Goal: Task Accomplishment & Management: Manage account settings

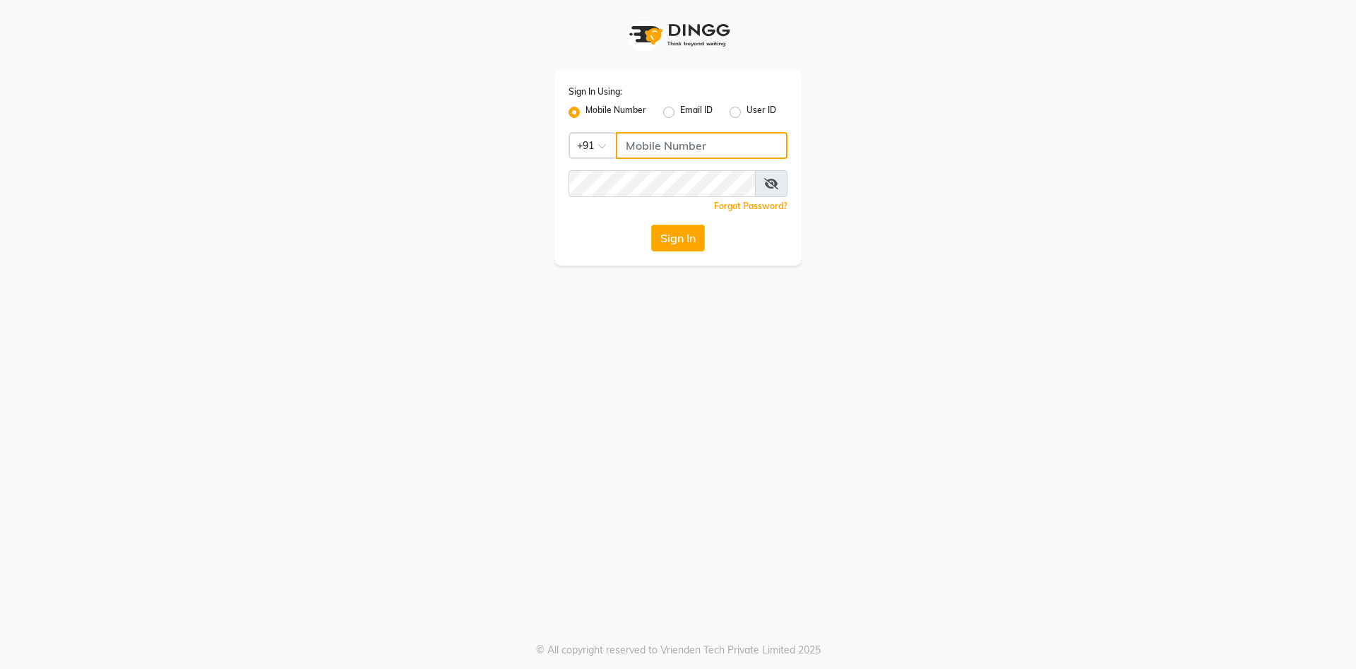
click at [682, 139] on input "Username" at bounding box center [702, 145] width 172 height 27
type input "9265804100"
click at [691, 237] on button "Sign In" at bounding box center [678, 238] width 54 height 27
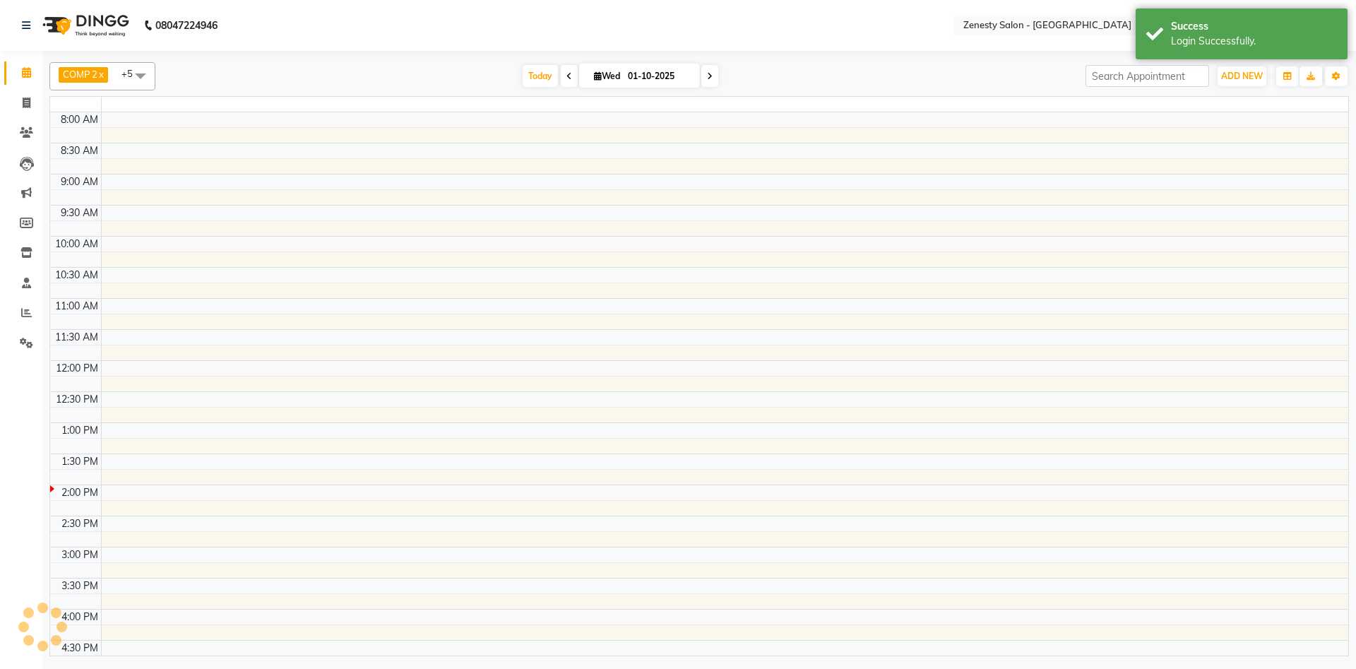
select select "en"
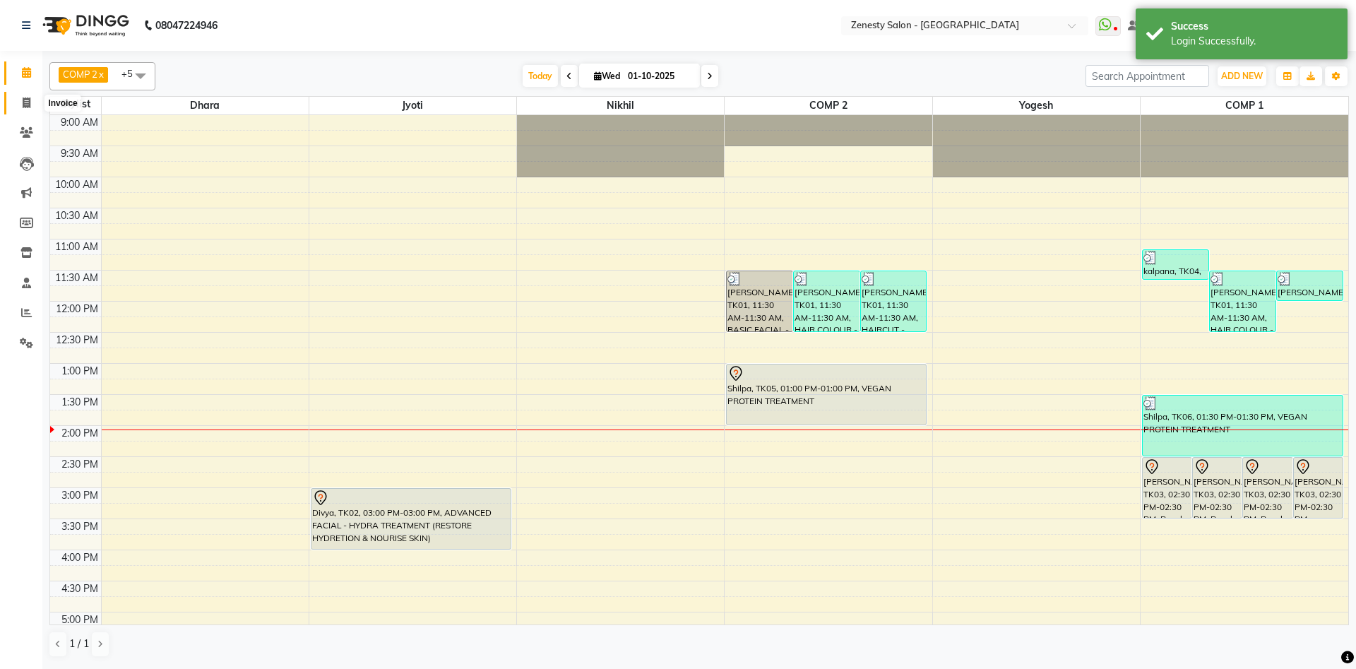
click at [30, 107] on icon at bounding box center [27, 102] width 8 height 11
select select "service"
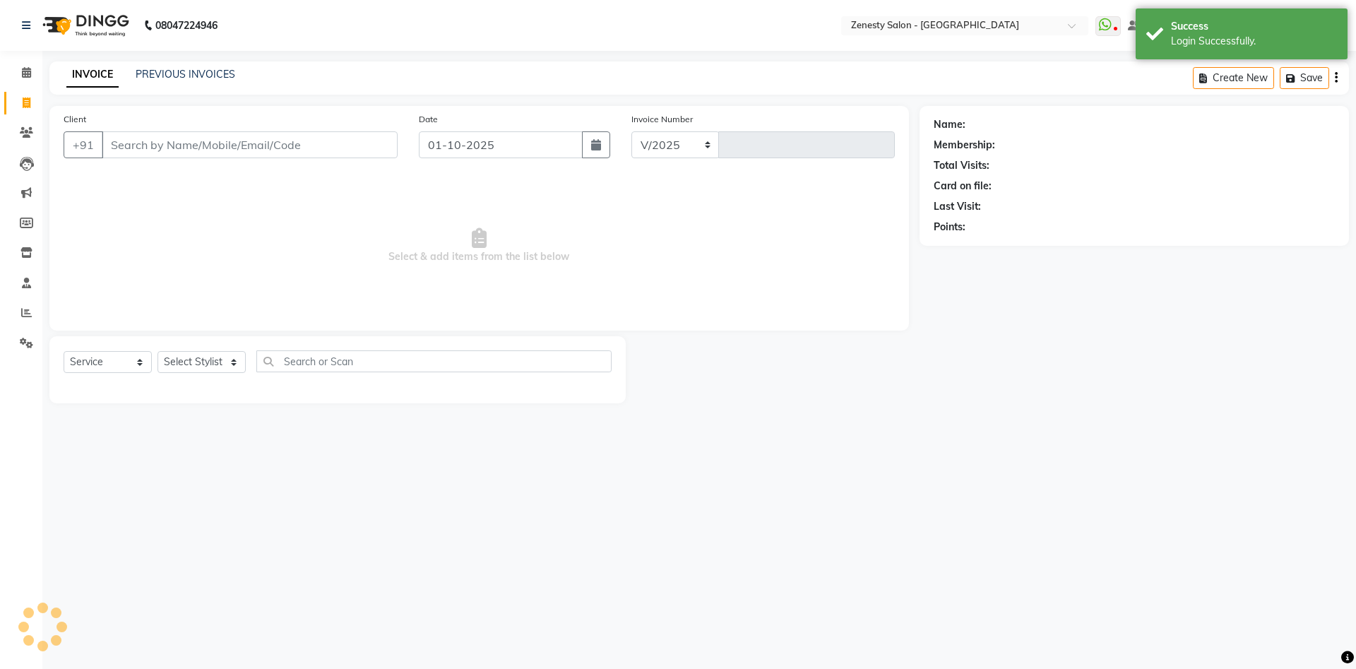
select select "5713"
type input "6746"
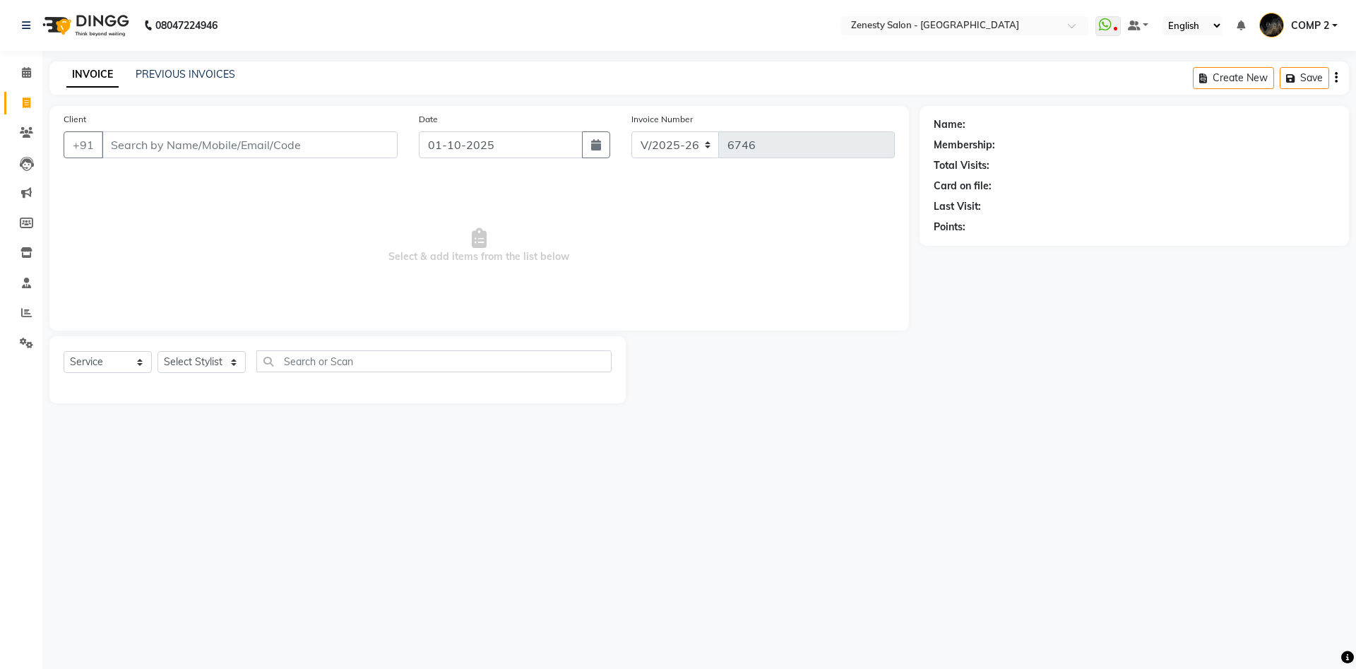
click at [191, 349] on div "Select Service Product Membership Package Voucher Prepaid Gift Card Select Styl…" at bounding box center [337, 369] width 576 height 67
drag, startPoint x: 188, startPoint y: 350, endPoint x: 182, endPoint y: 363, distance: 14.9
click at [182, 363] on div "Select Service Product Membership Package Voucher Prepaid Gift Card Select Styl…" at bounding box center [337, 369] width 576 height 67
click at [158, 351] on select "Select Stylist Aanand Aarti Aashik Aesha Arsh Khalifa Ayan COMP 1 COMP 2 Darsha…" at bounding box center [202, 362] width 88 height 22
select select "40087"
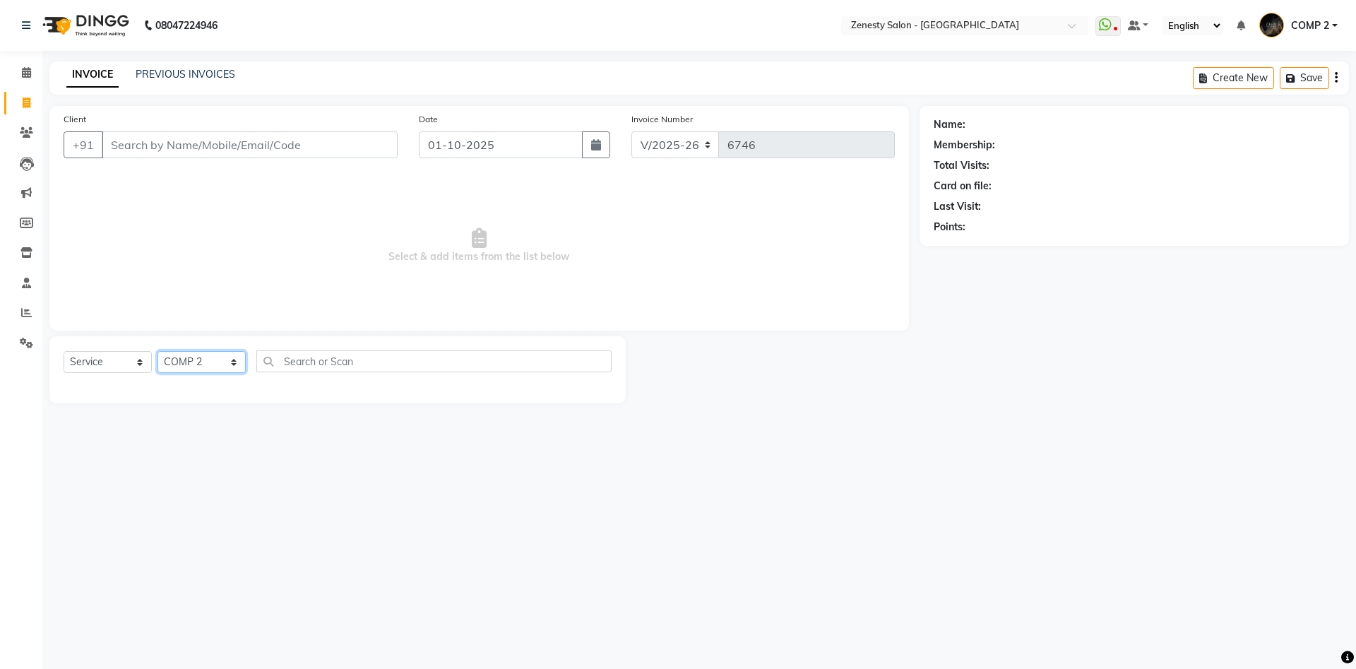
click option "COMP 2" at bounding box center [0, 0] width 0 height 0
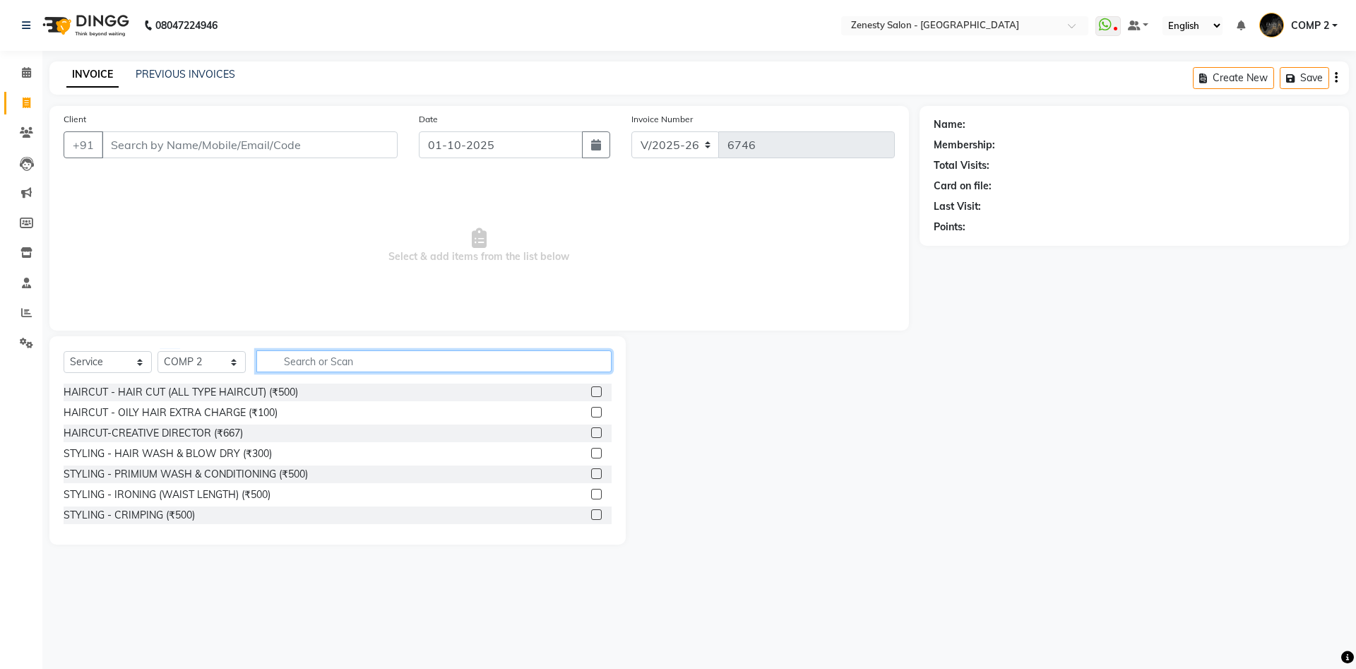
click at [413, 368] on input "text" at bounding box center [433, 361] width 355 height 22
click at [328, 361] on input "text" at bounding box center [433, 361] width 355 height 22
click at [26, 69] on icon at bounding box center [26, 72] width 9 height 11
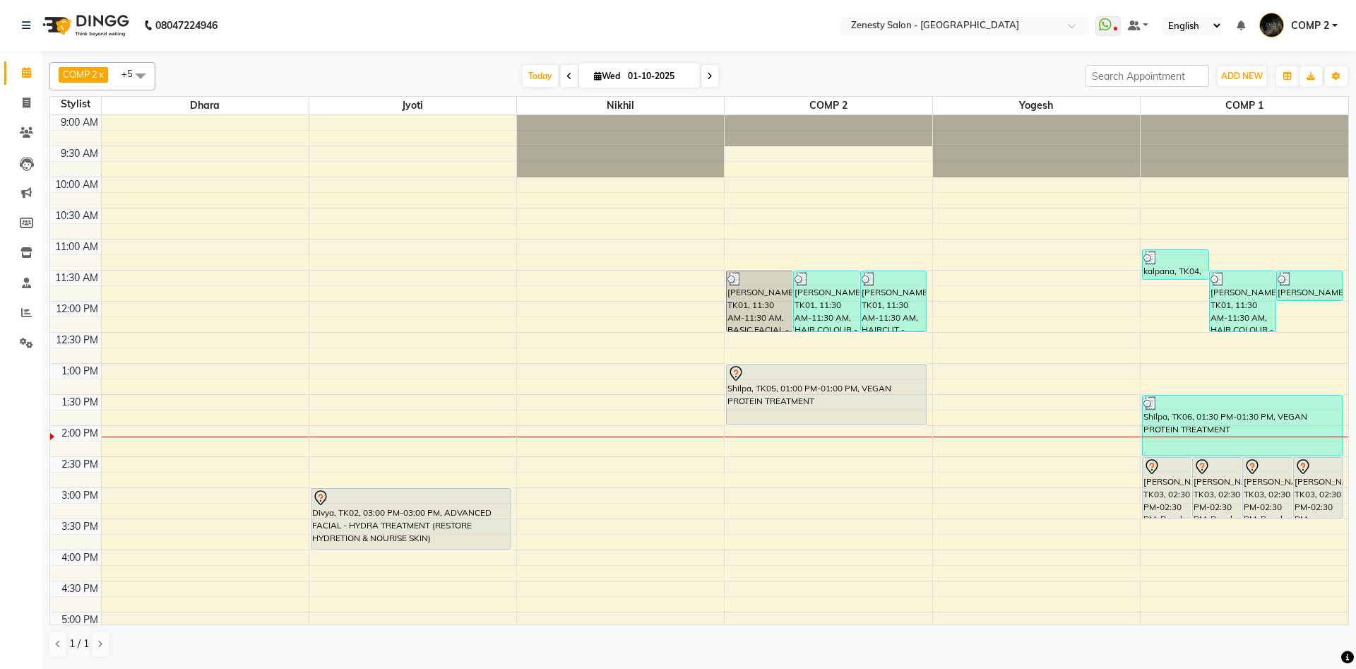
click at [706, 72] on span at bounding box center [709, 76] width 17 height 22
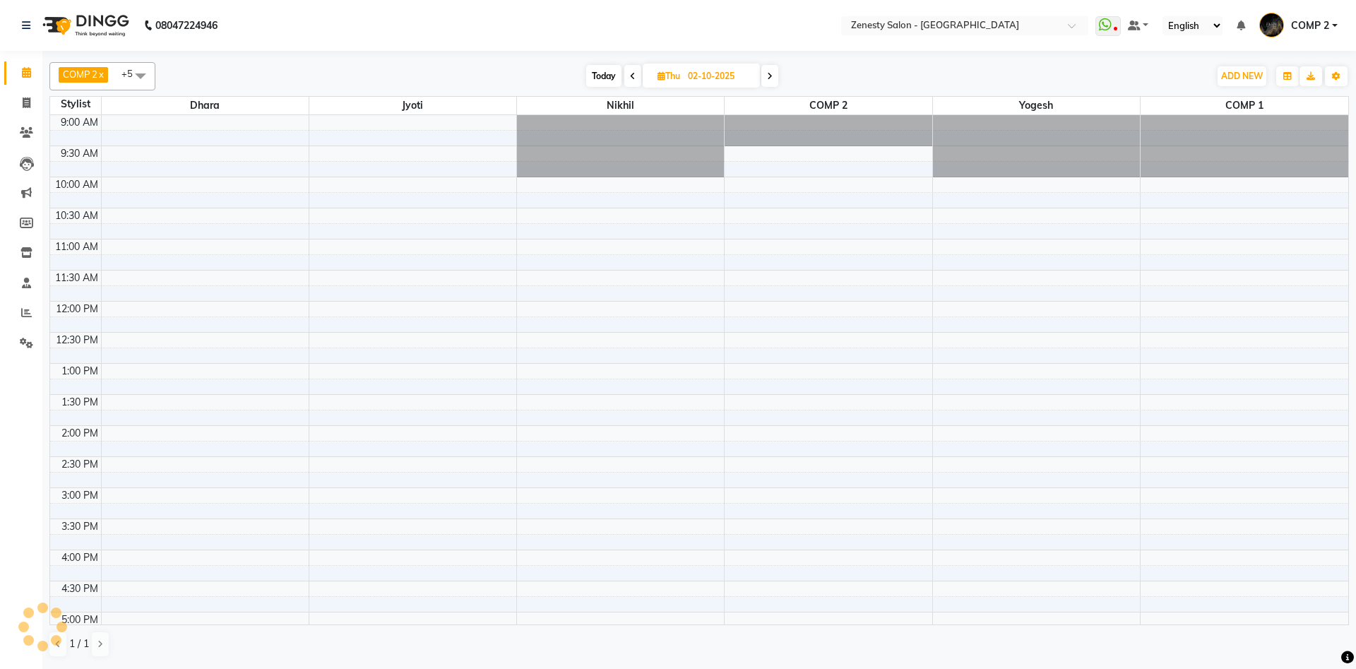
scroll to position [236, 0]
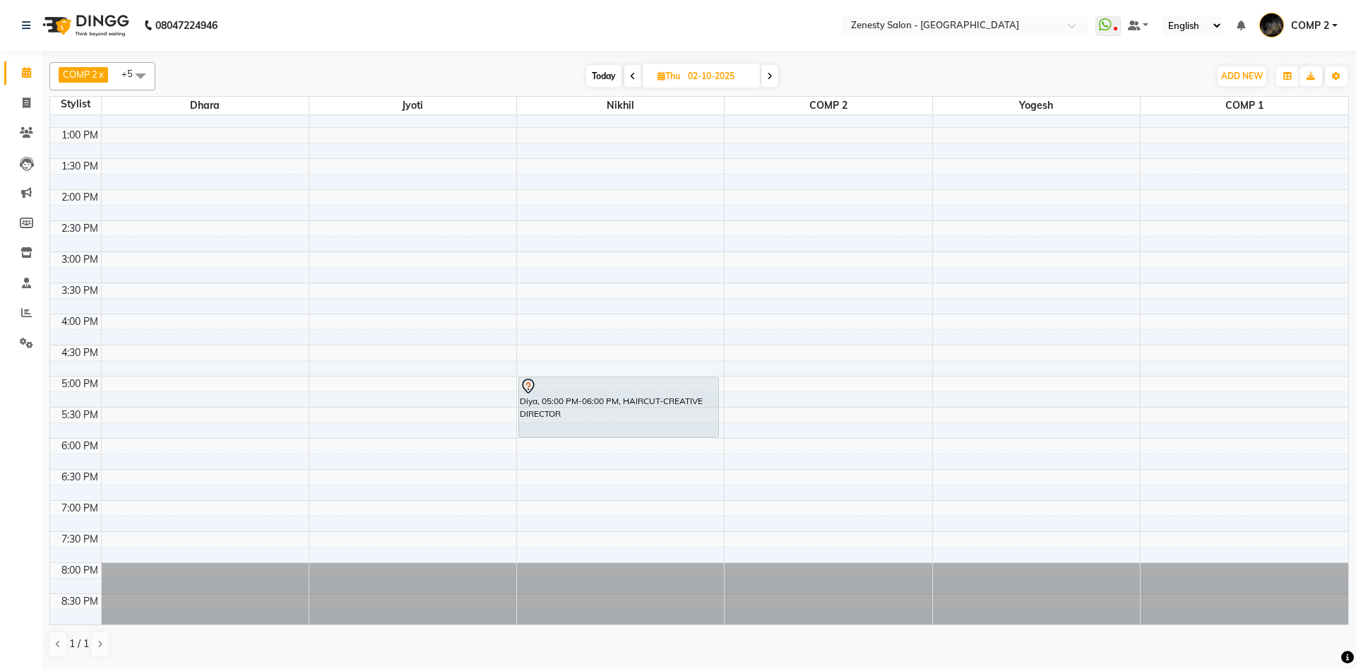
click at [769, 73] on icon at bounding box center [770, 76] width 6 height 8
type input "03-10-2025"
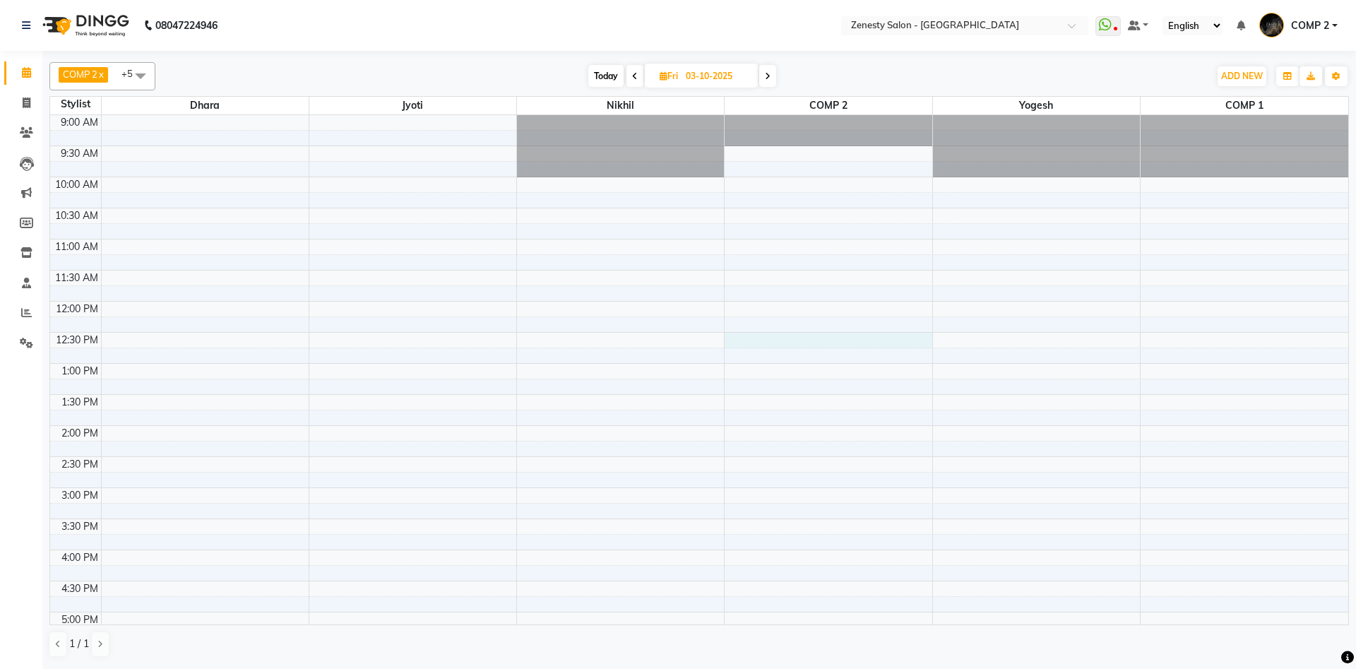
click at [761, 348] on div "9:00 AM 9:30 AM 10:00 AM 10:30 AM 11:00 AM 11:30 AM 12:00 PM 12:30 PM 1:00 PM 1…" at bounding box center [699, 487] width 1298 height 745
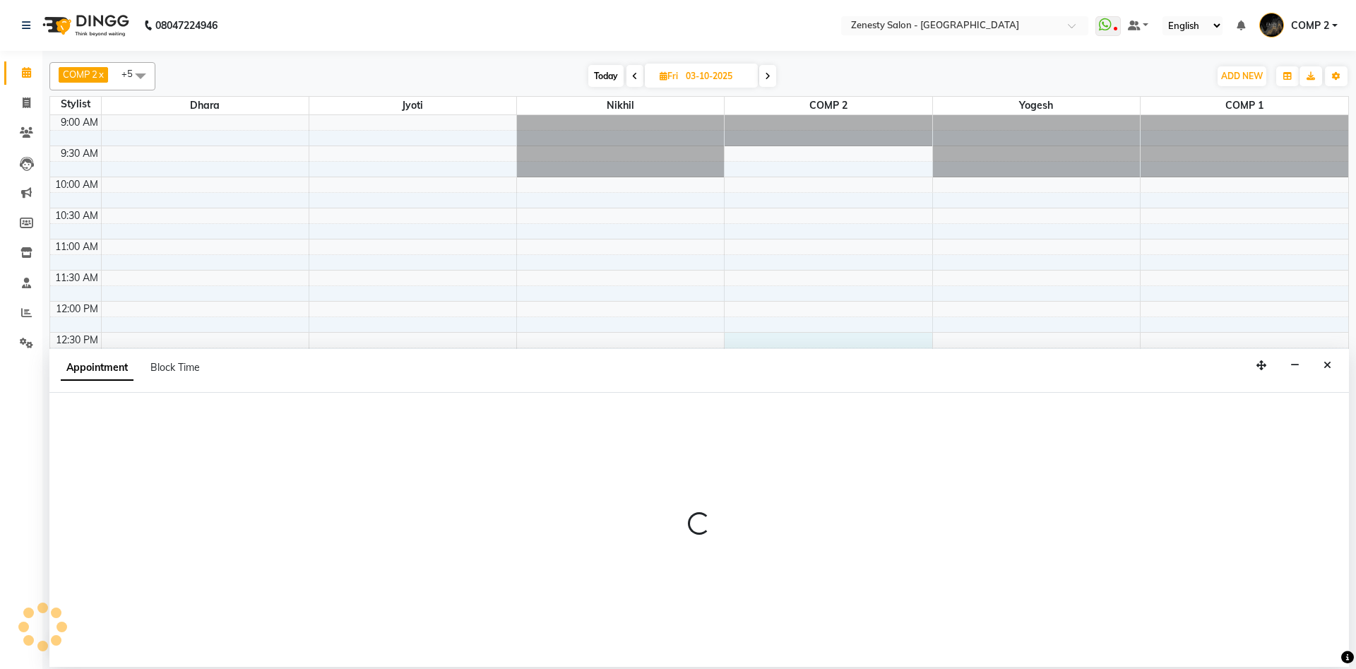
select select "40087"
select select "tentative"
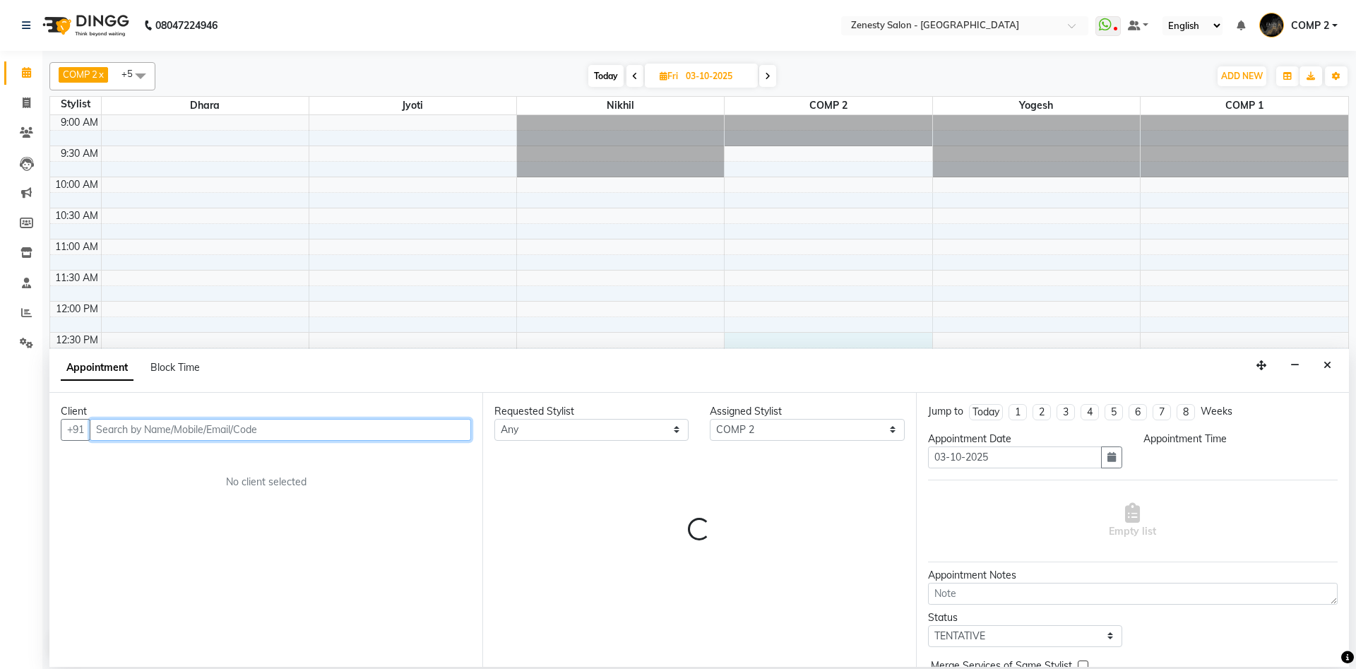
select select "750"
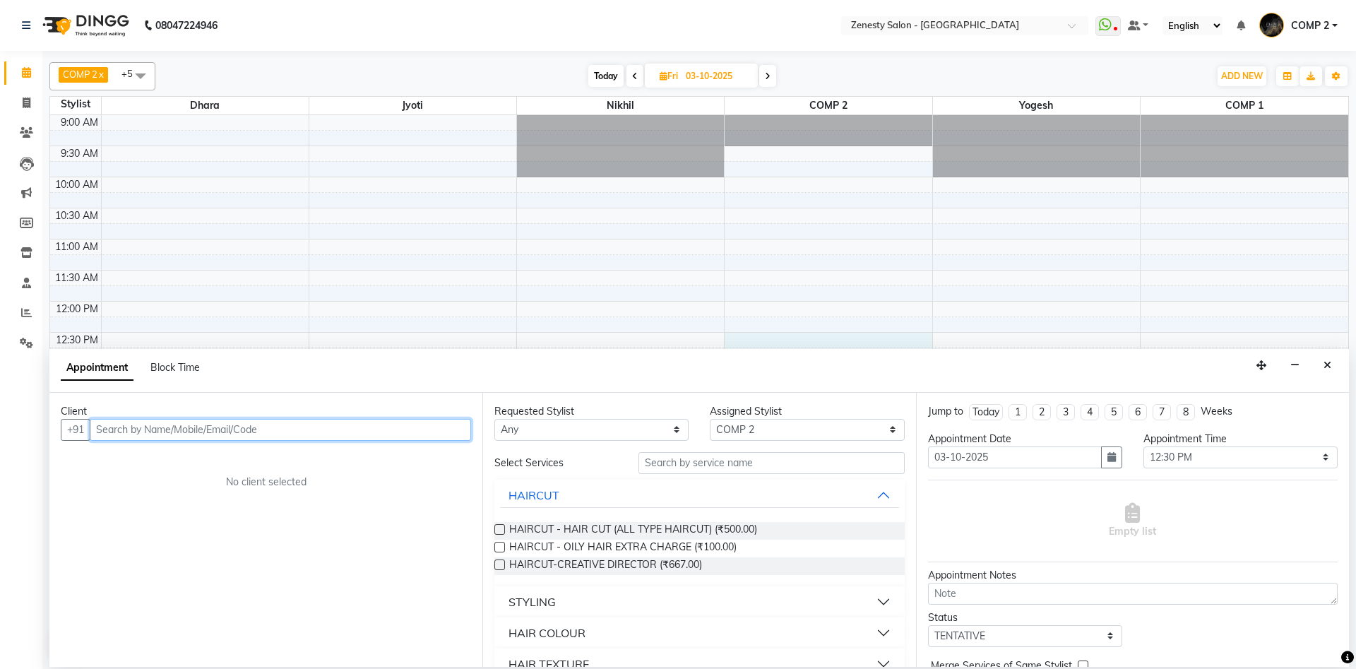
click at [188, 439] on input "text" at bounding box center [280, 430] width 381 height 22
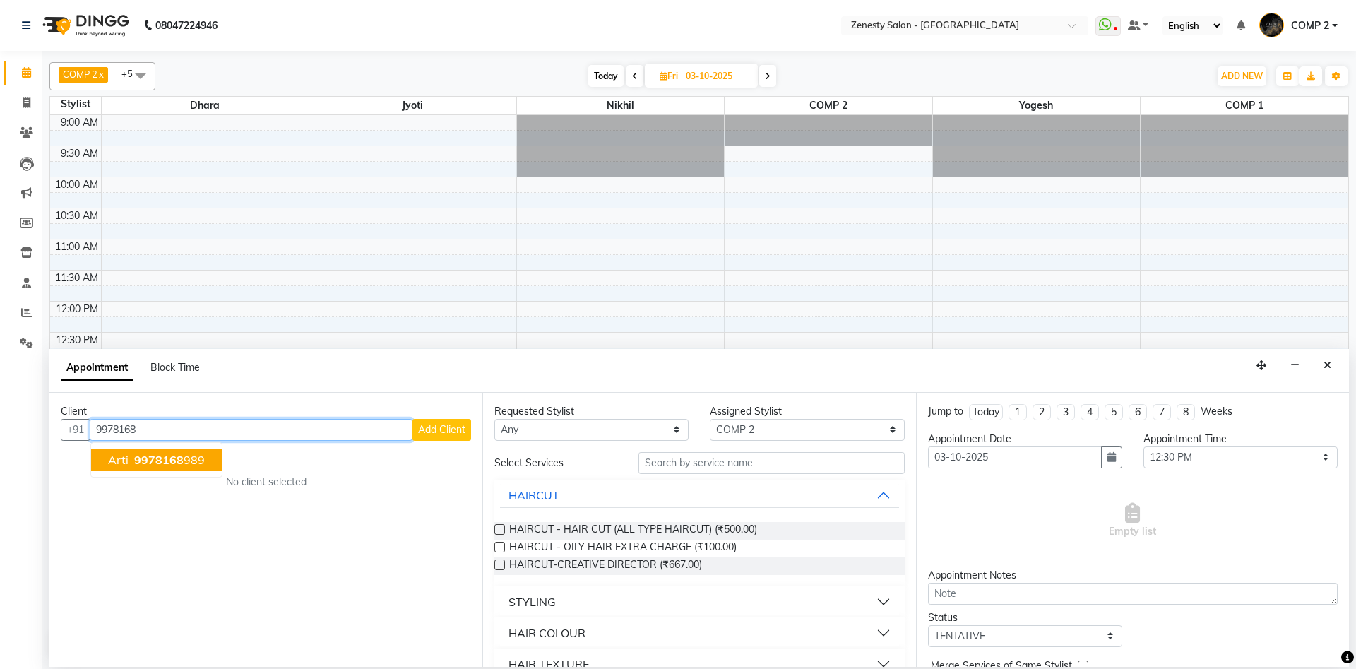
click at [119, 458] on span "Arti" at bounding box center [118, 460] width 20 height 14
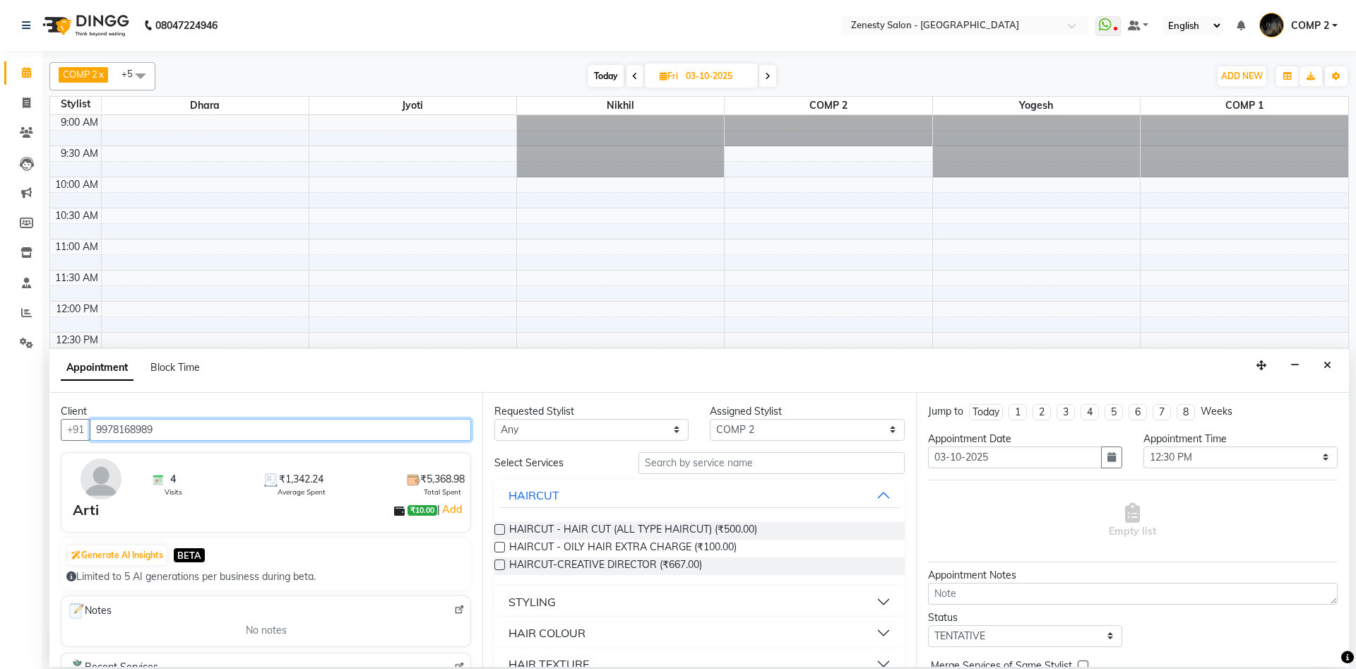
type input "9978168989"
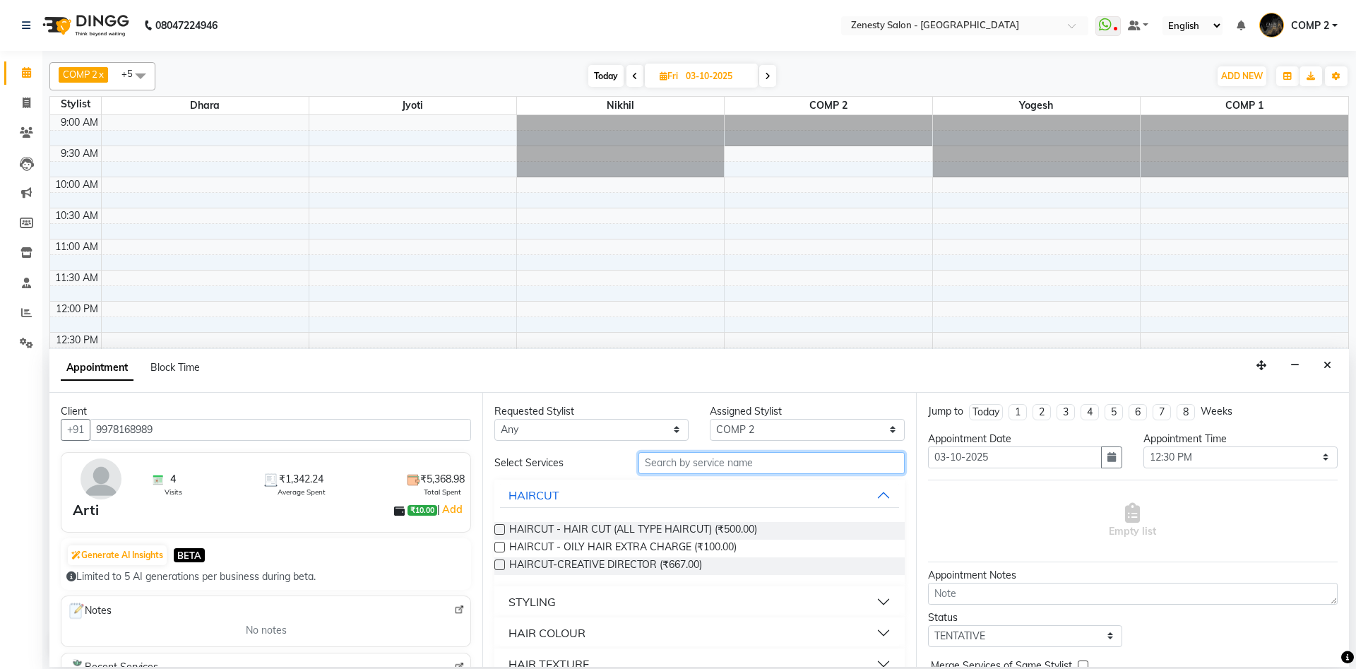
click at [766, 459] on input "text" at bounding box center [772, 463] width 266 height 22
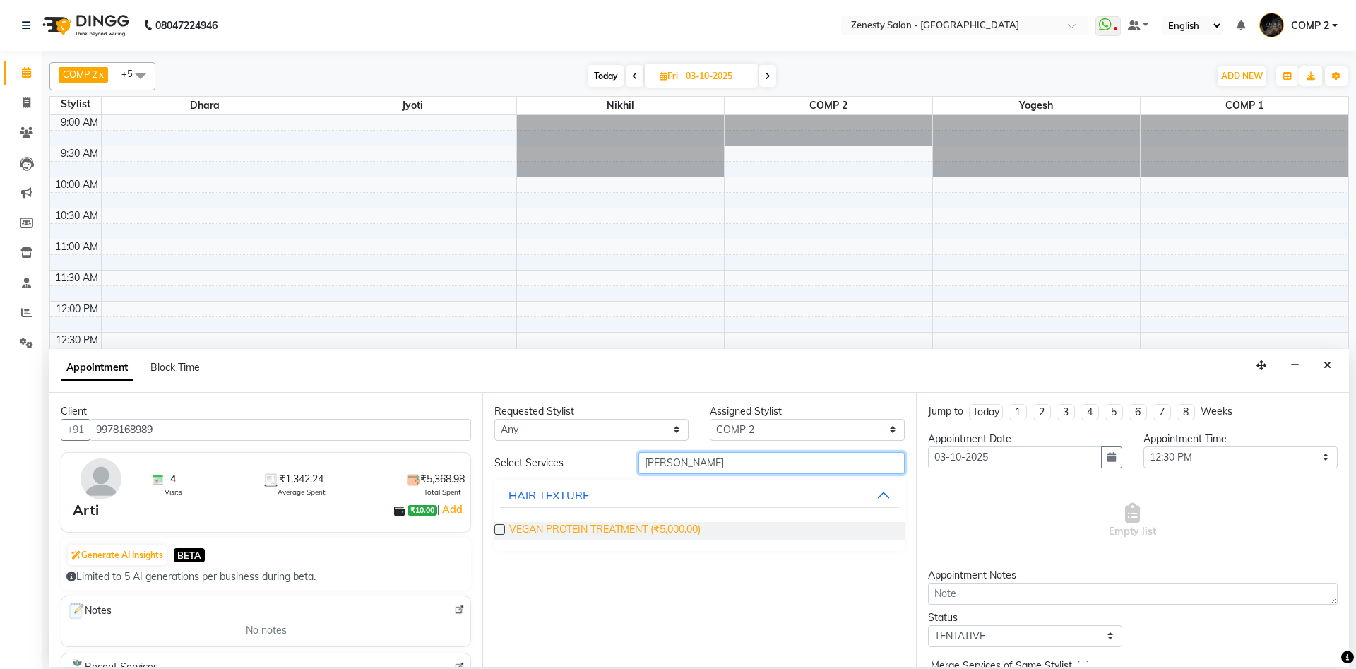
type input "vega"
click at [683, 526] on span "VEGAN PROTEIN TREATMENT (₹5,000.00)" at bounding box center [604, 531] width 191 height 18
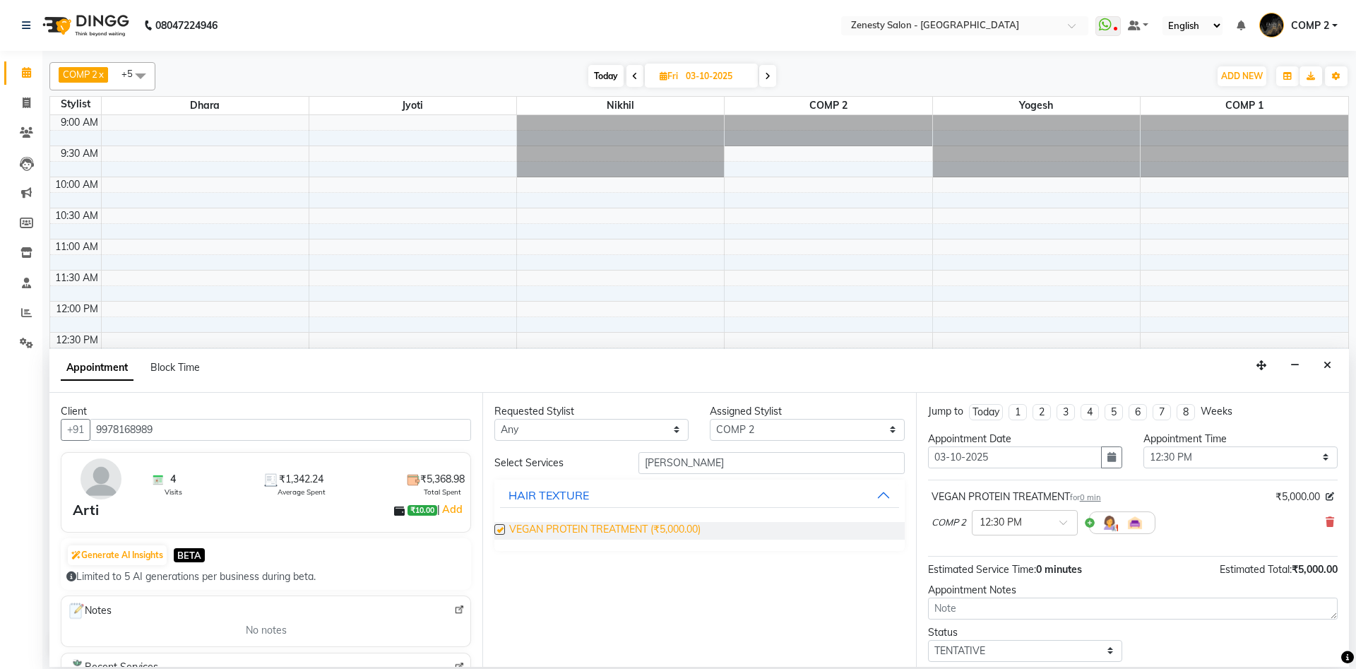
checkbox input "false"
click at [1108, 519] on img at bounding box center [1109, 522] width 17 height 17
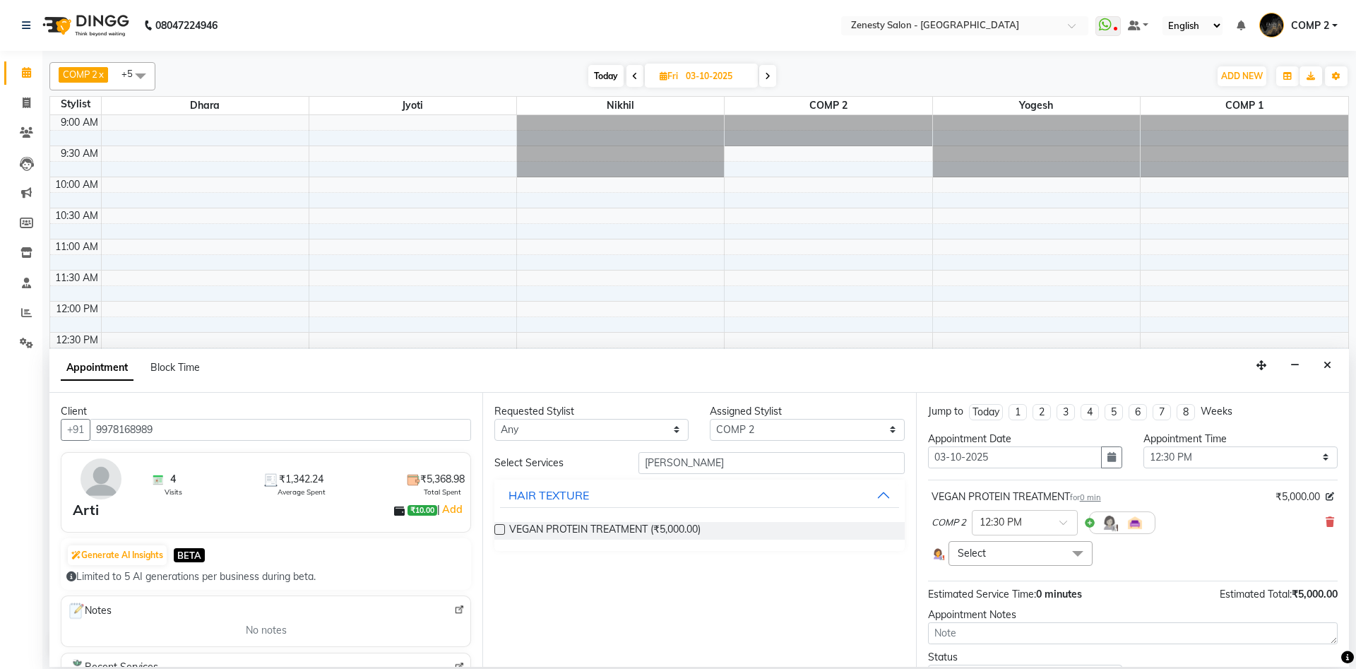
click at [1005, 550] on span "Select" at bounding box center [1021, 553] width 144 height 25
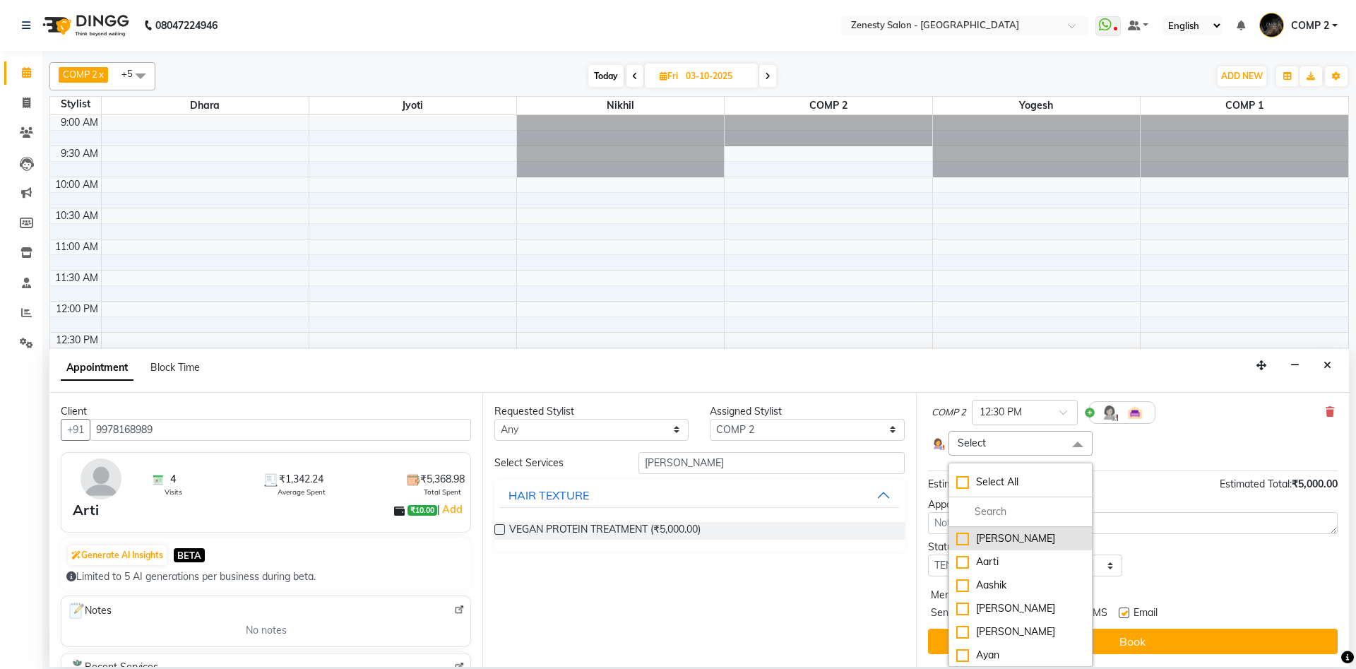
click at [995, 545] on div "[PERSON_NAME]" at bounding box center [1020, 538] width 129 height 15
checkbox input "true"
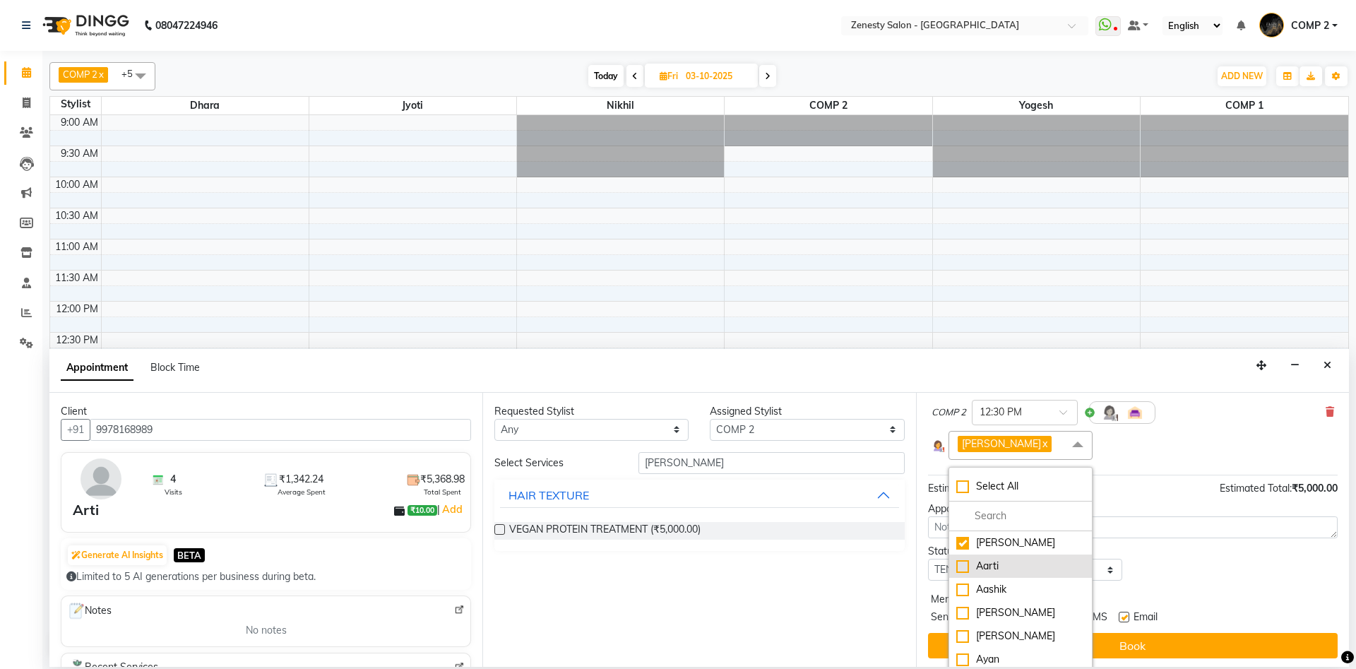
click at [993, 575] on li "Aarti" at bounding box center [1020, 566] width 143 height 23
checkbox input "true"
click at [996, 597] on div "Aashik" at bounding box center [1020, 589] width 129 height 15
checkbox input "true"
click at [997, 620] on div "[PERSON_NAME]" at bounding box center [1020, 612] width 129 height 15
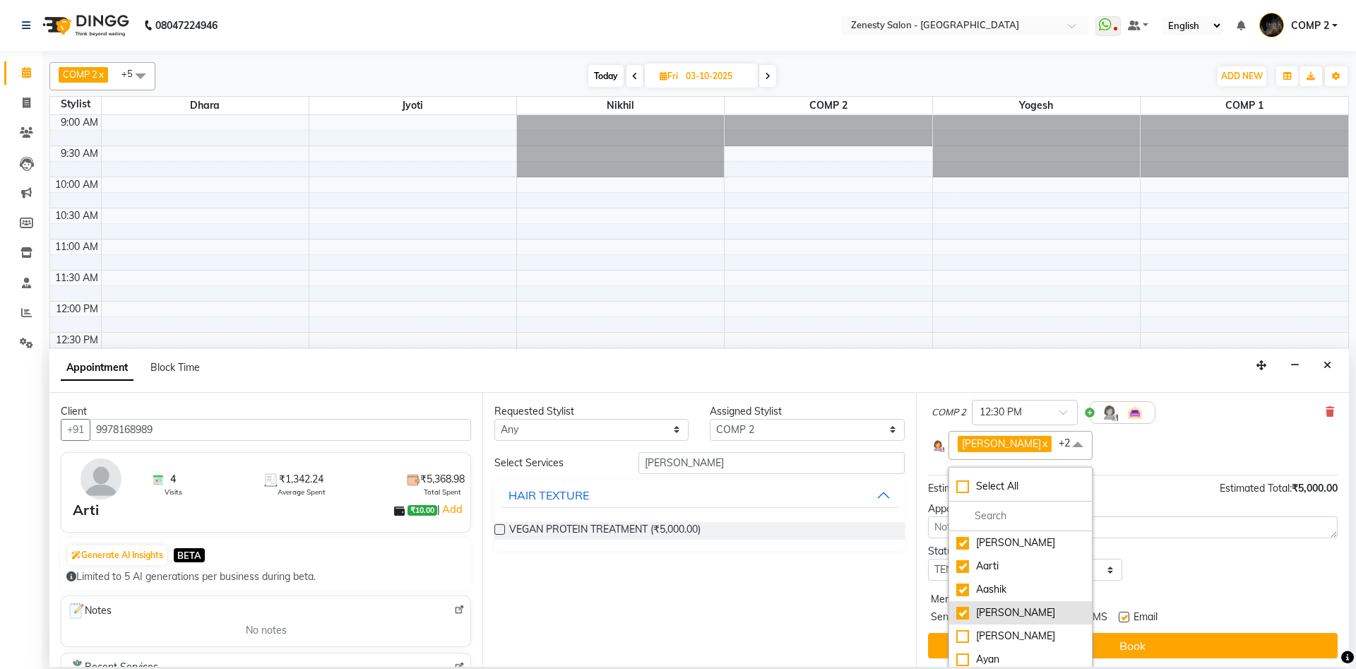
checkbox input "true"
click at [1005, 598] on div "Jatin" at bounding box center [1020, 593] width 129 height 15
click at [1007, 586] on li "Jatin" at bounding box center [1020, 593] width 143 height 23
checkbox input "false"
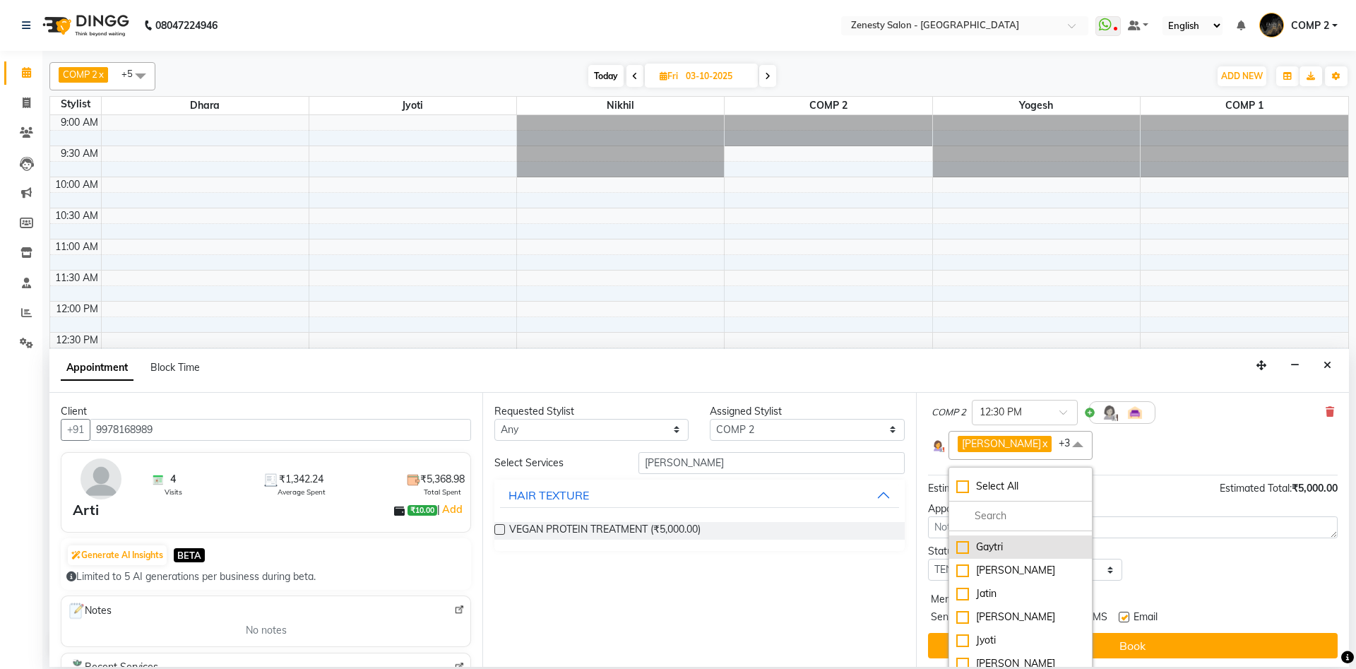
click at [1007, 549] on div "Gaytri" at bounding box center [1020, 547] width 129 height 15
checkbox input "true"
click at [1016, 574] on div "Gulnaz" at bounding box center [1020, 570] width 129 height 15
checkbox input "true"
click at [1011, 585] on li "Jatin" at bounding box center [1020, 593] width 143 height 23
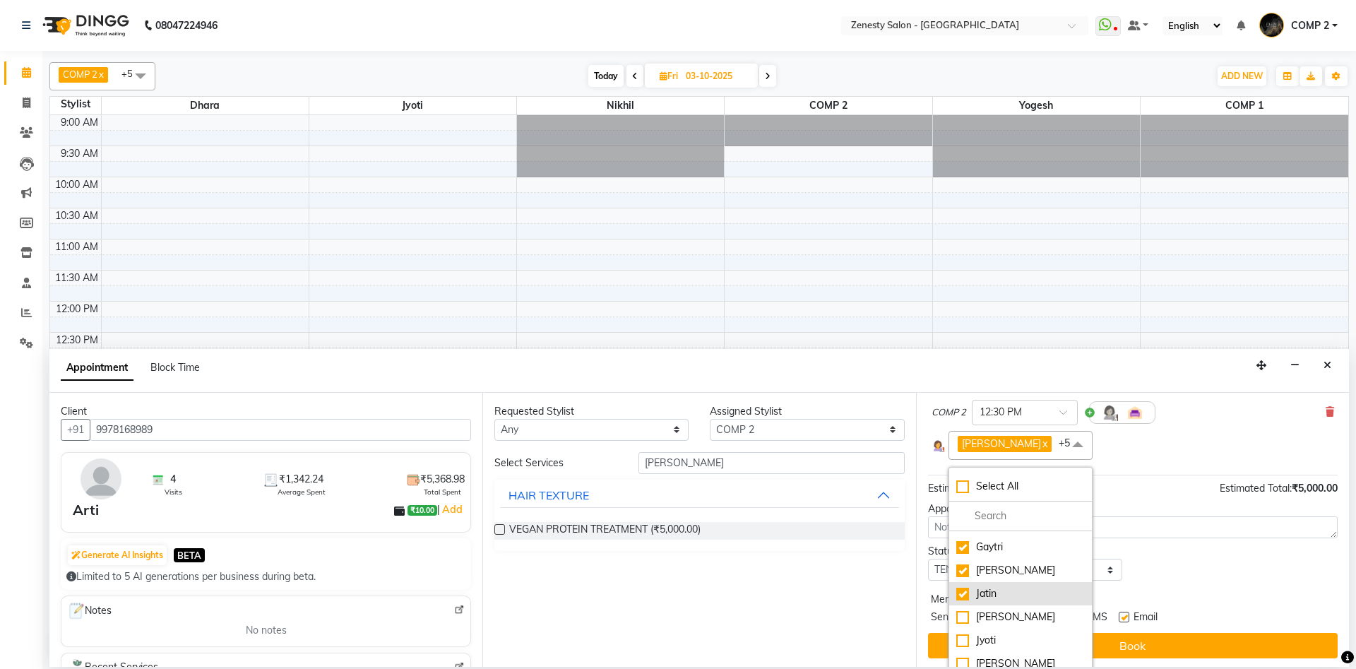
checkbox input "true"
click at [1004, 635] on div "Jyoti" at bounding box center [1020, 640] width 129 height 15
checkbox input "true"
click at [1009, 623] on div "Jay Parekh" at bounding box center [1020, 617] width 129 height 15
checkbox input "true"
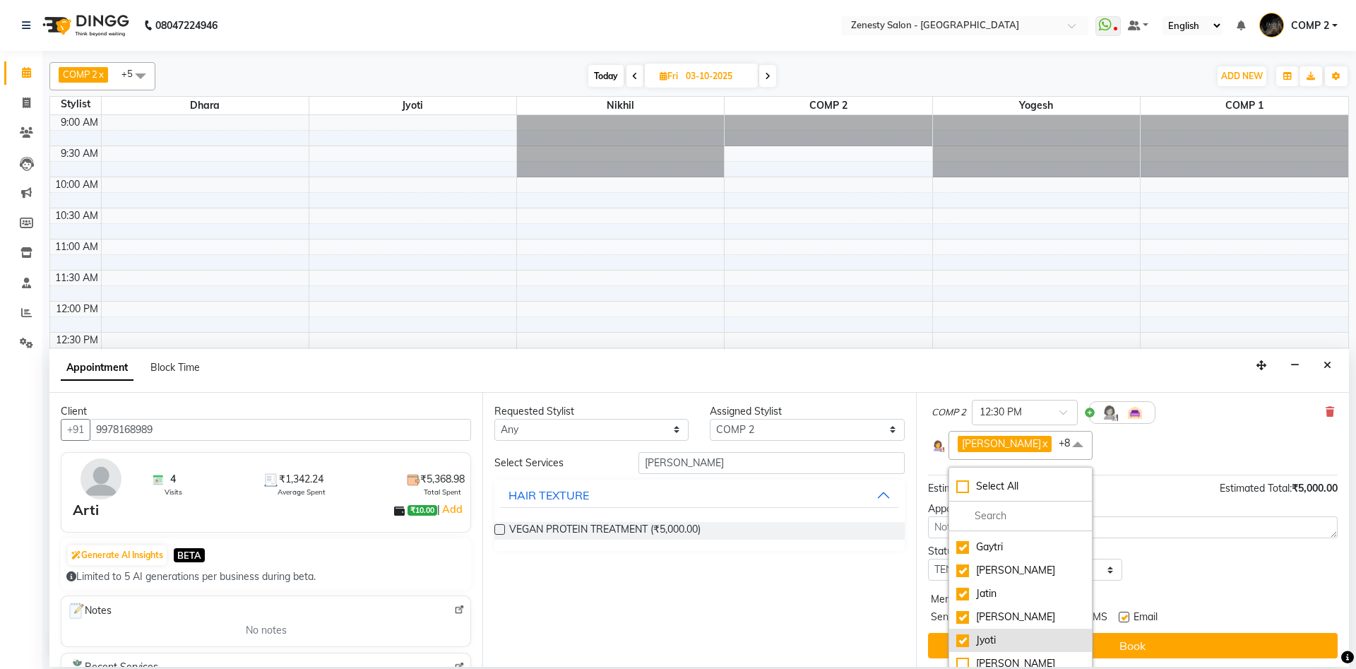
click at [998, 637] on div "Jyoti" at bounding box center [1020, 640] width 129 height 15
checkbox input "false"
click at [997, 660] on div "[PERSON_NAME]" at bounding box center [1020, 663] width 129 height 15
checkbox input "true"
click at [1199, 600] on div "Merge Services of Same Stylist" at bounding box center [1133, 601] width 410 height 18
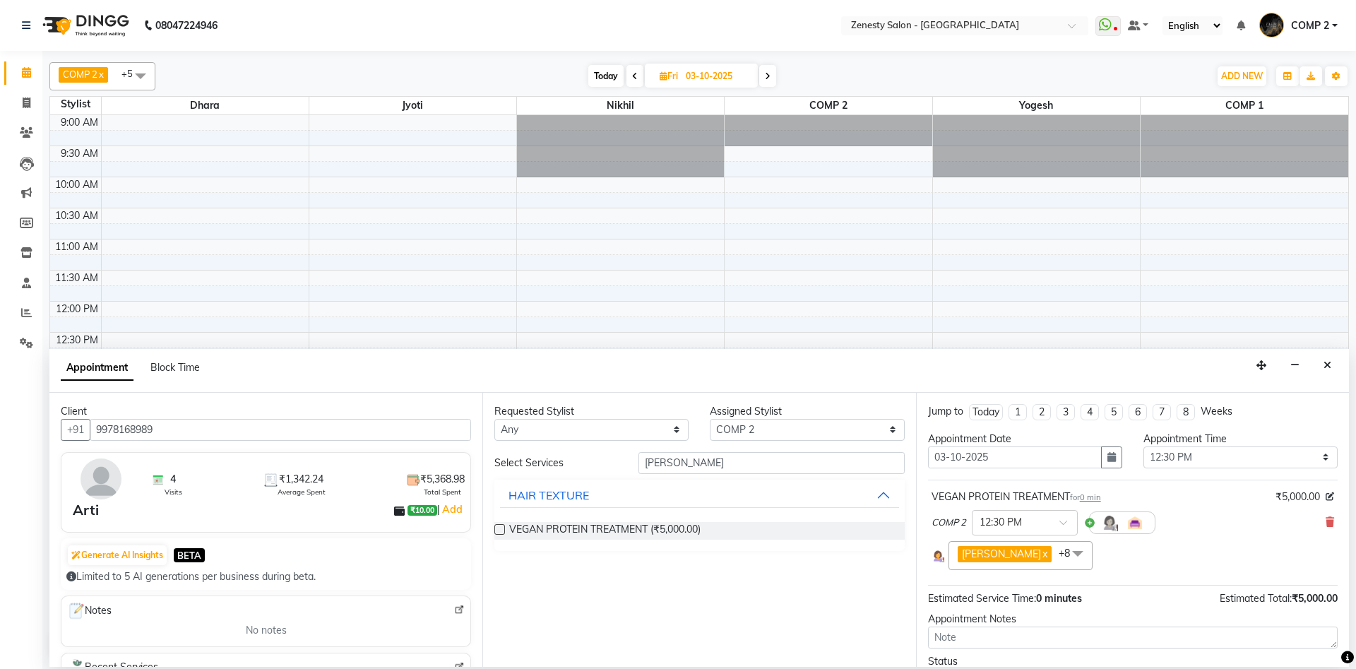
scroll to position [113, 0]
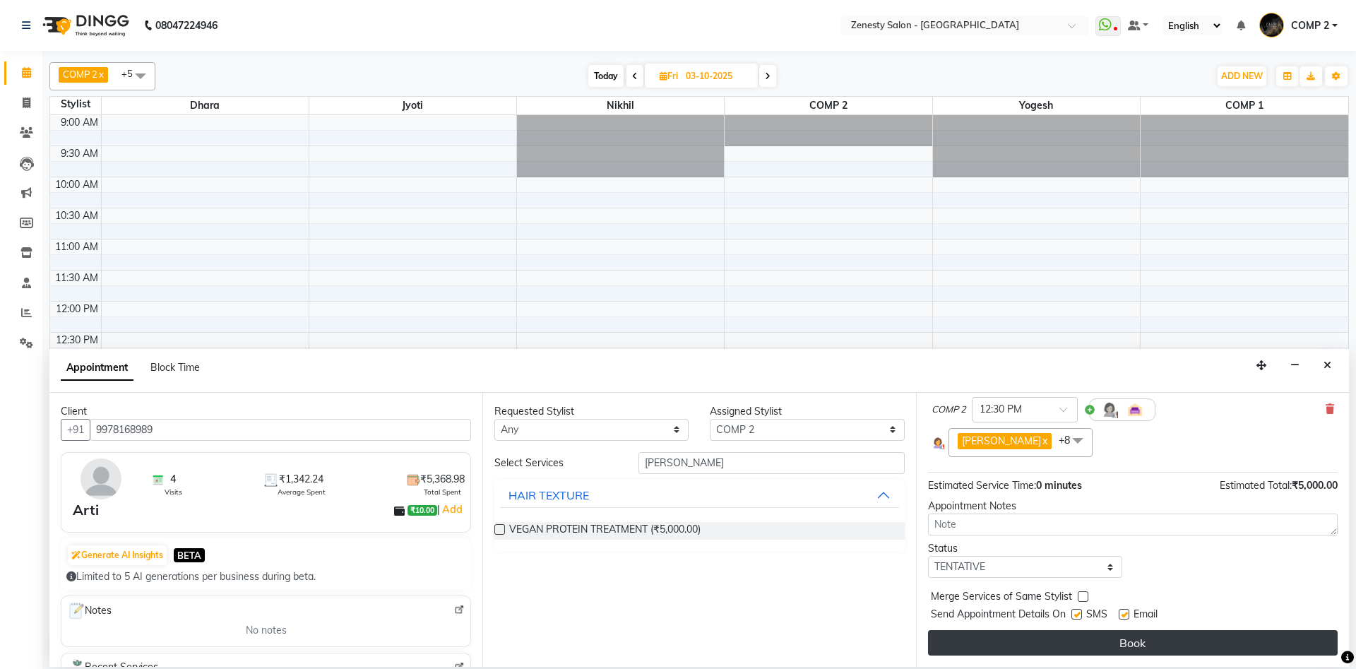
click at [1175, 642] on button "Book" at bounding box center [1133, 642] width 410 height 25
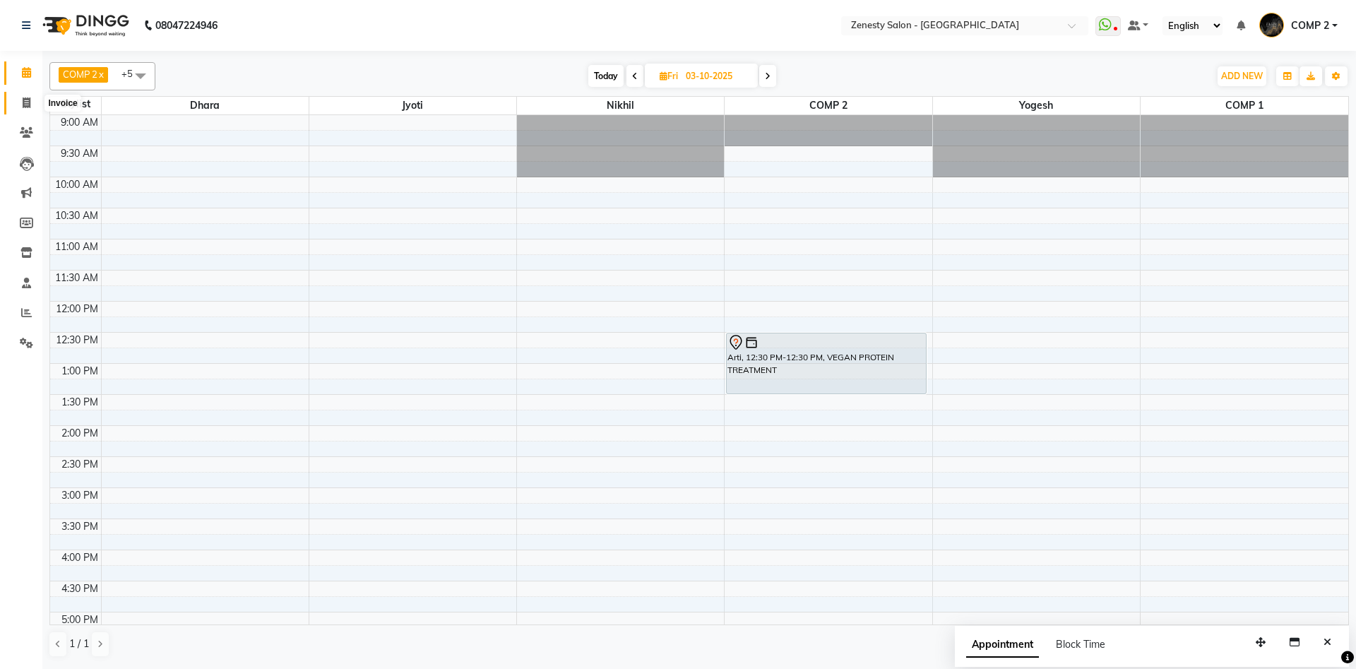
click at [23, 98] on icon at bounding box center [27, 102] width 8 height 11
select select "5713"
select select "service"
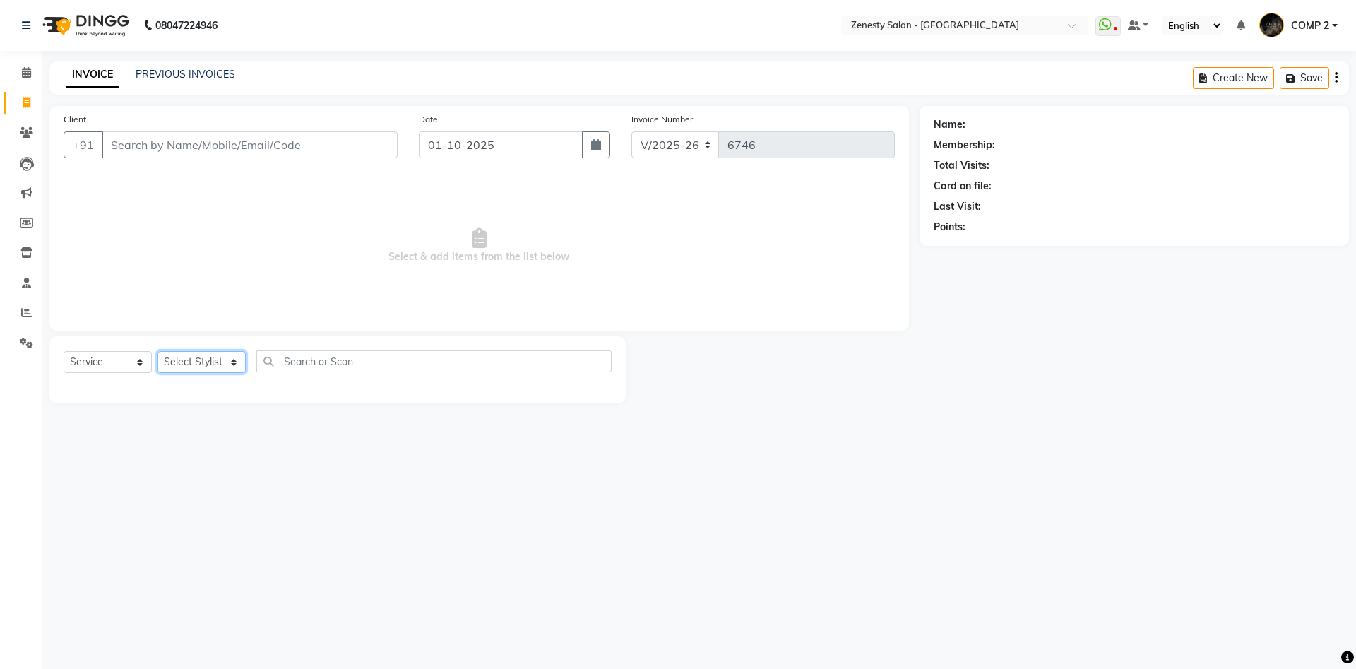
click at [158, 351] on select "Select Stylist [PERSON_NAME] [PERSON_NAME] [PERSON_NAME] Khalifa [PERSON_NAME] …" at bounding box center [202, 362] width 88 height 22
select select "40087"
click option "COMP 2" at bounding box center [0, 0] width 0 height 0
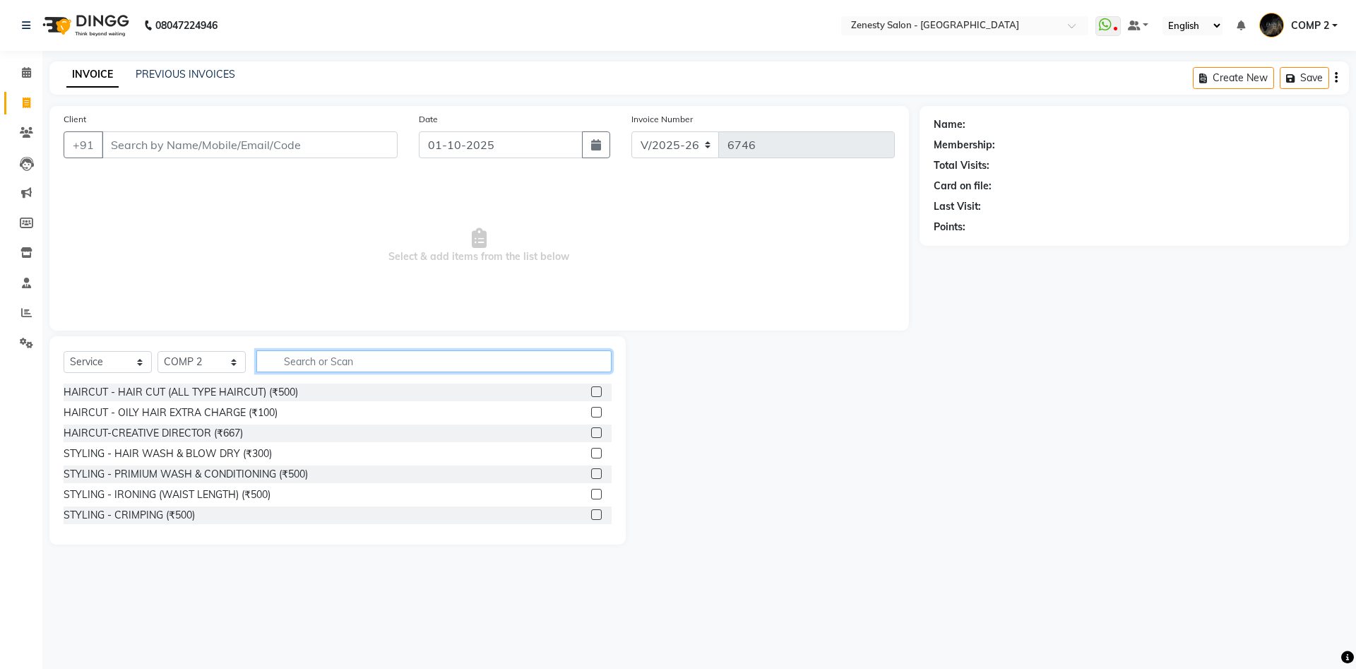
click at [364, 361] on input "text" at bounding box center [433, 361] width 355 height 22
click at [360, 352] on input "text" at bounding box center [433, 361] width 355 height 22
click at [391, 359] on input "text" at bounding box center [433, 361] width 355 height 22
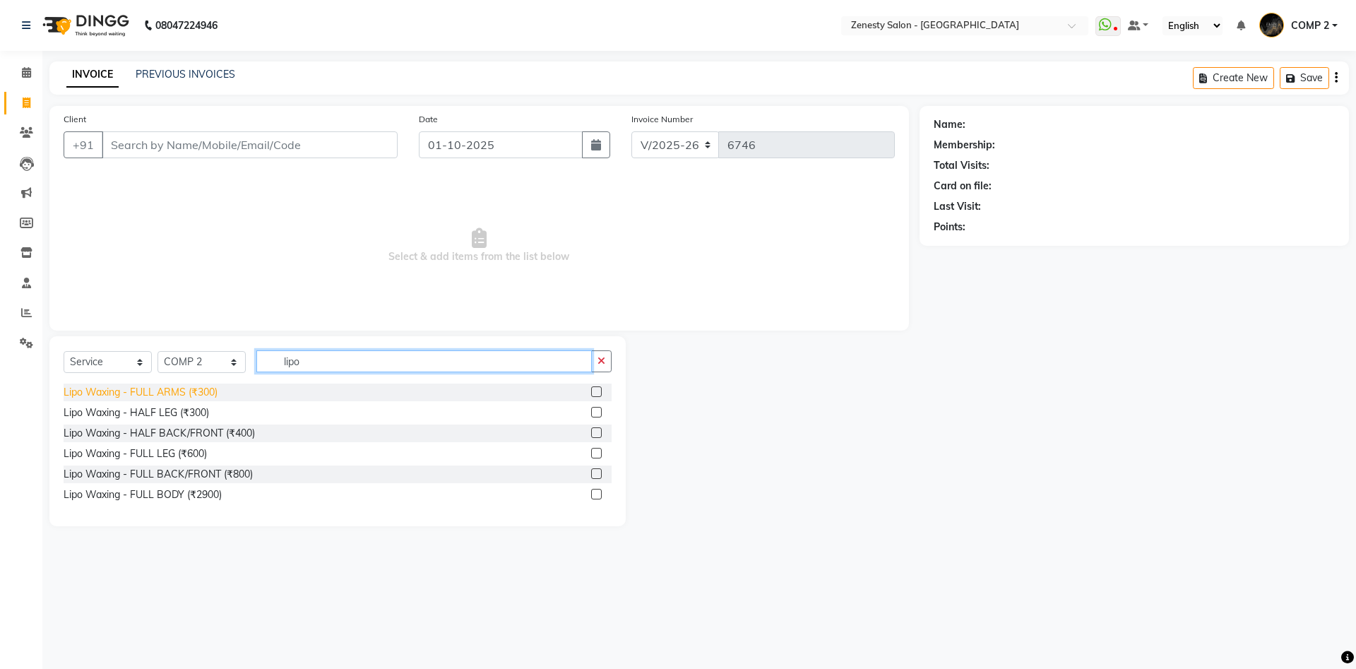
type input "lipo"
click at [201, 389] on div "Lipo Waxing - FULL ARMS (₹300)" at bounding box center [141, 392] width 154 height 15
checkbox input "false"
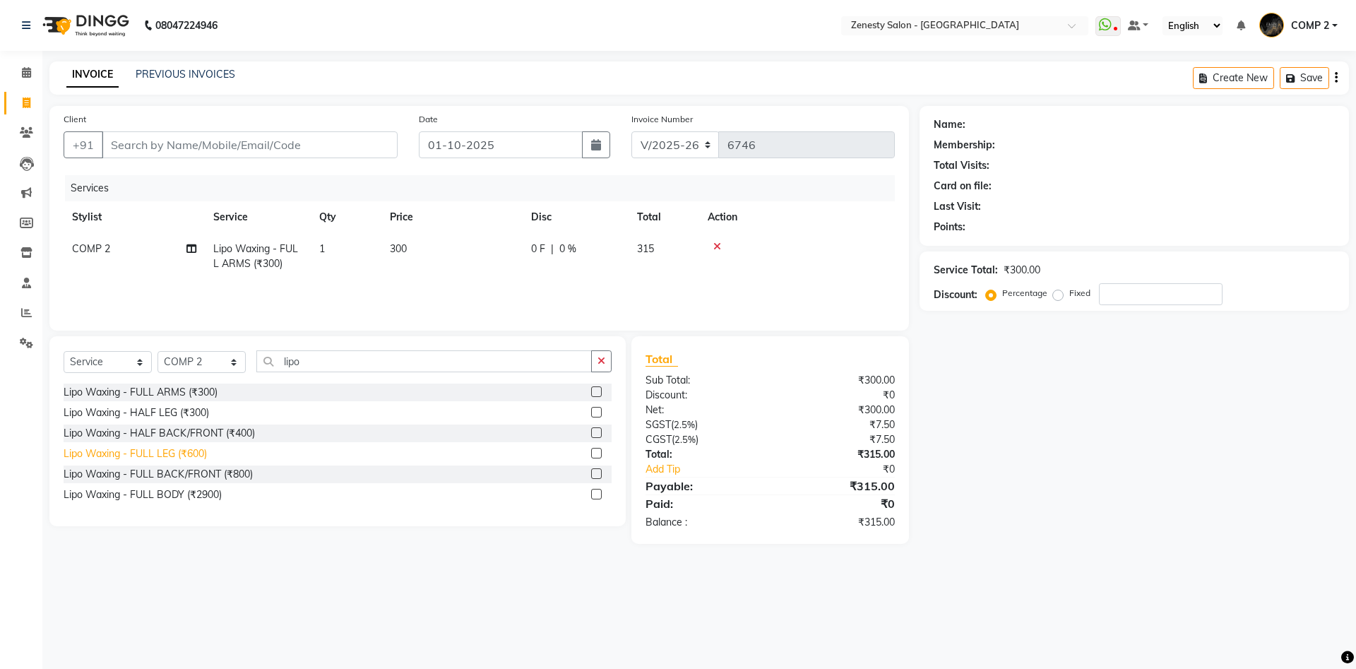
click at [177, 455] on div "Lipo Waxing - FULL LEG (₹600)" at bounding box center [135, 453] width 143 height 15
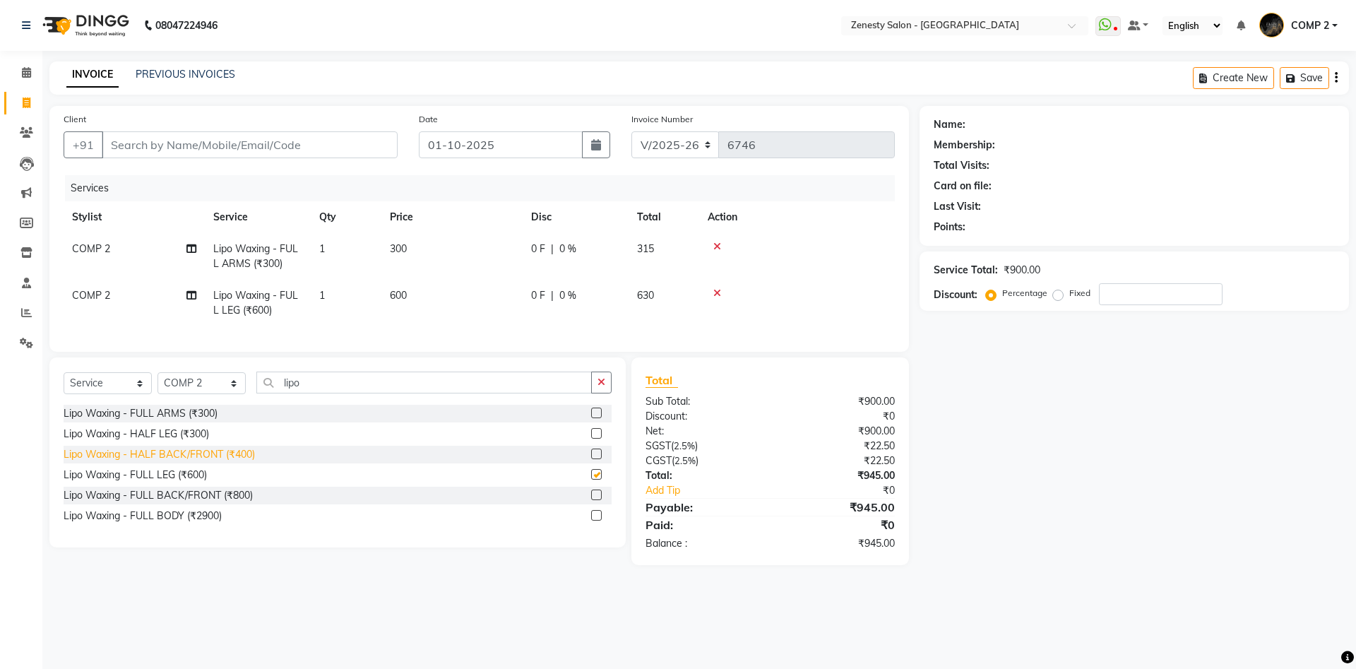
checkbox input "false"
drag, startPoint x: 323, startPoint y: 377, endPoint x: 227, endPoint y: 393, distance: 96.7
click at [256, 393] on input "lipo" at bounding box center [424, 383] width 336 height 22
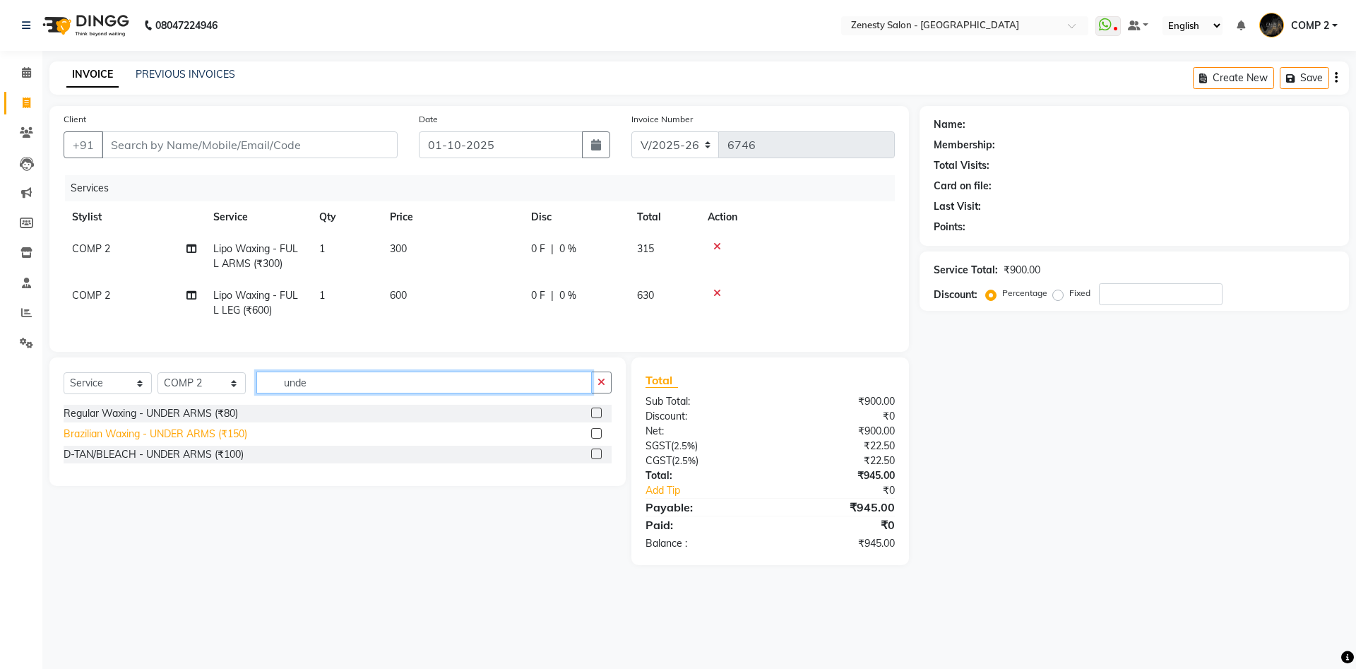
type input "unde"
click at [190, 437] on div "Brazilian Waxing - UNDER ARMS (₹150)" at bounding box center [156, 434] width 184 height 15
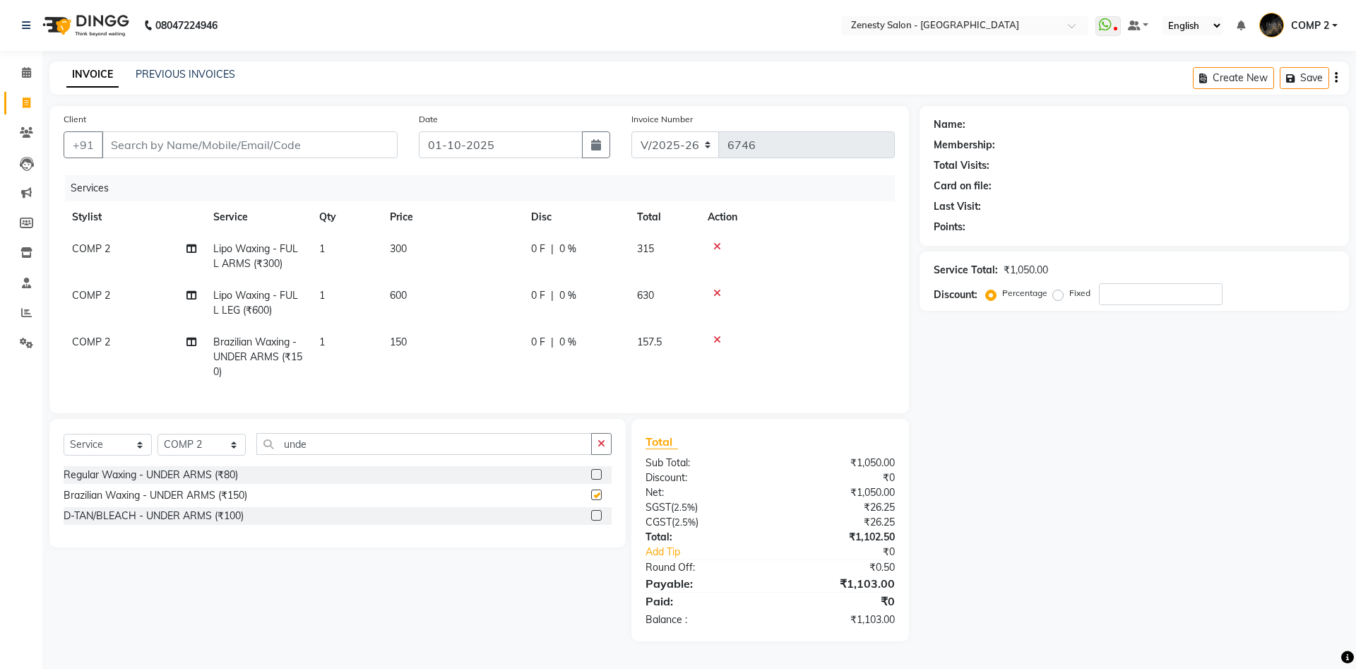
checkbox input "false"
click at [1118, 296] on input "number" at bounding box center [1161, 294] width 124 height 22
type input "5"
type input "2"
type input "1"
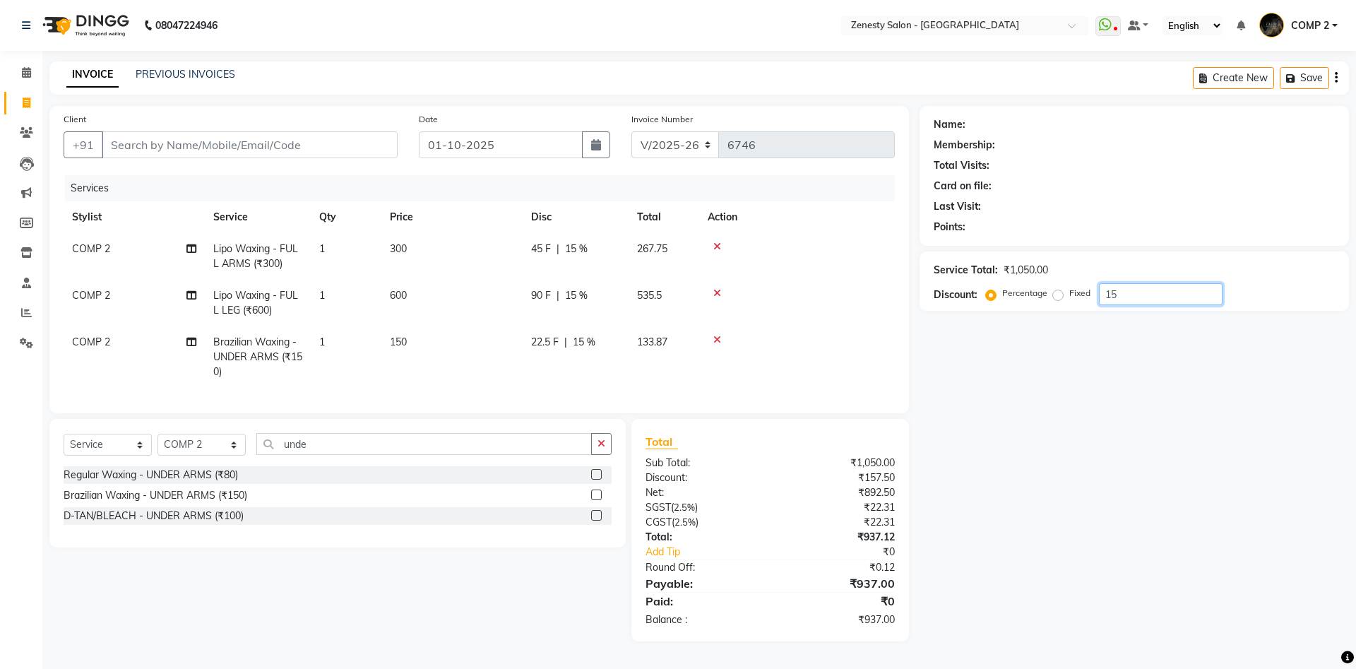
type input "1"
type input "23.8"
drag, startPoint x: 1125, startPoint y: 297, endPoint x: 1000, endPoint y: 291, distance: 125.2
click at [1099, 292] on input "23.8" at bounding box center [1161, 294] width 124 height 22
drag, startPoint x: 325, startPoint y: 441, endPoint x: 222, endPoint y: 444, distance: 103.2
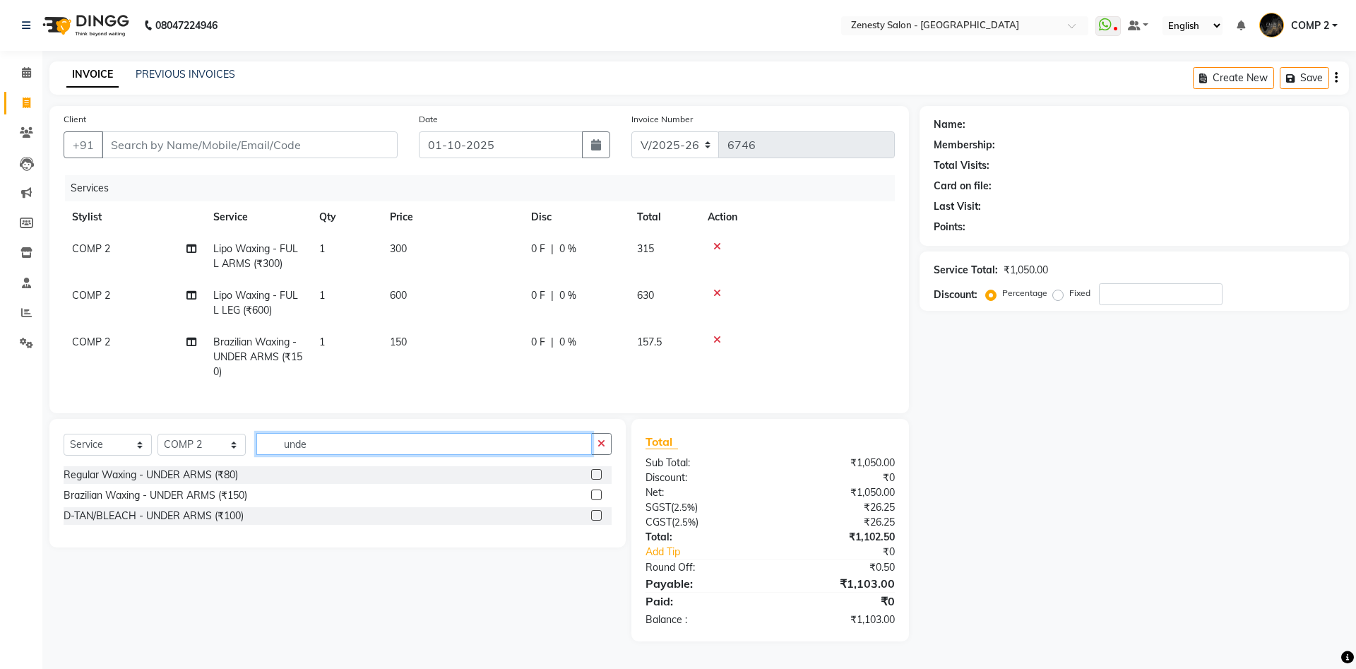
click at [256, 444] on input "unde" at bounding box center [424, 444] width 336 height 22
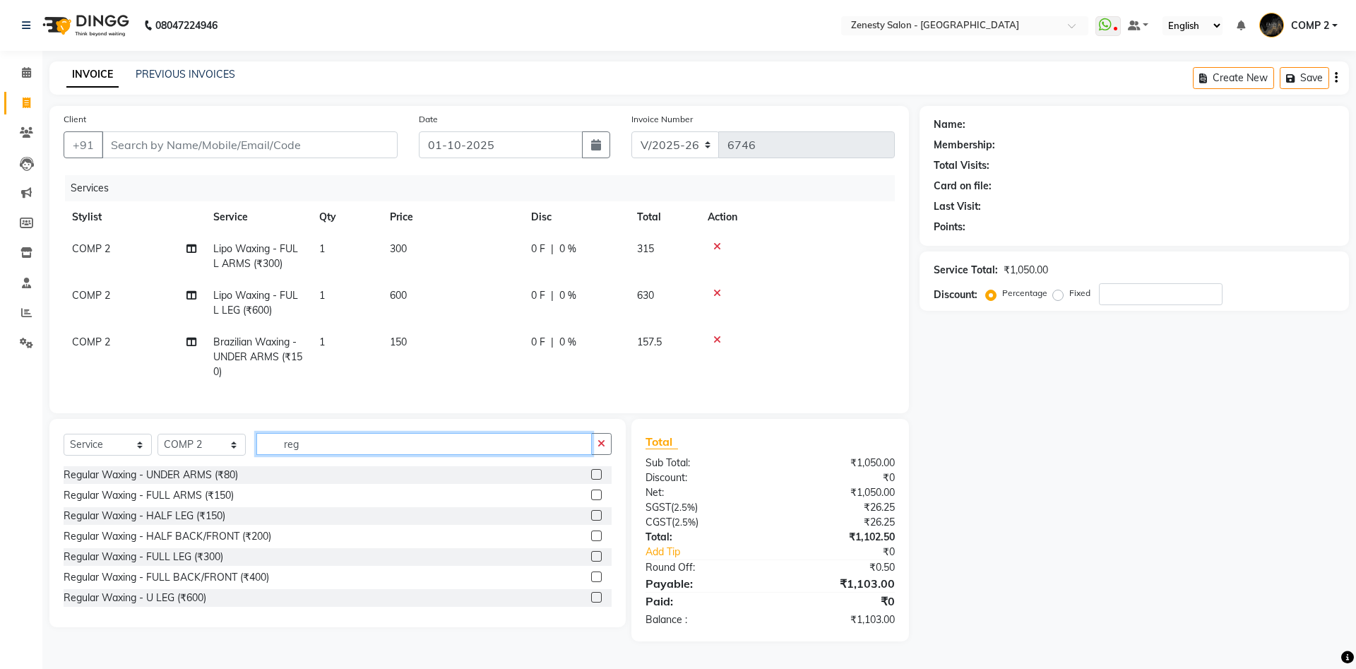
type input "reg"
click at [721, 244] on div at bounding box center [797, 247] width 179 height 10
click at [716, 247] on icon at bounding box center [717, 247] width 8 height 10
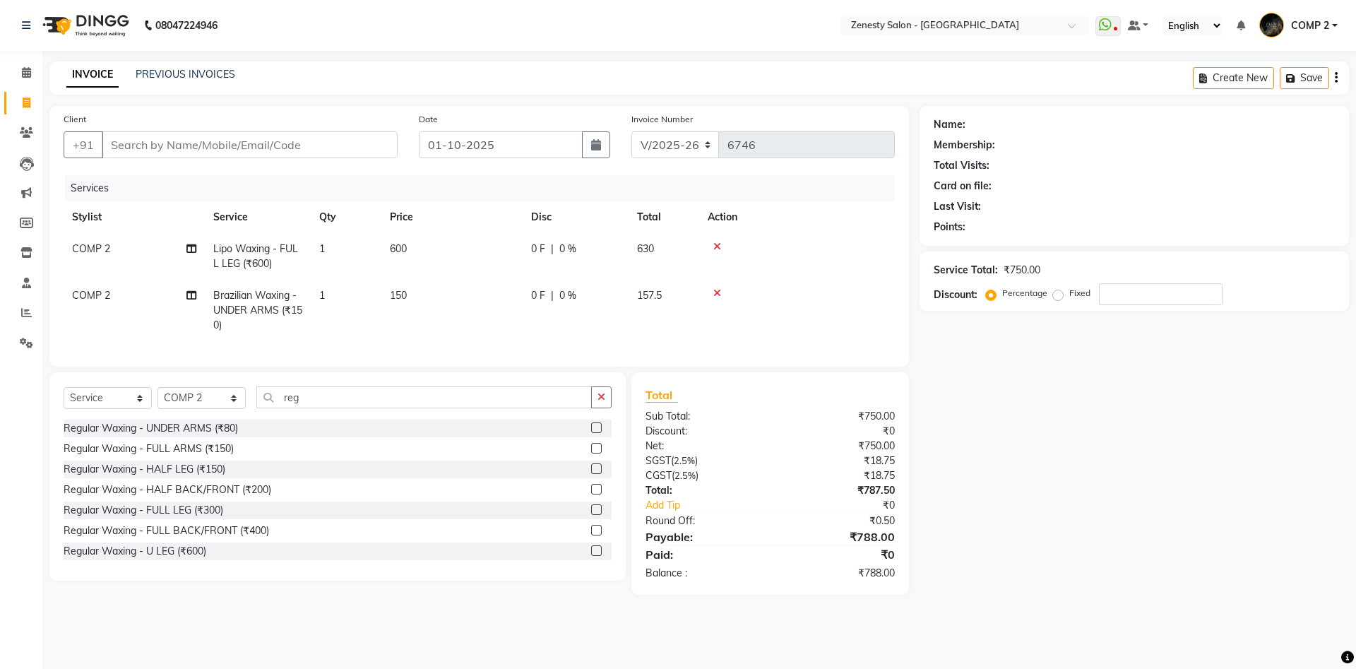
click at [716, 247] on icon at bounding box center [717, 247] width 8 height 10
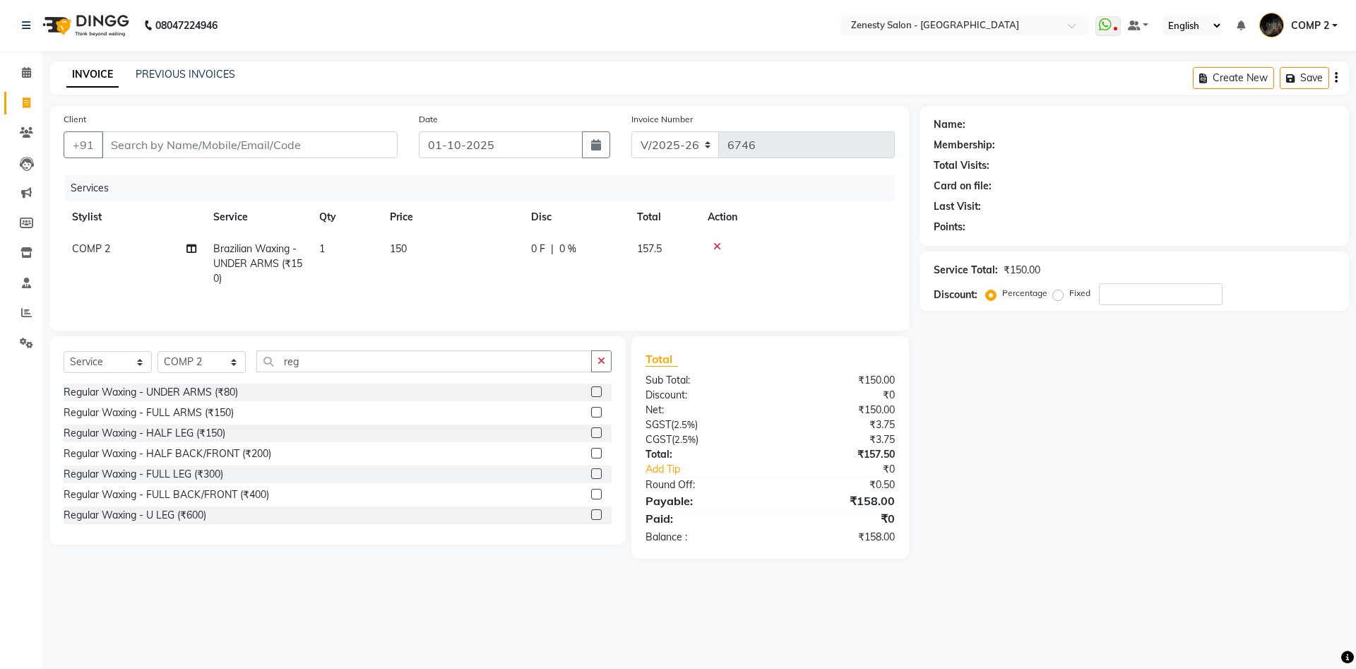
click at [716, 247] on icon at bounding box center [717, 247] width 8 height 10
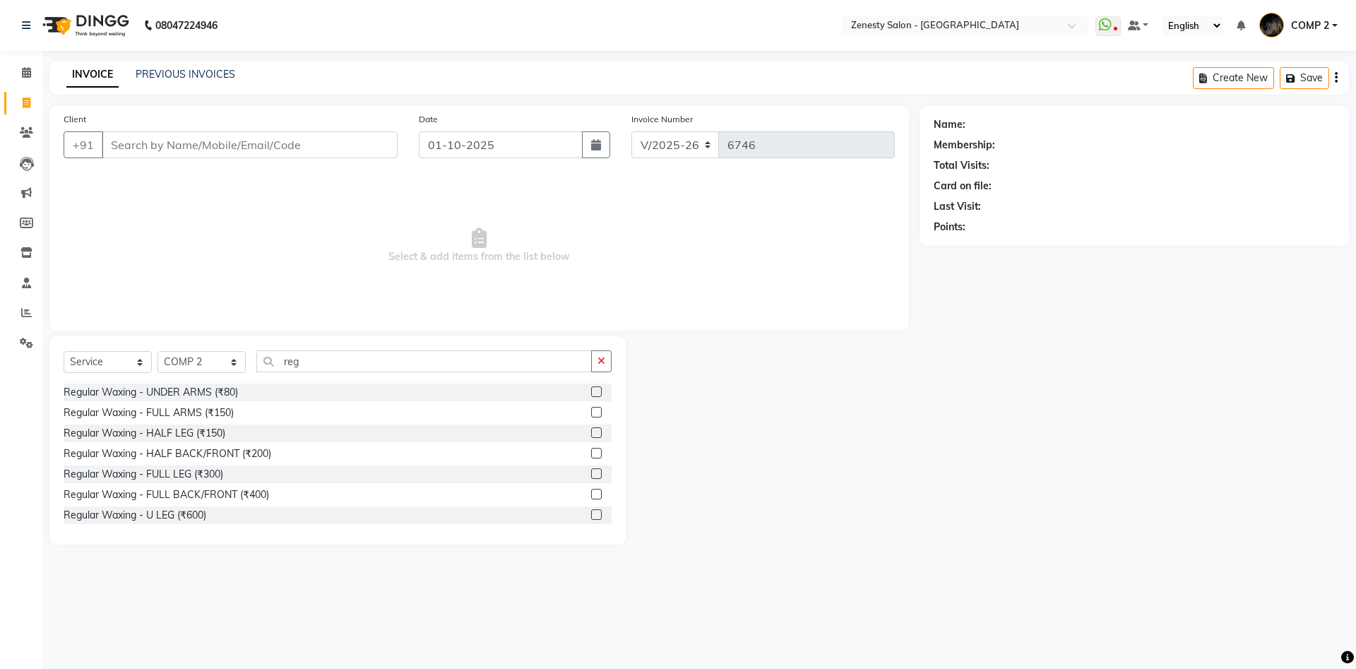
click at [716, 247] on span "Select & add items from the list below" at bounding box center [479, 245] width 831 height 141
click at [210, 390] on div "Regular Waxing - UNDER ARMS (₹80)" at bounding box center [151, 392] width 174 height 15
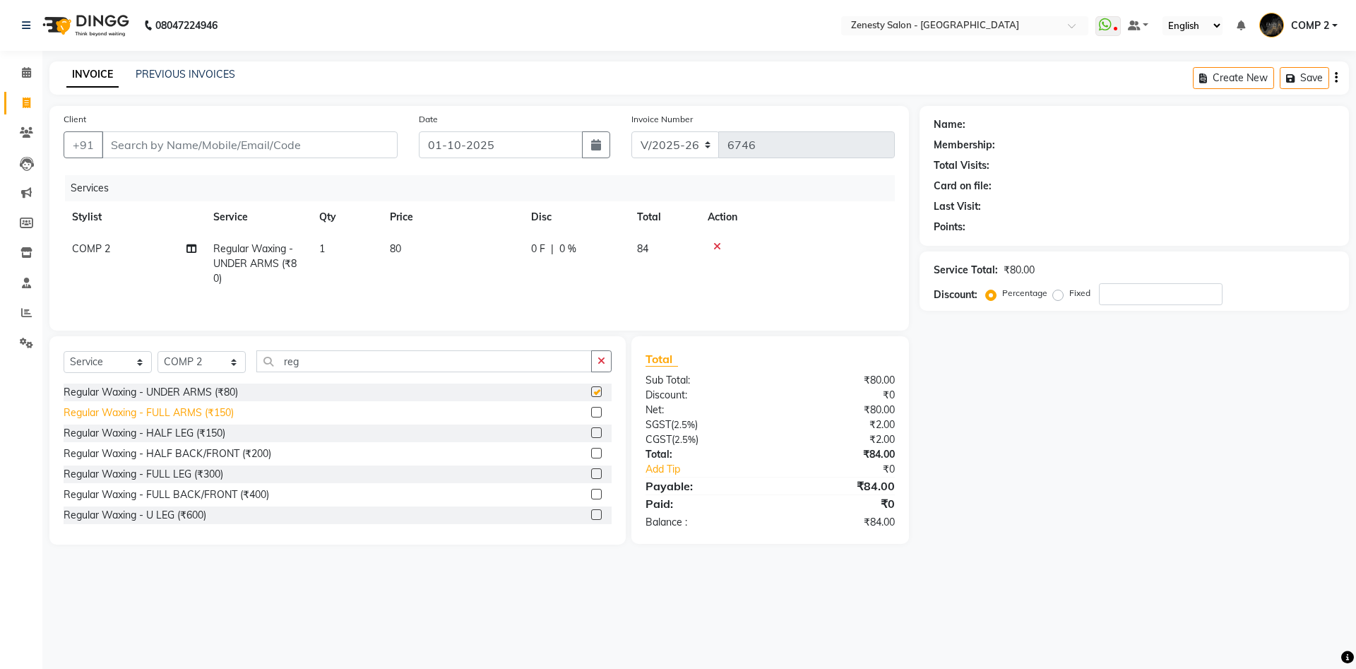
checkbox input "false"
click at [211, 412] on div "Regular Waxing - FULL ARMS (₹150)" at bounding box center [149, 412] width 170 height 15
checkbox input "false"
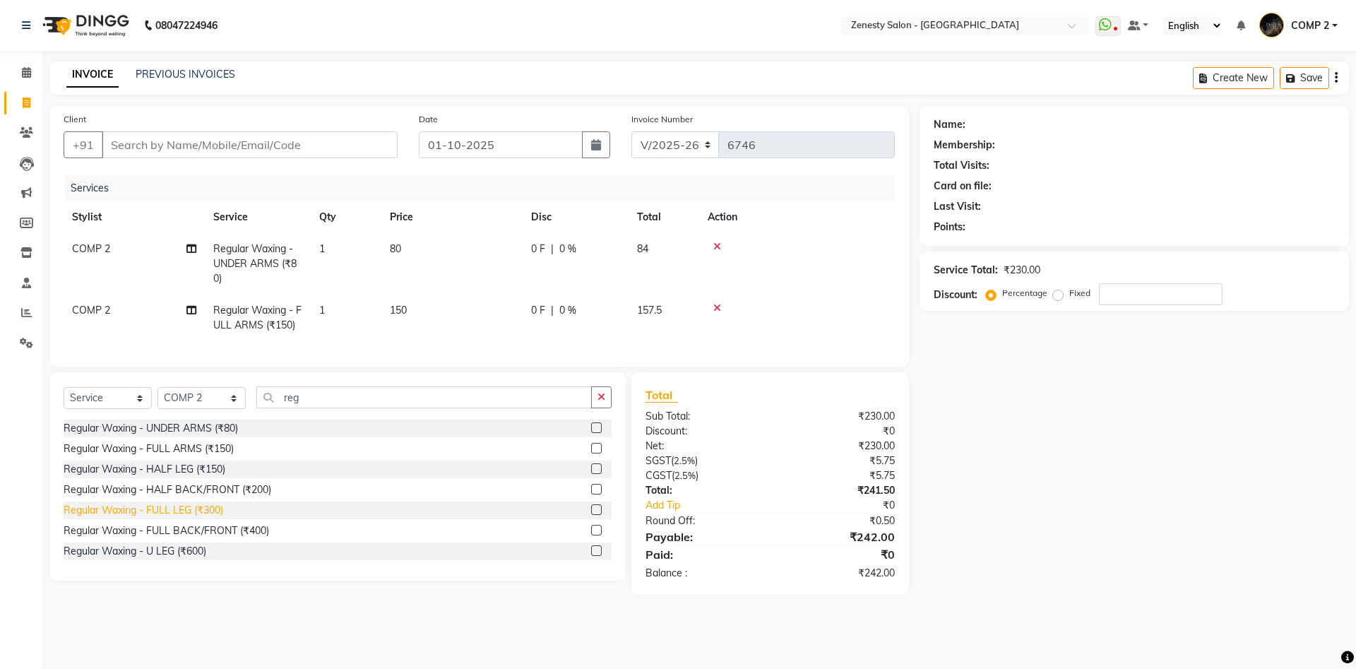
click at [194, 512] on div "Regular Waxing - FULL LEG (₹300)" at bounding box center [144, 510] width 160 height 15
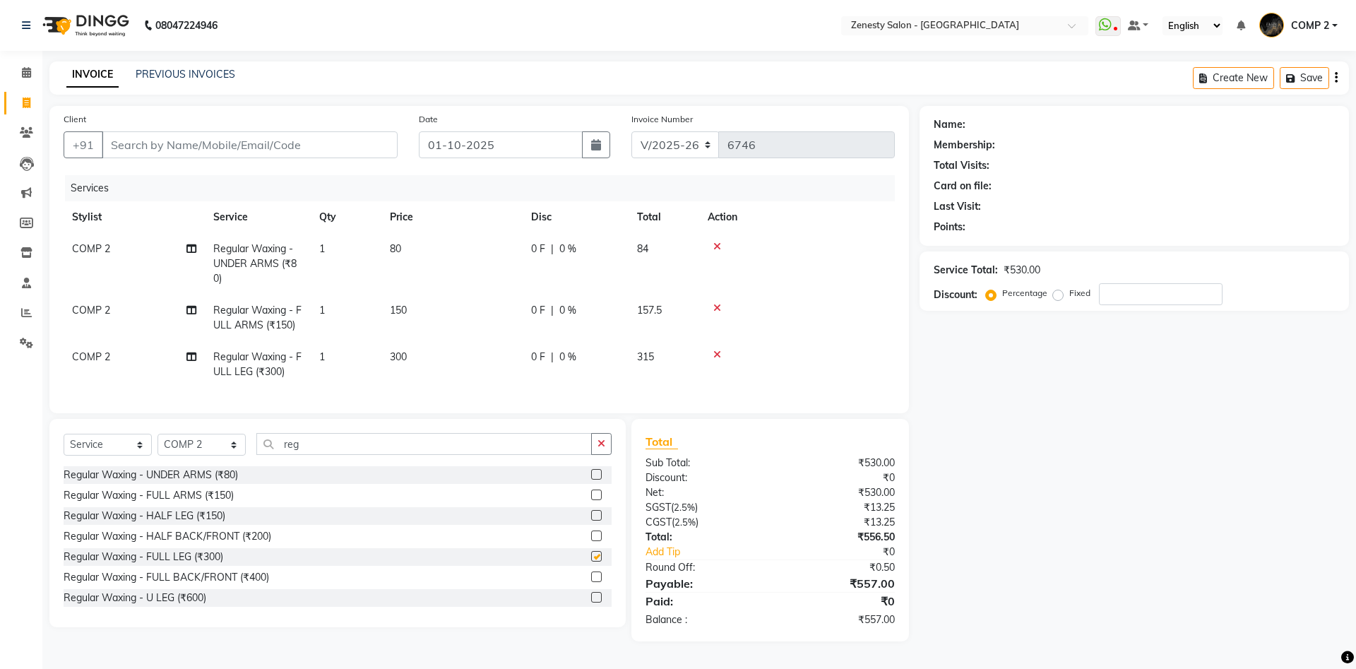
checkbox input "false"
click at [1137, 290] on input "number" at bounding box center [1161, 294] width 124 height 22
type input "10"
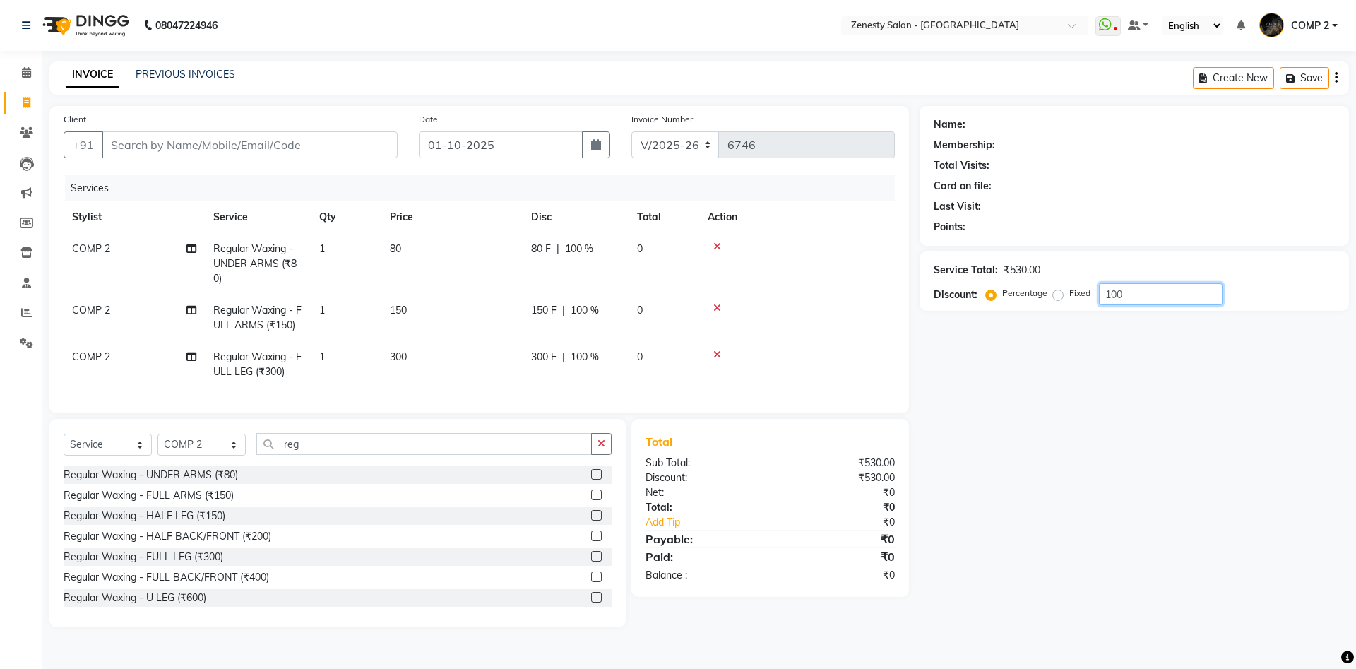
drag, startPoint x: 1146, startPoint y: 290, endPoint x: 1106, endPoint y: 300, distance: 41.3
click at [1106, 300] on input "100" at bounding box center [1161, 294] width 124 height 22
type input "1"
type input "2"
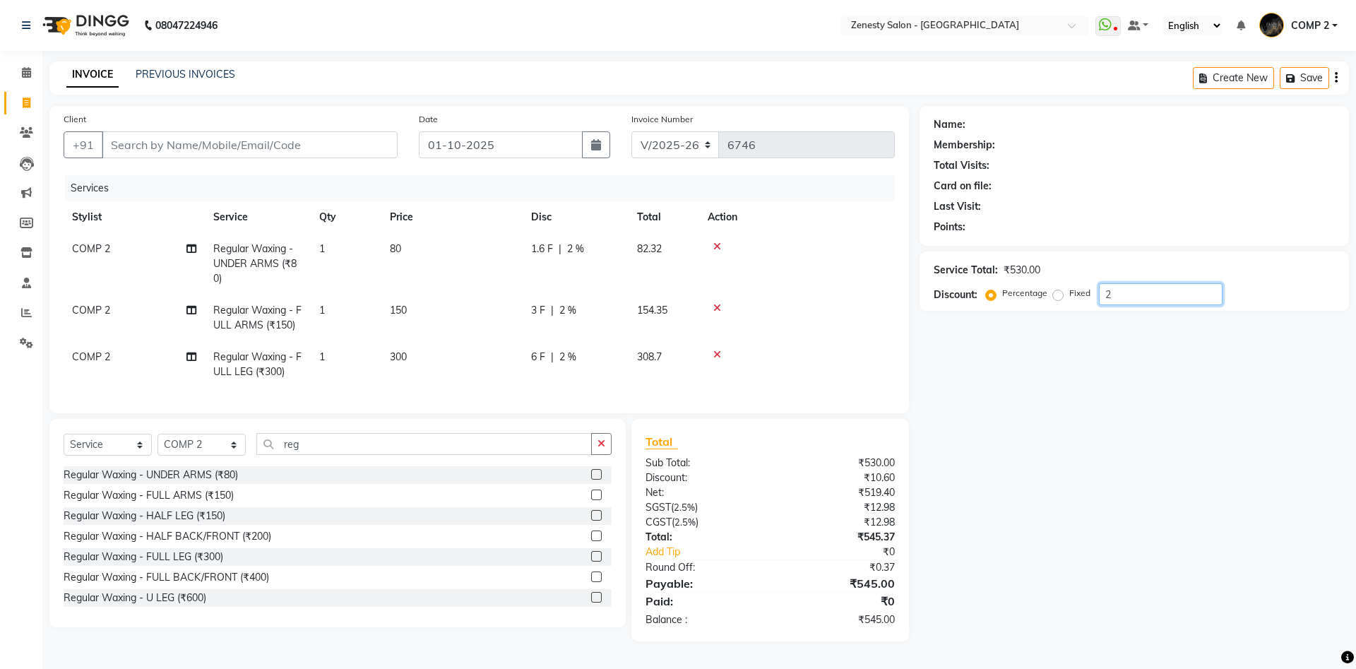
type input "25"
type input "24.5"
click at [711, 244] on div at bounding box center [797, 247] width 179 height 10
drag, startPoint x: 713, startPoint y: 245, endPoint x: 831, endPoint y: 288, distance: 125.6
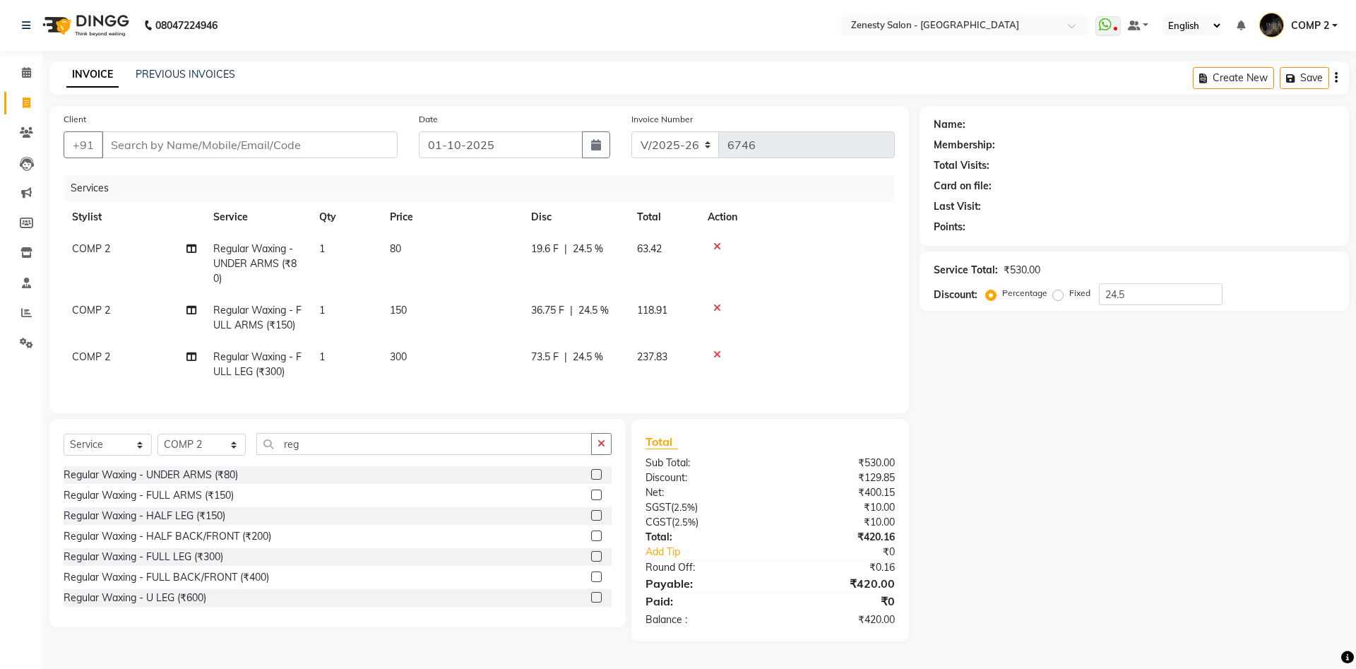
click at [722, 249] on div at bounding box center [797, 247] width 179 height 10
click at [713, 245] on div at bounding box center [797, 247] width 179 height 10
click at [713, 247] on icon at bounding box center [717, 247] width 8 height 10
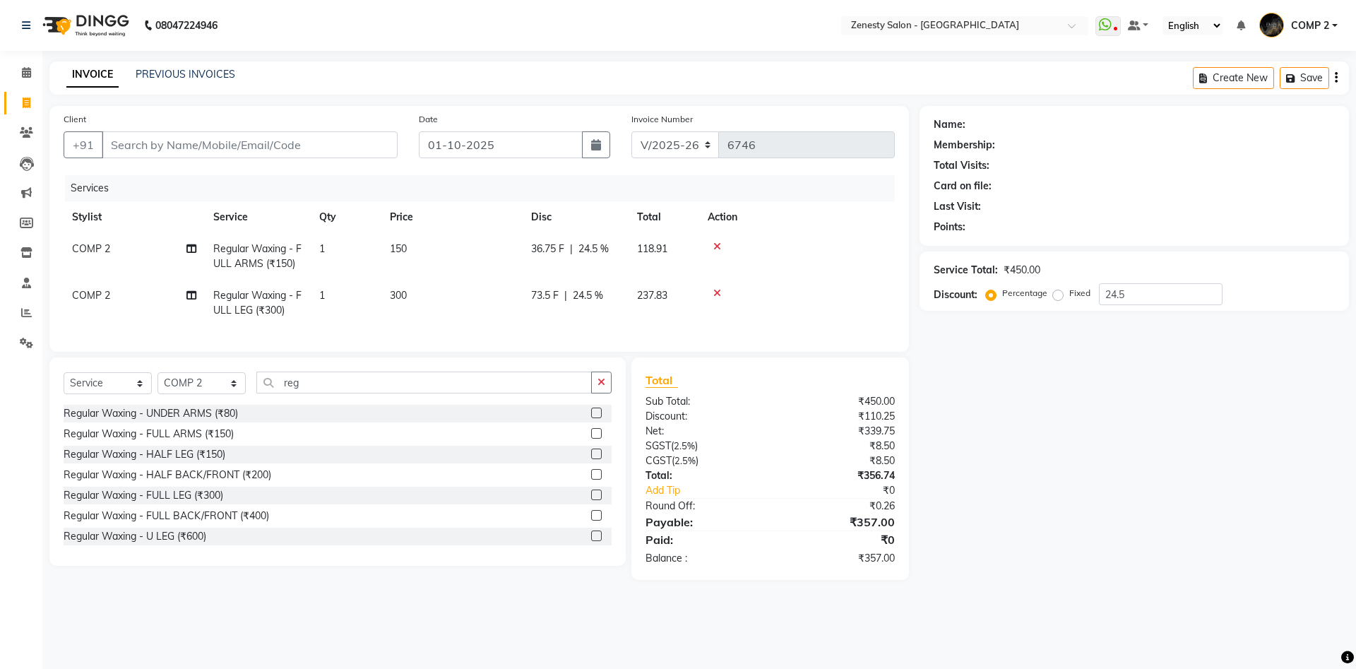
click at [713, 247] on icon at bounding box center [717, 247] width 8 height 10
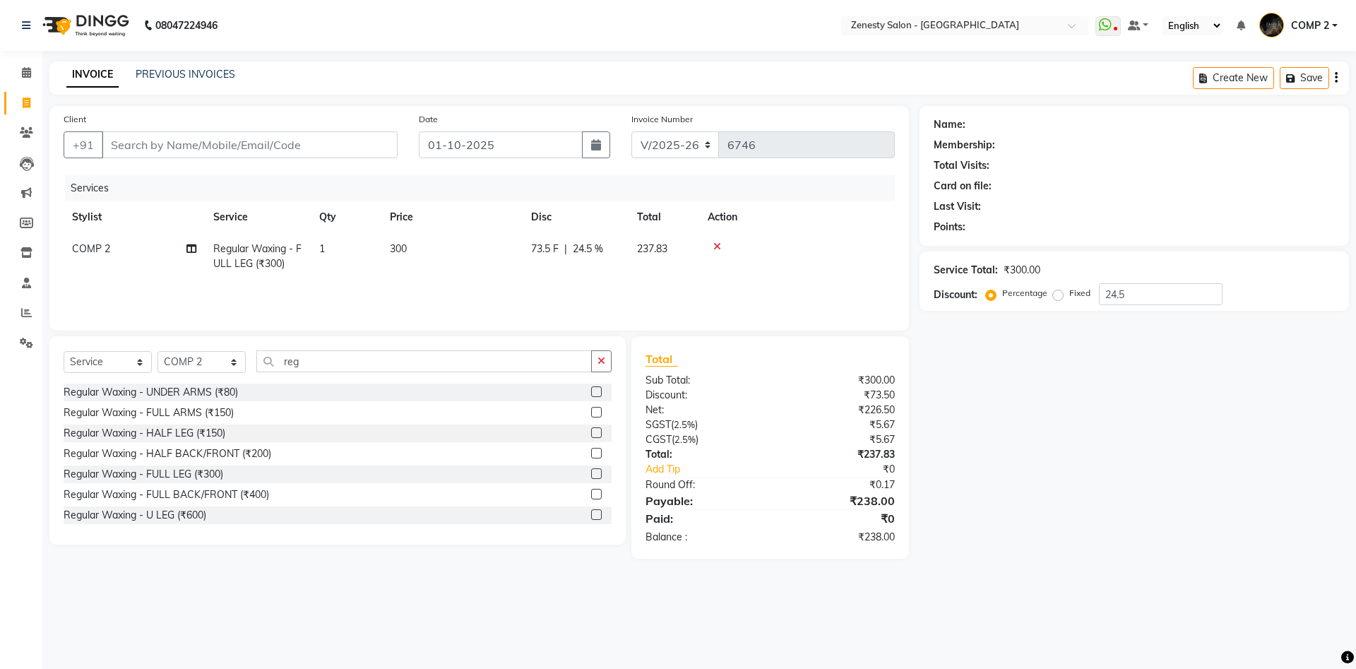
click at [715, 244] on icon at bounding box center [717, 247] width 8 height 10
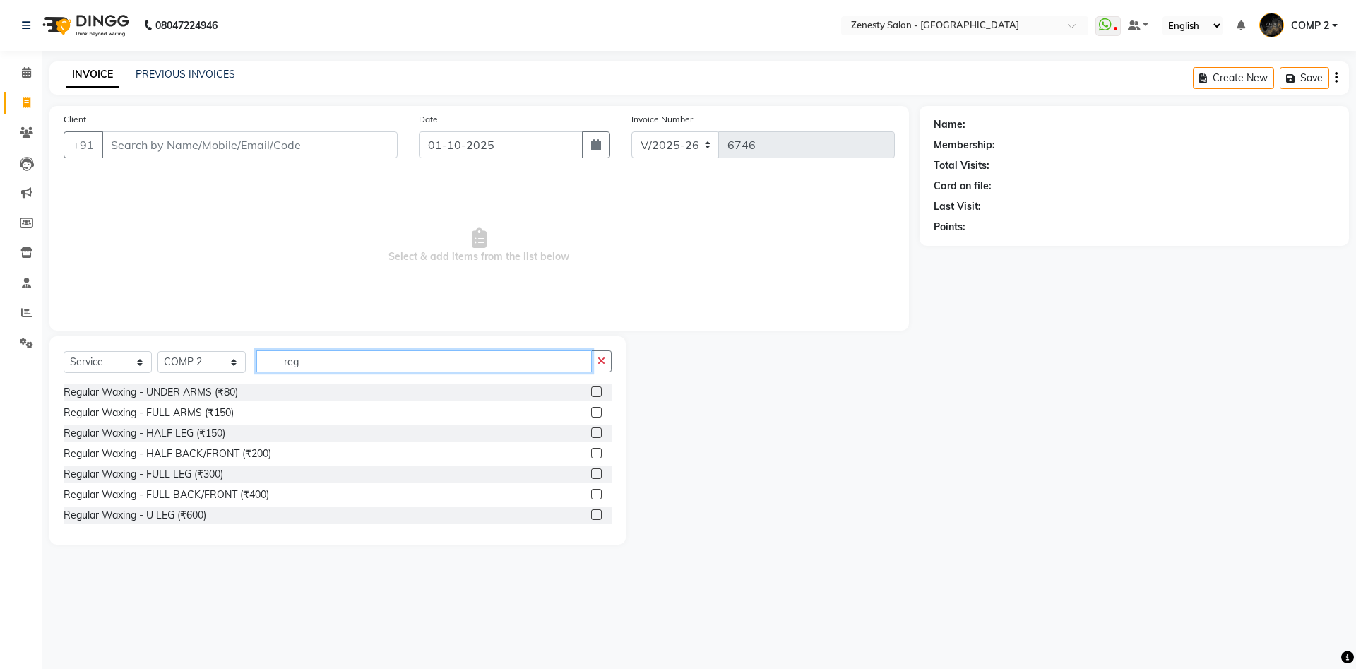
drag, startPoint x: 244, startPoint y: 359, endPoint x: 201, endPoint y: 360, distance: 42.4
click at [256, 360] on input "reg" at bounding box center [424, 361] width 336 height 22
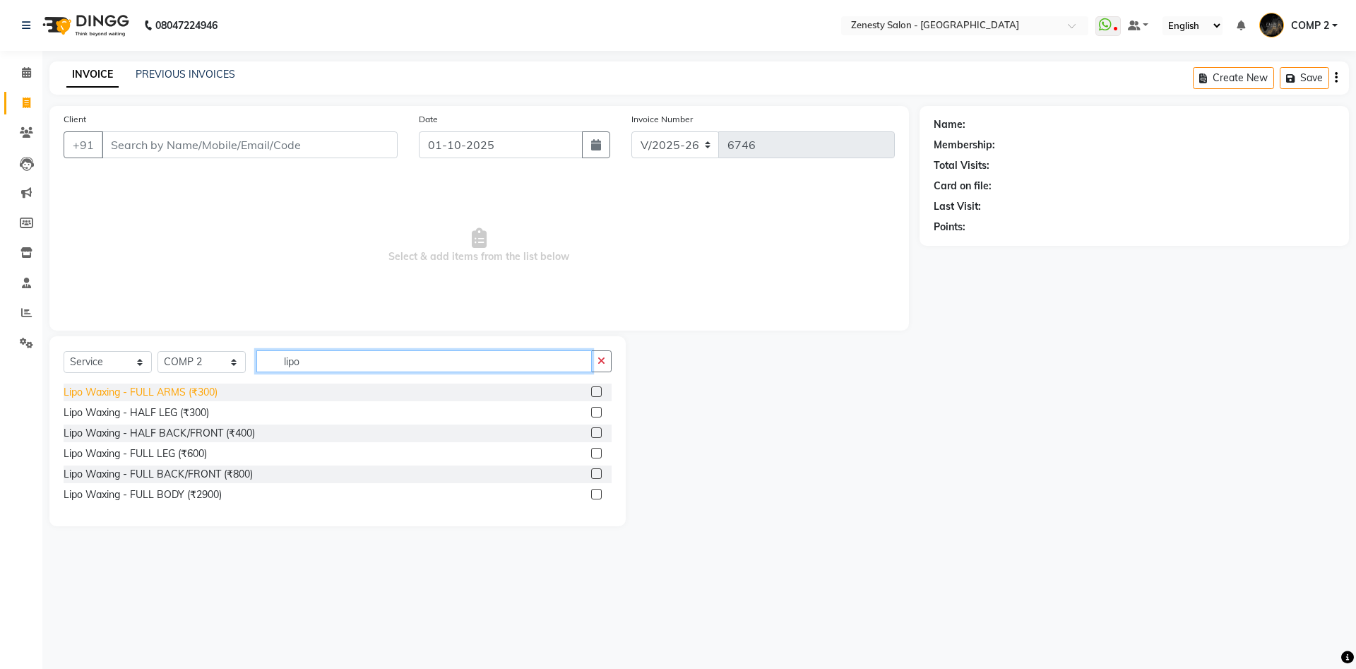
type input "lipo"
click at [183, 386] on div "Lipo Waxing - FULL ARMS (₹300)" at bounding box center [141, 392] width 154 height 15
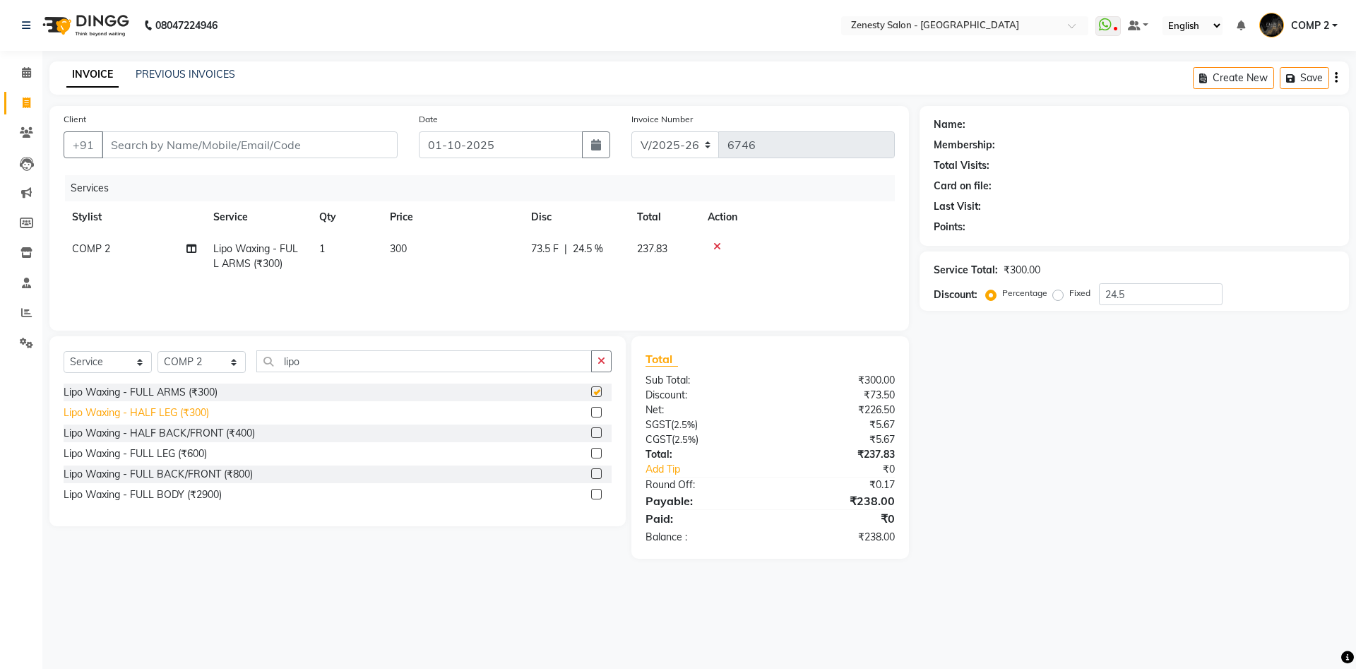
checkbox input "false"
click at [189, 445] on div "Lipo Waxing - FULL LEG (₹600)" at bounding box center [338, 454] width 548 height 18
click at [190, 457] on div "Lipo Waxing - FULL LEG (₹600)" at bounding box center [135, 453] width 143 height 15
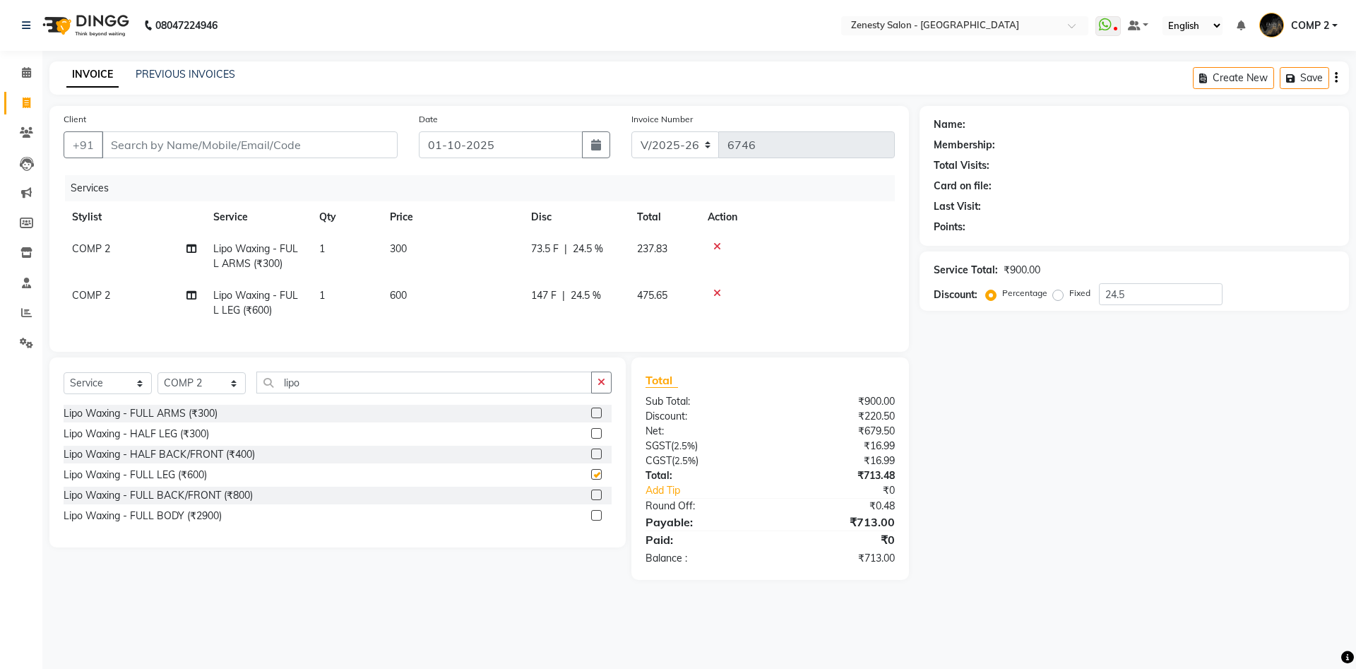
checkbox input "false"
drag, startPoint x: 264, startPoint y: 379, endPoint x: 226, endPoint y: 380, distance: 38.2
click at [256, 380] on input "lipo" at bounding box center [424, 383] width 336 height 22
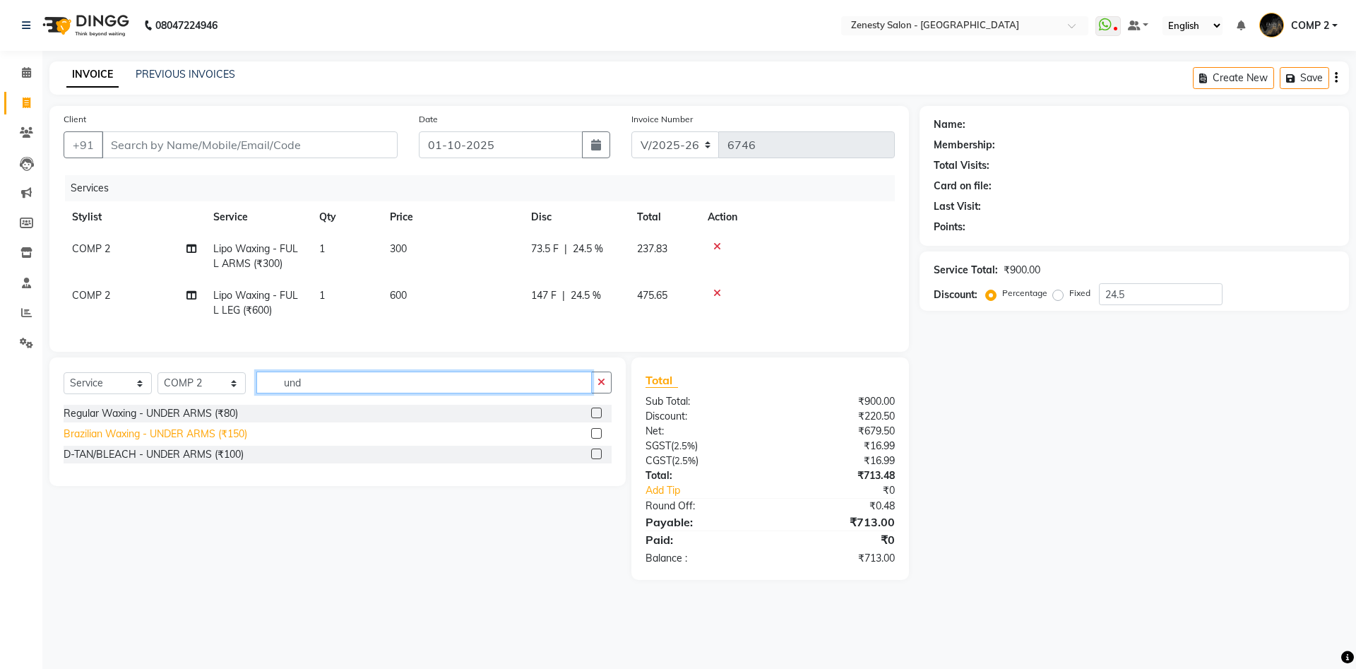
type input "und"
click at [198, 432] on div "Brazilian Waxing - UNDER ARMS (₹150)" at bounding box center [156, 434] width 184 height 15
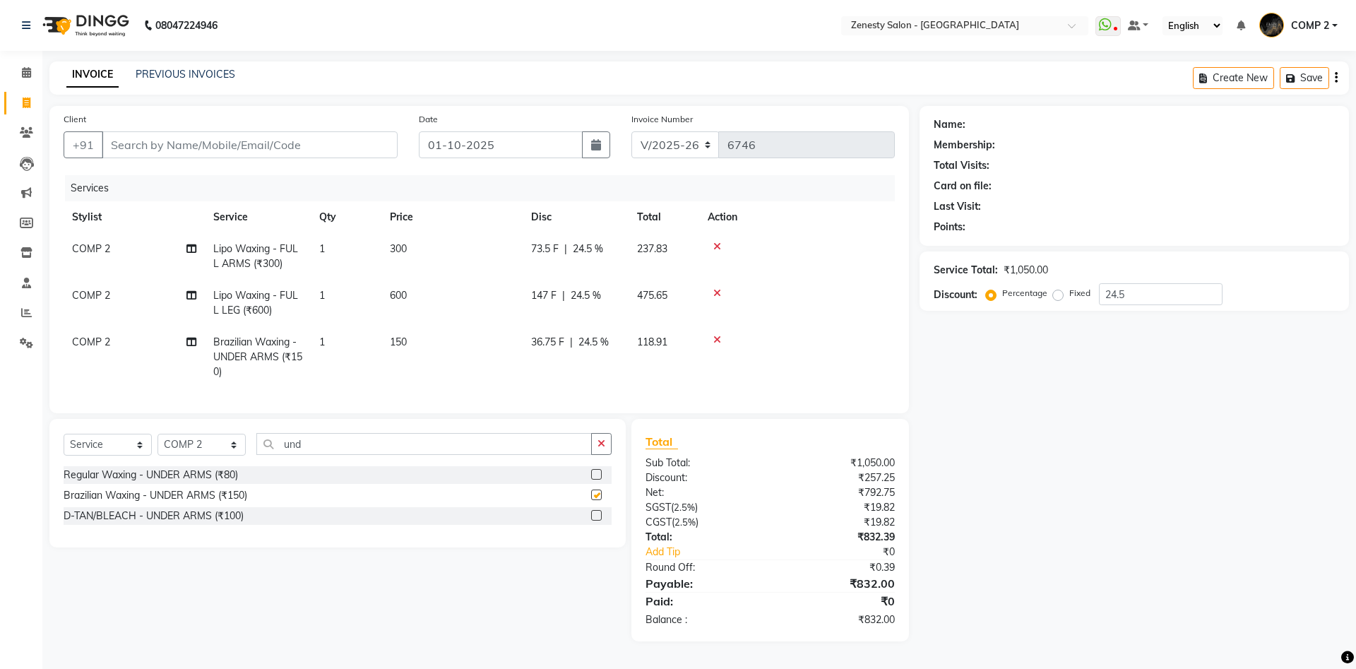
checkbox input "false"
drag, startPoint x: 1131, startPoint y: 293, endPoint x: 995, endPoint y: 293, distance: 135.6
click at [1099, 293] on input "24.5" at bounding box center [1161, 294] width 124 height 22
type input "2"
click at [718, 244] on icon at bounding box center [717, 247] width 8 height 10
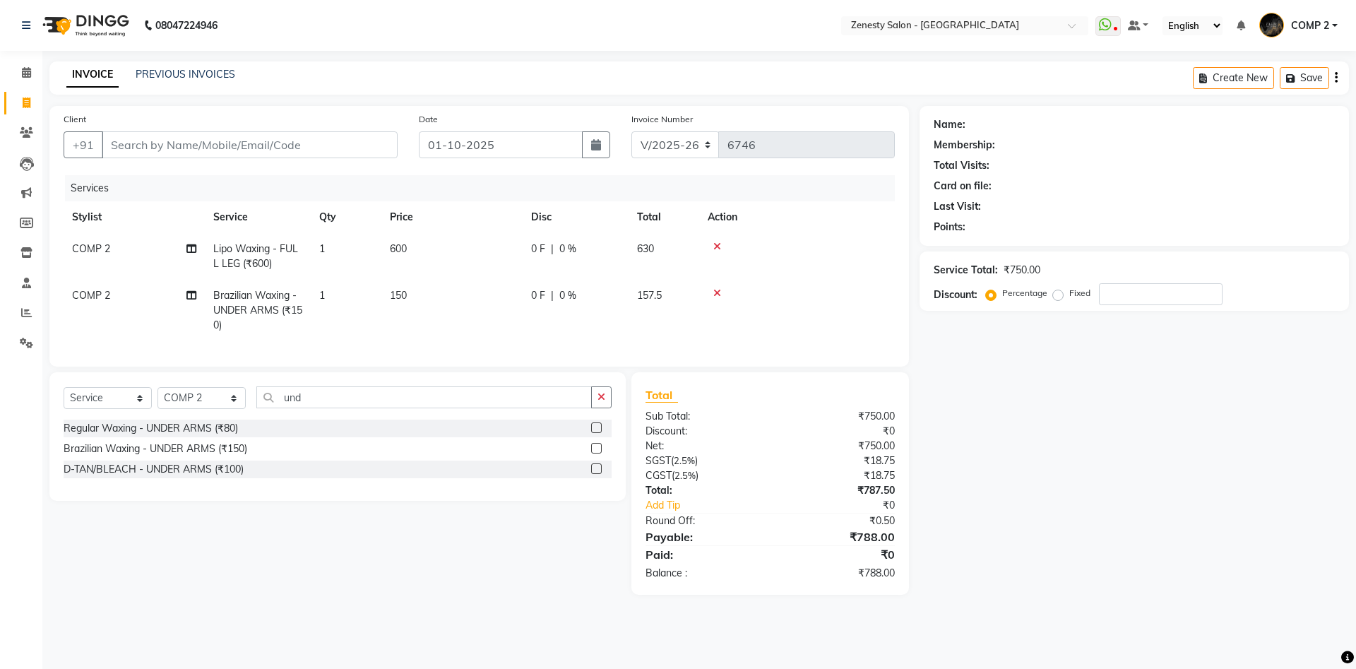
click at [718, 244] on icon at bounding box center [717, 247] width 8 height 10
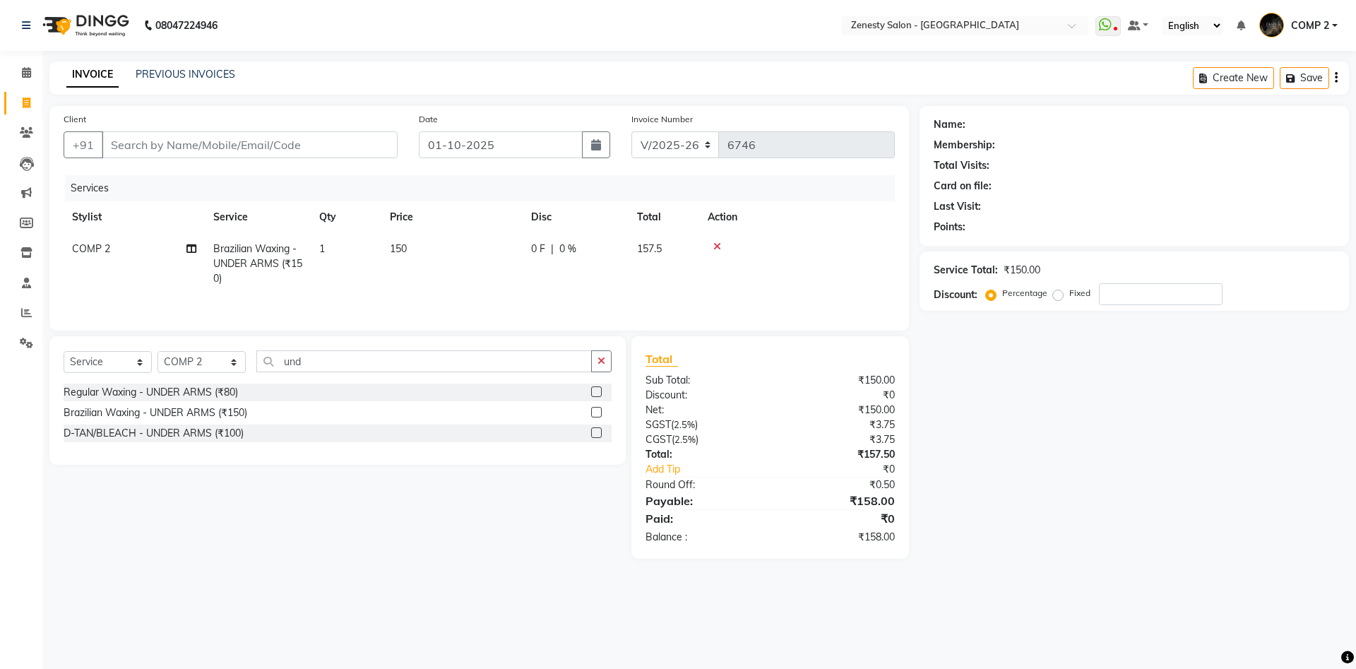
click at [718, 244] on icon at bounding box center [717, 247] width 8 height 10
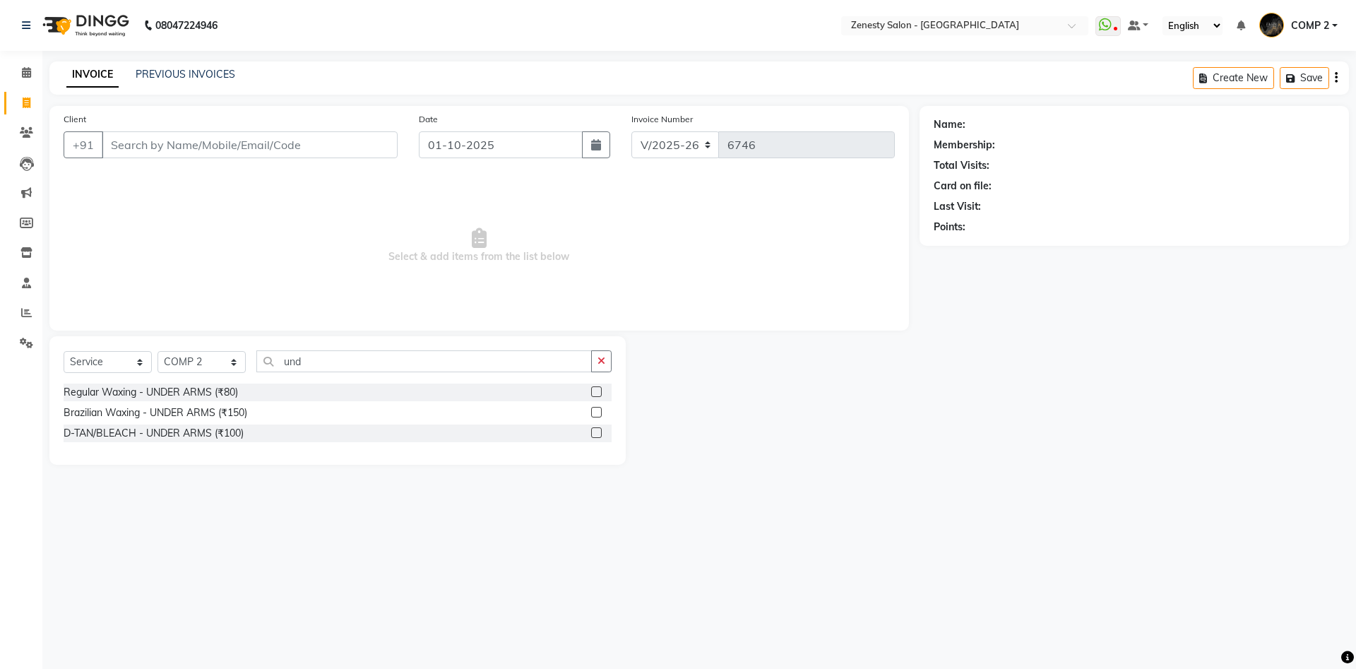
click at [718, 244] on span "Select & add items from the list below" at bounding box center [479, 245] width 831 height 141
drag, startPoint x: 320, startPoint y: 349, endPoint x: 305, endPoint y: 374, distance: 29.4
click at [220, 366] on div "Select Service Product Membership Package Voucher Prepaid Gift Card Select Styl…" at bounding box center [337, 400] width 576 height 129
drag, startPoint x: 340, startPoint y: 365, endPoint x: 233, endPoint y: 362, distance: 106.7
click at [256, 362] on input "und" at bounding box center [424, 361] width 336 height 22
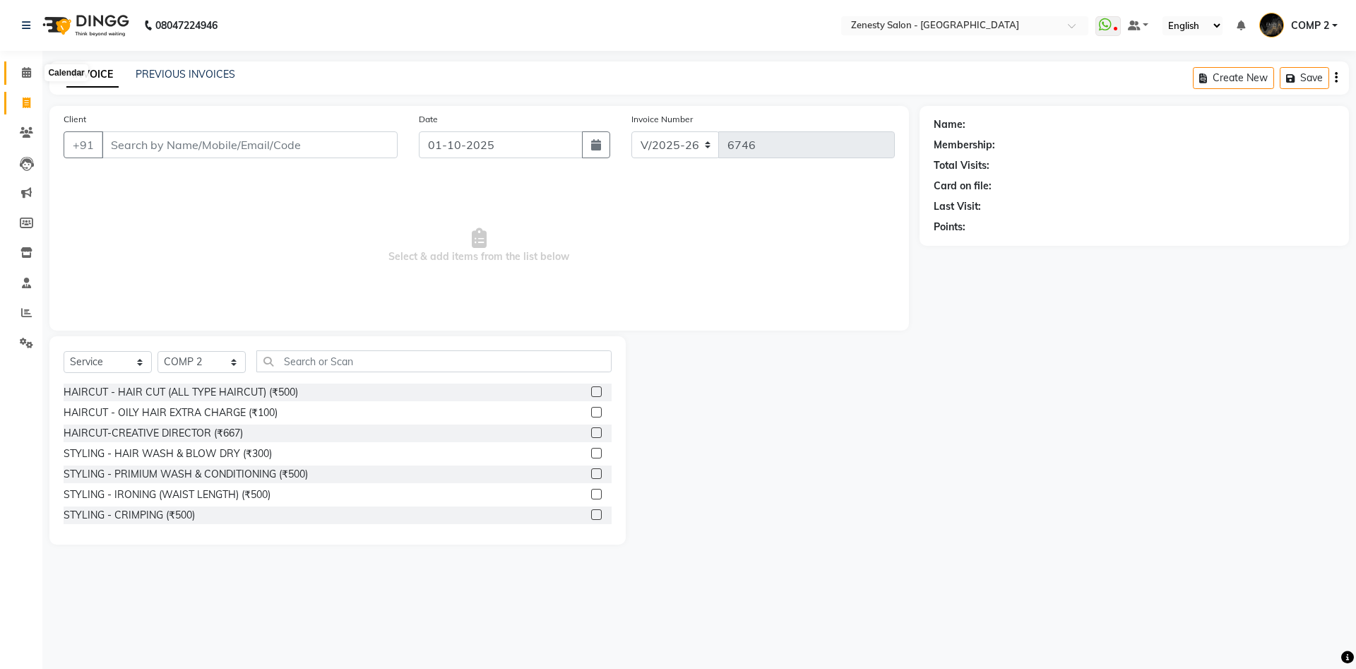
click at [26, 69] on icon at bounding box center [26, 72] width 9 height 11
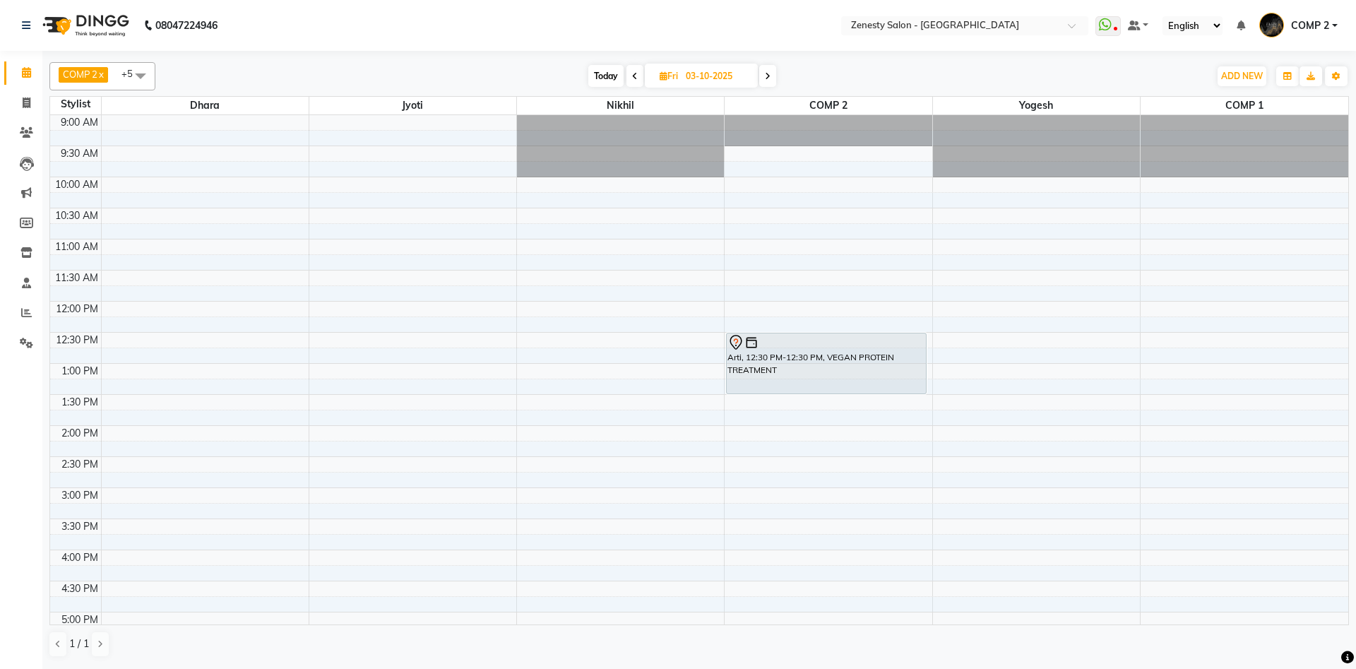
click at [600, 72] on span "Today" at bounding box center [605, 76] width 35 height 22
type input "01-10-2025"
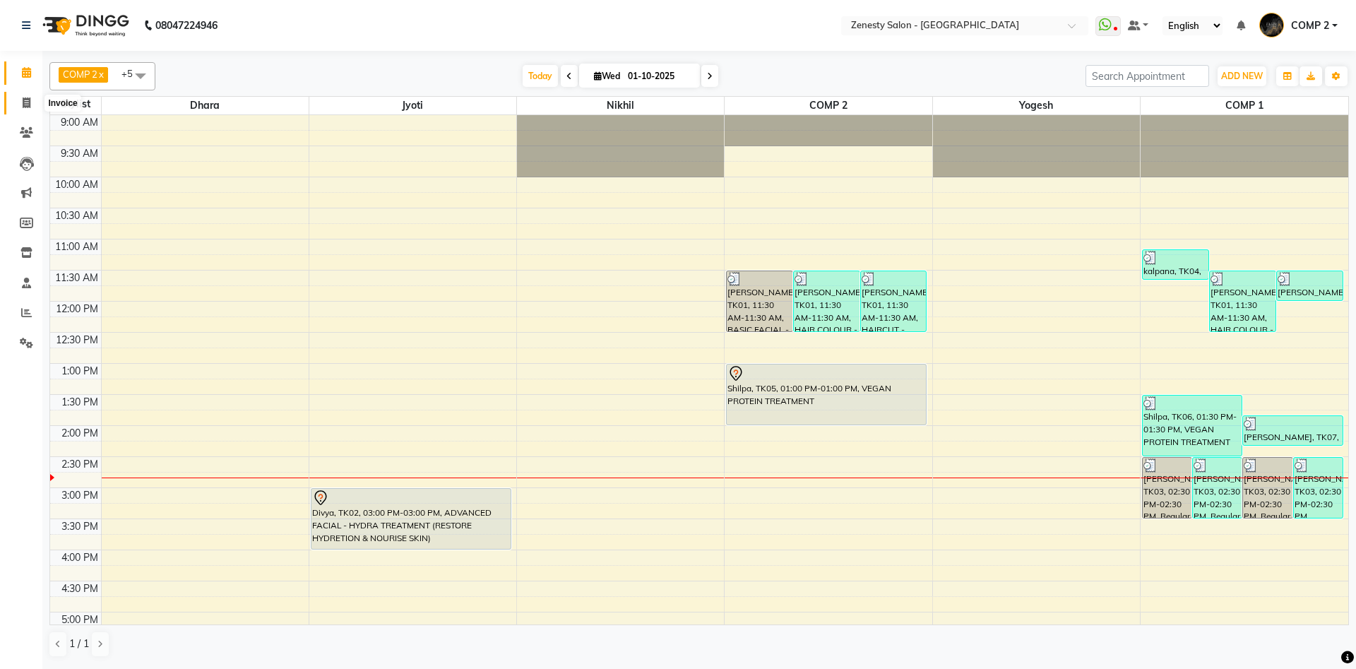
click at [25, 103] on icon at bounding box center [27, 102] width 8 height 11
select select "5713"
select select "service"
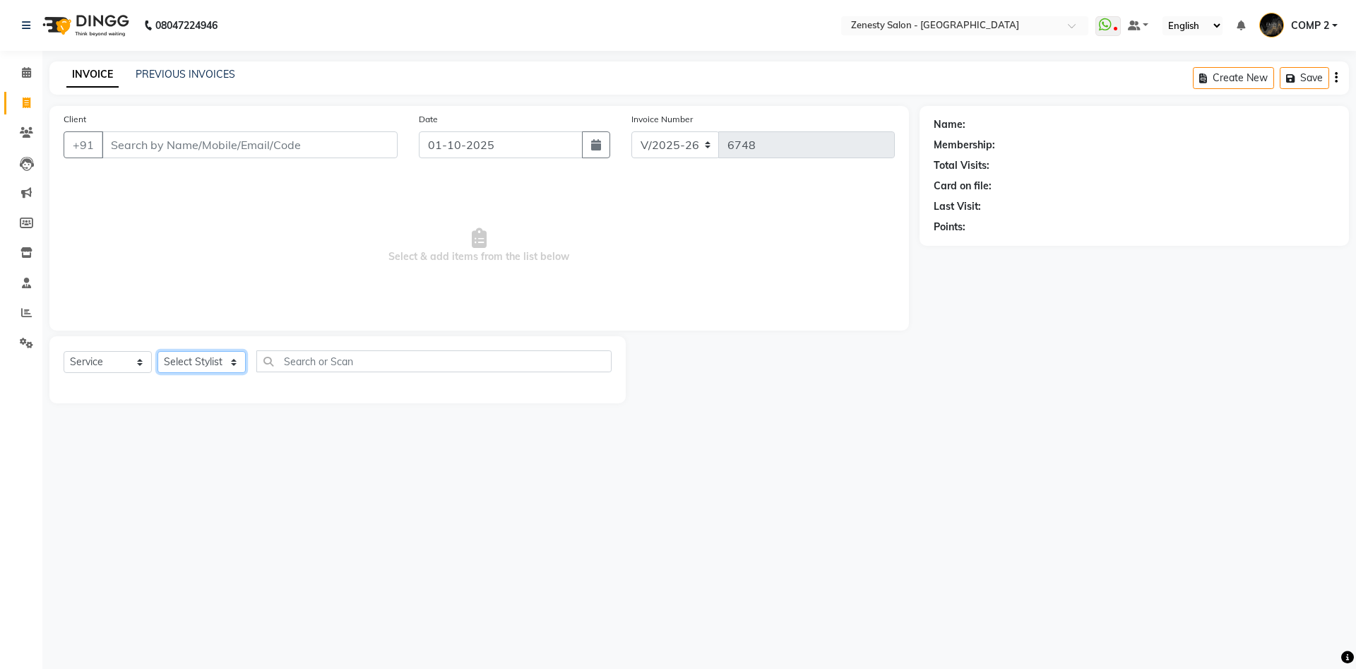
click at [158, 351] on select "Select Stylist [PERSON_NAME] [PERSON_NAME] [PERSON_NAME] Khalifa [PERSON_NAME] …" at bounding box center [202, 362] width 88 height 22
select select "40087"
click option "COMP 2" at bounding box center [0, 0] width 0 height 0
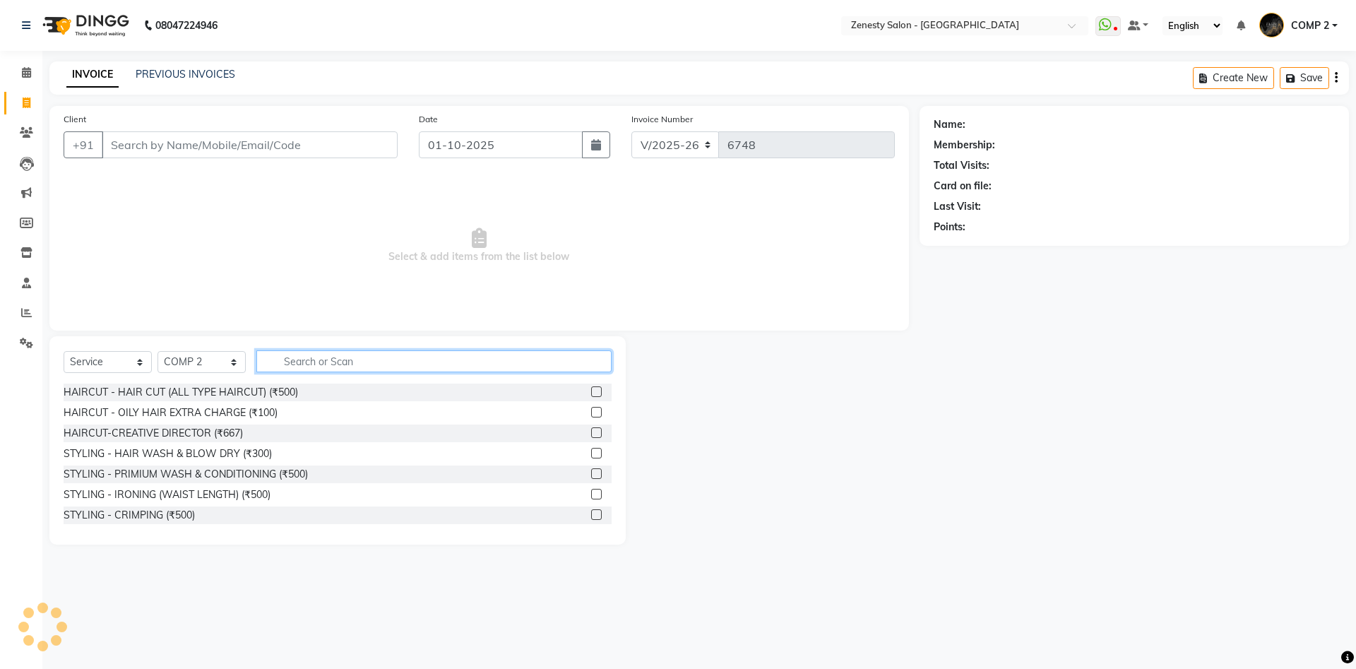
click at [454, 360] on input "text" at bounding box center [433, 361] width 355 height 22
click at [545, 355] on input "text" at bounding box center [433, 361] width 355 height 22
click at [473, 374] on div "Select Service Product Membership Package Voucher Prepaid Gift Card Select Styl…" at bounding box center [338, 366] width 548 height 33
click at [30, 340] on icon at bounding box center [26, 343] width 13 height 11
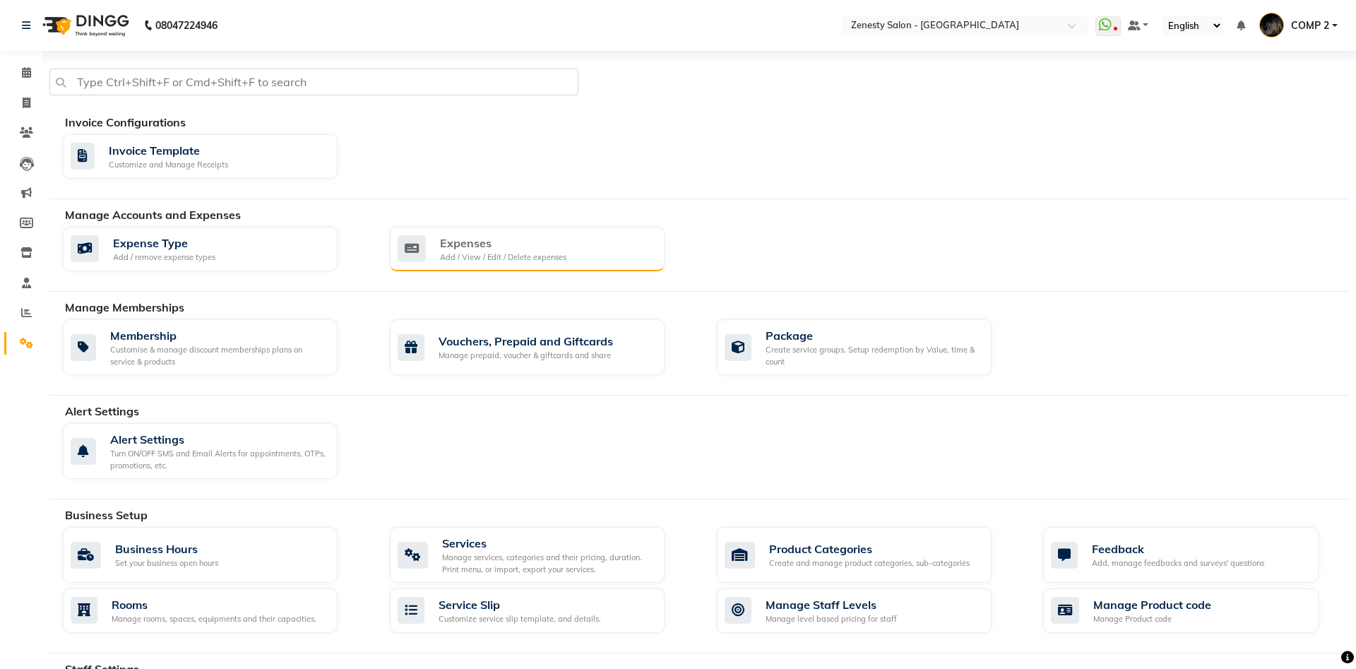
click at [584, 258] on div "Expenses Add / View / Edit / Delete expenses" at bounding box center [526, 249] width 256 height 29
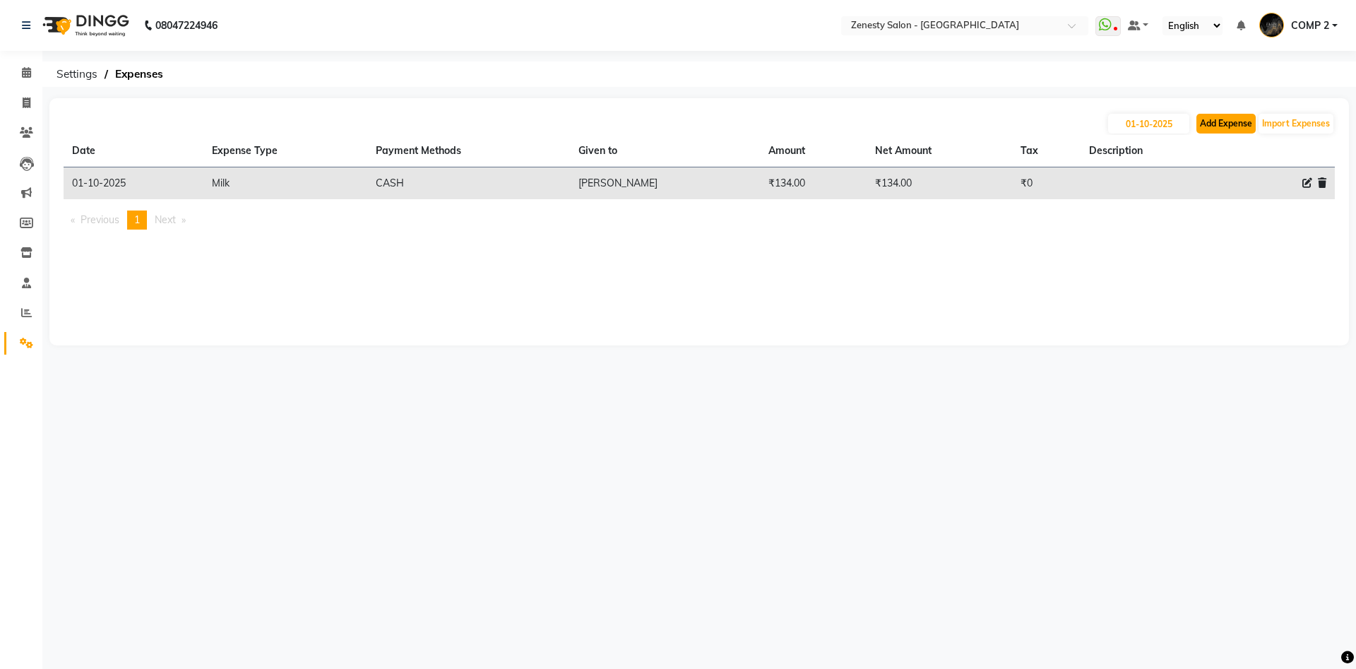
click at [1238, 124] on button "Add Expense" at bounding box center [1226, 124] width 59 height 20
select select "1"
select select "4655"
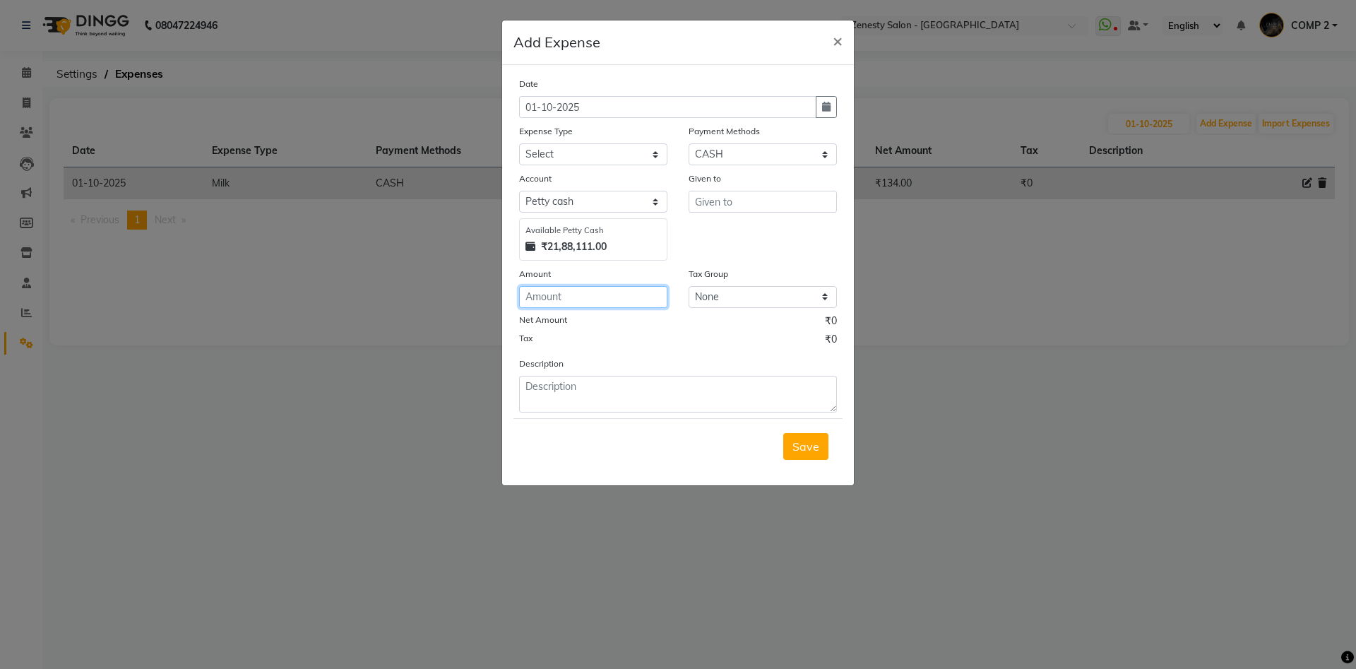
click at [568, 288] on input "number" at bounding box center [593, 297] width 148 height 22
type input "120"
click at [568, 142] on div "Expense Type" at bounding box center [593, 134] width 148 height 20
click at [519, 143] on select "Select Advance Salary Bank charges Boss Snacks Or Meal Bridal Deposite Retrun C…" at bounding box center [593, 154] width 148 height 22
select select "11689"
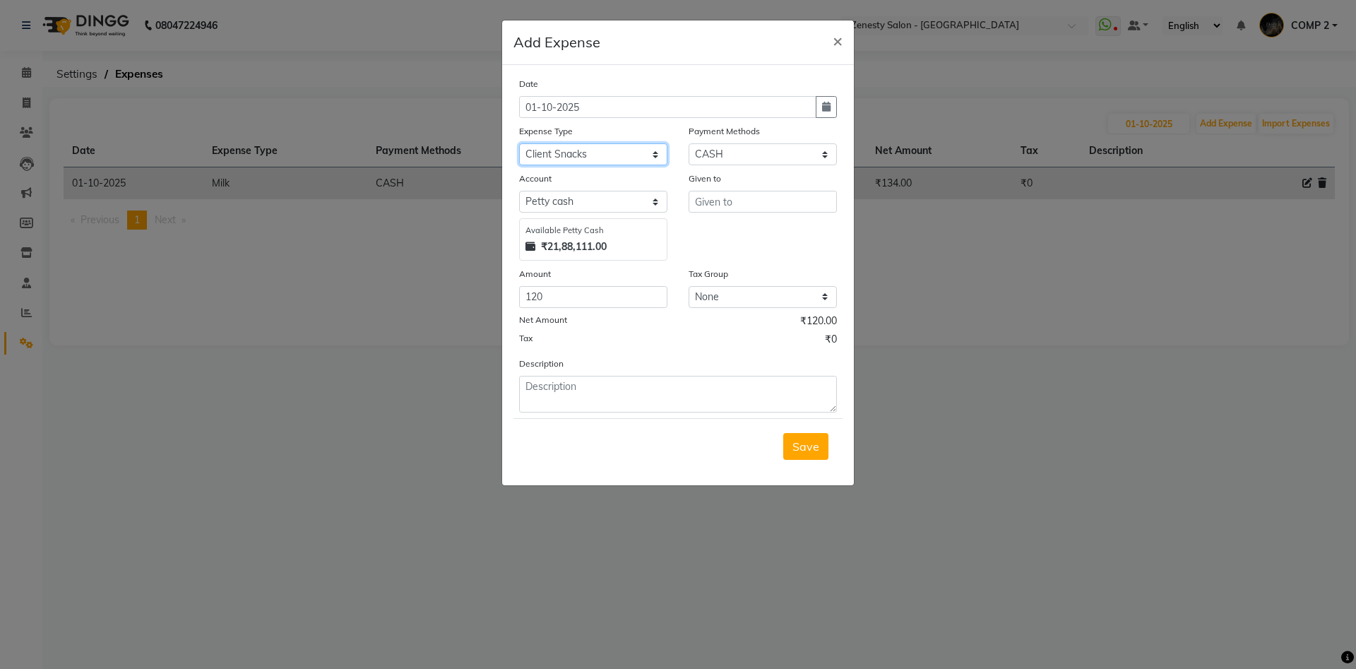
click option "Client Snacks" at bounding box center [0, 0] width 0 height 0
click at [737, 191] on input "text" at bounding box center [763, 202] width 148 height 22
type input "Zomato"
click at [620, 389] on textarea at bounding box center [678, 394] width 318 height 37
type textarea "sandwhich"
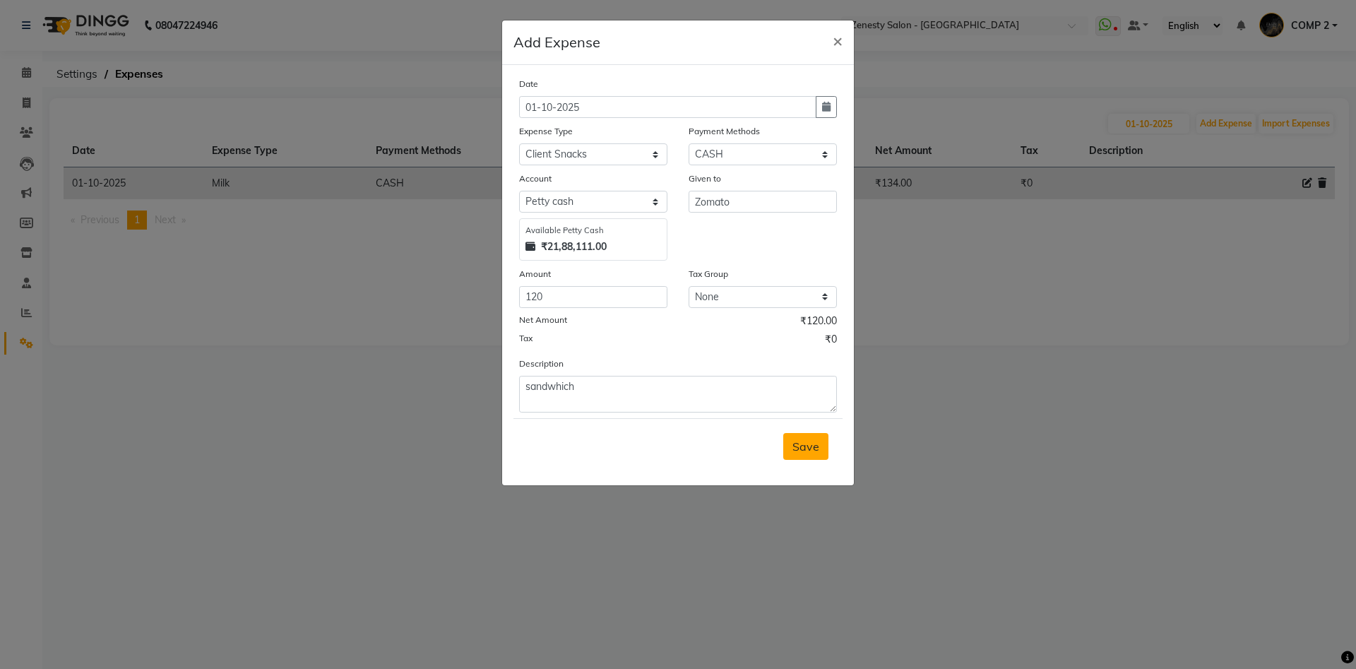
click at [800, 442] on span "Save" at bounding box center [806, 446] width 27 height 14
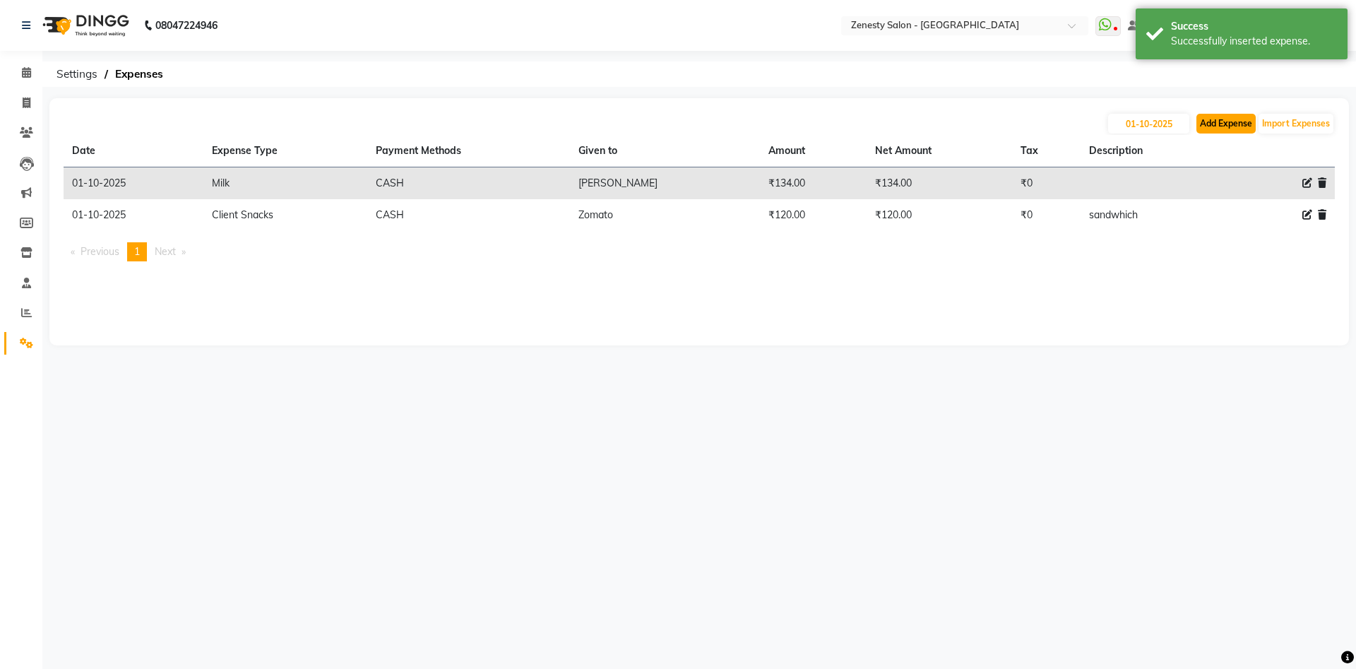
click at [1223, 122] on button "Add Expense" at bounding box center [1226, 124] width 59 height 20
select select "1"
select select "4655"
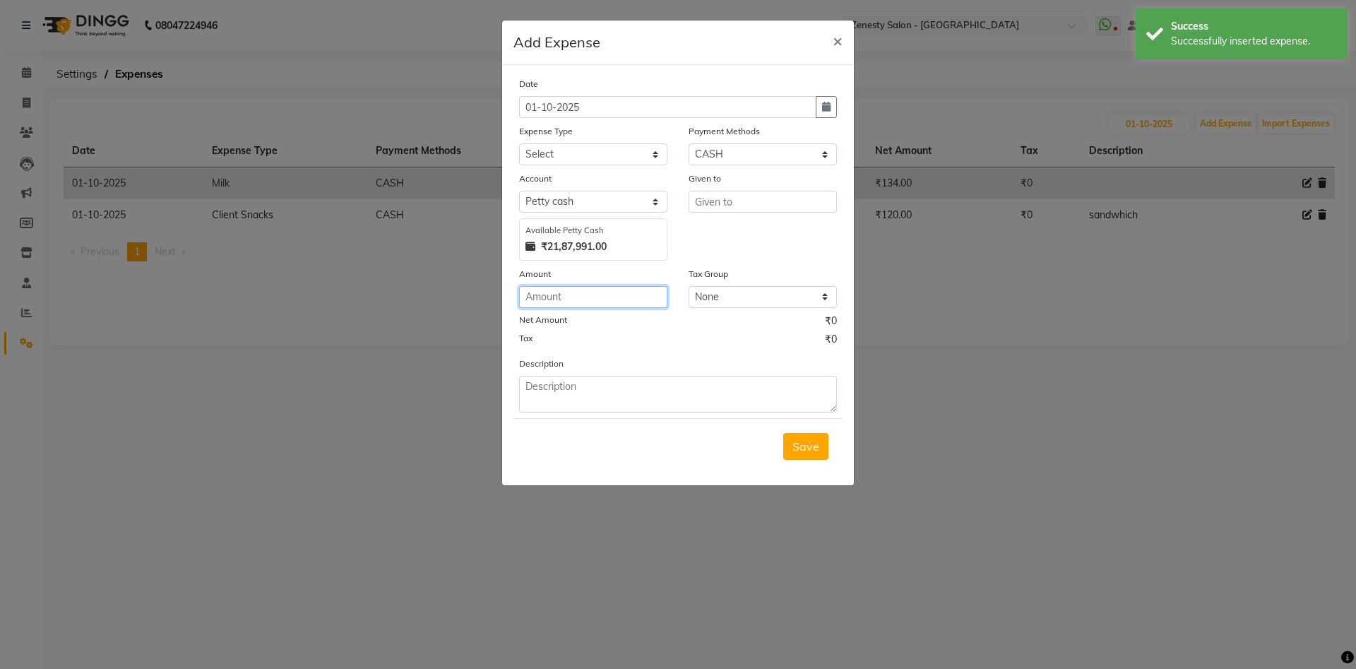
click at [562, 294] on input "number" at bounding box center [593, 297] width 148 height 22
type input "106"
click at [519, 143] on select "Select Advance Salary Bank charges Boss Snacks Or Meal Bridal Deposite Retrun C…" at bounding box center [593, 154] width 148 height 22
select select "11689"
click option "Client Snacks" at bounding box center [0, 0] width 0 height 0
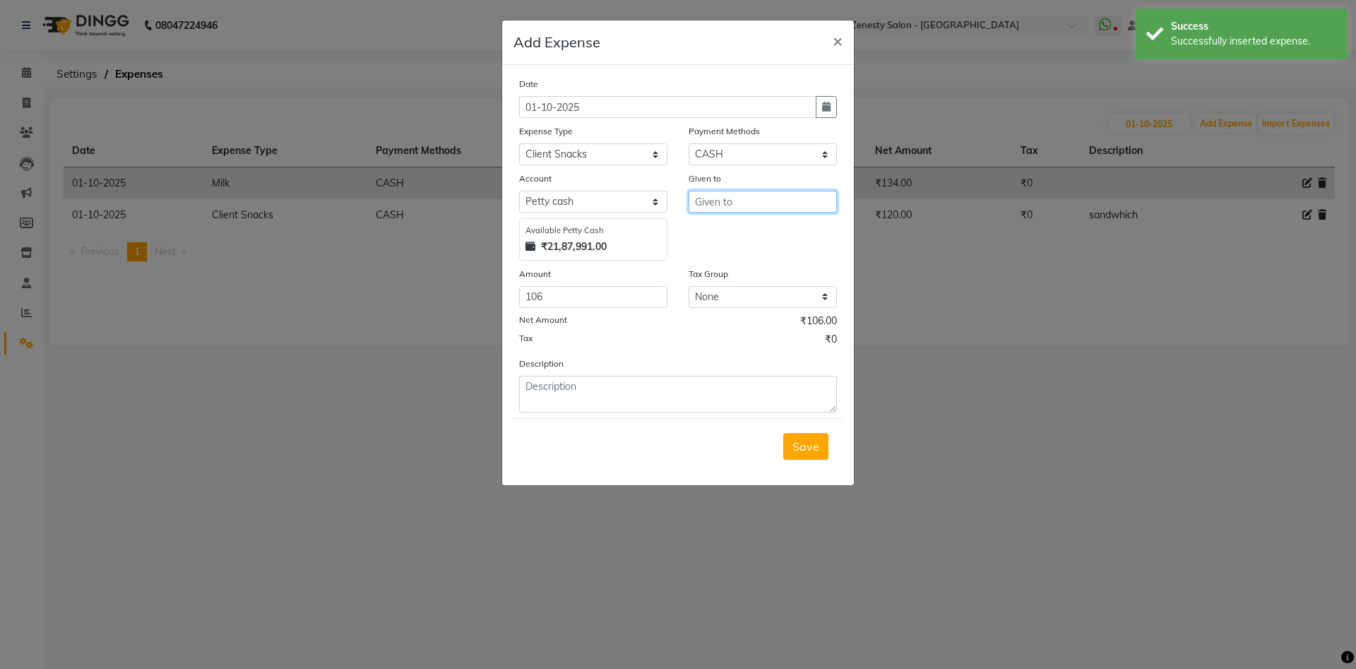
click at [736, 197] on input "text" at bounding box center [763, 202] width 148 height 22
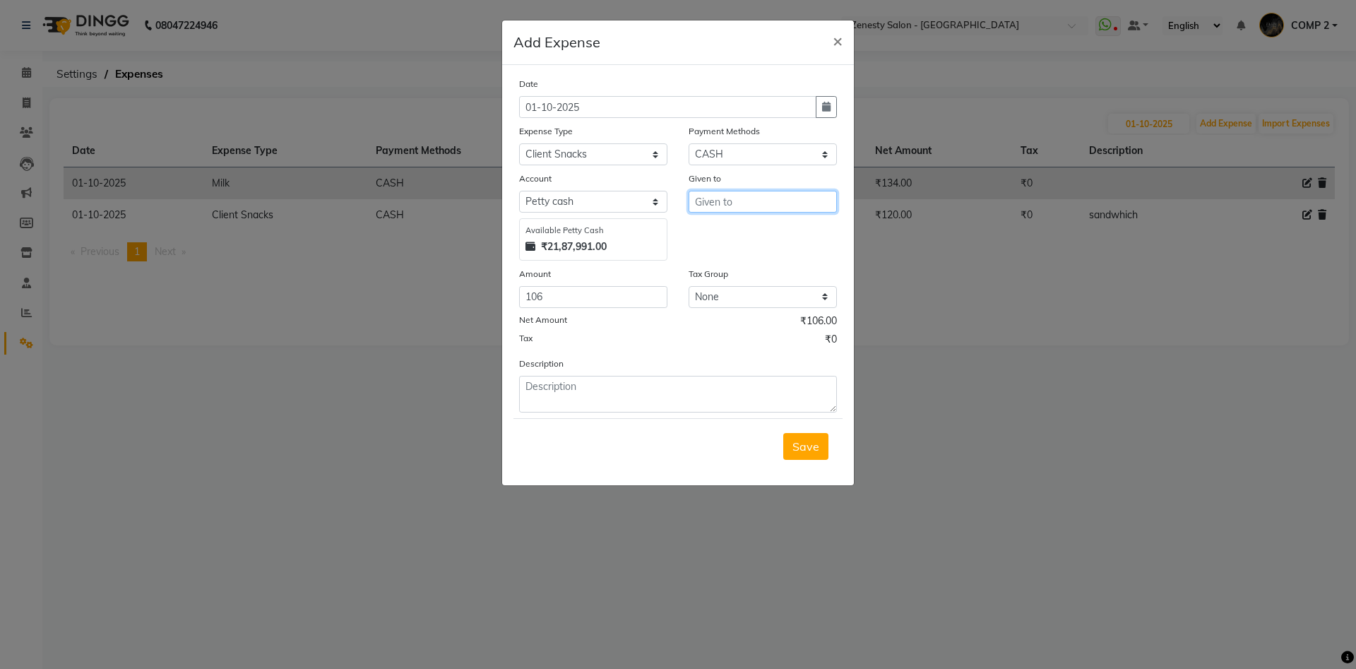
type input "x"
type input "zomato"
click at [678, 391] on textarea at bounding box center [678, 394] width 318 height 37
type textarea "cold coffee"
click at [798, 451] on span "Save" at bounding box center [806, 446] width 27 height 14
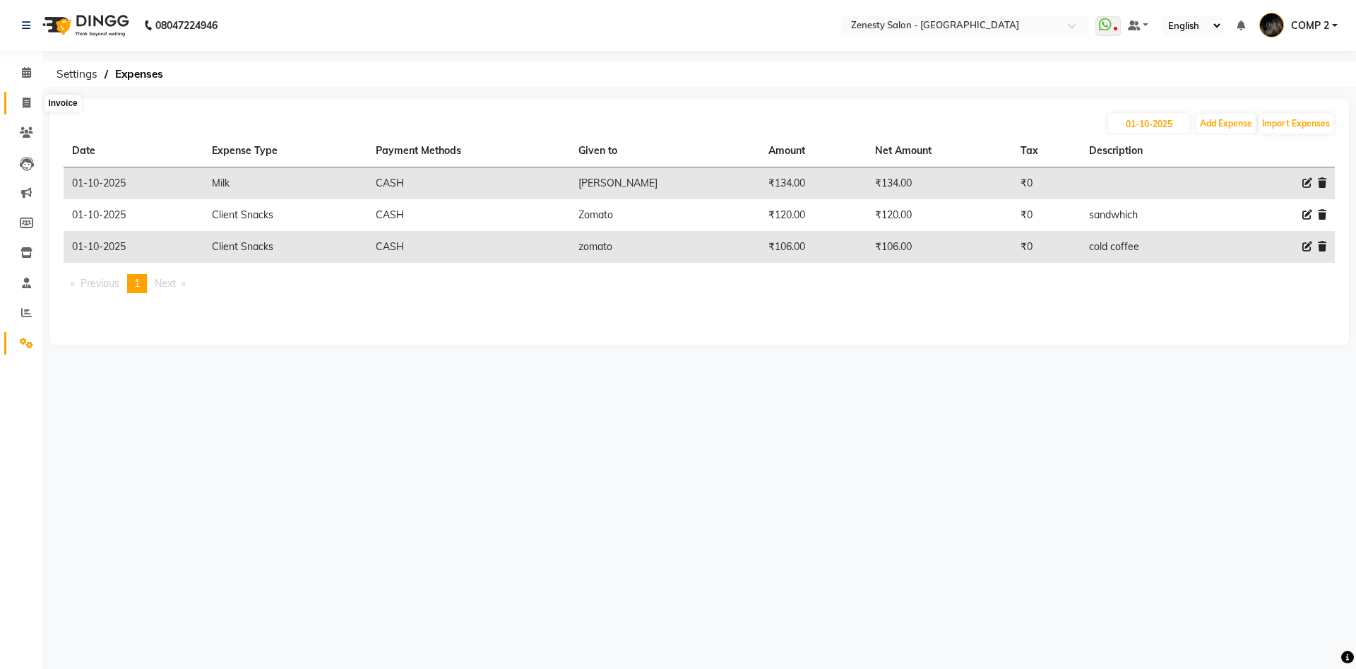
click at [25, 106] on icon at bounding box center [27, 102] width 8 height 11
select select "service"
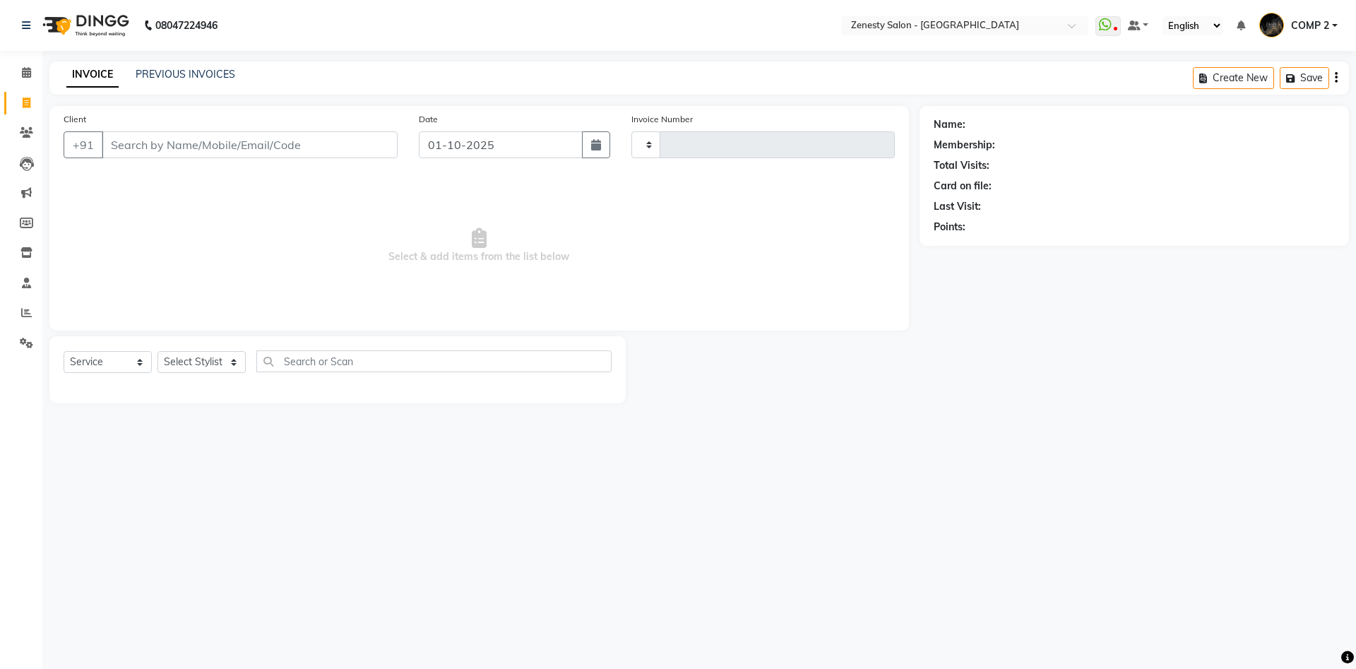
type input "6749"
select select "5713"
click at [158, 351] on select "Select Stylist Aanand Aarti Aashik Aesha Arsh Khalifa Ayan COMP 1 COMP 2 Darsha…" at bounding box center [202, 362] width 88 height 22
select select "81093"
click option "COMP 1" at bounding box center [0, 0] width 0 height 0
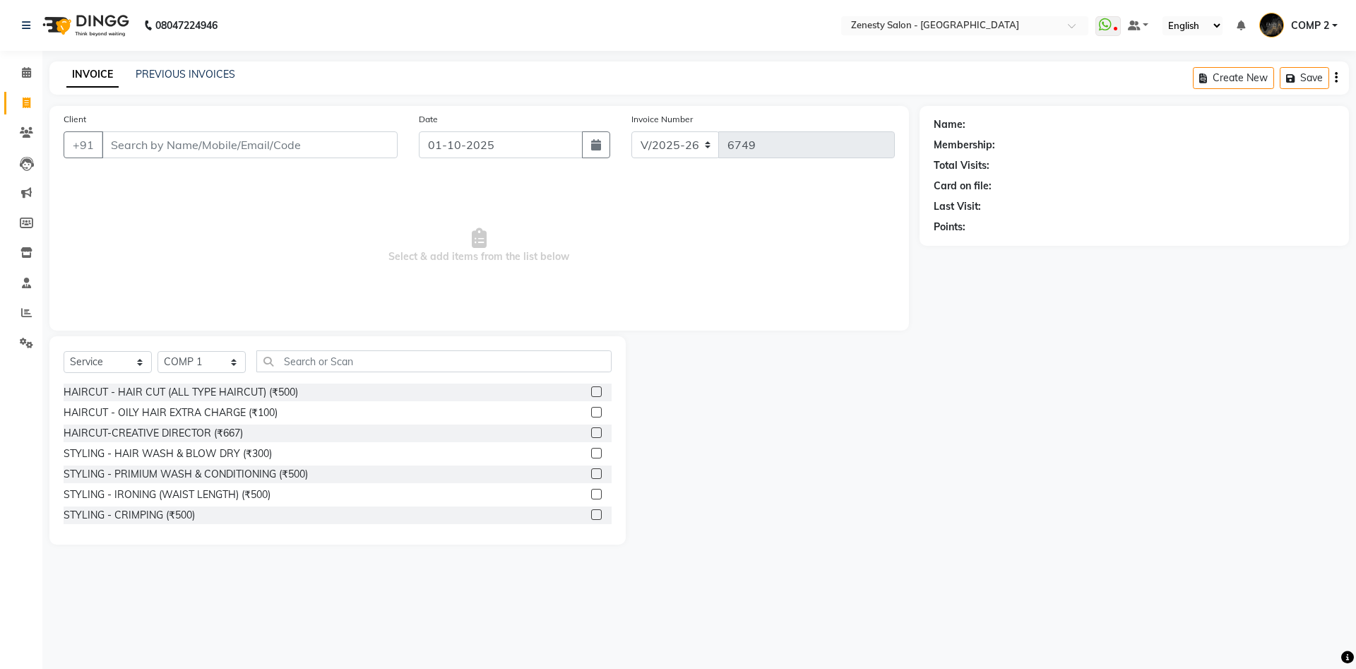
click at [360, 376] on div "Select Service Product Membership Package Voucher Prepaid Gift Card Select Styl…" at bounding box center [338, 366] width 548 height 33
click at [374, 367] on input "text" at bounding box center [433, 361] width 355 height 22
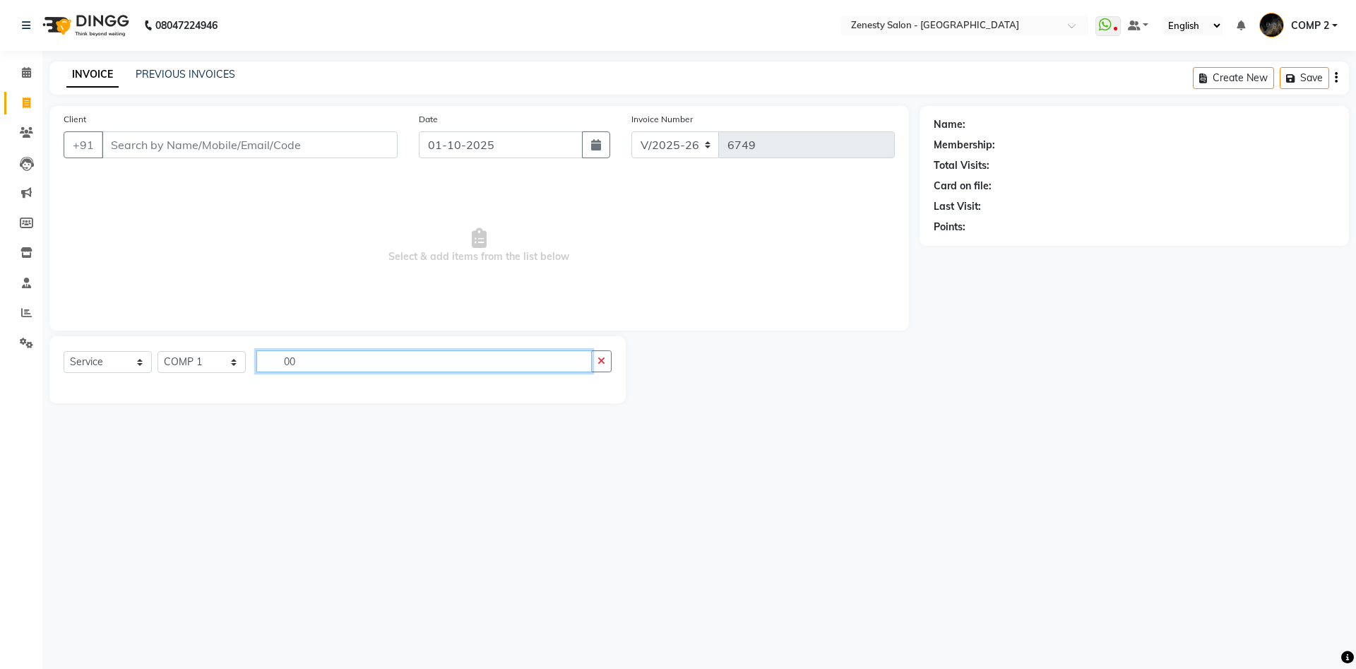
type input "0"
type input "7"
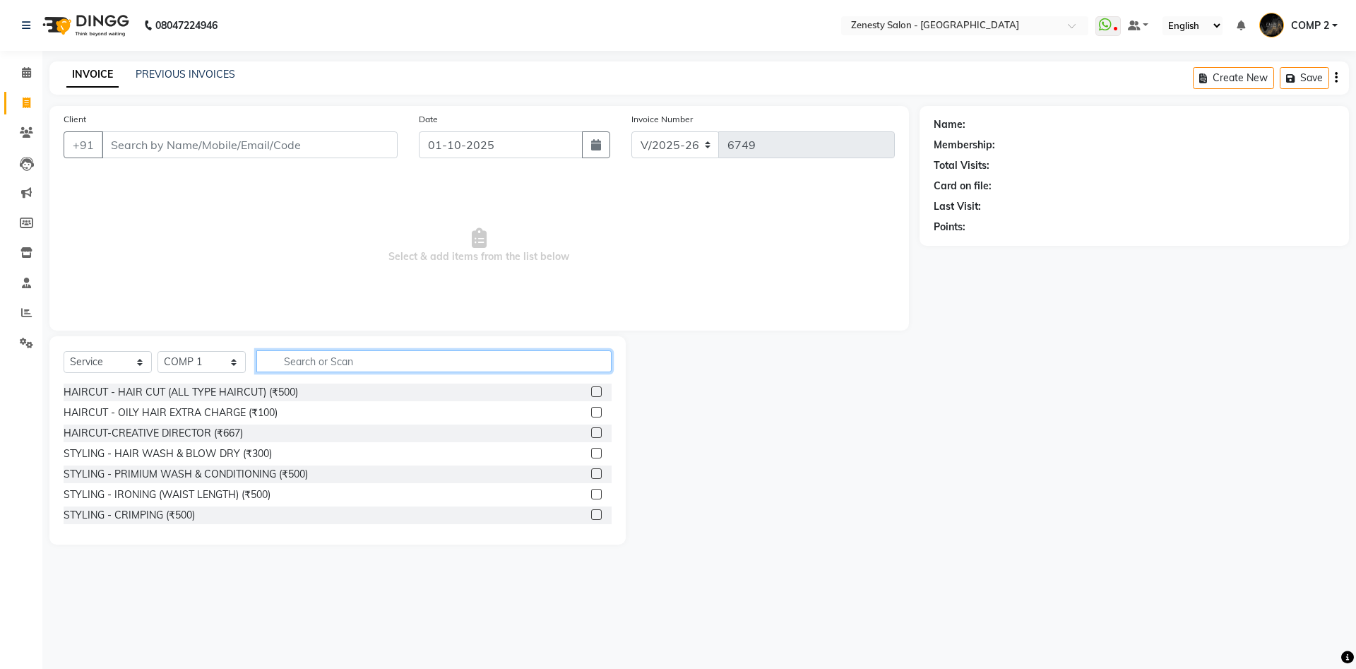
type input "5"
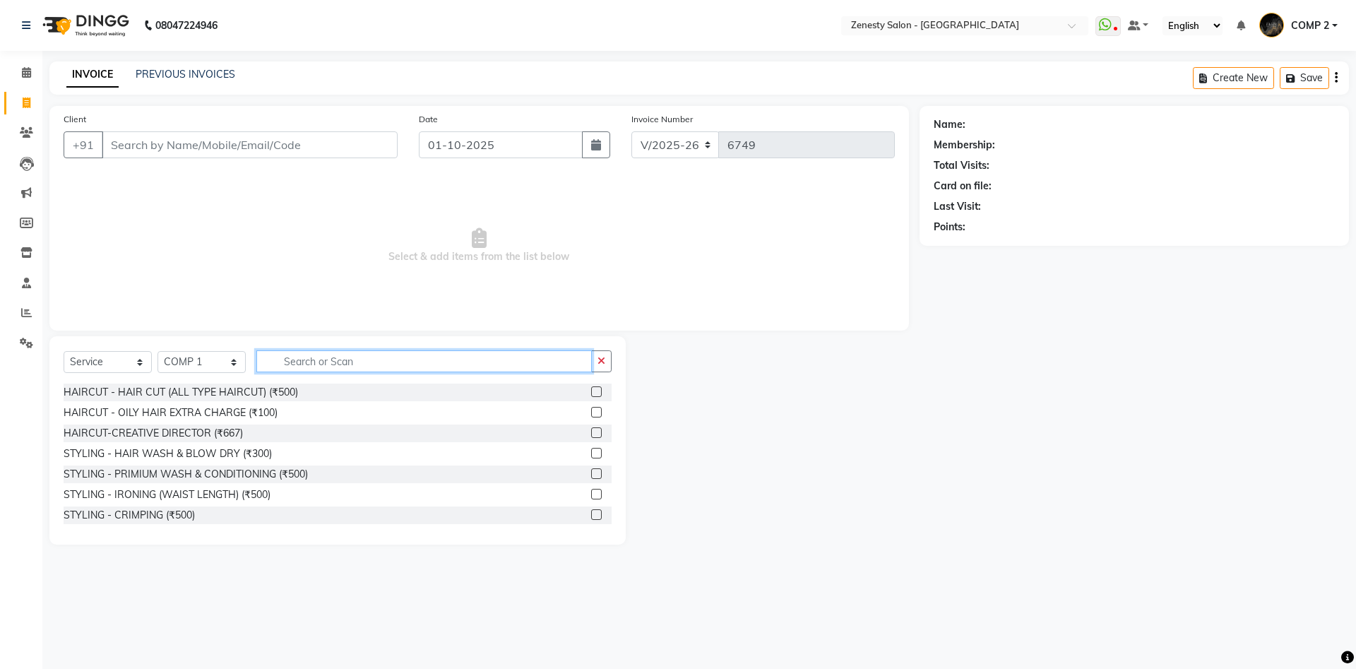
type input "5"
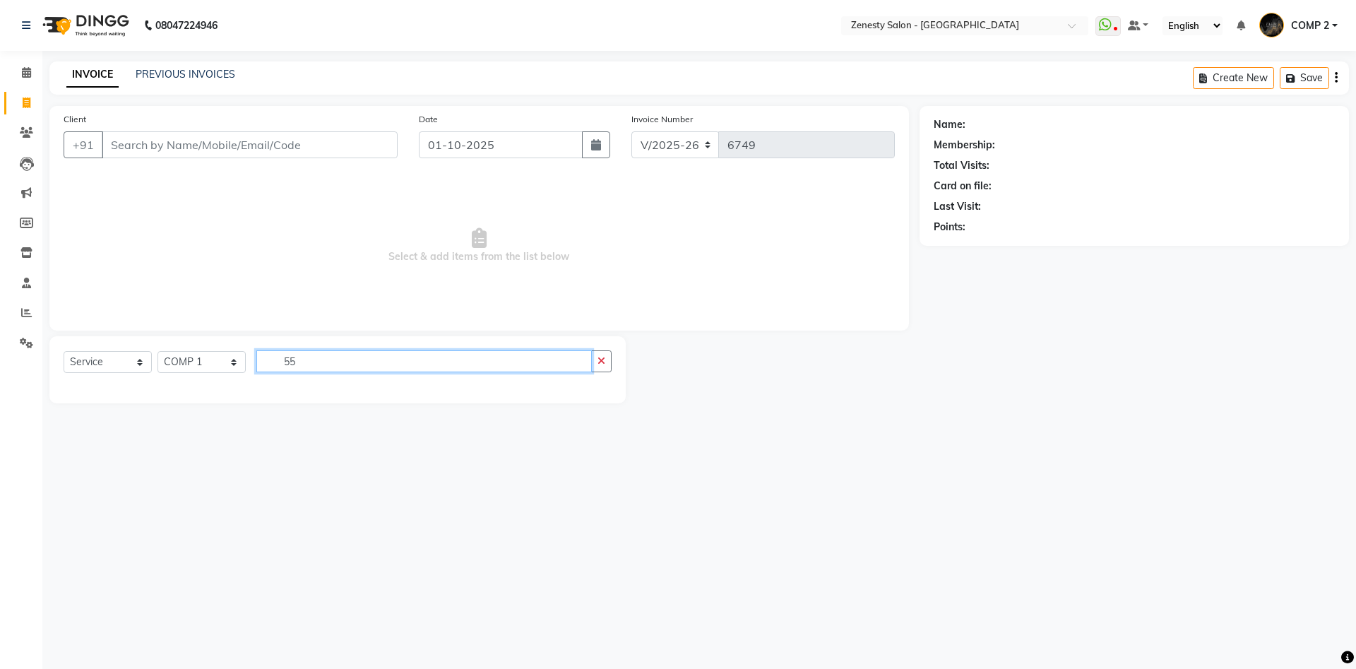
type input "5"
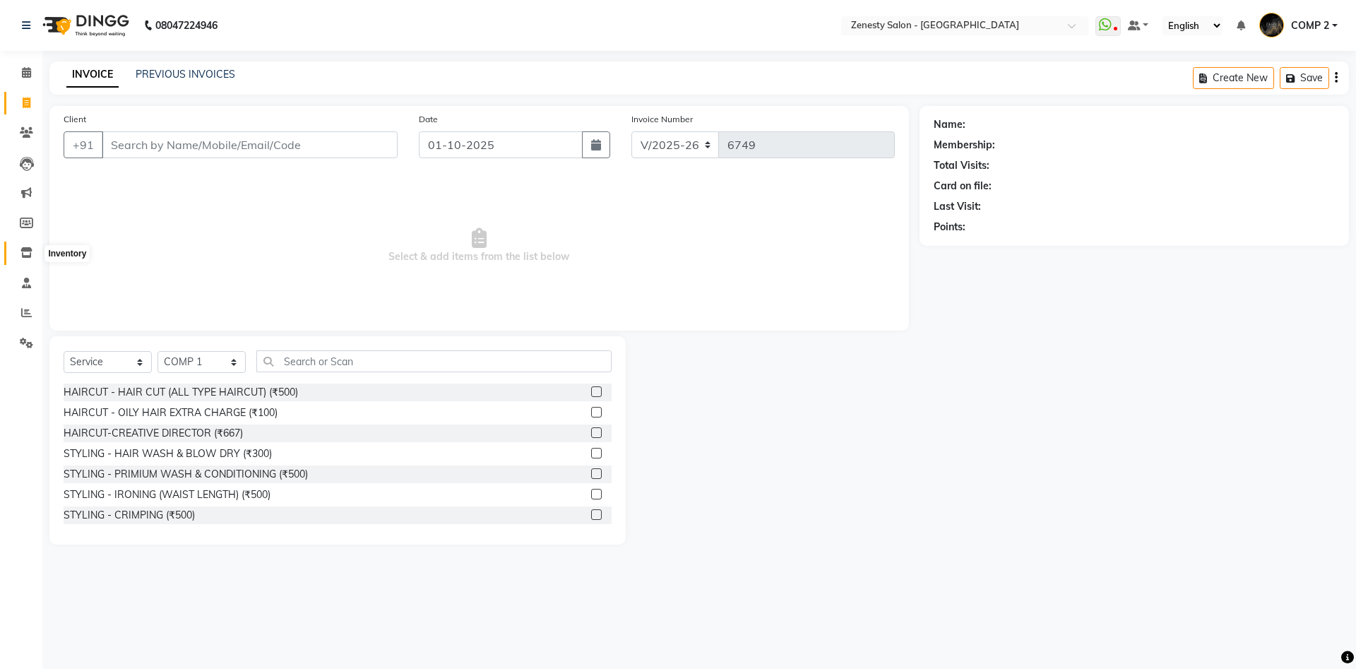
click at [31, 254] on icon at bounding box center [26, 252] width 12 height 11
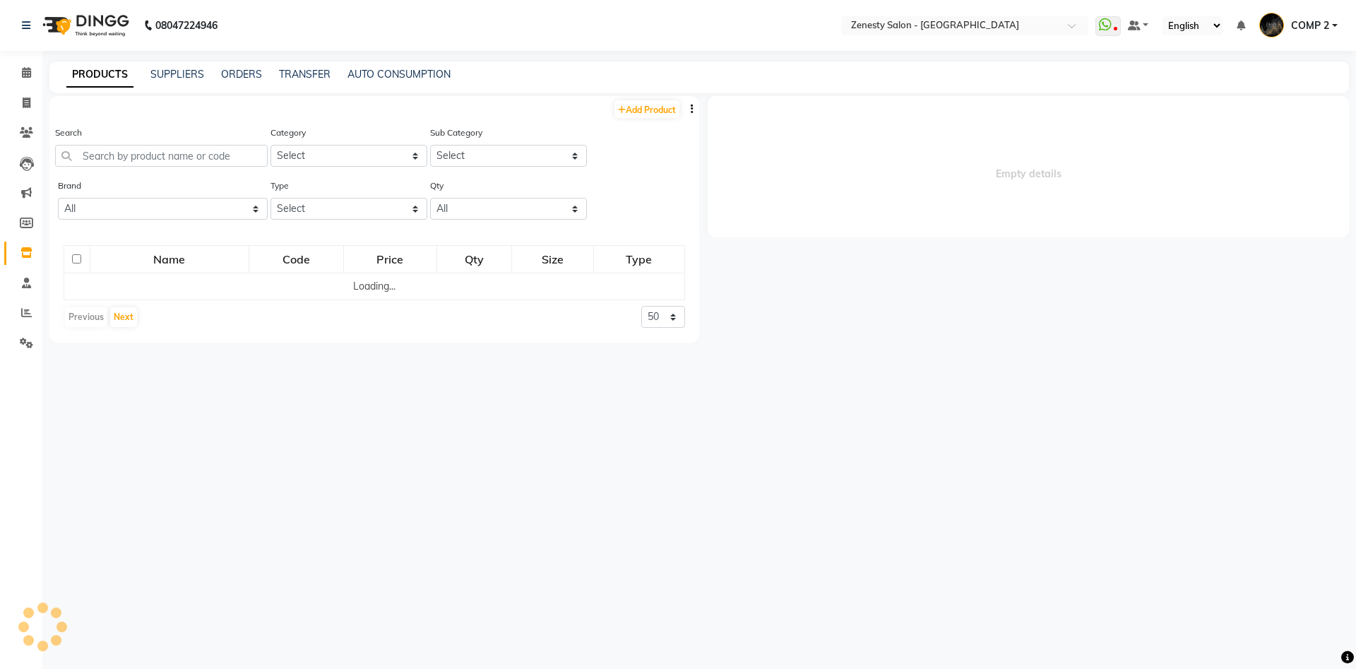
select select
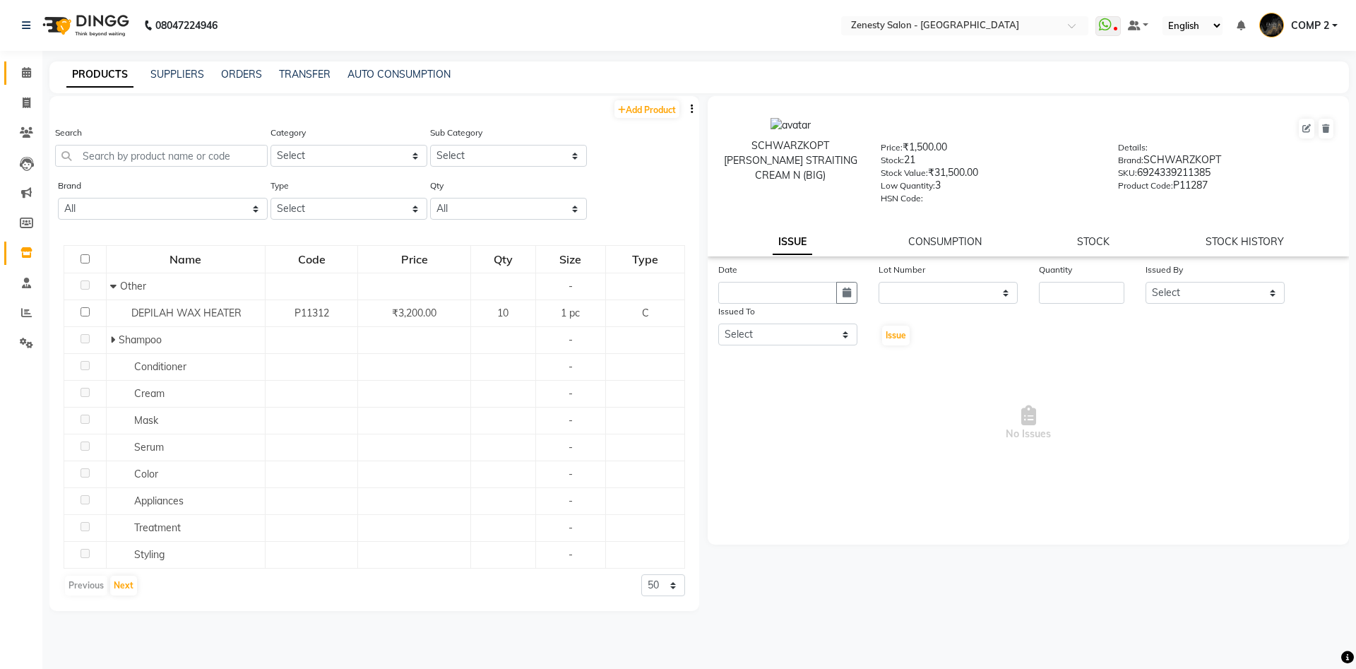
click at [28, 83] on link "Calendar" at bounding box center [21, 72] width 34 height 23
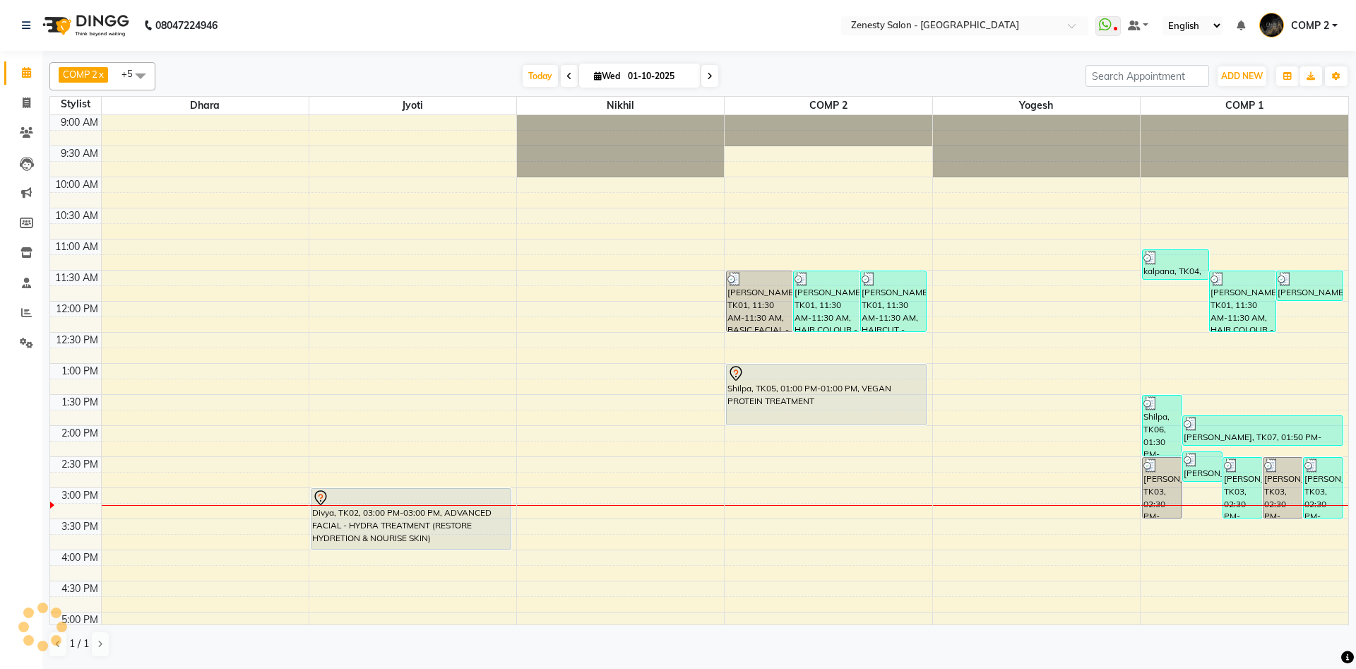
scroll to position [209, 0]
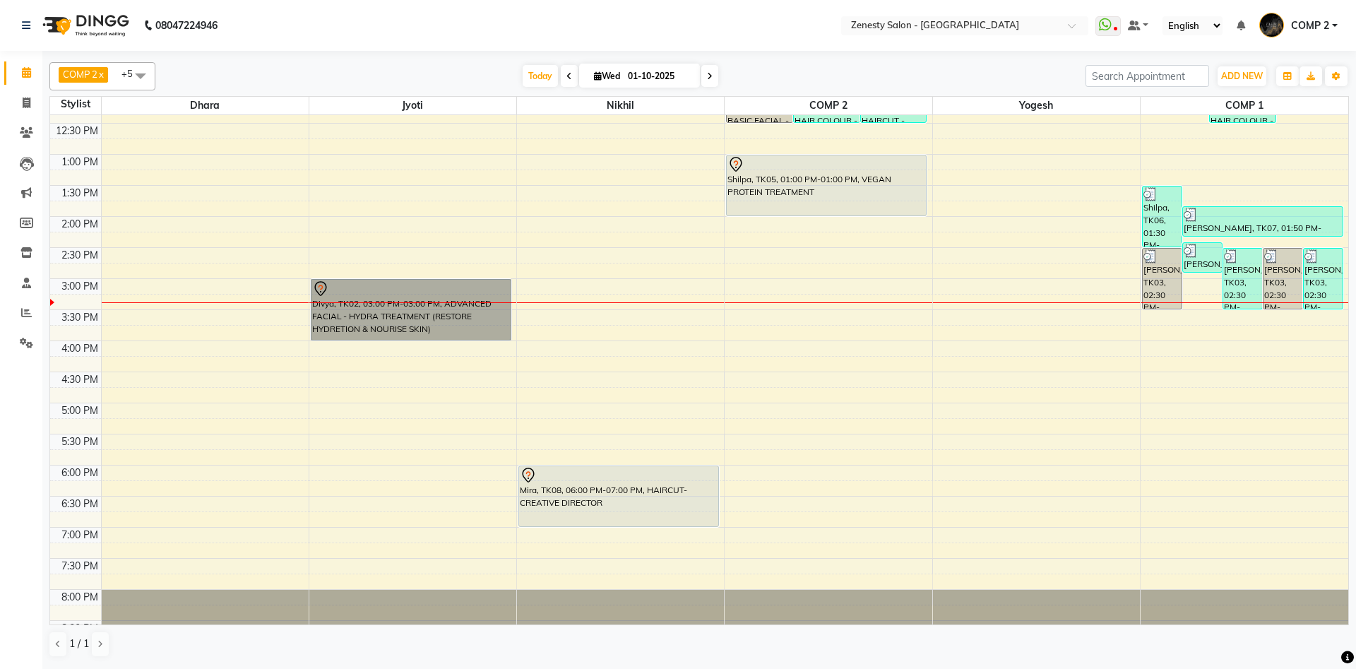
drag, startPoint x: 447, startPoint y: 331, endPoint x: 449, endPoint y: 381, distance: 49.5
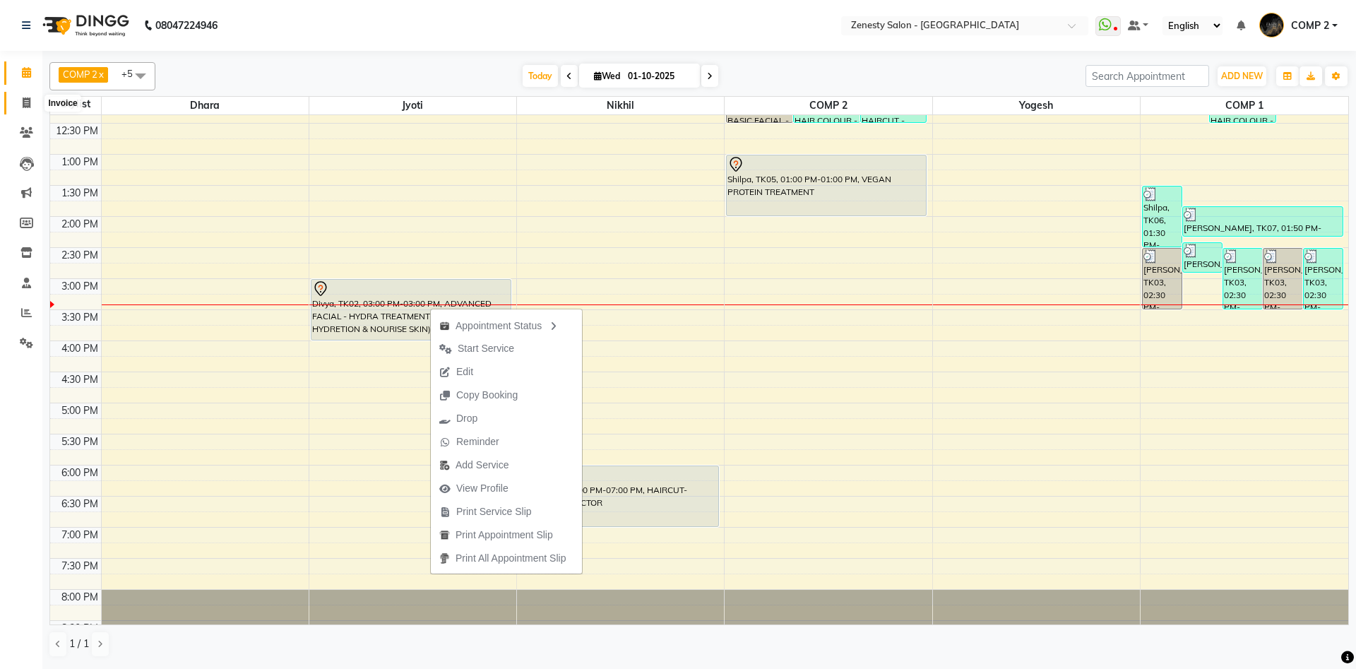
click at [19, 100] on span at bounding box center [26, 103] width 25 height 16
select select "service"
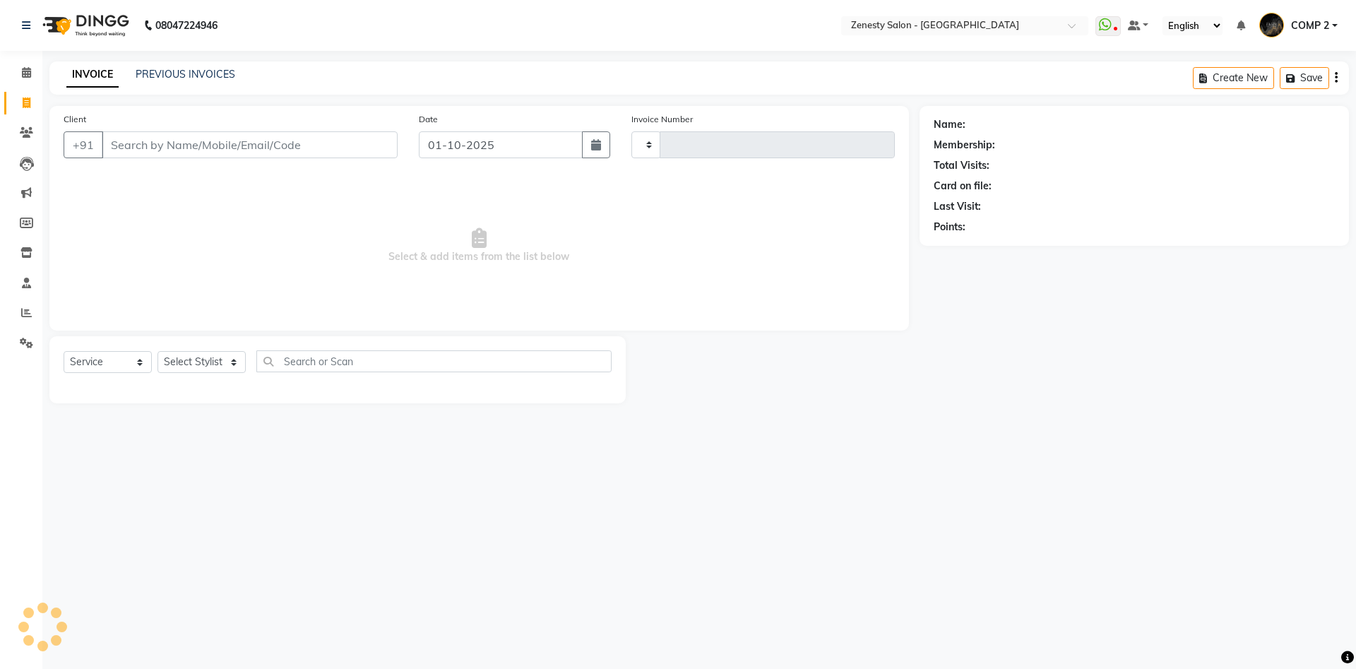
type input "6749"
select select "5713"
click at [158, 351] on select "Select Stylist Aanand Aarti Aashik Aesha Arsh Khalifa Ayan COMP 1 COMP 2 Darsha…" at bounding box center [202, 362] width 88 height 22
select select "81093"
click option "COMP 1" at bounding box center [0, 0] width 0 height 0
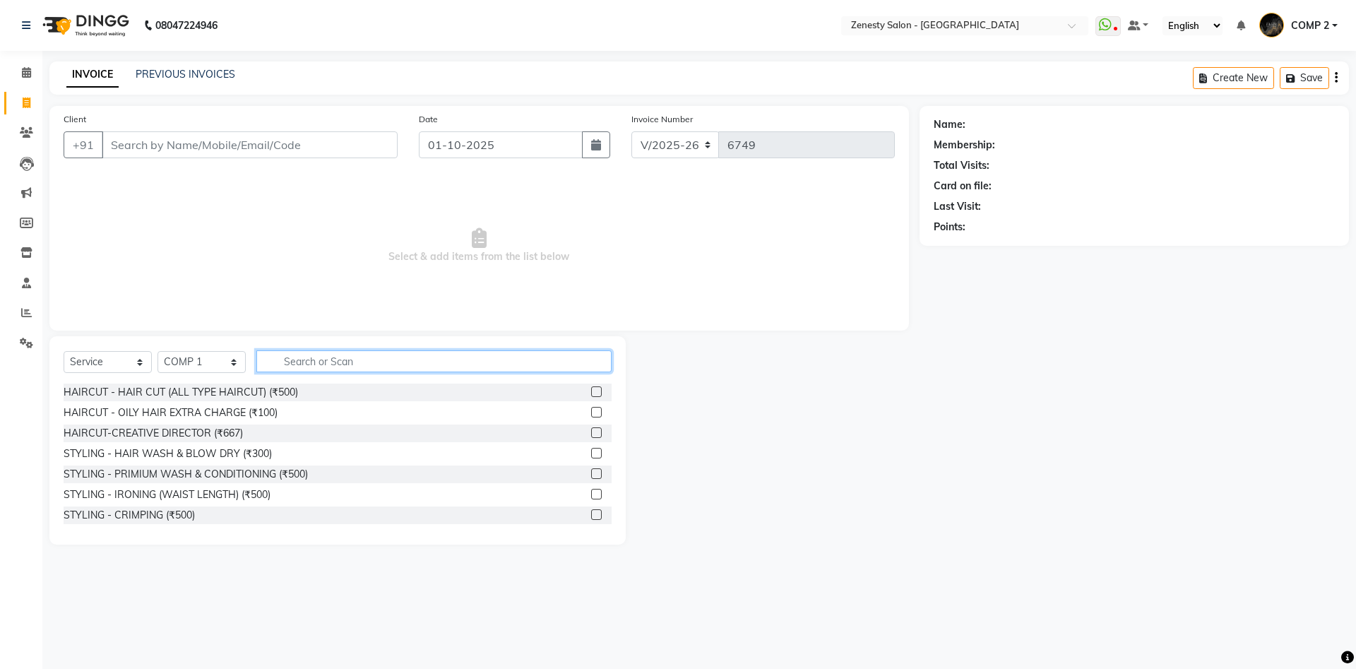
click at [388, 362] on input "text" at bounding box center [433, 361] width 355 height 22
click at [29, 62] on link "Calendar" at bounding box center [21, 72] width 34 height 23
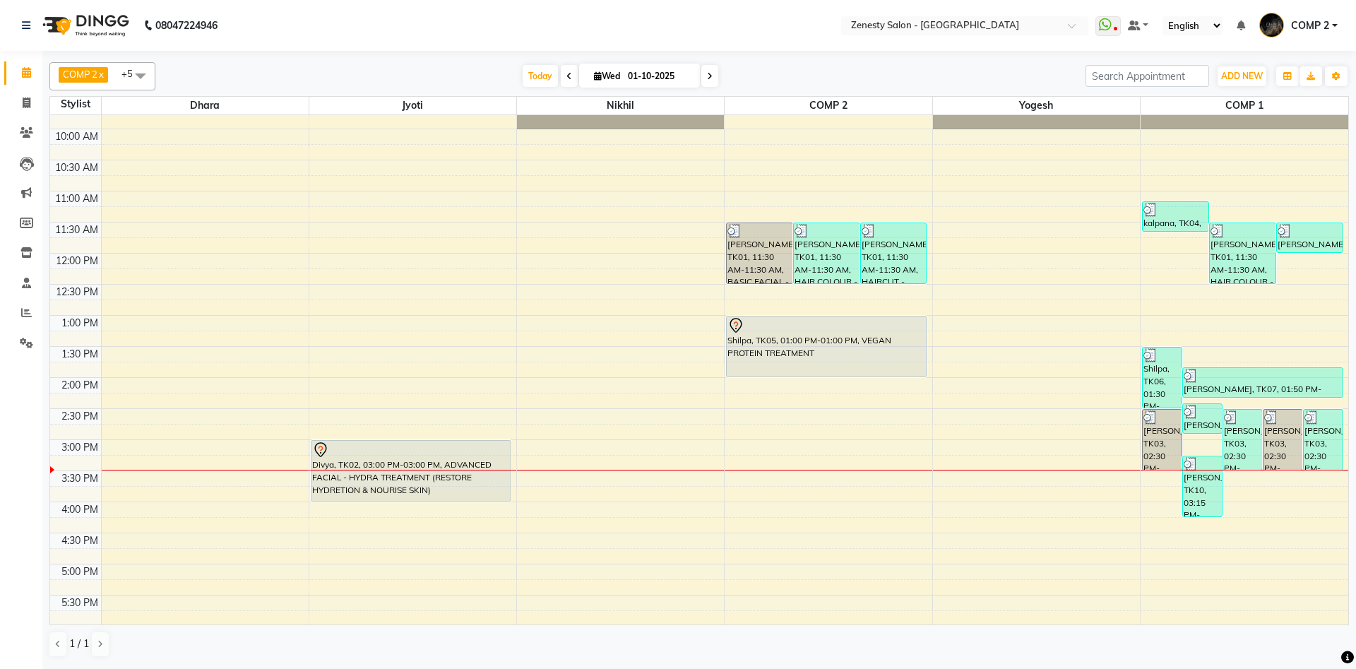
scroll to position [76, 0]
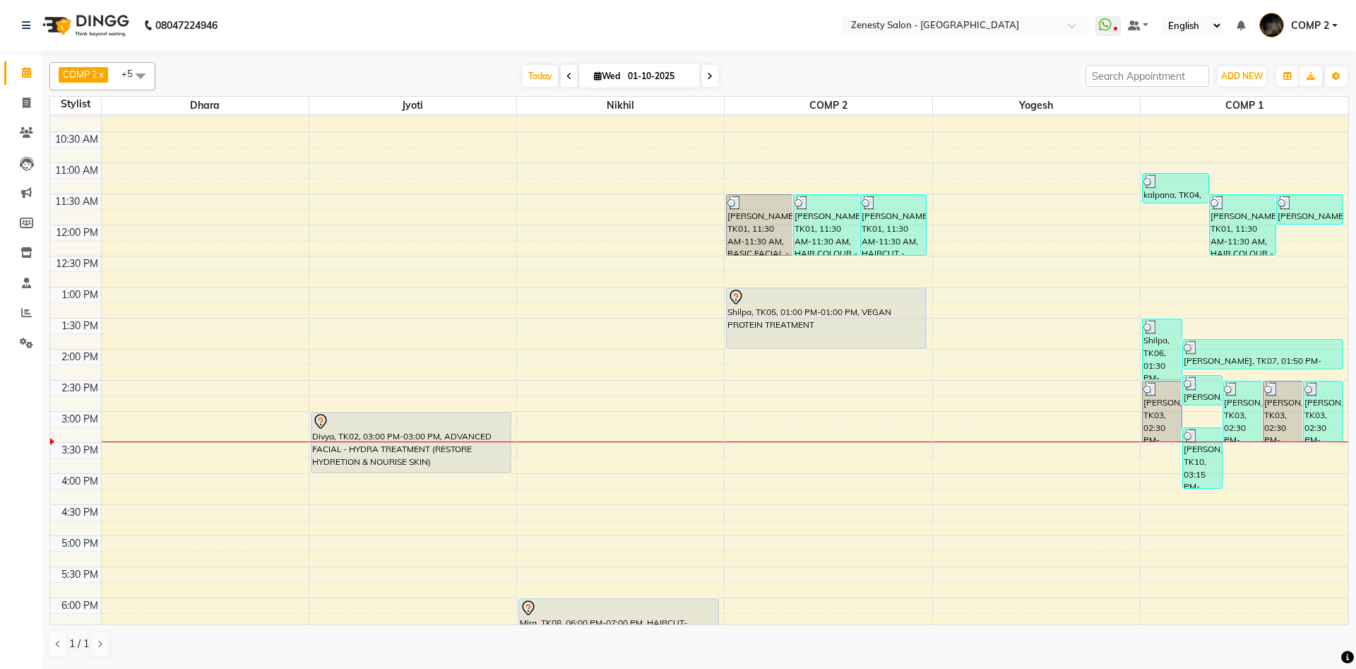
click at [751, 480] on div "9:00 AM 9:30 AM 10:00 AM 10:30 AM 11:00 AM 11:30 AM 12:00 PM 12:30 PM 1:00 PM 1…" at bounding box center [699, 411] width 1298 height 745
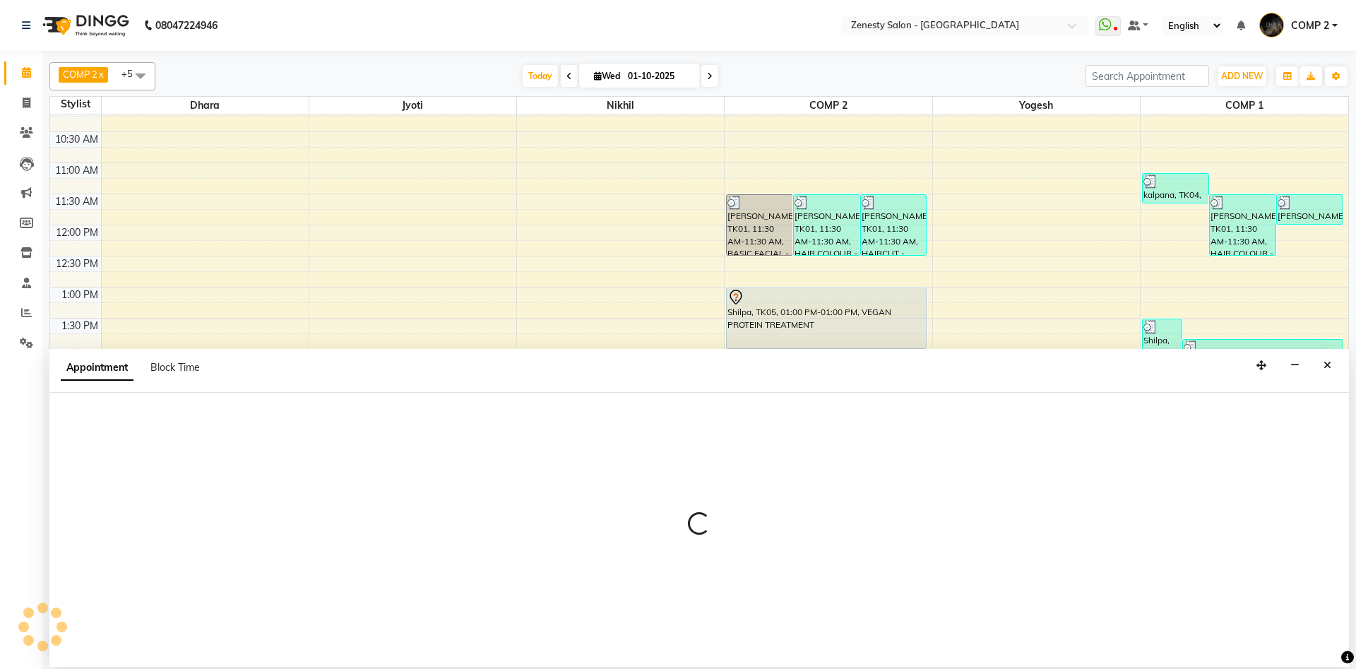
select select "40087"
select select "960"
select select "tentative"
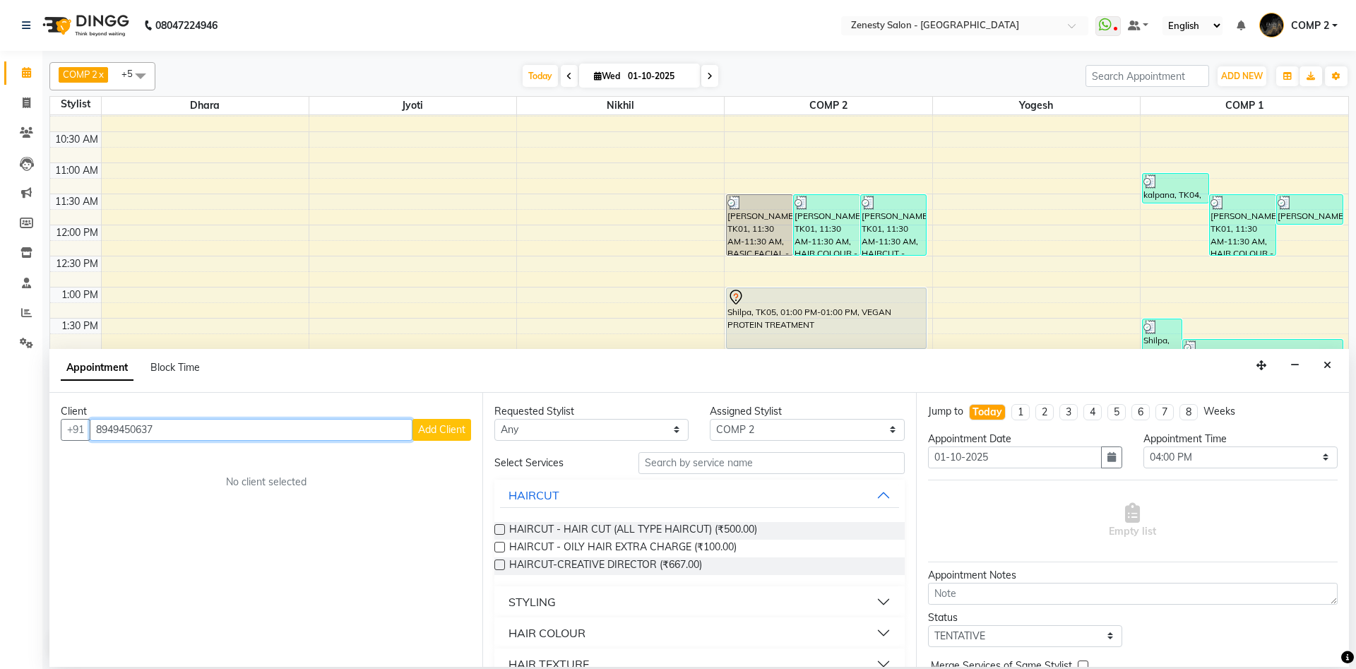
type input "8949450637"
click at [420, 437] on button "Add Client" at bounding box center [442, 430] width 59 height 22
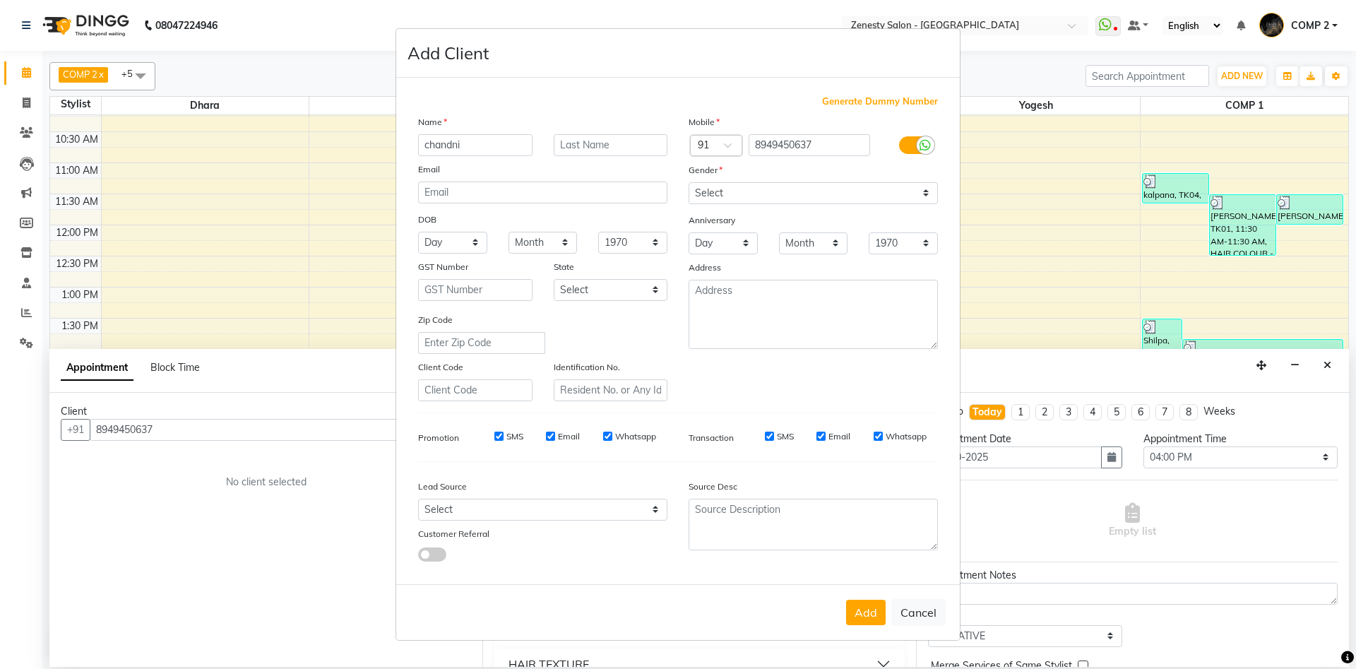
type input "chandni"
click at [689, 182] on select "Select Male Female Other Prefer Not To Say" at bounding box center [813, 193] width 249 height 22
click option "Male" at bounding box center [0, 0] width 0 height 0
select select "female"
click option "Female" at bounding box center [0, 0] width 0 height 0
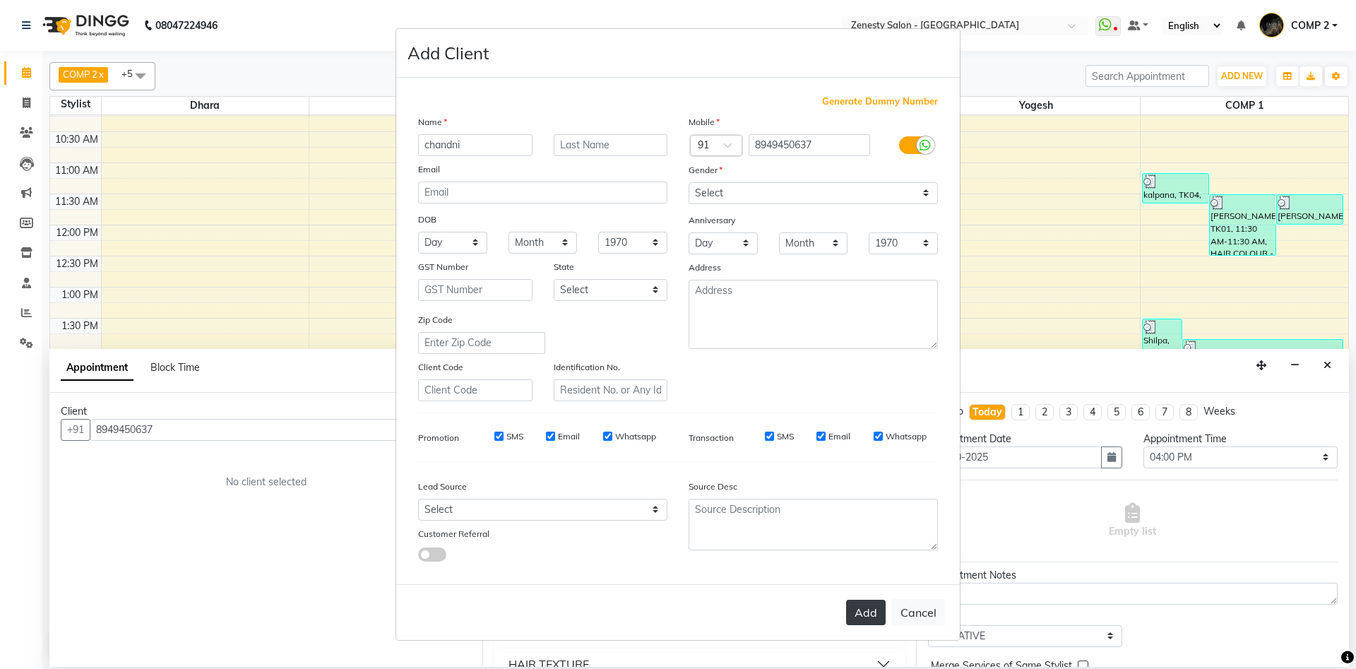
click at [877, 619] on button "Add" at bounding box center [866, 612] width 40 height 25
select select
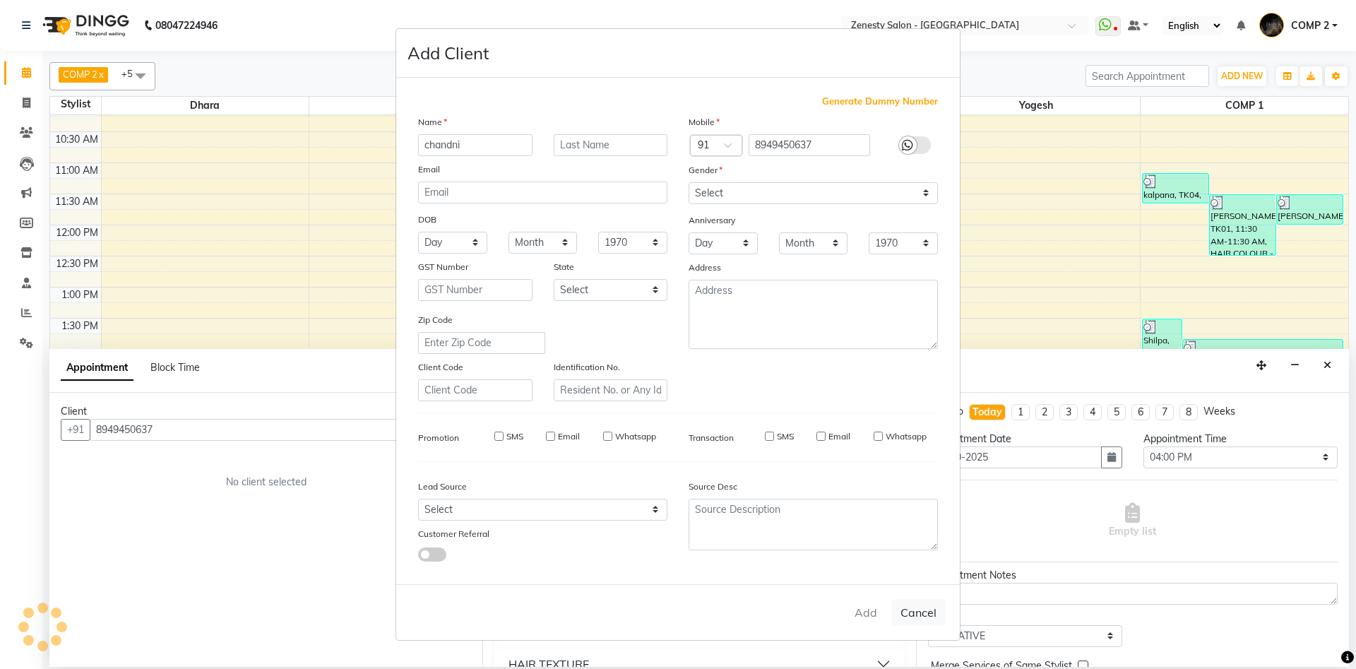
select select
checkbox input "false"
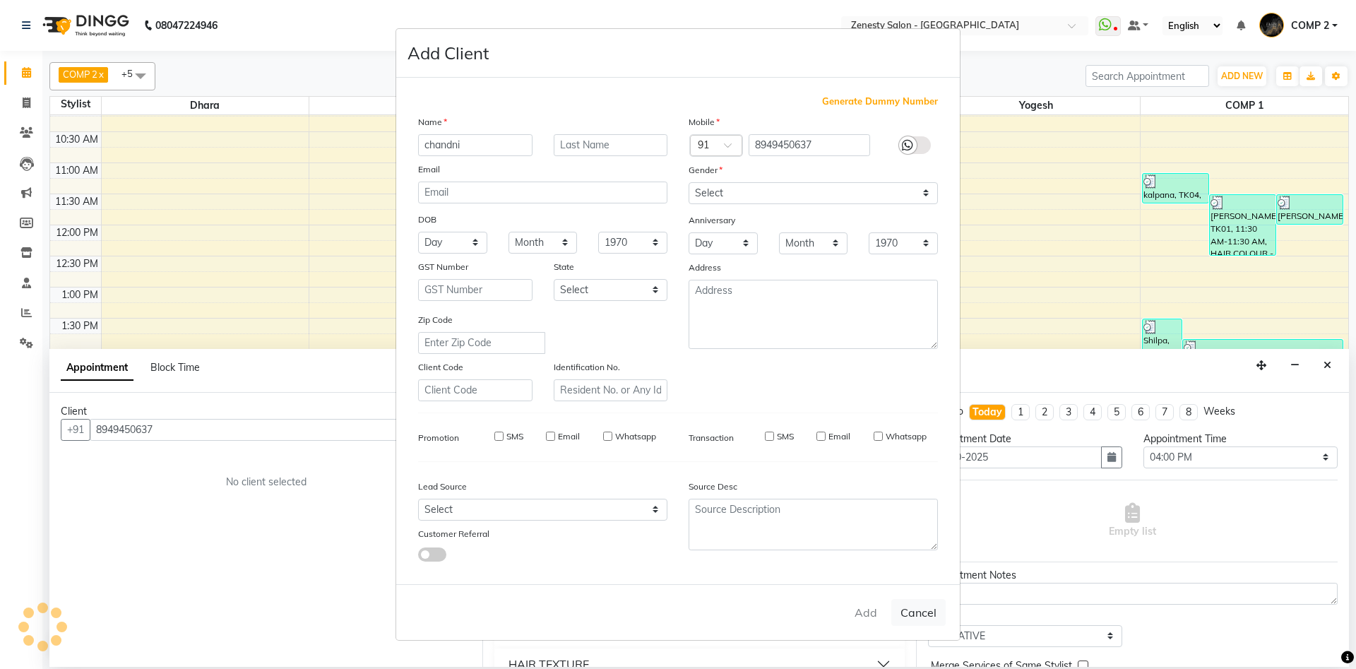
checkbox input "false"
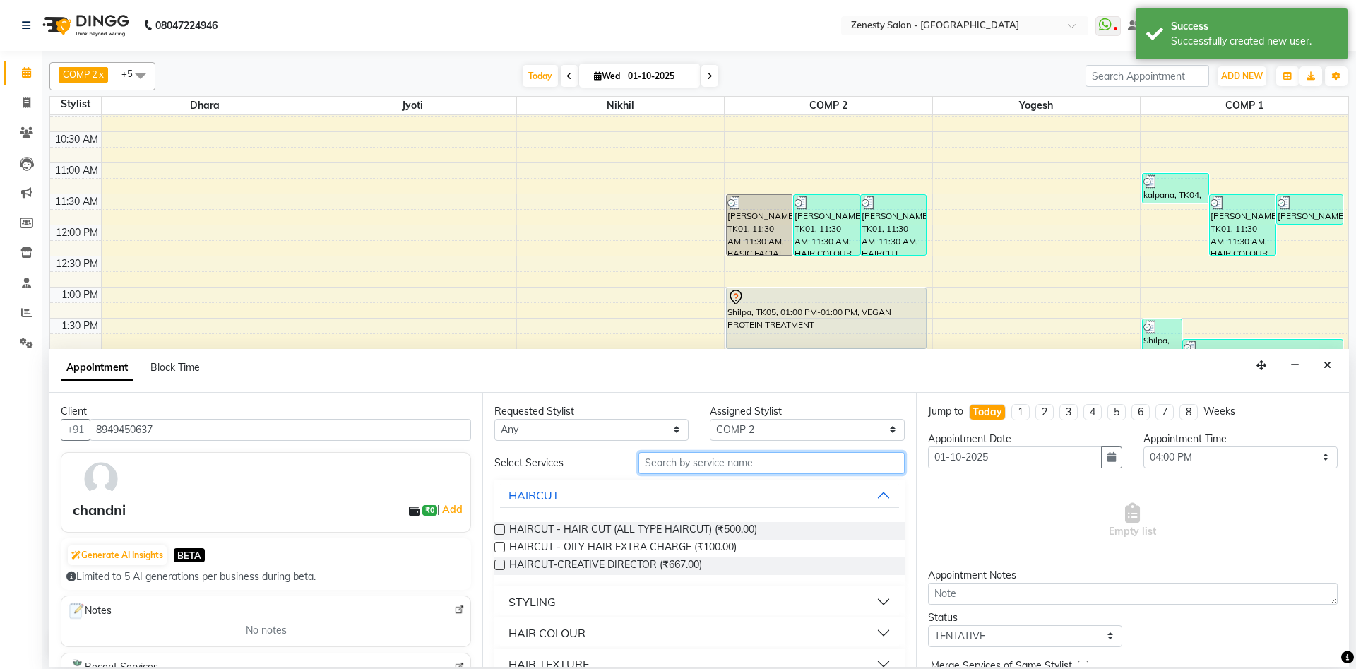
click at [725, 468] on input "text" at bounding box center [772, 463] width 266 height 22
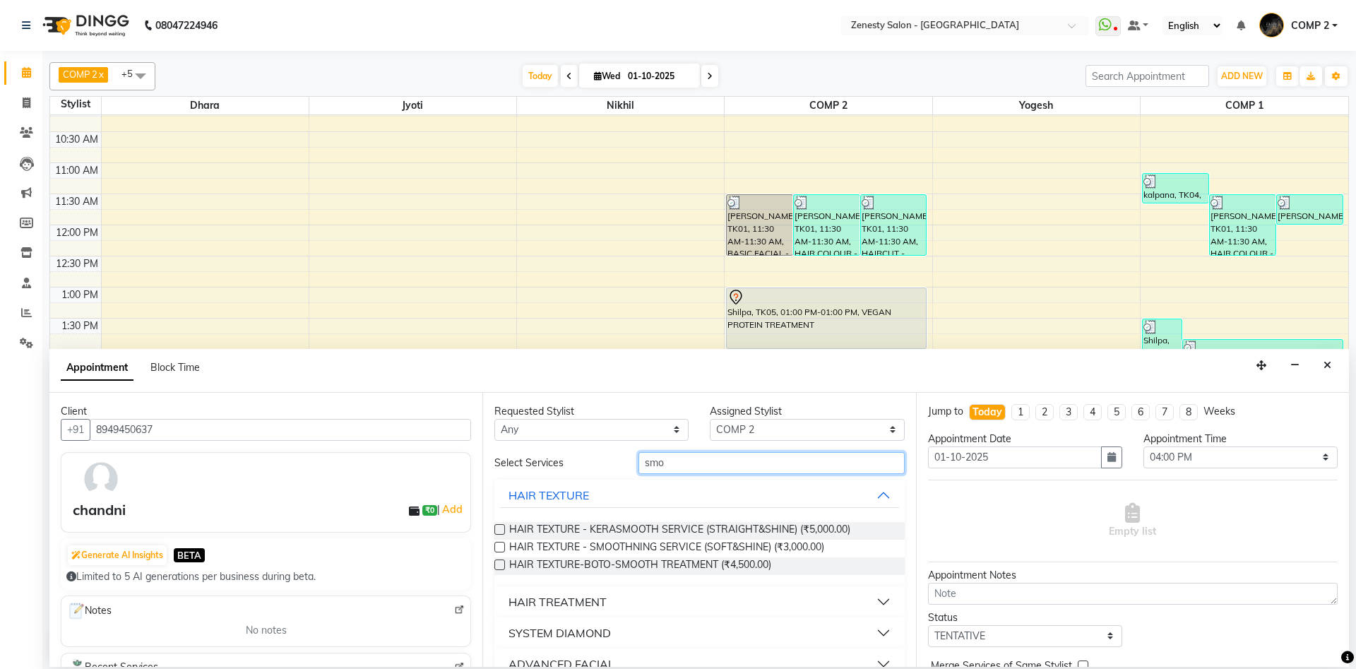
type input "smo"
click at [501, 544] on label at bounding box center [499, 547] width 11 height 11
click at [501, 544] on input "checkbox" at bounding box center [498, 548] width 9 height 9
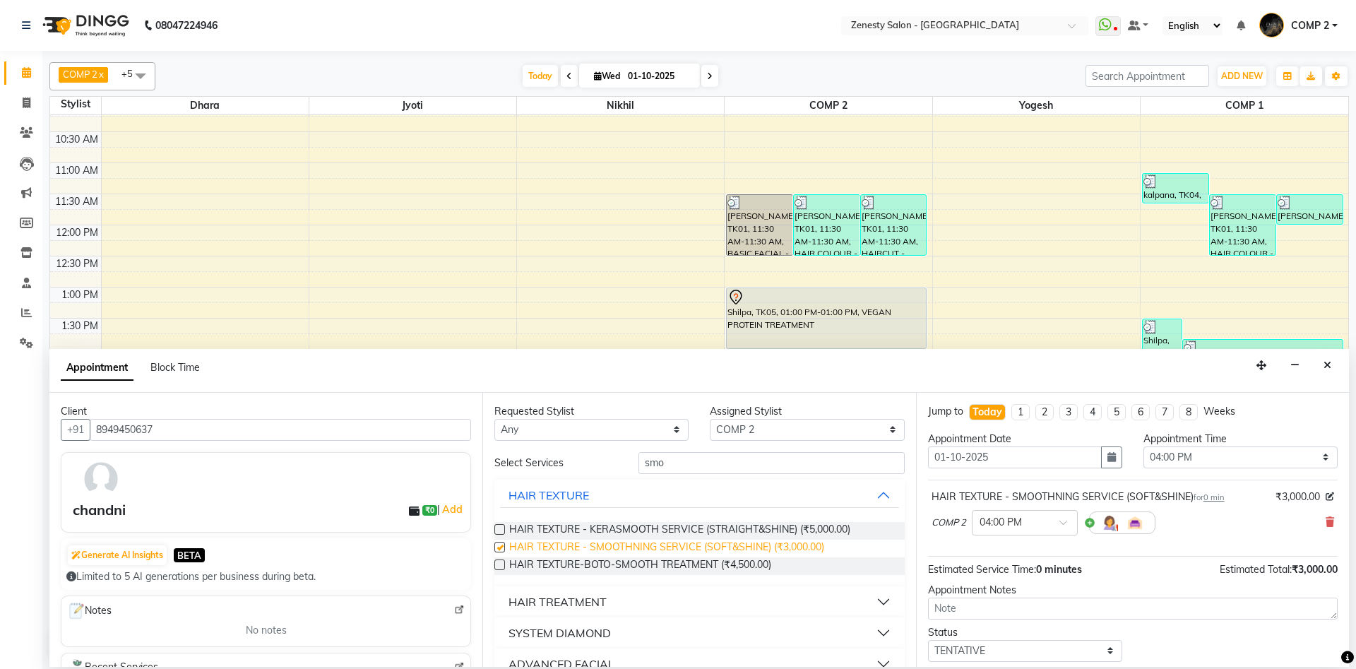
checkbox input "false"
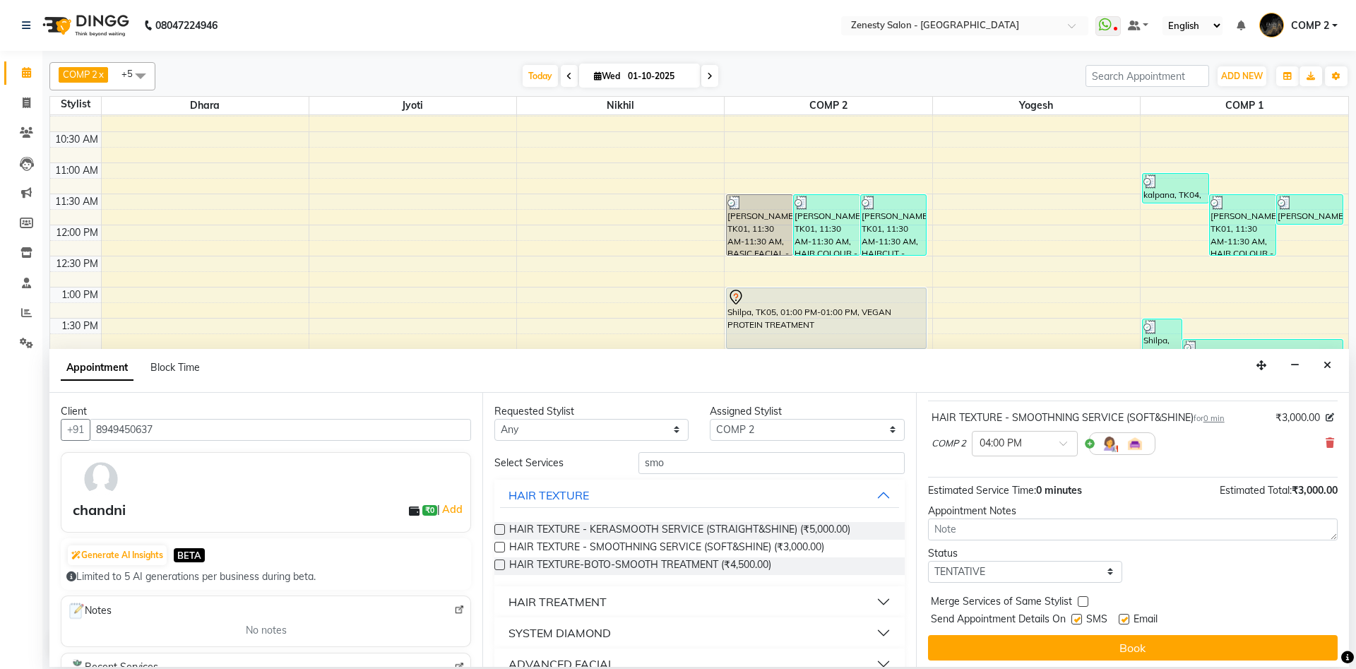
scroll to position [84, 0]
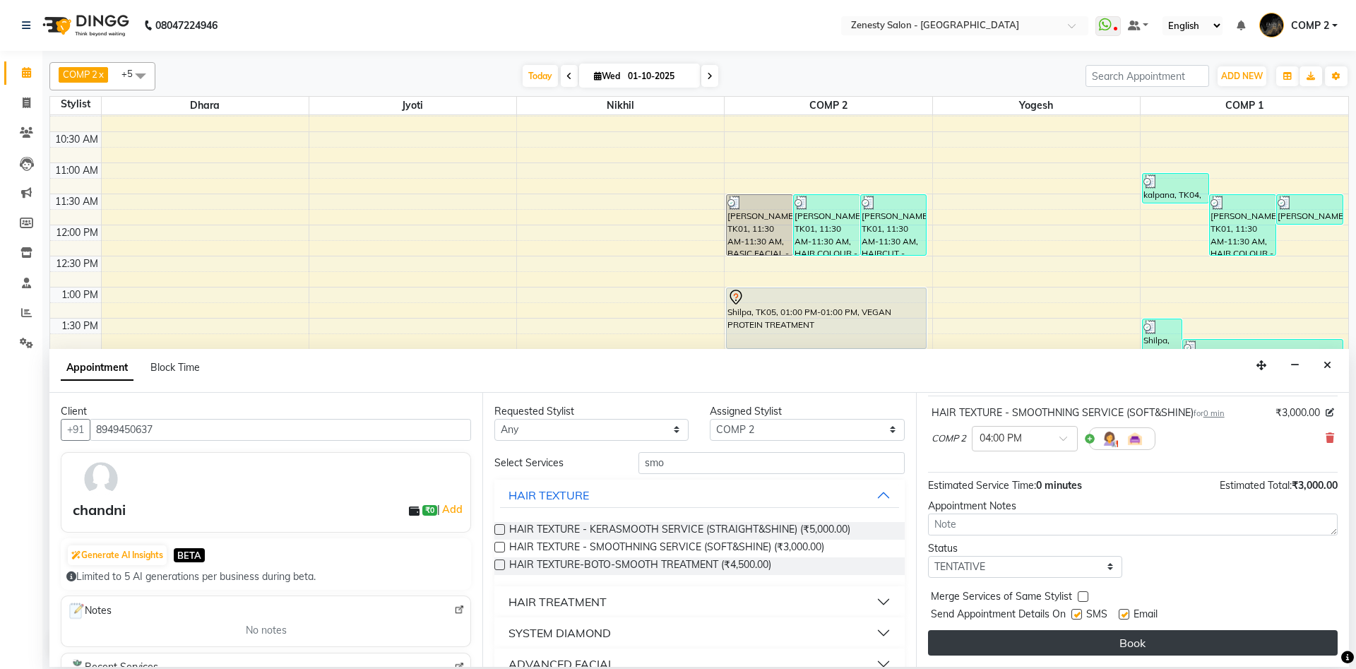
click at [1060, 641] on button "Book" at bounding box center [1133, 642] width 410 height 25
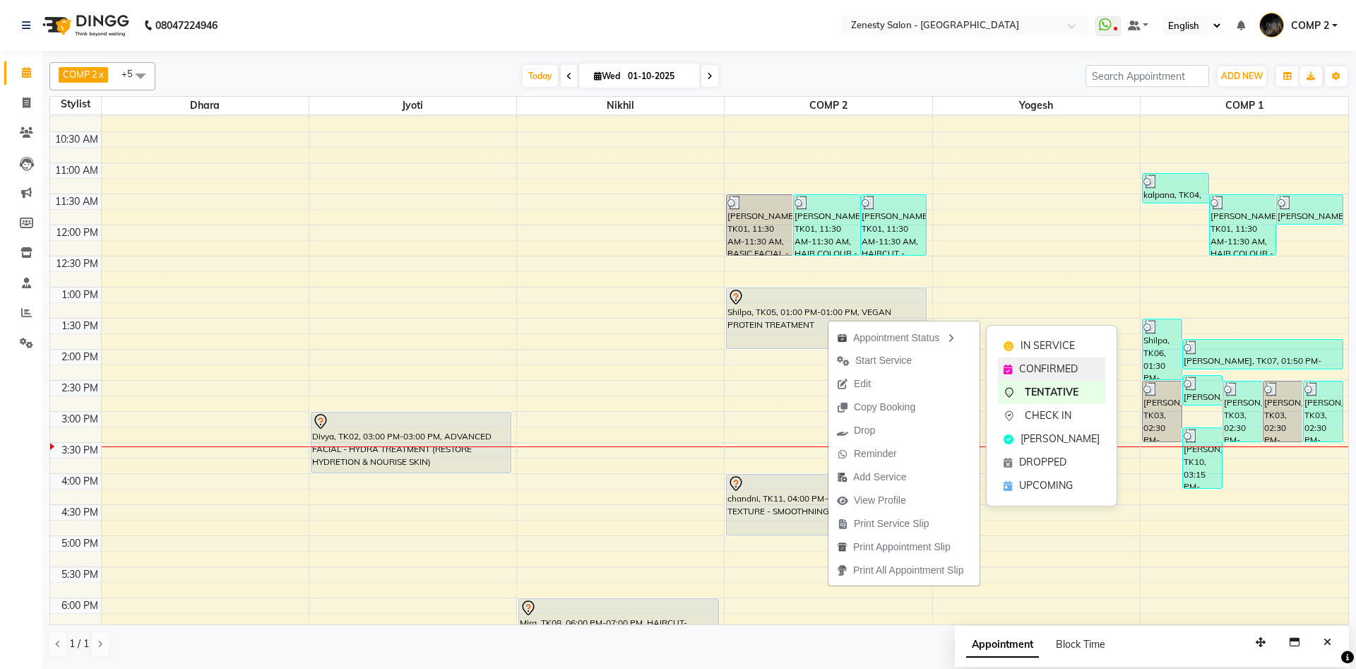
click at [1010, 362] on div "CONFIRMED" at bounding box center [1051, 368] width 107 height 23
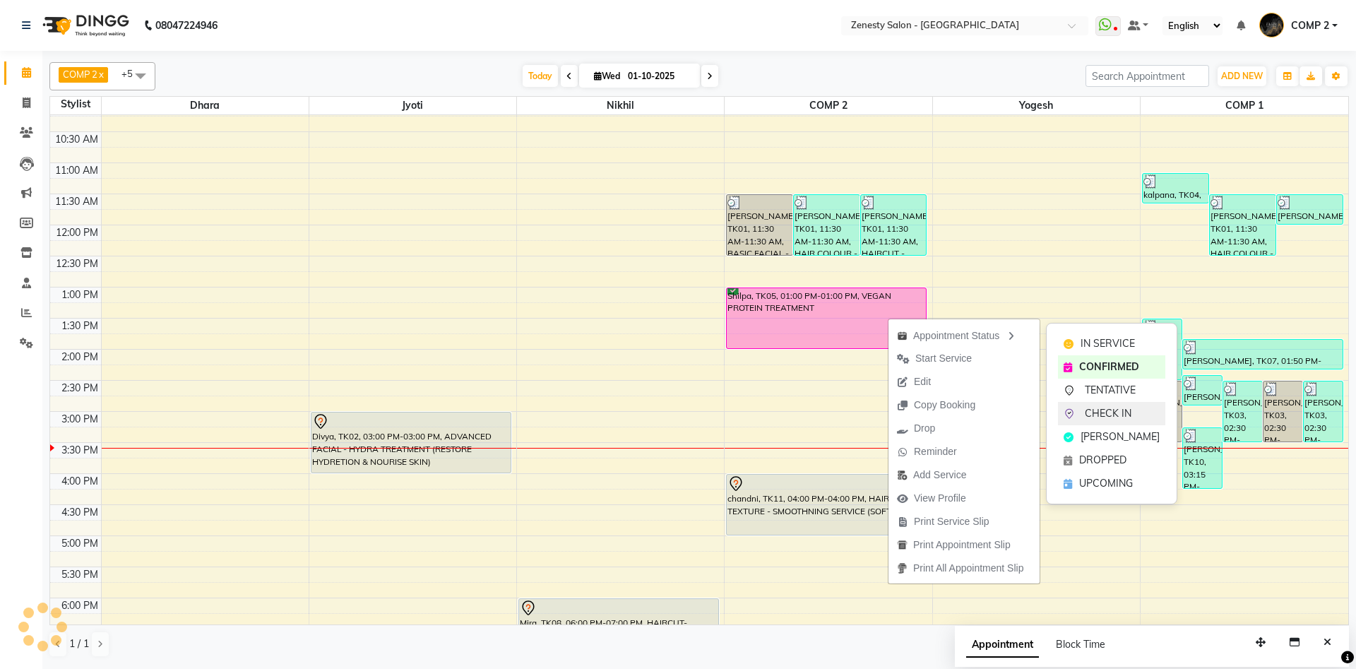
click at [1093, 420] on span "CHECK IN" at bounding box center [1108, 413] width 47 height 15
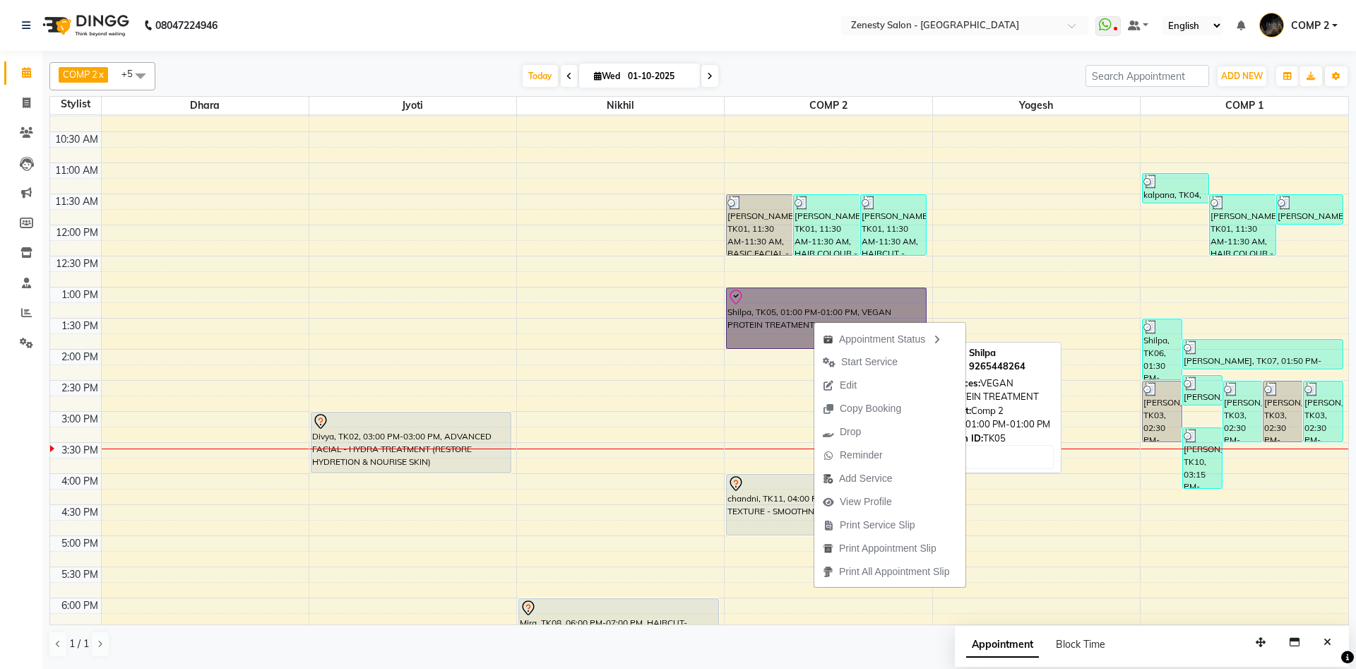
click at [749, 302] on link "Shilpa, TK05, 01:00 PM-01:00 PM, VEGAN PROTEIN TREATMENT" at bounding box center [826, 317] width 201 height 61
select select "8"
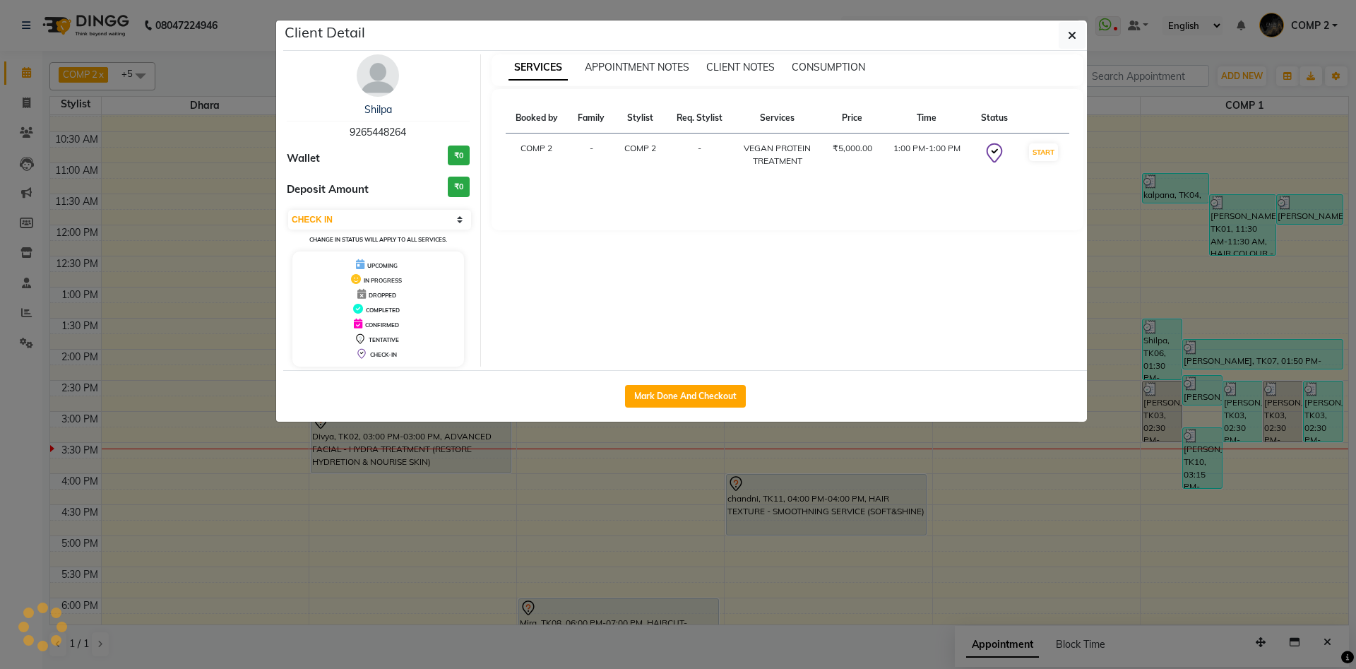
click at [749, 302] on div "Client Detail Shilpa 9265448264 Wallet ₹0 Deposit Amount ₹0 Select IN SERVICE C…" at bounding box center [685, 220] width 804 height 401
click at [1069, 33] on icon "button" at bounding box center [1072, 35] width 8 height 11
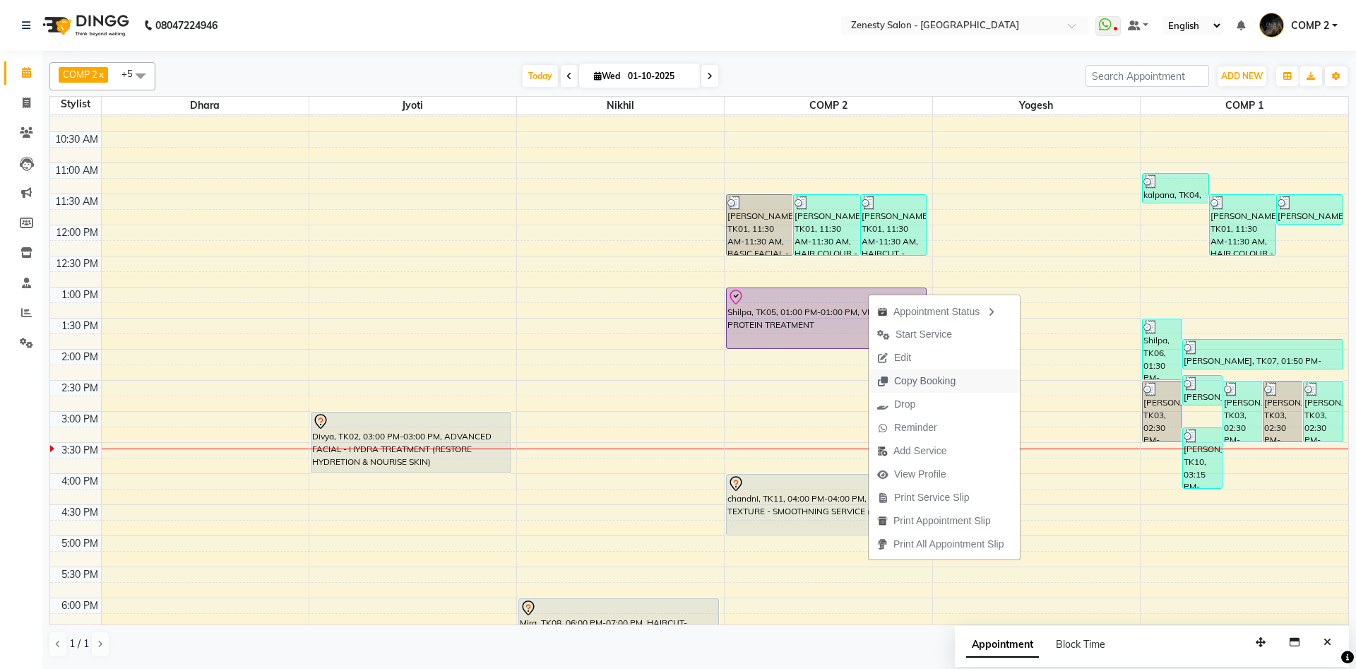
click at [901, 373] on span "Copy Booking" at bounding box center [916, 380] width 95 height 23
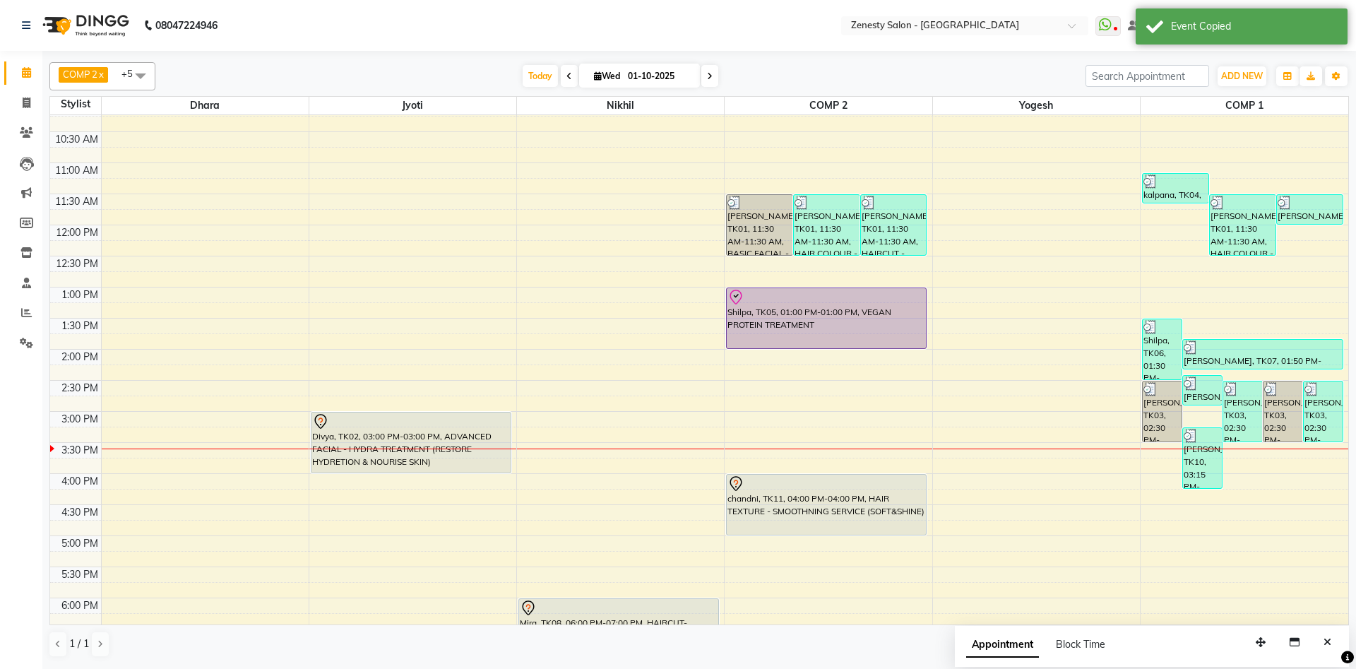
scroll to position [2067, 0]
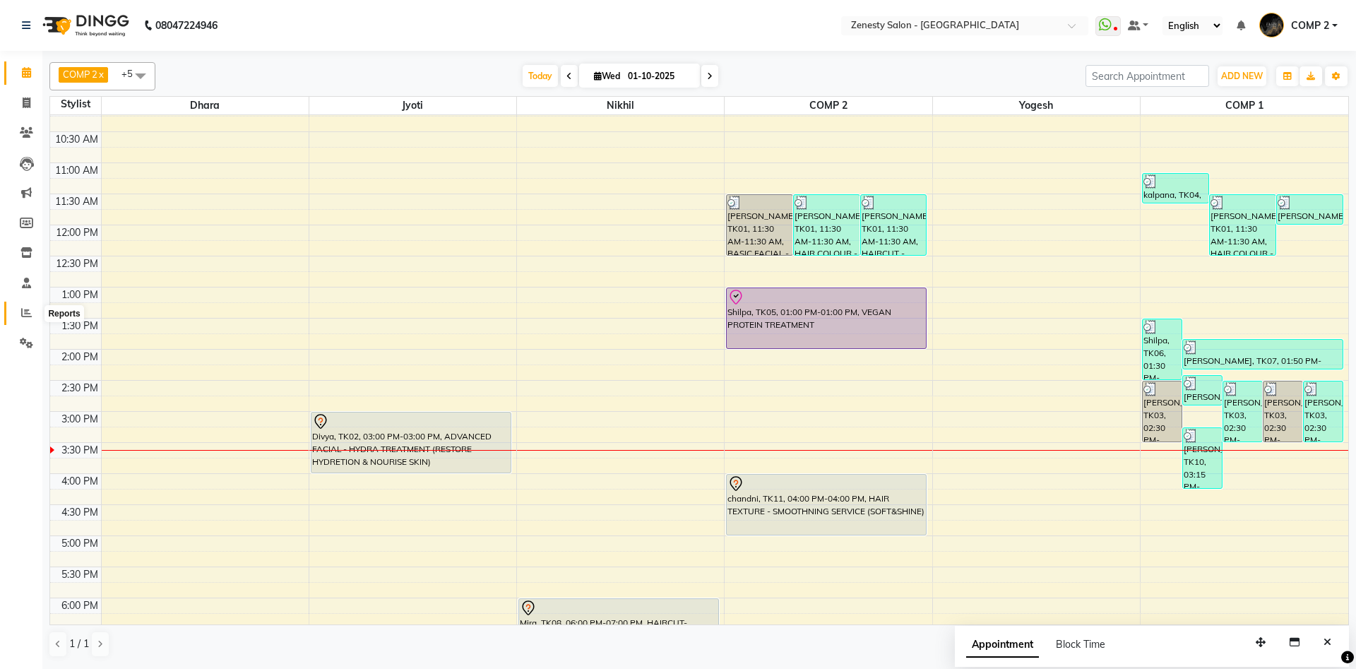
click at [32, 311] on span at bounding box center [26, 313] width 25 height 16
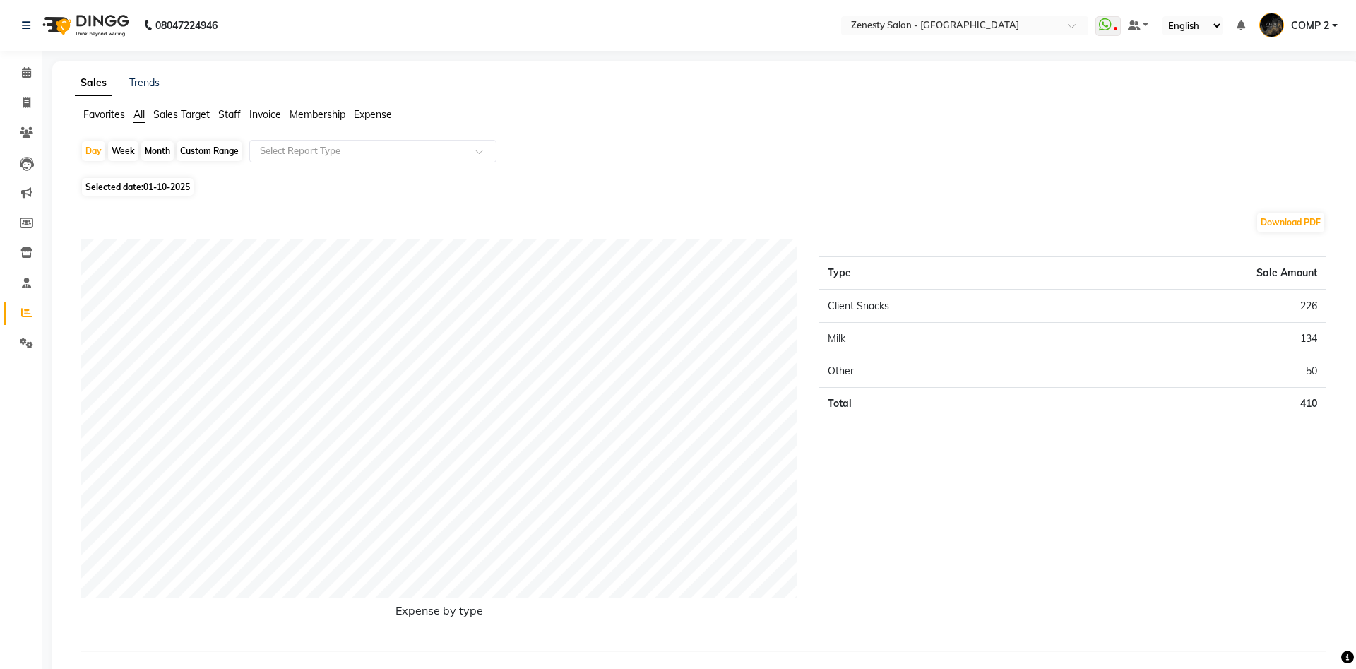
click at [229, 111] on span "Staff" at bounding box center [229, 114] width 23 height 13
click at [299, 150] on input "text" at bounding box center [358, 151] width 203 height 14
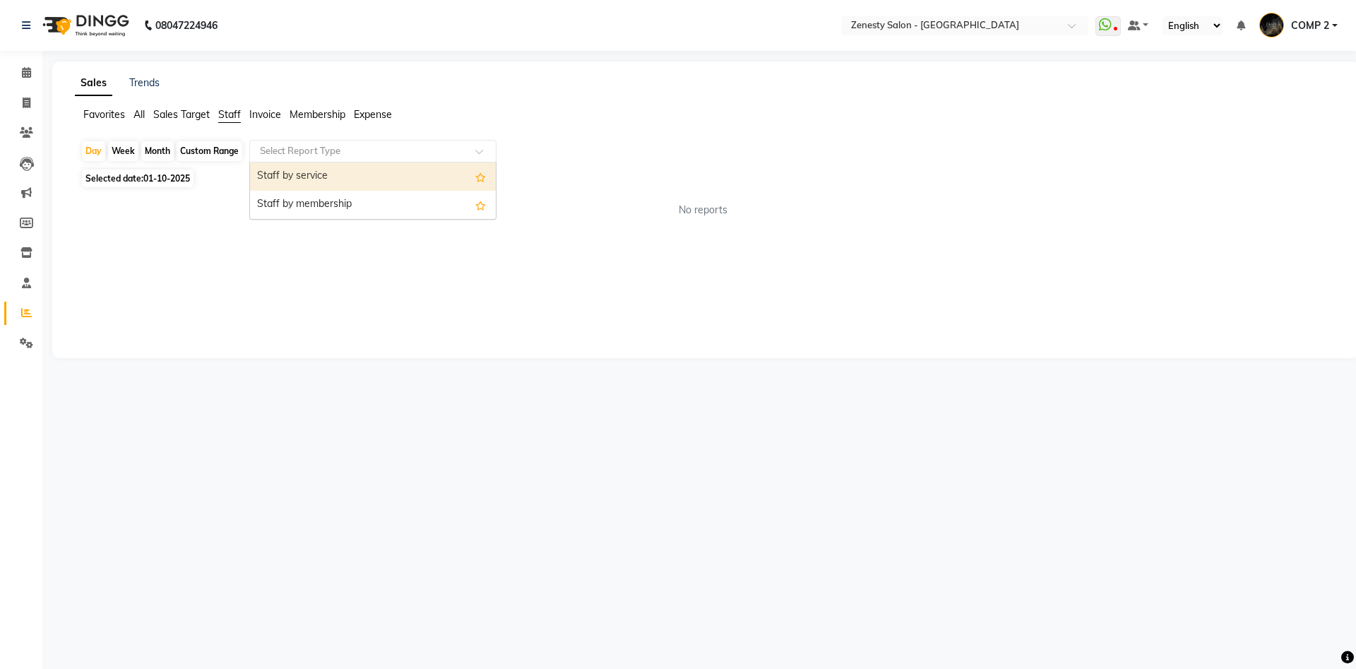
click at [303, 181] on div "Staff by service" at bounding box center [373, 176] width 246 height 28
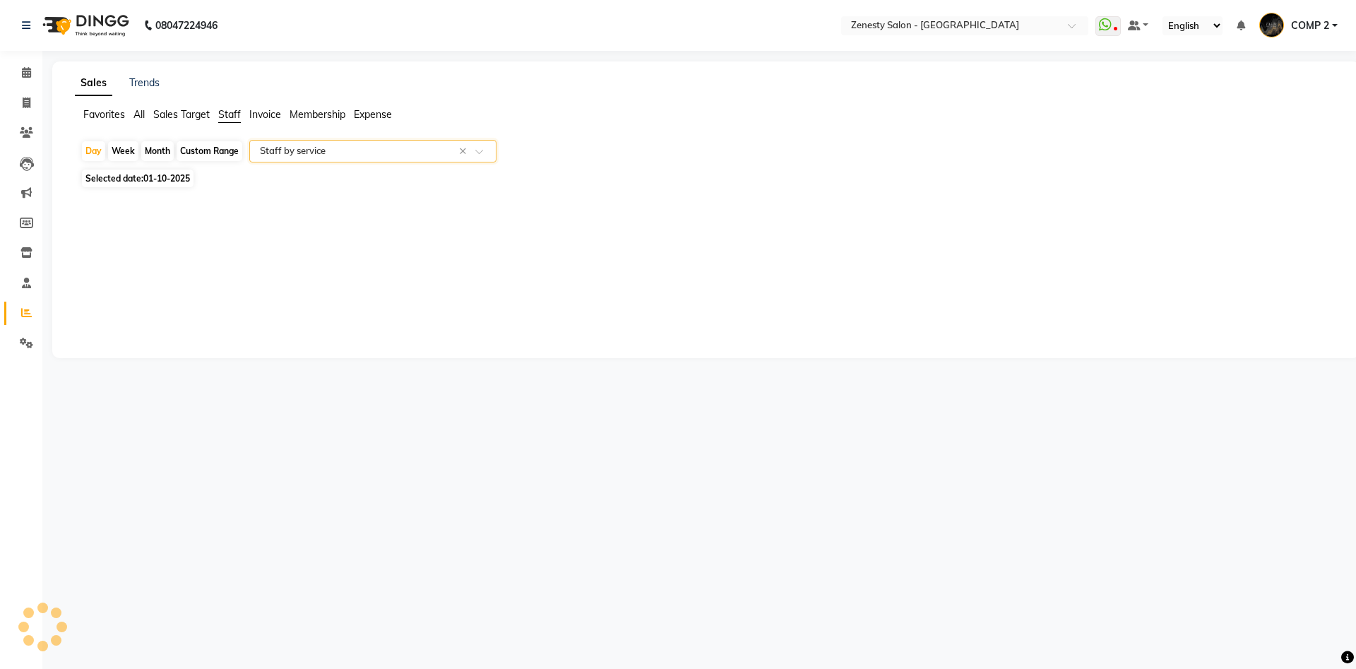
select select "filtered_report"
select select "pdf"
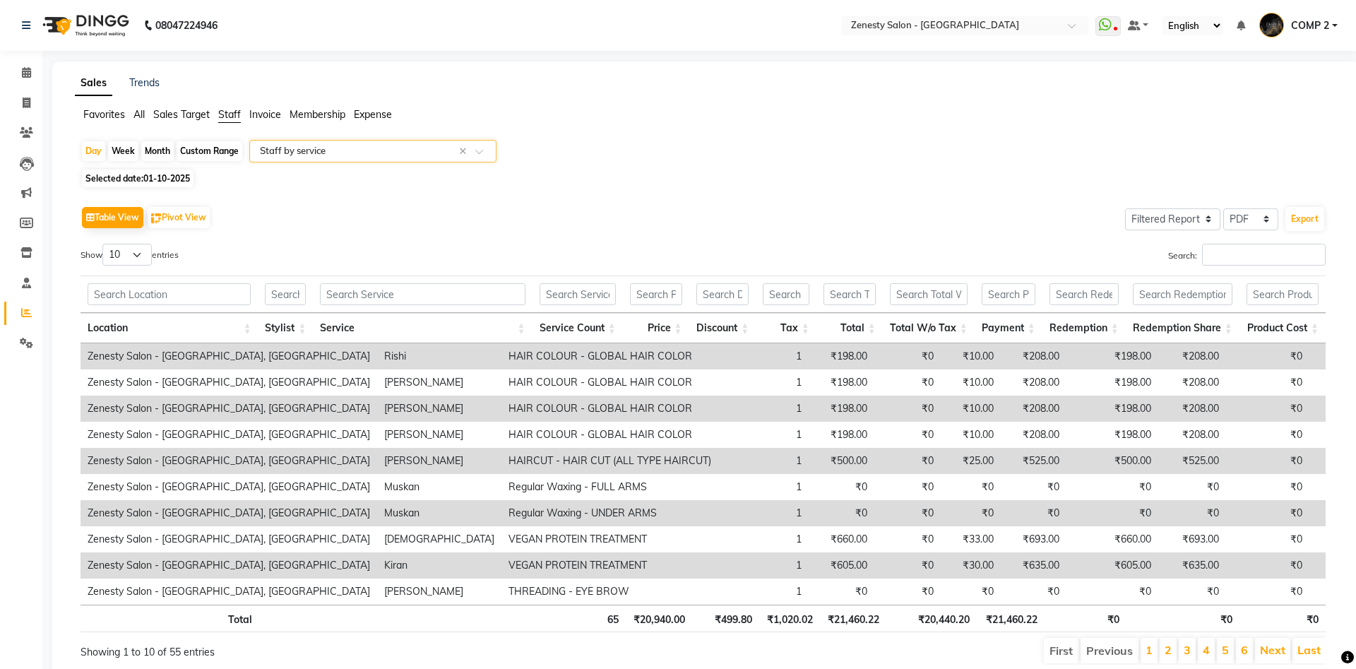
click at [100, 174] on span "Selected date: 01-10-2025" at bounding box center [138, 179] width 112 height 18
select select "10"
select select "2025"
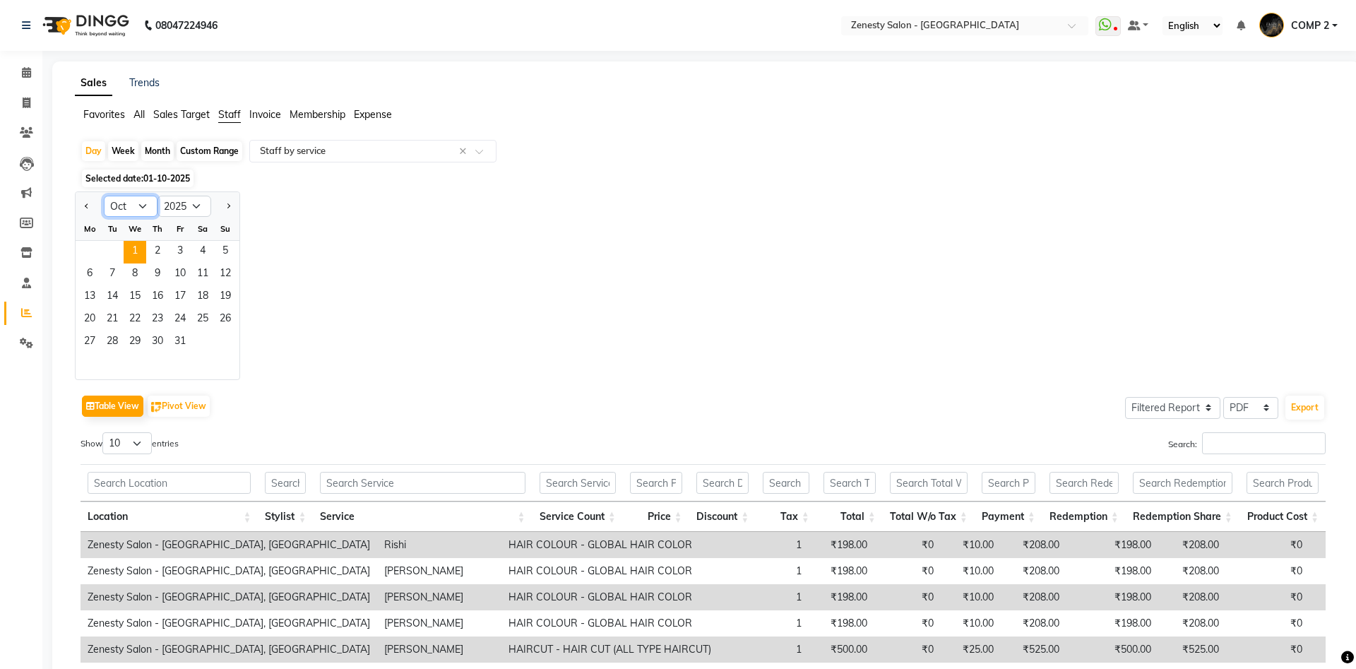
click at [104, 196] on select "Jan Feb Mar Apr May Jun Jul Aug Sep Oct Nov Dec" at bounding box center [131, 206] width 54 height 21
select select "9"
click option "Sep" at bounding box center [0, 0] width 0 height 0
click at [215, 298] on span "21" at bounding box center [225, 297] width 23 height 23
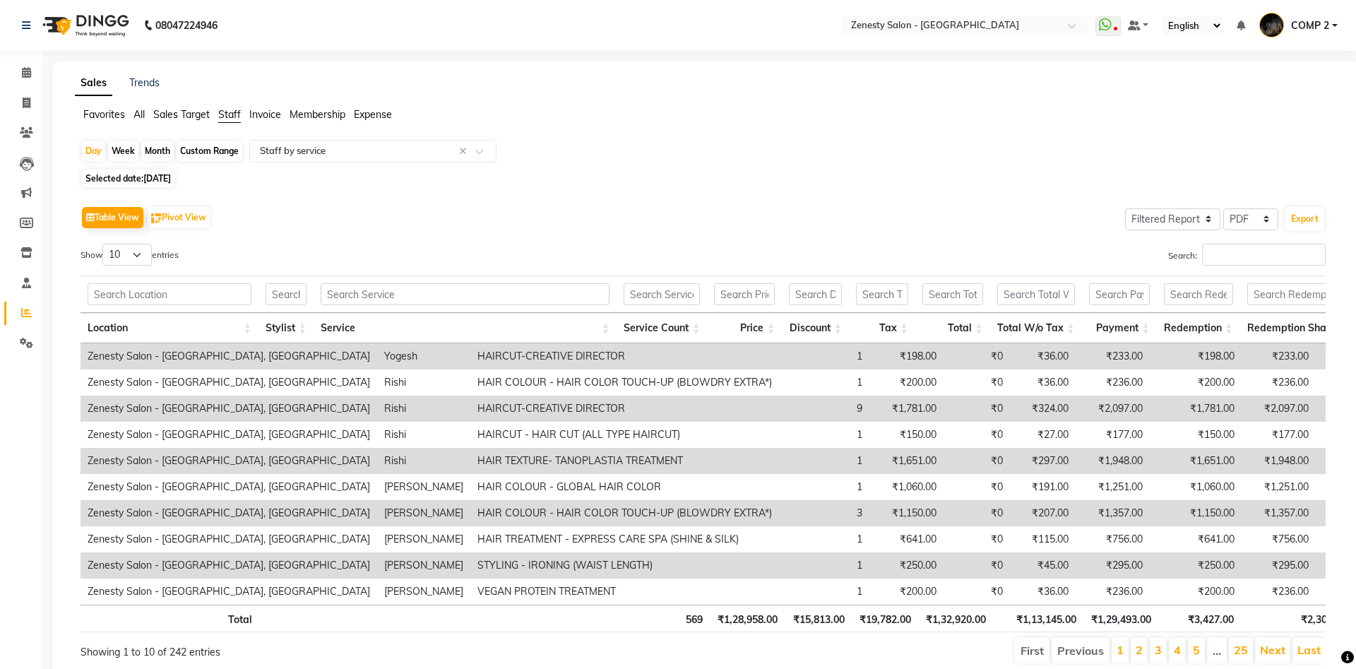
click at [171, 174] on span "21-09-2025" at bounding box center [157, 178] width 28 height 11
select select "9"
select select "2025"
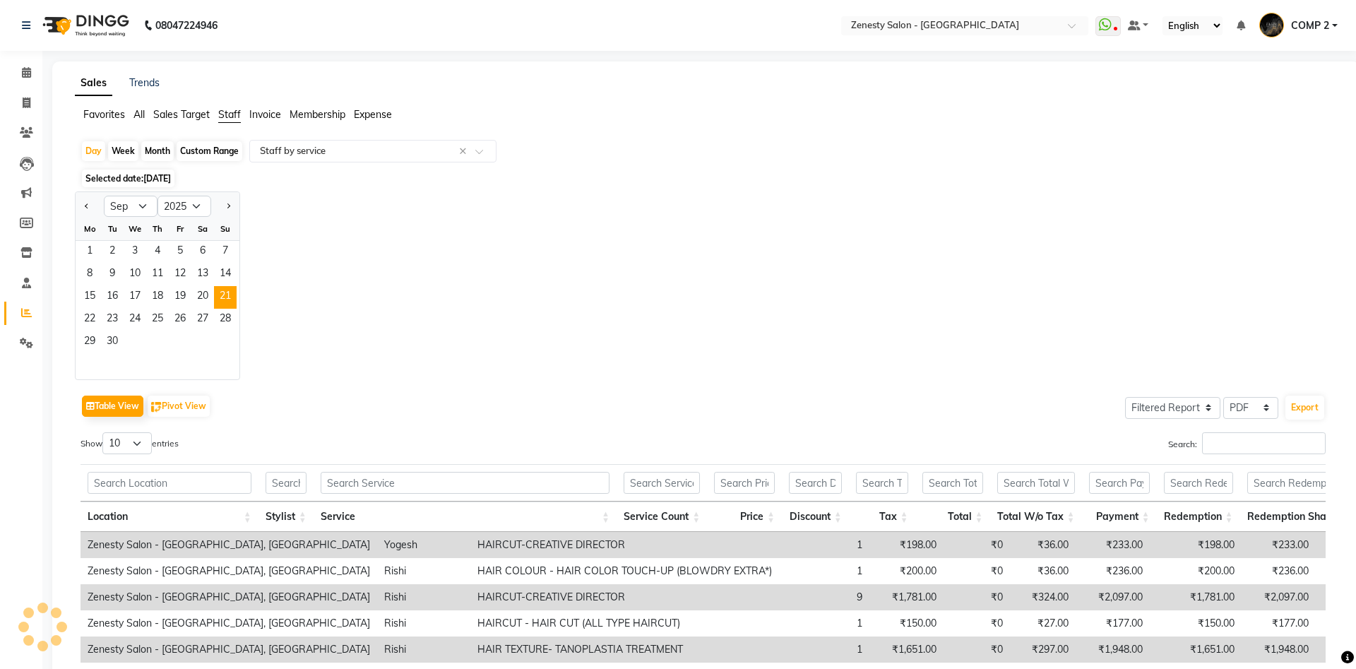
click at [160, 147] on div "Month" at bounding box center [157, 151] width 32 height 20
select select "9"
select select "2025"
click at [198, 153] on div "Custom Range" at bounding box center [210, 151] width 66 height 20
select select "9"
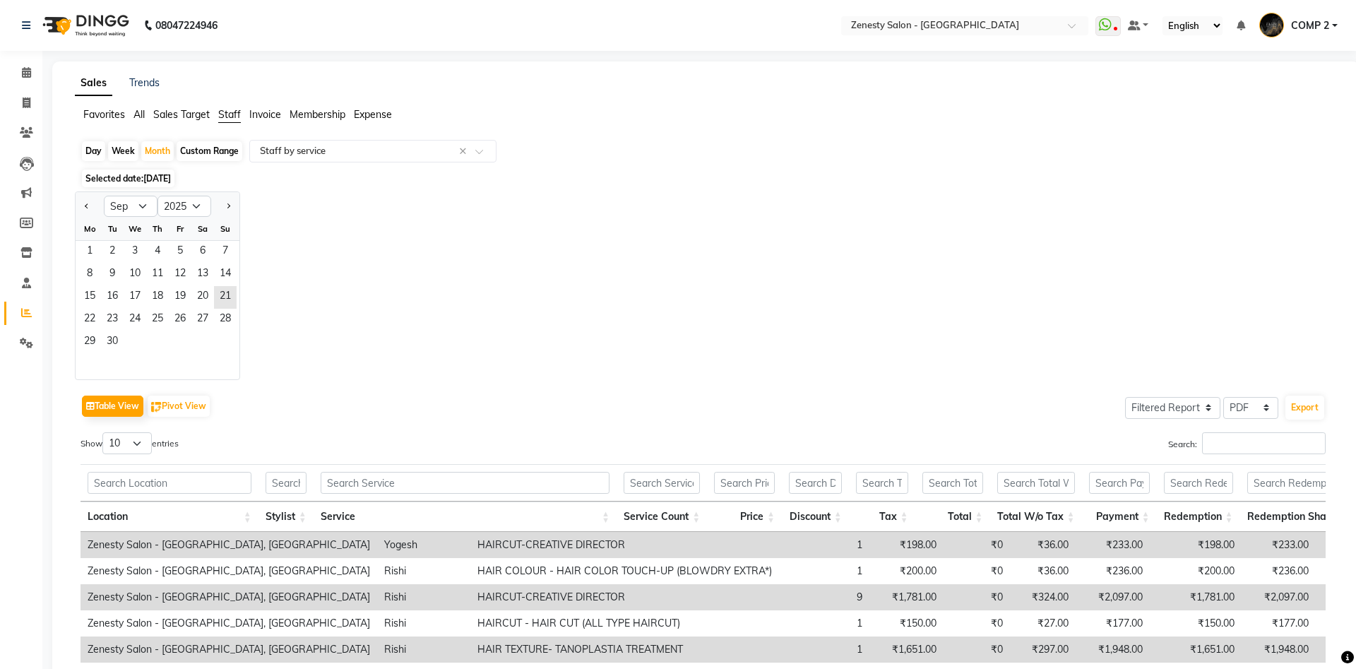
select select "2025"
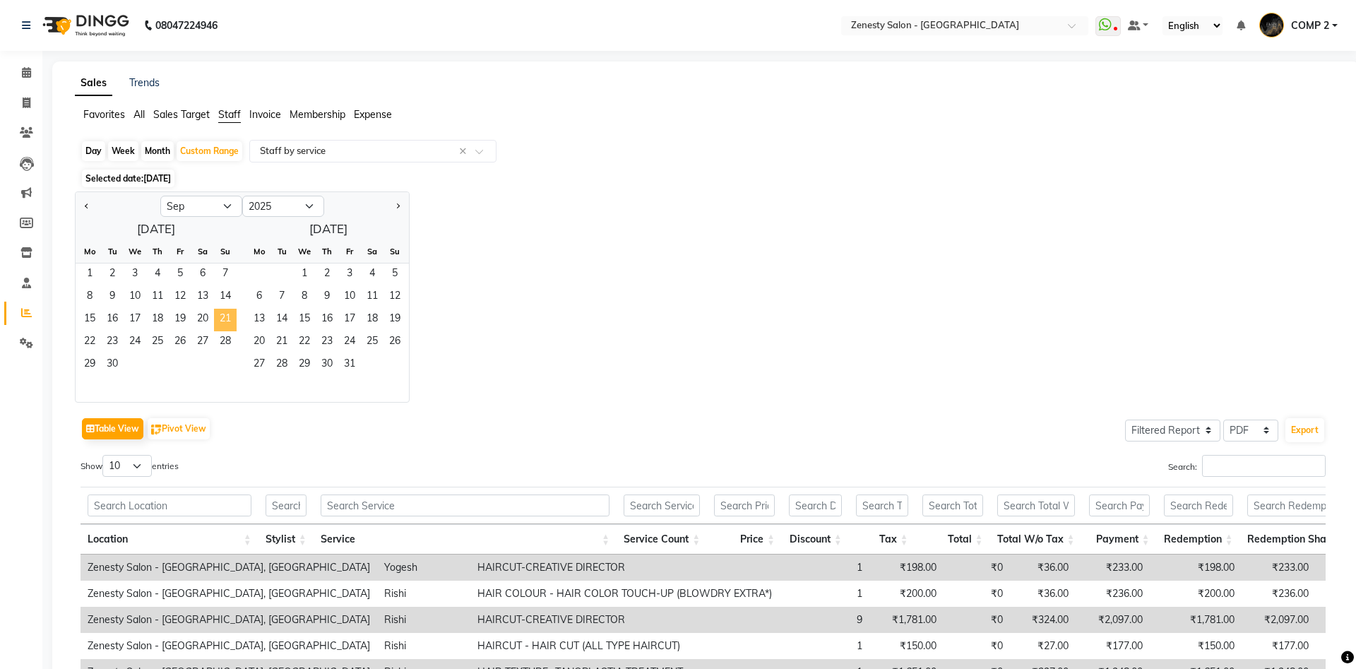
click at [217, 315] on span "21" at bounding box center [225, 320] width 23 height 23
click at [111, 361] on span "30" at bounding box center [112, 365] width 23 height 23
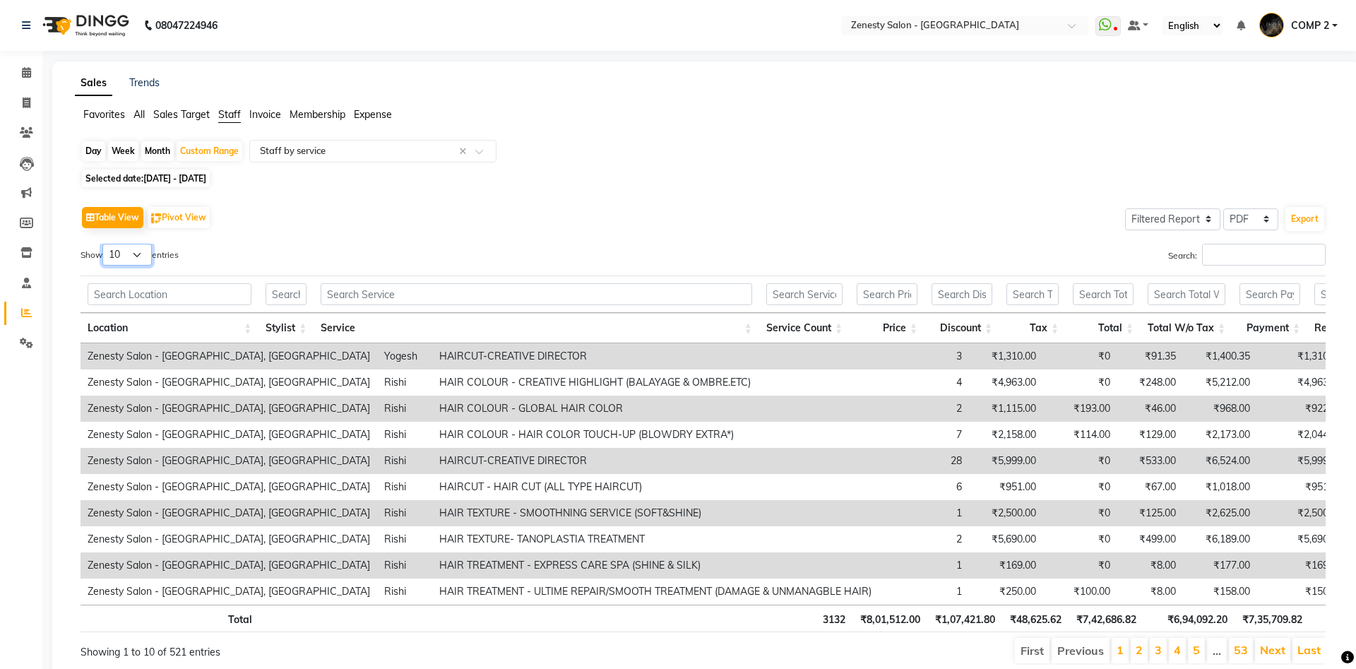
click at [102, 244] on select "10 25 50 100" at bounding box center [126, 255] width 49 height 22
select select "100"
click option "100" at bounding box center [0, 0] width 0 height 0
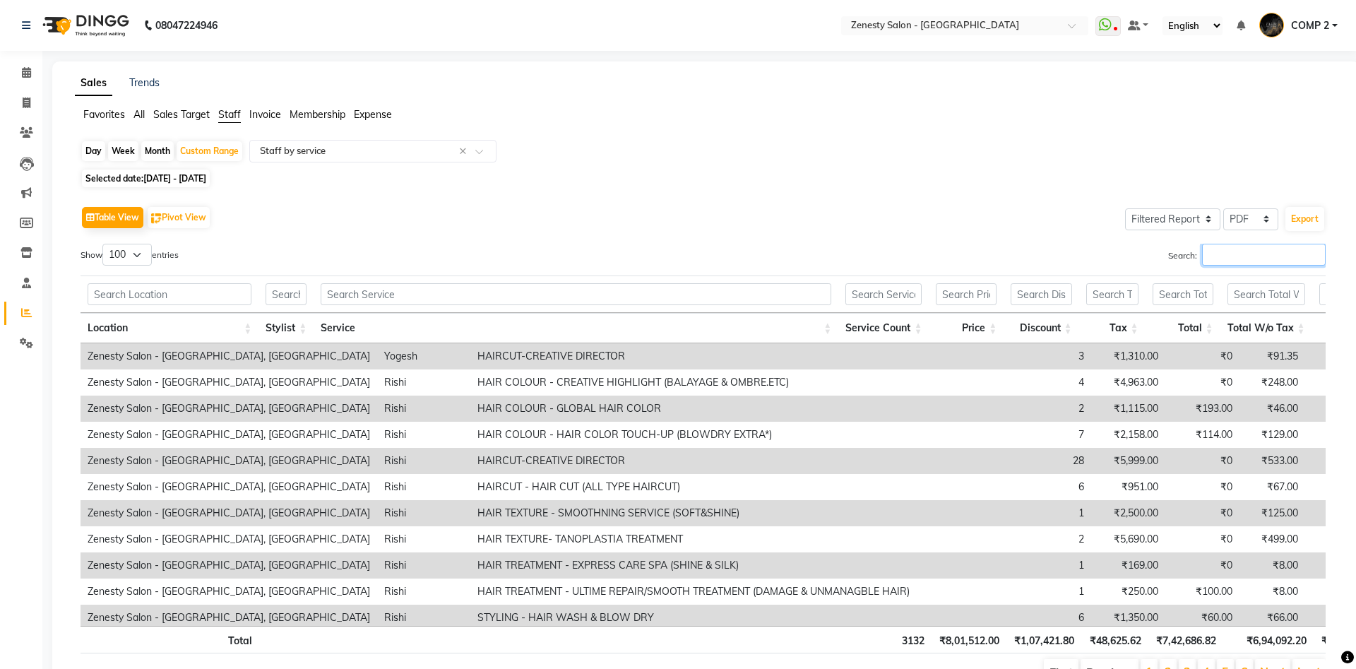
click at [1259, 259] on input "Search:" at bounding box center [1264, 255] width 124 height 22
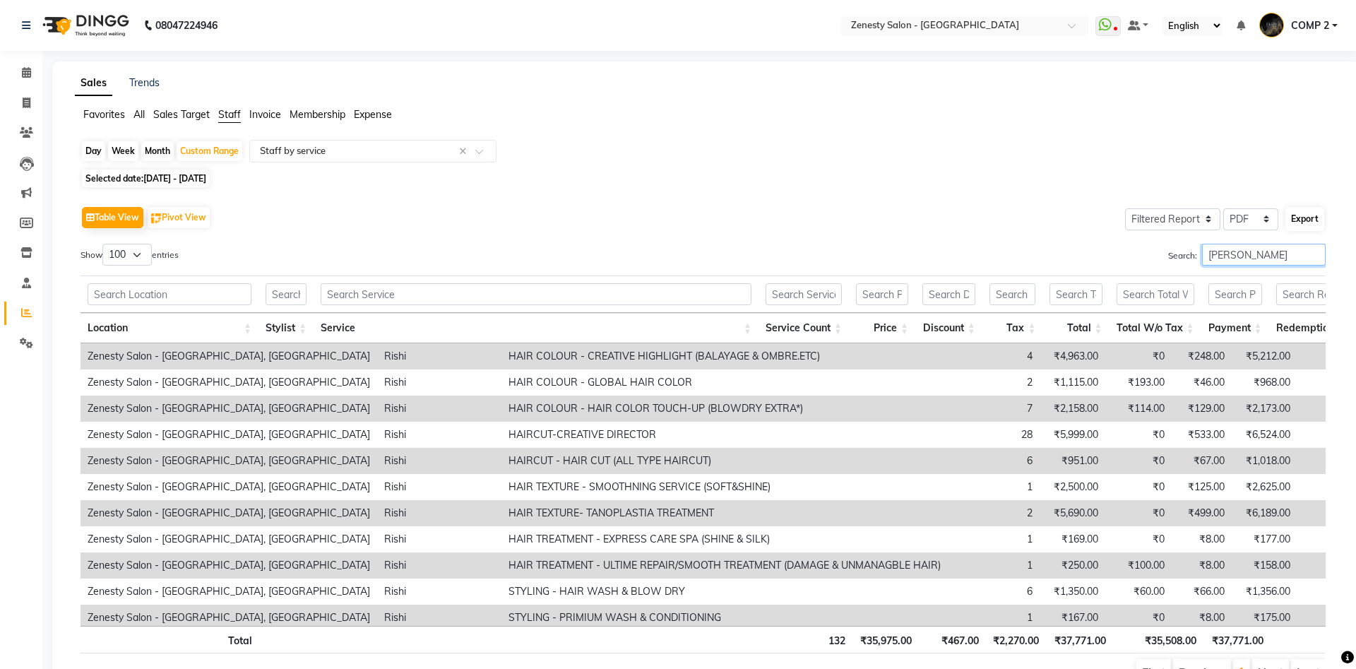
type input "rish"
click at [1304, 225] on button "Export" at bounding box center [1305, 219] width 39 height 24
select select "sans-serif"
select select "10px"
select select "template_1"
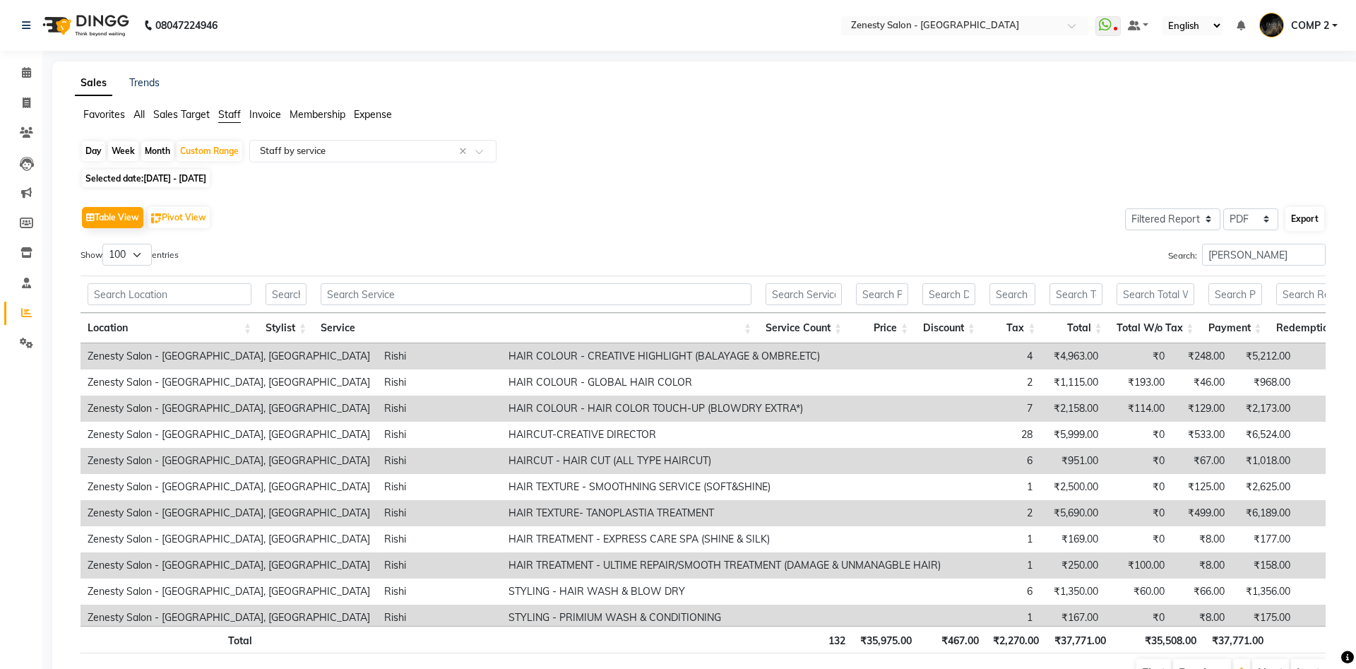
select select "A4"
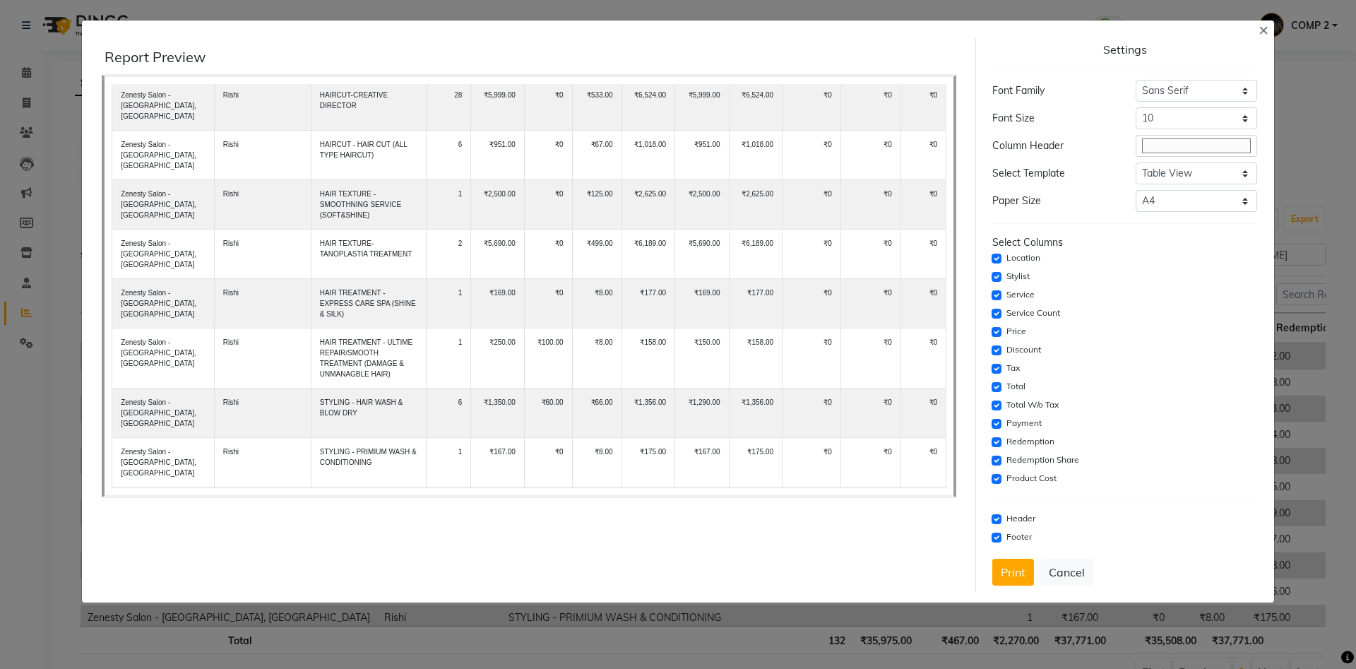
scroll to position [381, 0]
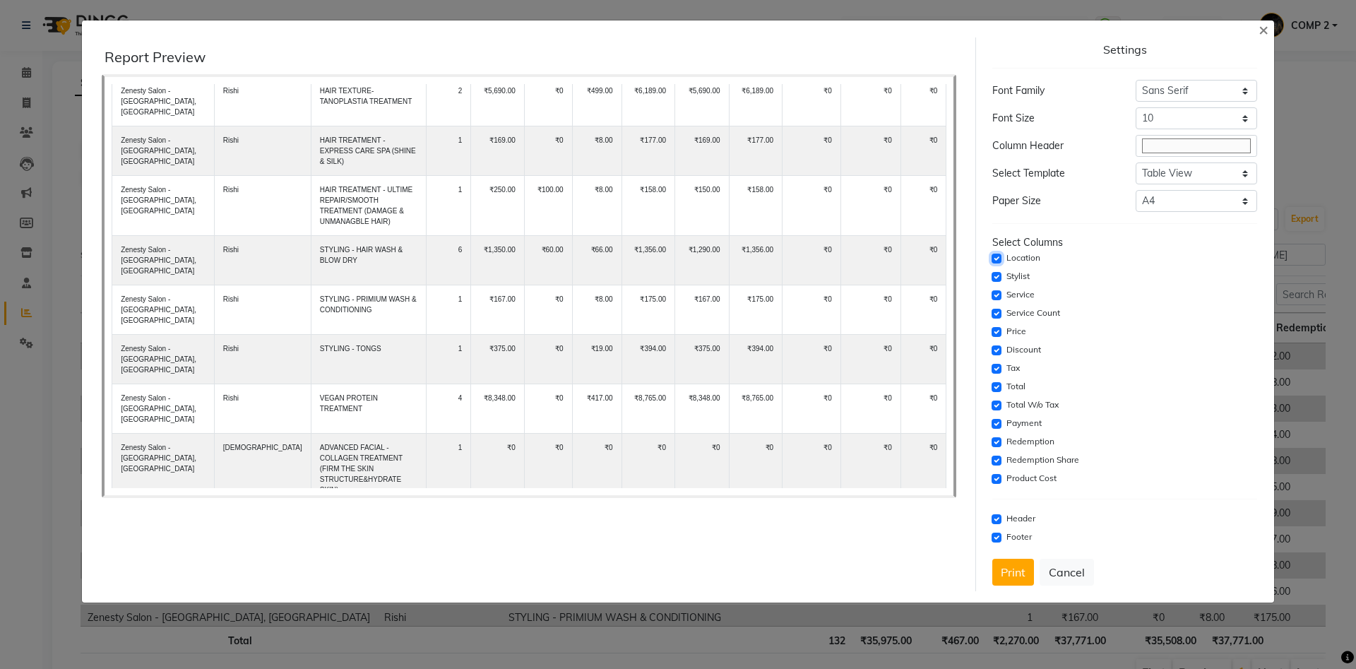
click at [992, 255] on input "checkbox" at bounding box center [997, 259] width 10 height 10
checkbox input "false"
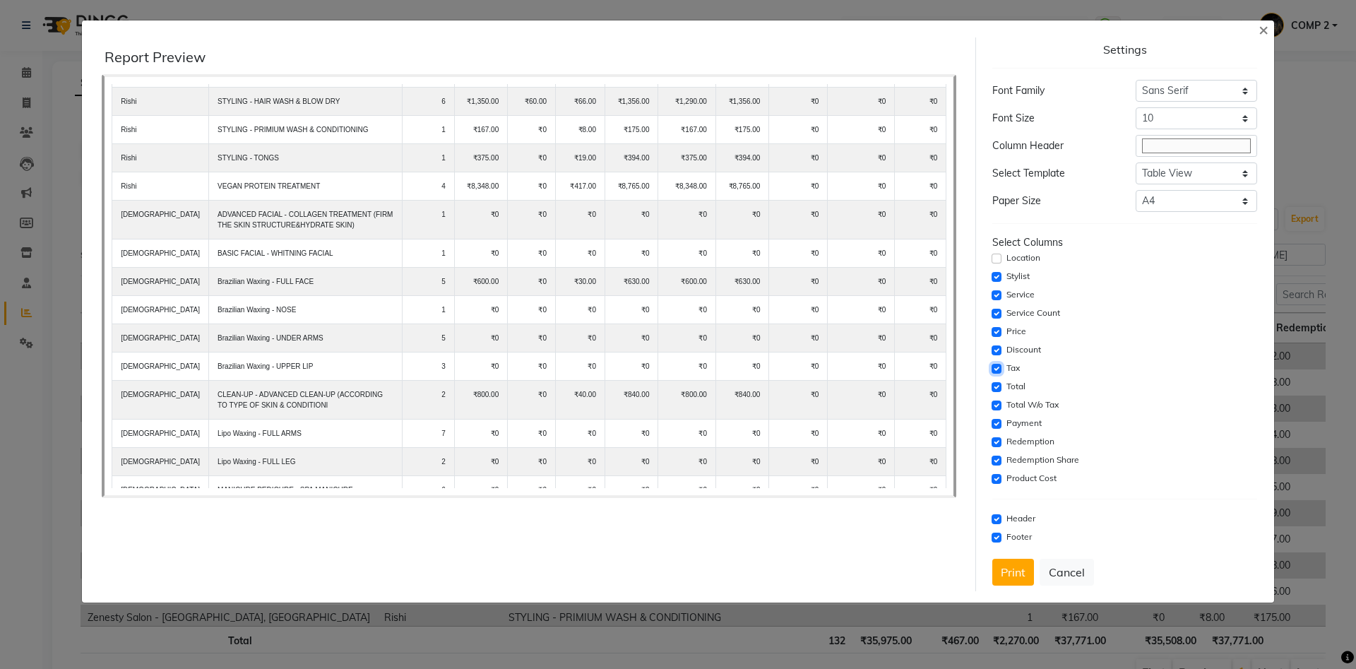
click at [995, 369] on input "checkbox" at bounding box center [997, 369] width 10 height 10
checkbox input "false"
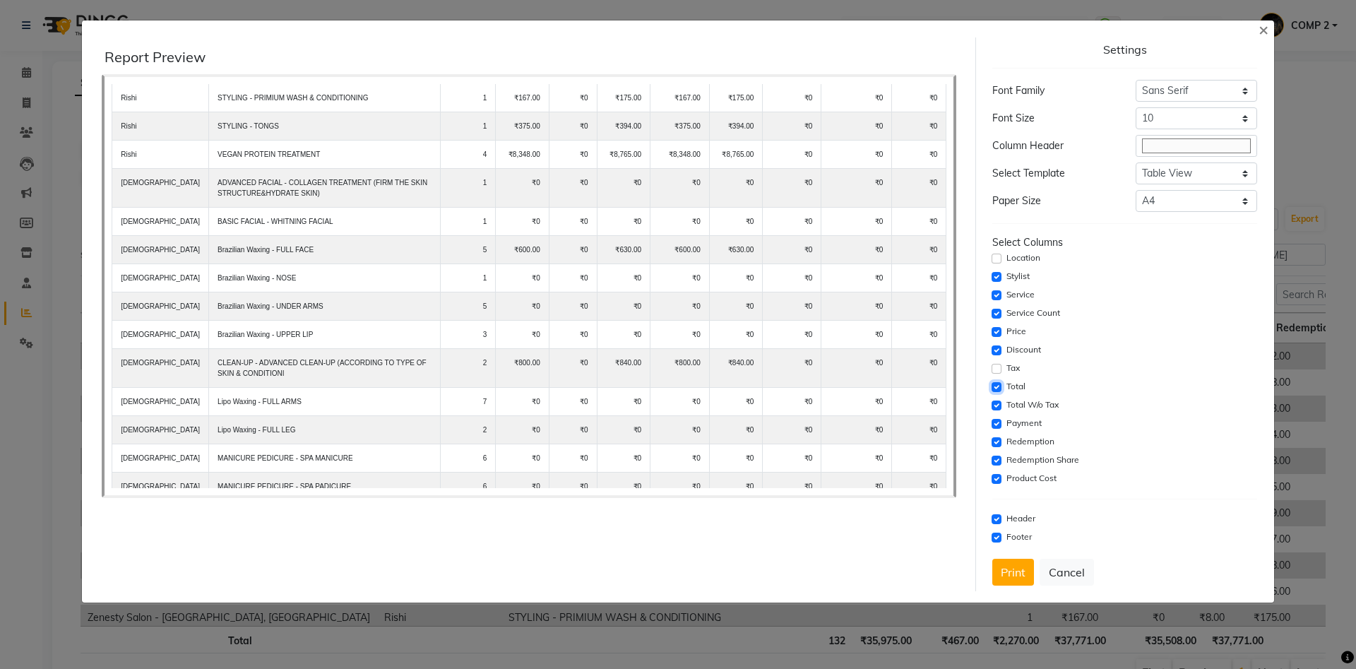
click at [995, 386] on input "checkbox" at bounding box center [997, 387] width 10 height 10
checkbox input "false"
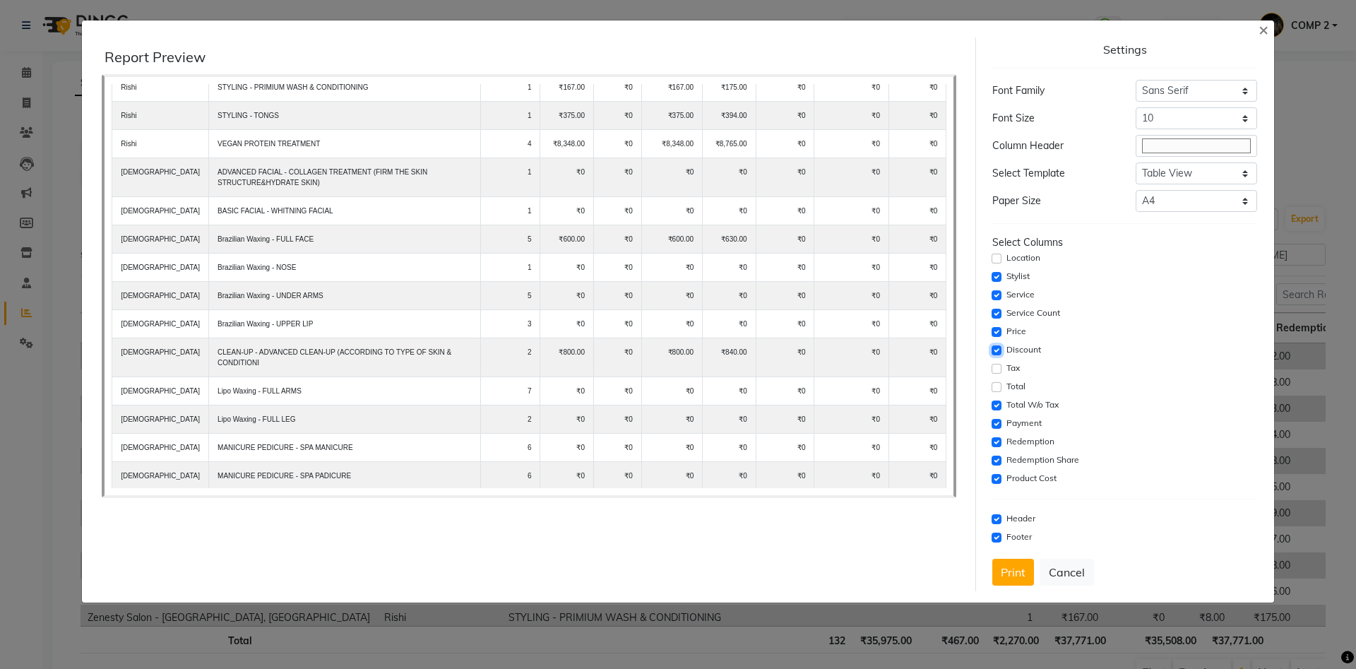
click at [1000, 350] on input "checkbox" at bounding box center [997, 350] width 10 height 10
checkbox input "false"
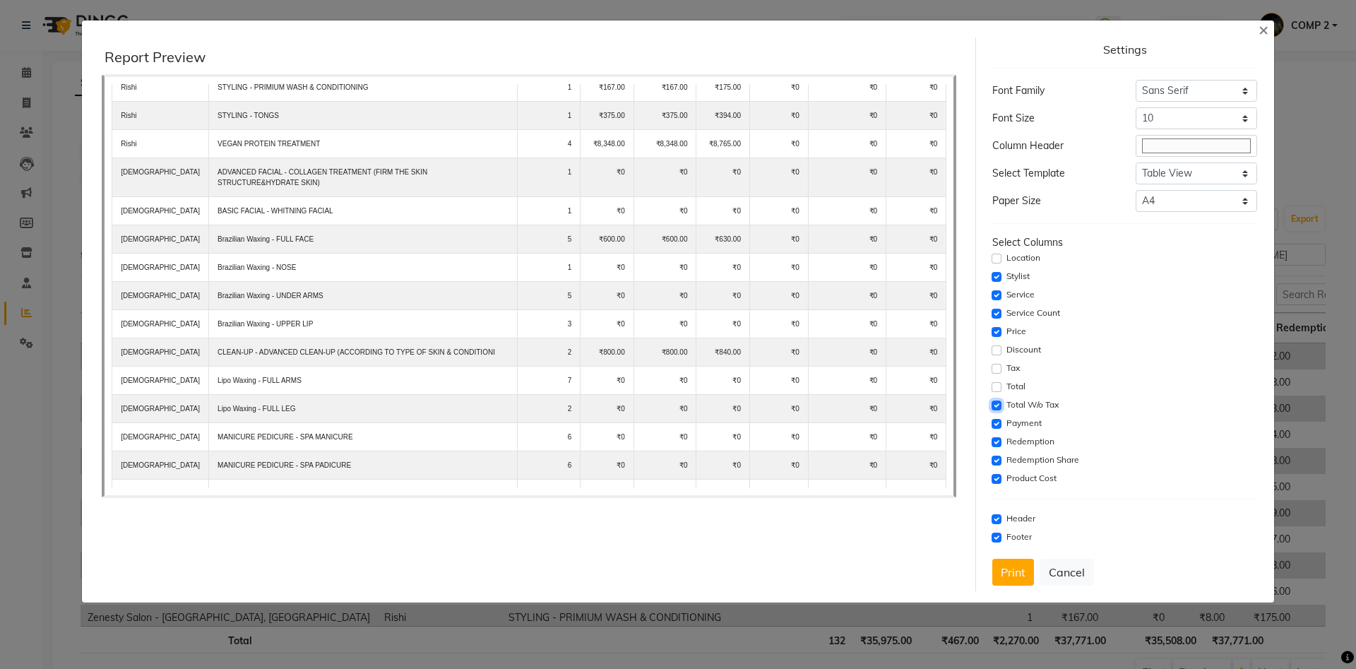
drag, startPoint x: 995, startPoint y: 404, endPoint x: 995, endPoint y: 412, distance: 7.8
click at [995, 406] on input "checkbox" at bounding box center [997, 406] width 10 height 10
checkbox input "false"
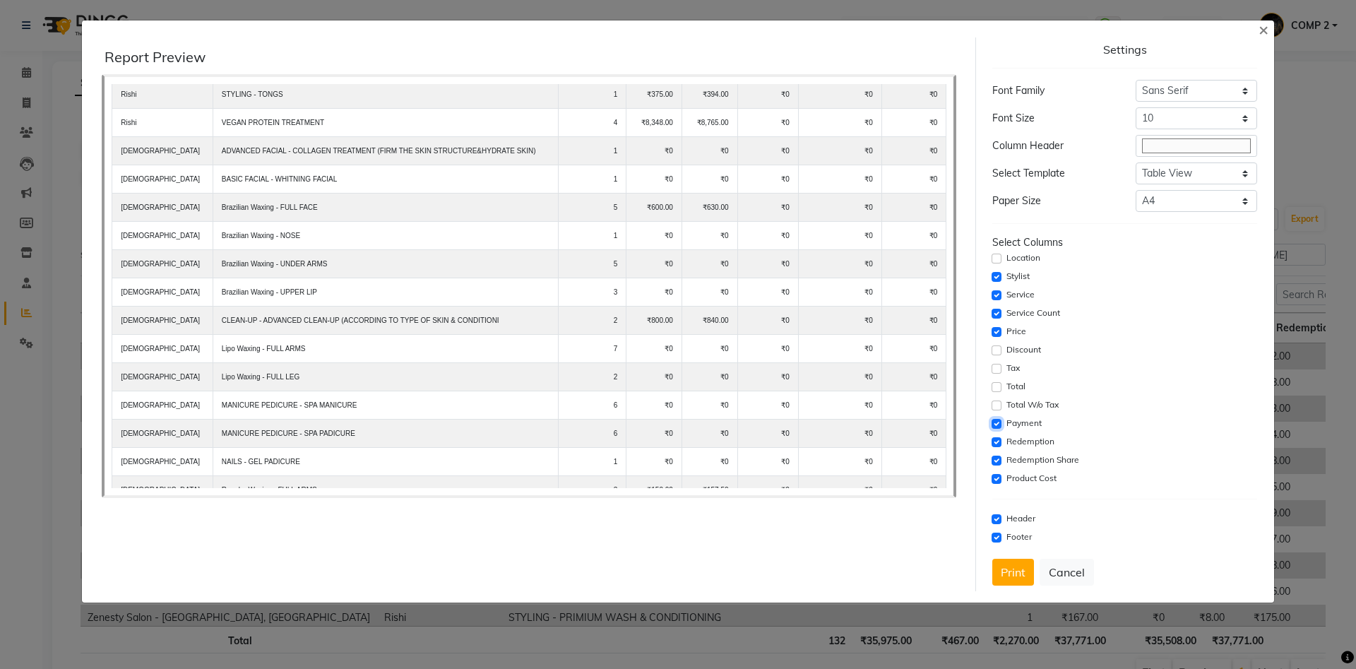
click at [993, 426] on input "checkbox" at bounding box center [997, 424] width 10 height 10
checkbox input "false"
click at [993, 444] on input "checkbox" at bounding box center [997, 442] width 10 height 10
checkbox input "false"
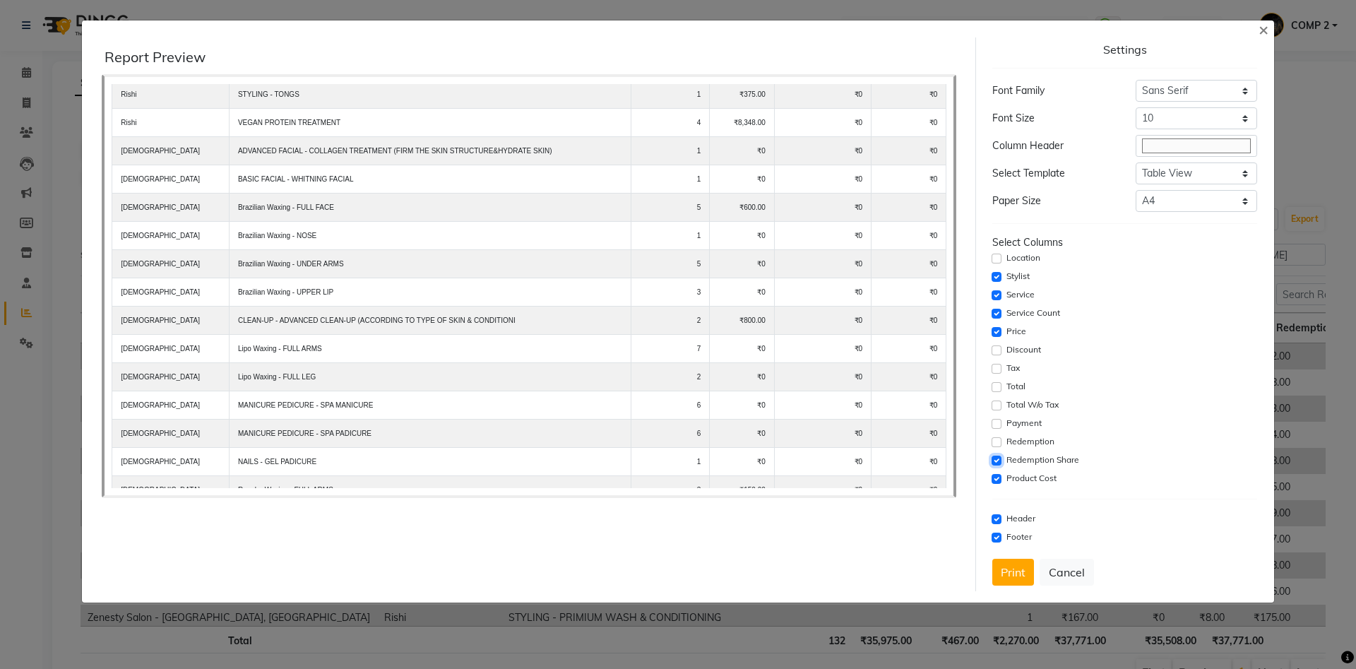
click at [994, 464] on input "checkbox" at bounding box center [997, 461] width 10 height 10
checkbox input "false"
click at [992, 478] on input "checkbox" at bounding box center [997, 479] width 10 height 10
checkbox input "false"
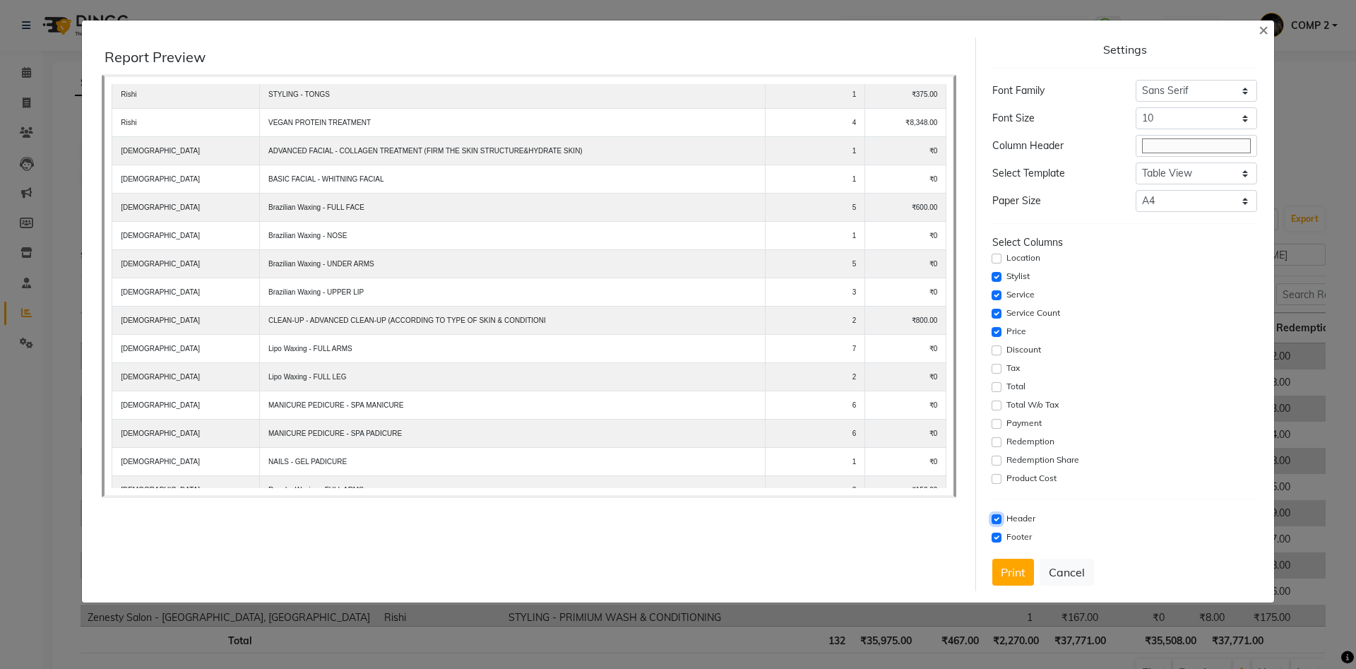
click at [998, 518] on input "checkbox" at bounding box center [997, 519] width 10 height 10
checkbox input "false"
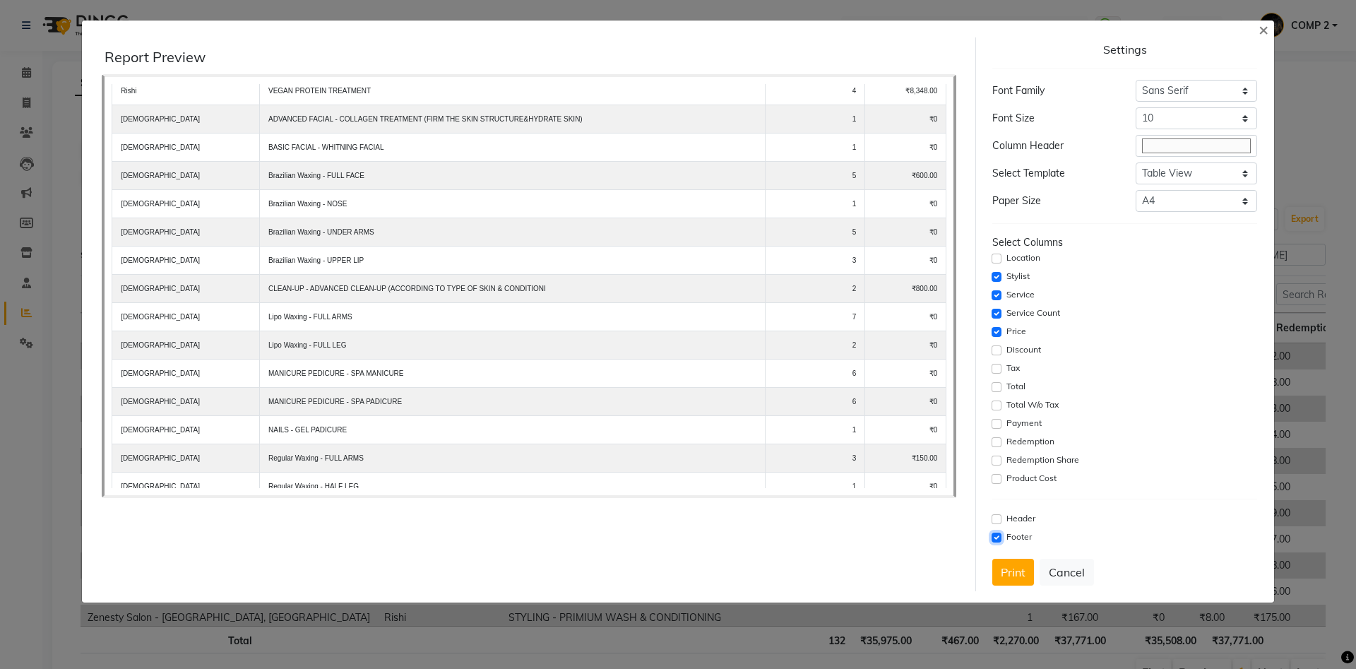
click at [1000, 533] on input "checkbox" at bounding box center [997, 538] width 10 height 10
checkbox input "false"
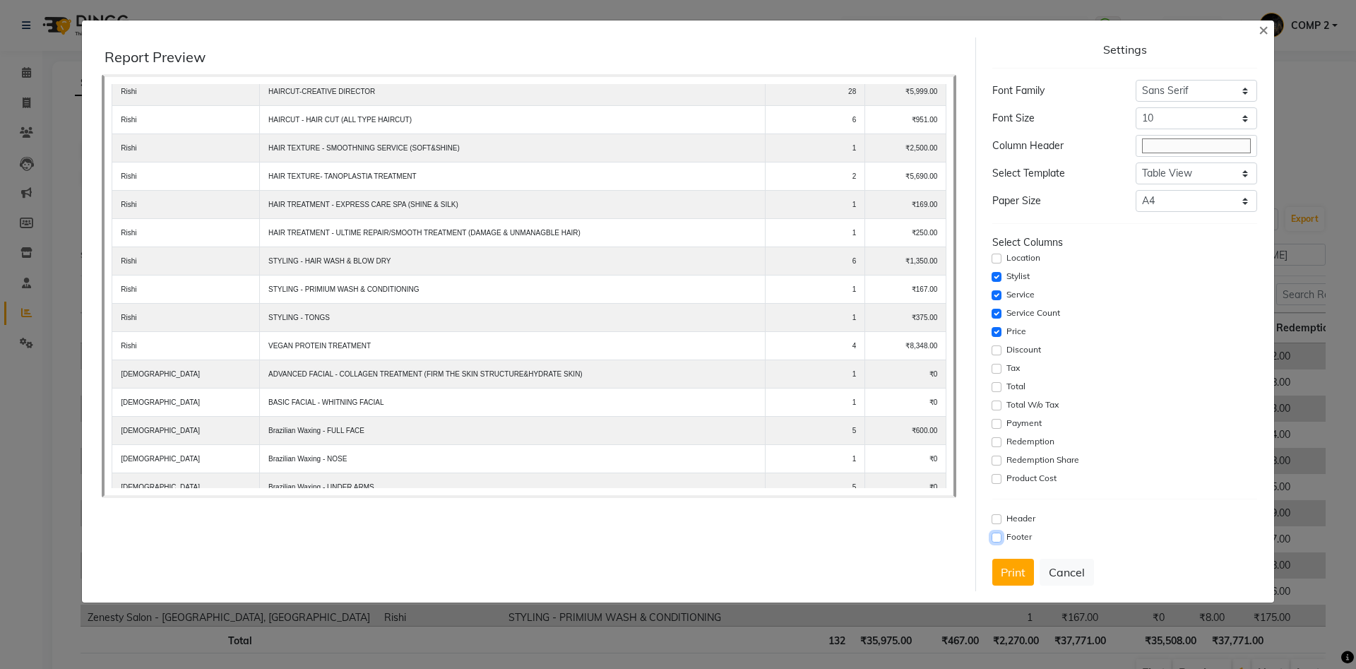
scroll to position [0, 0]
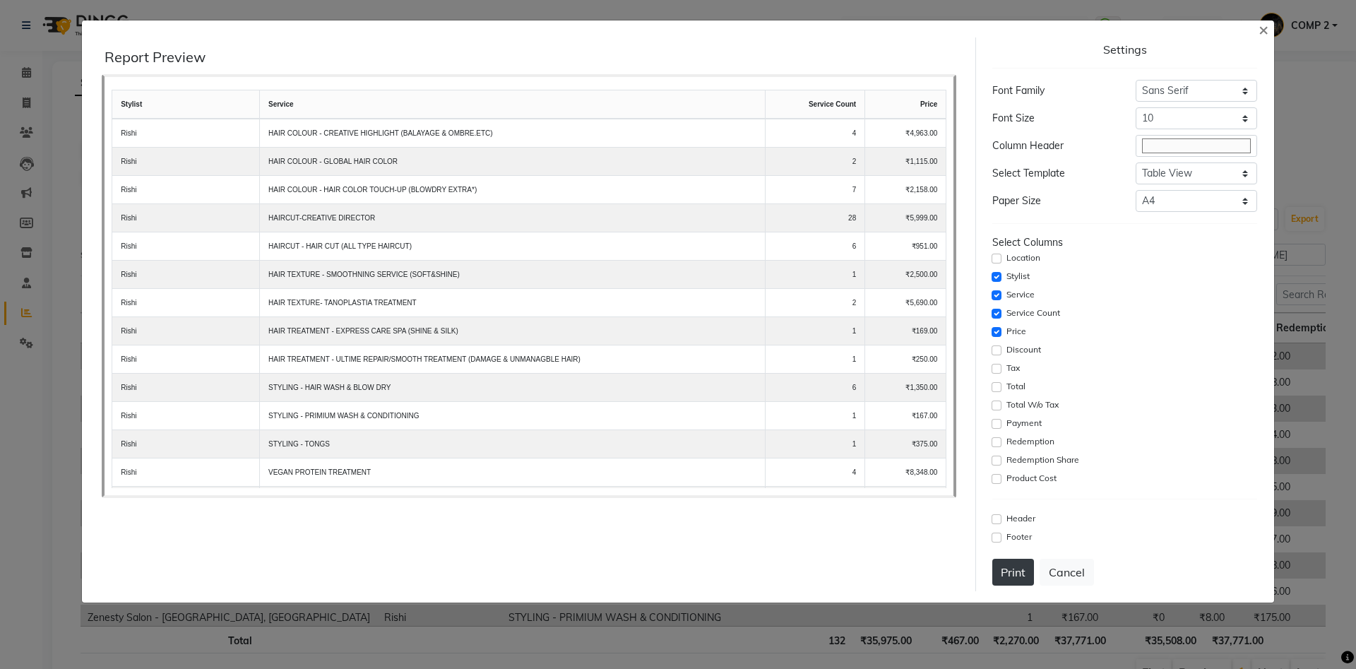
click at [1001, 571] on button "Print" at bounding box center [1013, 572] width 42 height 27
click at [1264, 35] on span "×" at bounding box center [1264, 28] width 10 height 21
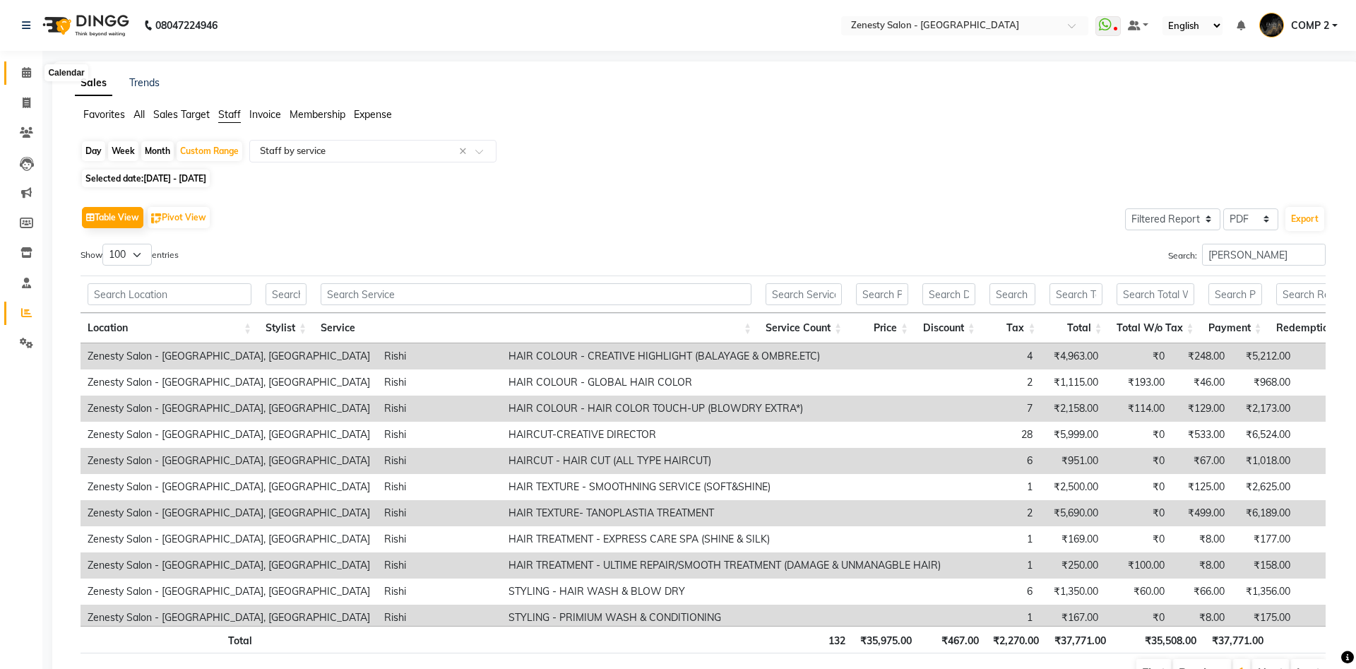
click at [25, 71] on icon at bounding box center [26, 72] width 9 height 11
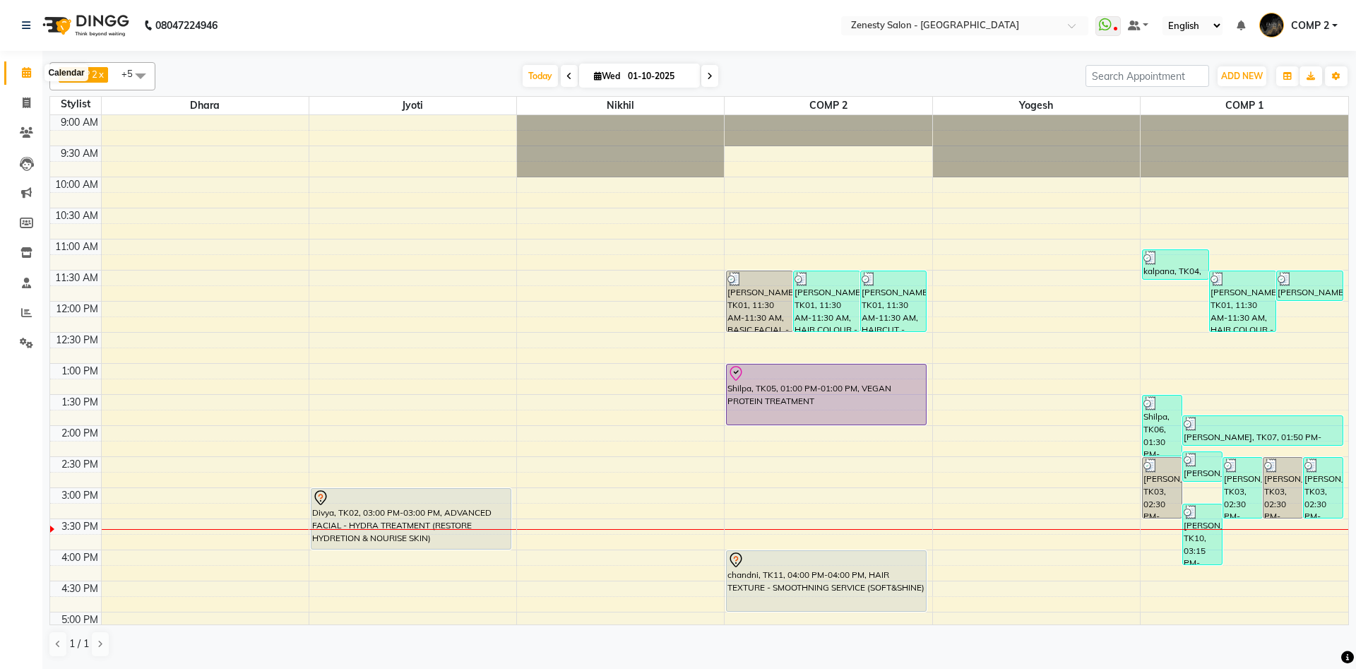
click at [23, 76] on icon at bounding box center [26, 72] width 9 height 11
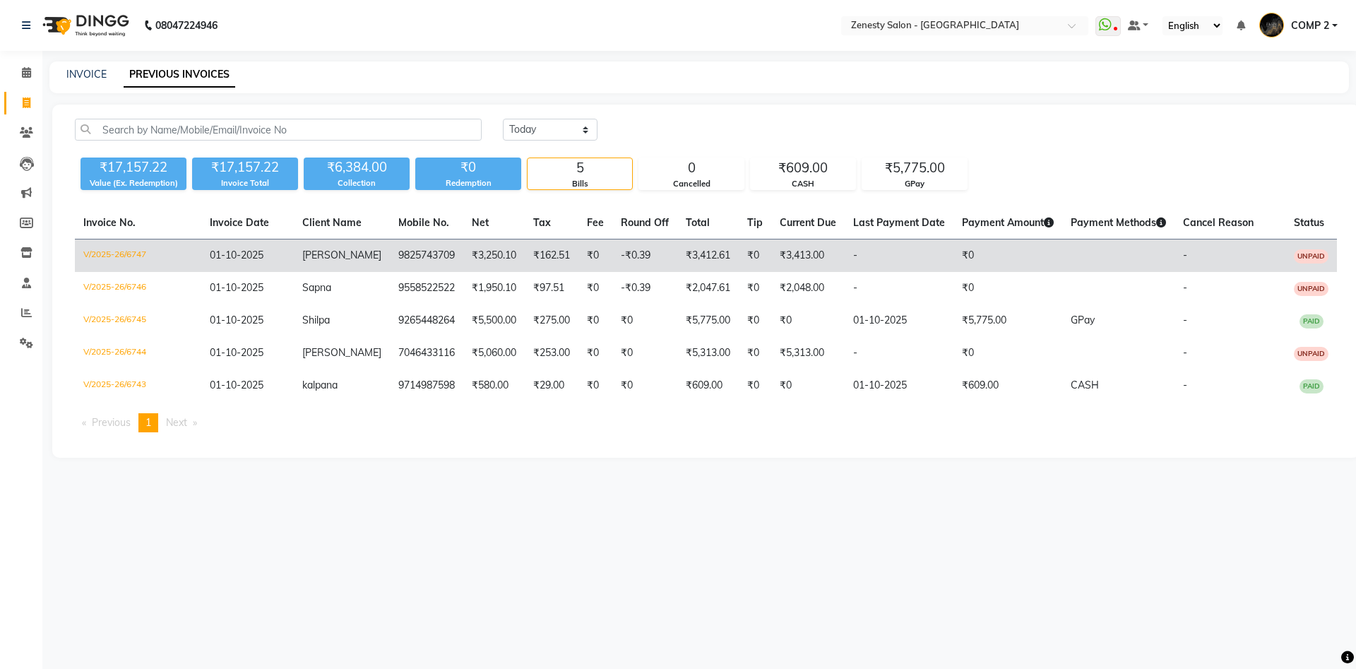
click at [656, 255] on td "-₹0.39" at bounding box center [644, 255] width 65 height 33
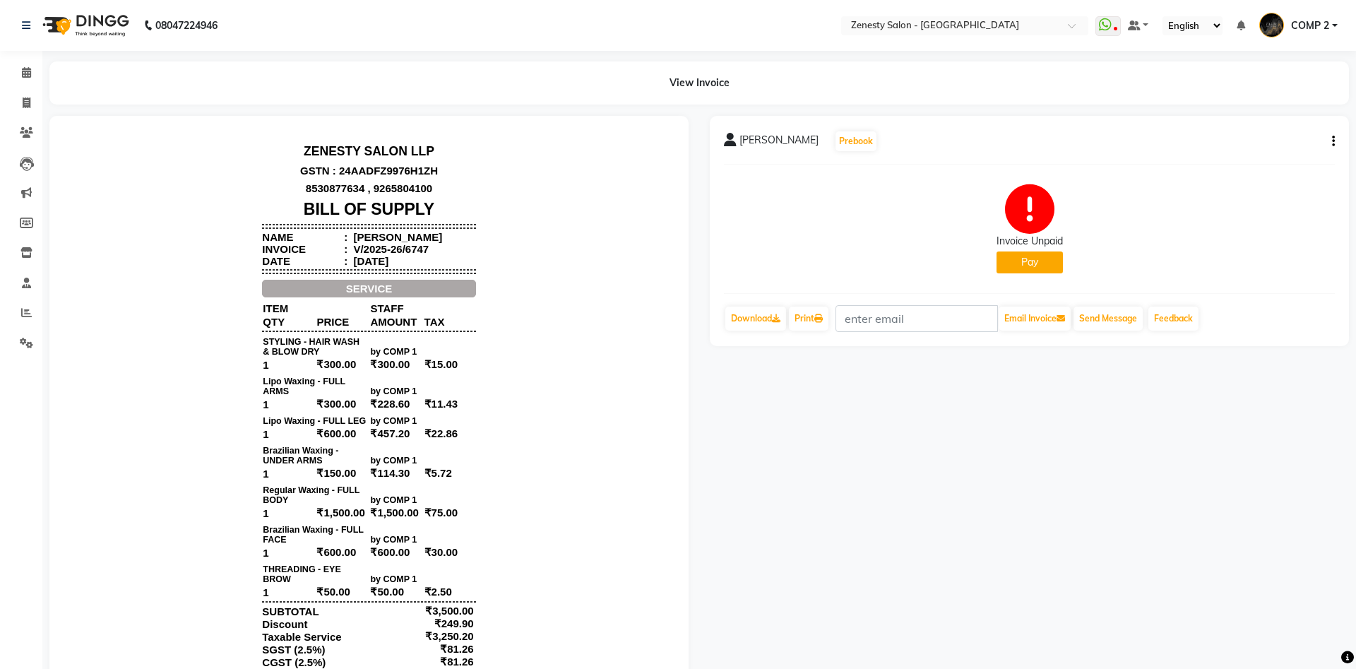
click at [1332, 142] on icon "button" at bounding box center [1333, 141] width 3 height 1
click at [1271, 160] on div "Edit Invoice" at bounding box center [1263, 159] width 97 height 18
select select "service"
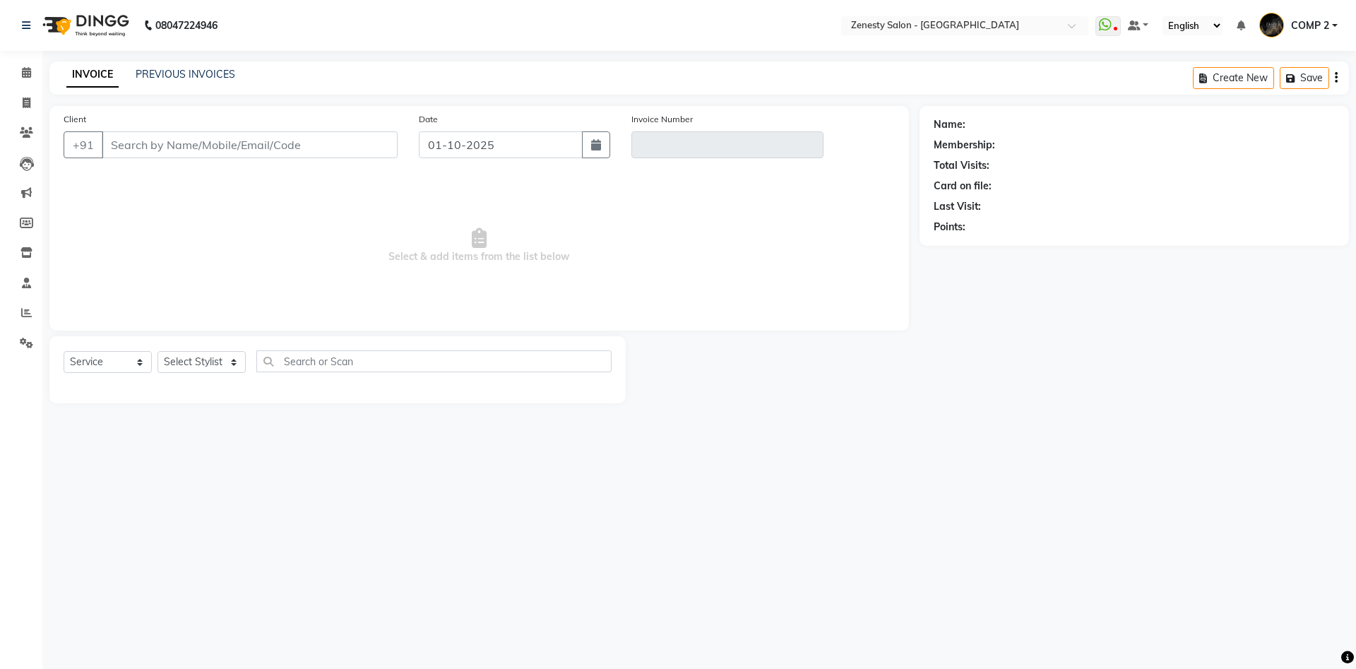
type input "9825743709"
type input "V/2025-26/6747"
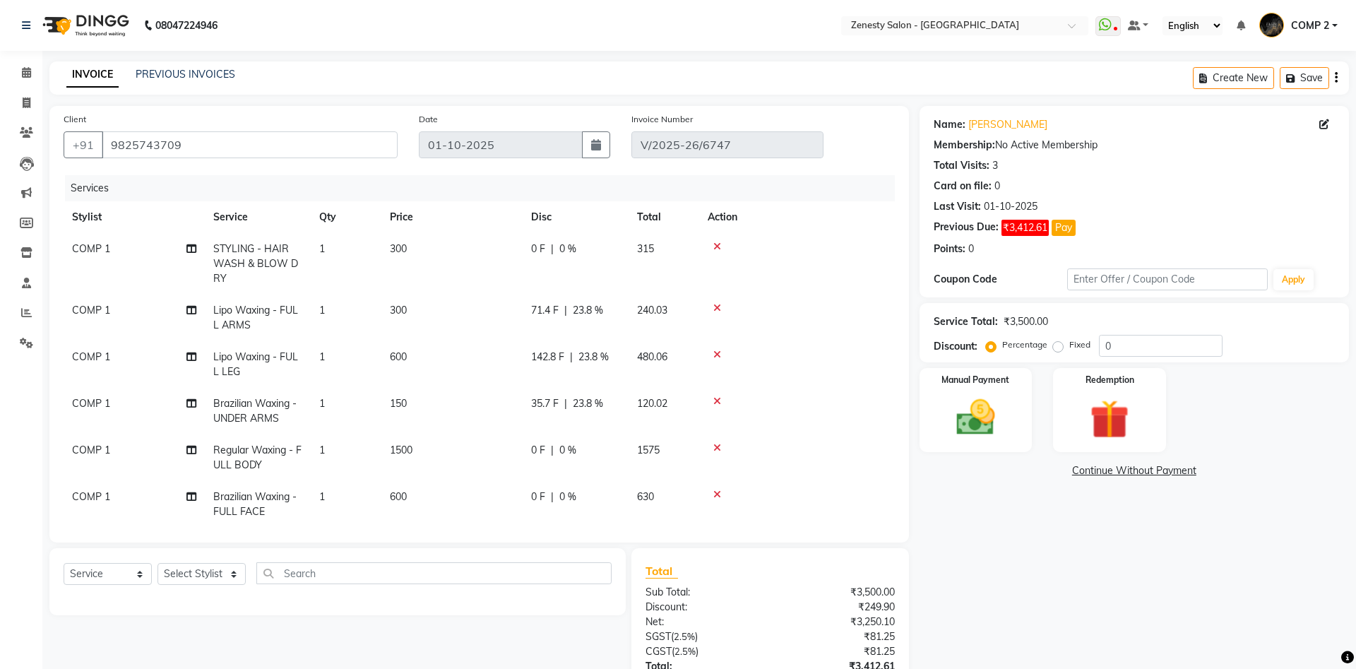
select select "select"
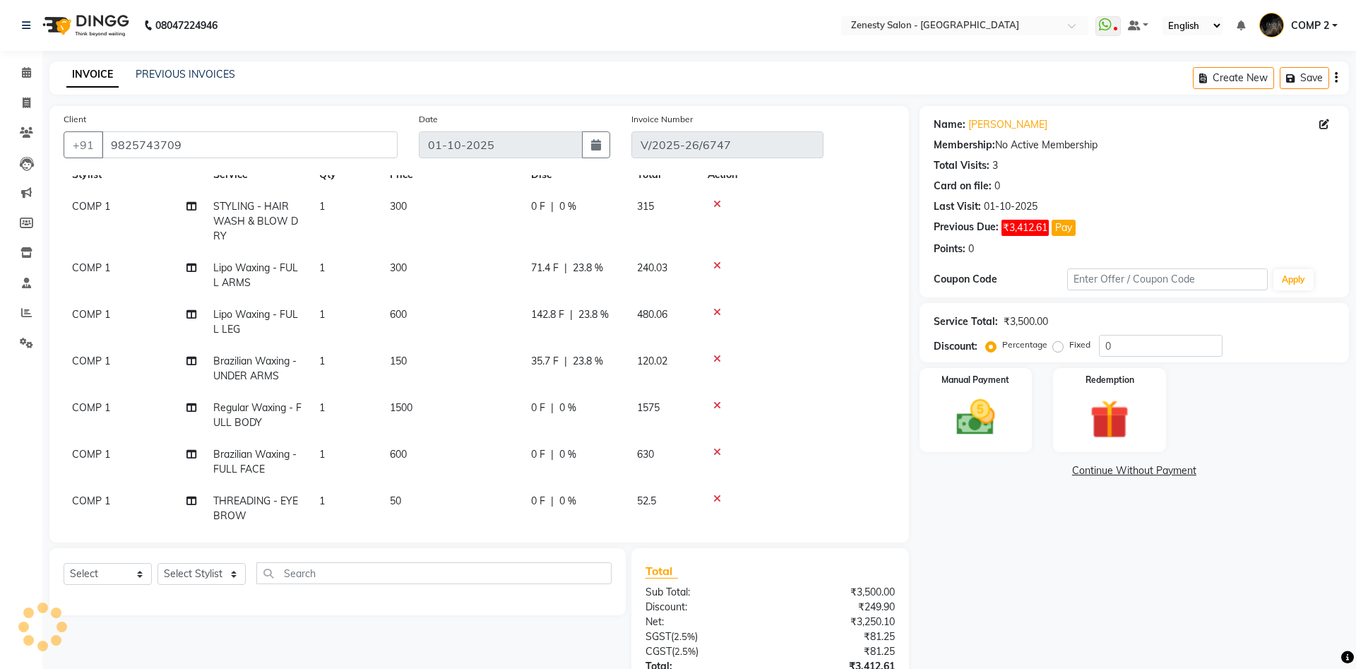
scroll to position [123, 0]
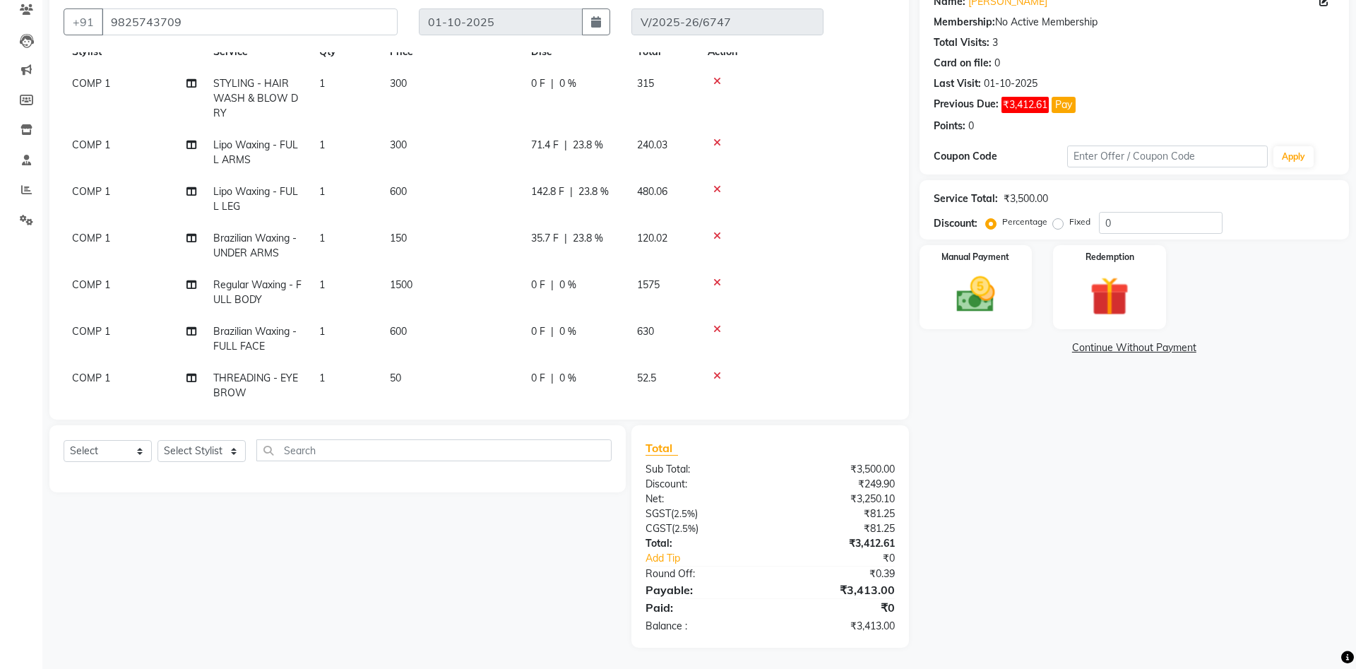
click at [257, 281] on span "Regular Waxing - FULL BODY" at bounding box center [257, 292] width 88 height 28
select select "81093"
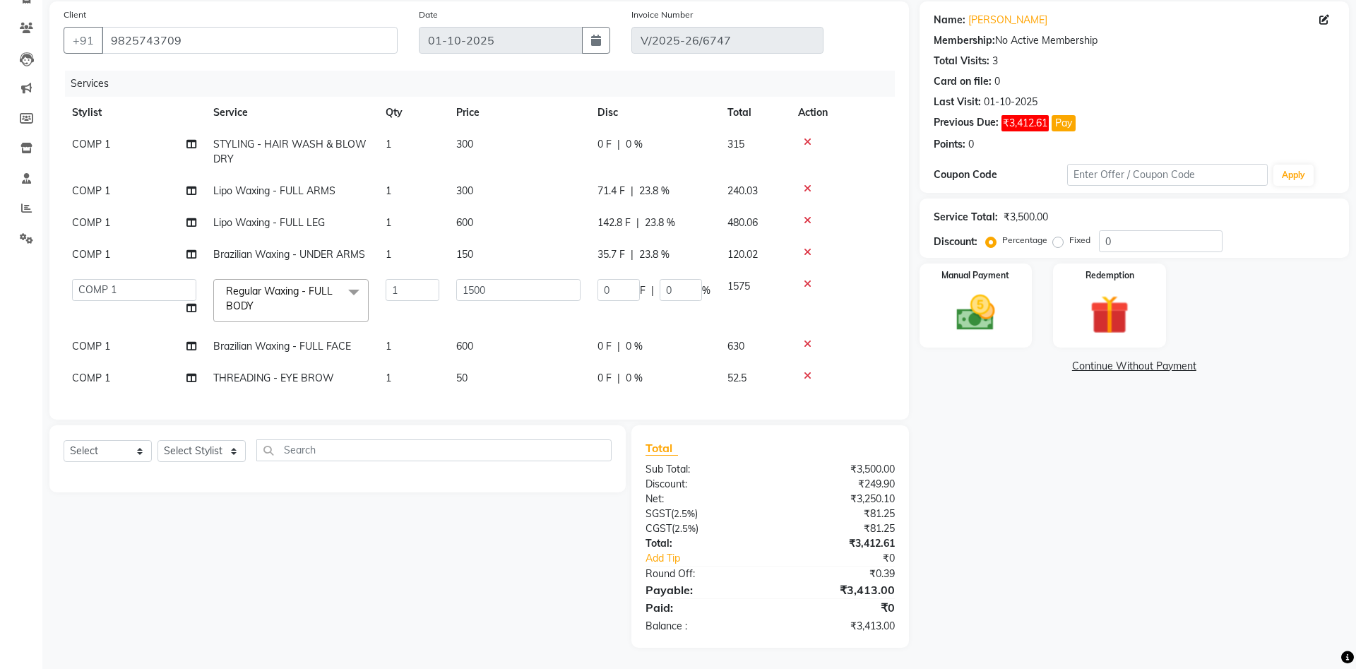
scroll to position [0, 0]
click at [265, 295] on span "Regular Waxing - FULL BODY" at bounding box center [279, 299] width 107 height 28
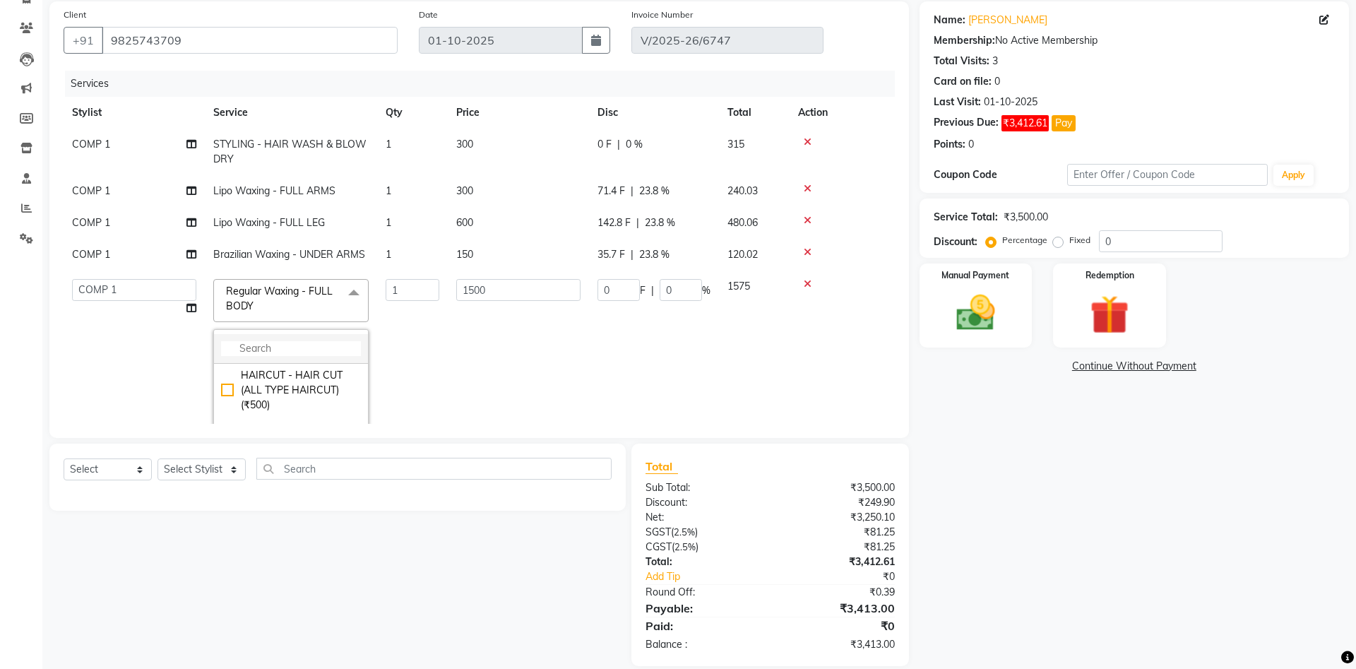
click at [285, 344] on input "multiselect-search" at bounding box center [291, 348] width 140 height 15
type input "l"
type input "full body"
click at [331, 366] on div "Lipo Waxing - FULL BODY (₹2900)" at bounding box center [291, 355] width 140 height 30
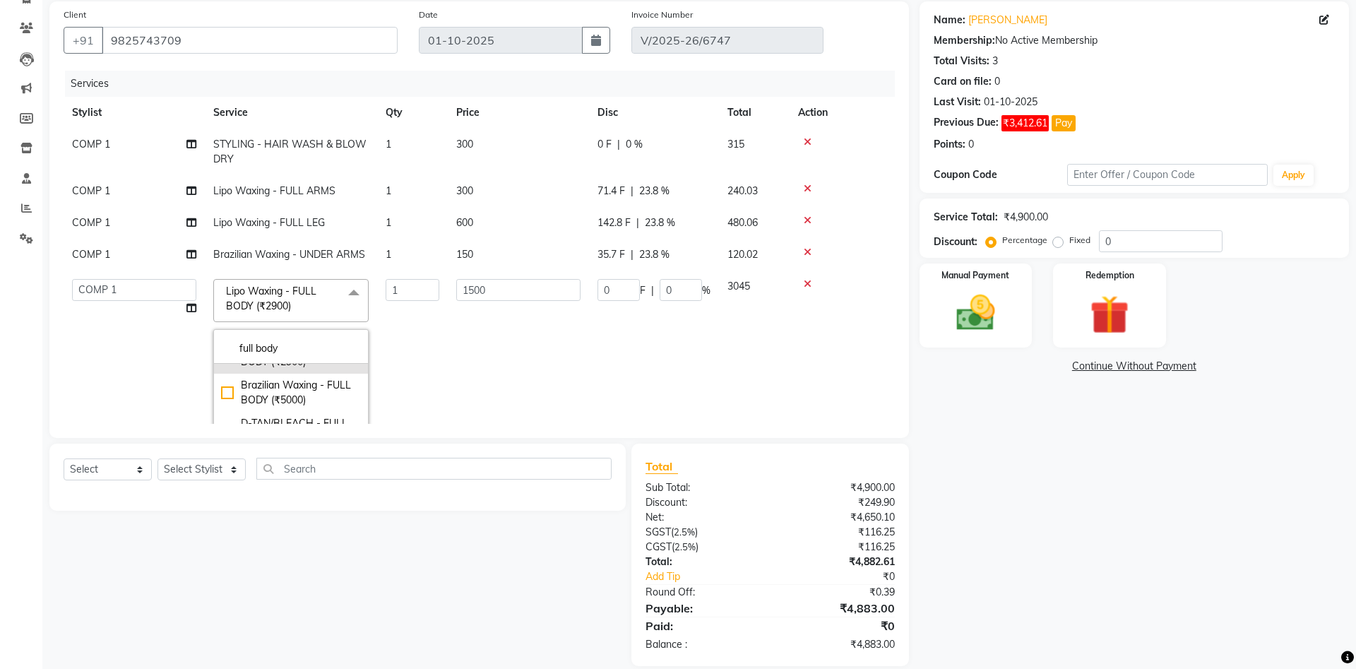
type input "2900"
checkbox input "false"
checkbox input "true"
click at [494, 365] on td "2900" at bounding box center [518, 392] width 141 height 242
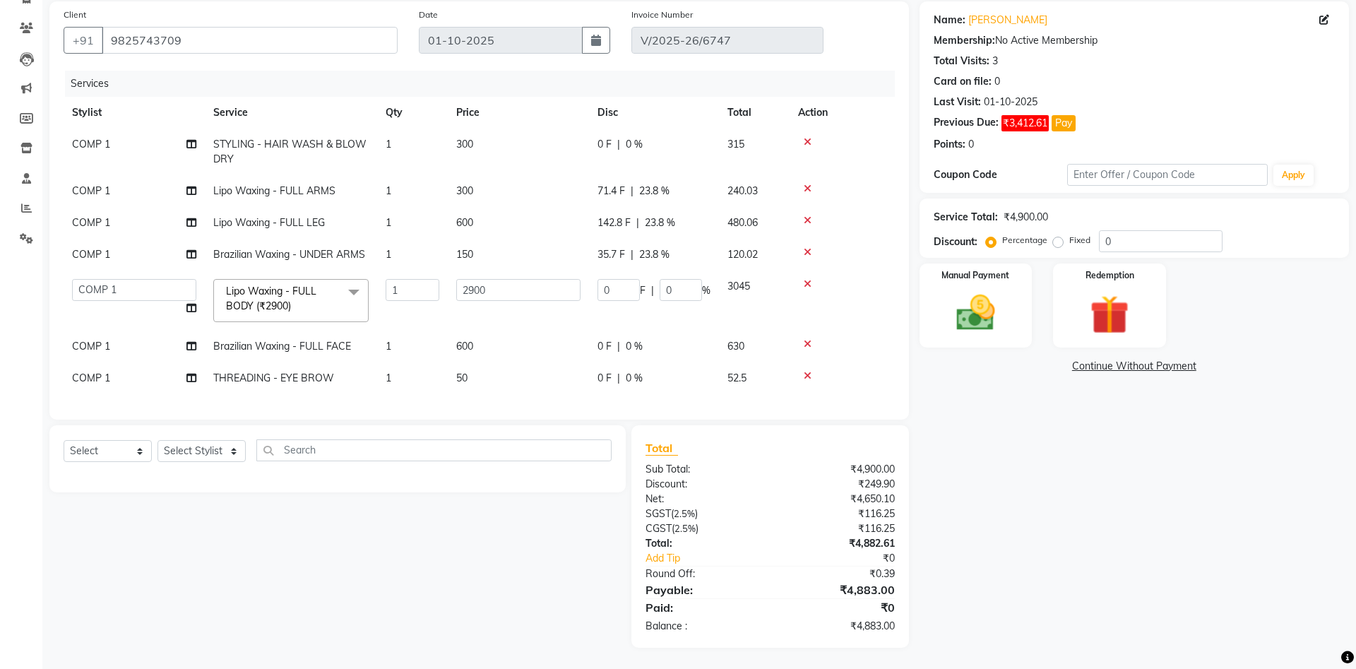
click at [1028, 443] on div "Name: Princy Membership: No Active Membership Total Visits: 3 Card on file: 0 L…" at bounding box center [1140, 324] width 440 height 646
click at [1132, 365] on link "Continue Without Payment" at bounding box center [1135, 366] width 424 height 15
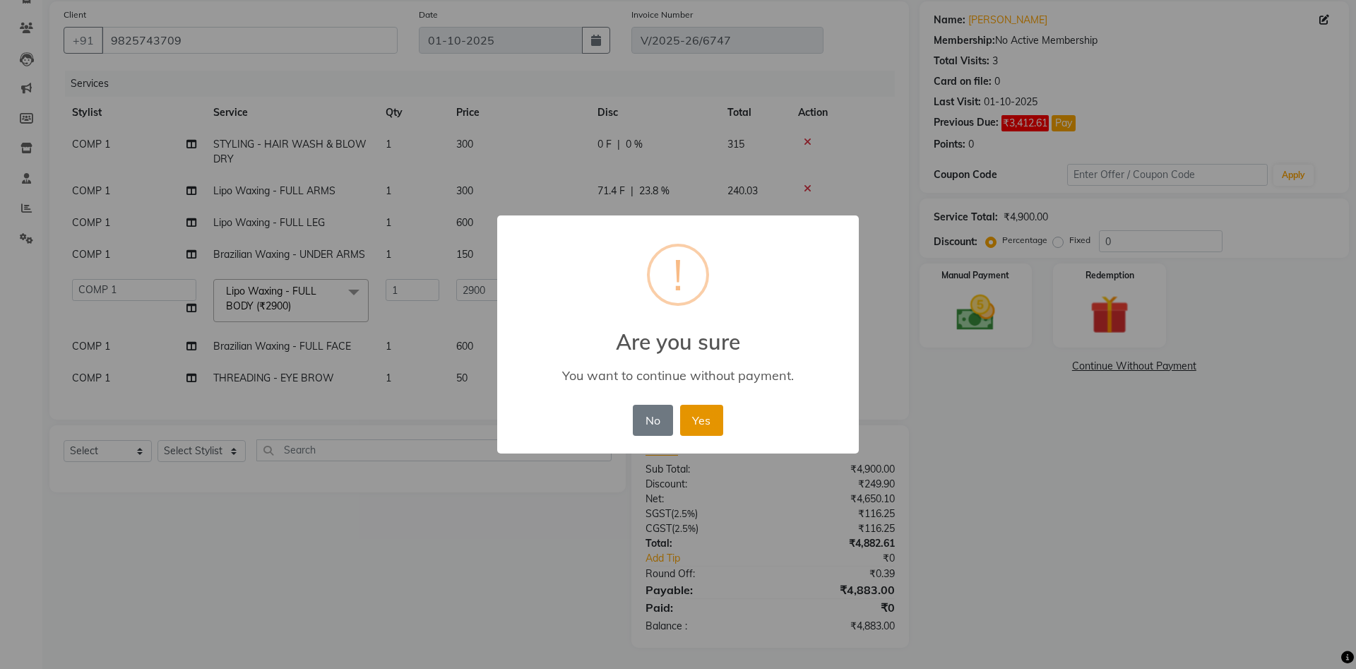
click at [699, 415] on button "Yes" at bounding box center [701, 420] width 43 height 31
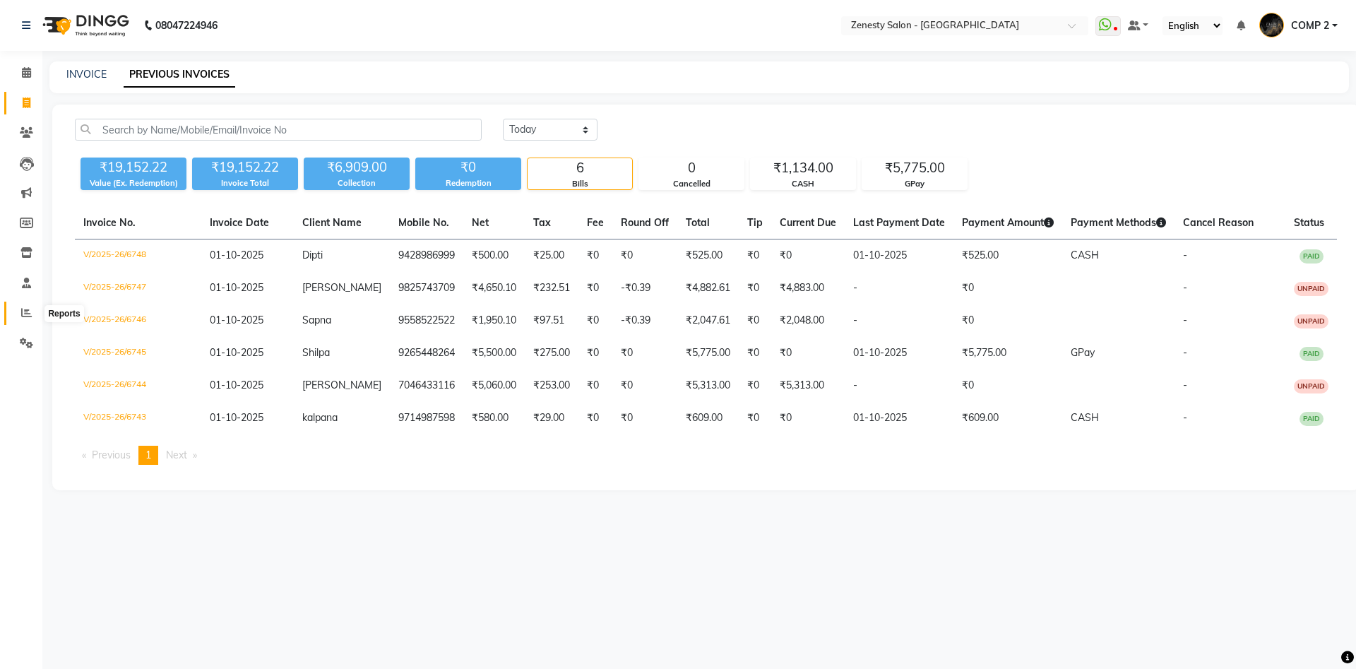
click at [22, 314] on icon at bounding box center [26, 312] width 11 height 11
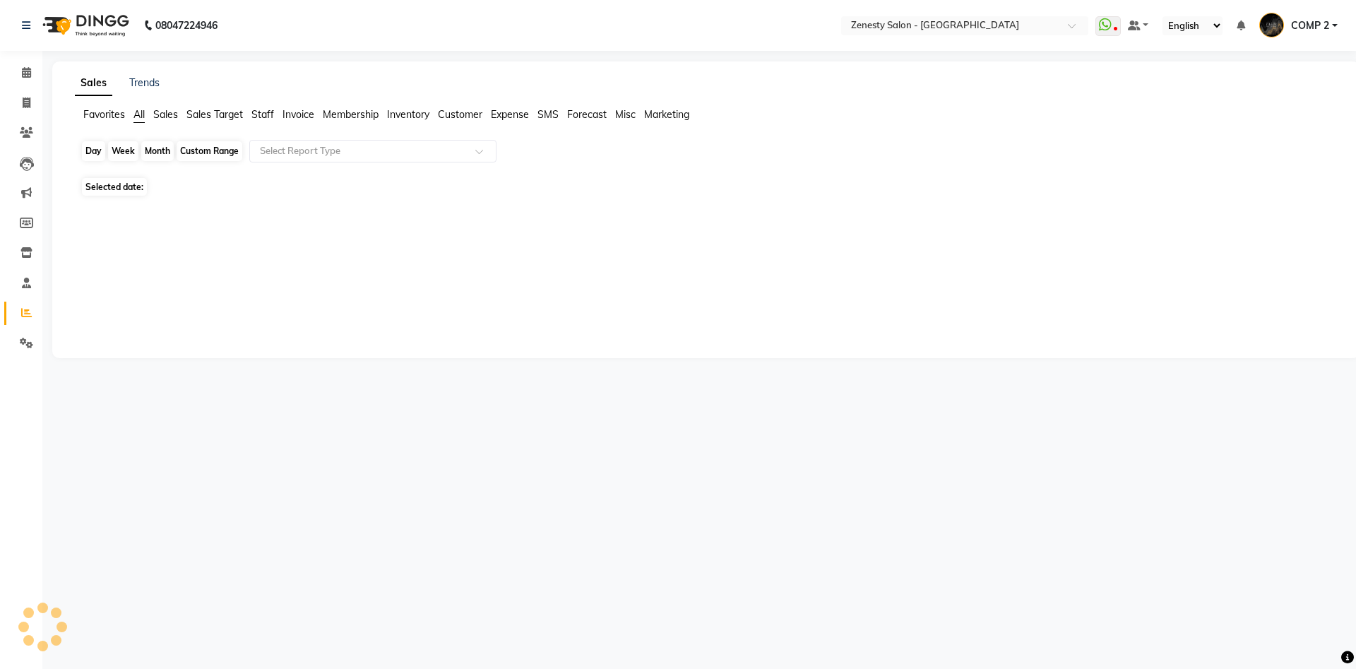
click at [86, 153] on div "Day" at bounding box center [93, 151] width 23 height 20
select select "10"
select select "2025"
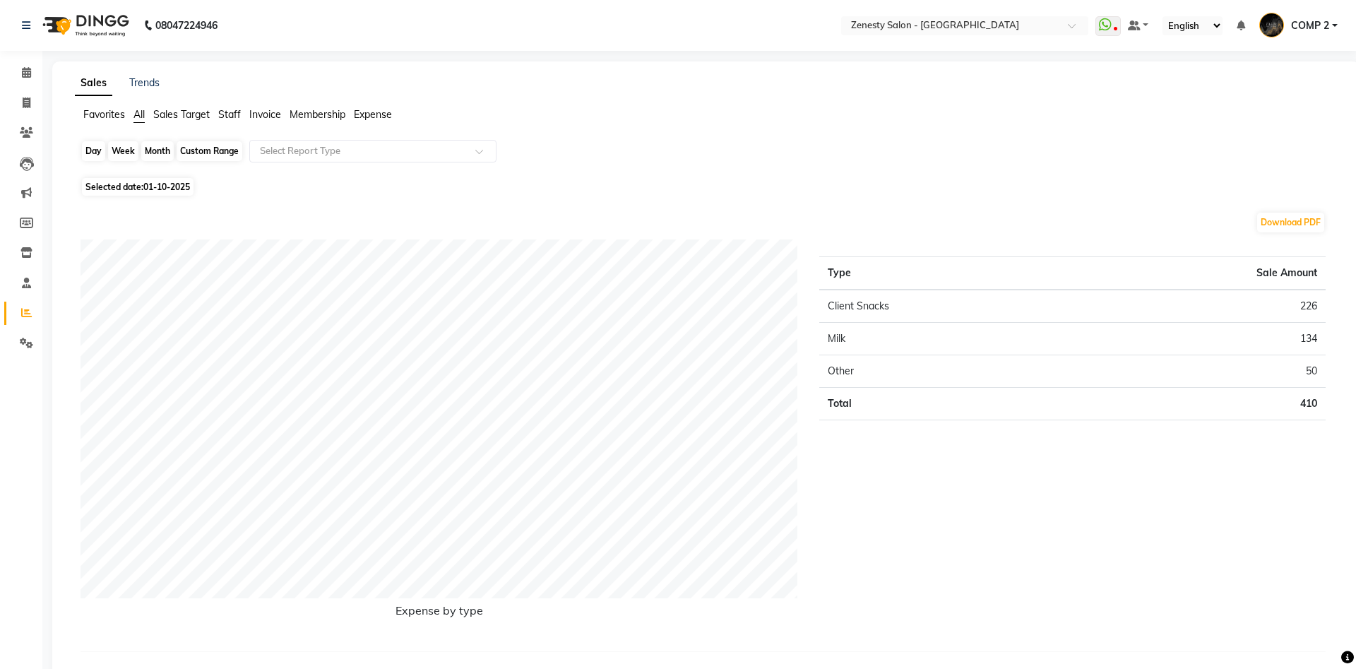
click at [86, 153] on div "Day" at bounding box center [93, 151] width 23 height 20
select select "10"
select select "2025"
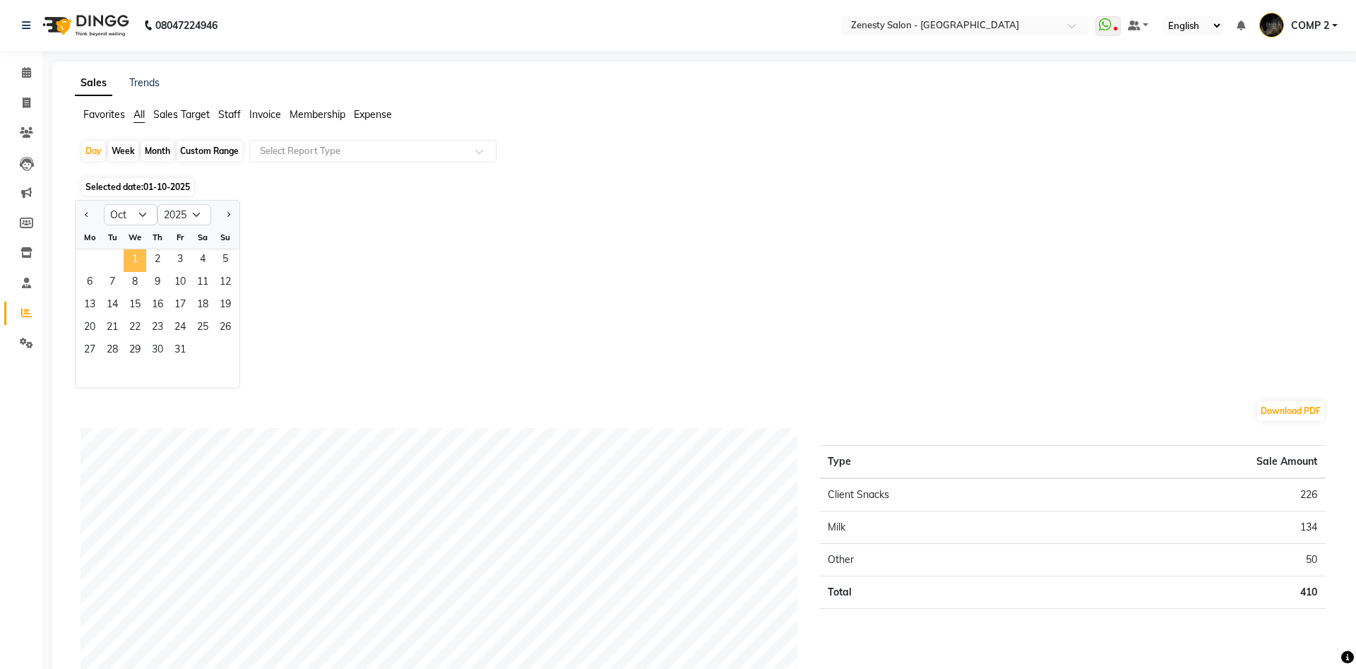
click at [133, 261] on span "1" at bounding box center [135, 260] width 23 height 23
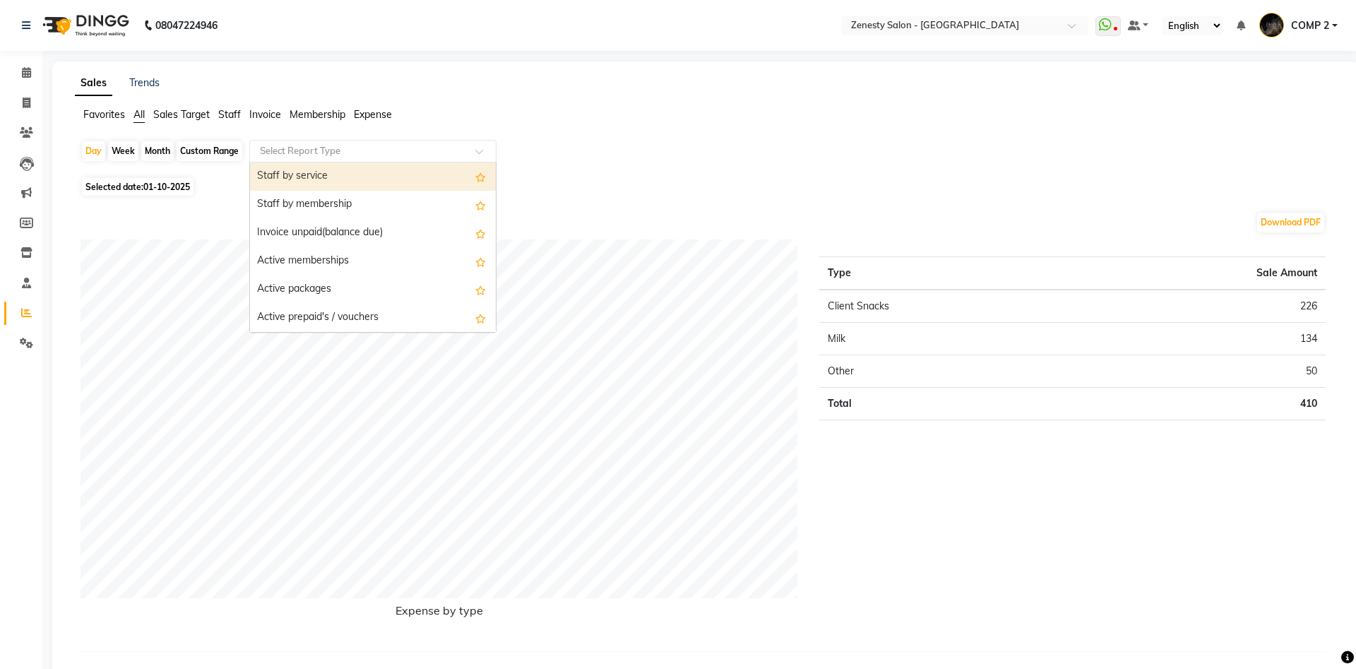
drag, startPoint x: 355, startPoint y: 150, endPoint x: 358, endPoint y: 163, distance: 13.7
click at [360, 158] on input "text" at bounding box center [358, 151] width 203 height 14
click at [332, 182] on div "Staff by service" at bounding box center [373, 176] width 246 height 28
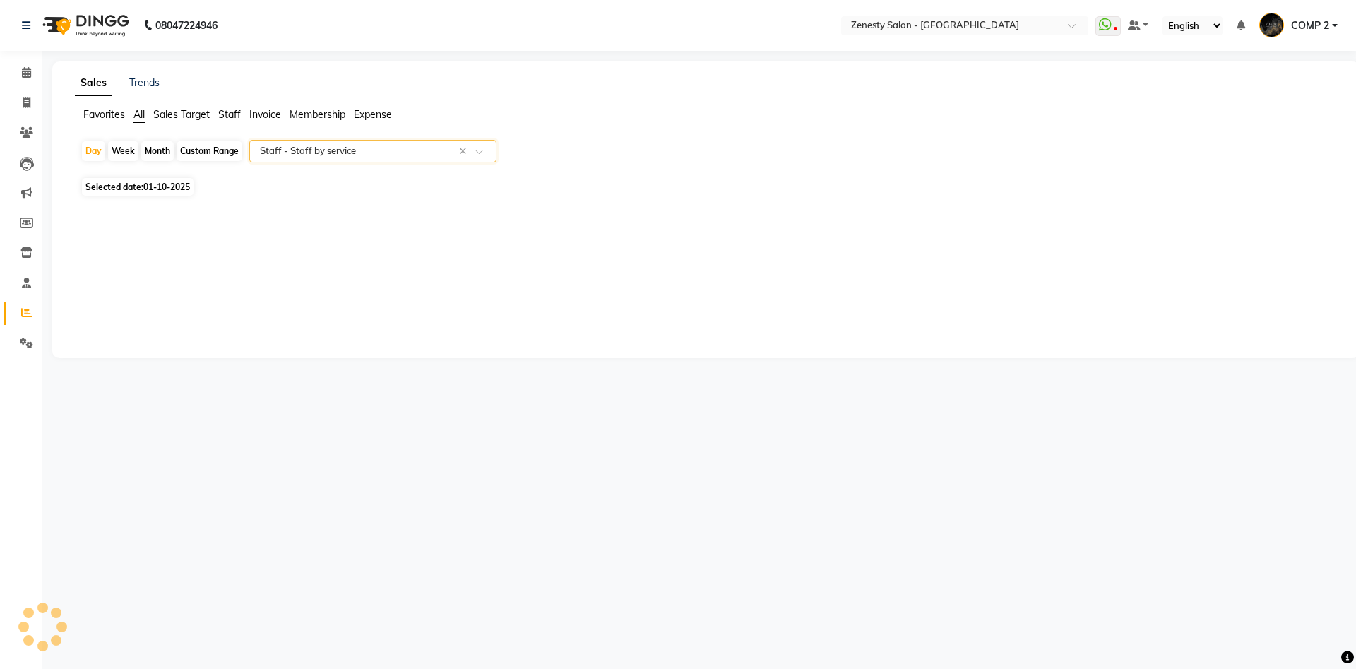
select select "filtered_report"
select select "pdf"
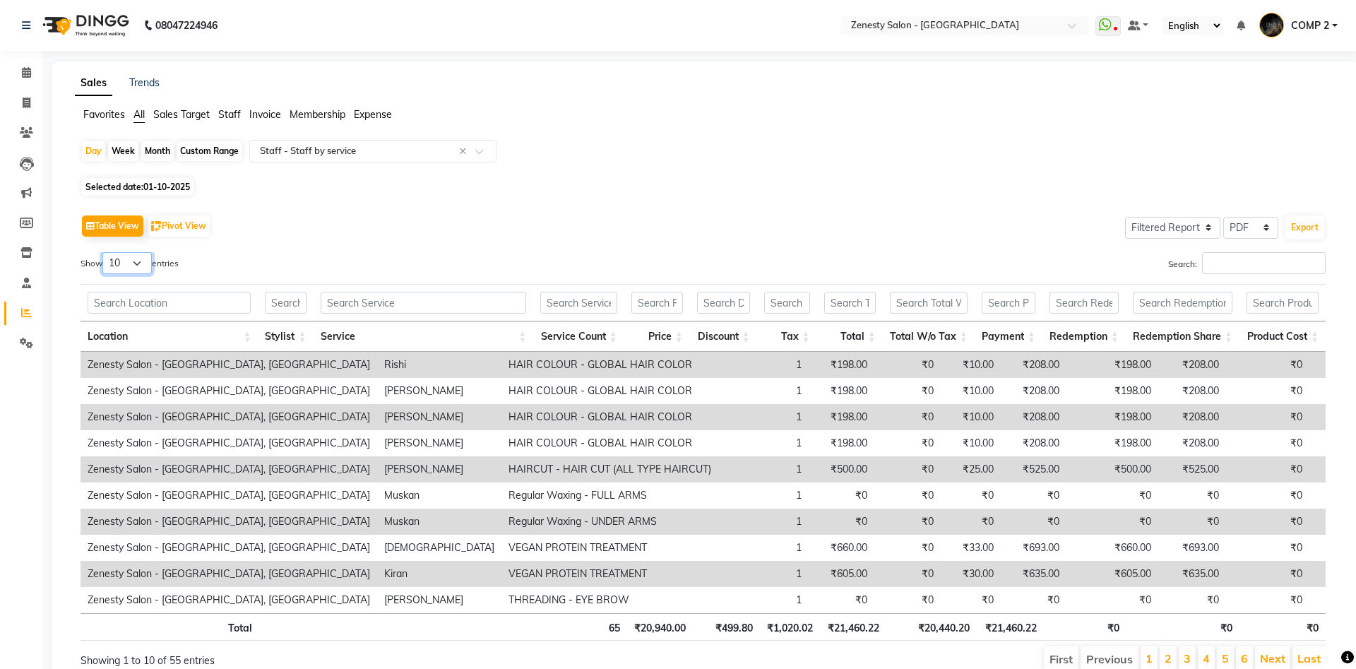
click at [102, 252] on select "10 25 50 100" at bounding box center [126, 263] width 49 height 22
select select "100"
click option "100" at bounding box center [0, 0] width 0 height 0
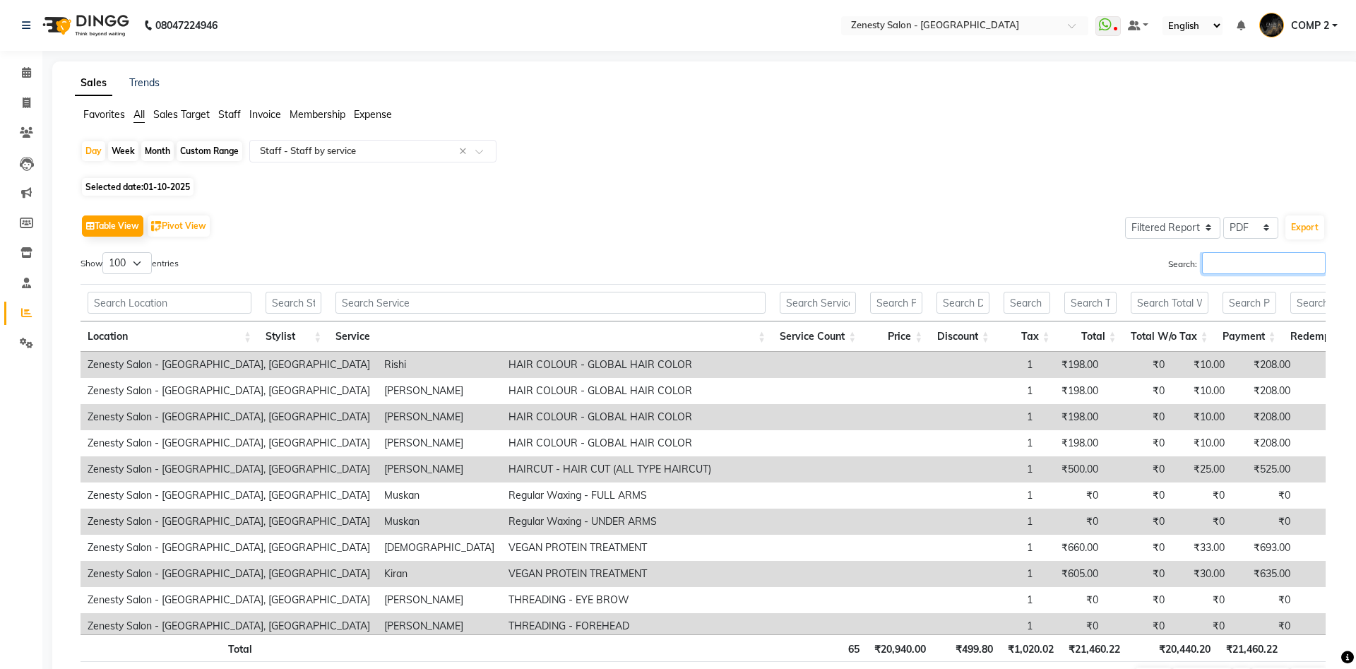
click at [1244, 261] on input "Search:" at bounding box center [1264, 263] width 124 height 22
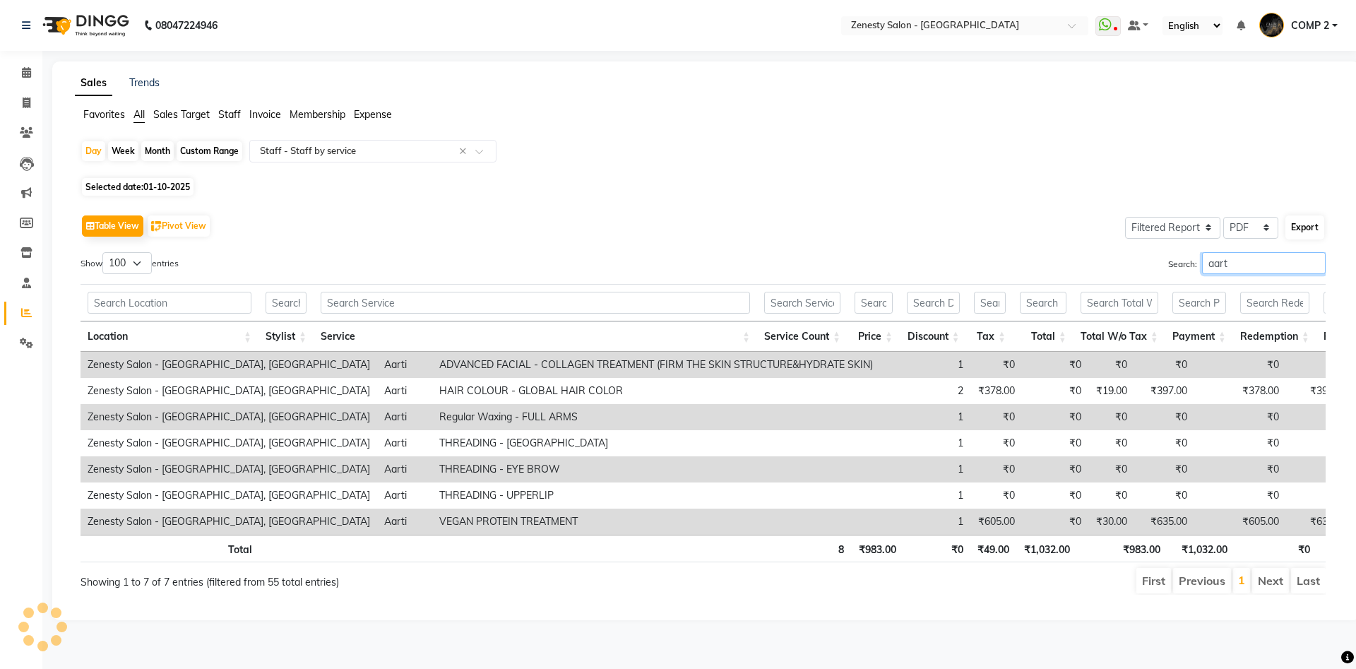
type input "aart"
click at [1301, 231] on button "Export" at bounding box center [1305, 227] width 39 height 24
select select "sans-serif"
select select "10px"
select select "template_1"
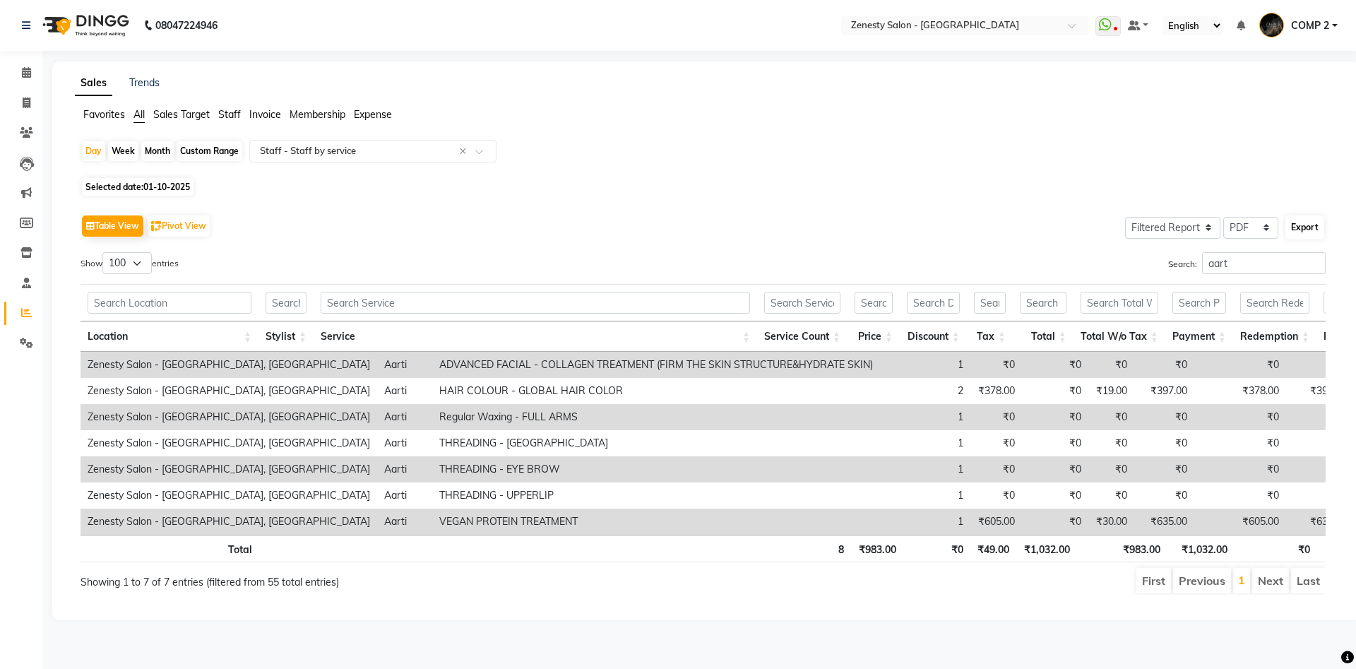
select select "A4"
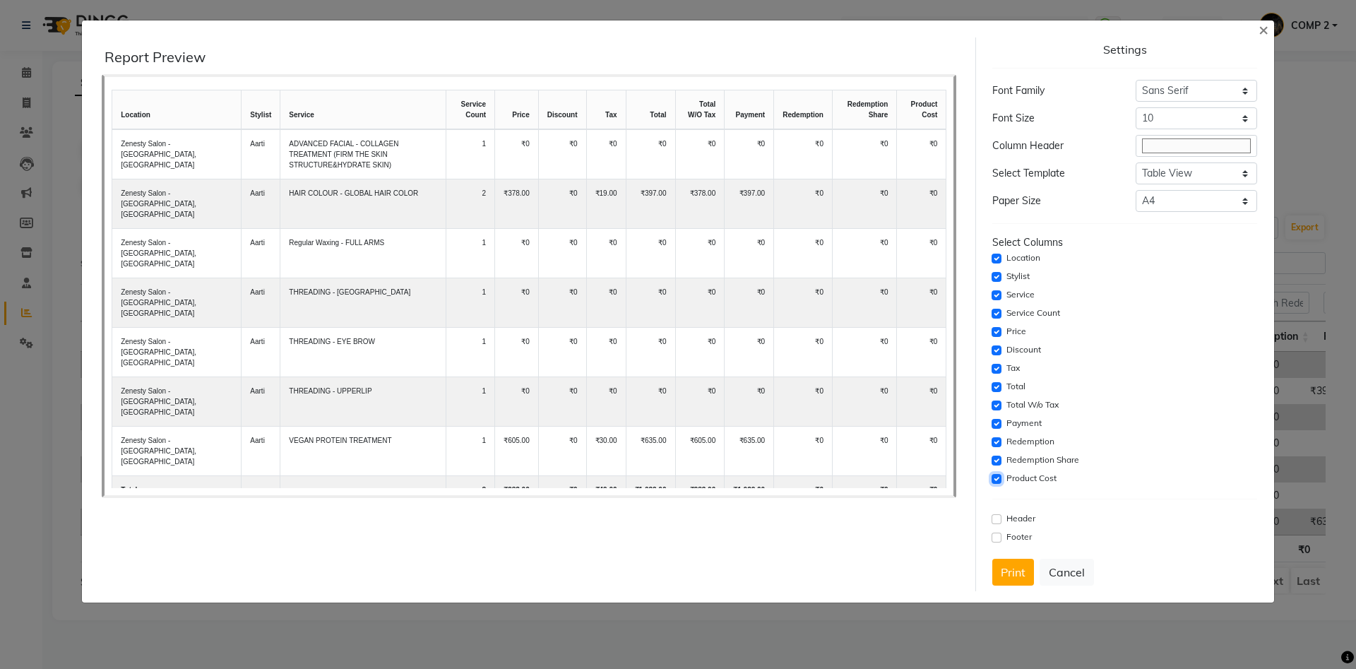
click at [1001, 482] on input "checkbox" at bounding box center [997, 479] width 10 height 10
checkbox input "false"
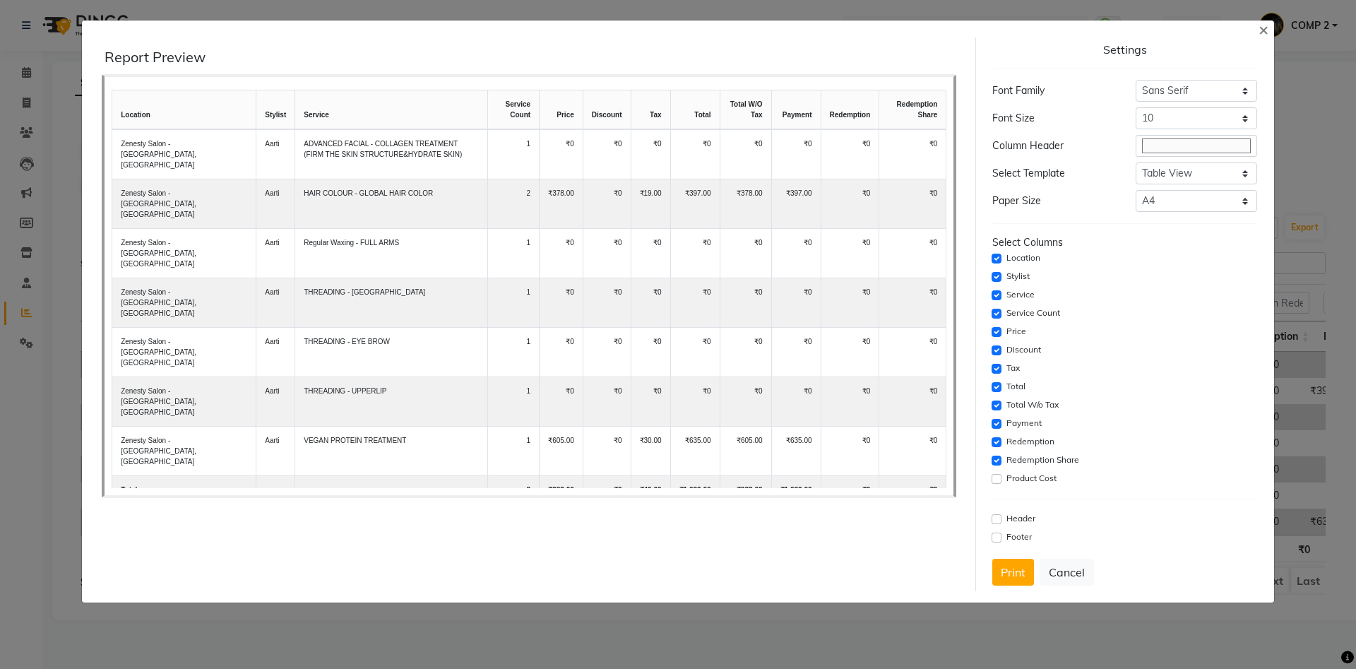
click at [1005, 460] on div "Redemption Share" at bounding box center [1124, 460] width 264 height 17
click at [1000, 456] on input "checkbox" at bounding box center [997, 461] width 10 height 10
checkbox input "false"
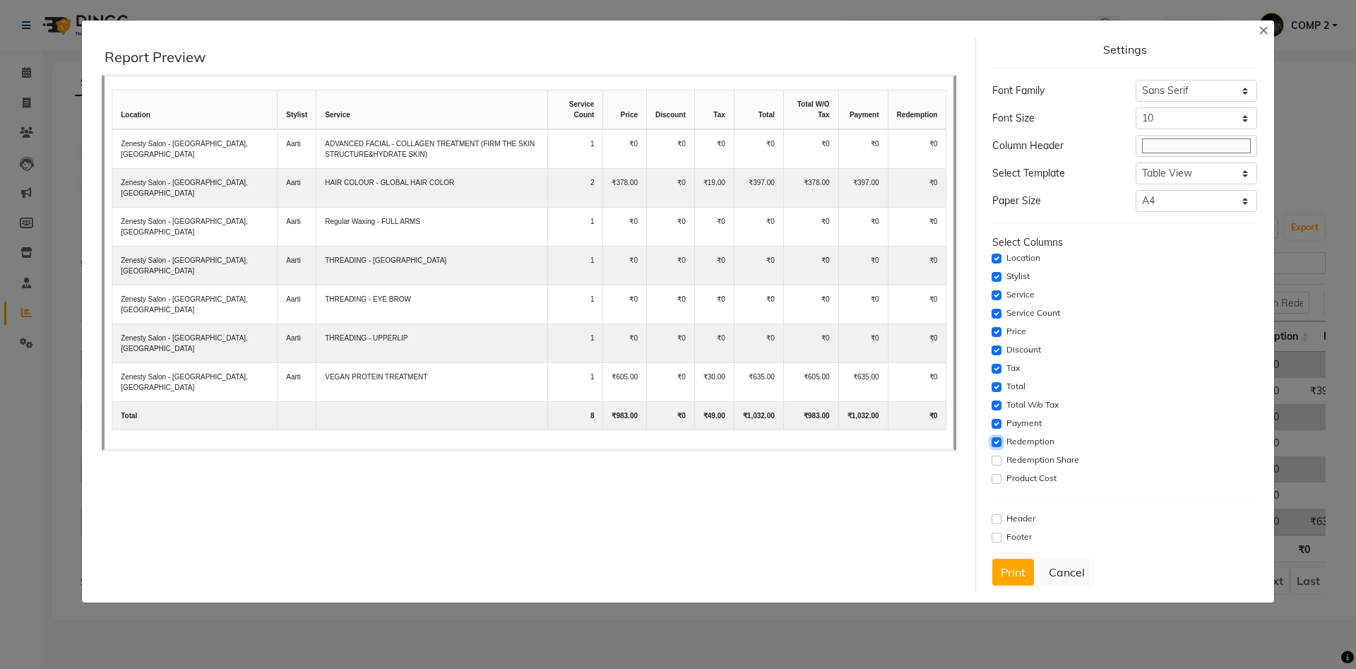
click at [998, 439] on input "checkbox" at bounding box center [997, 442] width 10 height 10
checkbox input "false"
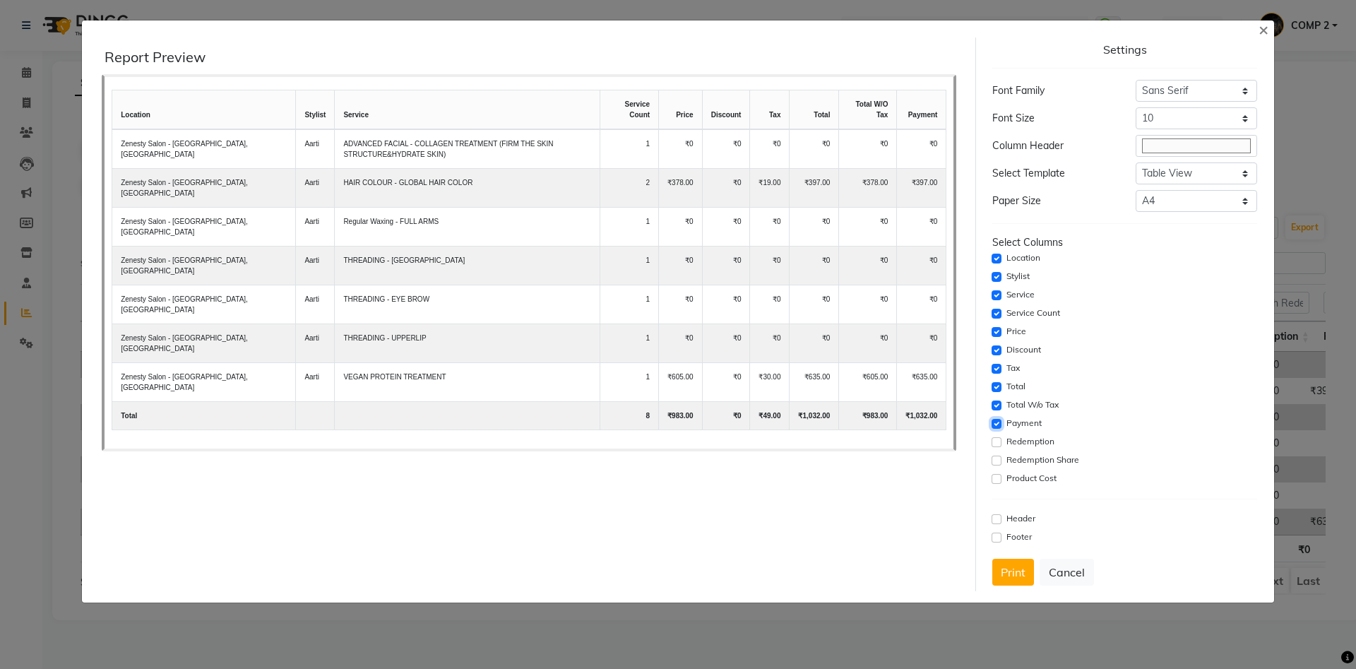
drag, startPoint x: 997, startPoint y: 428, endPoint x: 1002, endPoint y: 413, distance: 15.9
click at [997, 424] on input "checkbox" at bounding box center [997, 424] width 10 height 10
checkbox input "false"
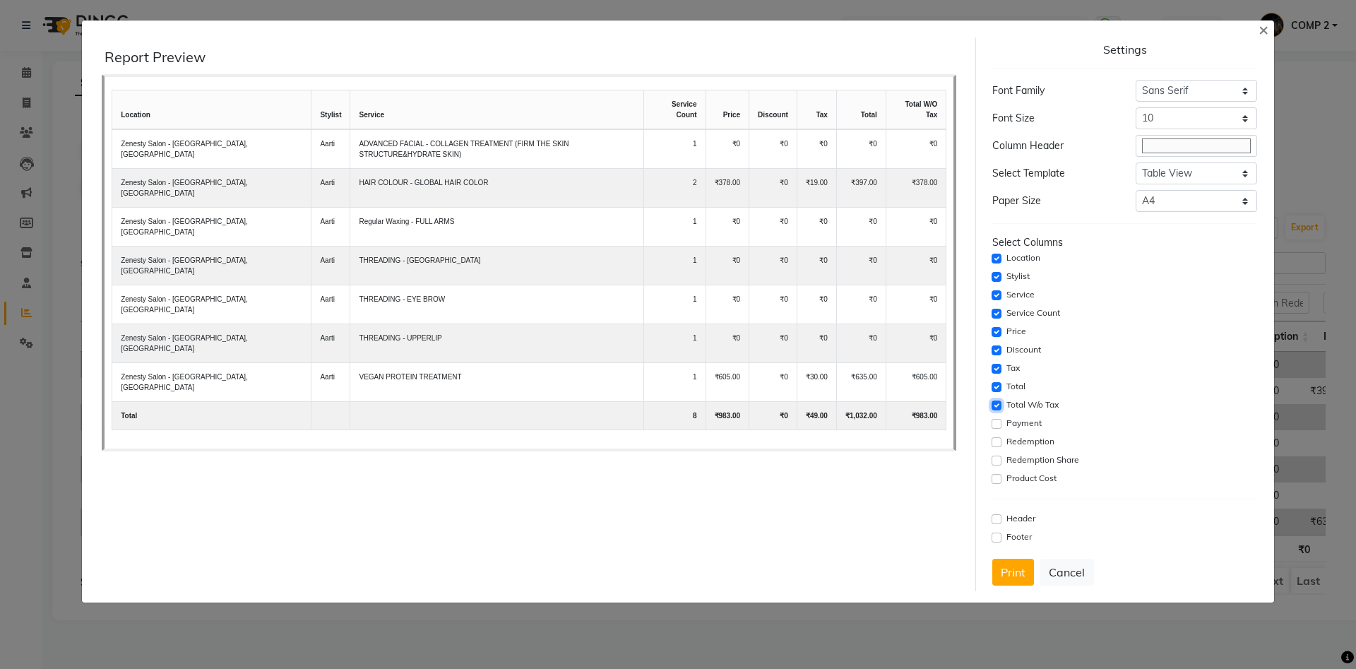
click at [999, 408] on input "checkbox" at bounding box center [997, 406] width 10 height 10
checkbox input "false"
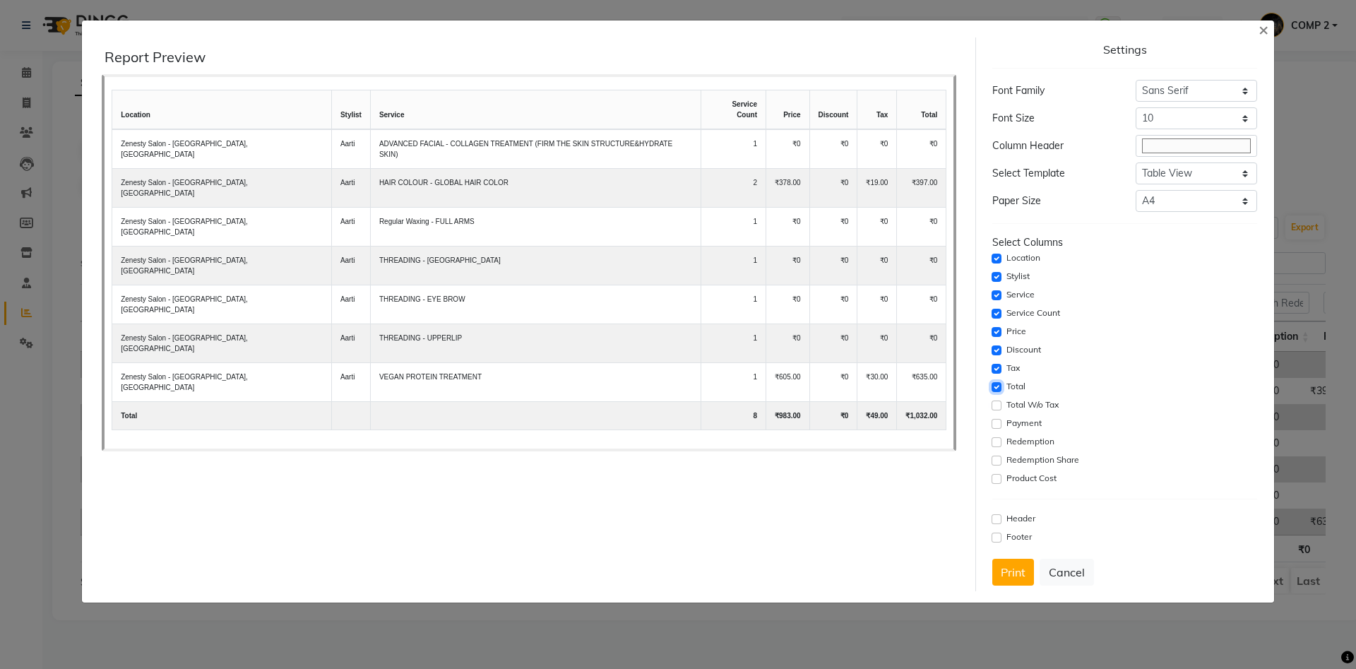
click at [997, 386] on input "checkbox" at bounding box center [997, 387] width 10 height 10
checkbox input "false"
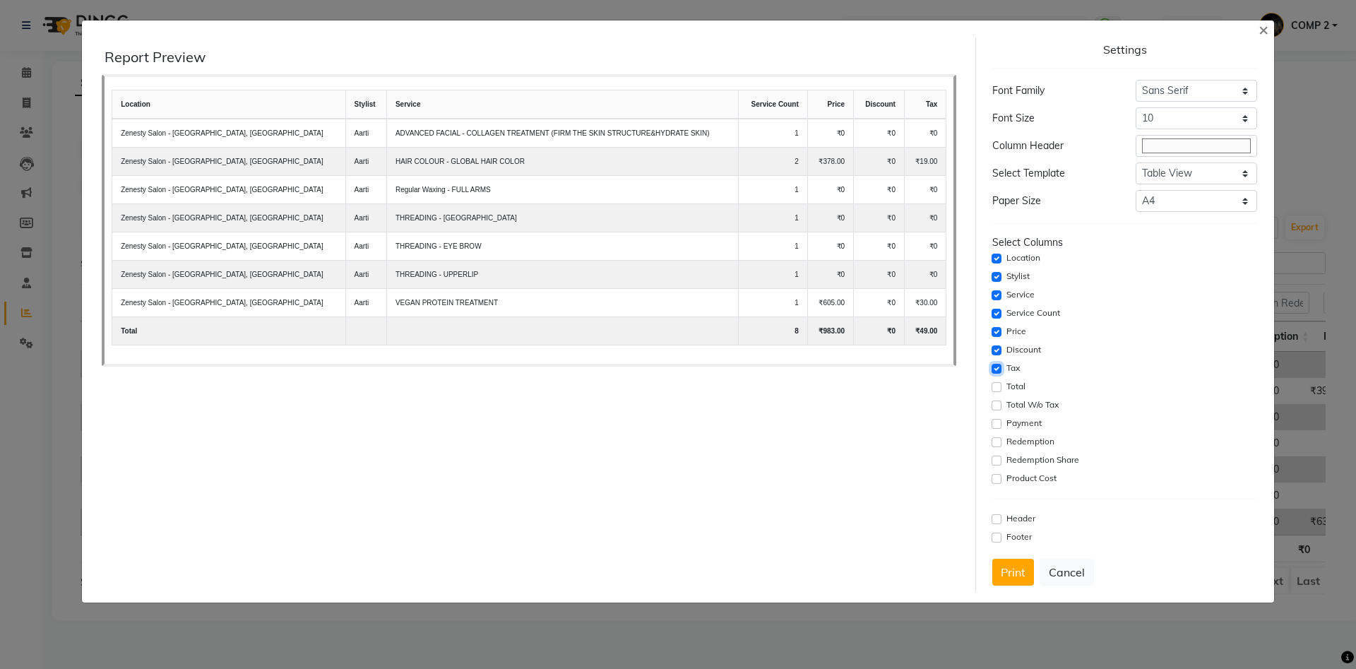
drag, startPoint x: 997, startPoint y: 369, endPoint x: 1004, endPoint y: 378, distance: 11.0
click at [1002, 377] on div "Tax" at bounding box center [1124, 368] width 264 height 17
click at [996, 364] on input "checkbox" at bounding box center [997, 369] width 10 height 10
checkbox input "false"
click at [995, 347] on div "Discount" at bounding box center [1124, 350] width 264 height 17
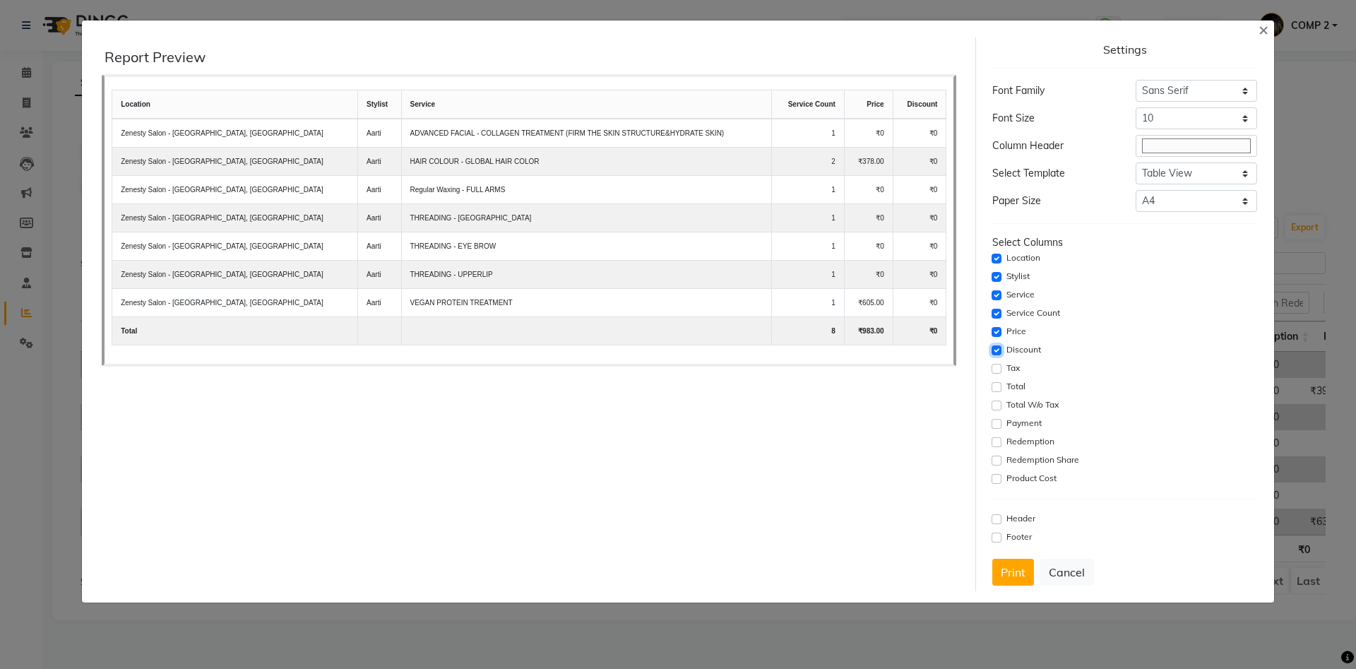
click at [997, 350] on input "checkbox" at bounding box center [997, 350] width 10 height 10
checkbox input "false"
click at [1268, 27] on span "×" at bounding box center [1264, 28] width 10 height 21
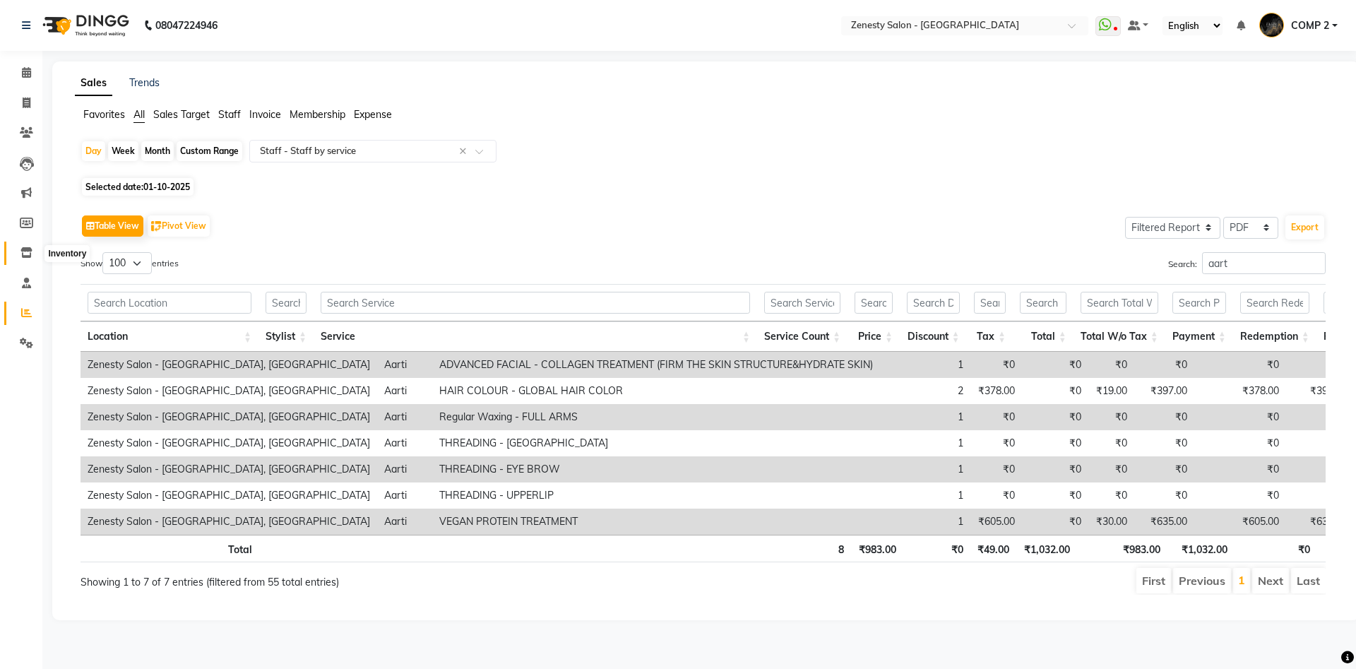
click at [25, 252] on icon at bounding box center [26, 252] width 12 height 11
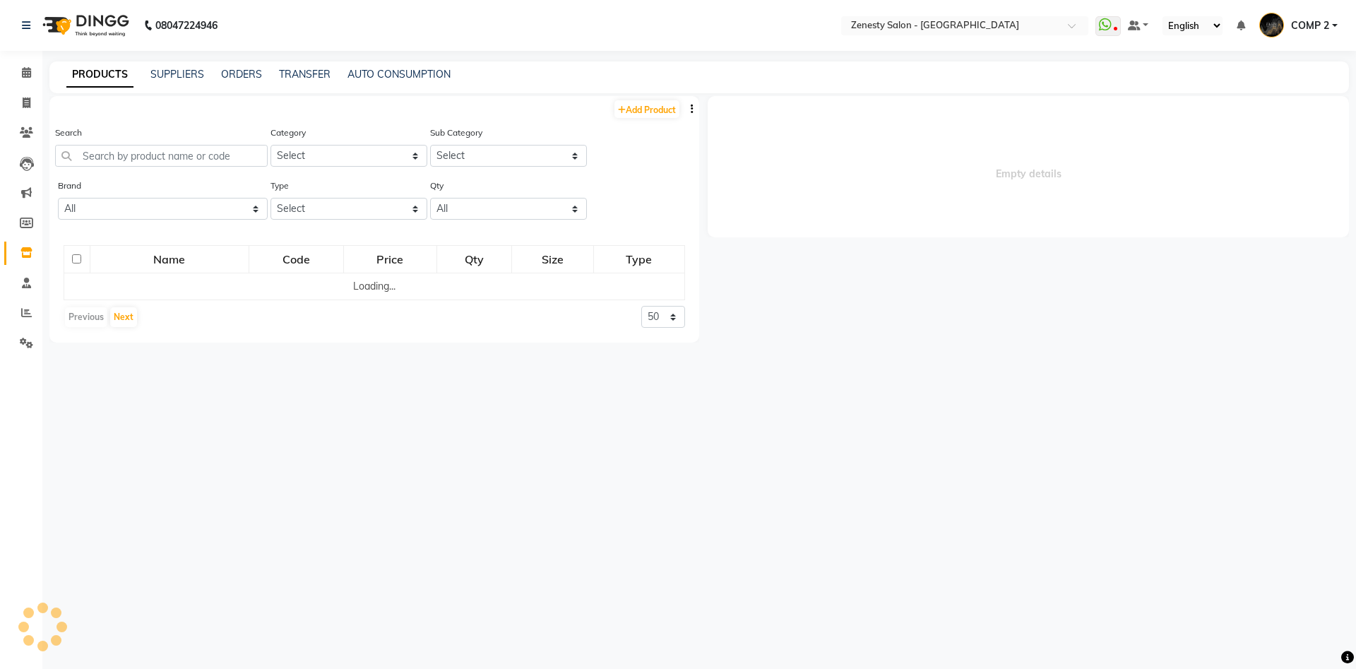
select select
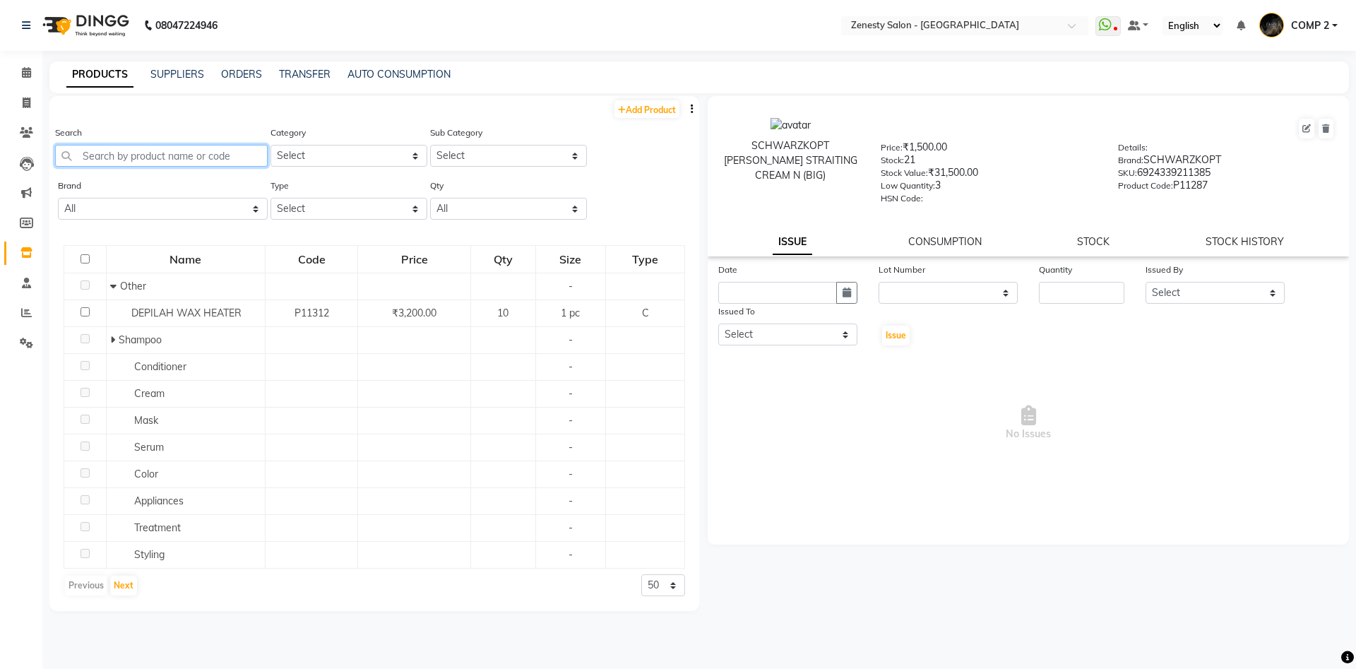
click at [212, 160] on input "text" at bounding box center [161, 156] width 213 height 22
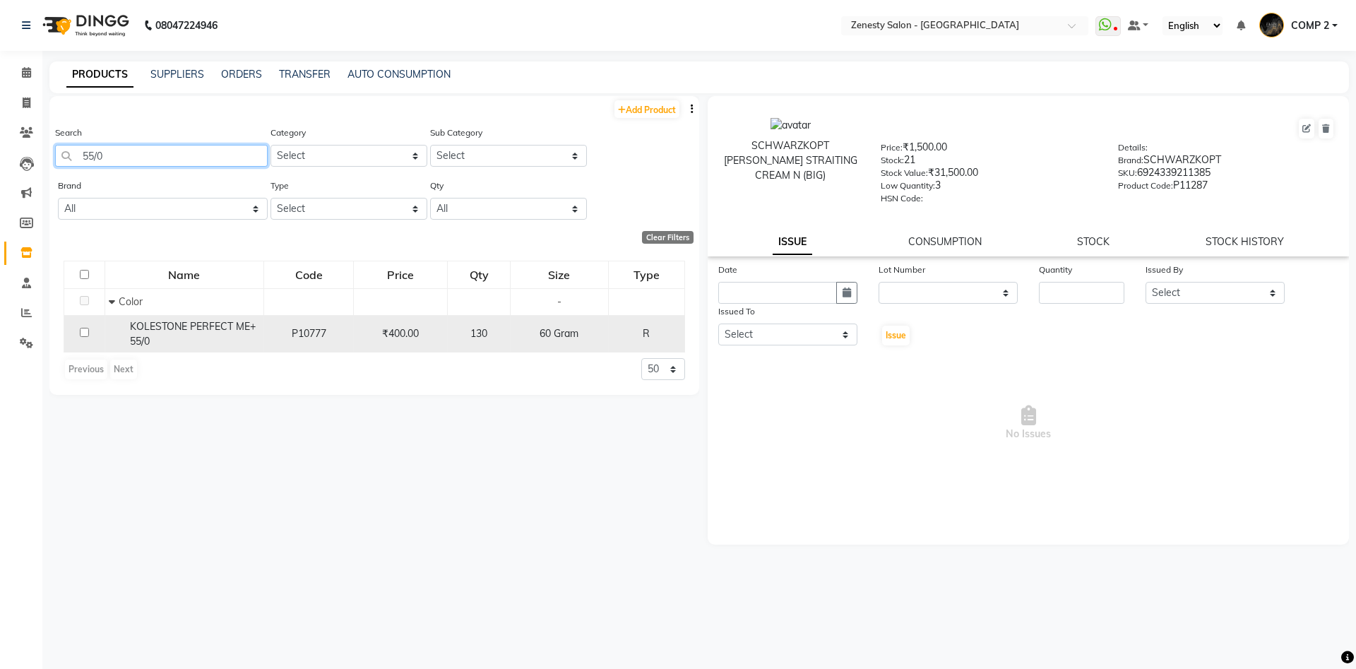
type input "55/0"
click at [83, 333] on input "checkbox" at bounding box center [84, 332] width 9 height 9
checkbox input "true"
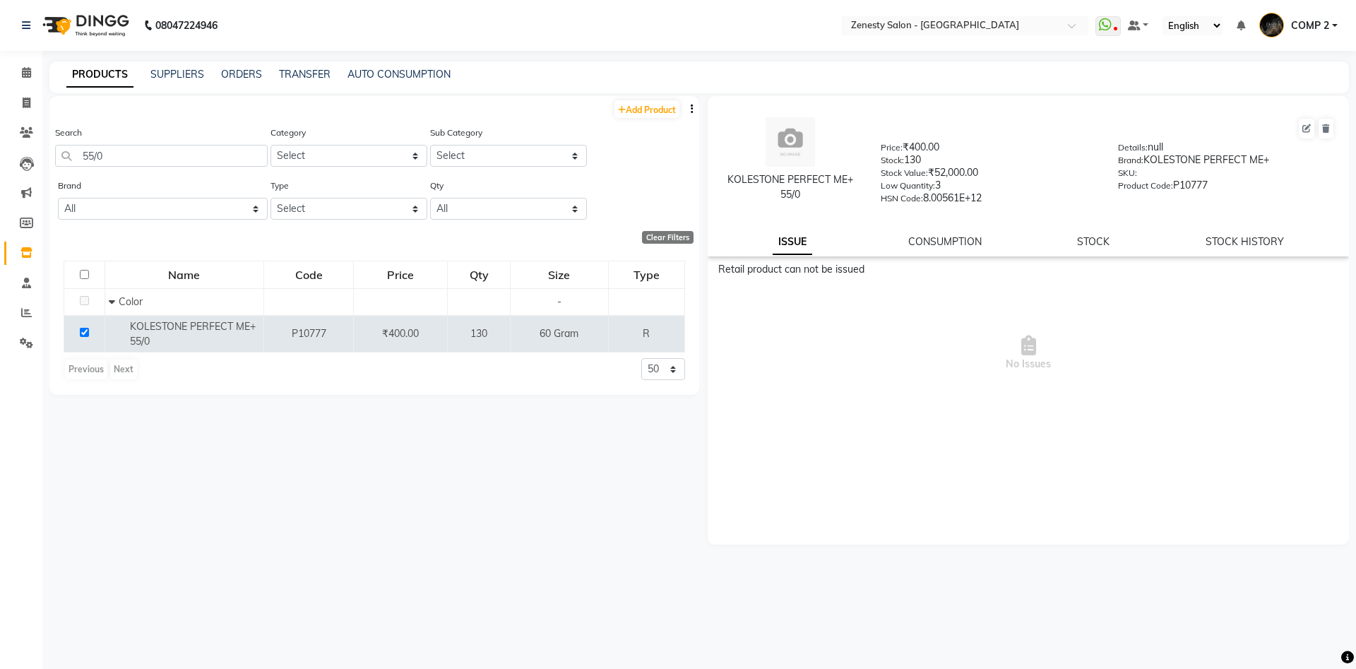
click at [1083, 249] on div "STOCK" at bounding box center [1093, 242] width 32 height 15
click at [1088, 245] on link "STOCK" at bounding box center [1093, 241] width 32 height 13
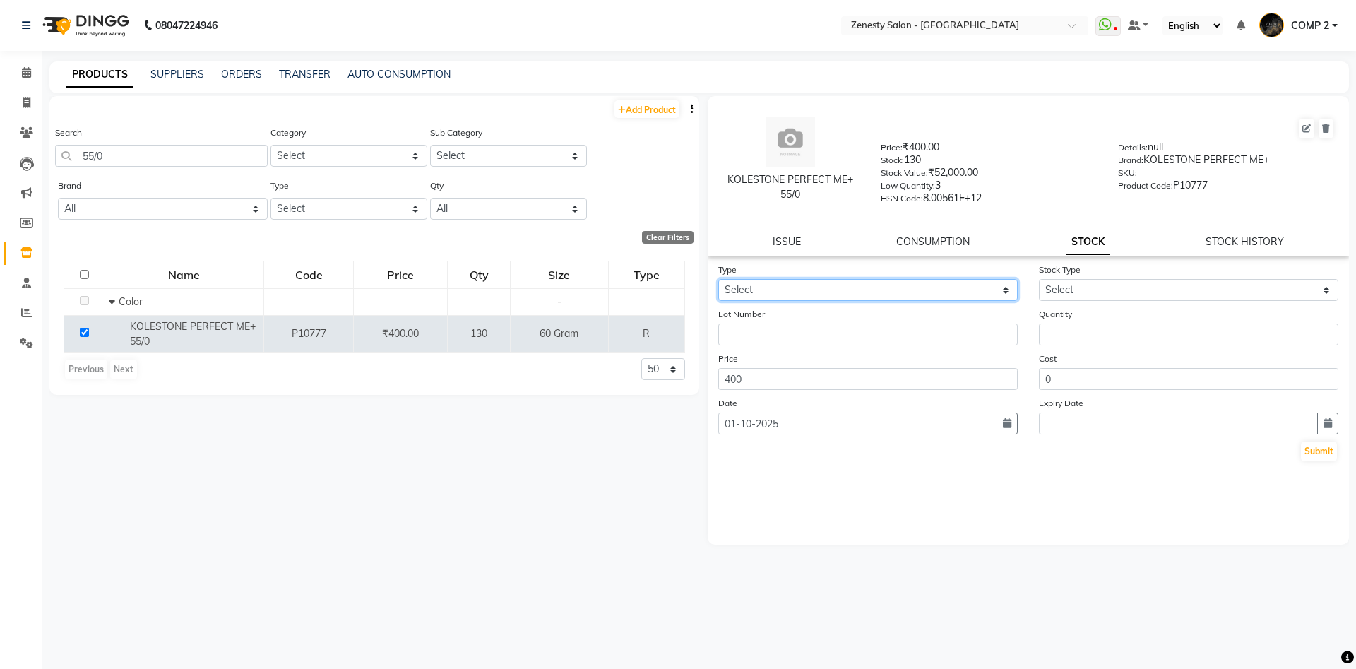
click at [718, 279] on select "Select In Out" at bounding box center [868, 290] width 300 height 22
select select "out"
click option "Out" at bounding box center [0, 0] width 0 height 0
select select
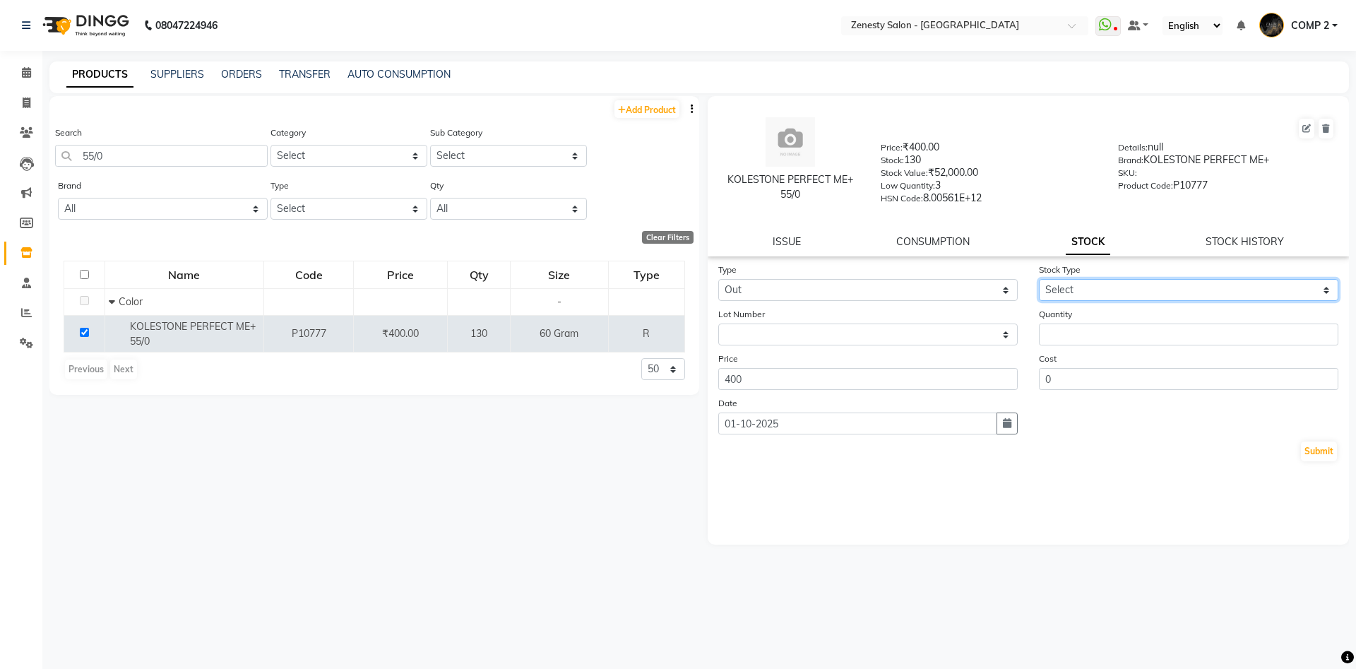
click at [1039, 279] on select "Select Internal Use Damaged Expired Adjustment Return Other" at bounding box center [1189, 290] width 300 height 22
select select "internal use"
click option "Internal Use" at bounding box center [0, 0] width 0 height 0
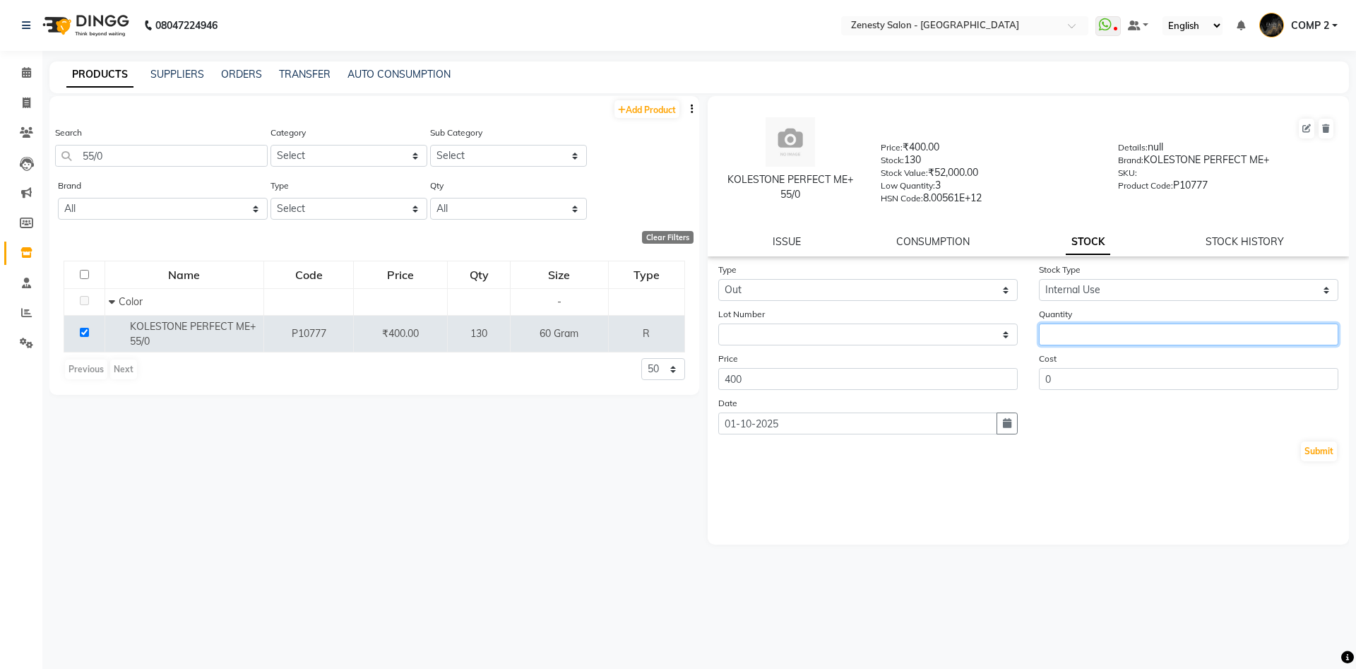
click at [1091, 325] on input "number" at bounding box center [1189, 335] width 300 height 22
type input "1"
click at [1329, 454] on button "Submit" at bounding box center [1319, 451] width 36 height 20
select select
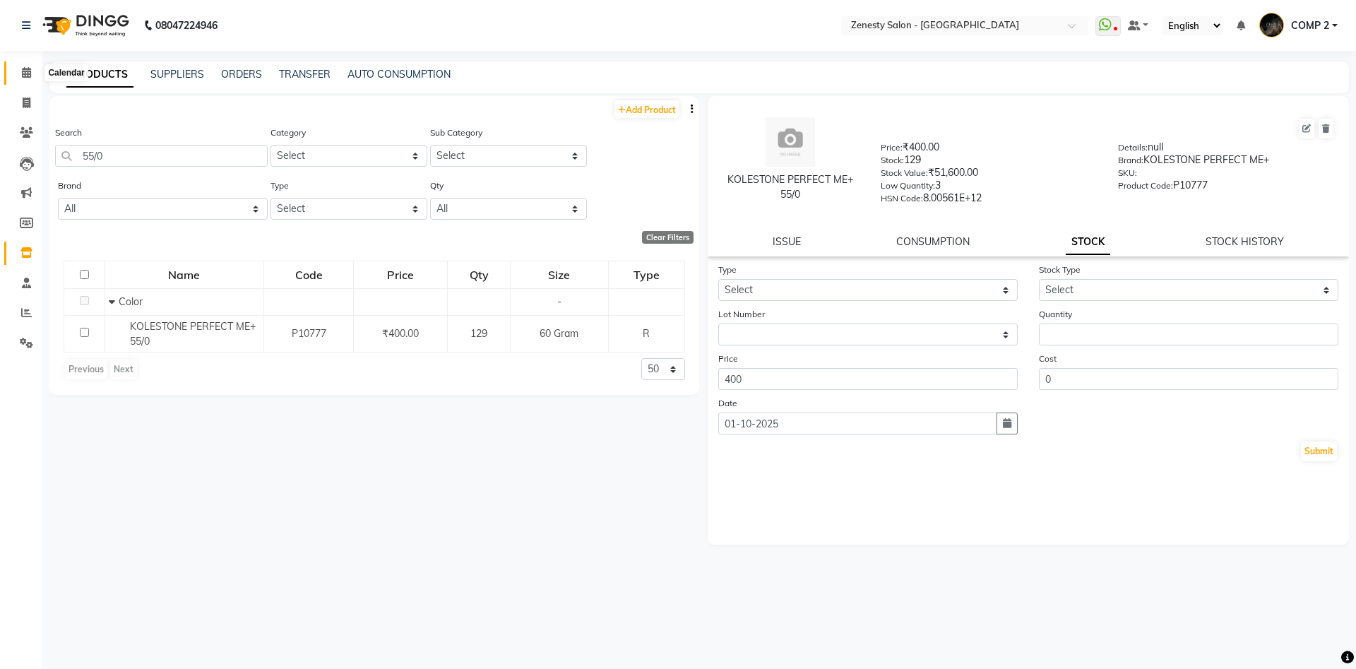
click at [21, 78] on span at bounding box center [26, 73] width 25 height 16
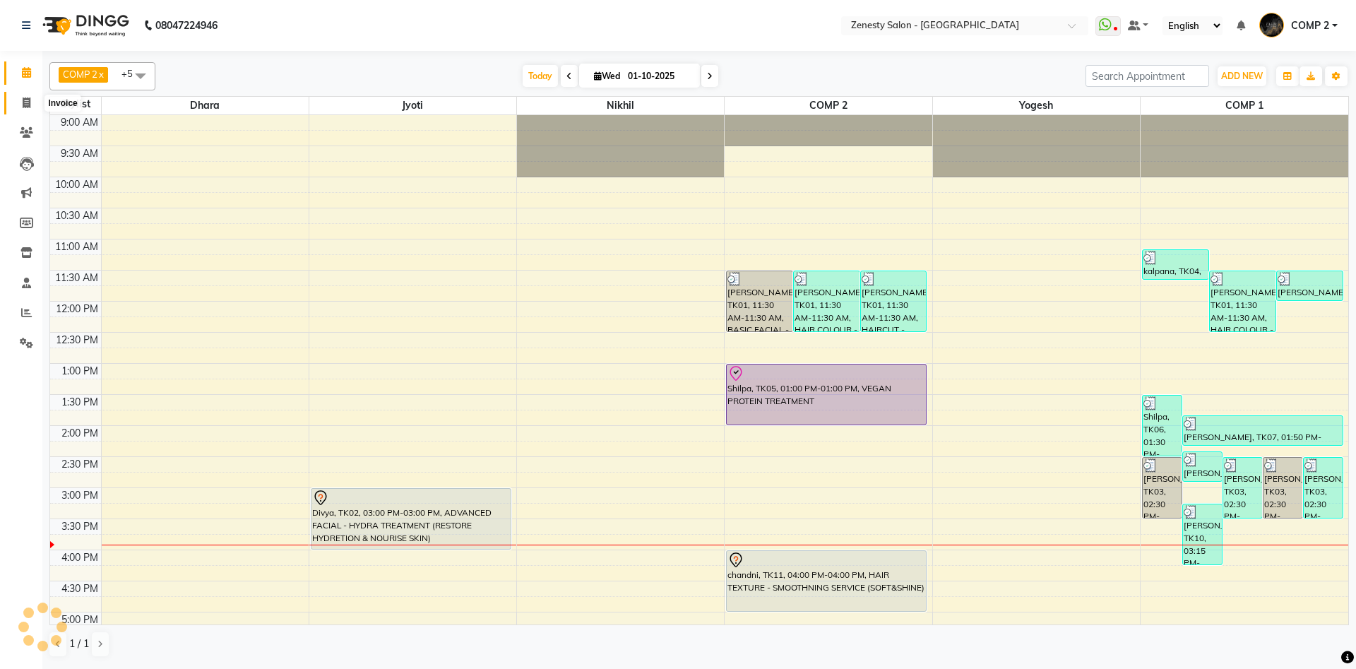
click at [32, 102] on span at bounding box center [26, 103] width 25 height 16
select select "service"
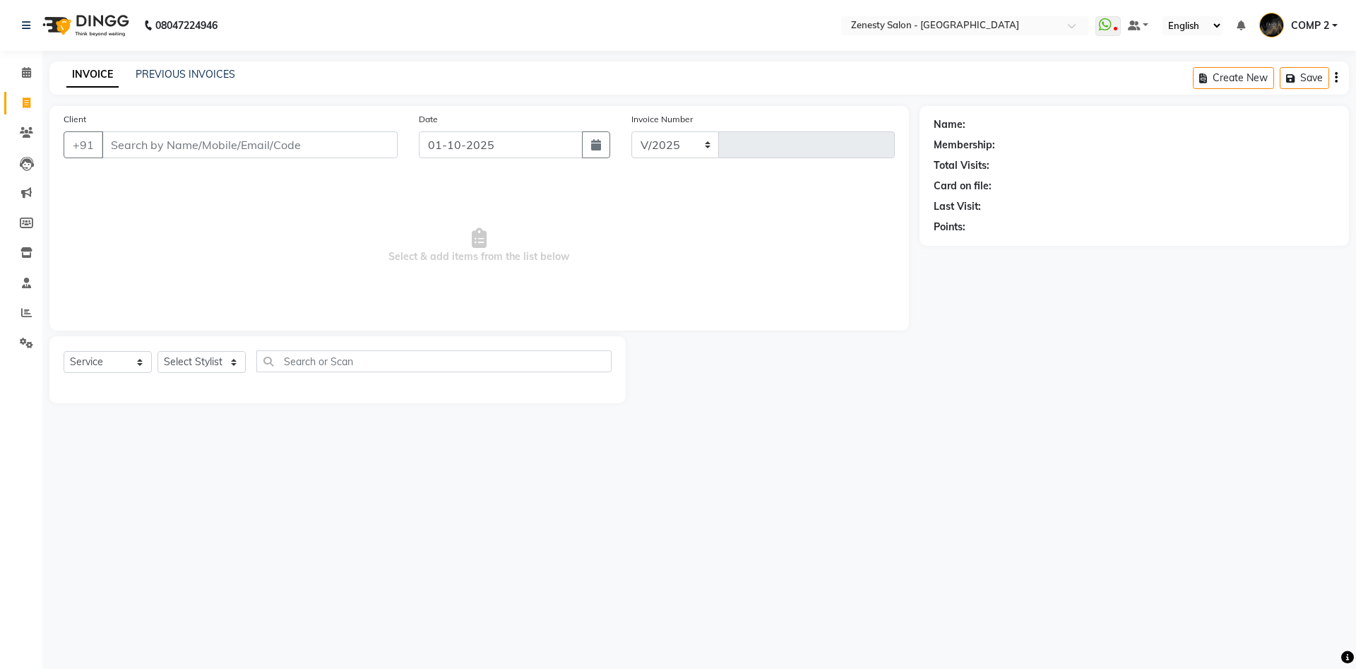
select select "5713"
type input "6750"
click at [158, 351] on select "Select Stylist Aanand Aarti Aashik Aesha Arsh Khalifa Ayan COMP 1 COMP 2 Darsha…" at bounding box center [202, 362] width 88 height 22
select select "40087"
click option "COMP 2" at bounding box center [0, 0] width 0 height 0
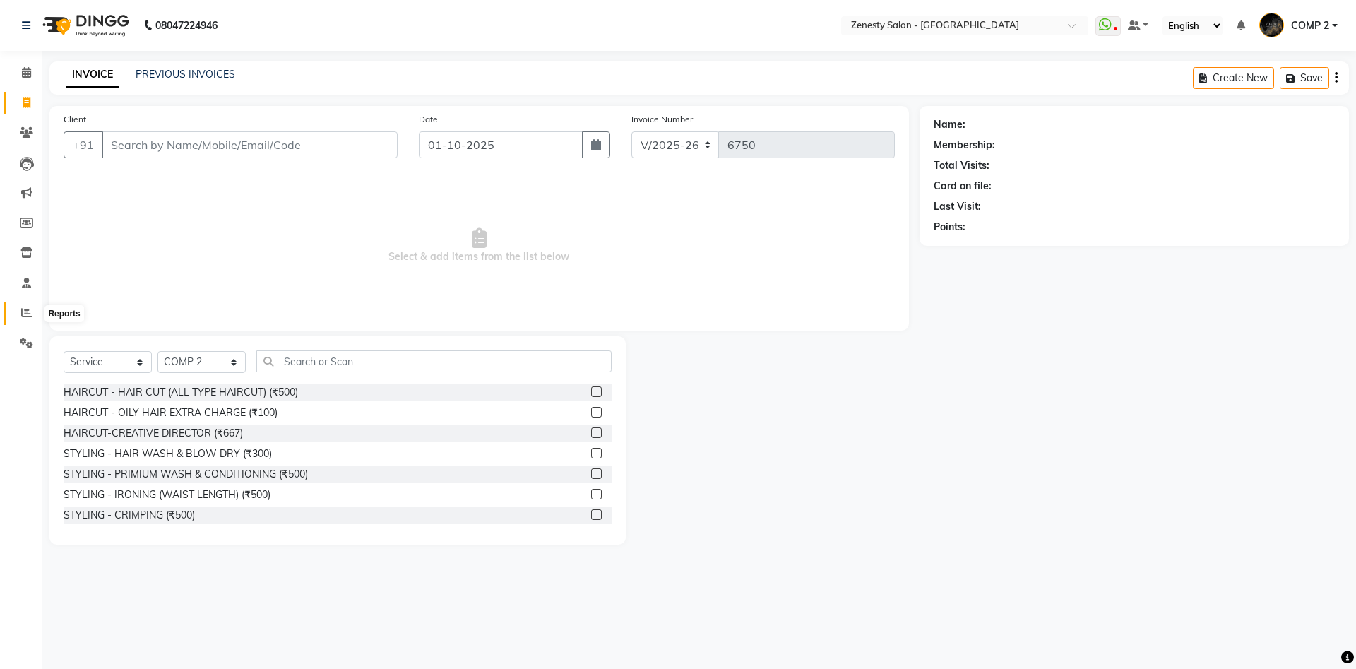
click at [31, 319] on span at bounding box center [26, 313] width 25 height 16
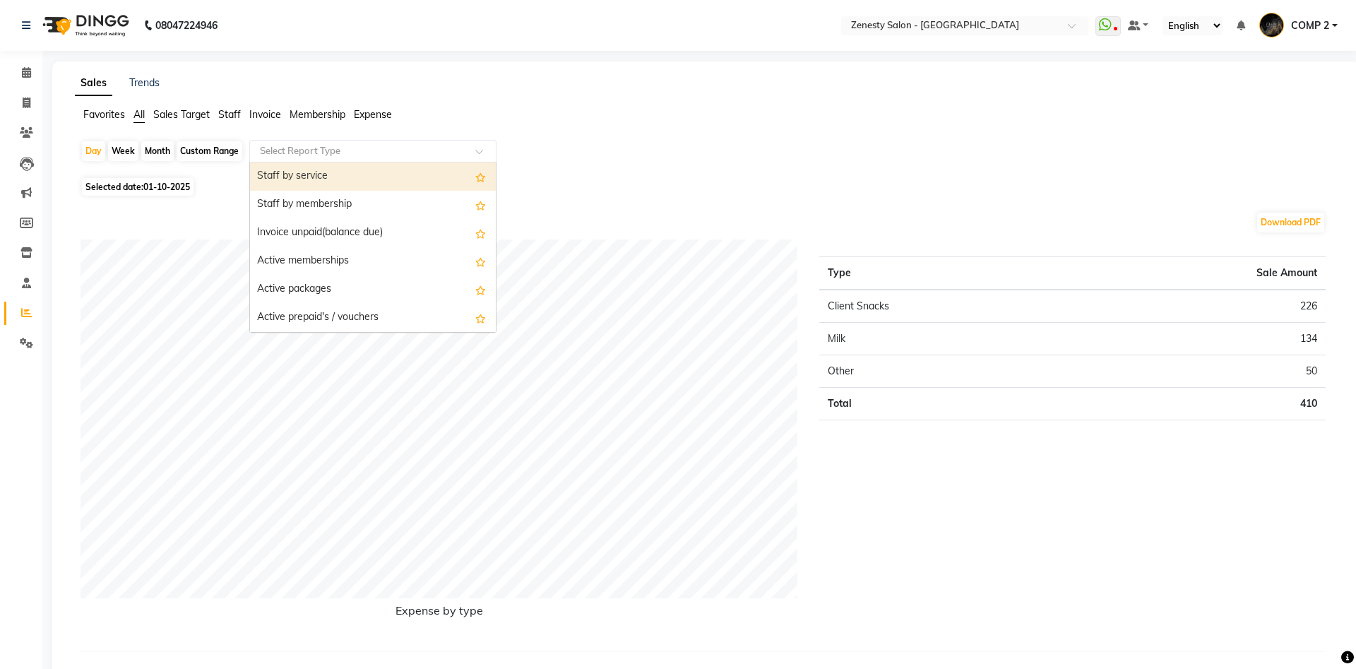
click at [354, 152] on input "text" at bounding box center [358, 151] width 203 height 14
click at [352, 174] on div "Staff by service" at bounding box center [373, 176] width 246 height 28
select select "filtered_report"
select select "pdf"
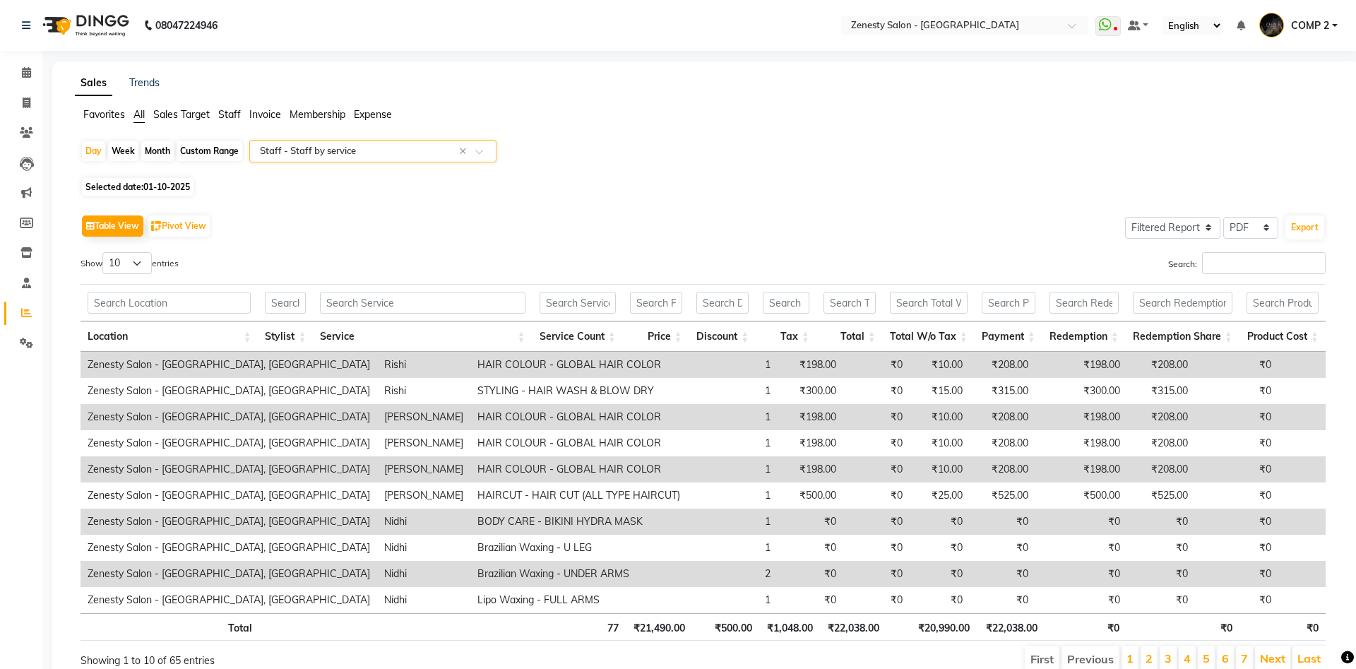
click at [232, 115] on span "Staff" at bounding box center [229, 114] width 23 height 13
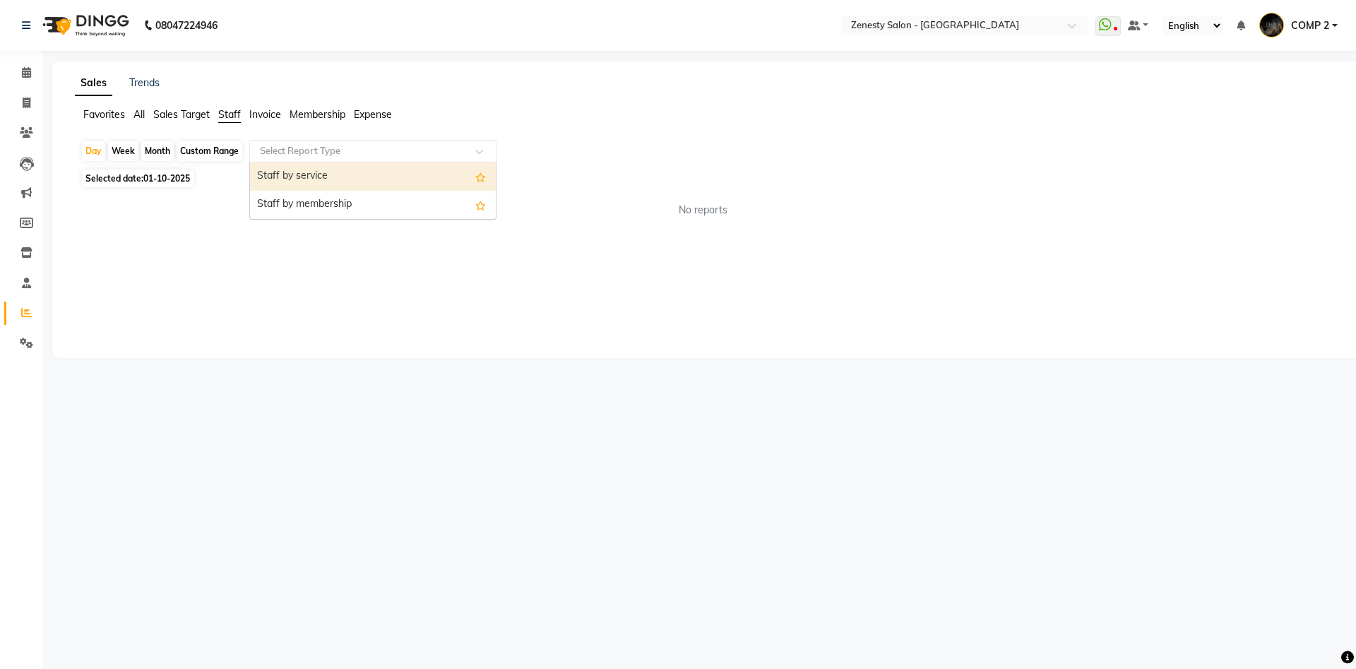
click at [312, 157] on input "text" at bounding box center [358, 151] width 203 height 14
click at [309, 183] on div "Staff by service" at bounding box center [373, 176] width 246 height 28
select select "filtered_report"
select select "pdf"
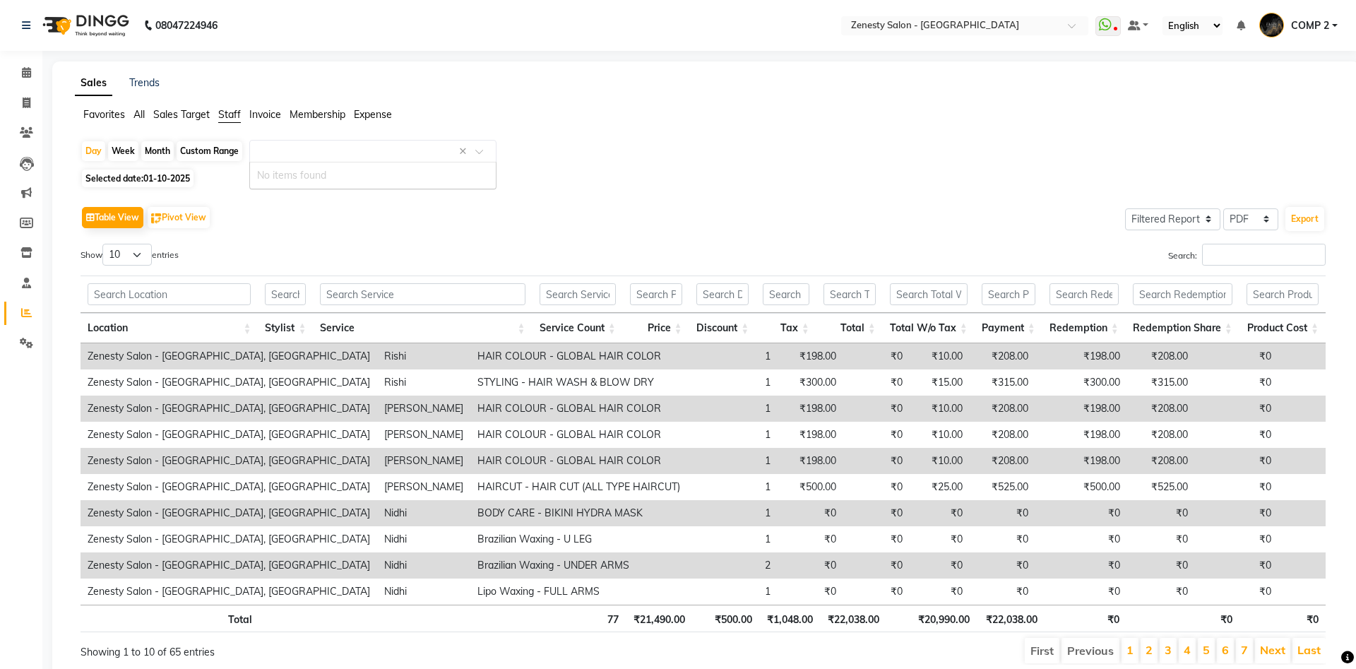
scroll to position [0, 2701]
type input "..."
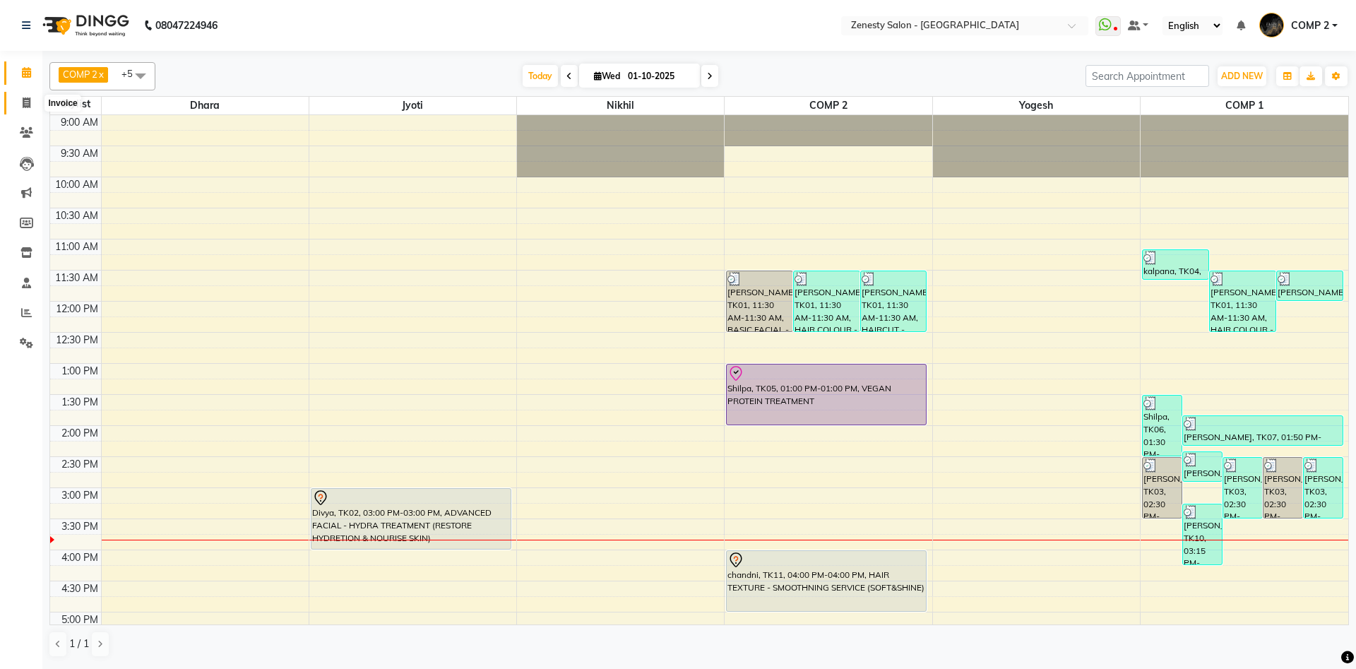
click at [27, 109] on span at bounding box center [26, 103] width 25 height 16
select select "service"
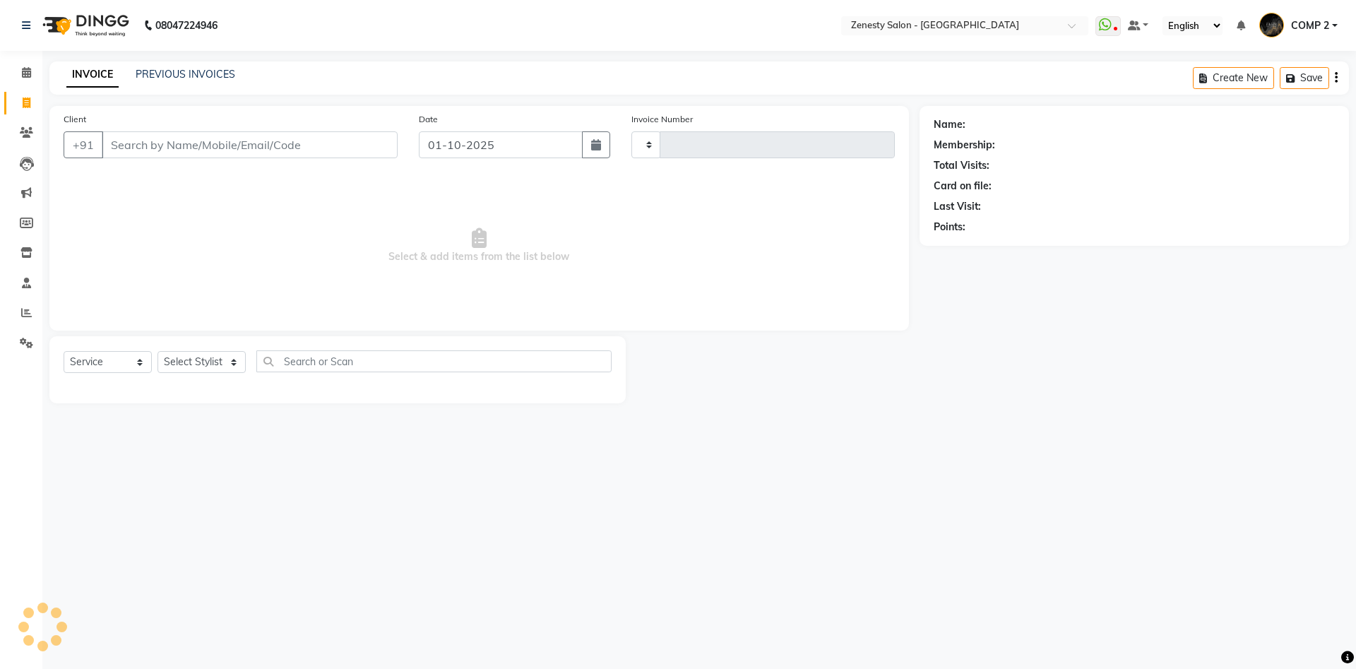
type input "6750"
select select "5713"
click at [200, 73] on link "PREVIOUS INVOICES" at bounding box center [186, 74] width 100 height 13
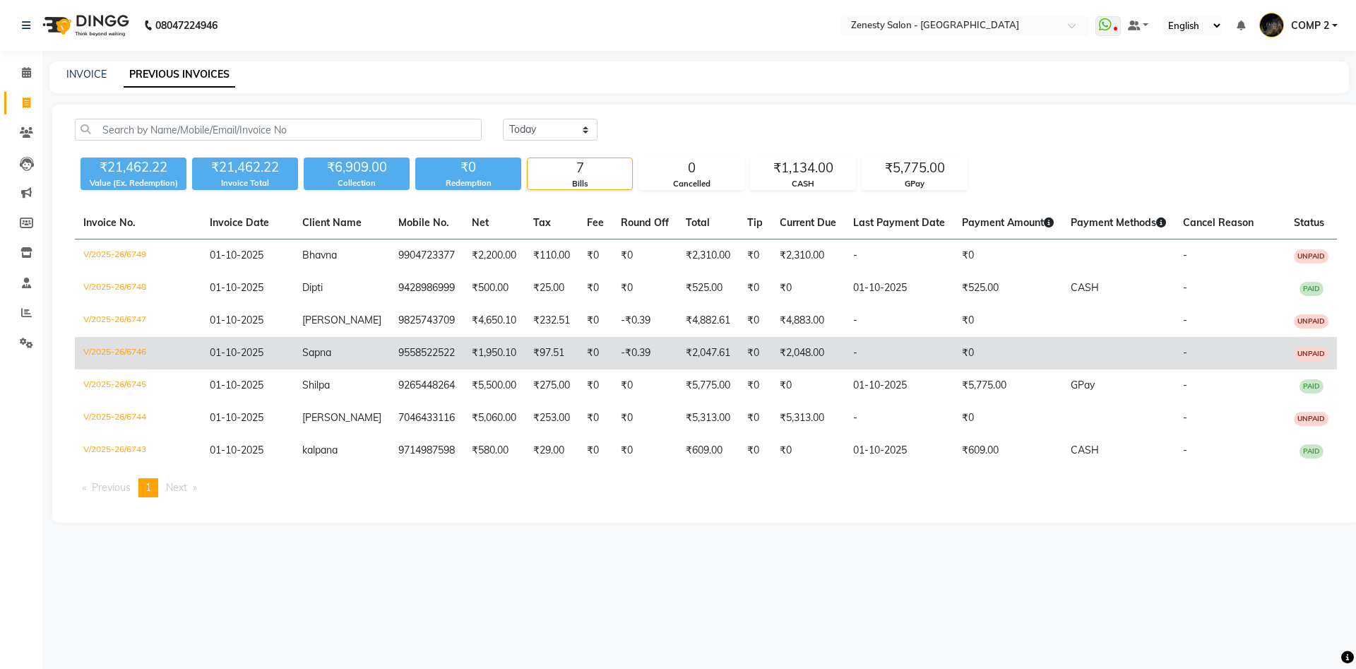
click at [326, 353] on span "Sapna" at bounding box center [316, 352] width 29 height 13
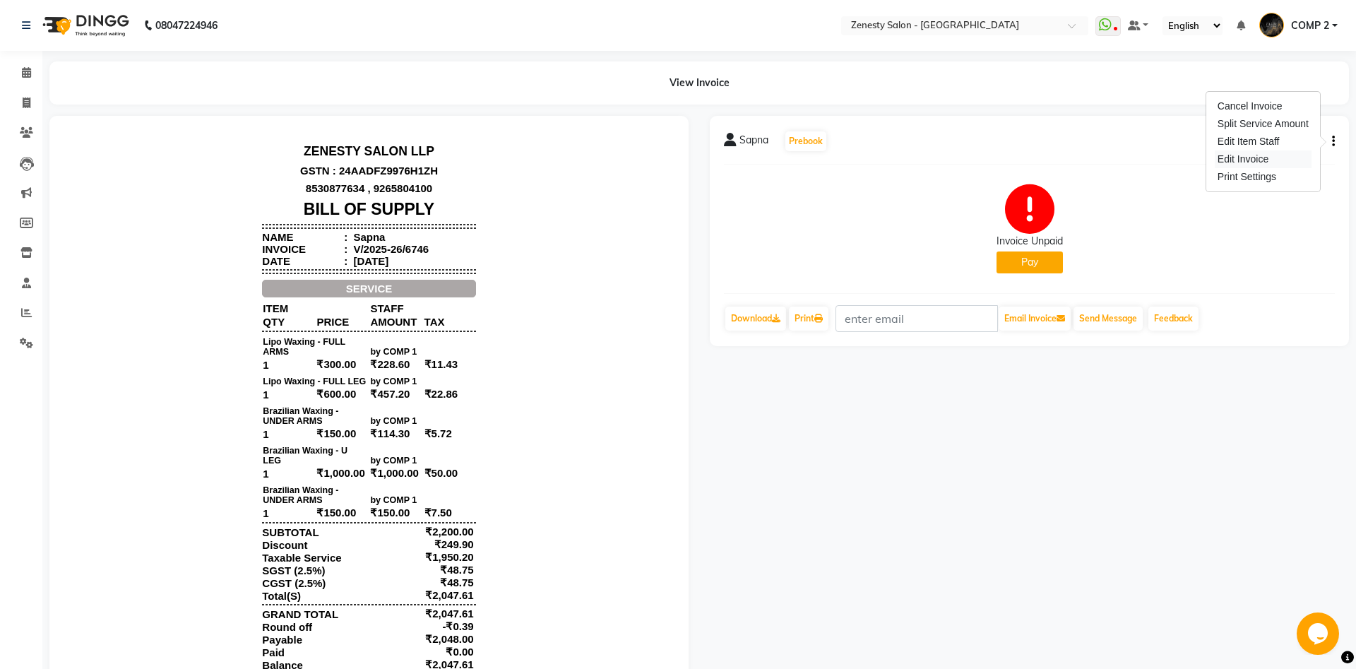
click at [1259, 161] on div "Edit Invoice" at bounding box center [1263, 159] width 97 height 18
select select "service"
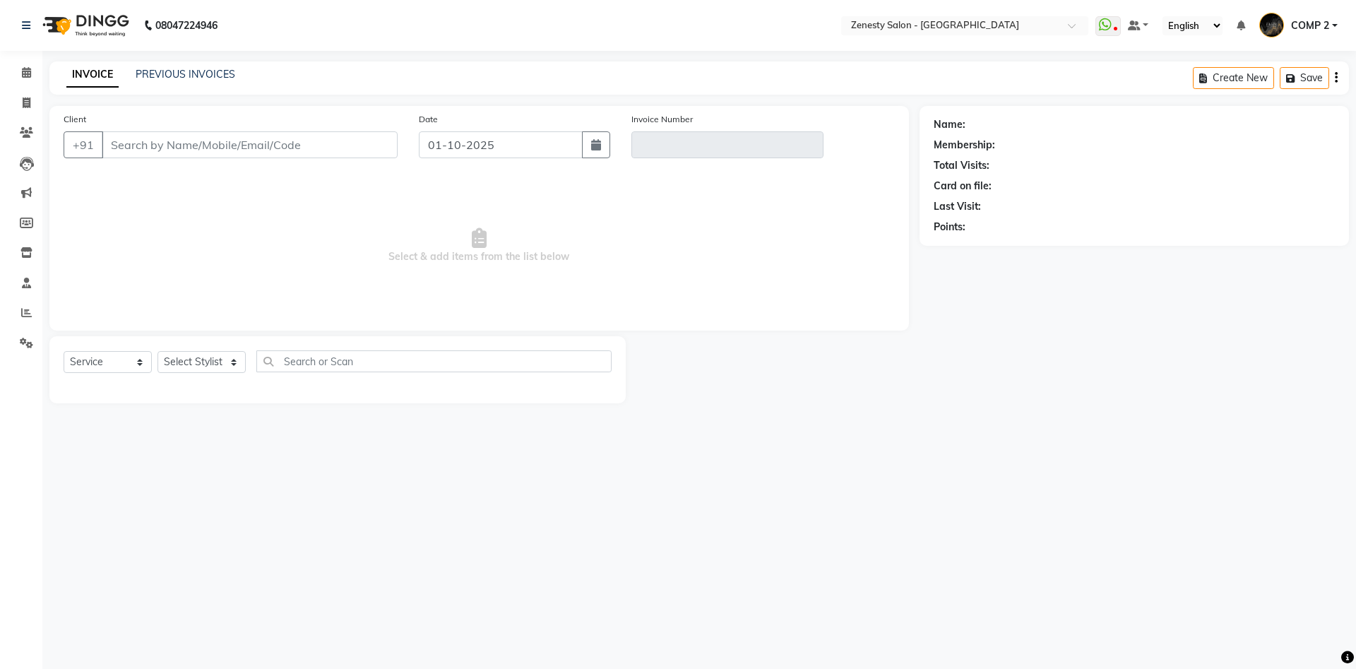
type input "9558522522"
type input "V/2025-26/6746"
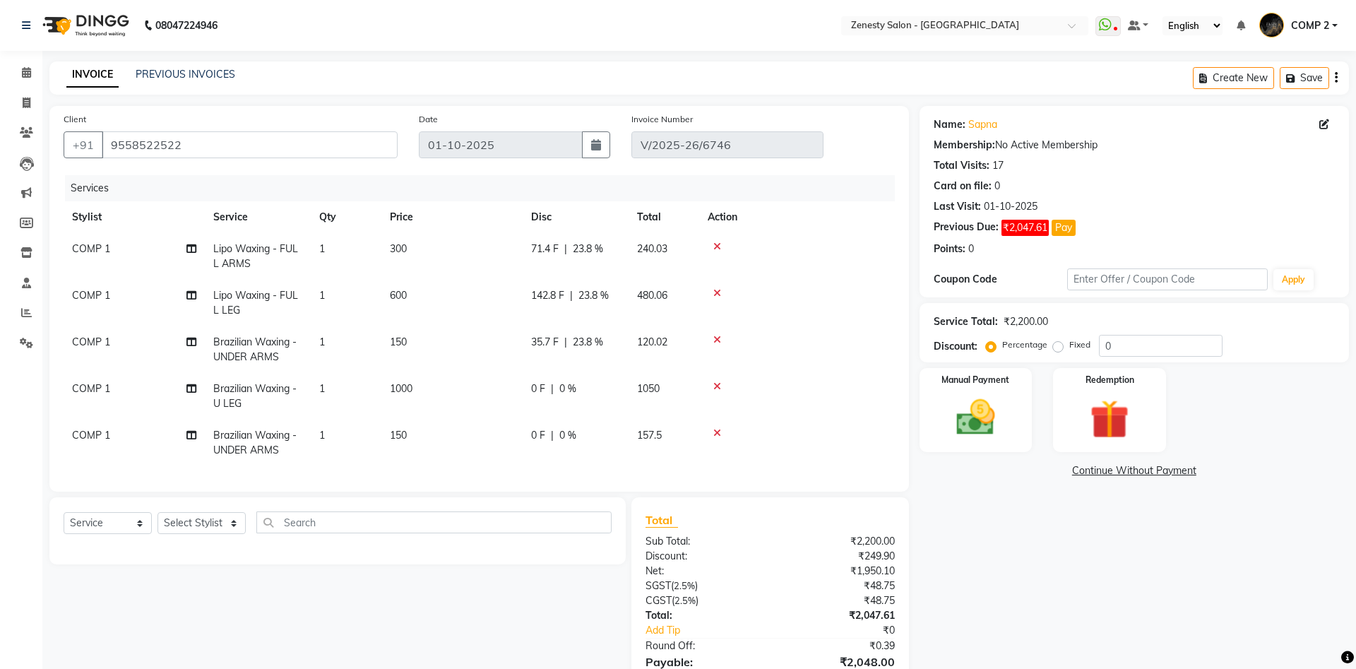
select select "select"
click at [402, 391] on span "1000" at bounding box center [401, 388] width 23 height 13
select select "81093"
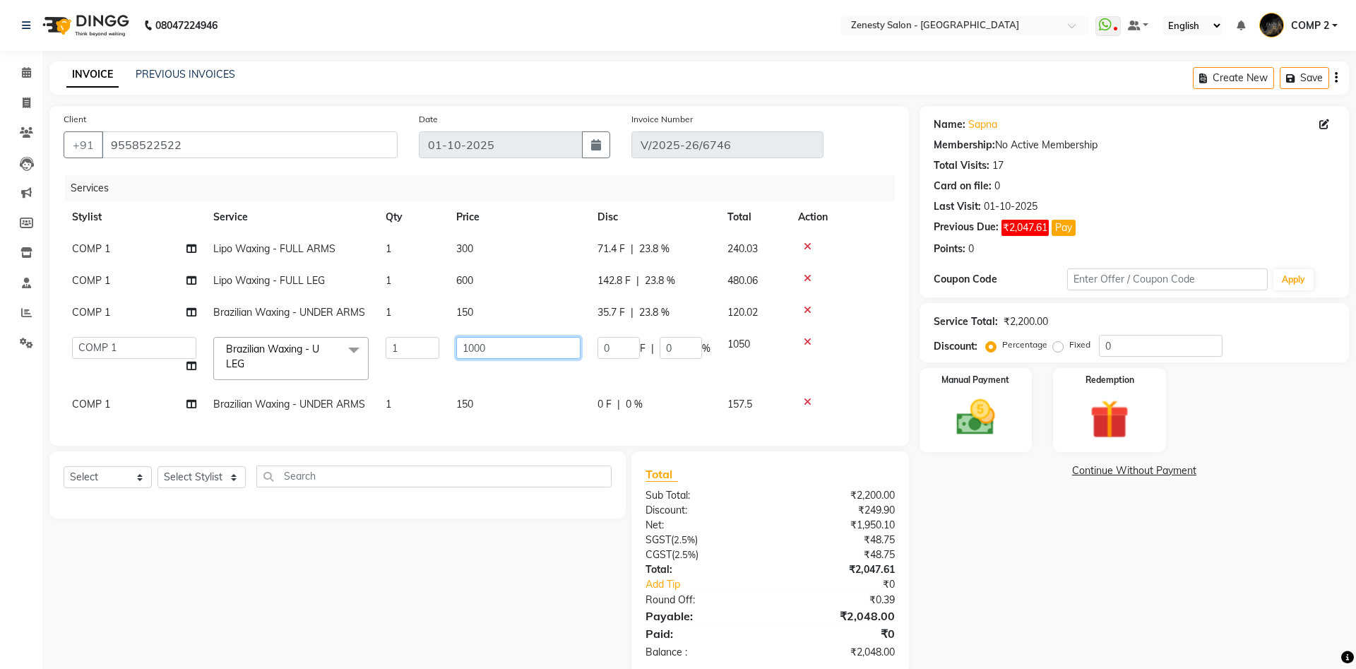
drag, startPoint x: 497, startPoint y: 351, endPoint x: 469, endPoint y: 346, distance: 28.7
click at [469, 346] on input "1000" at bounding box center [518, 348] width 124 height 22
type input "1100"
click at [858, 390] on tbody "COMP 1 [PERSON_NAME] - FULL ARMS 1 300 71.4 F | 23.8 % 240.03 COMP 1 Lipo Waxin…" at bounding box center [479, 326] width 831 height 187
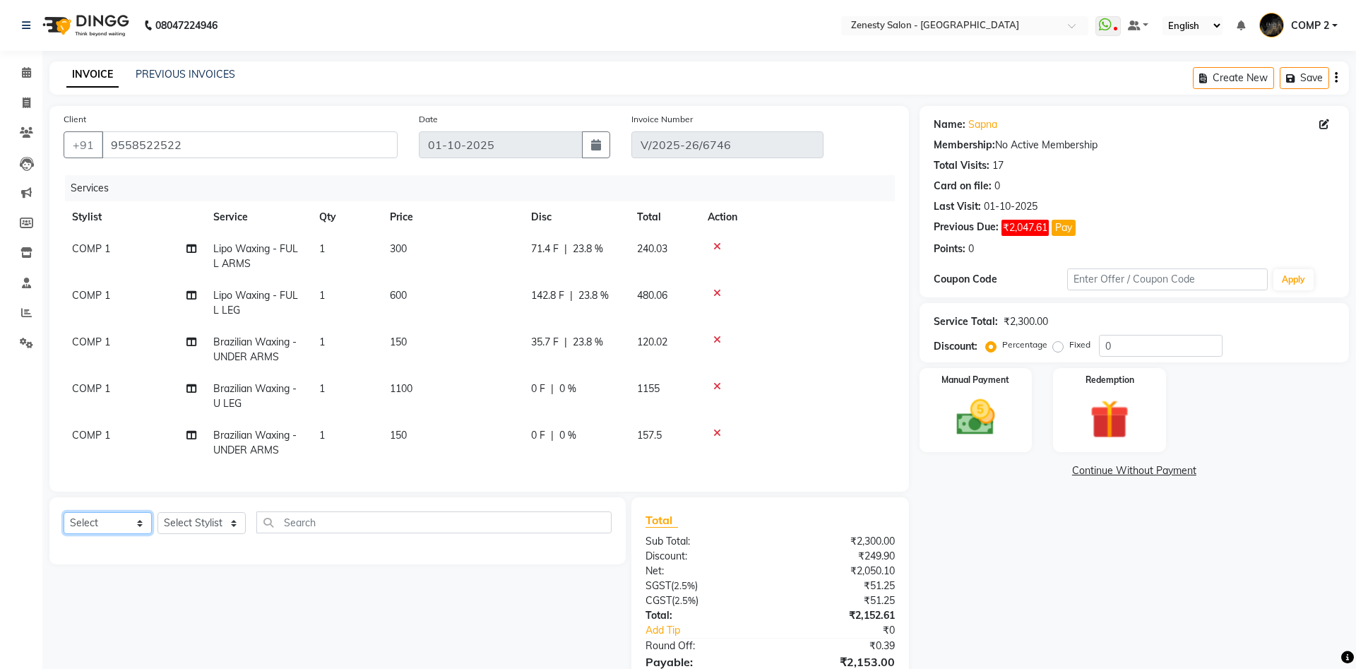
click at [64, 512] on select "Select Service Product Membership Package Voucher Prepaid Gift Card" at bounding box center [108, 523] width 88 height 22
select select "service"
click option "Service" at bounding box center [0, 0] width 0 height 0
click at [158, 512] on select "Select Stylist [PERSON_NAME] [PERSON_NAME] [PERSON_NAME] Khalifa [PERSON_NAME] …" at bounding box center [202, 523] width 88 height 22
select select "40087"
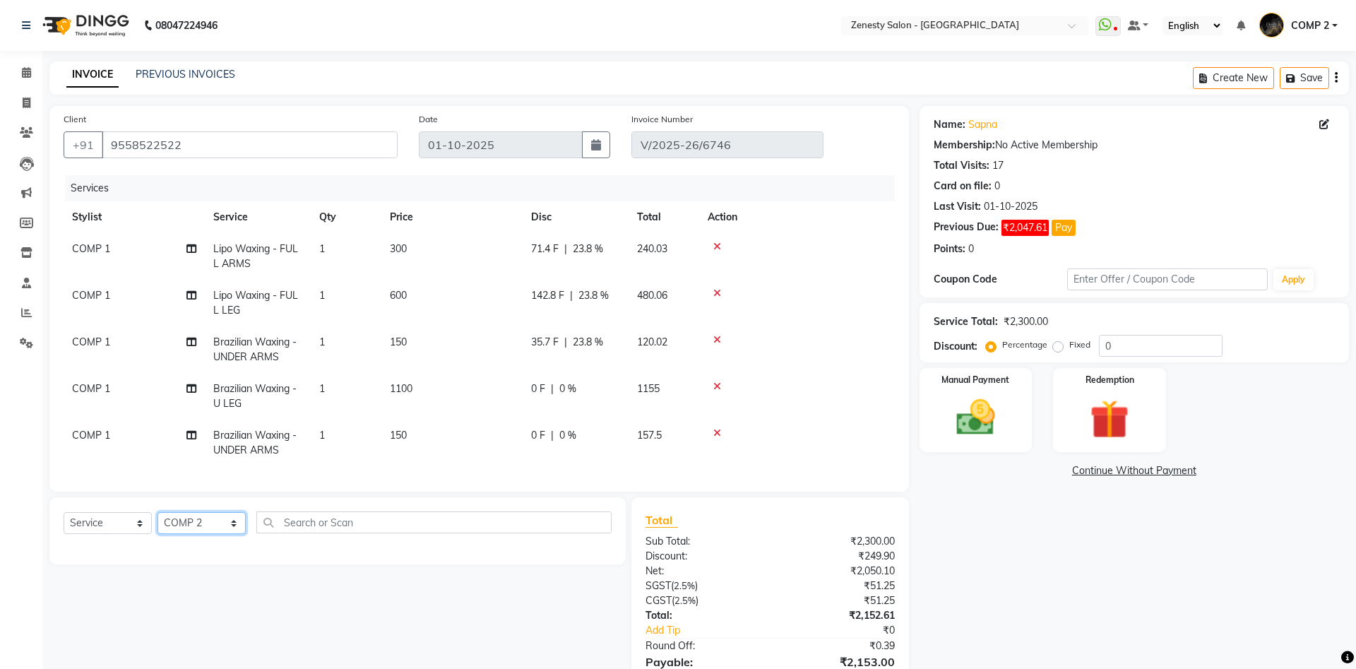
click option "COMP 2" at bounding box center [0, 0] width 0 height 0
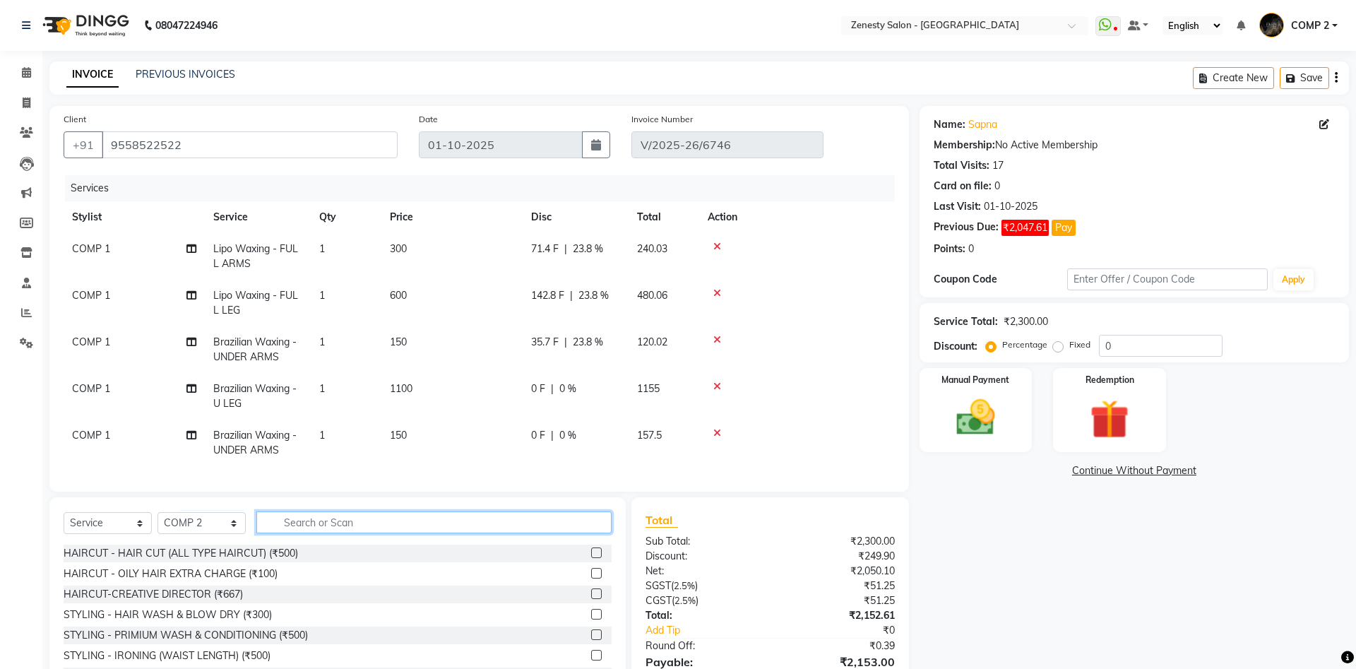
click at [345, 523] on input "text" at bounding box center [433, 522] width 355 height 22
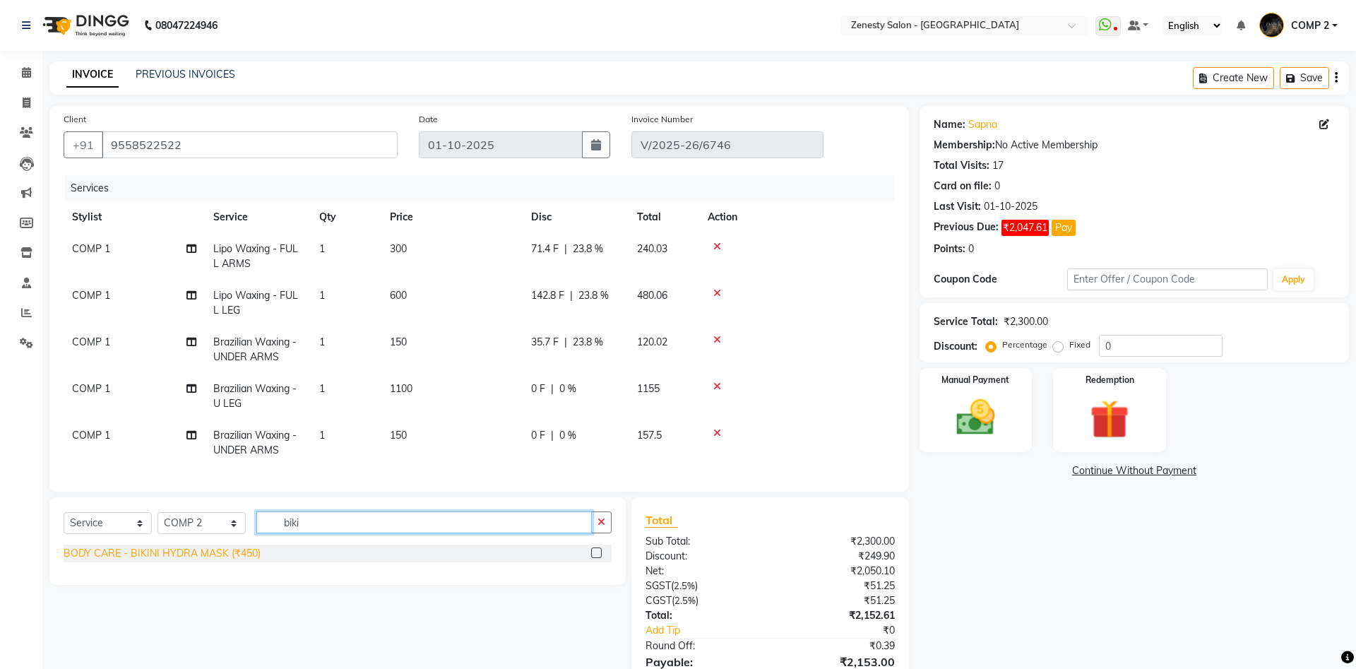
type input "biki"
click at [209, 553] on div "BODY CARE - BIKINI HYDRA MASK (₹450)" at bounding box center [162, 553] width 197 height 15
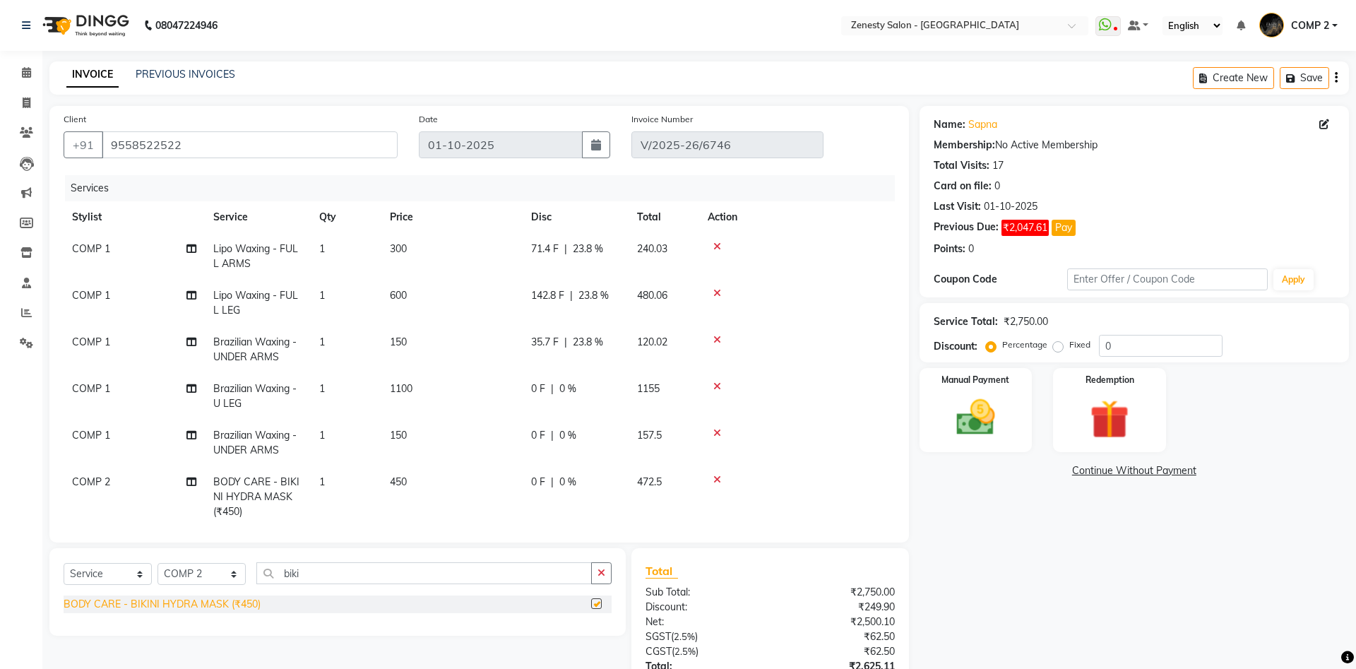
checkbox input "false"
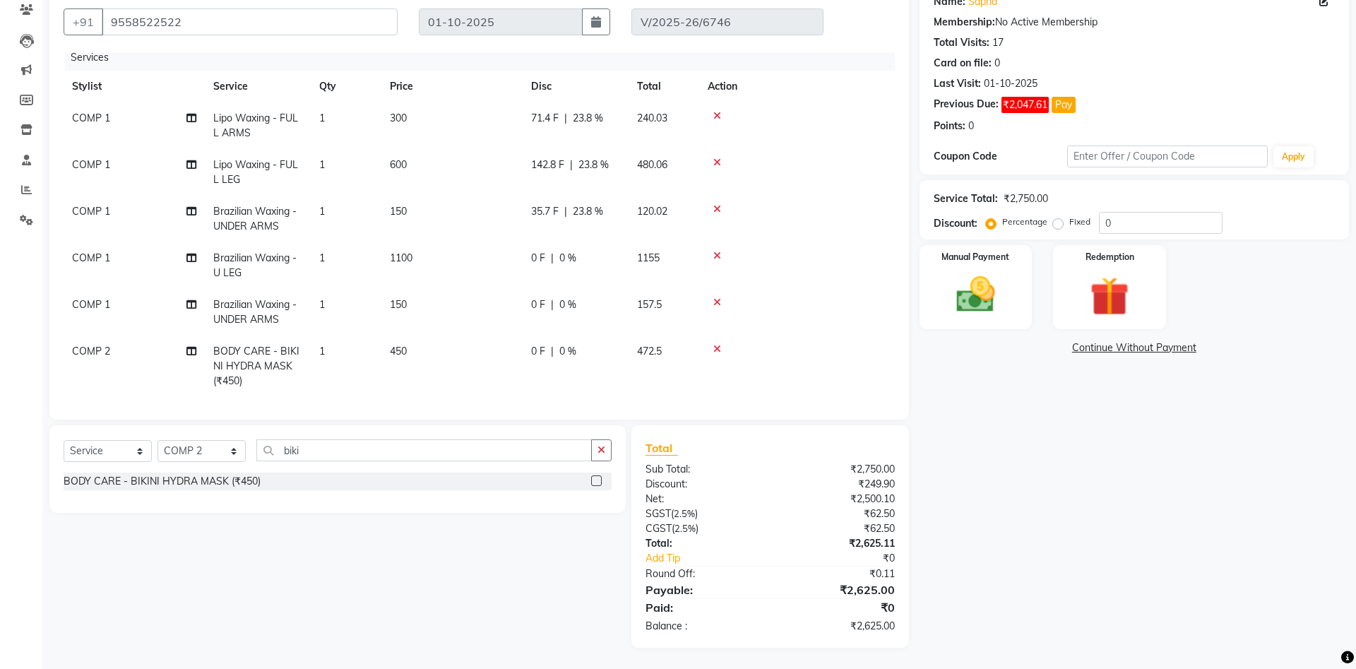
scroll to position [11, 0]
click at [987, 290] on img at bounding box center [976, 294] width 66 height 47
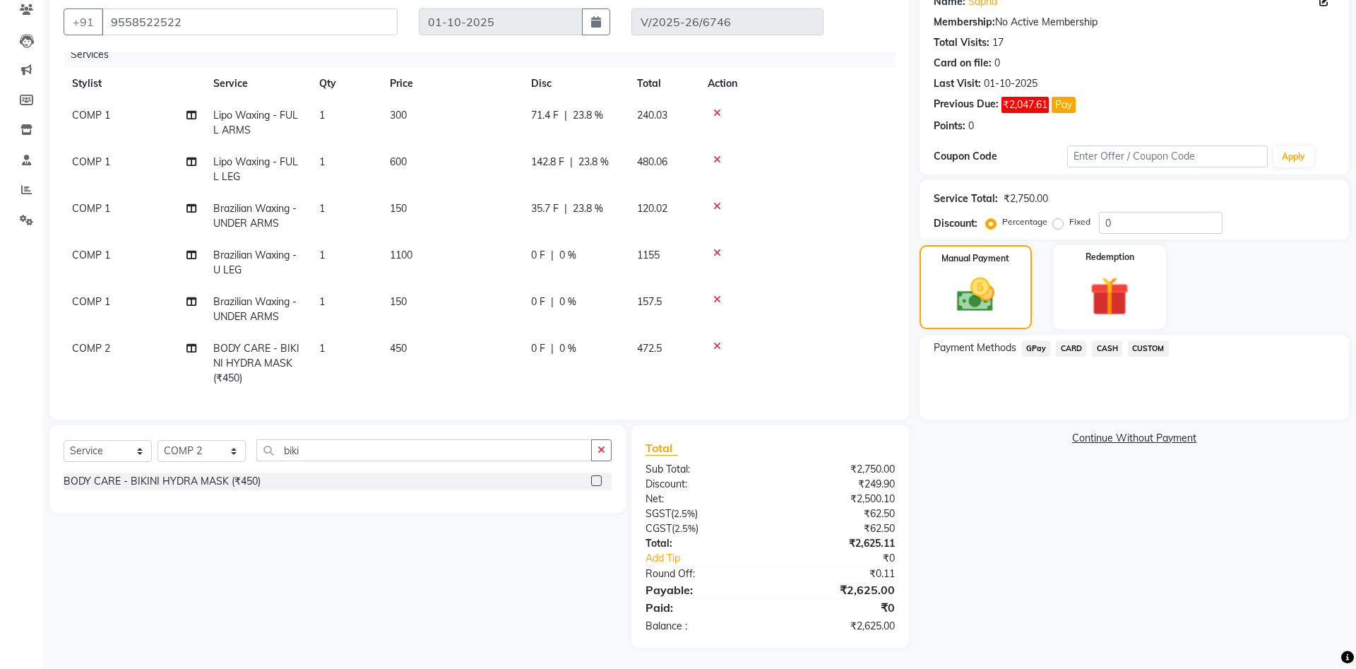
click at [1110, 346] on span "CASH" at bounding box center [1107, 348] width 30 height 16
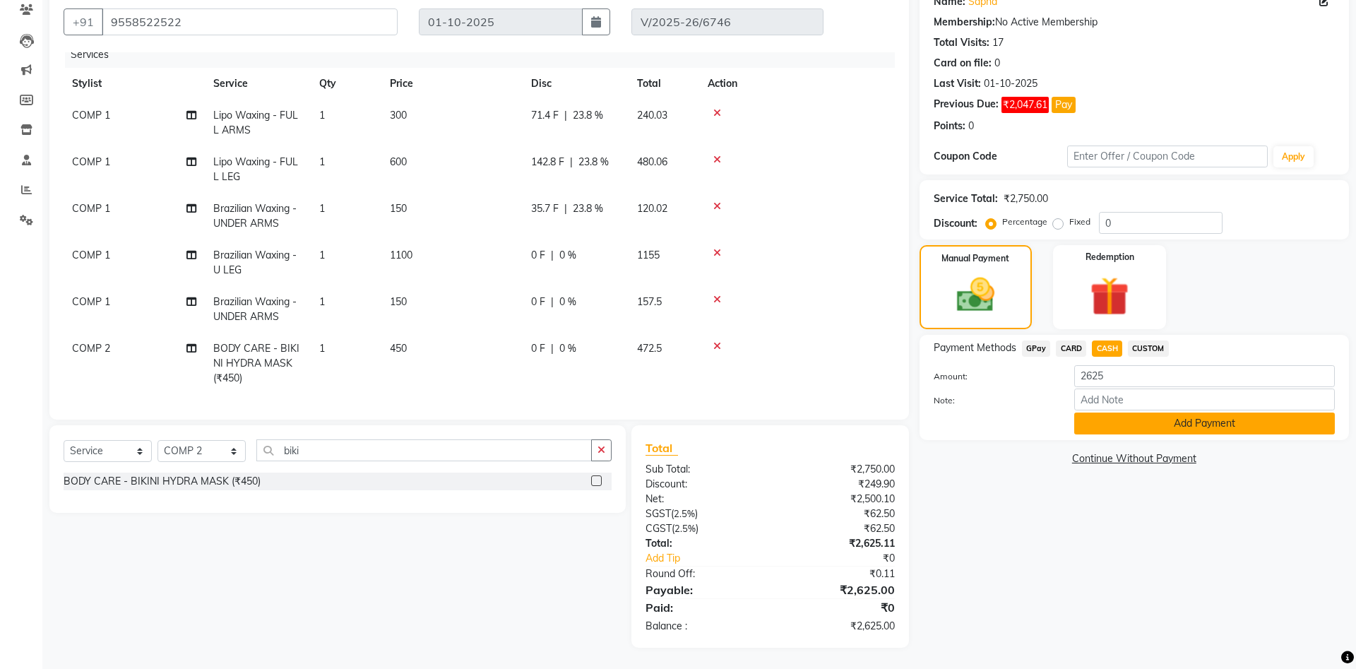
click at [1219, 427] on button "Add Payment" at bounding box center [1204, 424] width 261 height 22
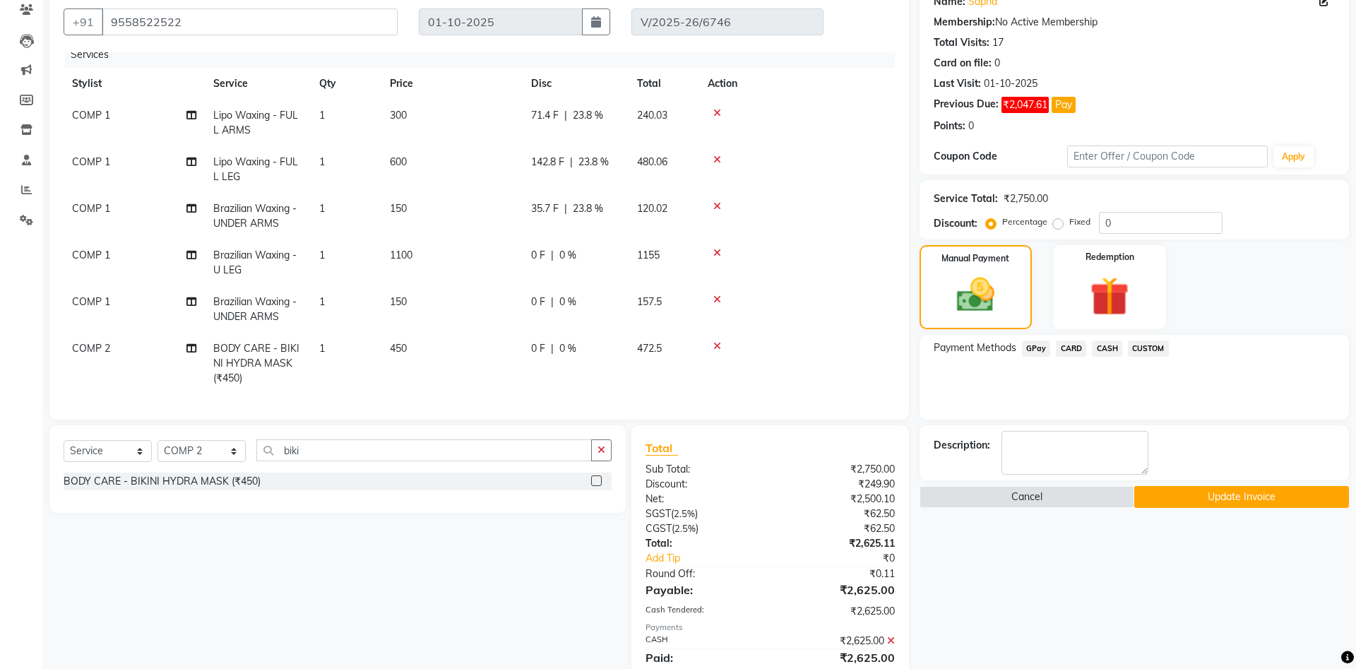
click at [1195, 504] on button "Update Invoice" at bounding box center [1241, 497] width 215 height 22
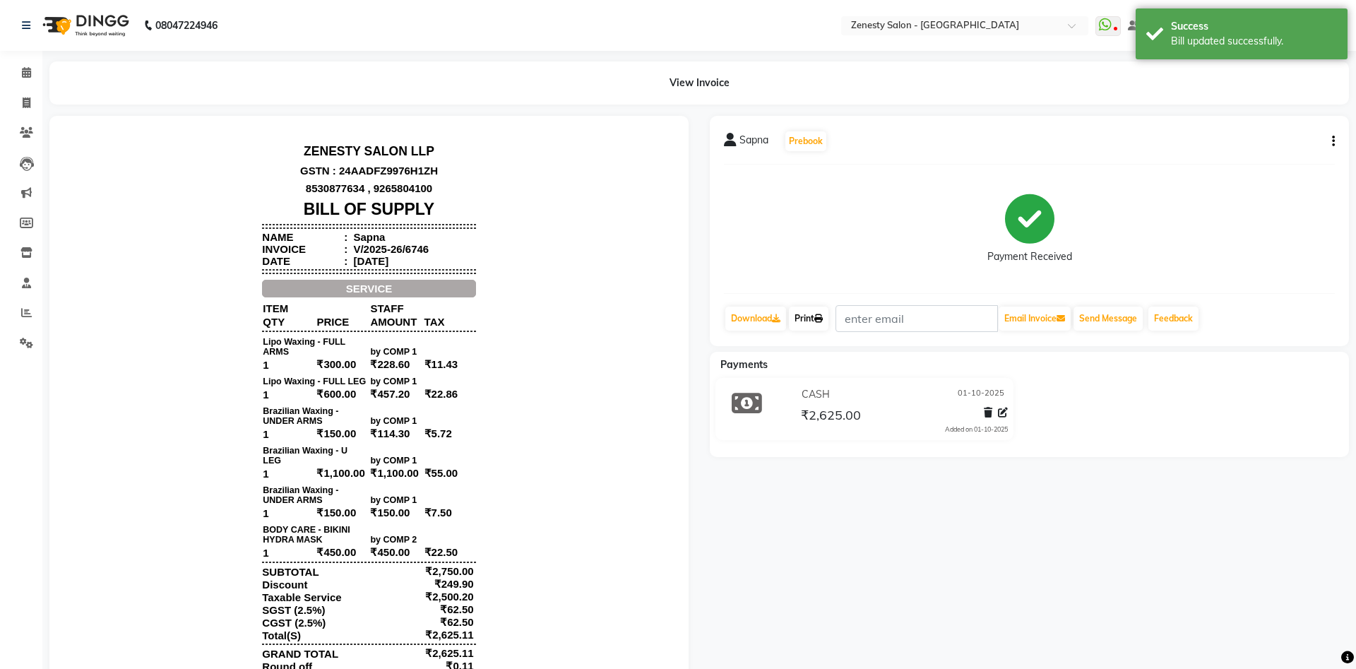
click at [818, 316] on link "Print" at bounding box center [809, 319] width 40 height 24
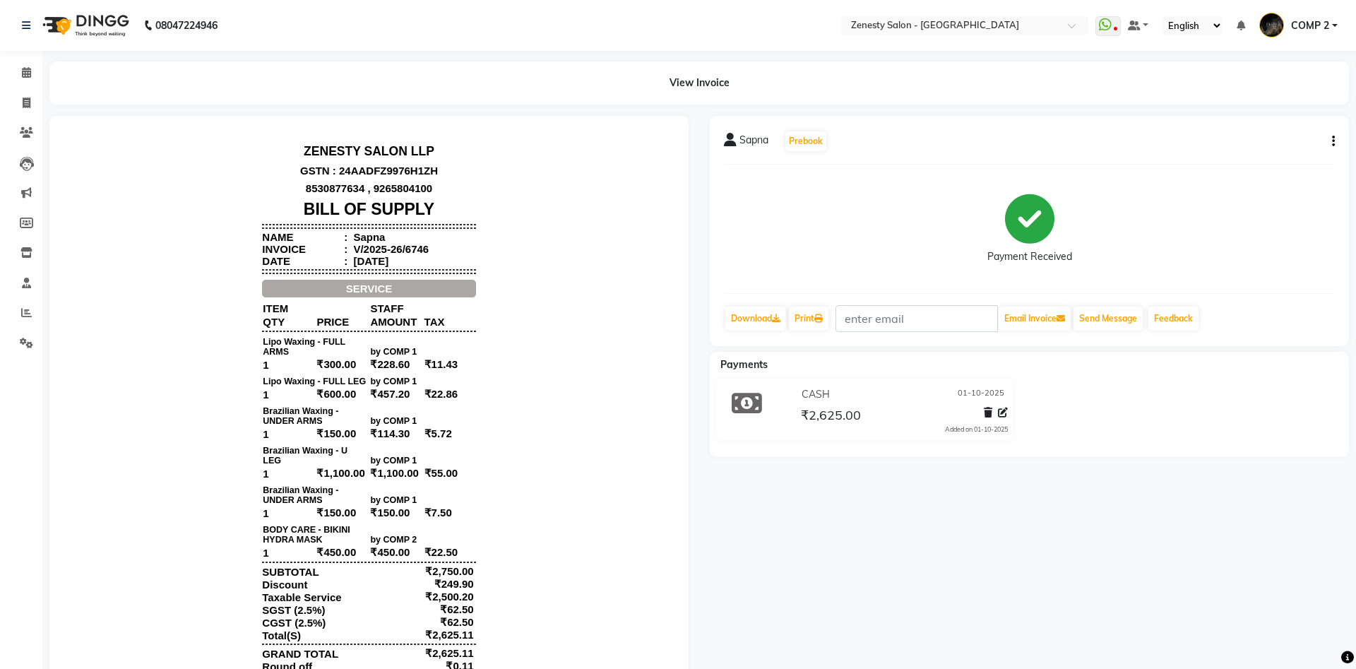
click at [1332, 142] on icon "button" at bounding box center [1333, 141] width 3 height 1
click at [1257, 158] on div "Edit Invoice" at bounding box center [1263, 159] width 97 height 18
select select "service"
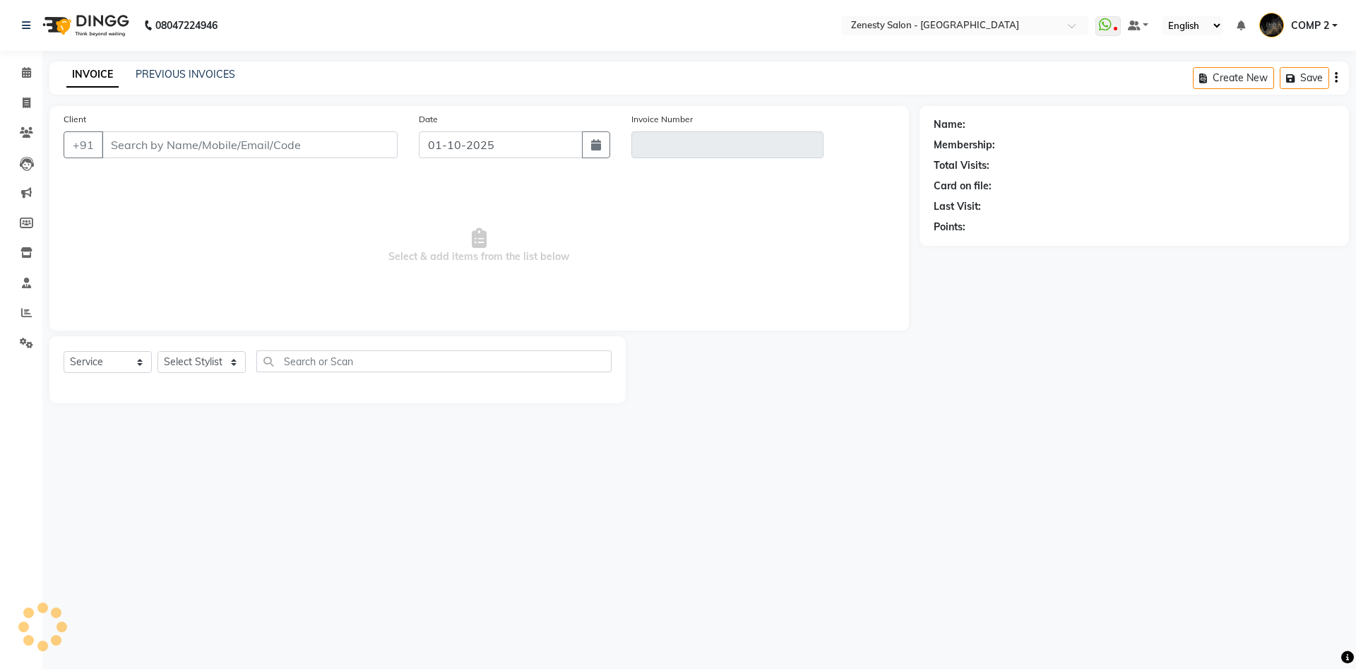
type input "9558522522"
type input "V/2025-26/6746"
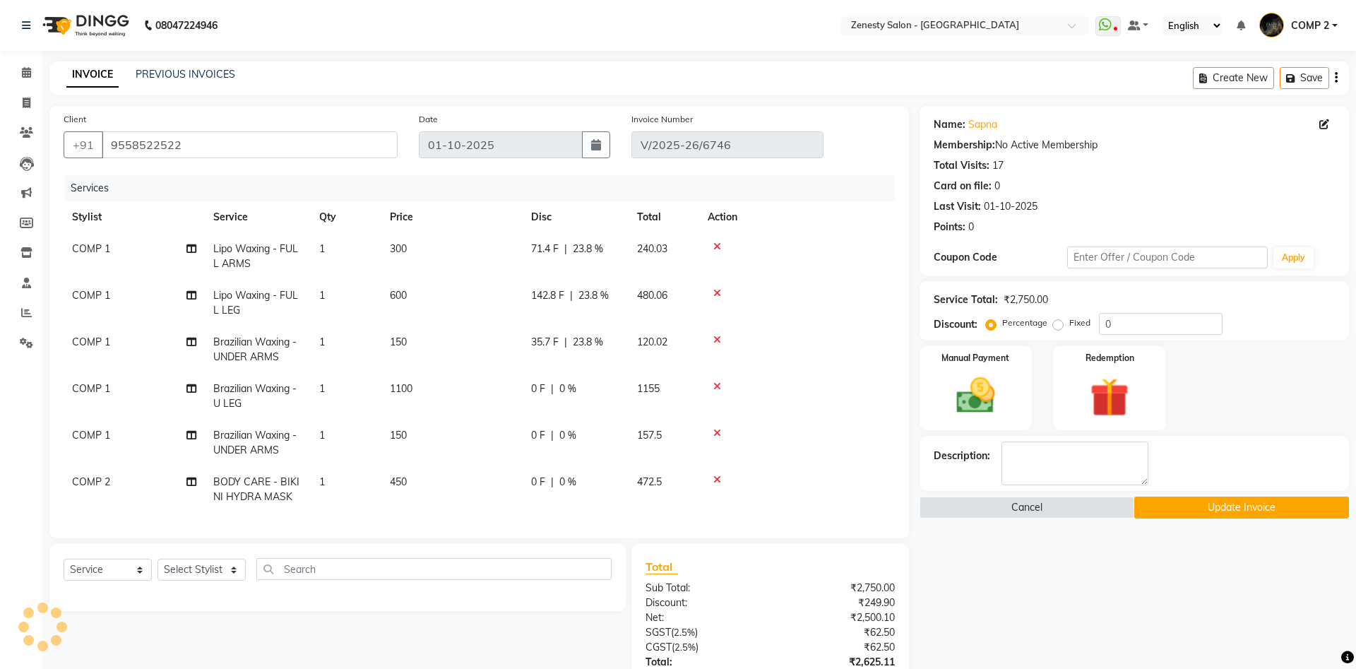
select select "select"
click at [188, 251] on icon at bounding box center [191, 249] width 10 height 10
select select "81093"
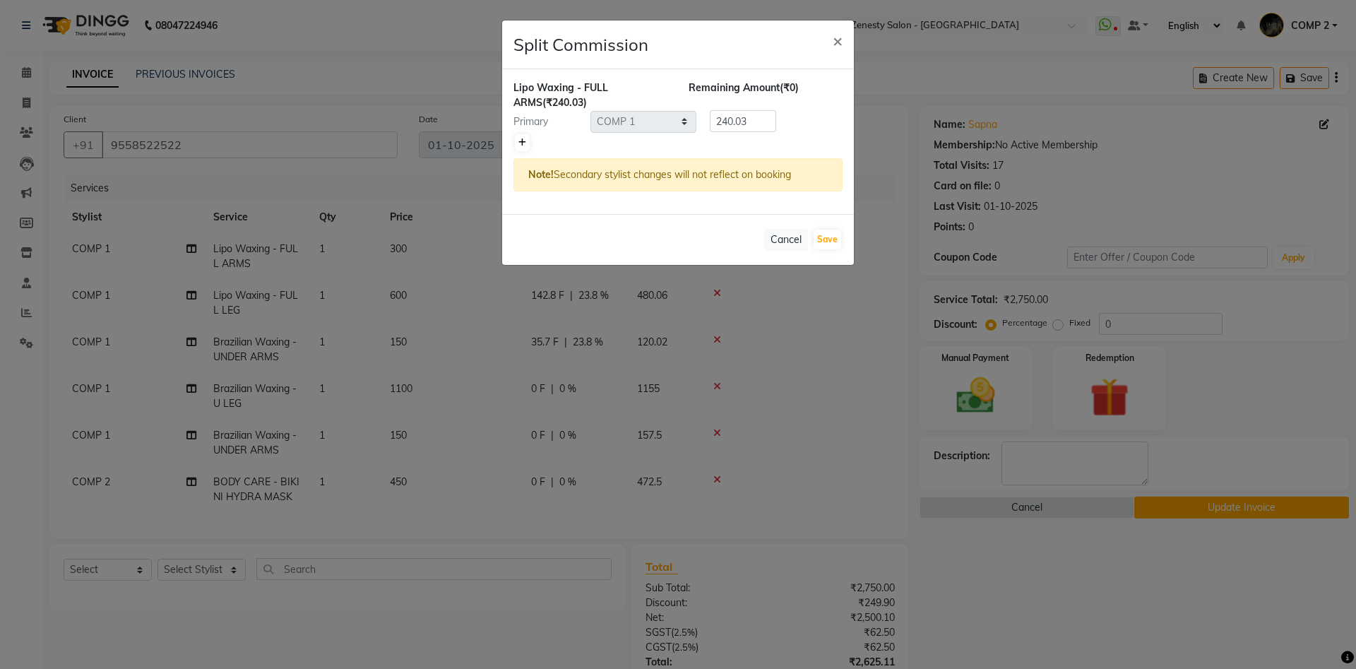
click at [526, 143] on link at bounding box center [522, 142] width 15 height 17
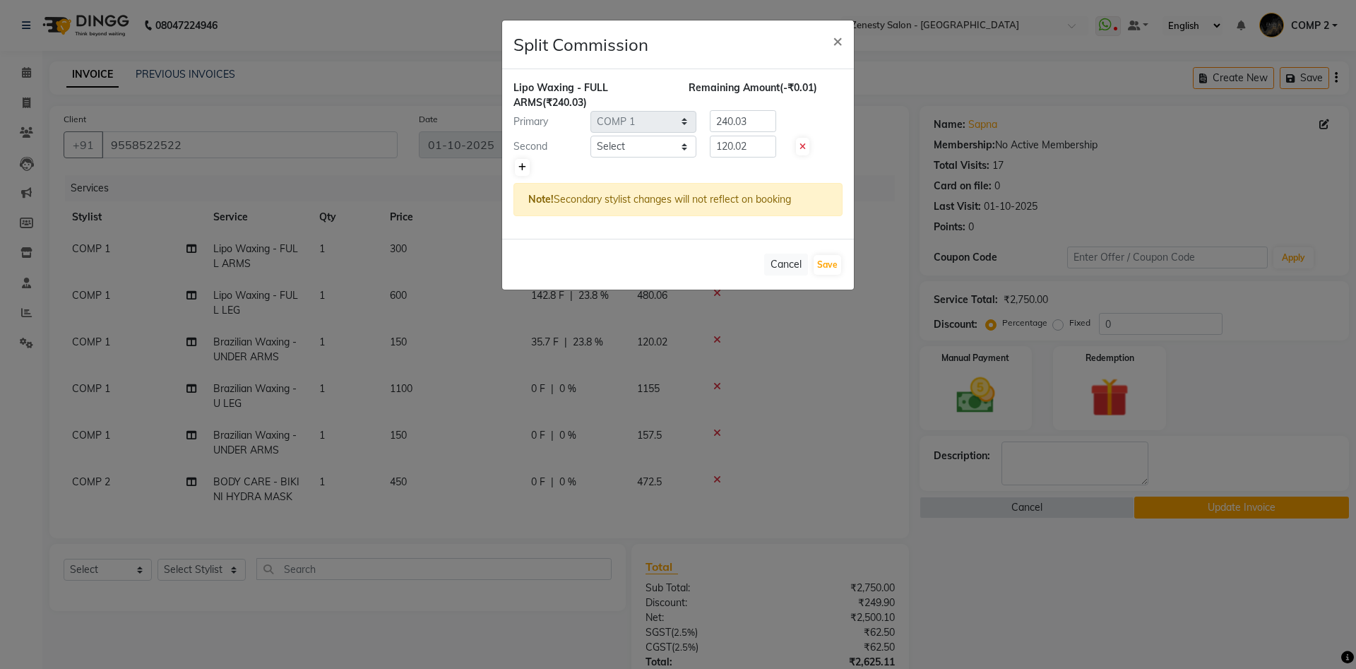
type input "120.02"
click at [591, 136] on select "Select Aanand Aarti Aashik Aesha Arsh Khalifa Ayan COMP 1 COMP 2 Darshan Dhara …" at bounding box center [644, 147] width 106 height 22
select select "39492"
click option "Nidhi" at bounding box center [0, 0] width 0 height 0
click at [627, 143] on select "Select Aanand Aarti Aashik Aesha Arsh Khalifa Ayan COMP 1 COMP 2 Darshan Dhara …" at bounding box center [644, 147] width 106 height 22
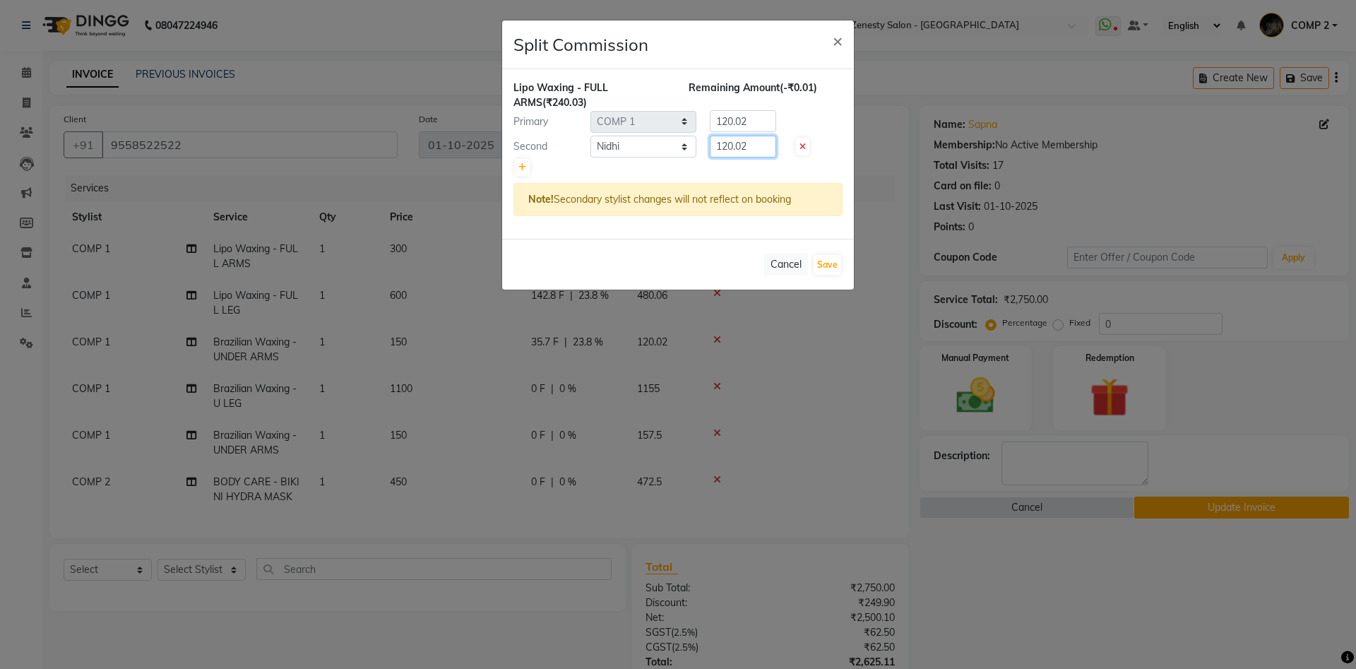
drag, startPoint x: 752, startPoint y: 146, endPoint x: 675, endPoint y: 146, distance: 77.7
click at [710, 146] on input "120.02" at bounding box center [743, 147] width 66 height 22
type input "0"
drag, startPoint x: 747, startPoint y: 119, endPoint x: 675, endPoint y: 121, distance: 72.8
click at [710, 121] on input "120.02" at bounding box center [743, 121] width 66 height 22
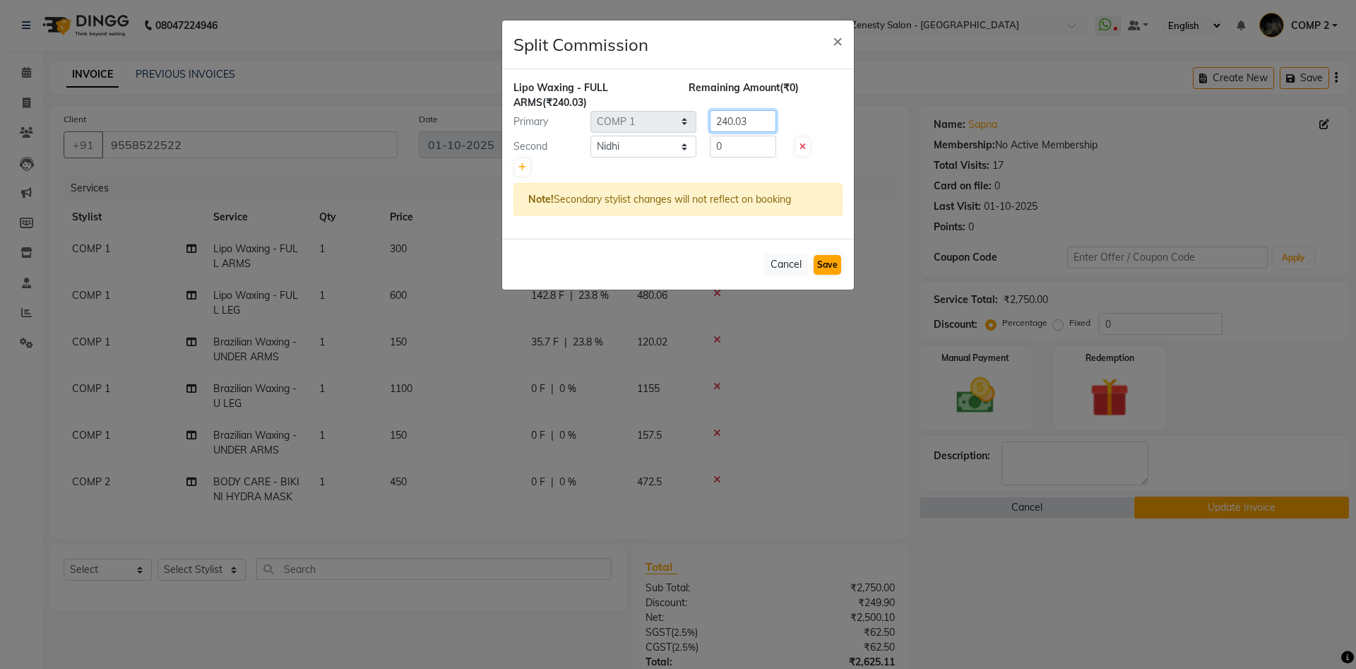
type input "240.03"
click at [833, 267] on button "Save" at bounding box center [828, 265] width 28 height 20
select select "Select"
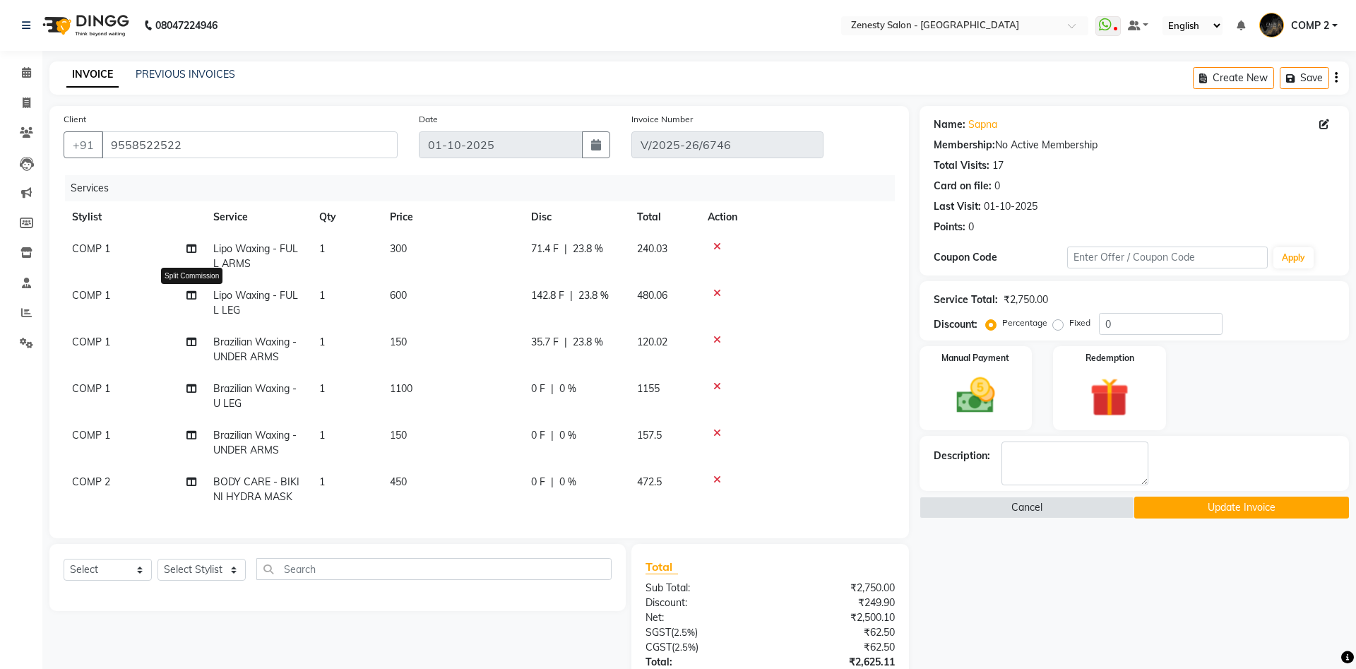
click at [186, 297] on icon at bounding box center [191, 295] width 10 height 10
select select "81093"
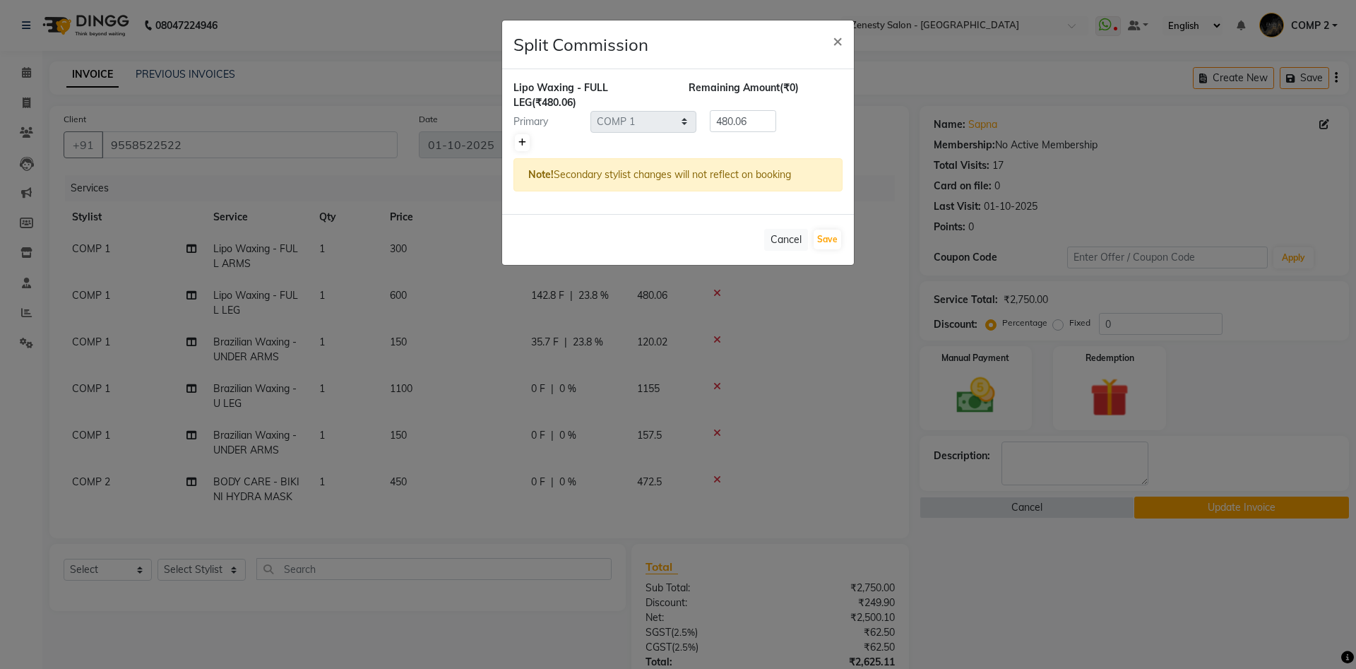
click at [524, 142] on icon at bounding box center [522, 142] width 8 height 8
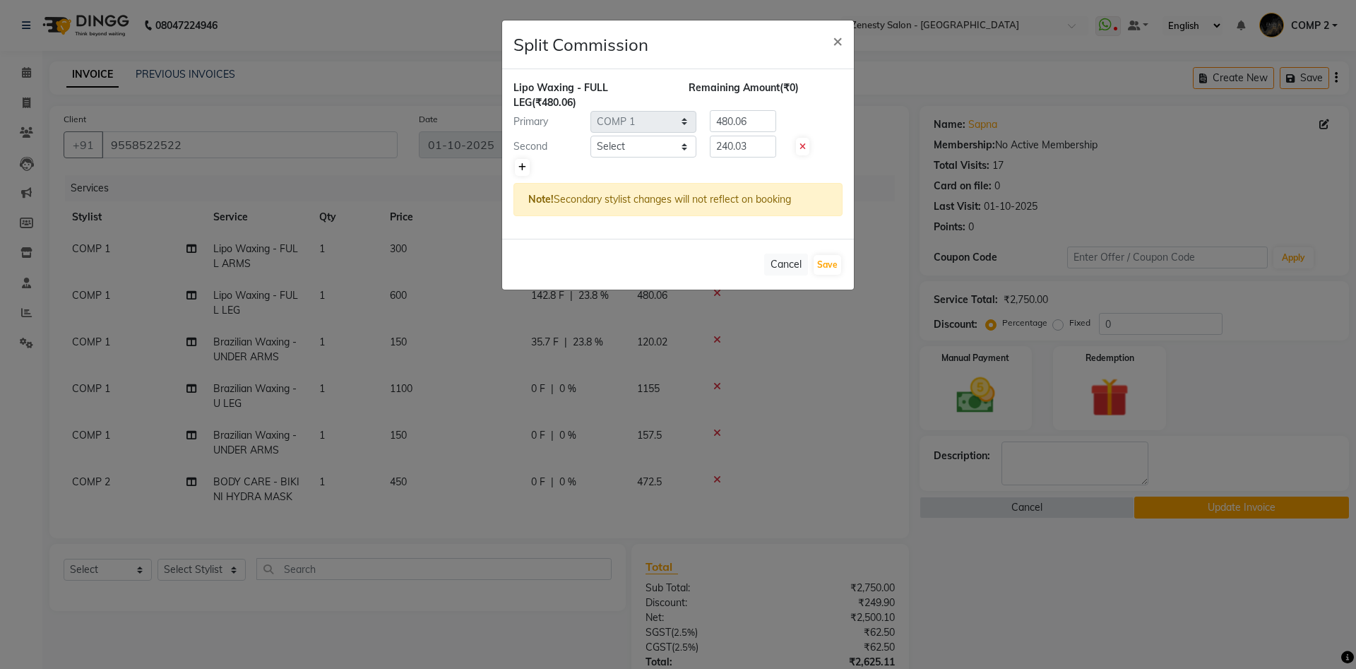
type input "240.03"
click at [591, 136] on select "Select Aanand Aarti Aashik Aesha Arsh Khalifa Ayan COMP 1 COMP 2 Darshan Dhara …" at bounding box center [644, 147] width 106 height 22
select select "39492"
click option "Nidhi" at bounding box center [0, 0] width 0 height 0
click at [646, 143] on select "Select Aanand Aarti Aashik Aesha Arsh Khalifa Ayan COMP 1 COMP 2 Darshan Dhara …" at bounding box center [644, 147] width 106 height 22
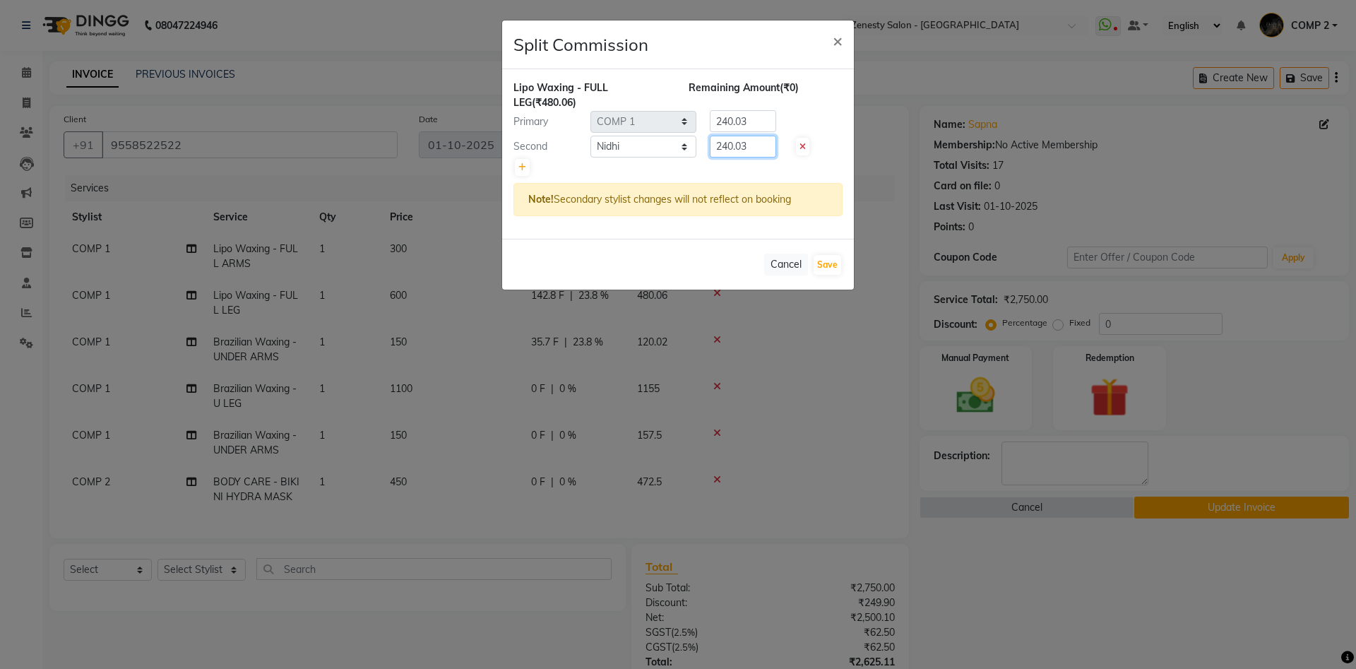
drag, startPoint x: 751, startPoint y: 141, endPoint x: 617, endPoint y: 146, distance: 133.6
click at [710, 146] on input "240.03" at bounding box center [743, 147] width 66 height 22
type input "0"
drag, startPoint x: 755, startPoint y: 117, endPoint x: 684, endPoint y: 119, distance: 71.4
click at [710, 119] on input "240.03" at bounding box center [743, 121] width 66 height 22
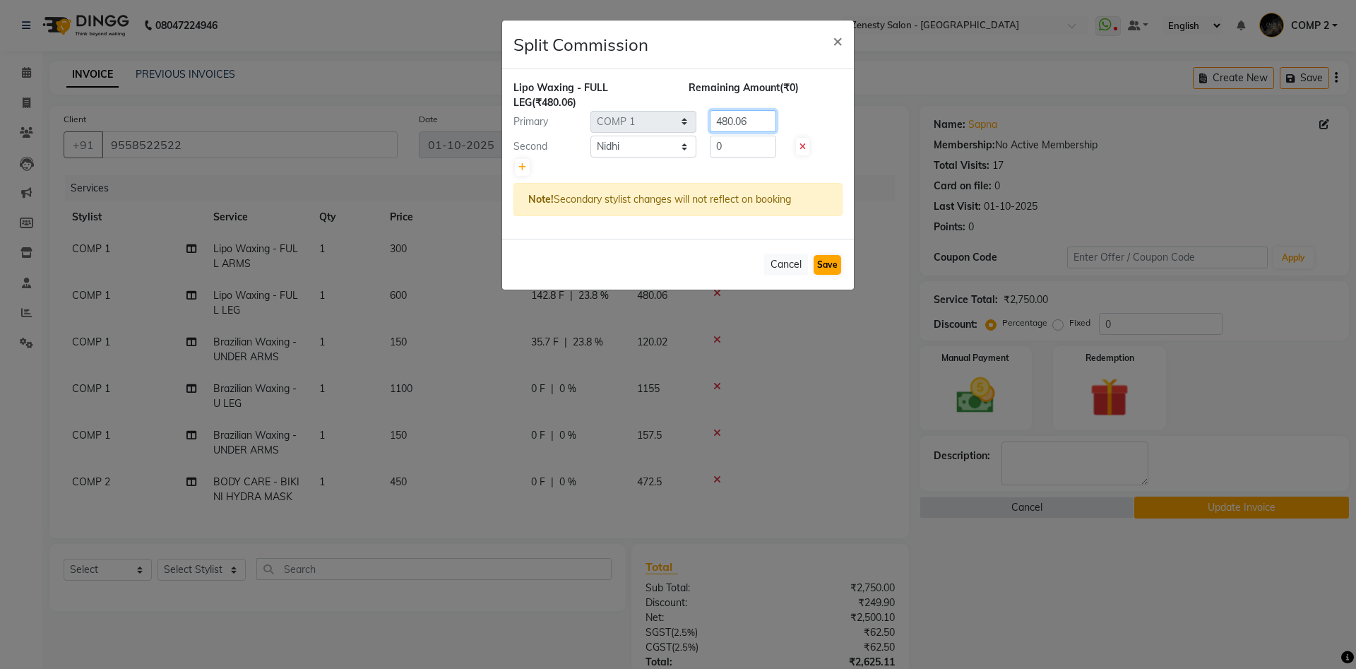
type input "480.06"
click at [835, 263] on button "Save" at bounding box center [828, 265] width 28 height 20
select select "Select"
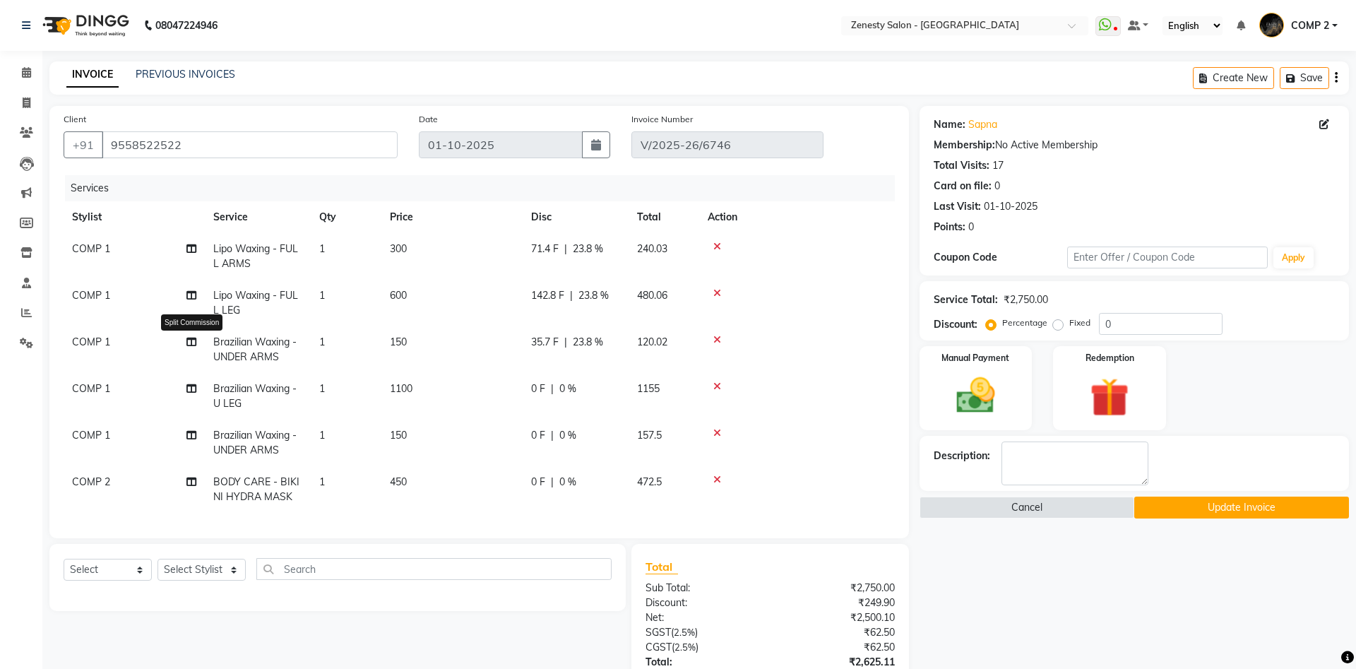
click at [190, 343] on icon at bounding box center [191, 342] width 10 height 10
select select "81093"
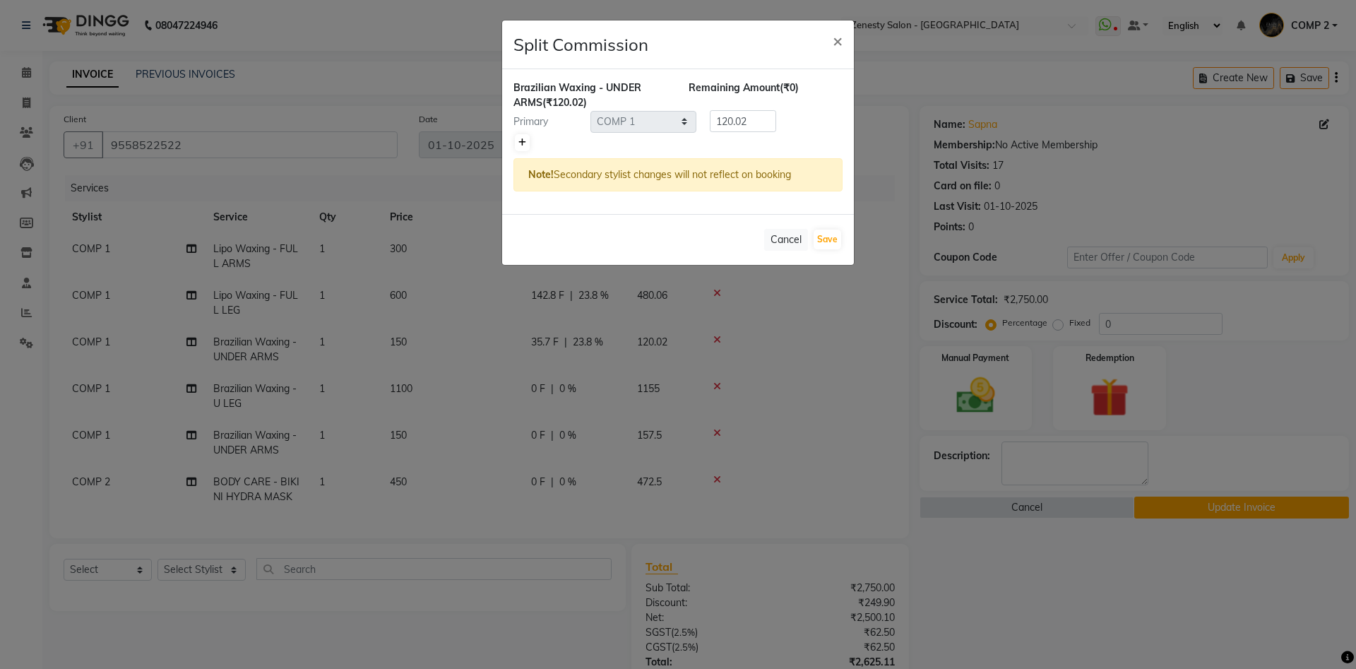
click at [526, 146] on link at bounding box center [522, 142] width 15 height 17
type input "60.01"
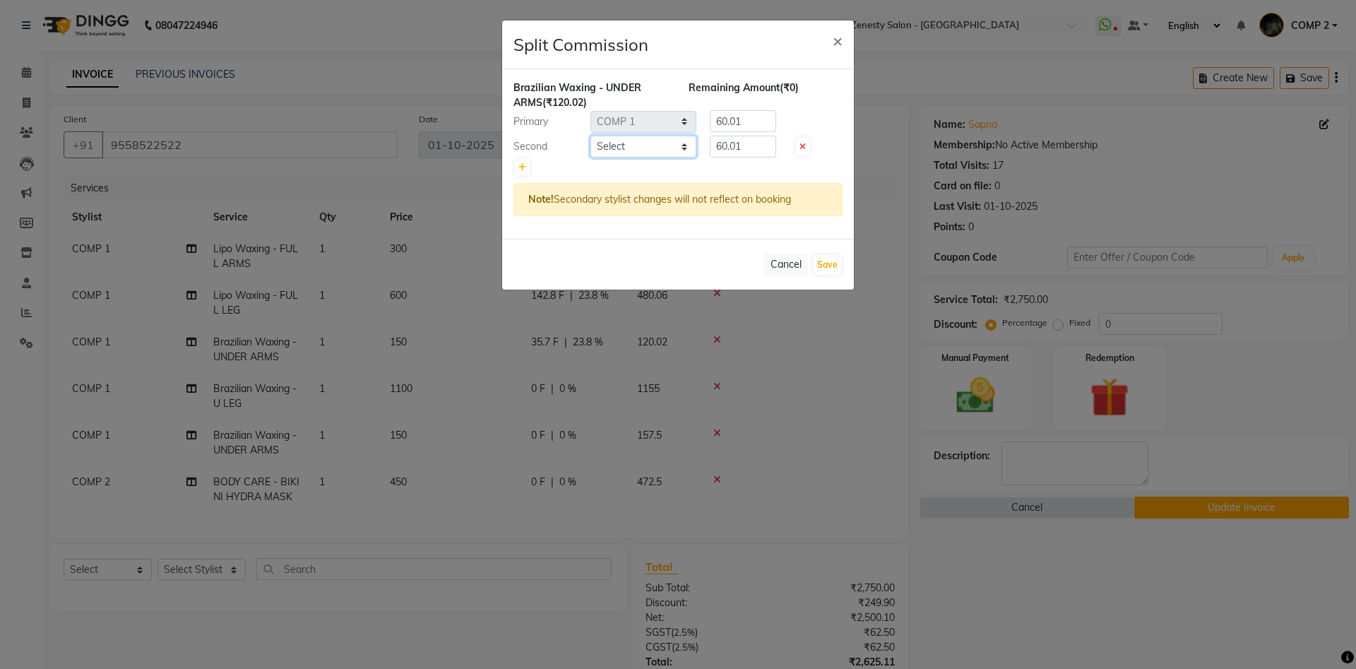
click at [591, 136] on select "Select Aanand Aarti Aashik Aesha Arsh Khalifa Ayan COMP 1 COMP 2 Darshan Dhara …" at bounding box center [644, 147] width 106 height 22
select select "39492"
click option "Nidhi" at bounding box center [0, 0] width 0 height 0
click at [627, 146] on select "Select Aanand Aarti Aashik Aesha Arsh Khalifa Ayan COMP 1 COMP 2 Darshan Dhara …" at bounding box center [644, 147] width 106 height 22
drag, startPoint x: 747, startPoint y: 145, endPoint x: 658, endPoint y: 146, distance: 89.0
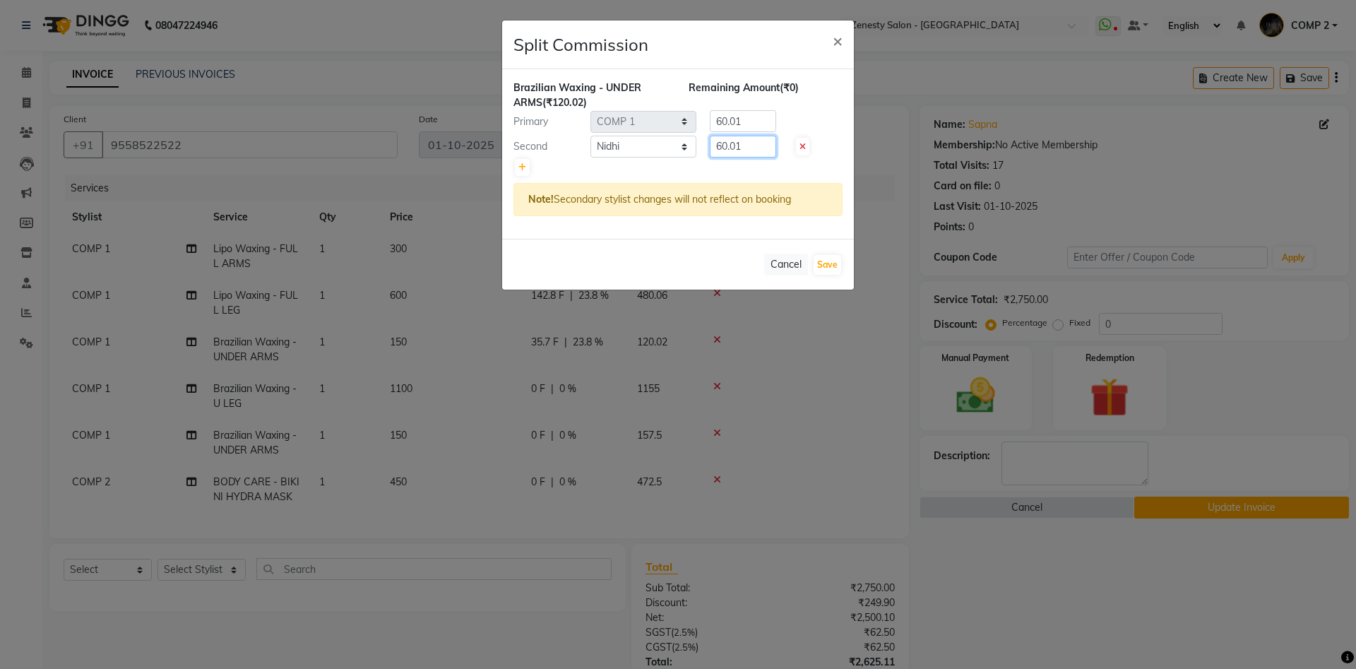
click at [710, 146] on input "60.01" at bounding box center [743, 147] width 66 height 22
type input "0"
drag, startPoint x: 755, startPoint y: 125, endPoint x: 636, endPoint y: 126, distance: 118.7
click at [710, 126] on input "60.01" at bounding box center [743, 121] width 66 height 22
type input "120.02"
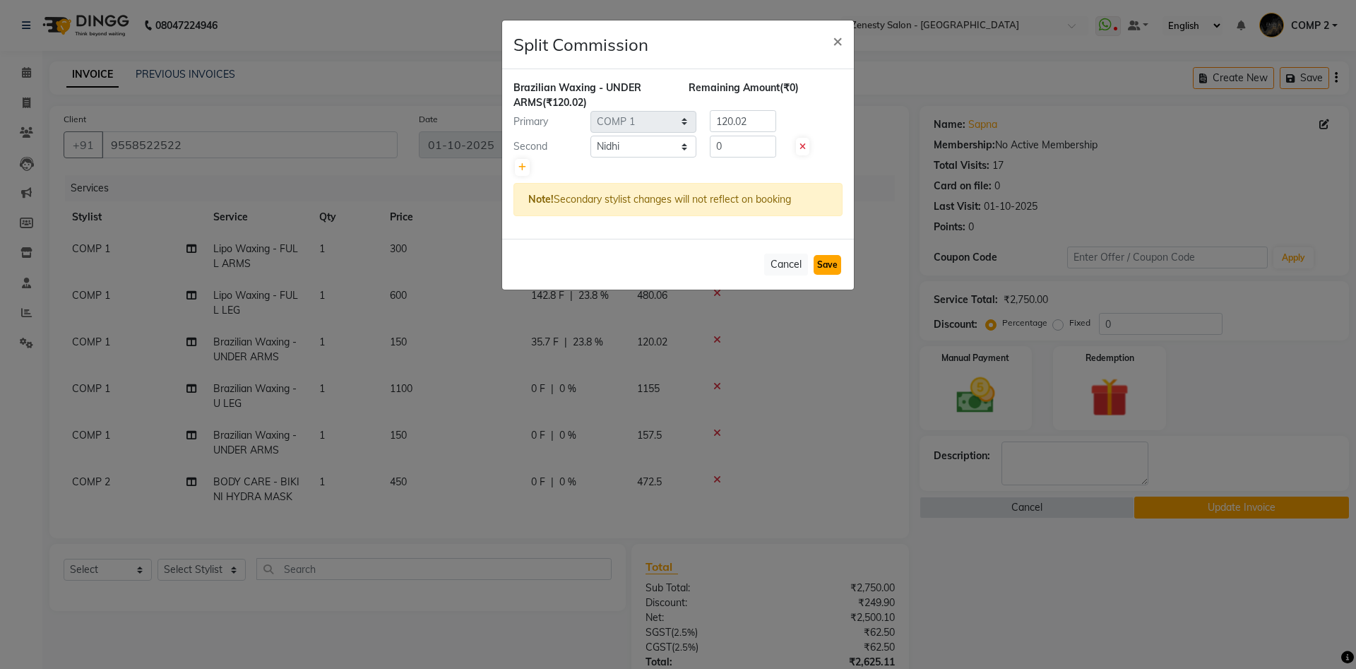
click at [838, 268] on button "Save" at bounding box center [828, 265] width 28 height 20
select select "Select"
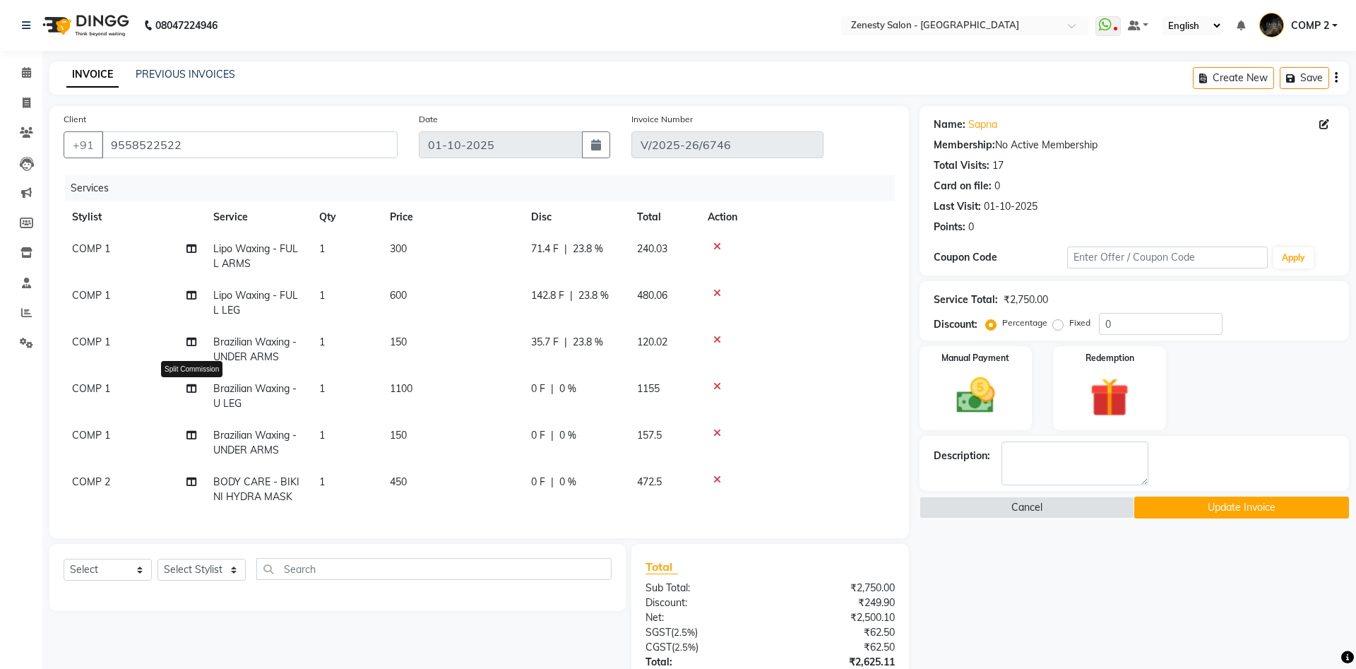
click at [196, 386] on icon at bounding box center [191, 389] width 10 height 10
select select "81093"
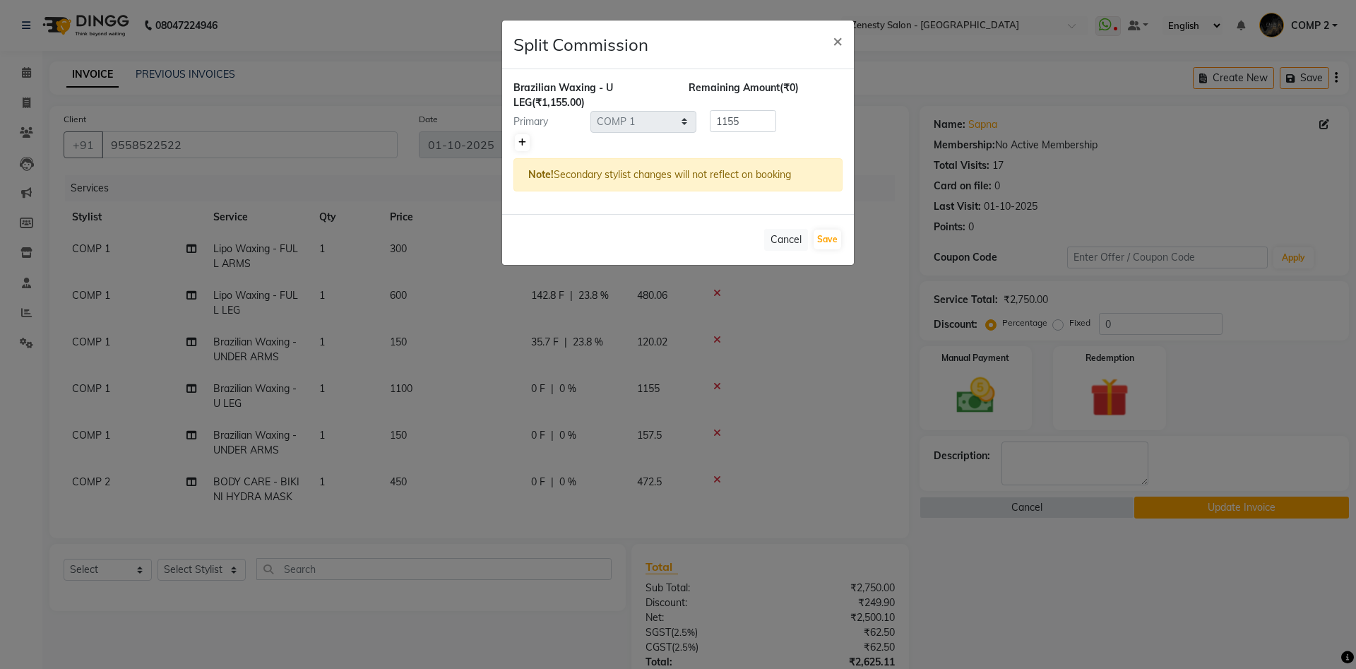
click at [525, 143] on icon at bounding box center [522, 142] width 8 height 8
type input "577.5"
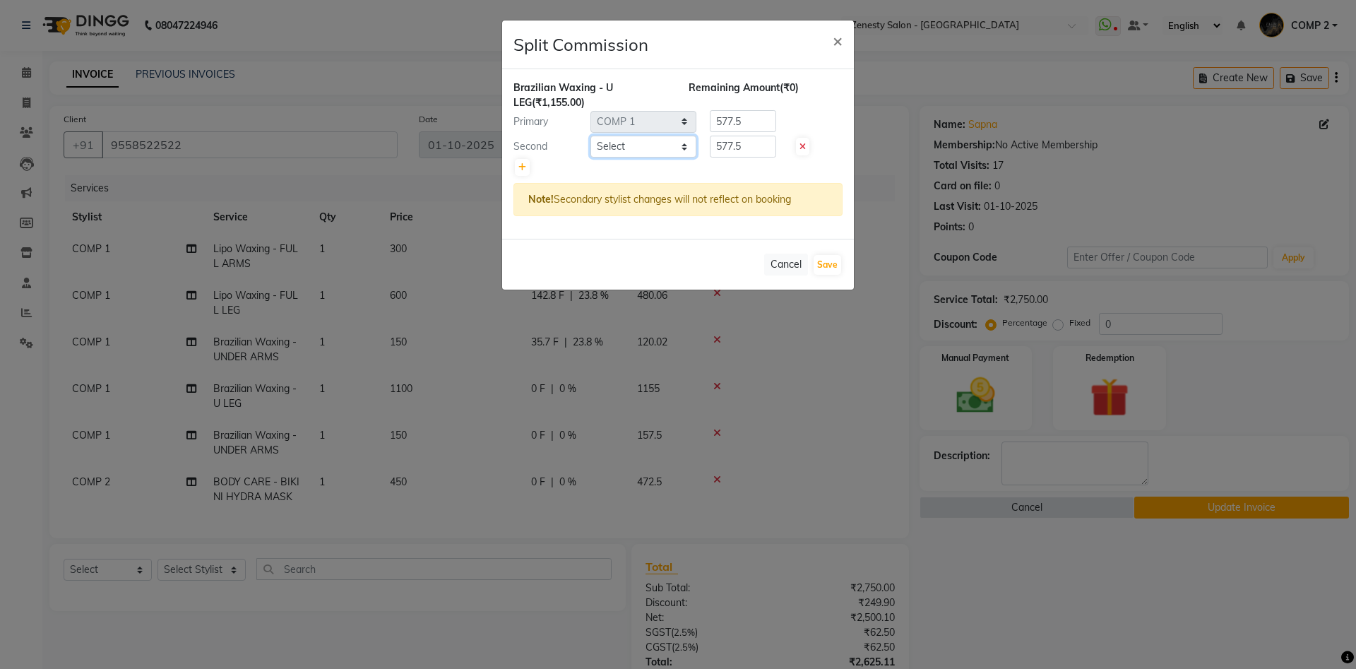
click at [591, 136] on select "Select Aanand Aarti Aashik Aesha Arsh Khalifa Ayan COMP 1 COMP 2 Darshan Dhara …" at bounding box center [644, 147] width 106 height 22
select select "39492"
click option "Nidhi" at bounding box center [0, 0] width 0 height 0
drag, startPoint x: 620, startPoint y: 144, endPoint x: 695, endPoint y: 147, distance: 75.6
click at [710, 147] on input "577.5" at bounding box center [743, 147] width 66 height 22
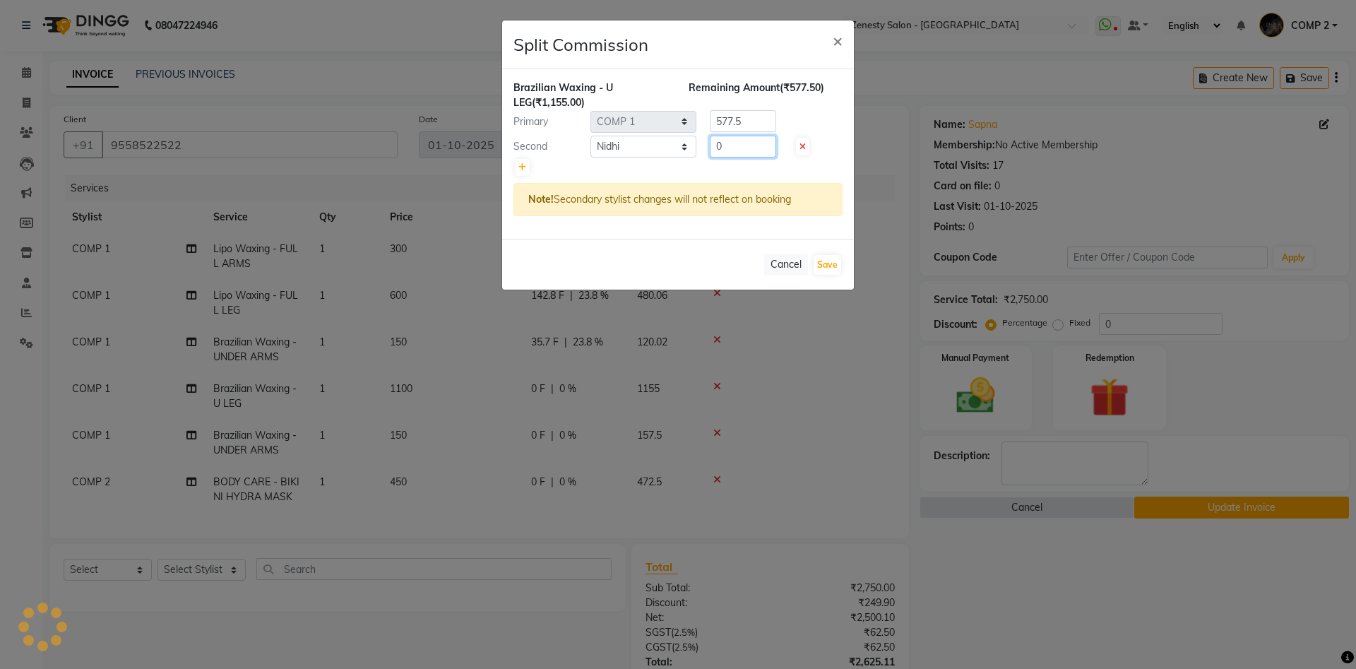
type input "0"
drag, startPoint x: 749, startPoint y: 123, endPoint x: 697, endPoint y: 126, distance: 51.7
click at [710, 126] on input "577.5" at bounding box center [743, 121] width 66 height 22
type input "1155"
click at [826, 267] on button "Save" at bounding box center [828, 265] width 28 height 20
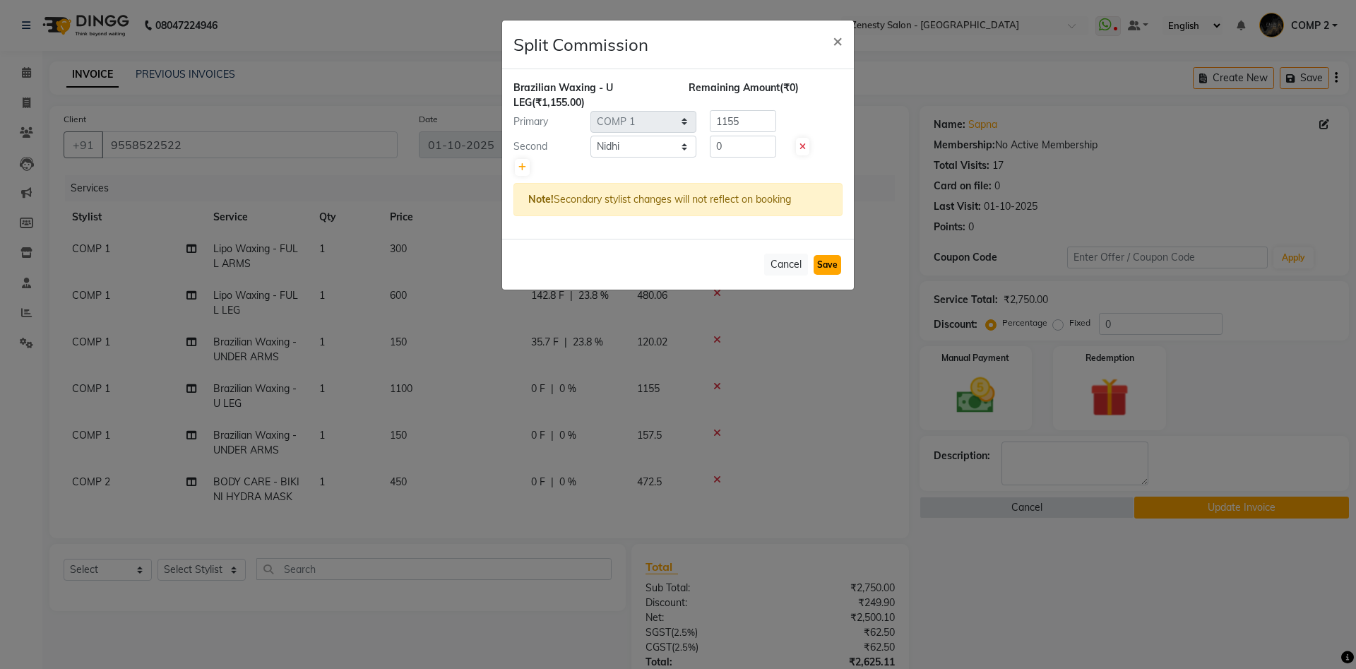
select select "Select"
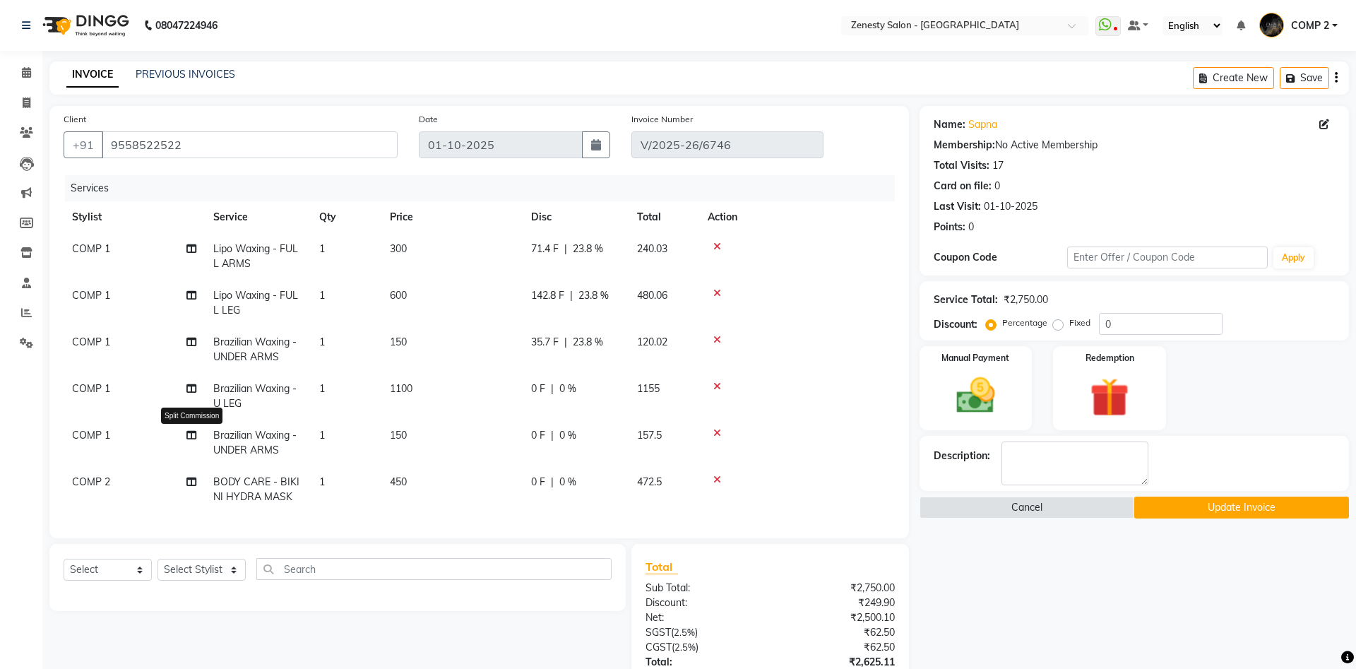
click at [194, 437] on icon at bounding box center [191, 435] width 10 height 10
select select "81093"
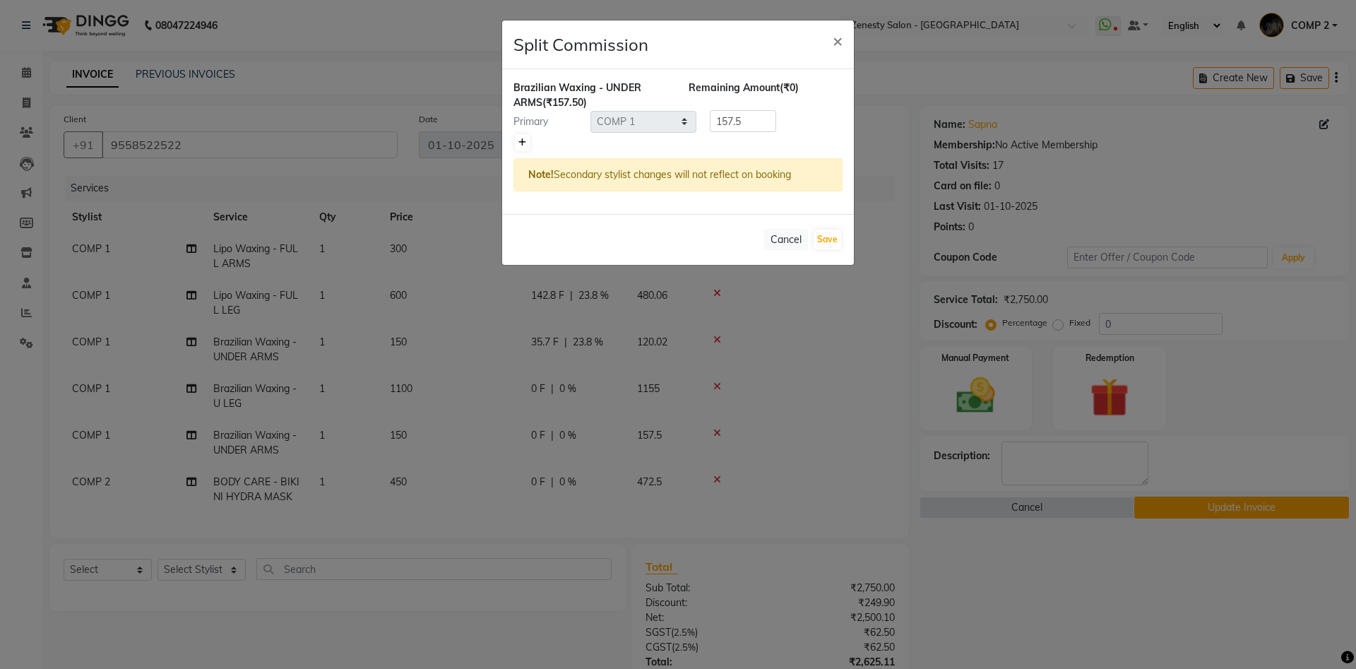
click at [524, 144] on icon at bounding box center [522, 142] width 8 height 8
type input "78.75"
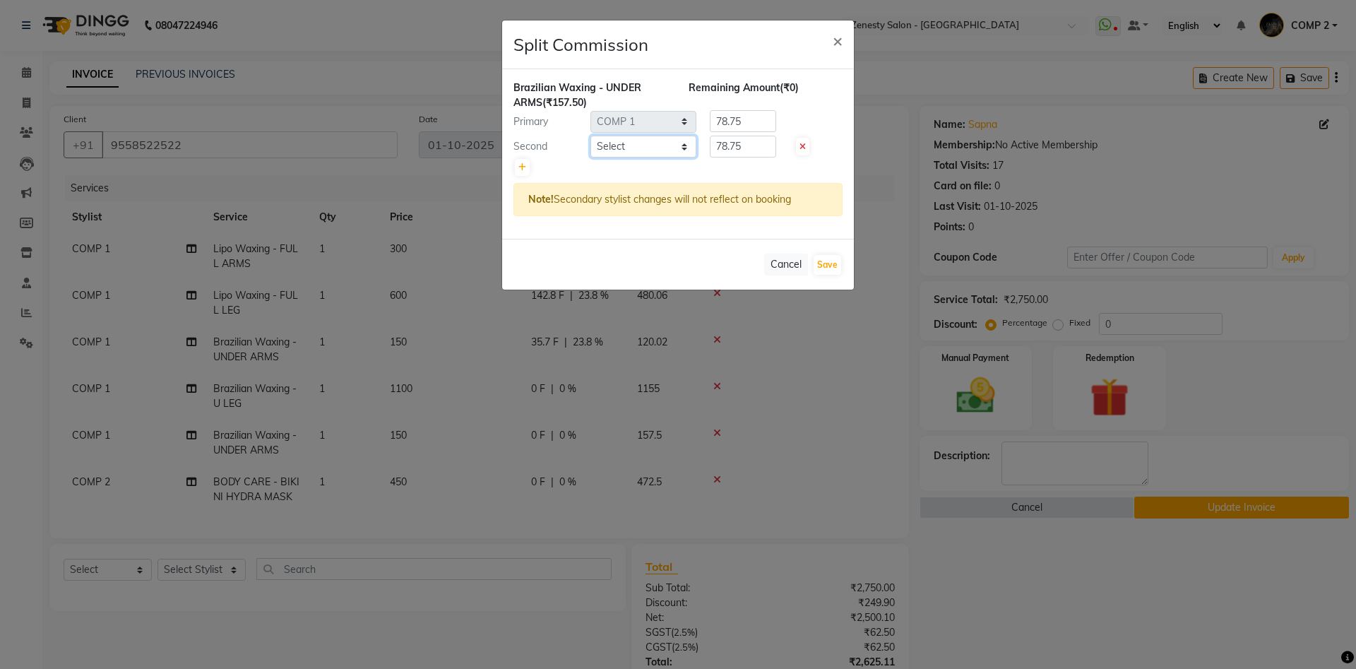
click at [591, 136] on select "Select Aanand Aarti Aashik Aesha Arsh Khalifa Ayan COMP 1 COMP 2 Darshan Dhara …" at bounding box center [644, 147] width 106 height 22
select select "39492"
click option "Nidhi" at bounding box center [0, 0] width 0 height 0
click at [672, 145] on select "Select Aanand Aarti Aashik Aesha Arsh Khalifa Ayan COMP 1 COMP 2 Darshan Dhara …" at bounding box center [644, 147] width 106 height 22
drag, startPoint x: 748, startPoint y: 148, endPoint x: 664, endPoint y: 148, distance: 84.1
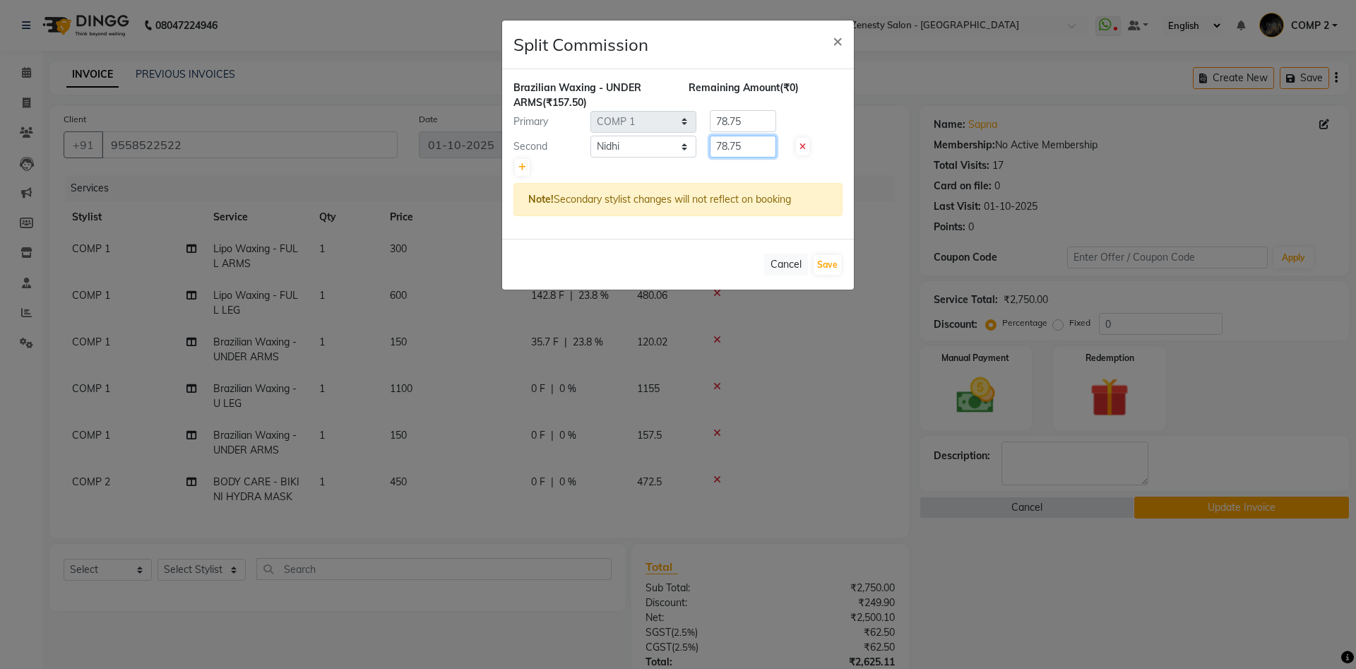
click at [710, 148] on input "78.75" at bounding box center [743, 147] width 66 height 22
type input "0"
drag, startPoint x: 751, startPoint y: 116, endPoint x: 675, endPoint y: 117, distance: 75.6
click at [710, 117] on input "78.75" at bounding box center [743, 121] width 66 height 22
type input "157.5"
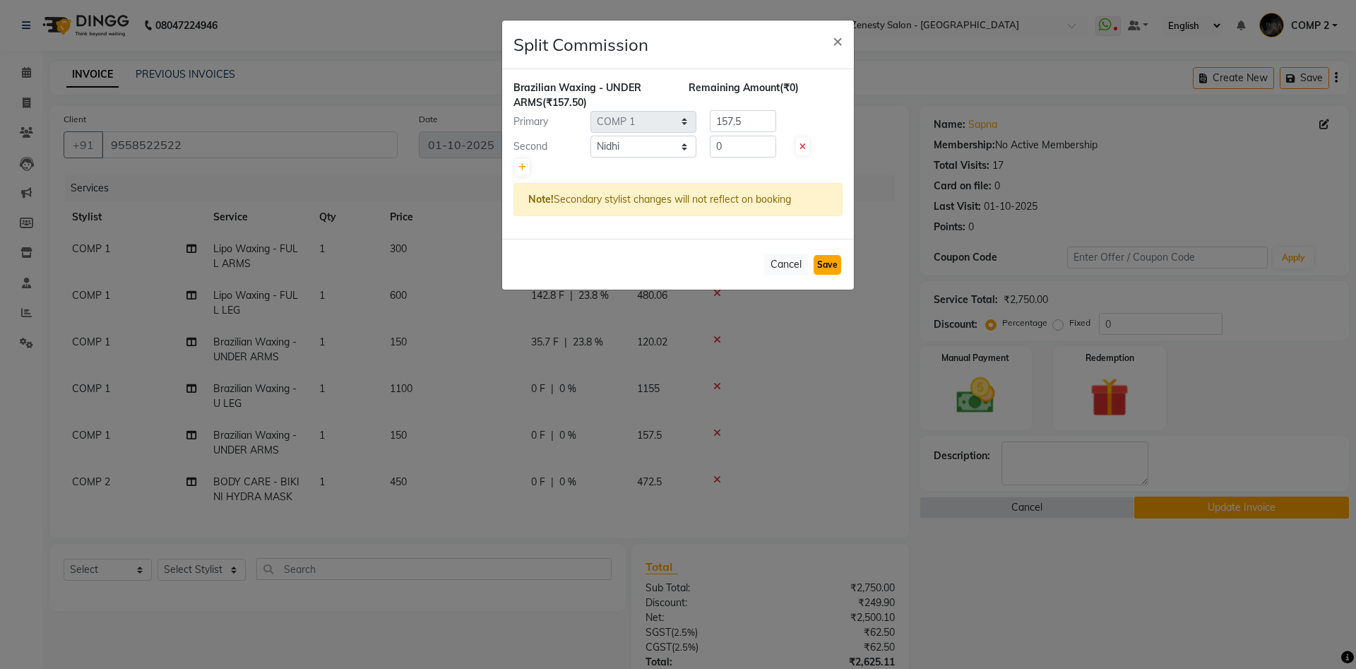
click at [836, 266] on button "Save" at bounding box center [828, 265] width 28 height 20
select select "Select"
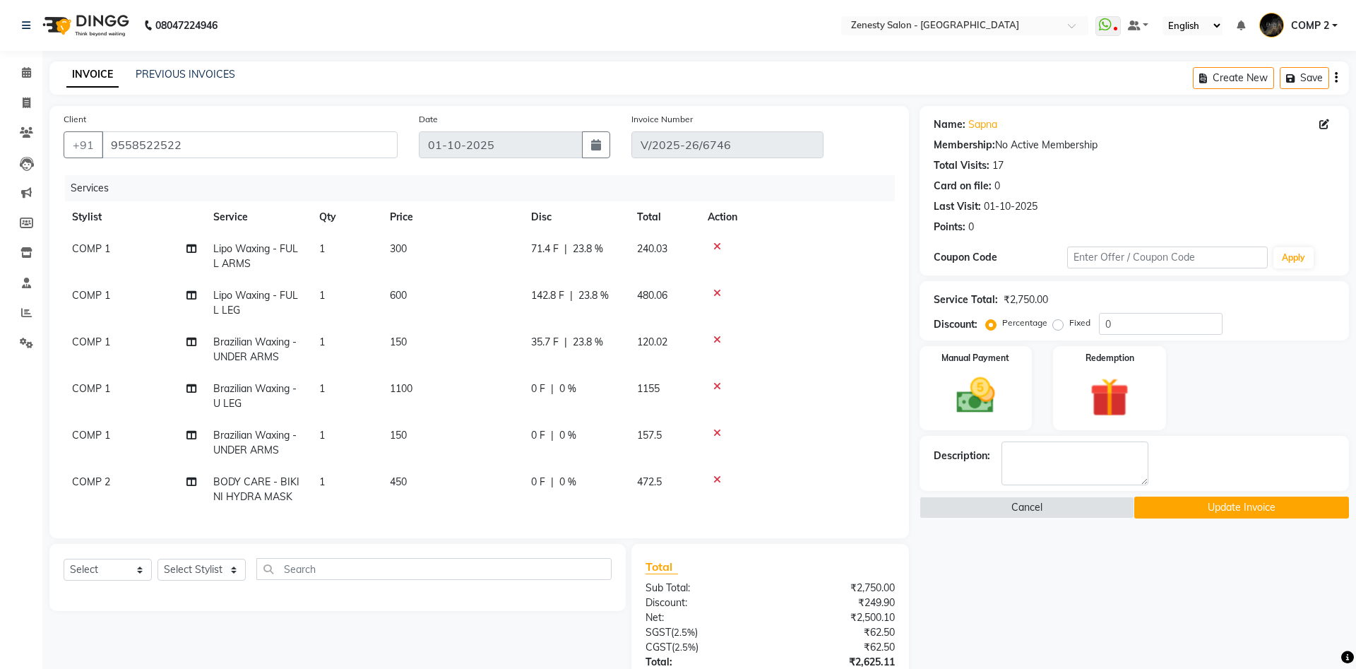
click at [186, 482] on td "COMP 2" at bounding box center [134, 489] width 141 height 47
select select "40087"
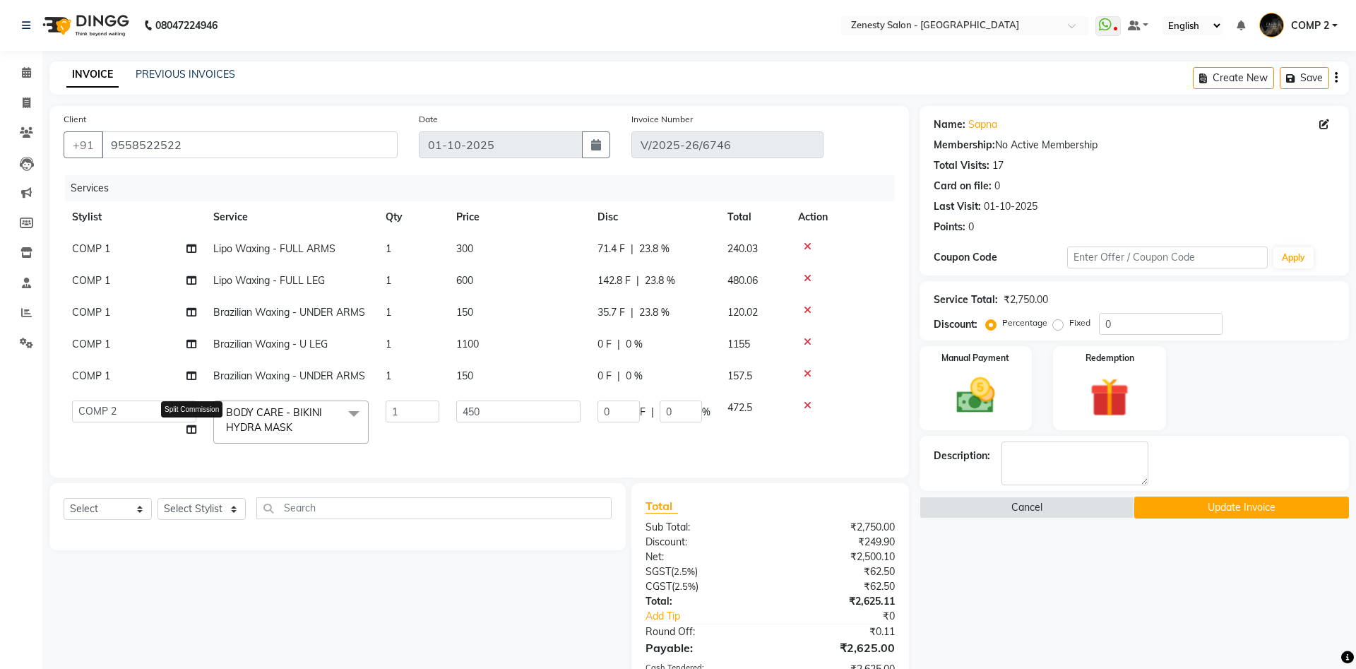
click at [186, 430] on icon at bounding box center [191, 430] width 10 height 10
select select "40087"
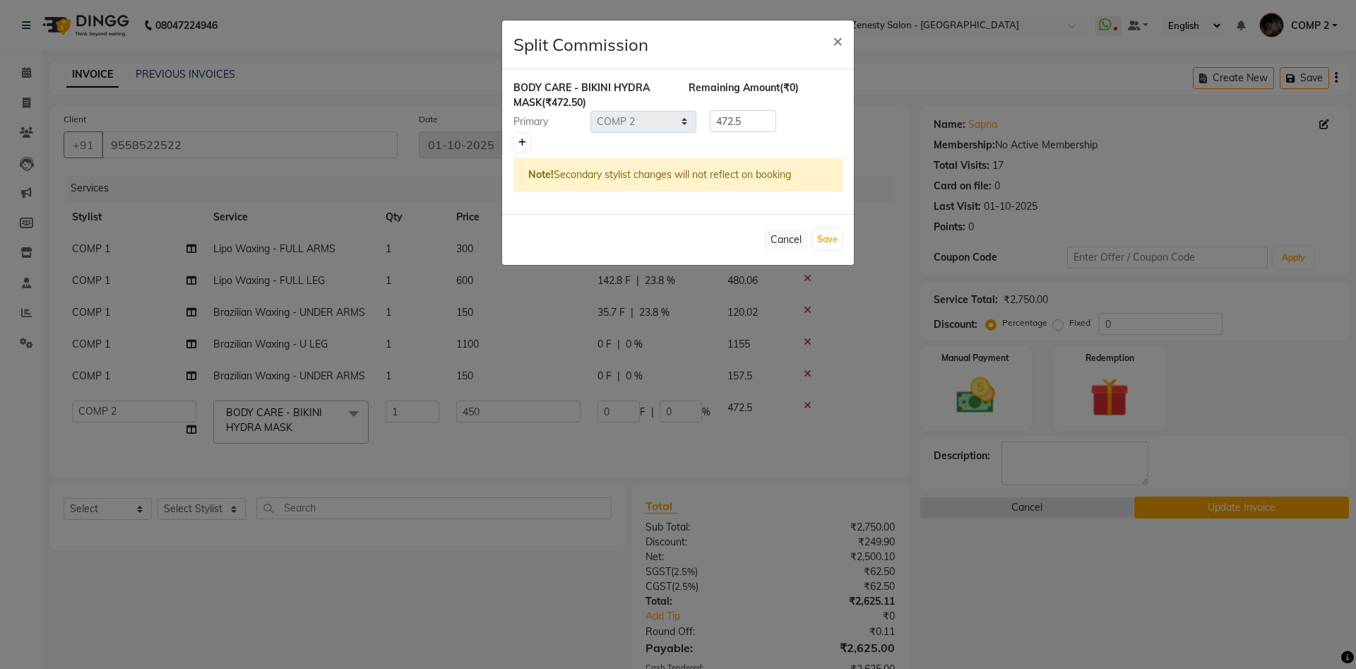
click at [521, 147] on link at bounding box center [522, 142] width 15 height 17
type input "236.25"
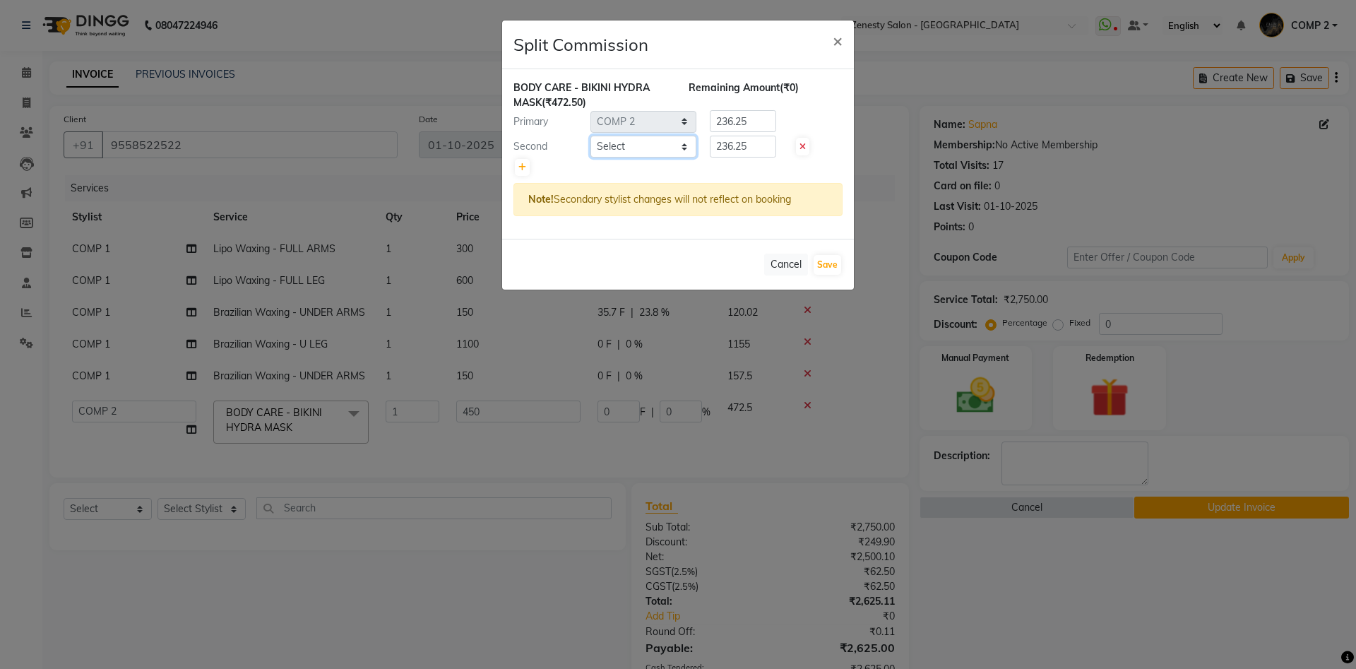
click at [591, 136] on select "Select Aanand Aarti Aashik Aesha Arsh Khalifa Ayan COMP 1 COMP 2 Darshan Dhara …" at bounding box center [644, 147] width 106 height 22
select select "39492"
click option "Nidhi" at bounding box center [0, 0] width 0 height 0
click at [636, 145] on select "Select Aanand Aarti Aashik Aesha Arsh Khalifa Ayan COMP 1 COMP 2 Darshan Dhara …" at bounding box center [644, 147] width 106 height 22
drag, startPoint x: 706, startPoint y: 159, endPoint x: 648, endPoint y: 160, distance: 57.9
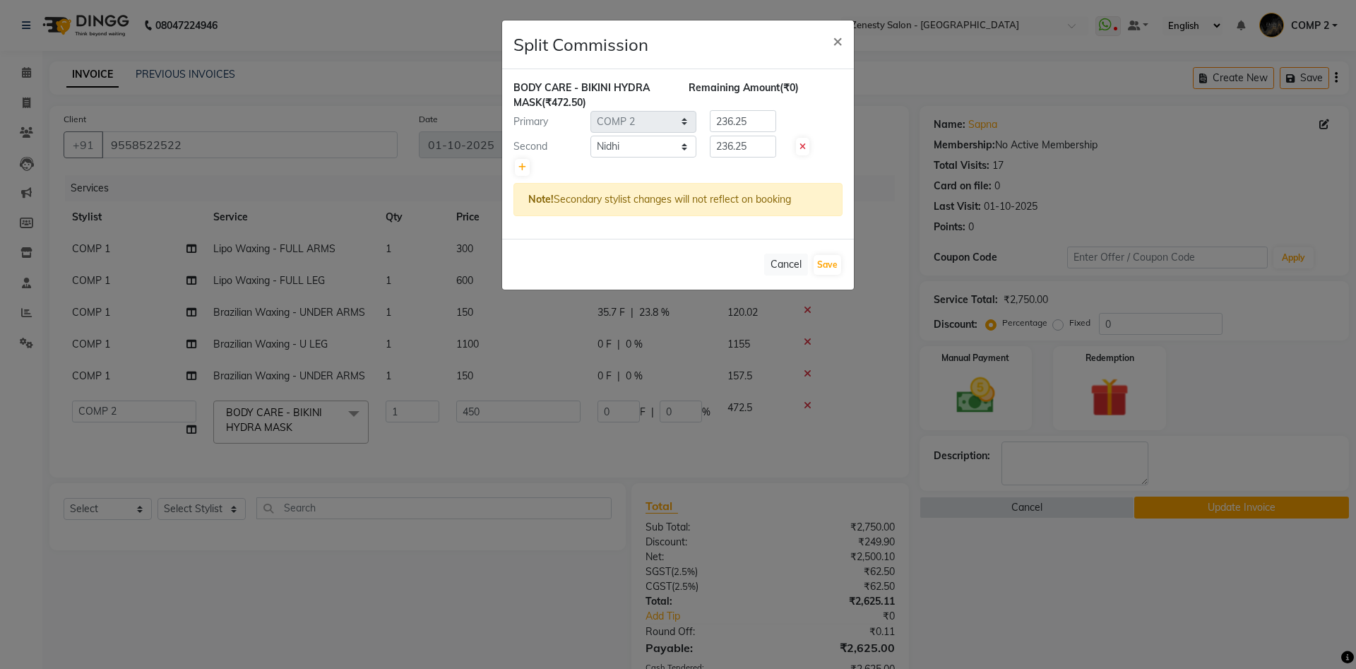
click at [648, 160] on div at bounding box center [678, 168] width 329 height 20
drag, startPoint x: 754, startPoint y: 142, endPoint x: 668, endPoint y: 141, distance: 86.2
click at [710, 141] on input "236.25" at bounding box center [743, 147] width 66 height 22
type input "0"
drag, startPoint x: 753, startPoint y: 114, endPoint x: 658, endPoint y: 112, distance: 95.4
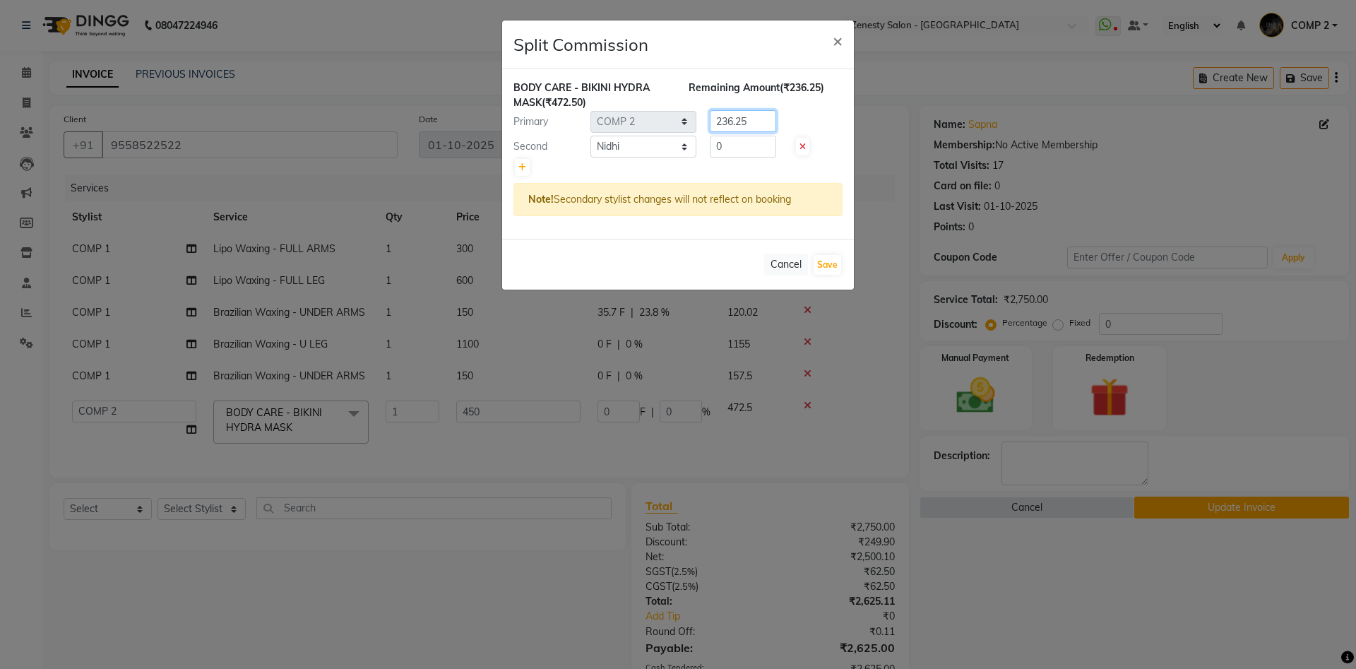
click at [710, 112] on input "236.25" at bounding box center [743, 121] width 66 height 22
type input "472.5"
click at [827, 262] on button "Save" at bounding box center [828, 265] width 28 height 20
select select "Select"
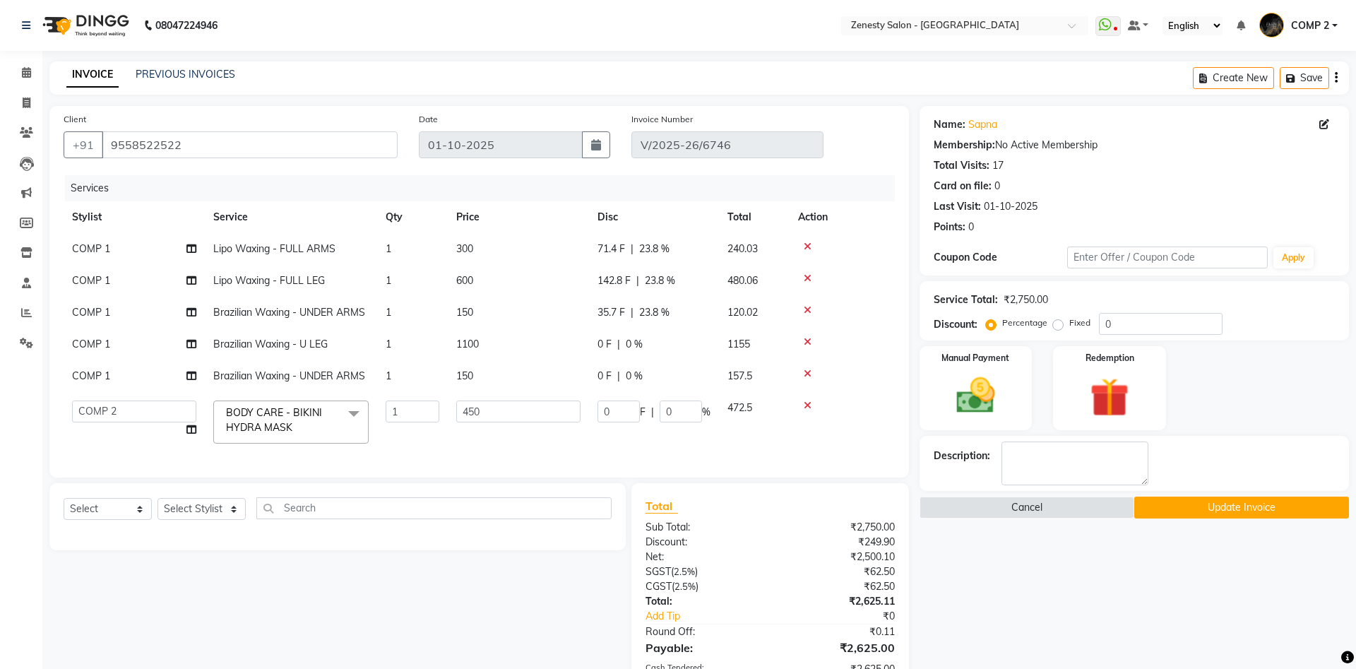
scroll to position [108, 0]
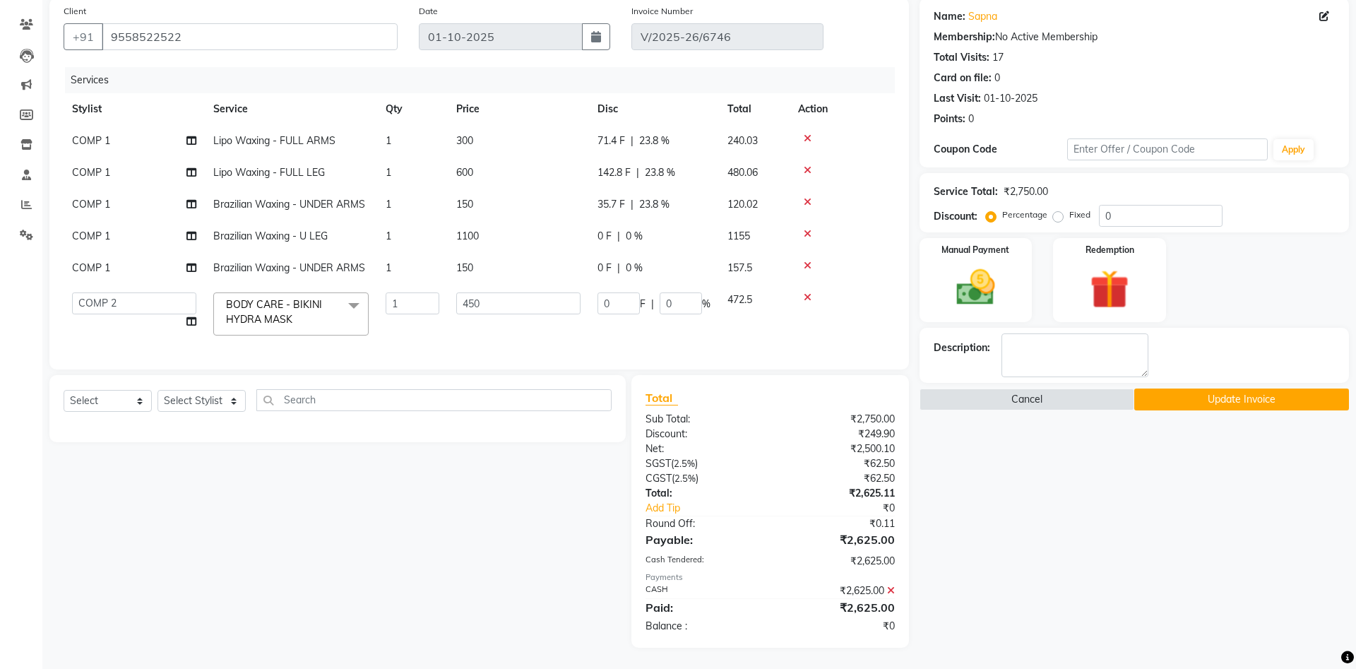
click at [1230, 394] on button "Update Invoice" at bounding box center [1241, 400] width 215 height 22
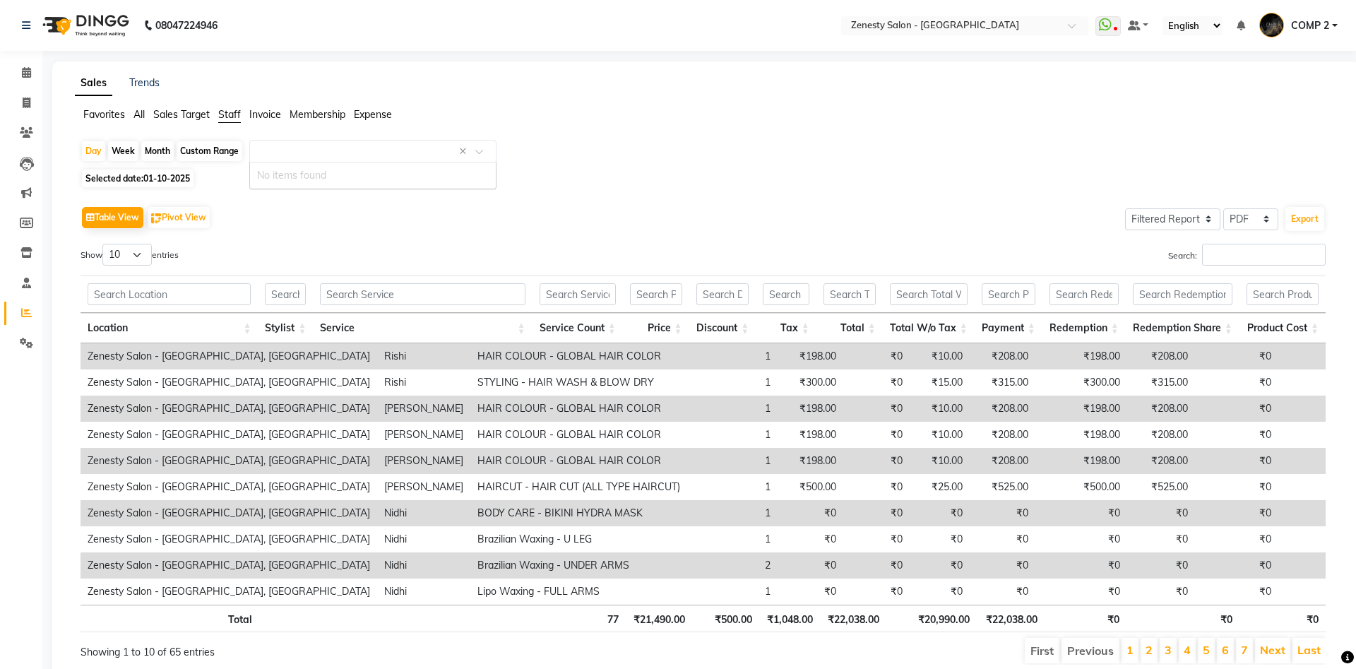
select select "filtered_report"
select select "pdf"
click at [28, 107] on icon at bounding box center [27, 102] width 8 height 11
select select "service"
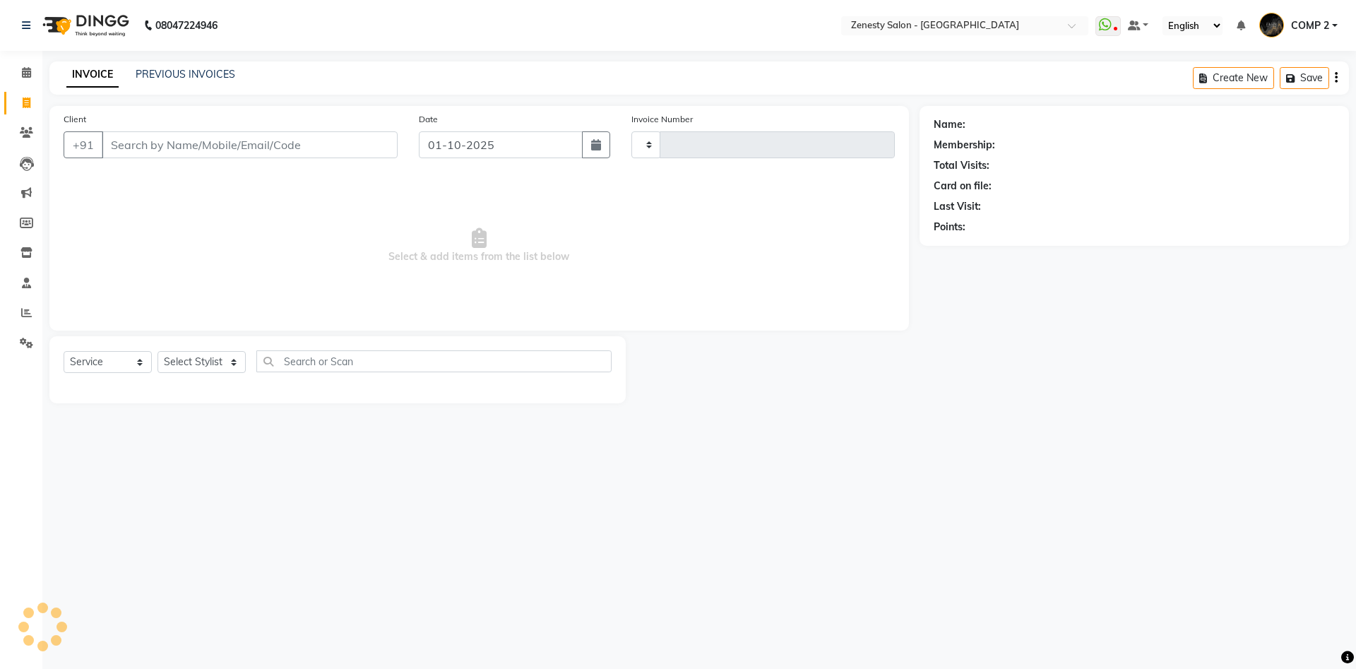
type input "6751"
select select "5713"
click at [158, 351] on select "Select Stylist [PERSON_NAME] [PERSON_NAME] [PERSON_NAME] Khalifa [PERSON_NAME] …" at bounding box center [202, 362] width 88 height 22
select select "81093"
click option "COMP 1" at bounding box center [0, 0] width 0 height 0
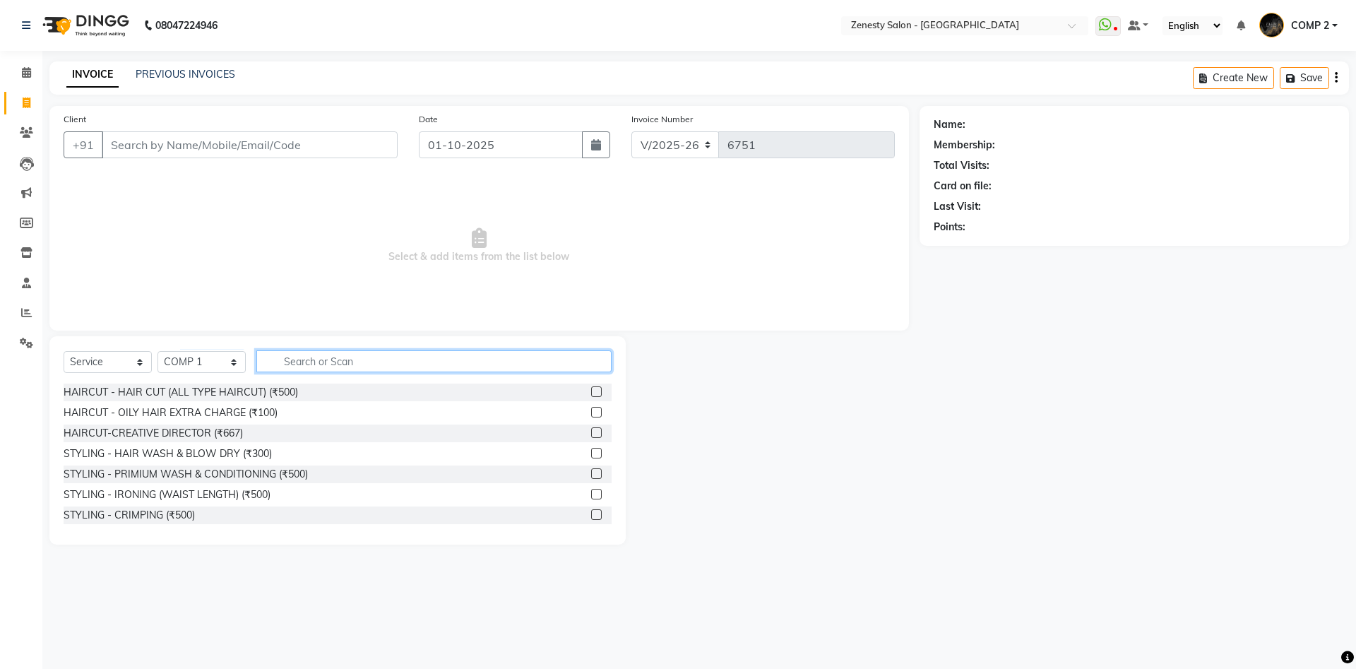
click at [334, 370] on input "text" at bounding box center [433, 361] width 355 height 22
click at [27, 68] on icon at bounding box center [26, 72] width 9 height 11
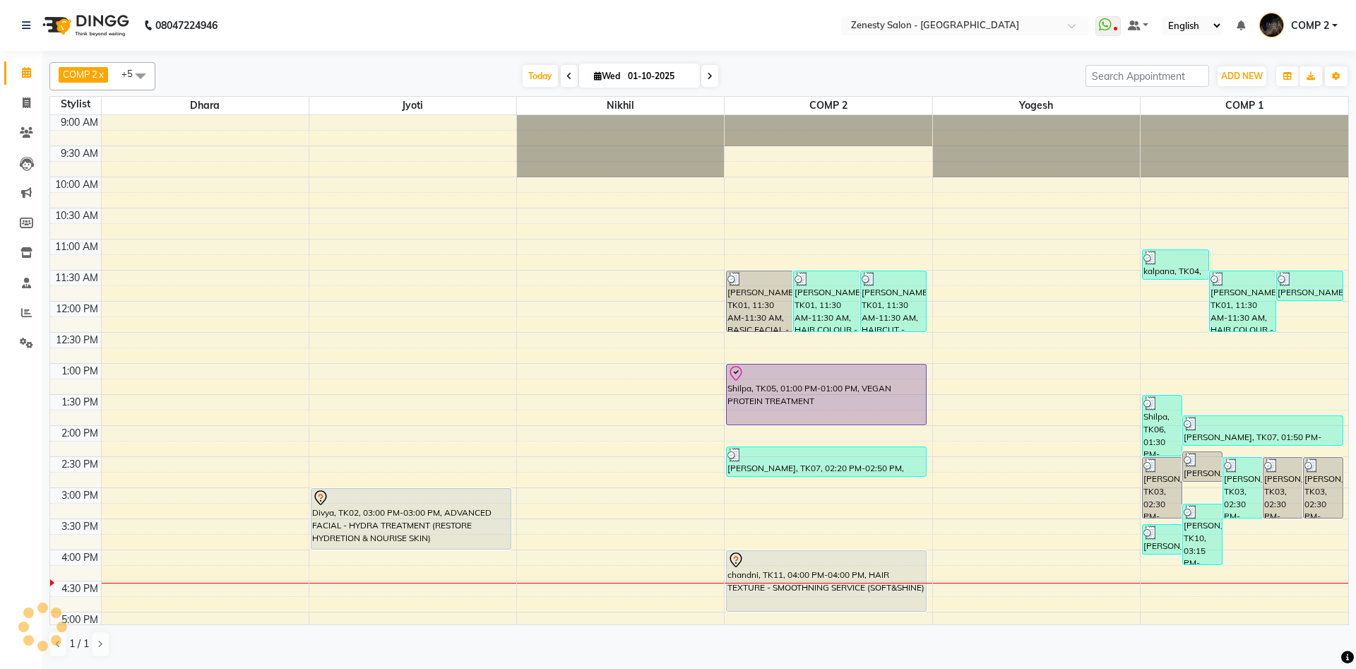
scroll to position [236, 0]
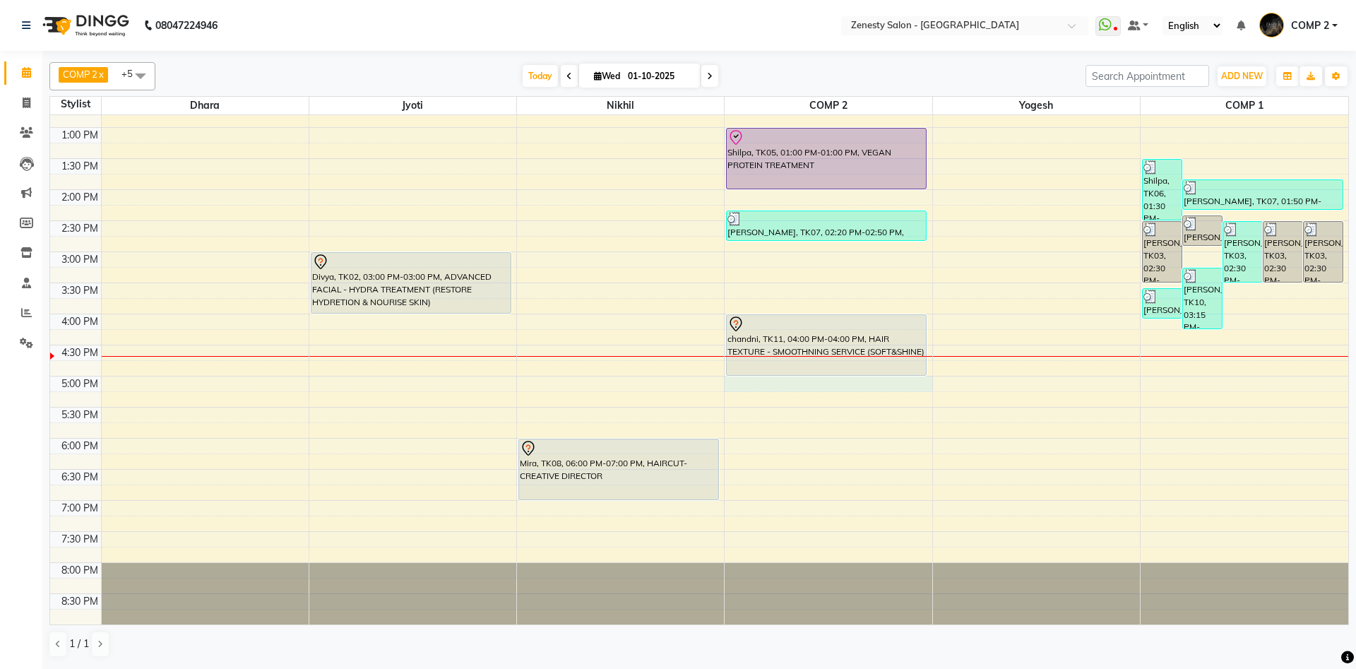
click at [728, 381] on div "9:00 AM 9:30 AM 10:00 AM 10:30 AM 11:00 AM 11:30 AM 12:00 PM 12:30 PM 1:00 PM 1…" at bounding box center [699, 251] width 1298 height 745
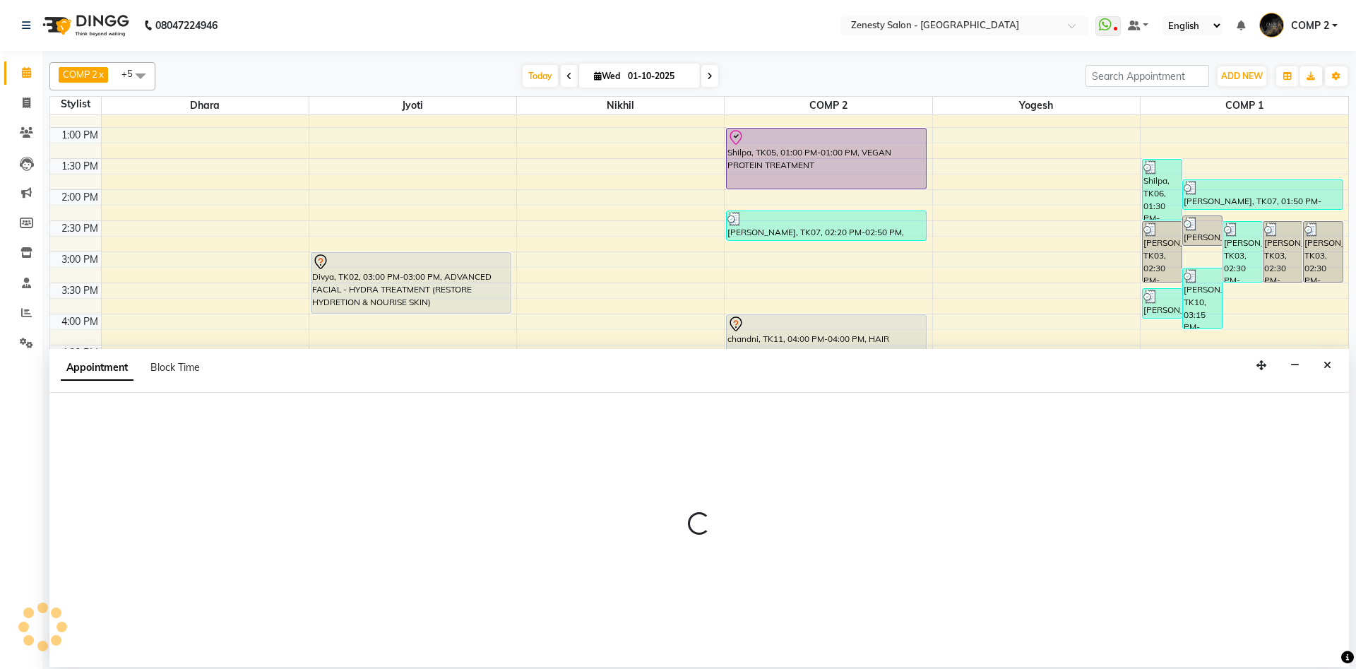
select select "40087"
select select "tentative"
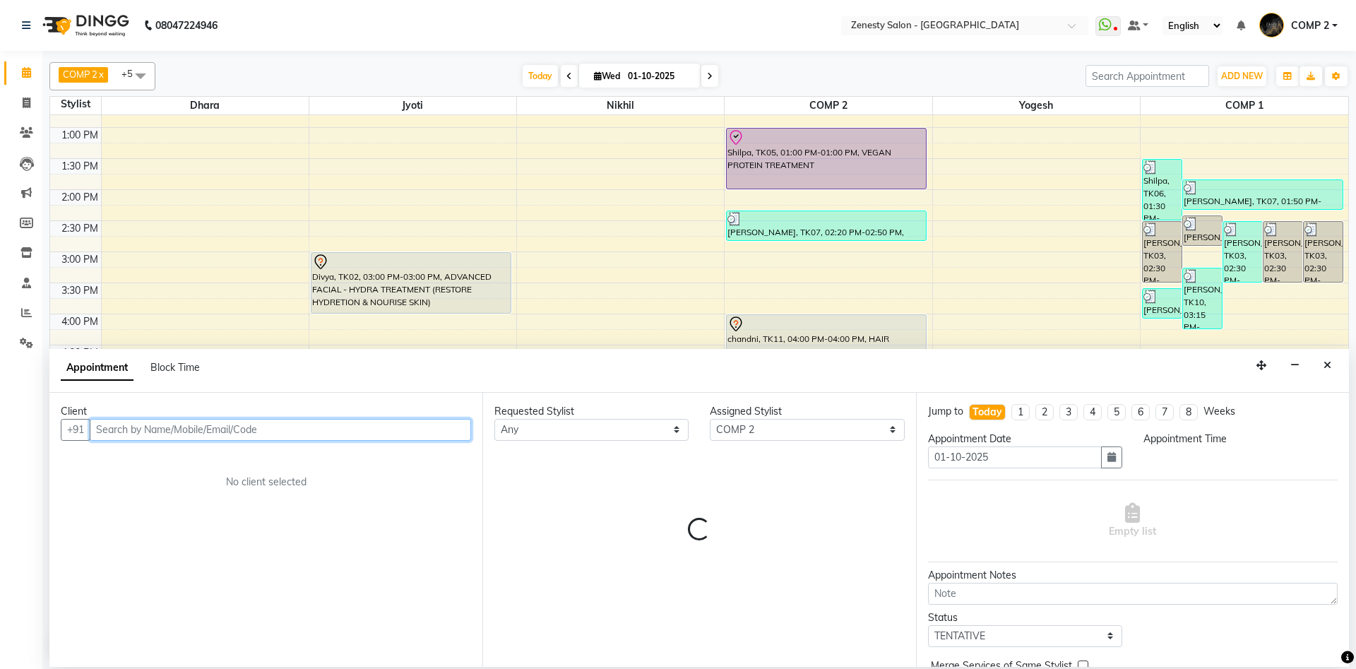
select select "1020"
click at [155, 434] on input "text" at bounding box center [280, 430] width 381 height 22
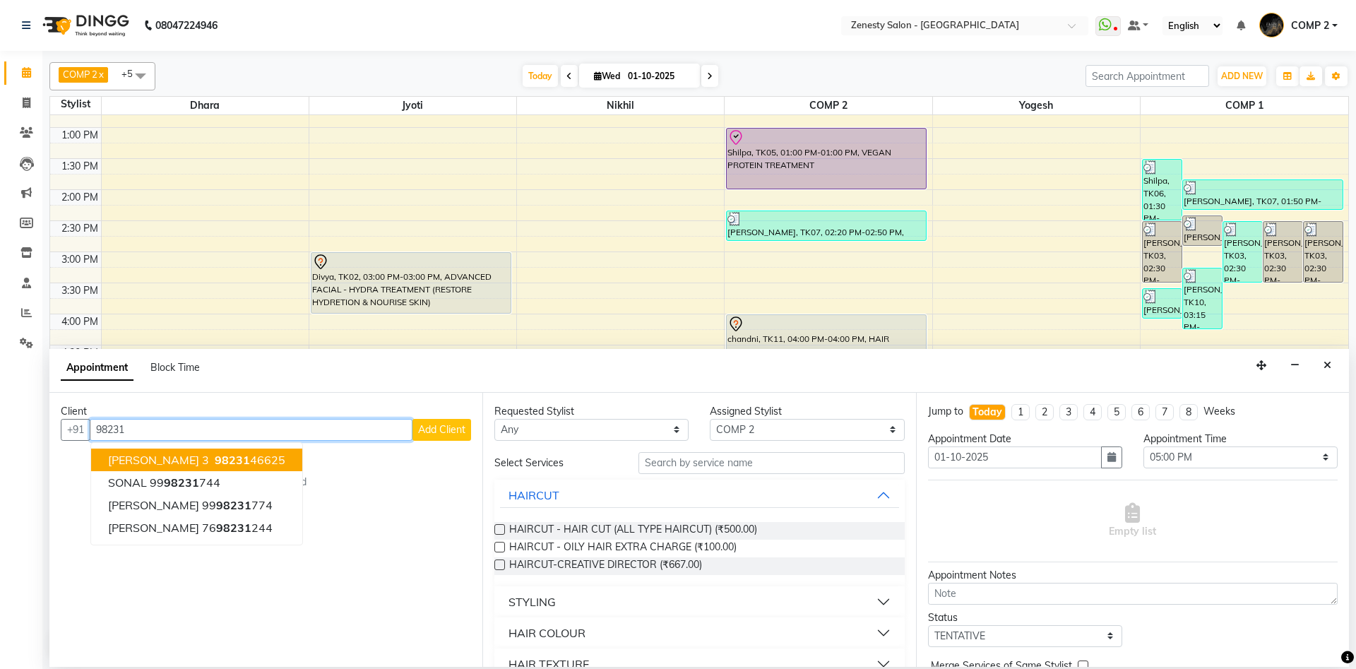
drag, startPoint x: 198, startPoint y: 465, endPoint x: 213, endPoint y: 463, distance: 15.0
click at [215, 465] on span "98231" at bounding box center [232, 460] width 35 height 14
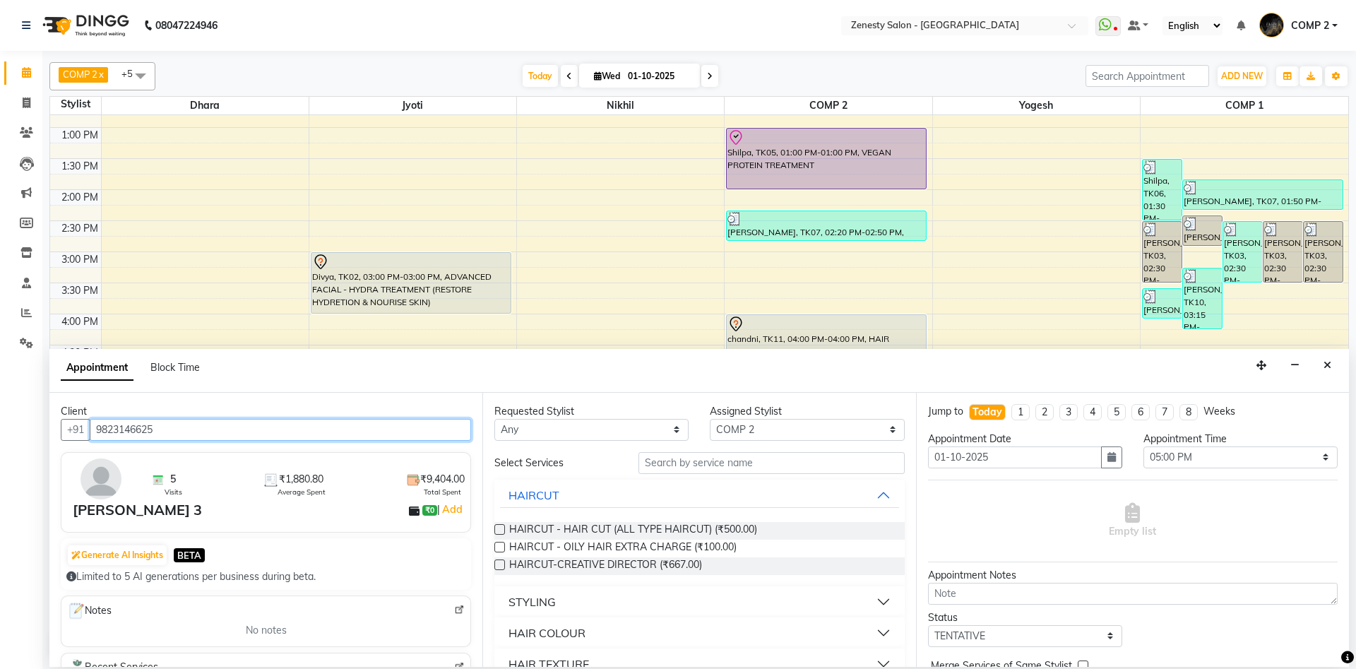
type input "9823146625"
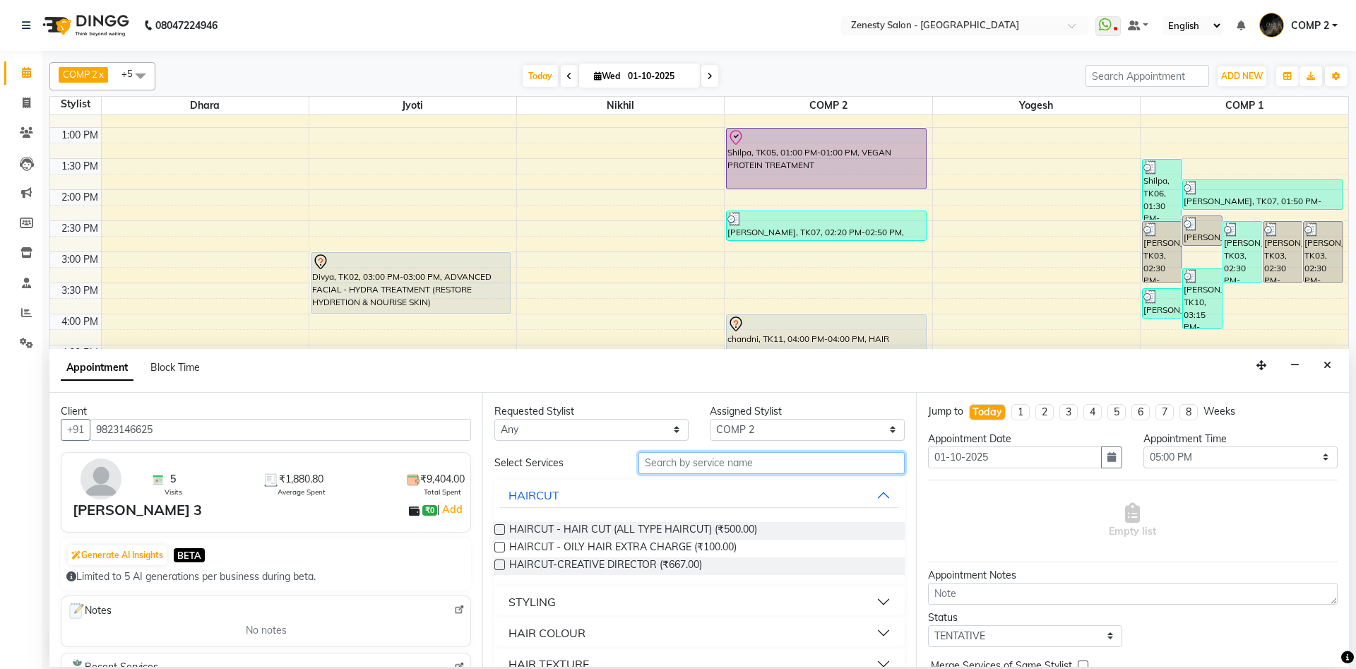
click at [701, 465] on input "text" at bounding box center [772, 463] width 266 height 22
click at [882, 596] on button "STYLING" at bounding box center [699, 601] width 398 height 25
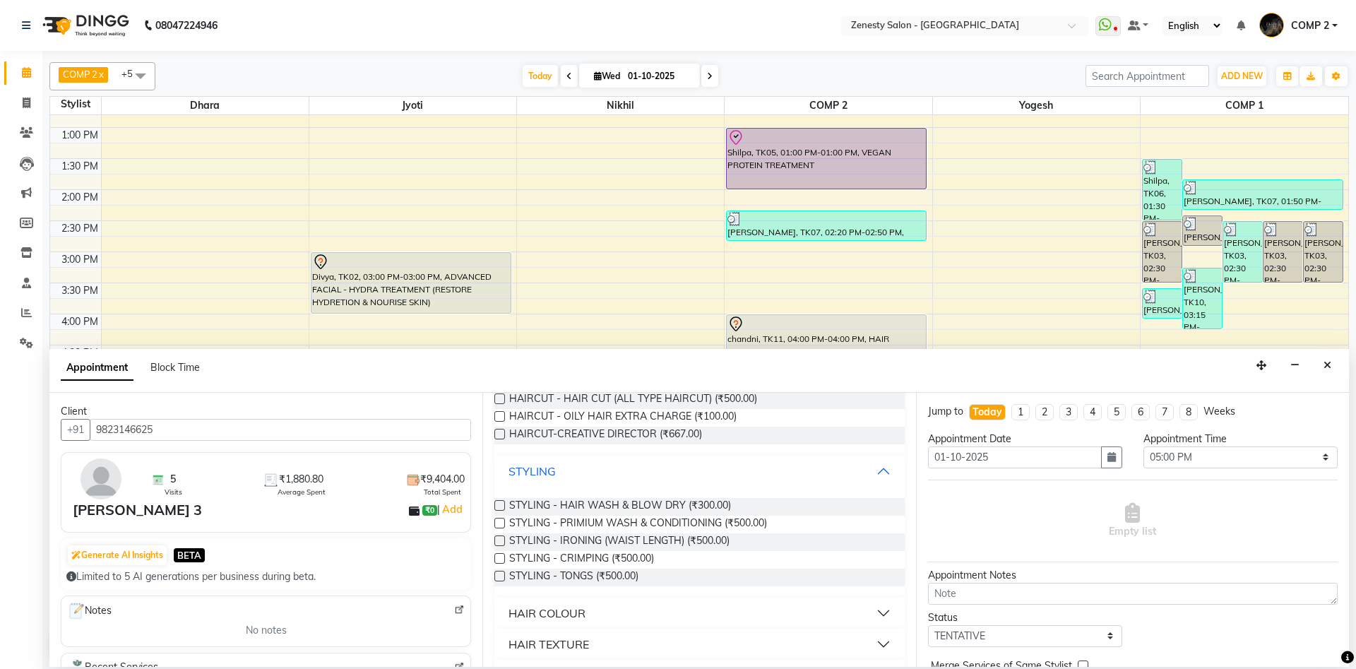
scroll to position [153, 0]
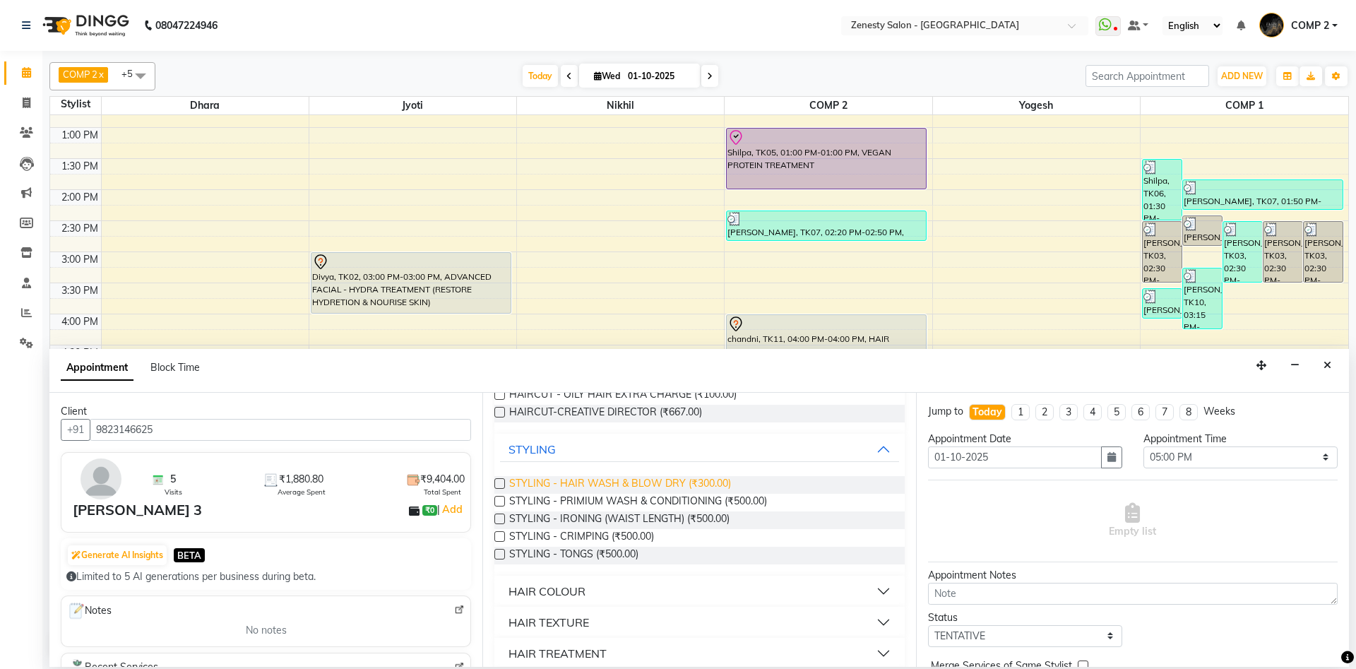
click at [642, 482] on span "STYLING - HAIR WASH & BLOW DRY (₹300.00)" at bounding box center [620, 485] width 222 height 18
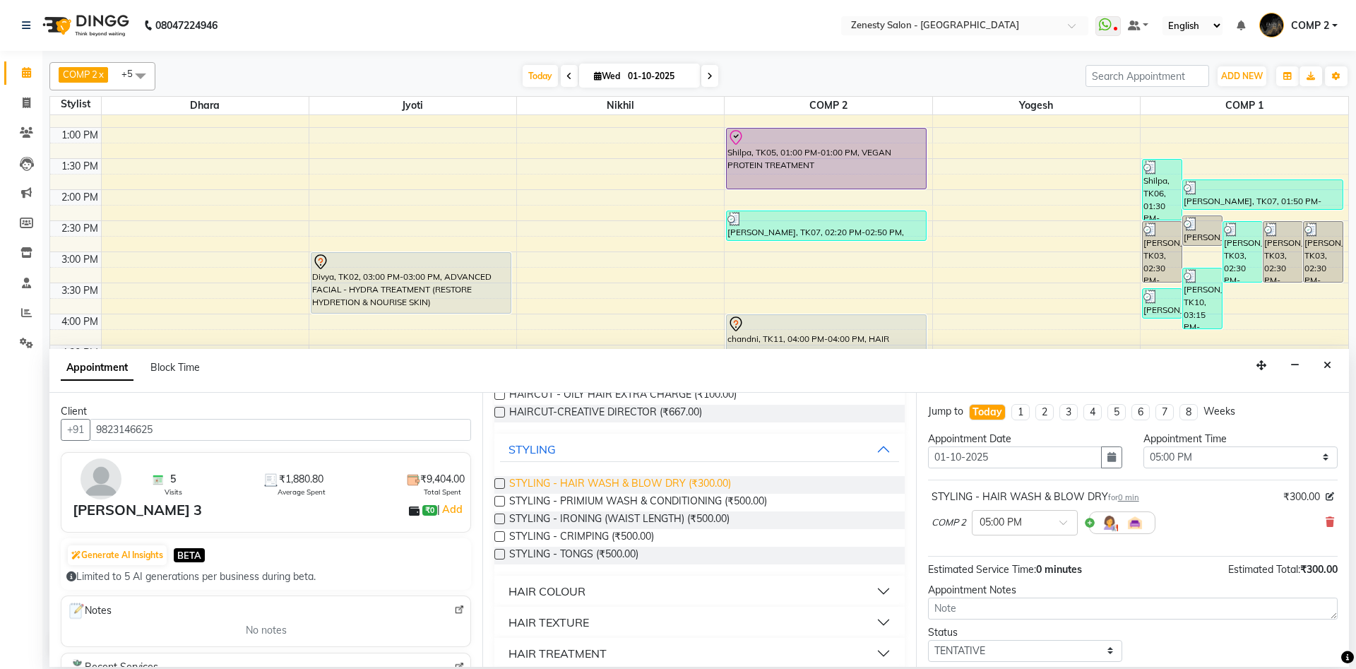
click at [642, 482] on span "STYLING - HAIR WASH & BLOW DRY (₹300.00)" at bounding box center [620, 485] width 222 height 18
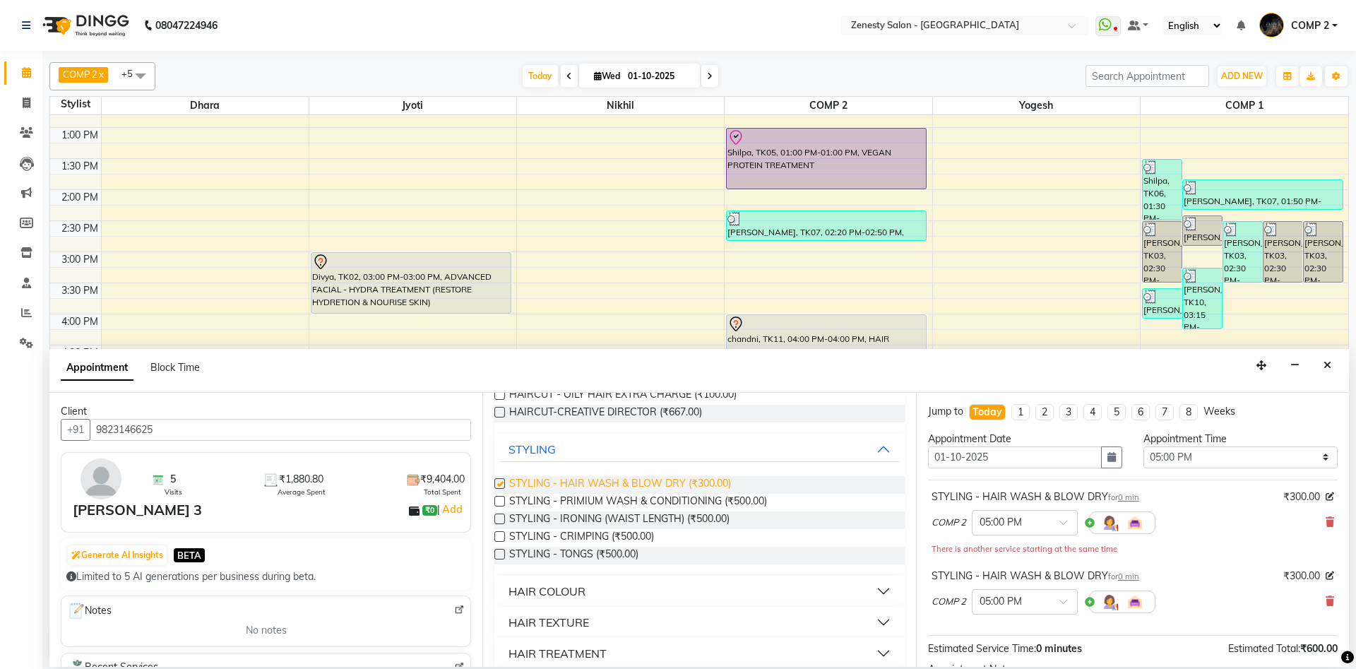
checkbox input "false"
click at [1144, 446] on select "Select 10:00 AM 10:15 AM 10:30 AM 10:45 AM 11:00 AM 11:15 AM 11:30 AM 11:45 AM …" at bounding box center [1241, 457] width 194 height 22
select select "1035"
click option "05:15 PM" at bounding box center [0, 0] width 0 height 0
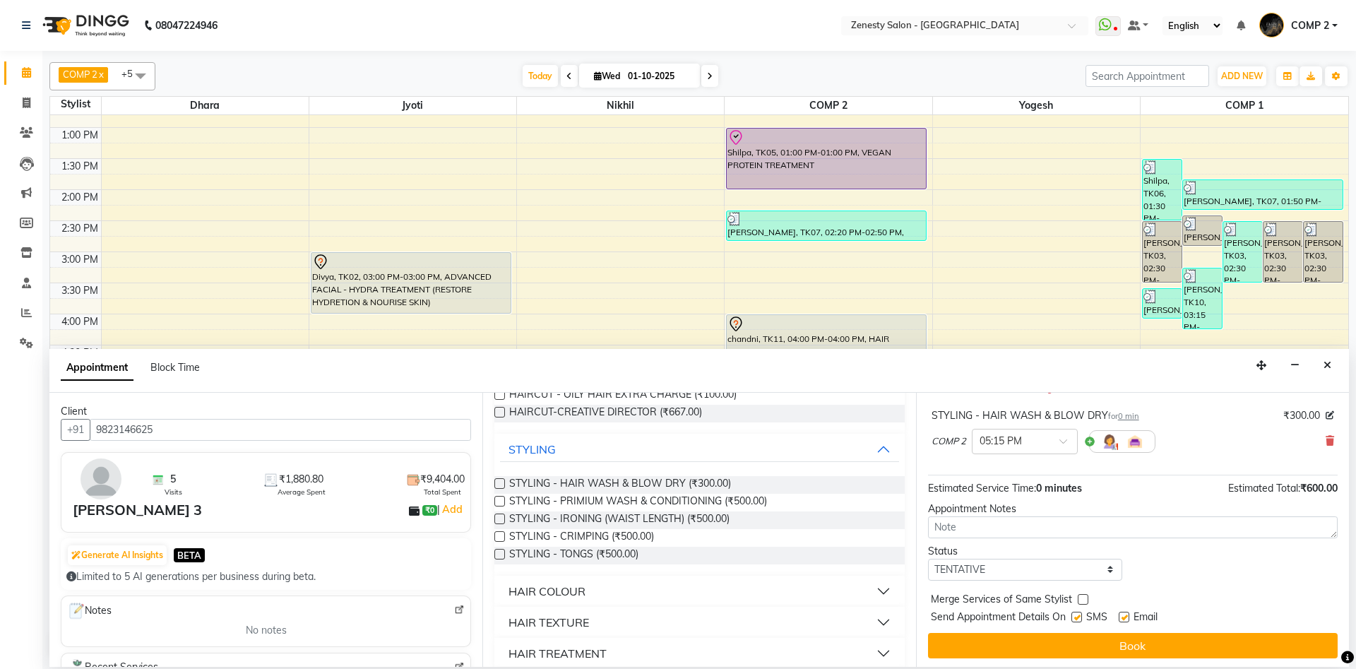
scroll to position [163, 0]
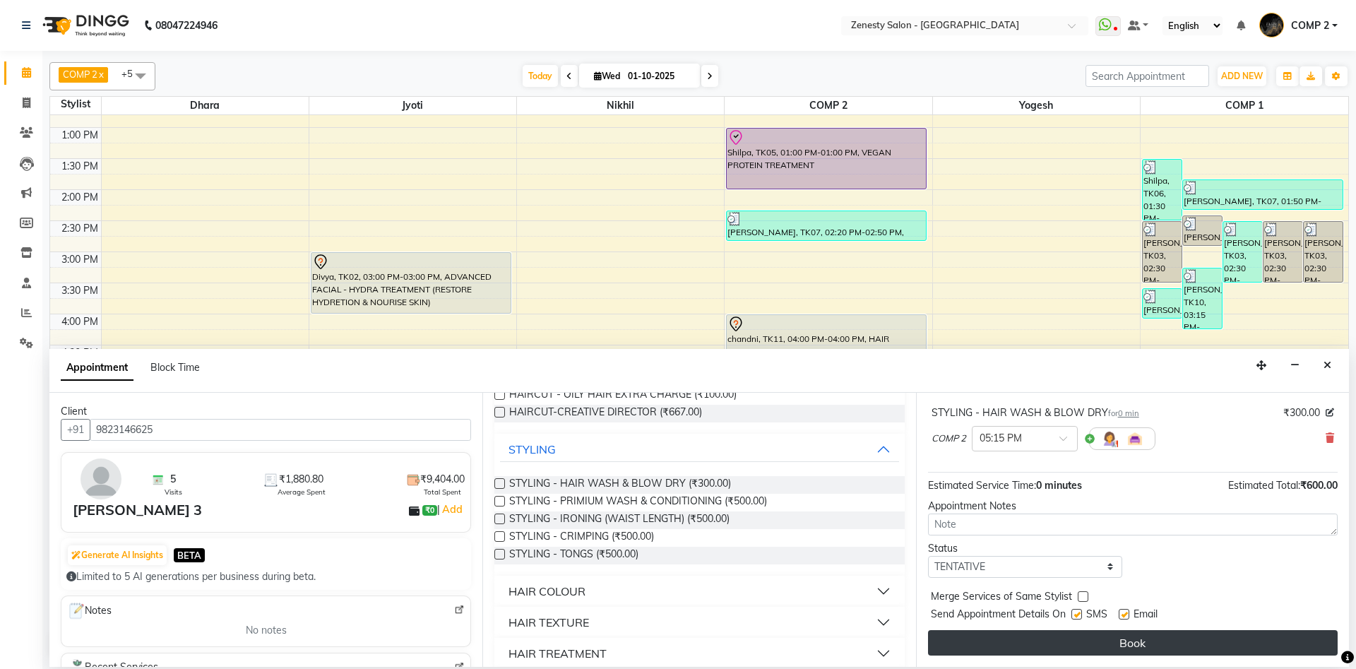
click at [1215, 639] on button "Book" at bounding box center [1133, 642] width 410 height 25
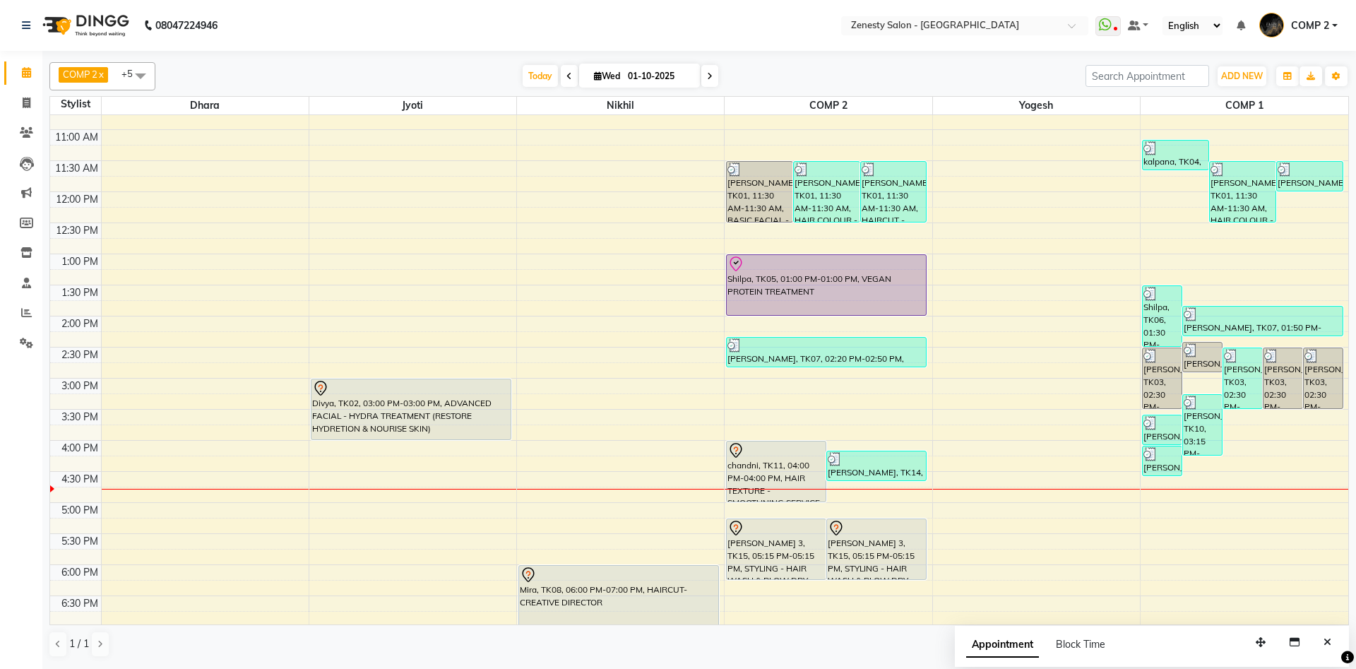
scroll to position [236, 0]
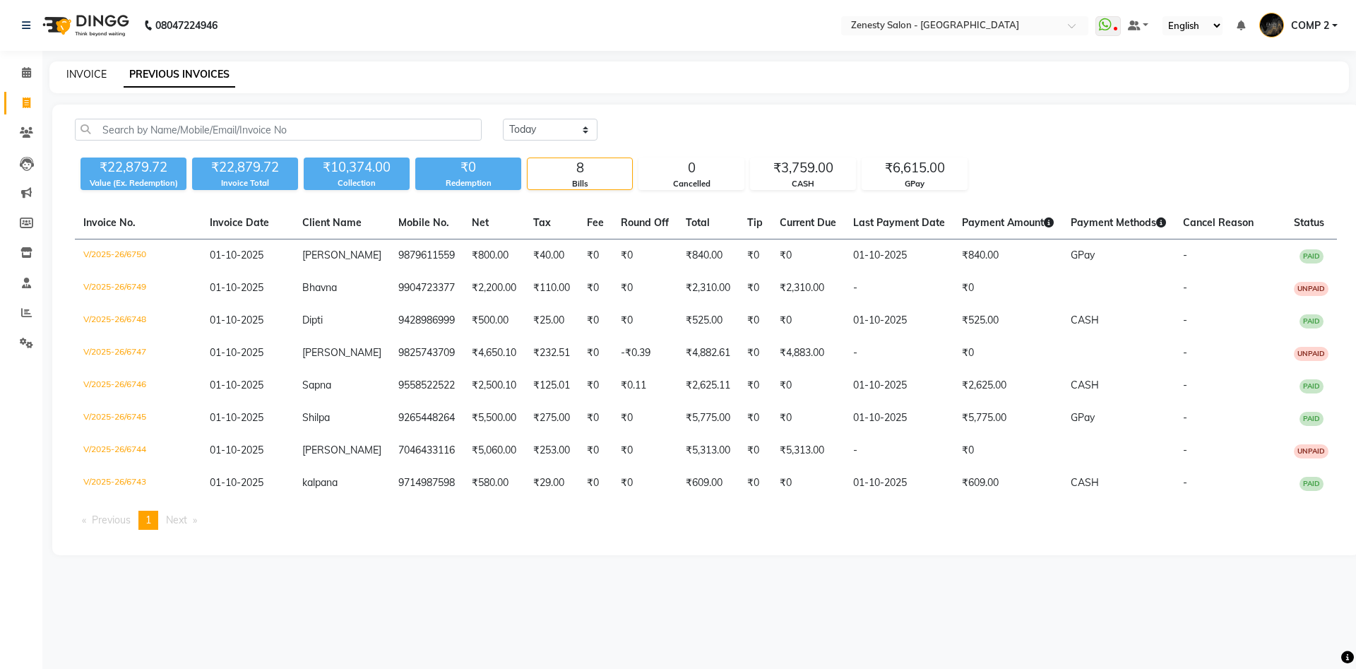
click at [92, 79] on link "INVOICE" at bounding box center [86, 74] width 40 height 13
select select "5713"
select select "service"
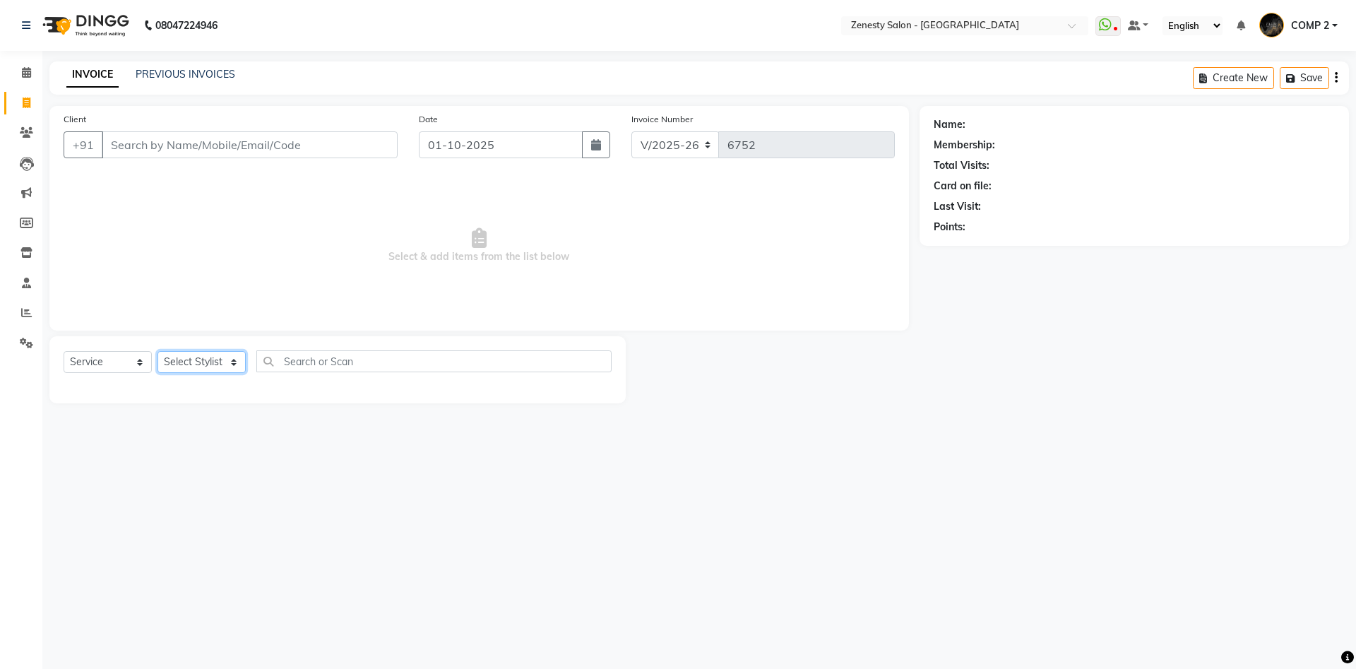
click at [158, 351] on select "Select Stylist [PERSON_NAME] [PERSON_NAME] [PERSON_NAME] Khalifa [PERSON_NAME] …" at bounding box center [202, 362] width 88 height 22
select select "40087"
click option "COMP 2" at bounding box center [0, 0] width 0 height 0
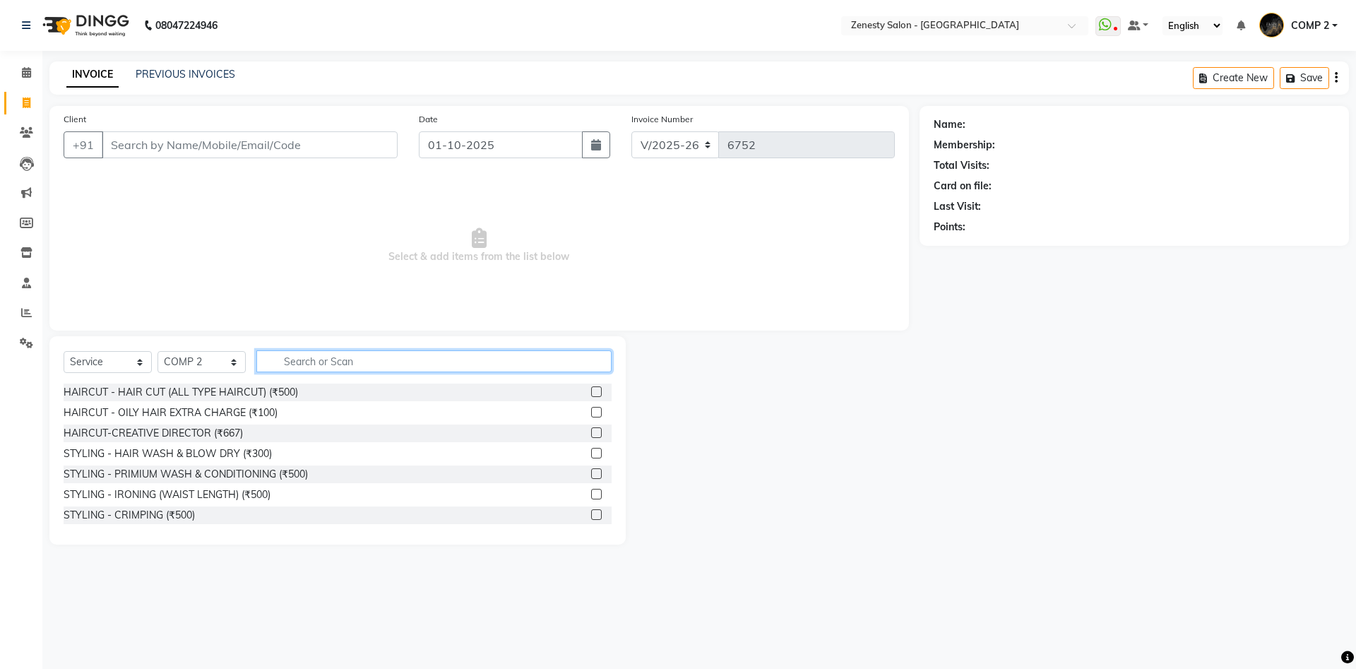
click at [288, 359] on input "text" at bounding box center [433, 361] width 355 height 22
type input "thre"
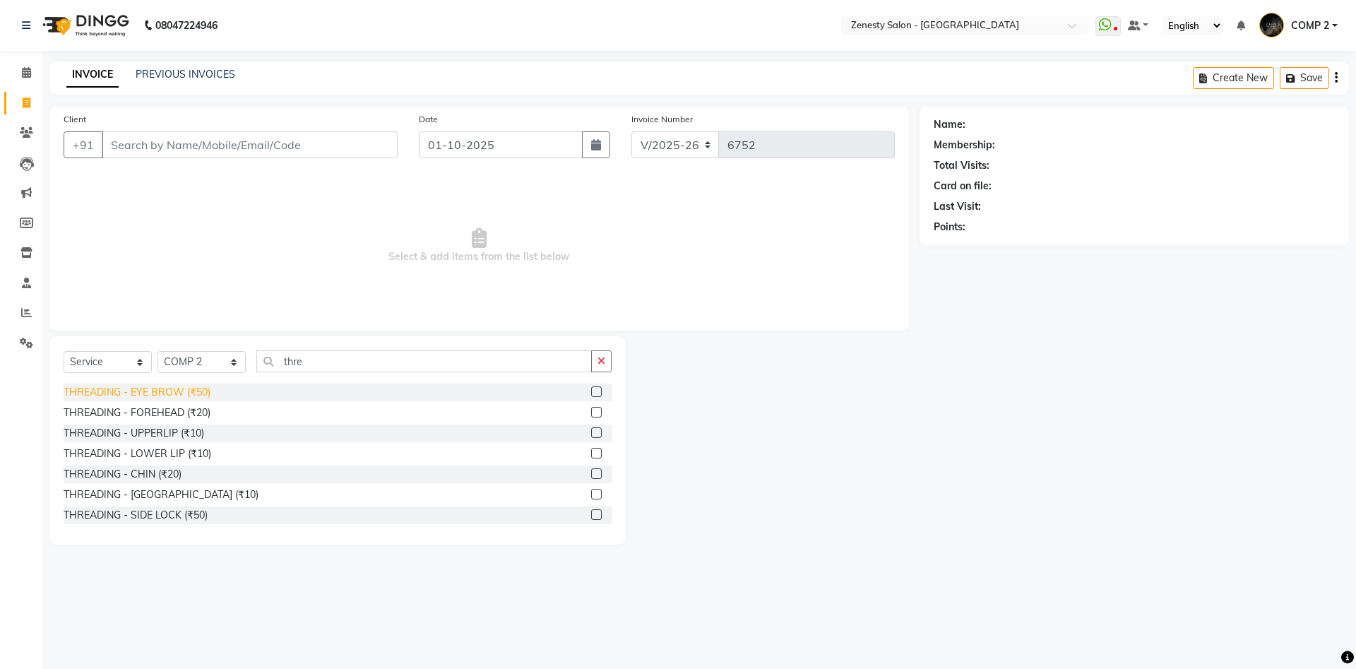
click at [167, 394] on div "THREADING - EYE BROW (₹50)" at bounding box center [137, 392] width 147 height 15
checkbox input "false"
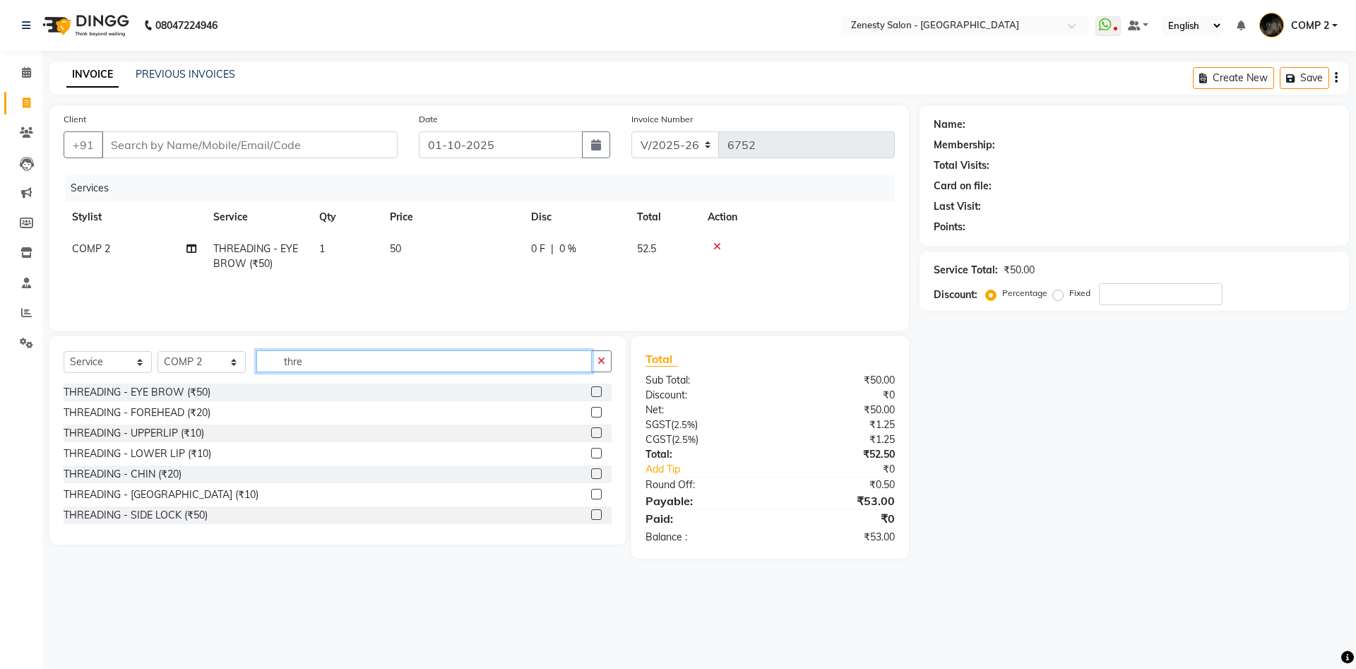
drag, startPoint x: 316, startPoint y: 357, endPoint x: 26, endPoint y: 344, distance: 289.9
click at [256, 350] on input "thre" at bounding box center [424, 361] width 336 height 22
type input "bra"
click at [201, 406] on div "Brazilian Waxing - FORE HEAD (₹100)" at bounding box center [151, 412] width 174 height 15
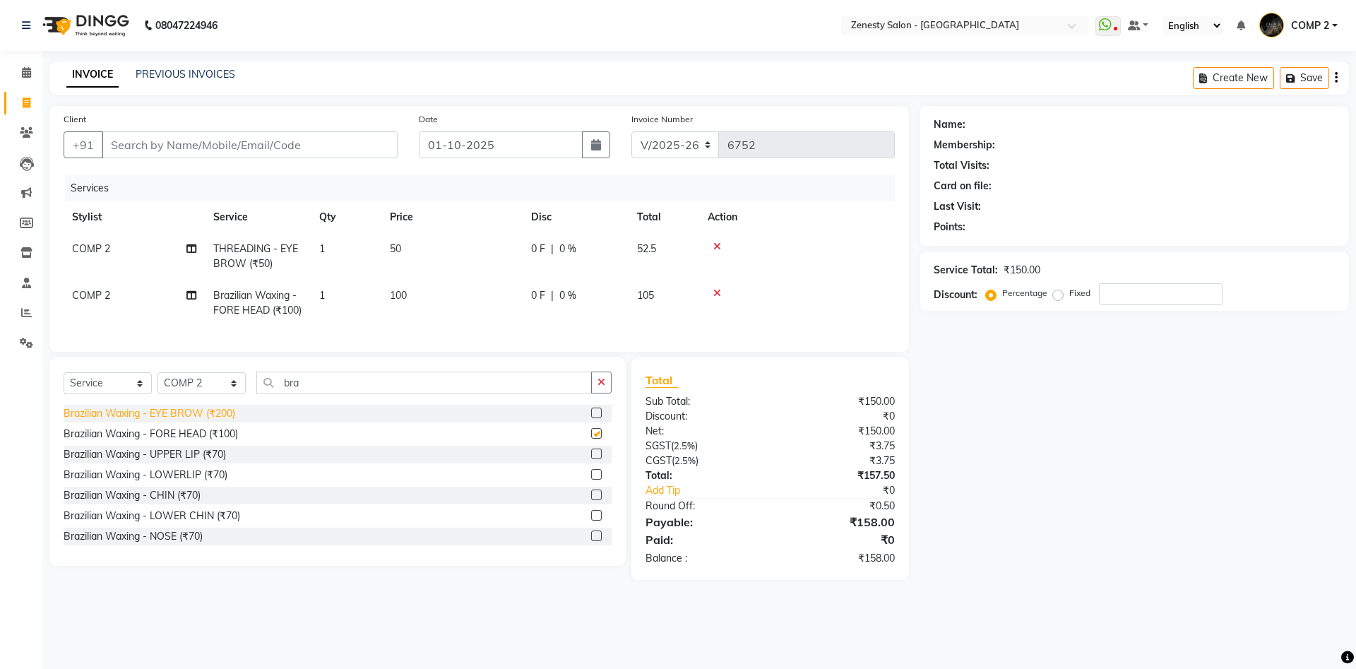
checkbox input "false"
click at [182, 453] on div "Brazilian Waxing - UPPER LIP (₹70)" at bounding box center [145, 454] width 162 height 15
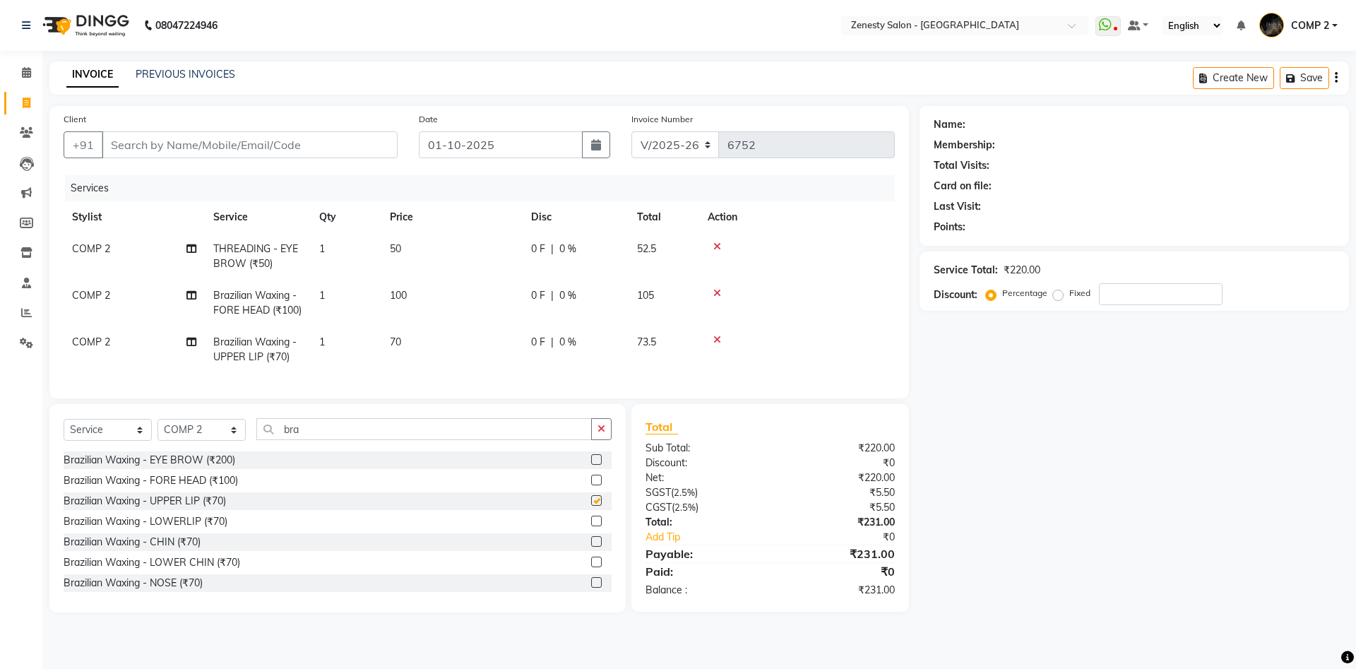
checkbox input "false"
drag, startPoint x: 316, startPoint y: 431, endPoint x: 71, endPoint y: 413, distance: 245.0
click at [256, 418] on input "bra" at bounding box center [424, 429] width 336 height 22
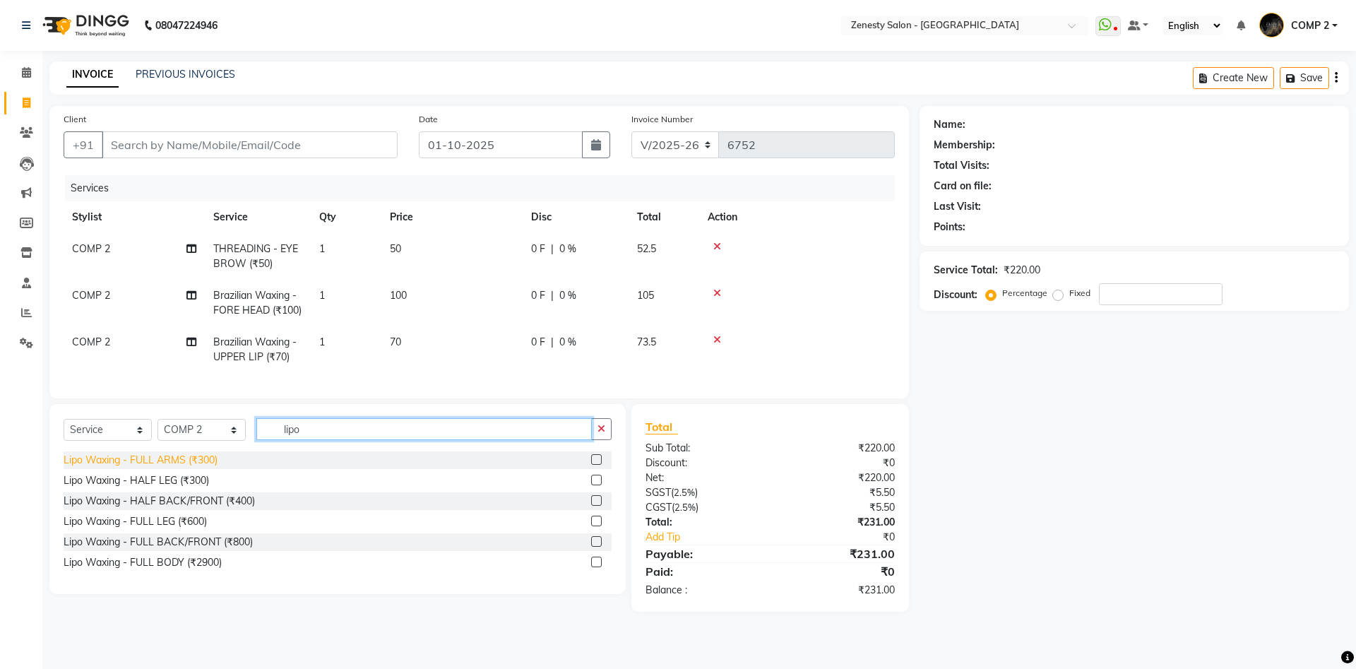
type input "lipo"
click at [137, 458] on div "Lipo Waxing - FULL ARMS (₹300)" at bounding box center [141, 460] width 154 height 15
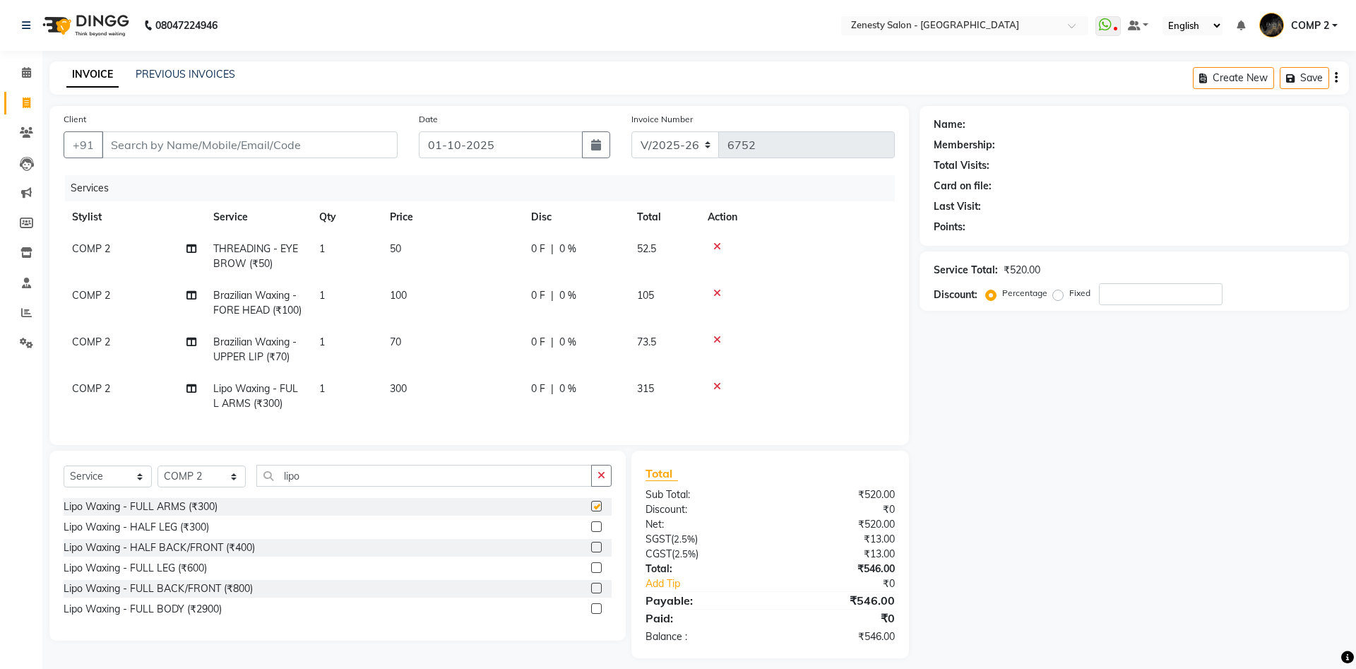
checkbox input "false"
click at [166, 569] on div "Lipo Waxing - FULL LEG (₹600)" at bounding box center [135, 568] width 143 height 15
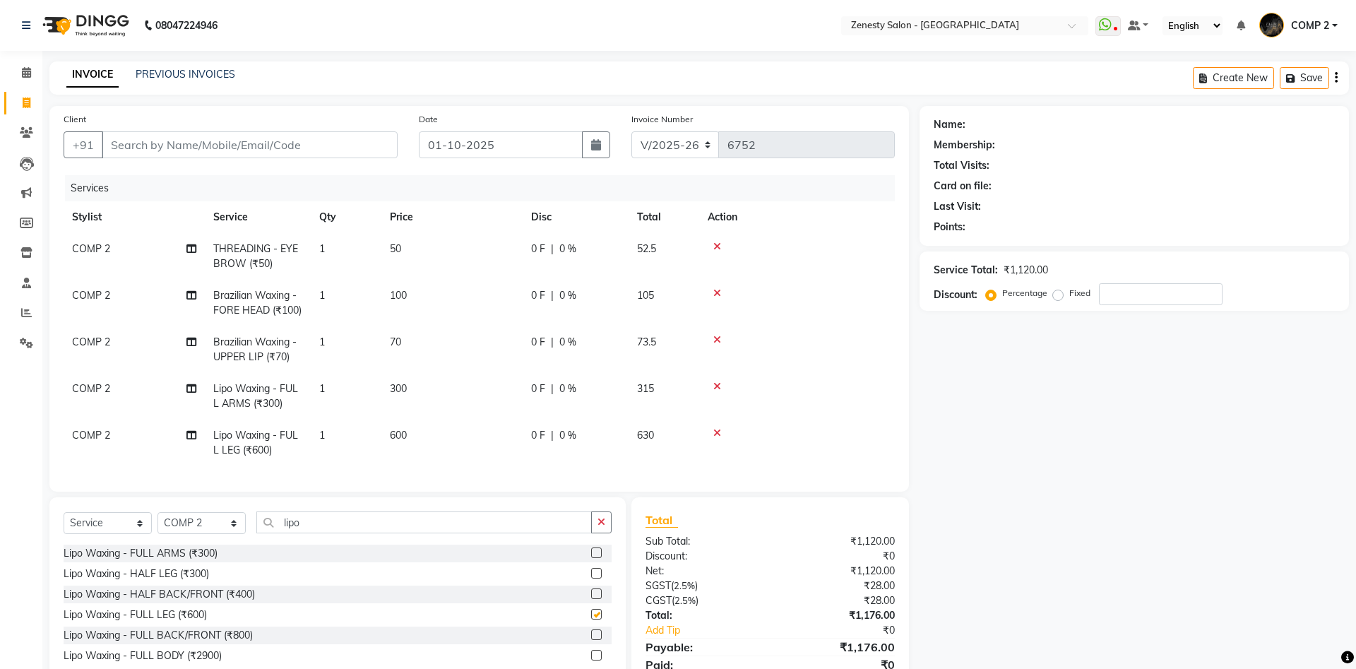
checkbox input "false"
drag, startPoint x: 321, startPoint y: 524, endPoint x: 75, endPoint y: 515, distance: 246.0
click at [256, 515] on input "lipo" at bounding box center [424, 522] width 336 height 22
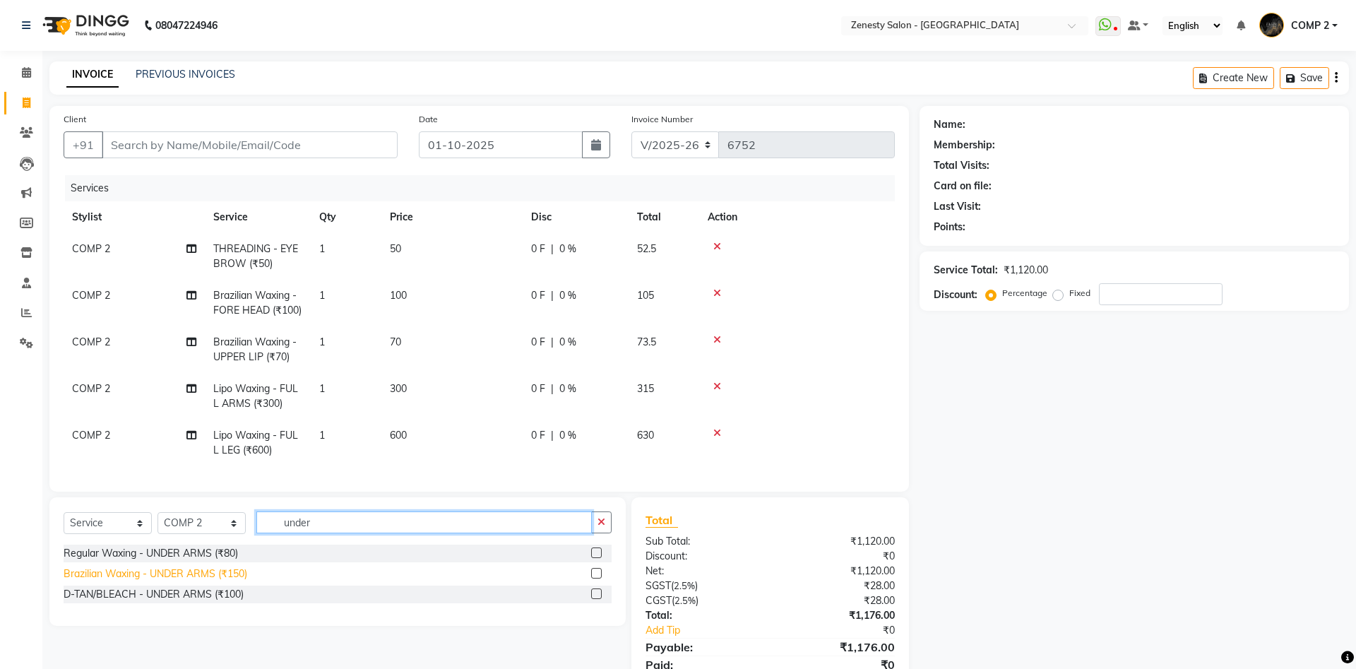
type input "under"
drag, startPoint x: 95, startPoint y: 574, endPoint x: 259, endPoint y: 430, distance: 217.7
click at [97, 574] on div "Brazilian Waxing - UNDER ARMS (₹150)" at bounding box center [156, 574] width 184 height 15
checkbox input "false"
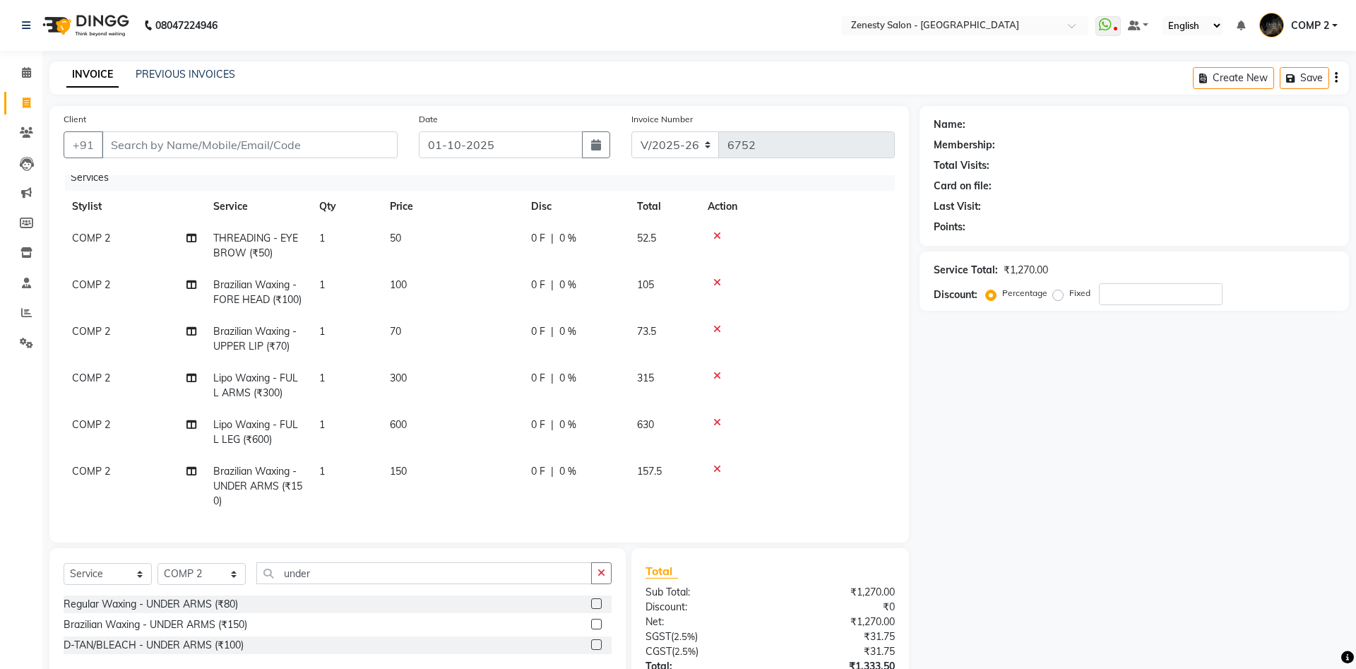
scroll to position [123, 0]
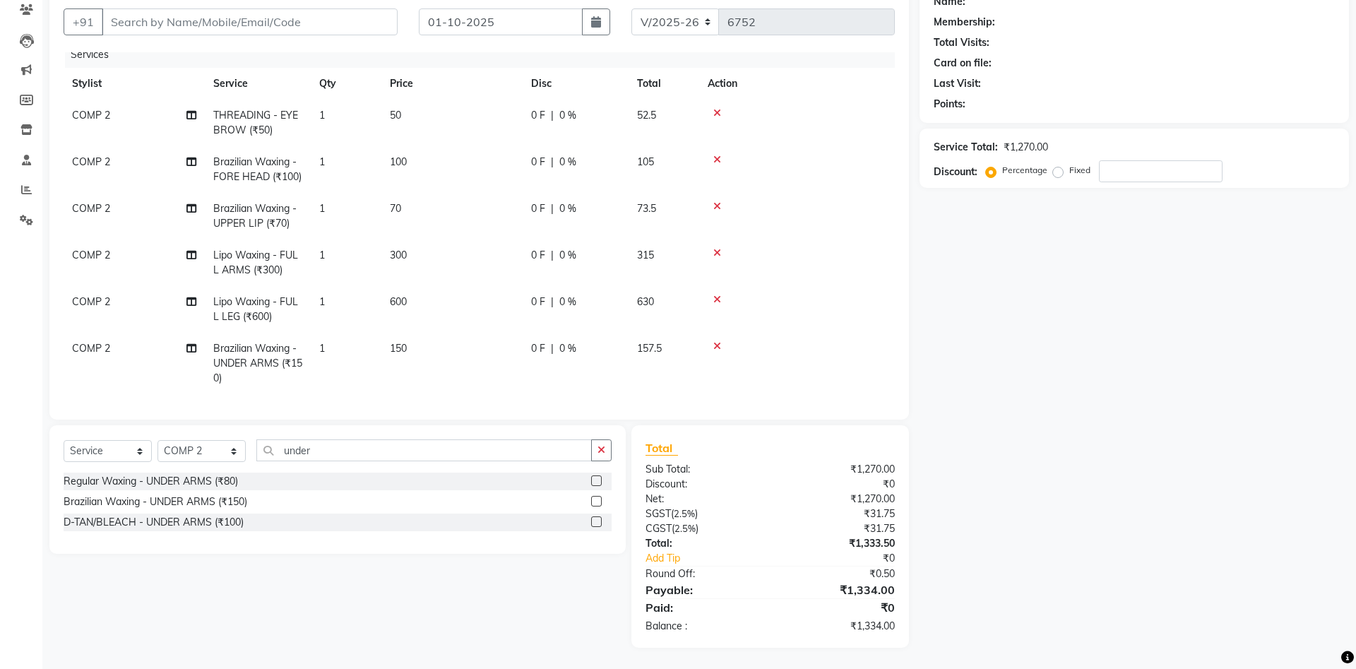
click at [1176, 502] on div "Name: Membership: Total Visits: Card on file: Last Visit: Points: Service Total…" at bounding box center [1140, 315] width 440 height 665
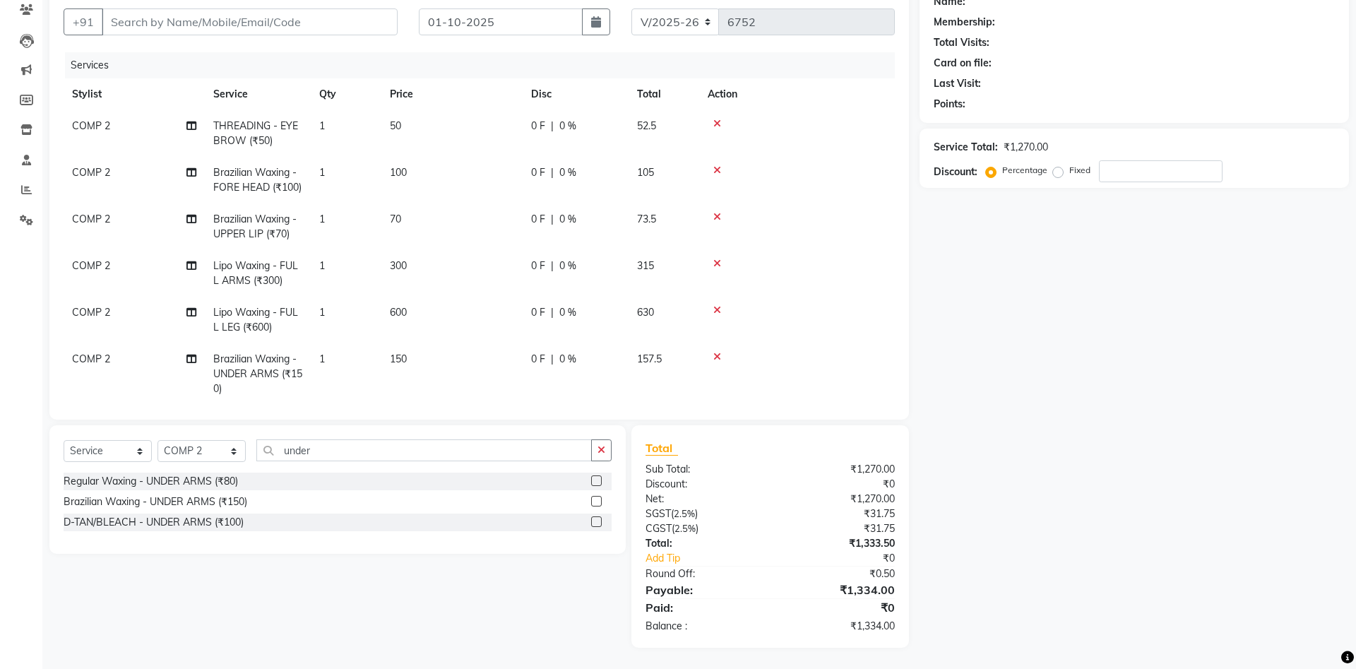
scroll to position [11, 0]
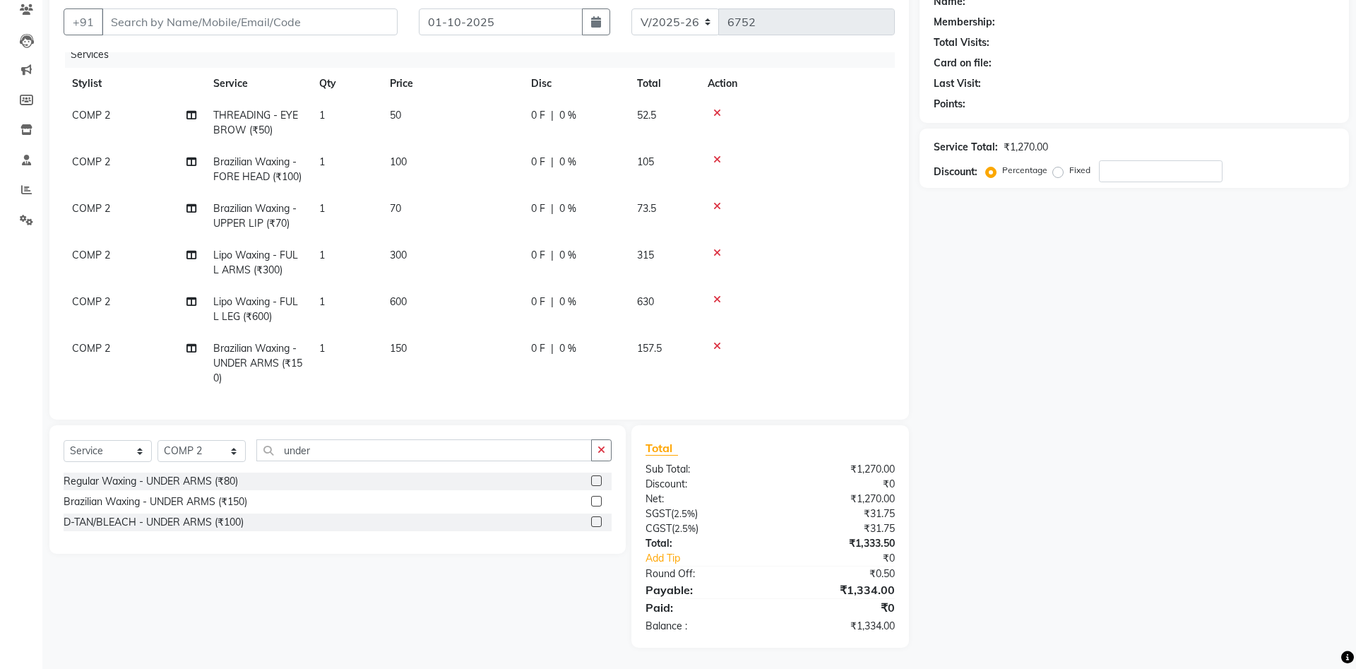
click at [1132, 361] on div "Name: Membership: Total Visits: Card on file: Last Visit: Points: Service Total…" at bounding box center [1140, 315] width 440 height 665
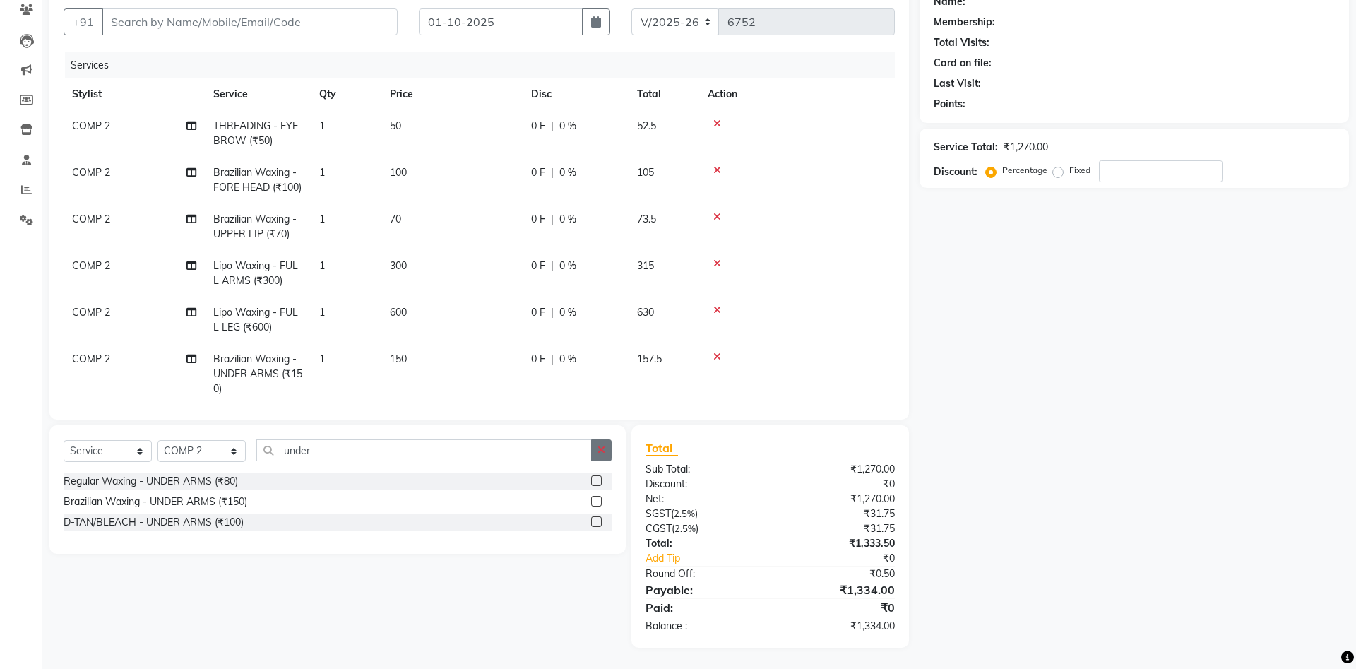
click at [603, 446] on icon "button" at bounding box center [602, 450] width 8 height 10
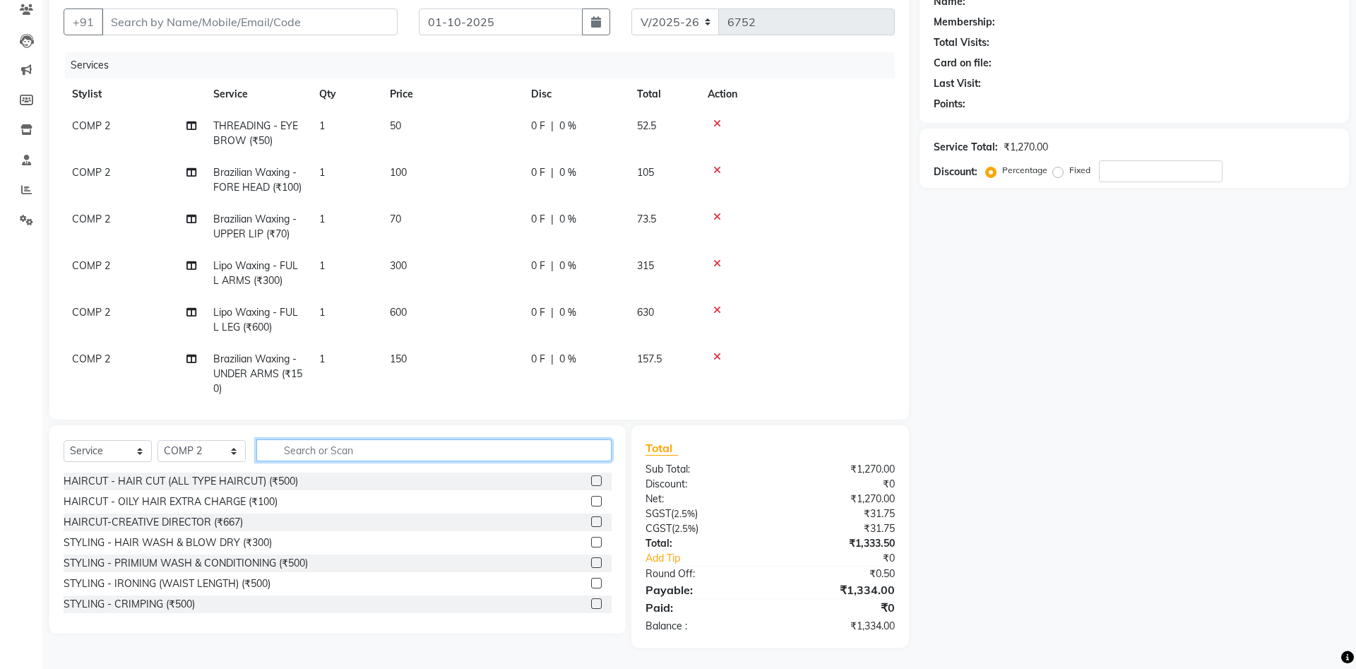
scroll to position [11, 0]
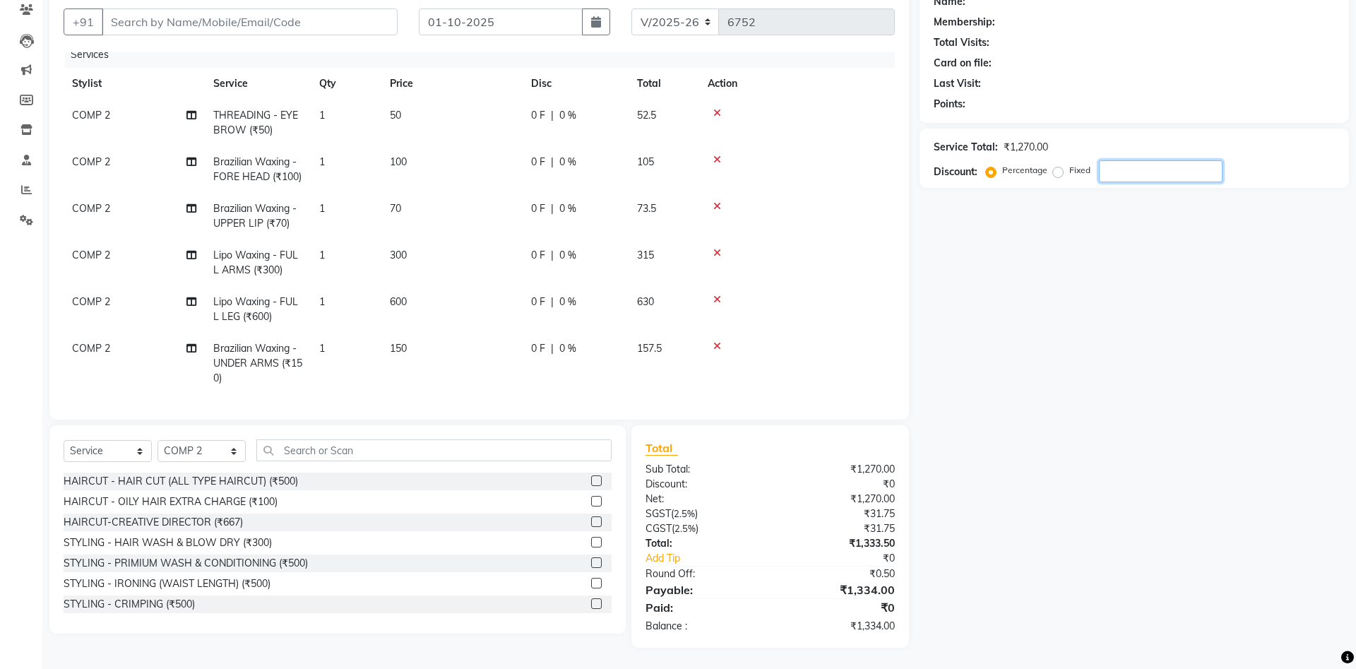
click at [1113, 167] on input "number" at bounding box center [1161, 171] width 124 height 22
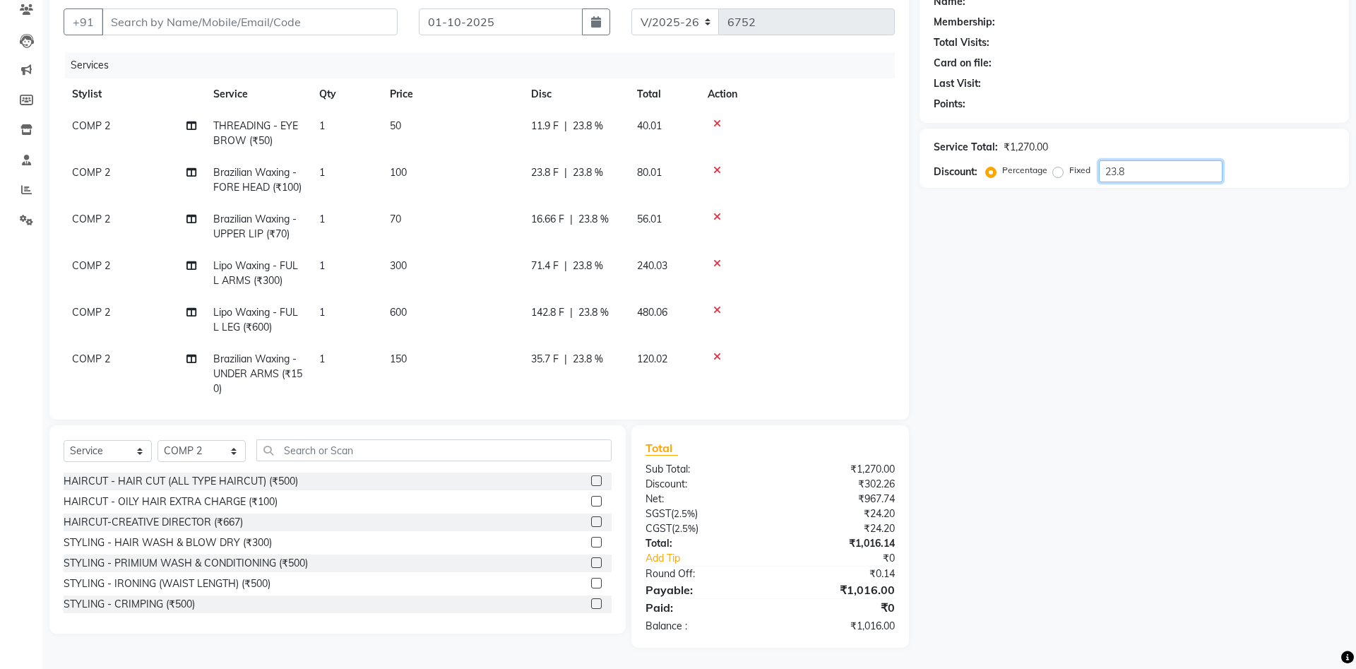
type input "23.8"
click at [591, 136] on td "11.9 F | 23.8 %" at bounding box center [576, 133] width 106 height 47
select select "40087"
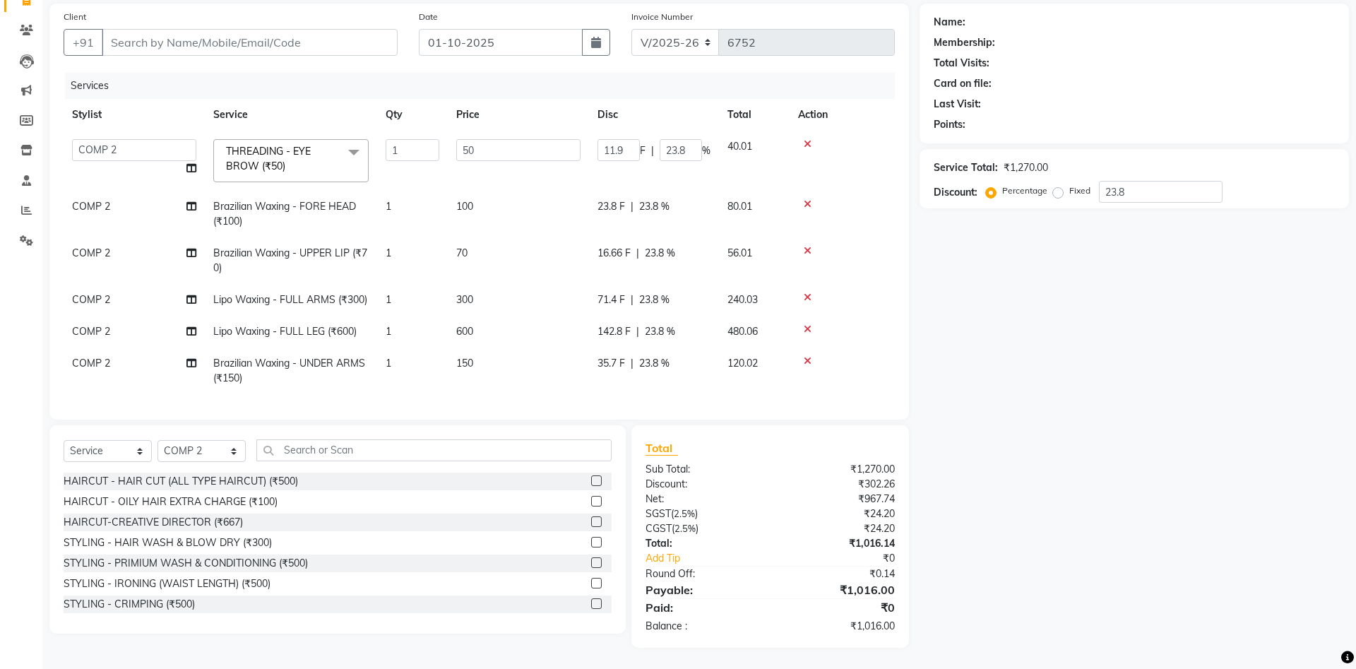
scroll to position [102, 0]
drag, startPoint x: 663, startPoint y: 148, endPoint x: 725, endPoint y: 152, distance: 61.6
click at [723, 153] on tr "Aanand Aarti Aashik Aesha Arsh Khalifa Ayan COMP 1 COMP 2 Darshan Dhara Farjan …" at bounding box center [479, 161] width 831 height 60
click at [651, 198] on tr "COMP 2 Brazilian Waxing - FORE HEAD (₹100) 1 100 23.8 F | 23.8 % 80.01" at bounding box center [479, 214] width 831 height 47
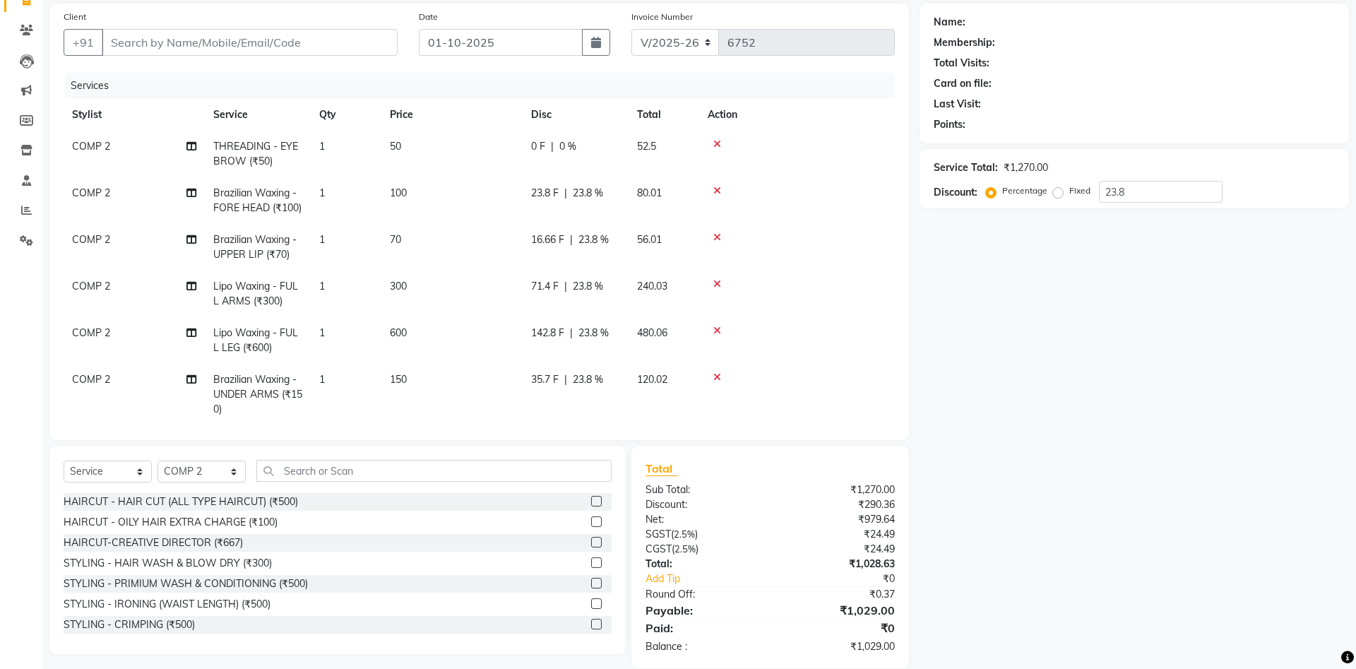
click at [587, 191] on span "23.8 %" at bounding box center [588, 193] width 30 height 15
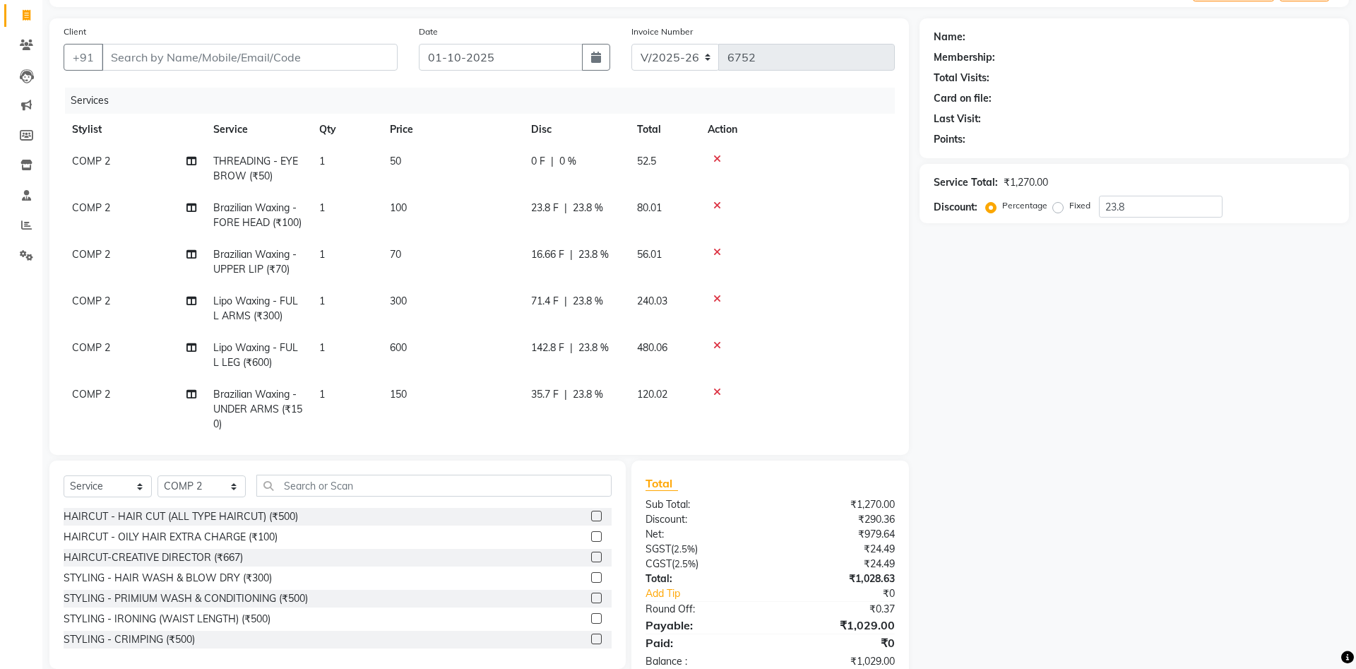
select select "40087"
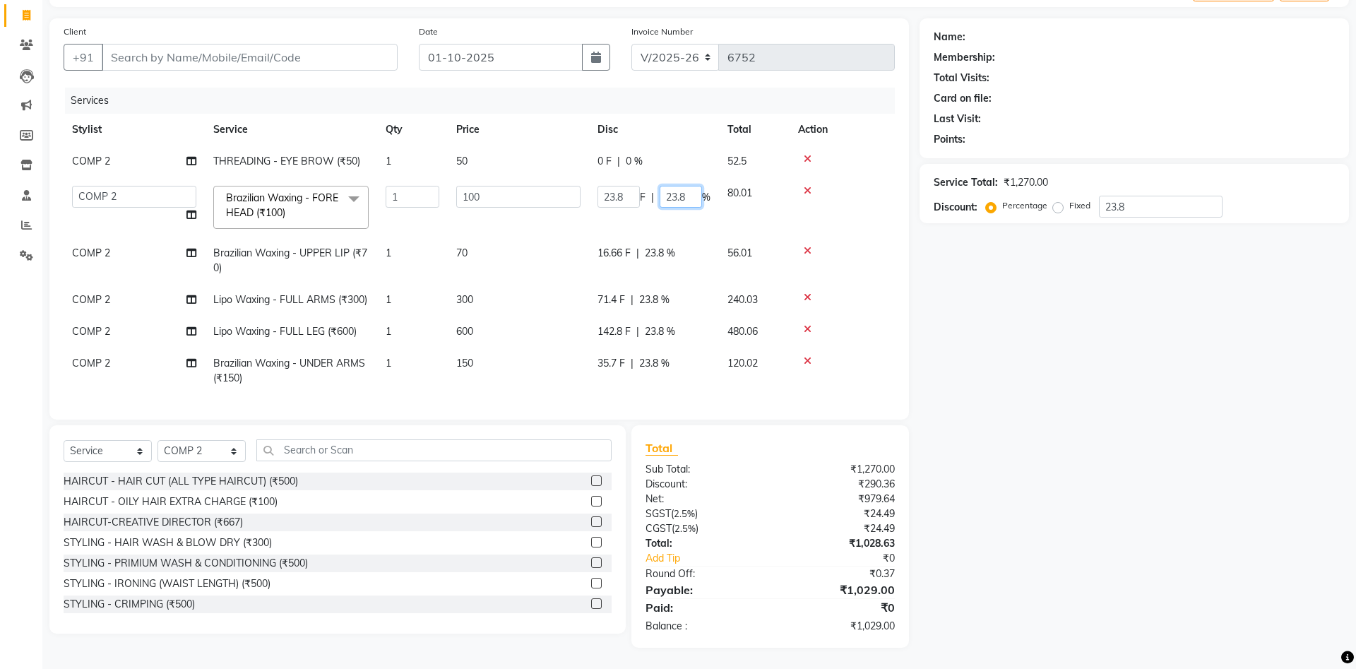
drag, startPoint x: 660, startPoint y: 194, endPoint x: 722, endPoint y: 201, distance: 62.6
click at [722, 201] on tr "Aanand Aarti Aashik Aesha Arsh Khalifa Ayan COMP 1 COMP 2 Darshan Dhara Farjan …" at bounding box center [479, 207] width 831 height 60
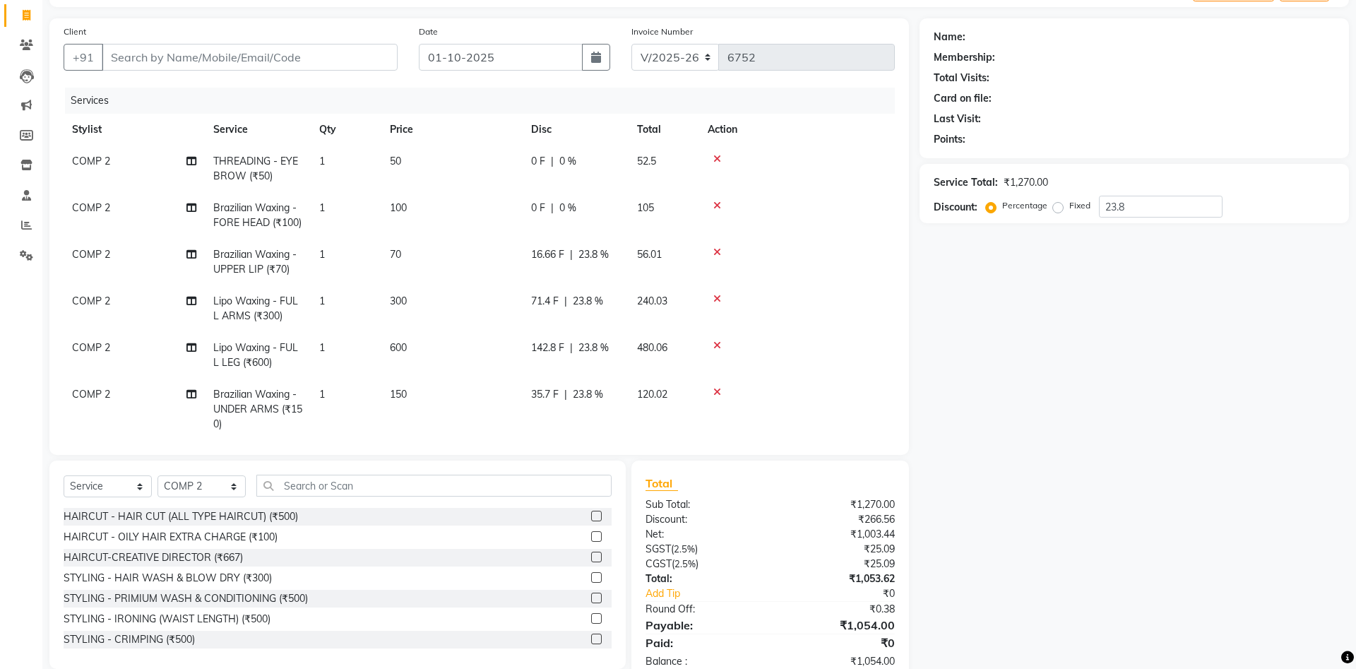
click at [653, 249] on tr "COMP 2 Brazilian Waxing - UPPER LIP (₹70) 1 70 16.66 F | 23.8 % 56.01" at bounding box center [479, 262] width 831 height 47
click at [592, 250] on span "23.8 %" at bounding box center [594, 254] width 30 height 15
select select "40087"
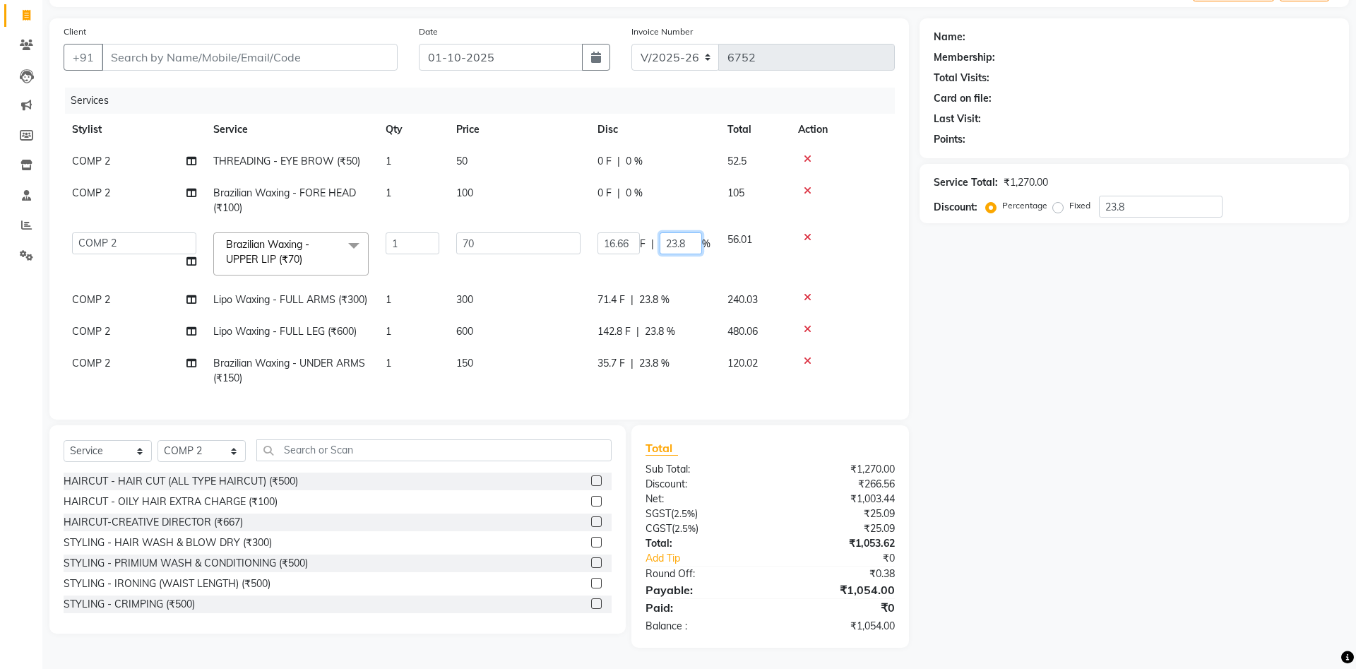
drag, startPoint x: 660, startPoint y: 238, endPoint x: 730, endPoint y: 247, distance: 70.5
click at [730, 247] on tr "Aanand Aarti Aashik Aesha Arsh Khalifa Ayan COMP 1 COMP 2 Darshan Dhara Farjan …" at bounding box center [479, 254] width 831 height 60
click at [984, 356] on div "Name: Membership: Total Visits: Card on file: Last Visit: Points: Service Total…" at bounding box center [1140, 332] width 440 height 629
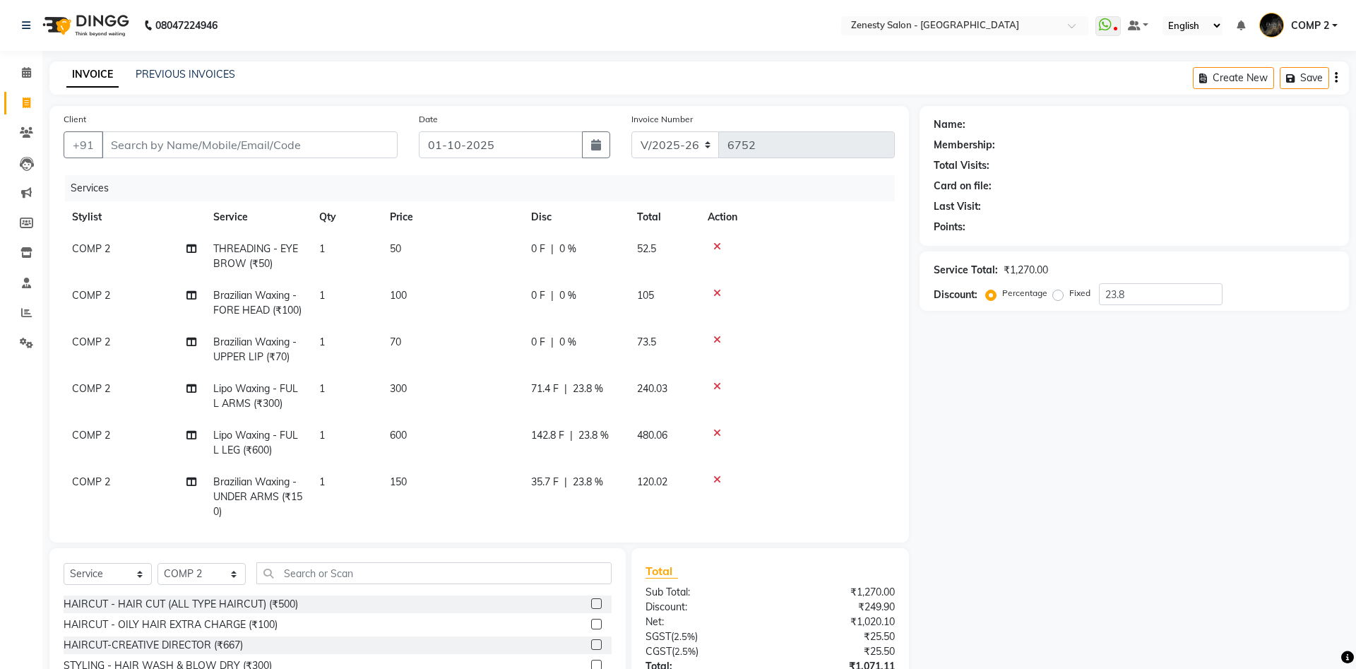
scroll to position [11, 0]
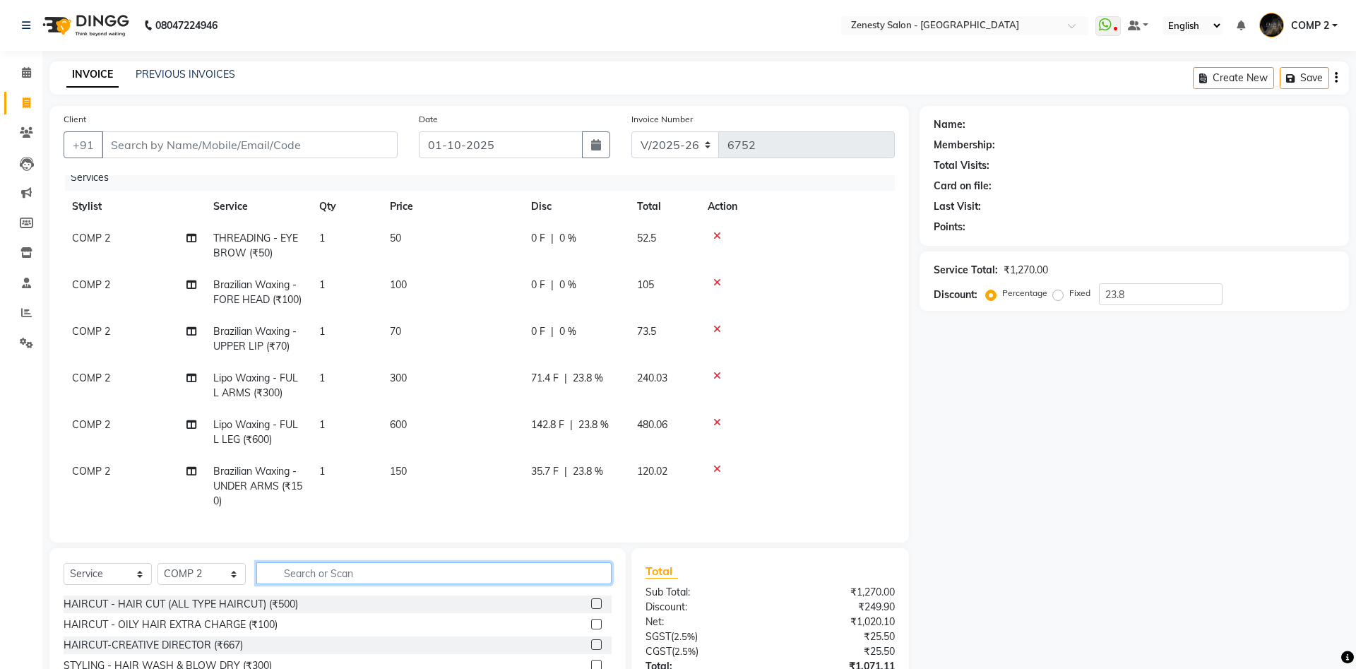
click at [326, 571] on input "text" at bounding box center [433, 573] width 355 height 22
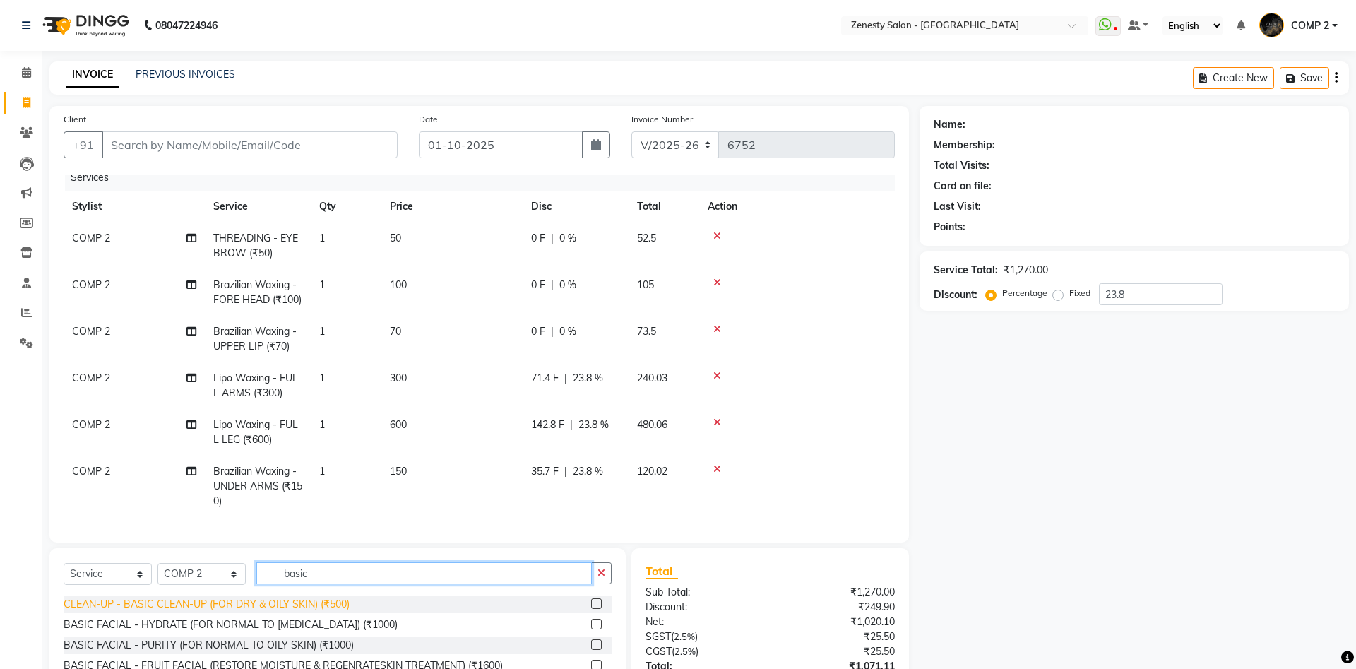
type input "basic"
click at [141, 609] on div "CLEAN-UP - BASIC CLEAN-UP (FOR DRY & OILY SKIN) (₹500)" at bounding box center [207, 604] width 286 height 15
checkbox input "false"
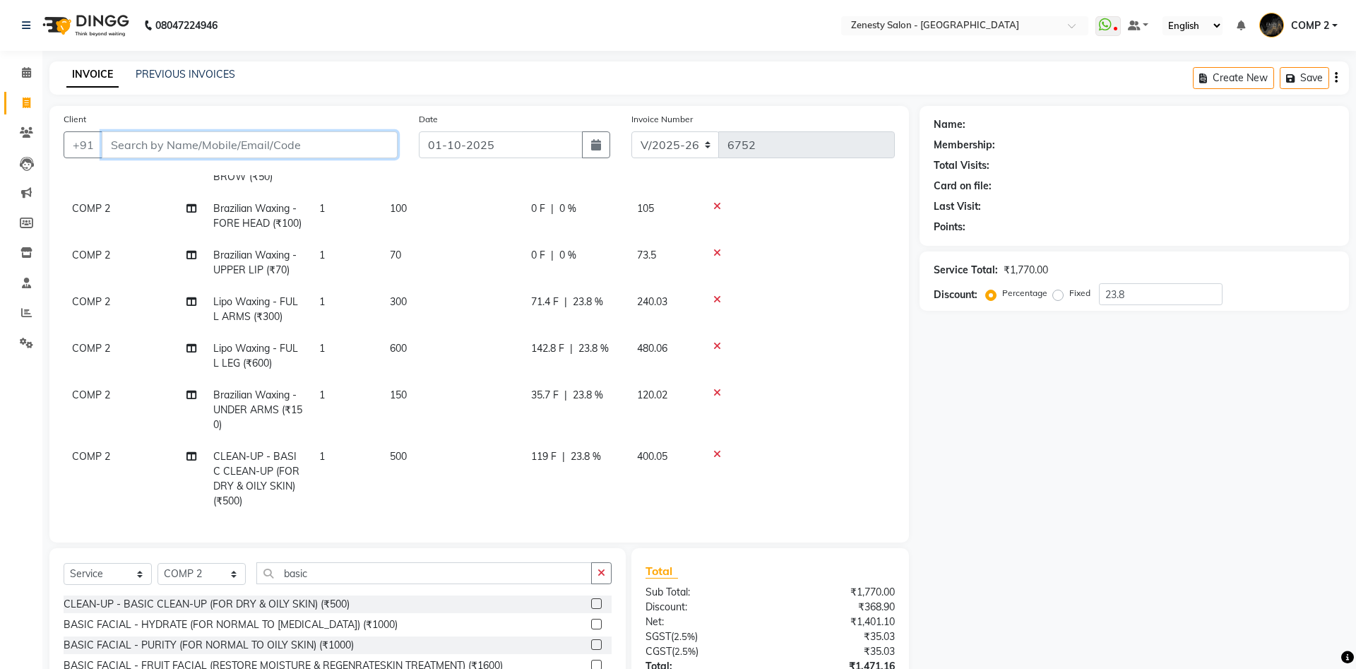
click at [227, 143] on input "Client" at bounding box center [250, 144] width 296 height 27
type input "8"
type input "0"
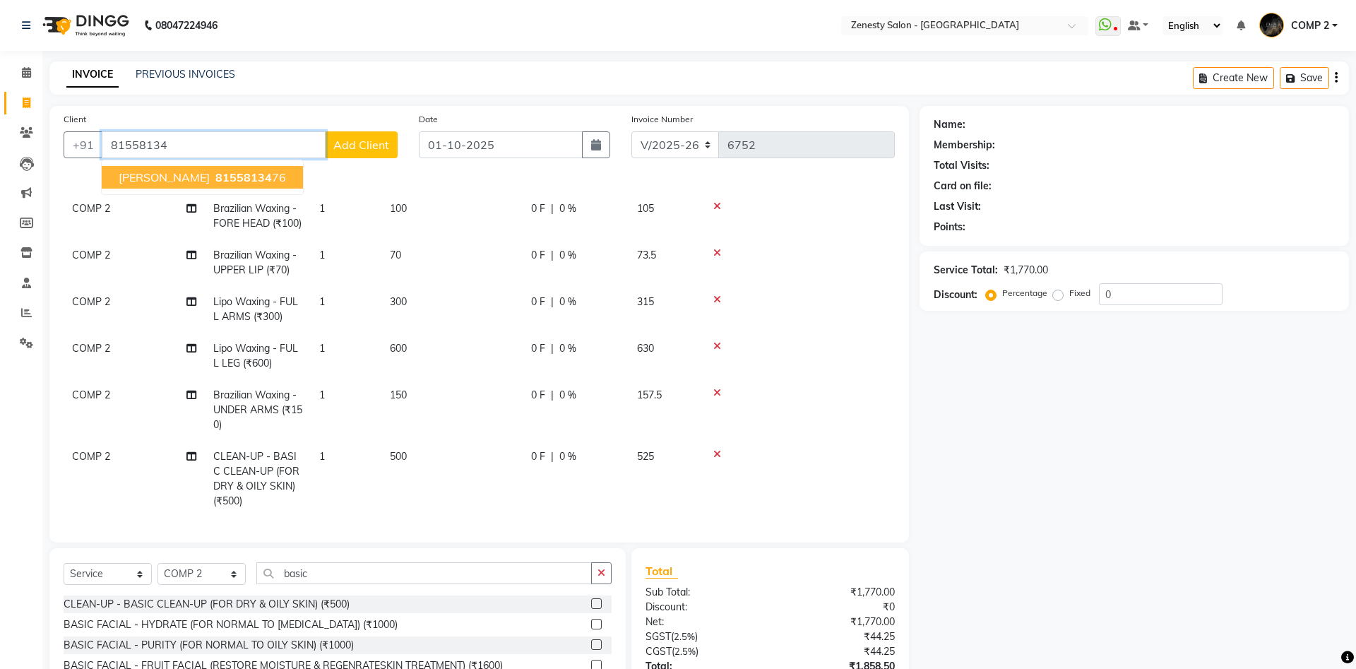
click at [215, 177] on span "81558134" at bounding box center [243, 177] width 57 height 14
type input "8155813476"
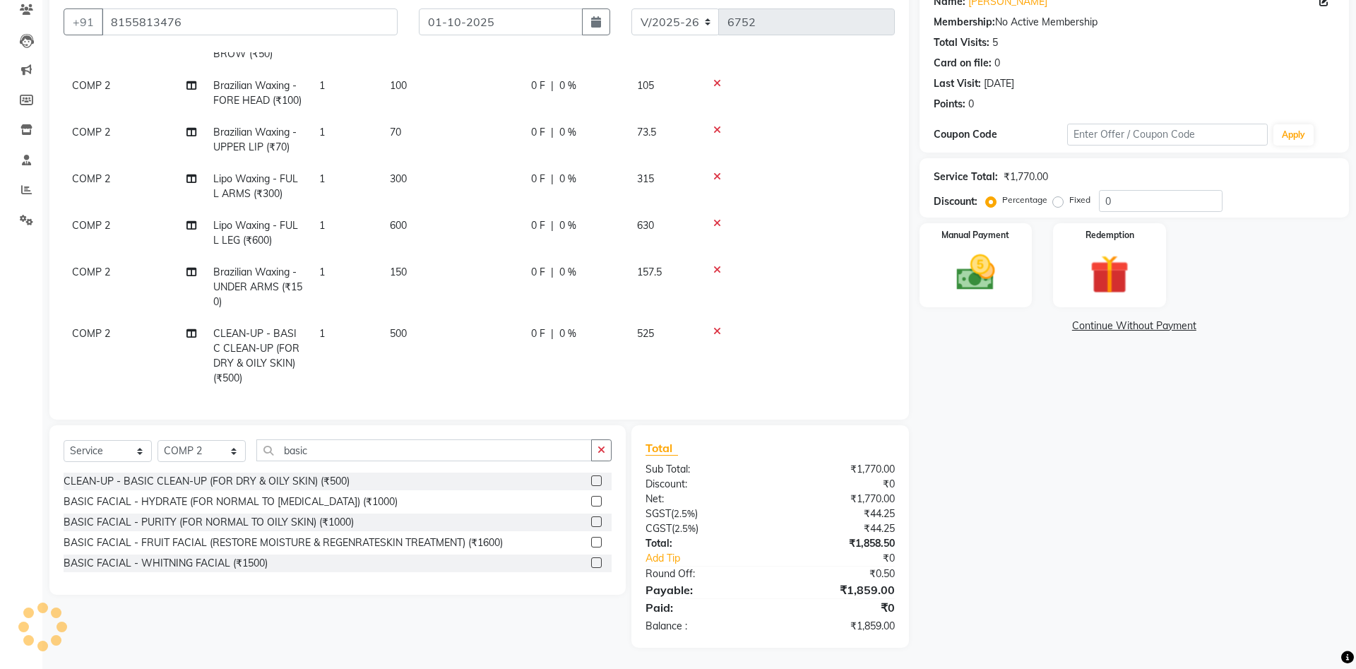
click at [1105, 326] on link "Continue Without Payment" at bounding box center [1135, 326] width 424 height 15
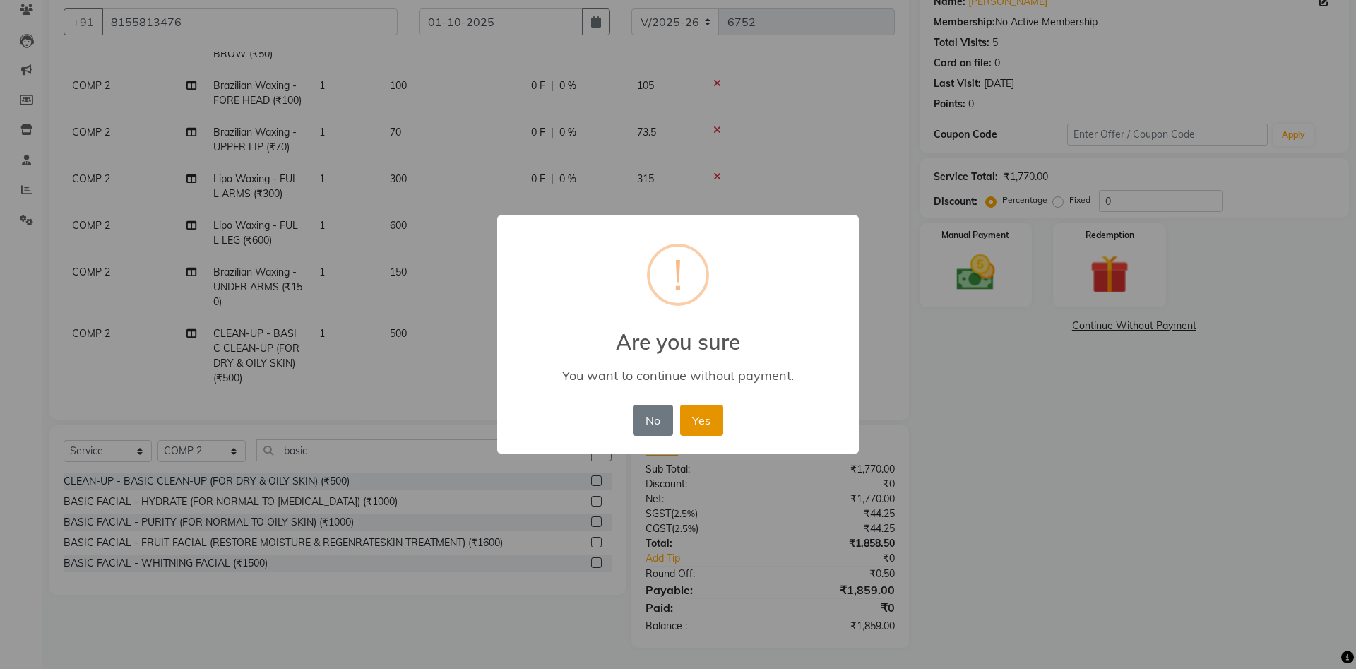
click at [713, 419] on button "Yes" at bounding box center [701, 420] width 43 height 31
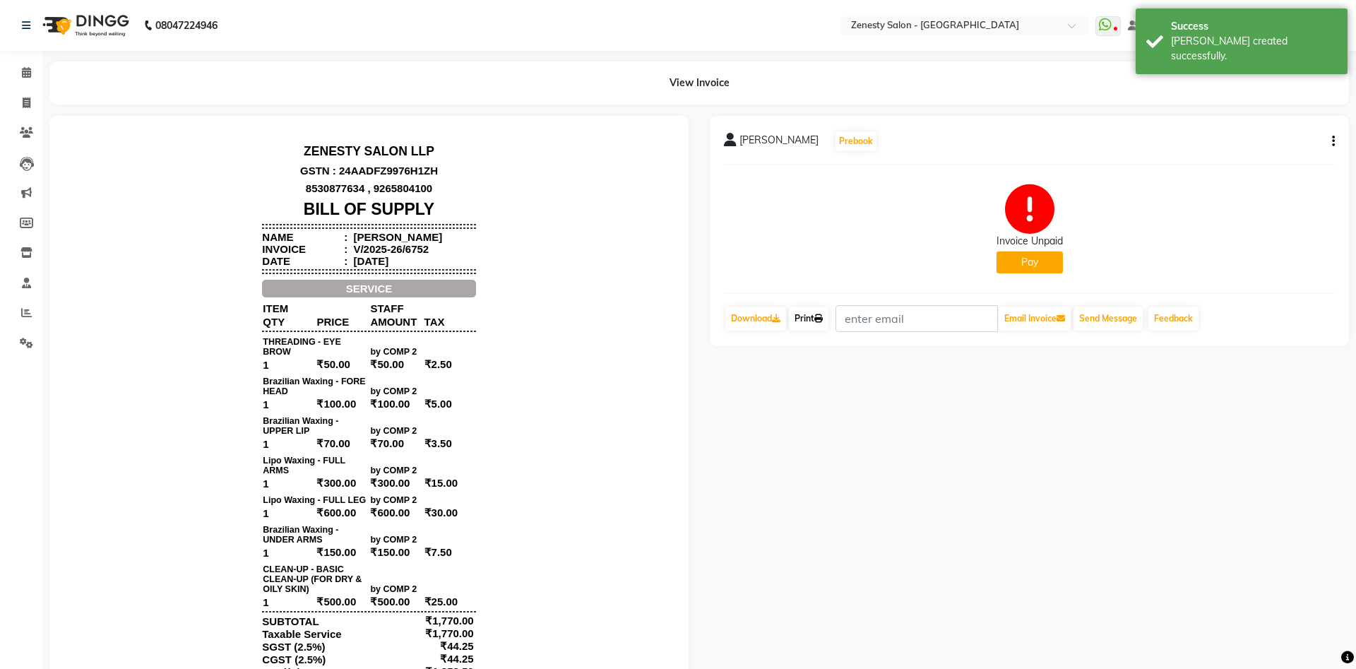
click at [812, 321] on link "Print" at bounding box center [809, 319] width 40 height 24
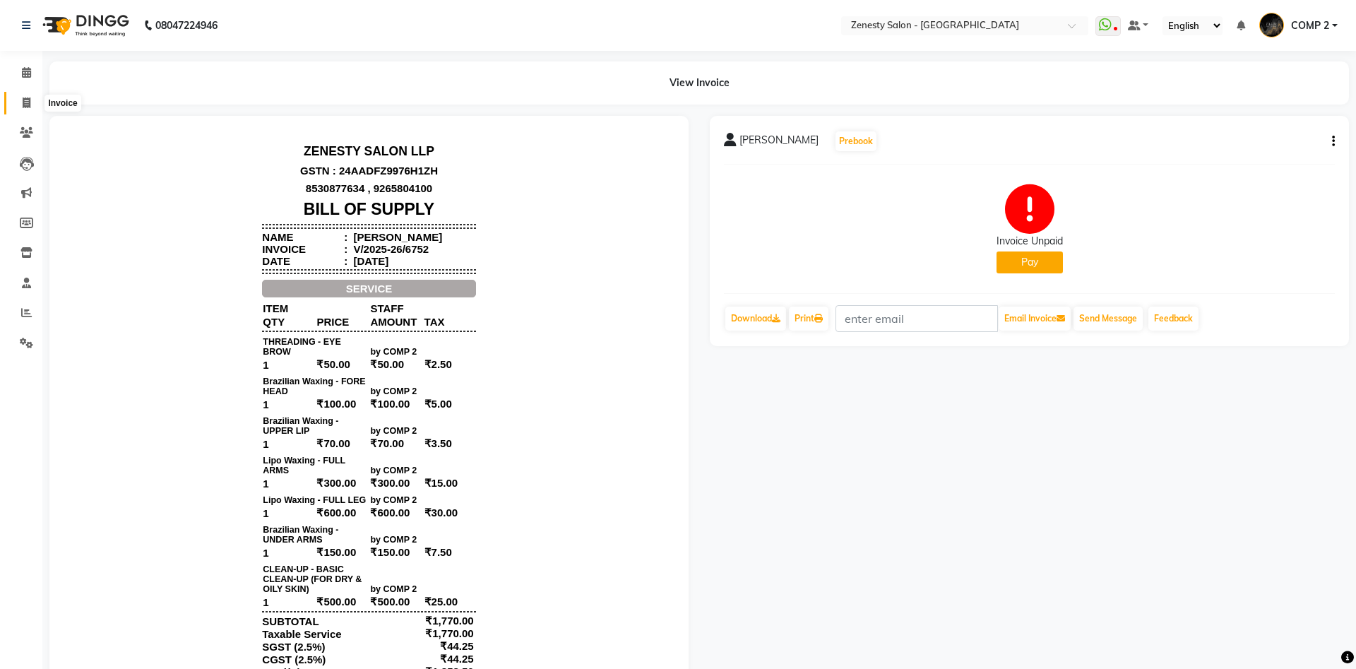
click at [28, 106] on icon at bounding box center [27, 102] width 8 height 11
select select "service"
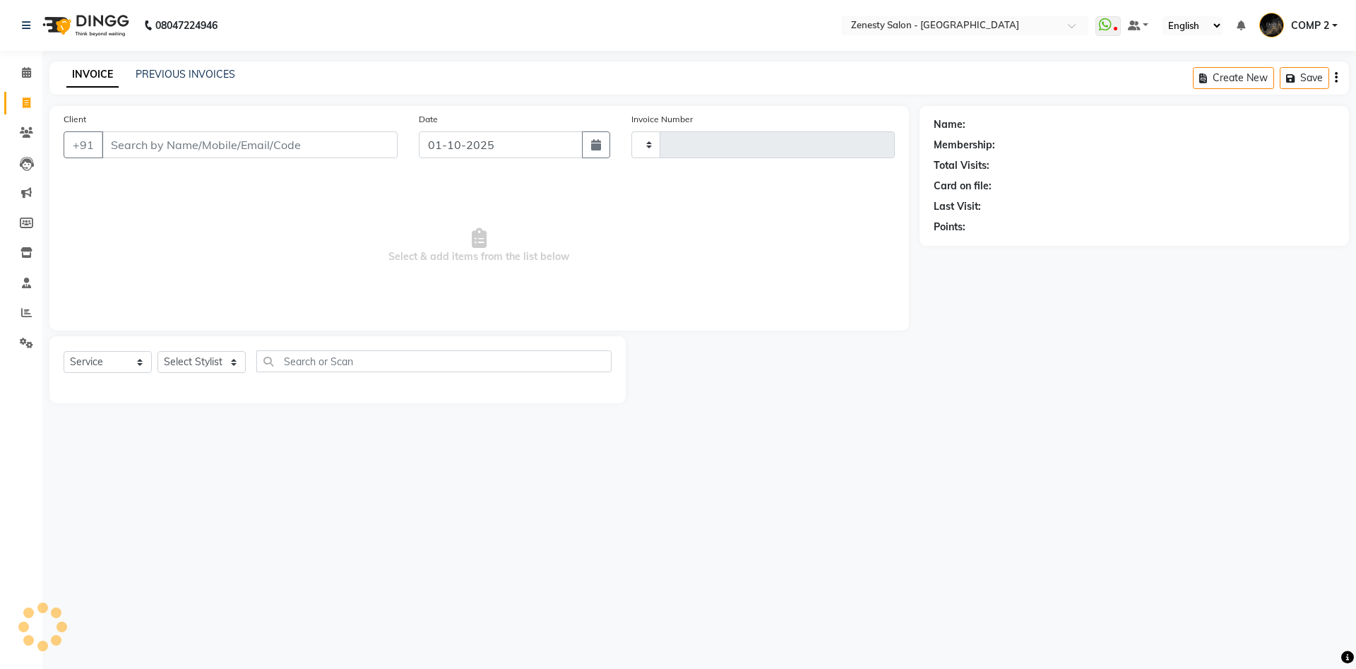
type input "6753"
select select "5713"
click at [170, 78] on link "PREVIOUS INVOICES" at bounding box center [186, 74] width 100 height 13
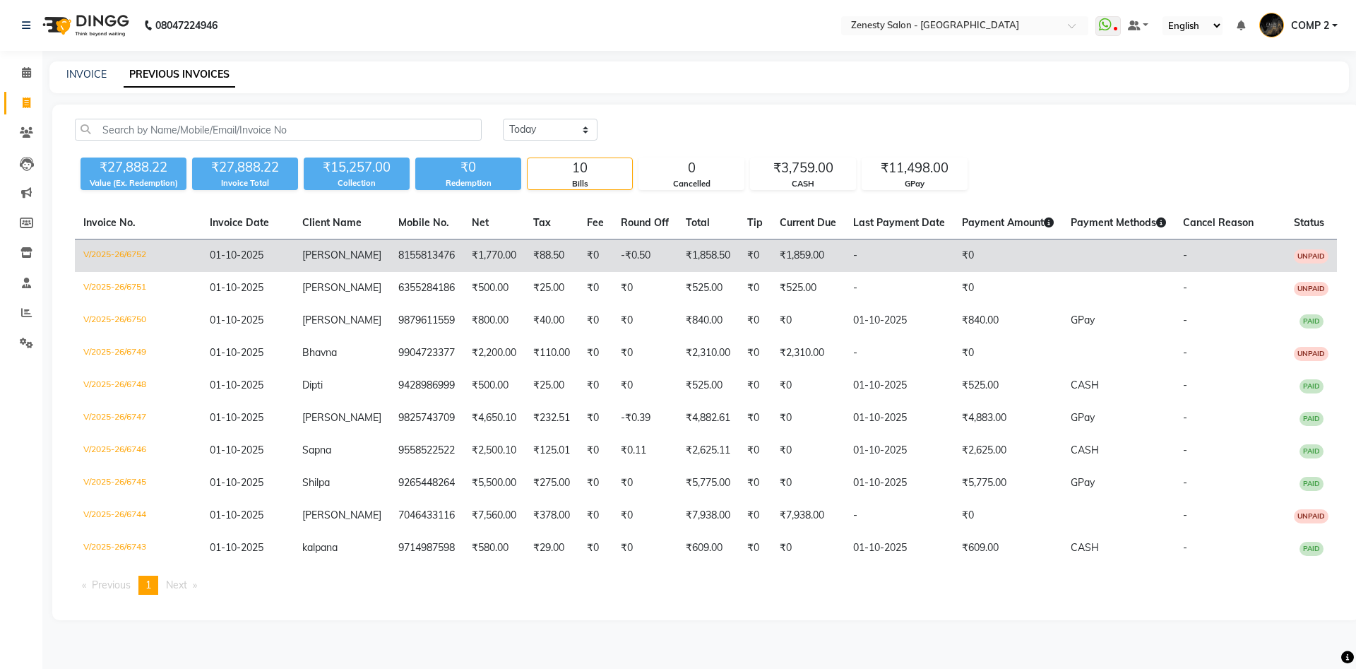
click at [359, 250] on td "[PERSON_NAME]" at bounding box center [342, 255] width 96 height 33
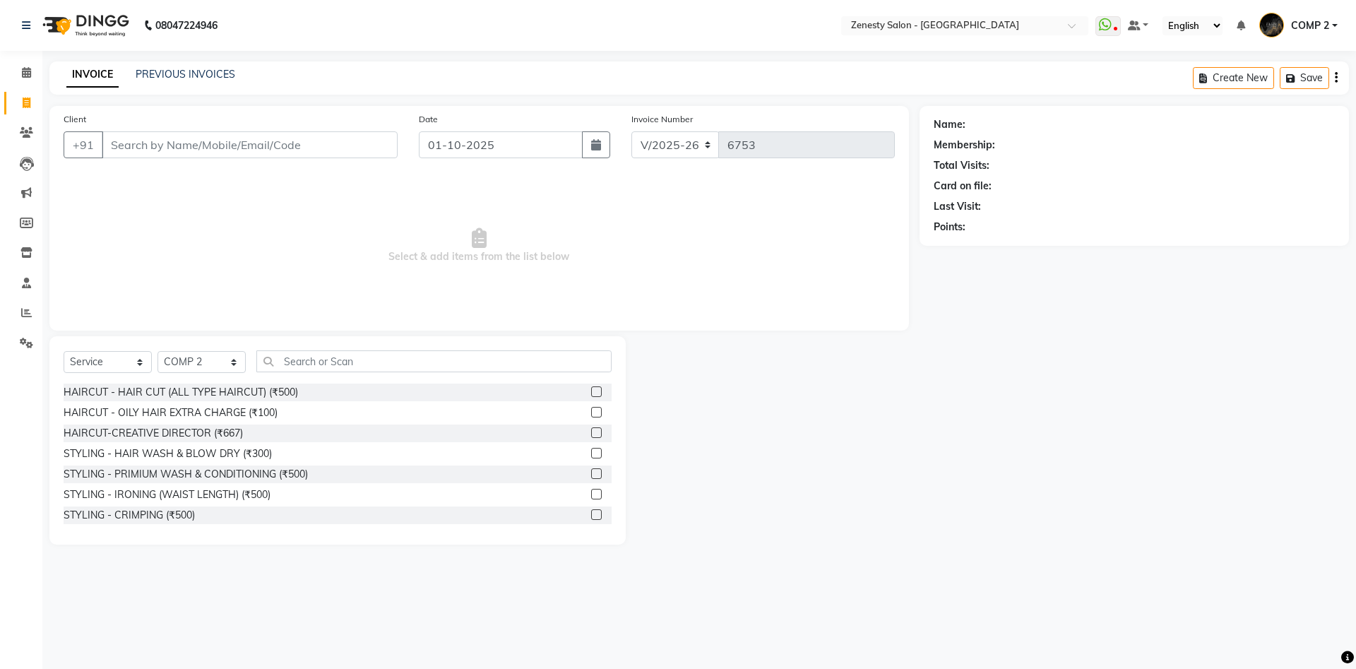
select select "5713"
select select "service"
select select "40087"
click at [408, 347] on div "Select Service Product Membership Package Voucher Prepaid Gift Card Select Styl…" at bounding box center [337, 440] width 576 height 208
click at [406, 372] on div "Select Service Product Membership Package Voucher Prepaid Gift Card Select Styl…" at bounding box center [338, 366] width 548 height 33
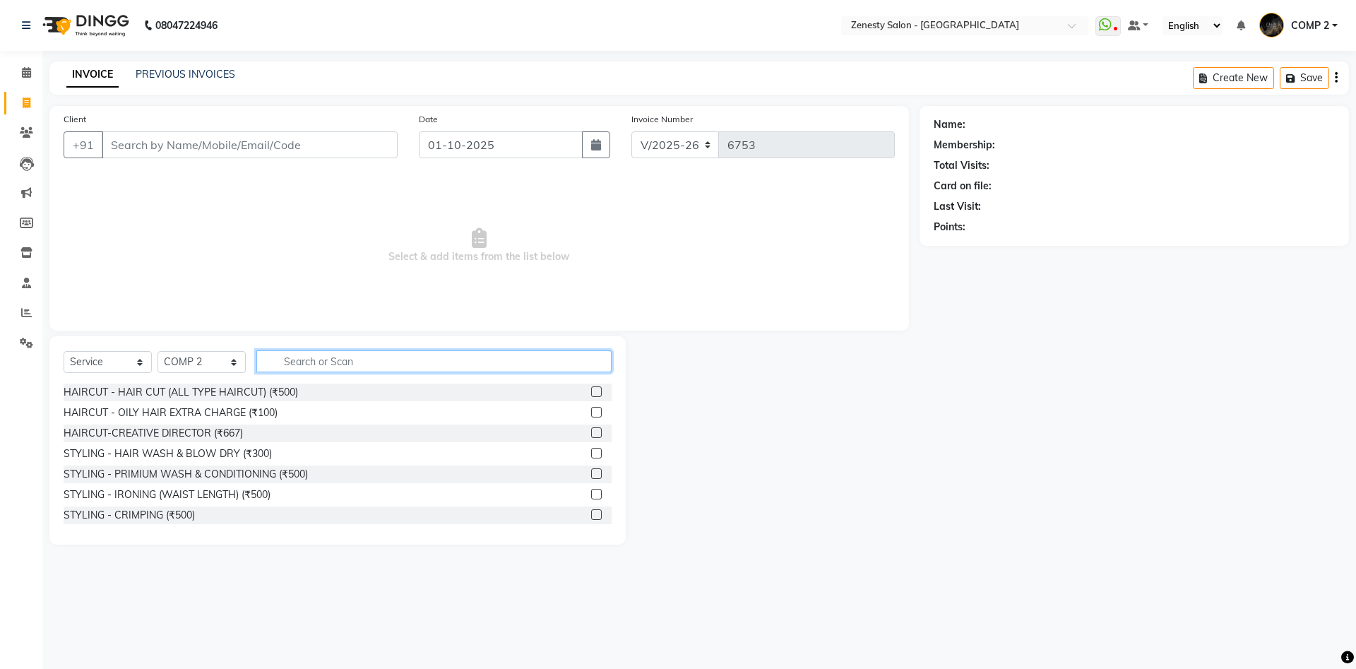
click at [371, 356] on input "text" at bounding box center [433, 361] width 355 height 22
click at [533, 358] on input "text" at bounding box center [433, 361] width 355 height 22
click at [198, 71] on link "PREVIOUS INVOICES" at bounding box center [186, 74] width 100 height 13
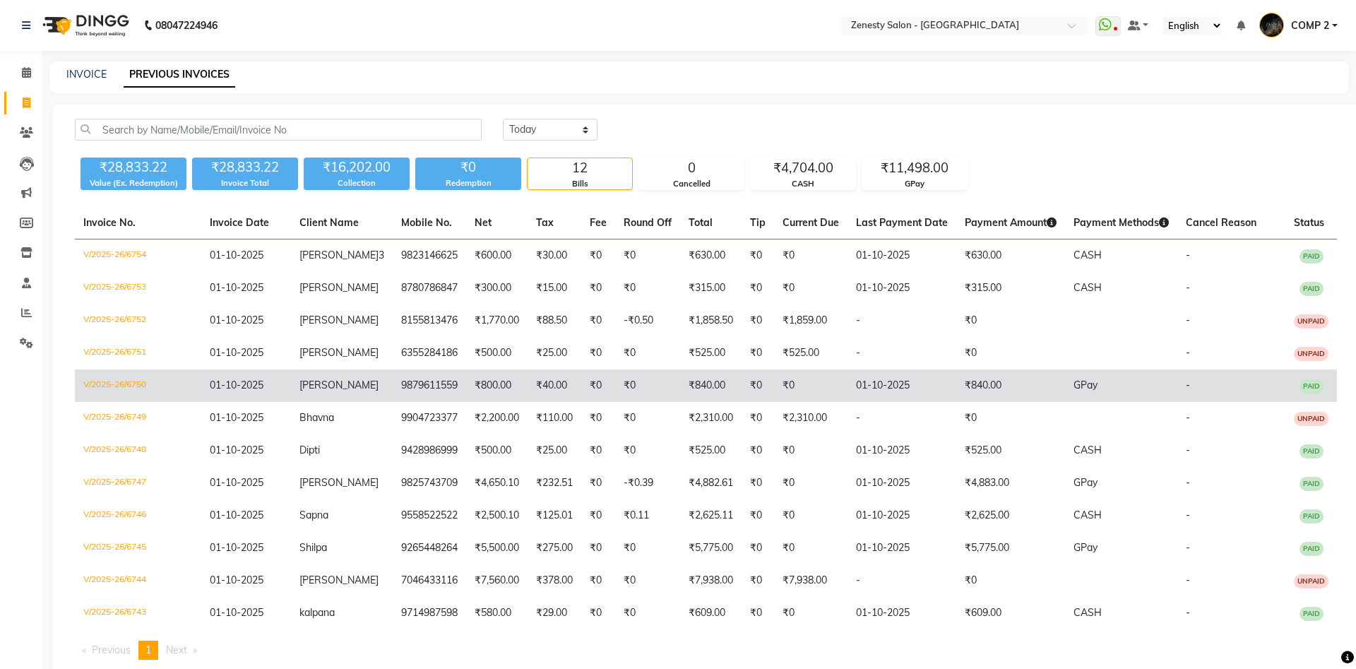
click at [581, 385] on td "₹0" at bounding box center [598, 385] width 34 height 32
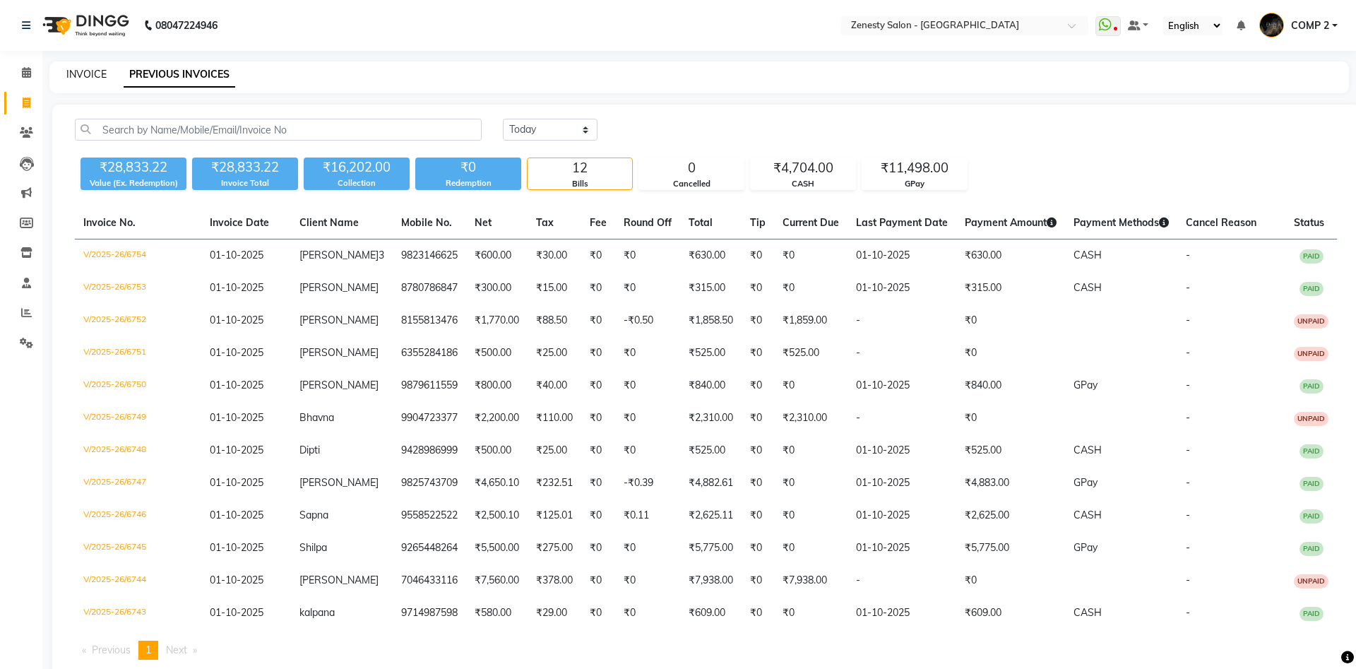
click at [104, 79] on link "INVOICE" at bounding box center [86, 74] width 40 height 13
select select "5713"
select select "service"
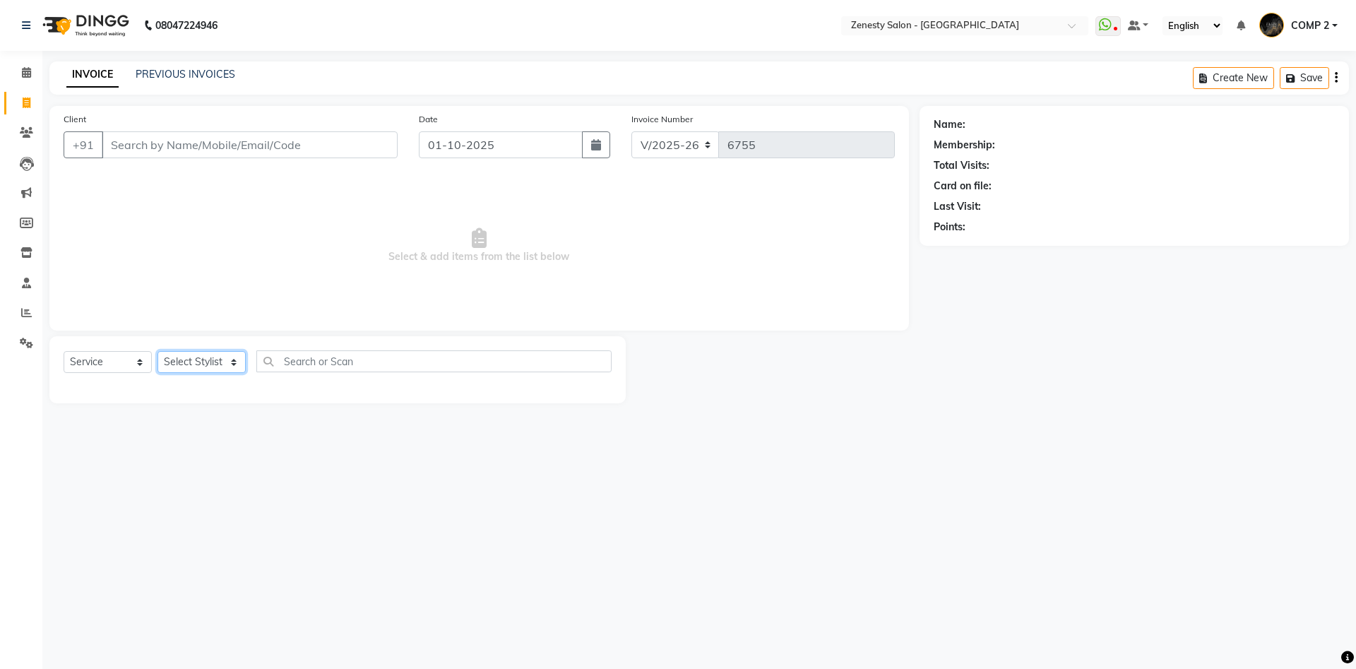
click at [158, 351] on select "Select Stylist [PERSON_NAME] [PERSON_NAME] [PERSON_NAME] Khalifa [PERSON_NAME] …" at bounding box center [202, 362] width 88 height 22
click at [23, 78] on span at bounding box center [26, 73] width 25 height 16
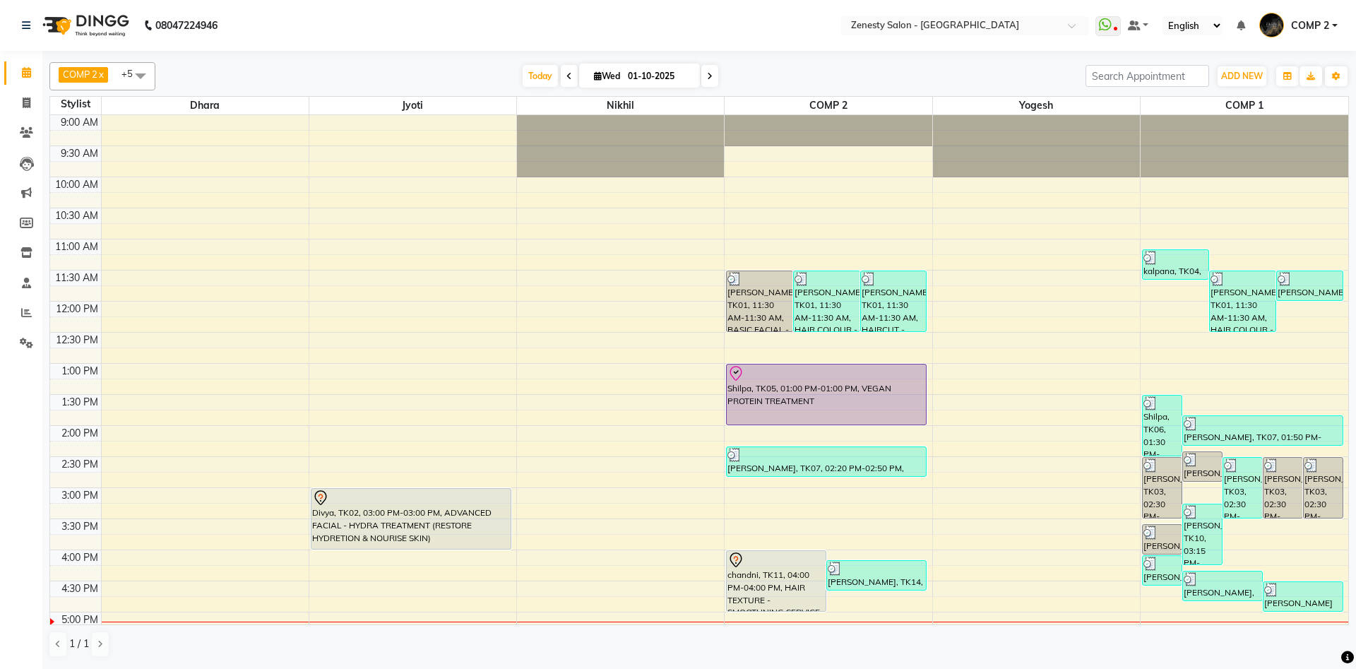
click at [1182, 352] on div "9:00 AM 9:30 AM 10:00 AM 10:30 AM 11:00 AM 11:30 AM 12:00 PM 12:30 PM 1:00 PM 1…" at bounding box center [699, 487] width 1298 height 745
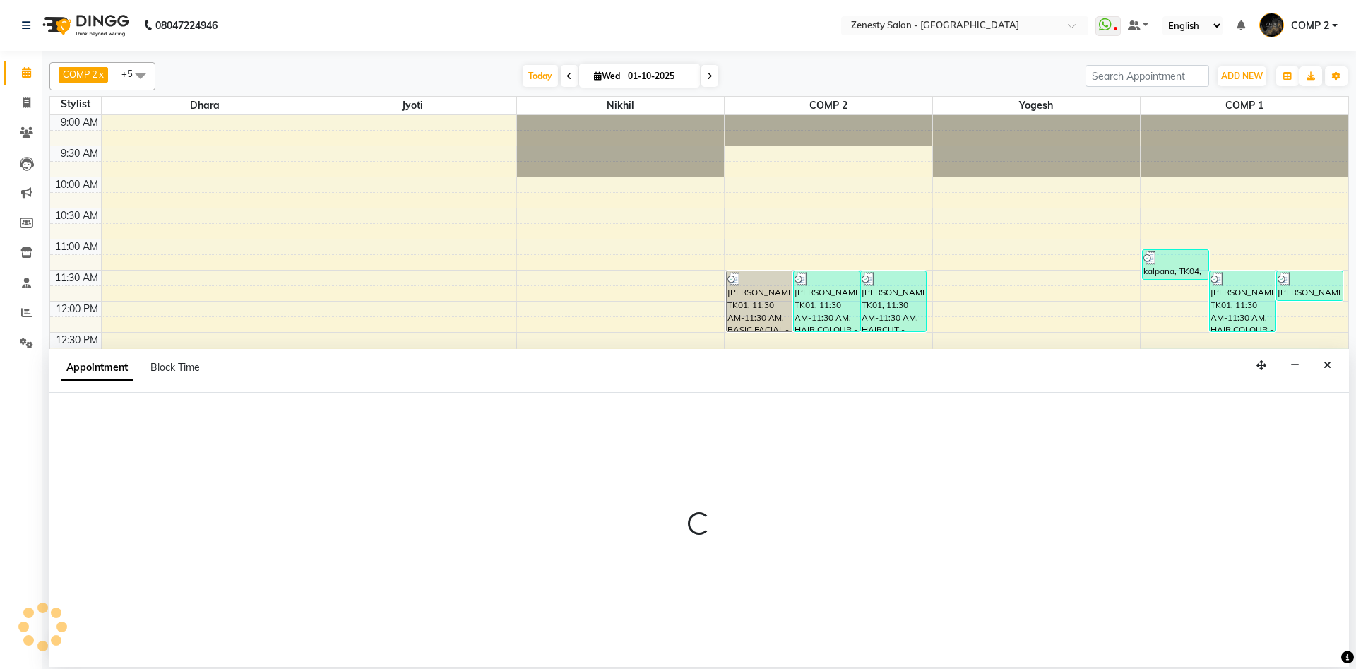
select select "81093"
select select "tentative"
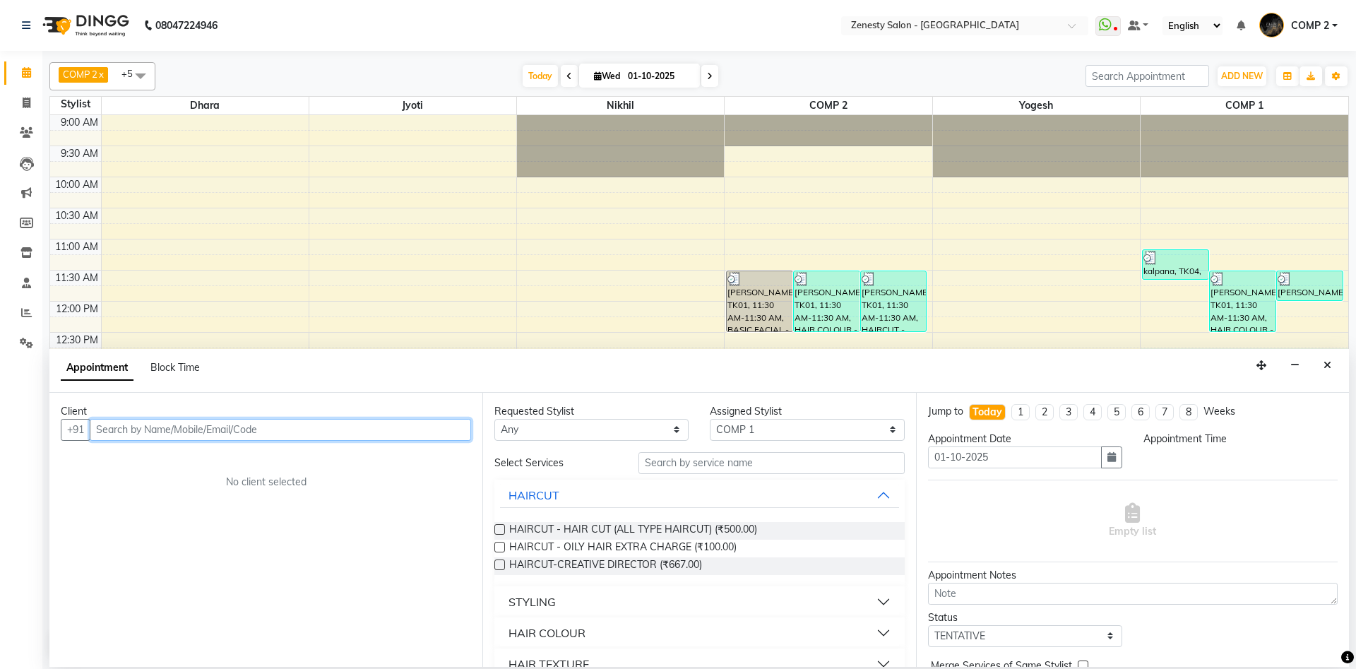
select select "765"
click at [429, 435] on input "text" at bounding box center [280, 430] width 381 height 22
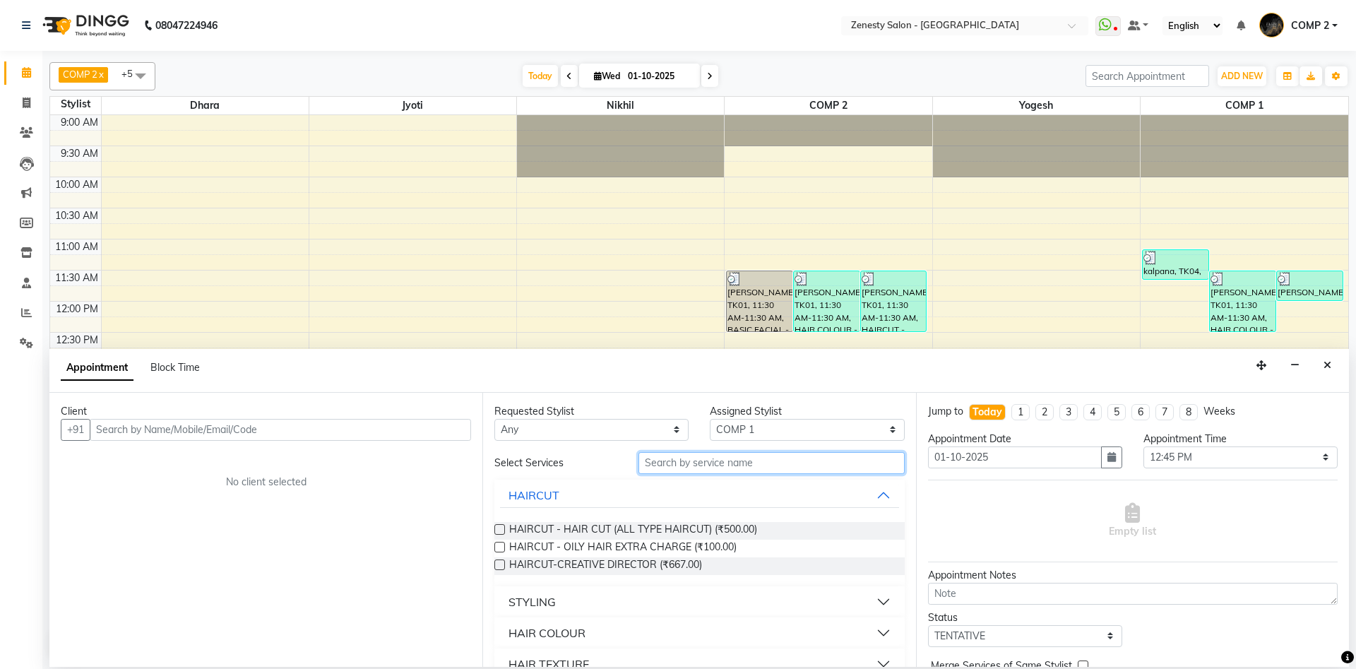
click at [742, 461] on input "text" at bounding box center [772, 463] width 266 height 22
click at [689, 547] on span "HAIRCUT - OILY HAIR EXTRA CHARGE (₹100.00)" at bounding box center [622, 549] width 227 height 18
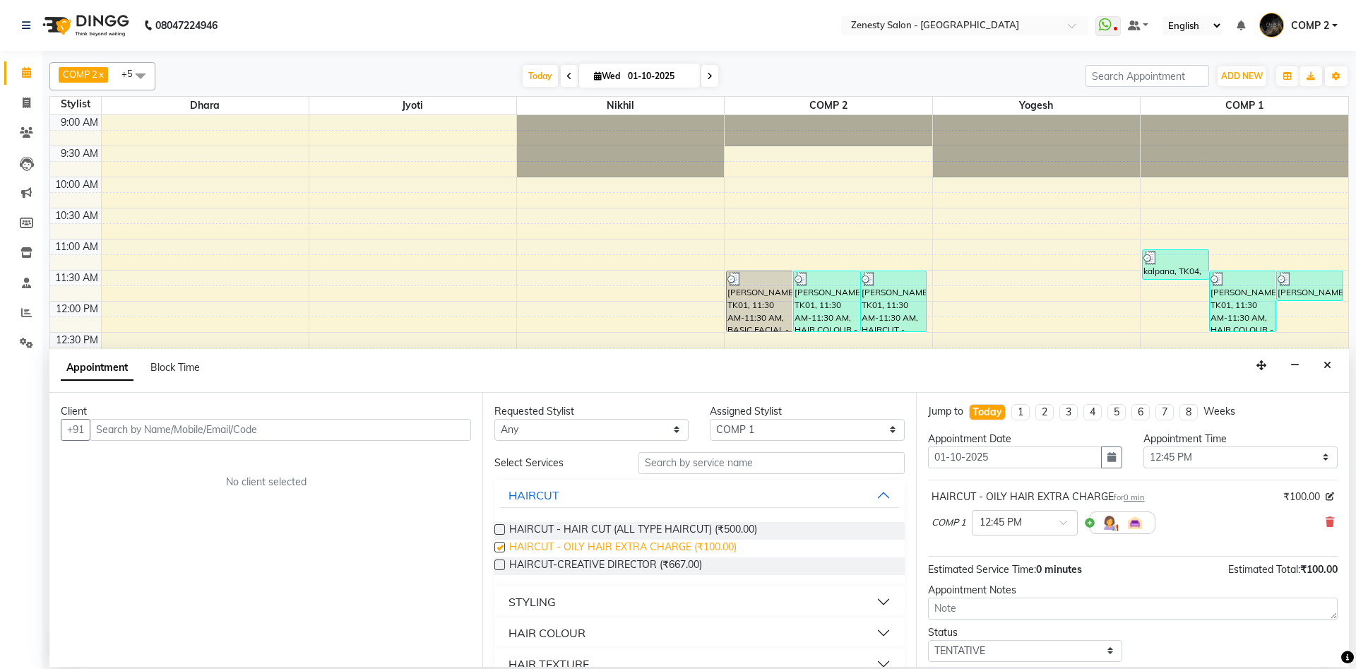
checkbox input "false"
click at [1115, 517] on img at bounding box center [1109, 522] width 17 height 17
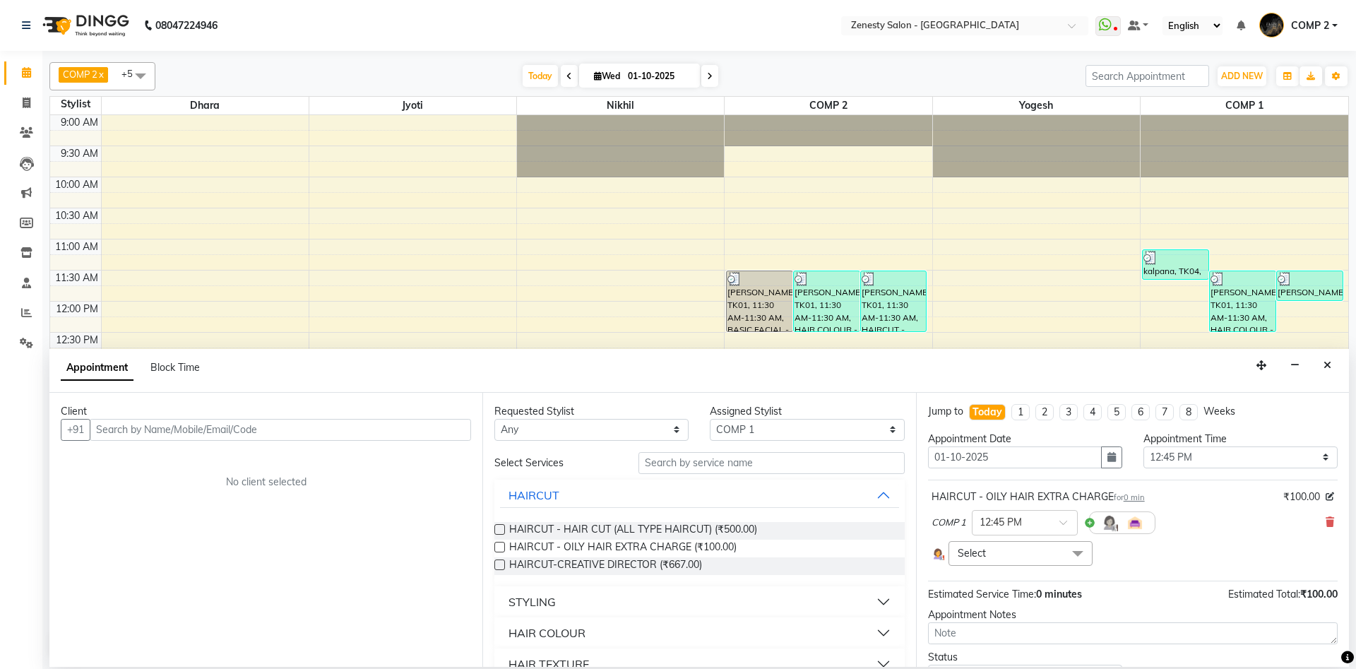
click at [990, 545] on span "Select" at bounding box center [1021, 553] width 144 height 25
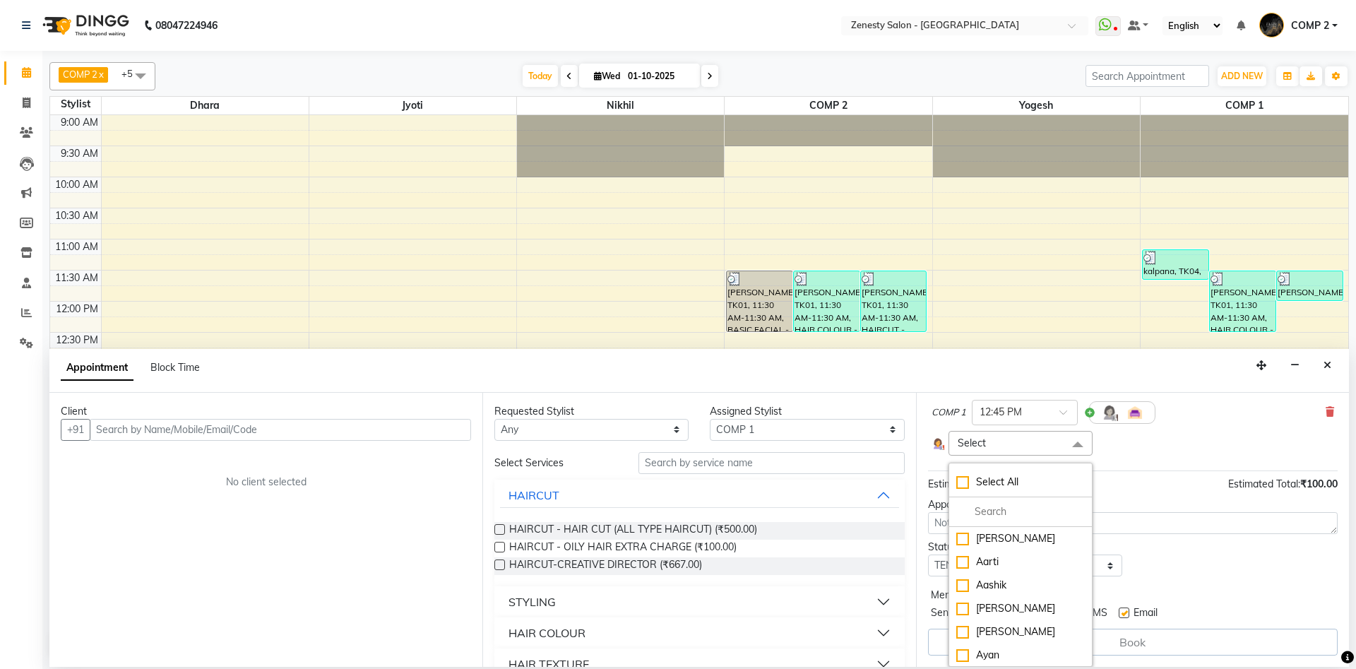
scroll to position [381, 0]
click at [965, 557] on div "Meet [PERSON_NAME]" at bounding box center [1020, 553] width 129 height 15
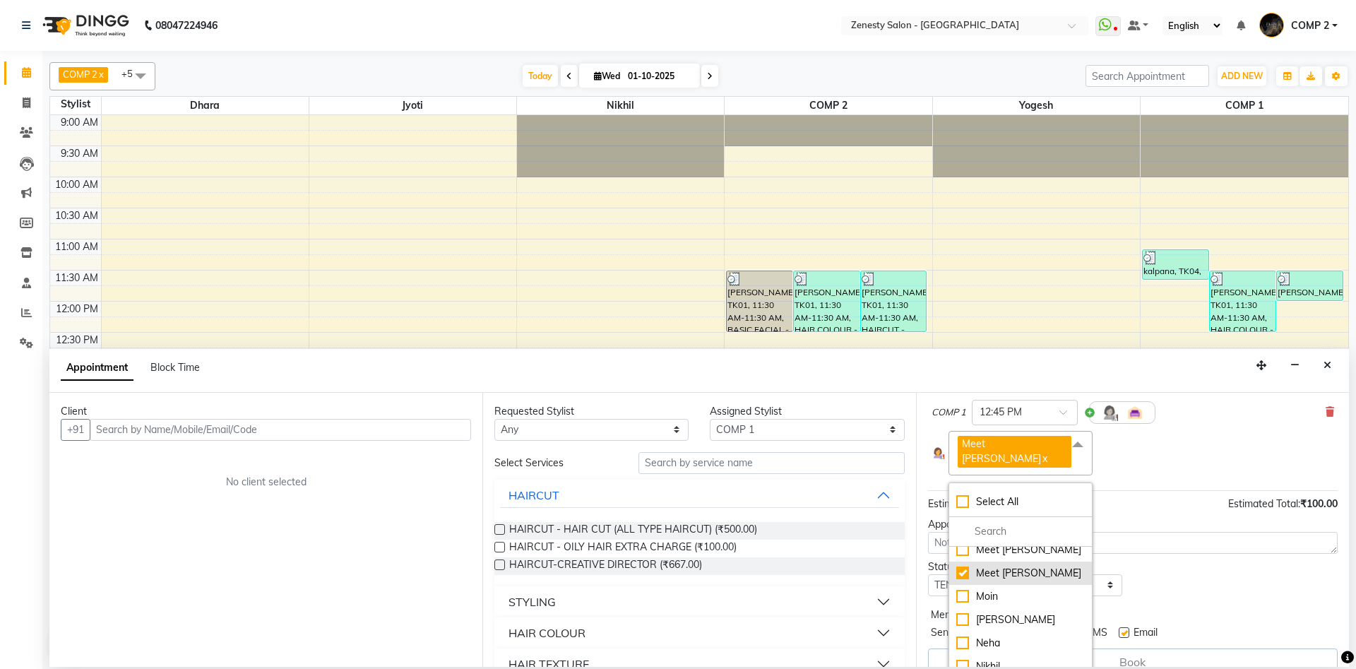
click at [971, 562] on li "Meet [PERSON_NAME]" at bounding box center [1020, 573] width 143 height 23
checkbox input "false"
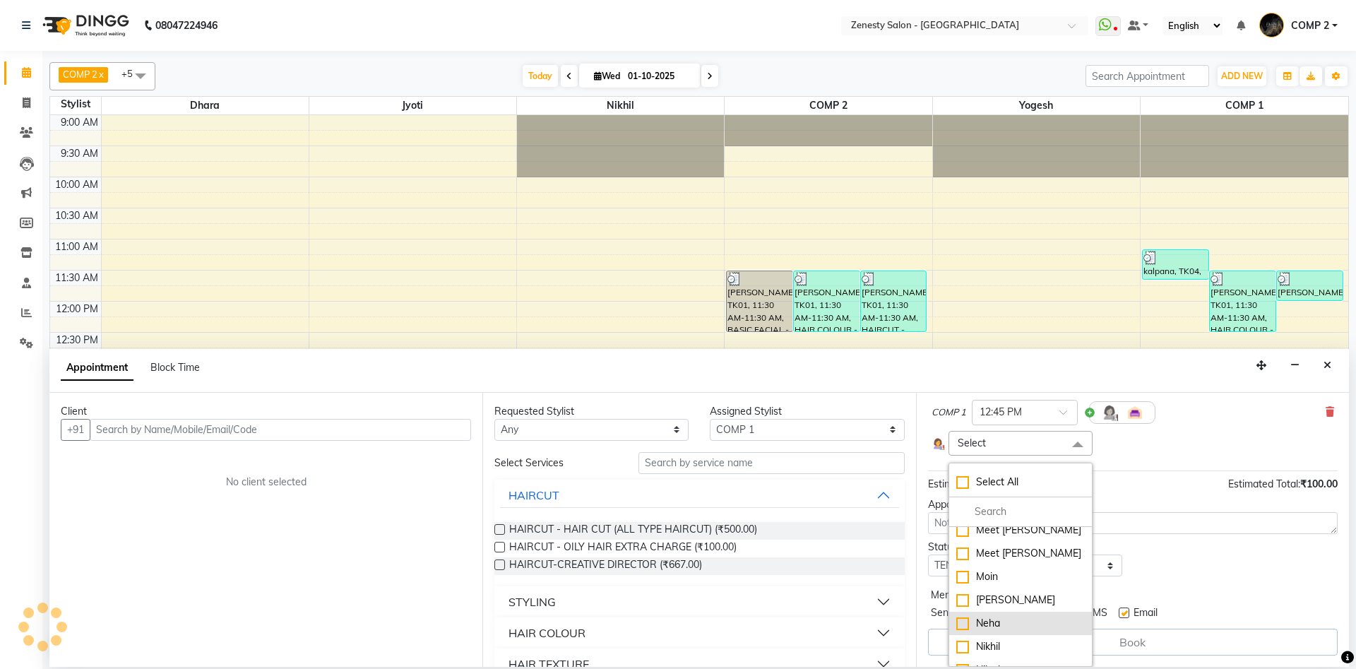
click at [1023, 627] on div "Neha" at bounding box center [1020, 623] width 129 height 15
checkbox input "true"
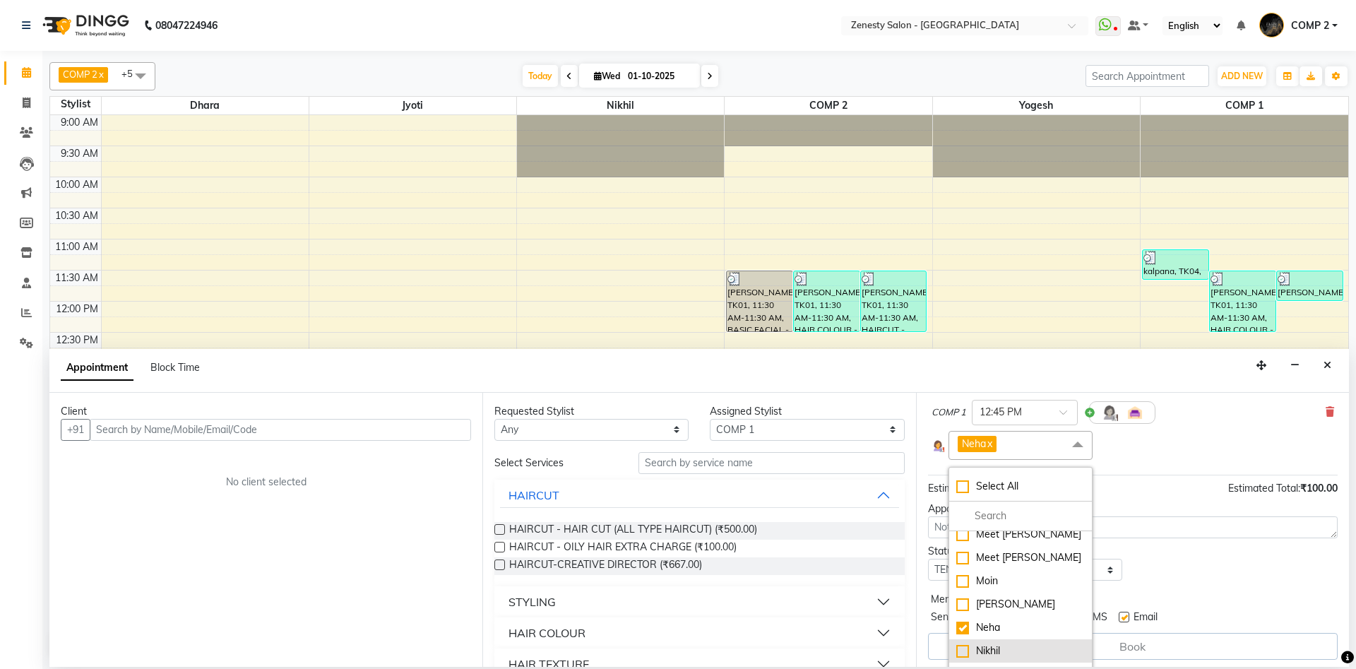
click at [996, 655] on div "Nikhil" at bounding box center [1020, 651] width 129 height 15
checkbox input "true"
click at [995, 595] on li "[PERSON_NAME]" at bounding box center [1020, 604] width 143 height 23
checkbox input "true"
click at [1000, 580] on div "Moin" at bounding box center [1020, 581] width 129 height 15
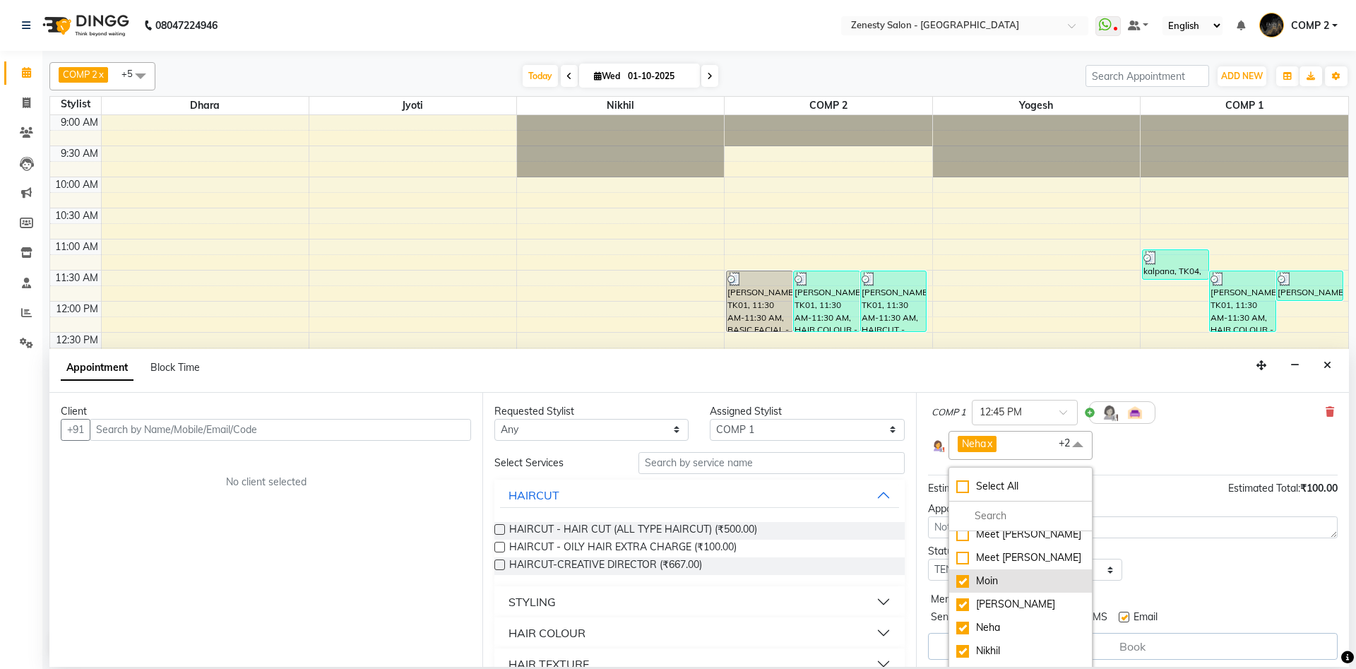
checkbox input "true"
click at [1032, 526] on li at bounding box center [1020, 517] width 143 height 30
click at [1036, 552] on li "[PERSON_NAME]" at bounding box center [1020, 541] width 143 height 23
checkbox input "true"
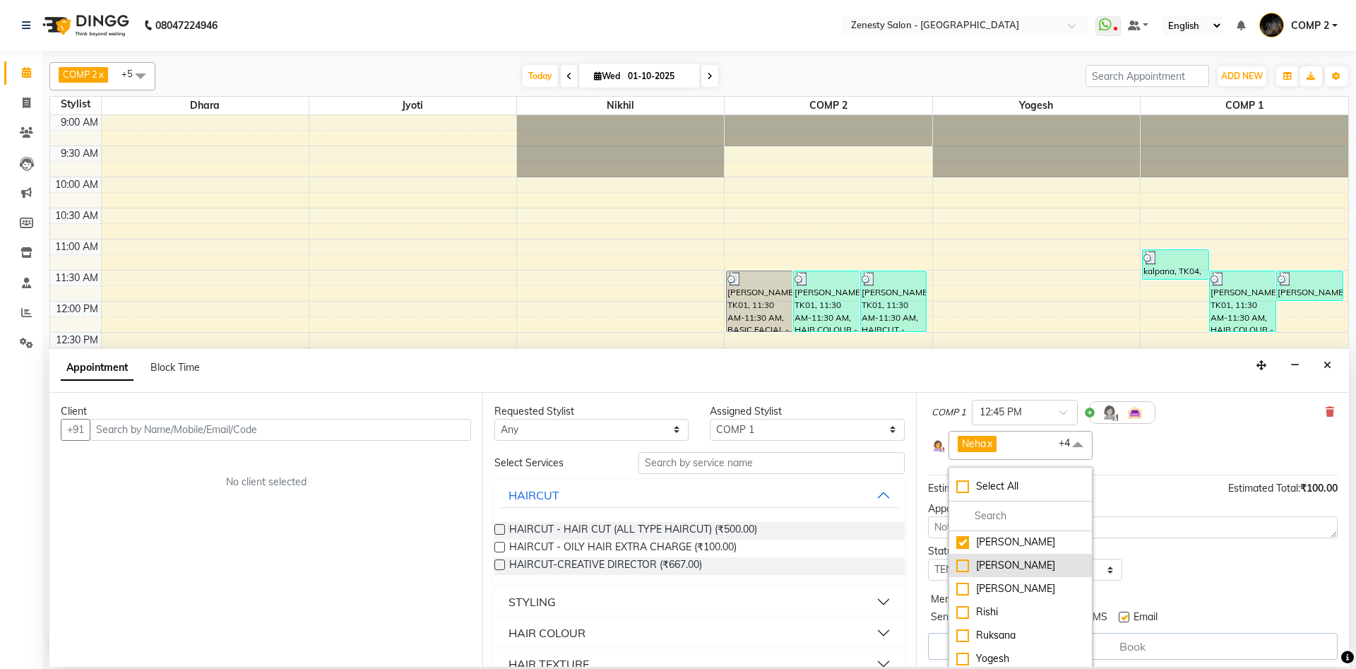
click at [1030, 576] on li "[PERSON_NAME]" at bounding box center [1020, 565] width 143 height 23
checkbox input "true"
click at [1028, 595] on div "Riddhi" at bounding box center [1020, 588] width 129 height 15
checkbox input "true"
click at [1028, 611] on div "Rishi" at bounding box center [1020, 612] width 129 height 15
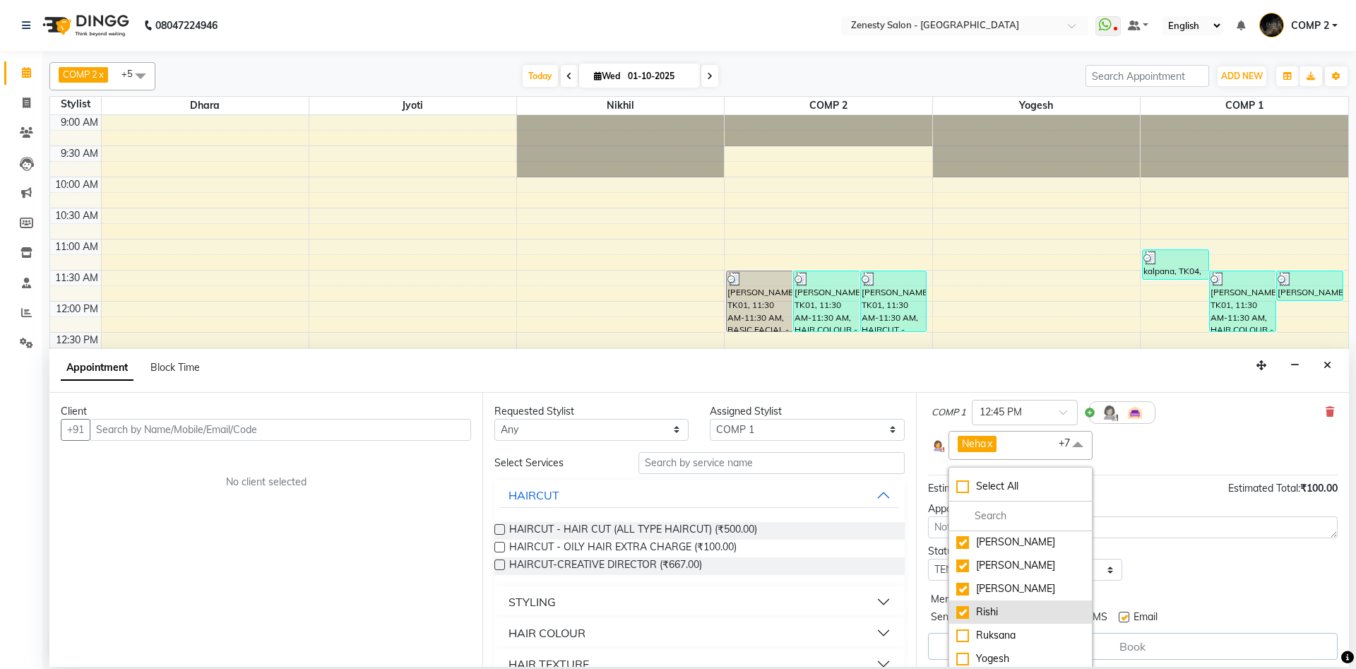
click at [1028, 615] on div "Rishi" at bounding box center [1020, 612] width 129 height 15
checkbox input "false"
click at [1329, 361] on icon "Close" at bounding box center [1328, 365] width 8 height 10
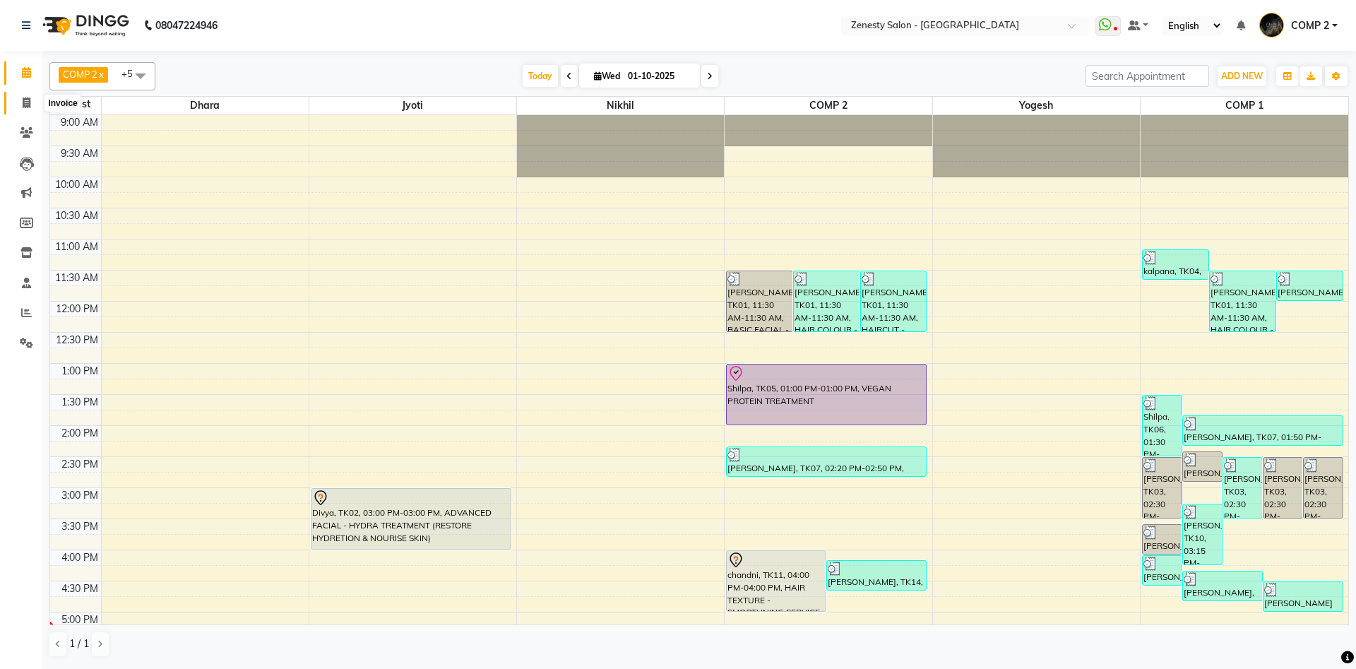
click at [25, 107] on icon at bounding box center [27, 102] width 8 height 11
select select "5713"
select select "service"
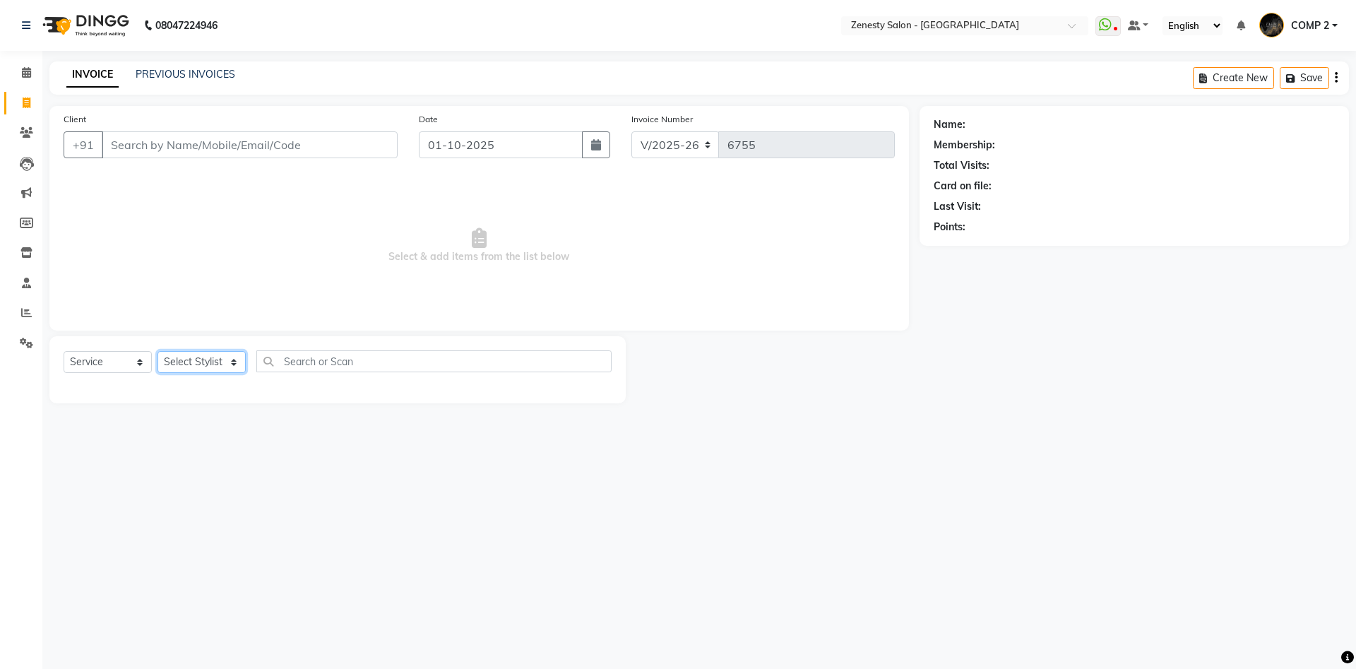
click at [158, 351] on select "Select Stylist Aanand Aarti Aashik Aesha Arsh Khalifa Ayan COMP 1 COMP 2 Darsha…" at bounding box center [202, 362] width 88 height 22
click option "COMP 1" at bounding box center [0, 0] width 0 height 0
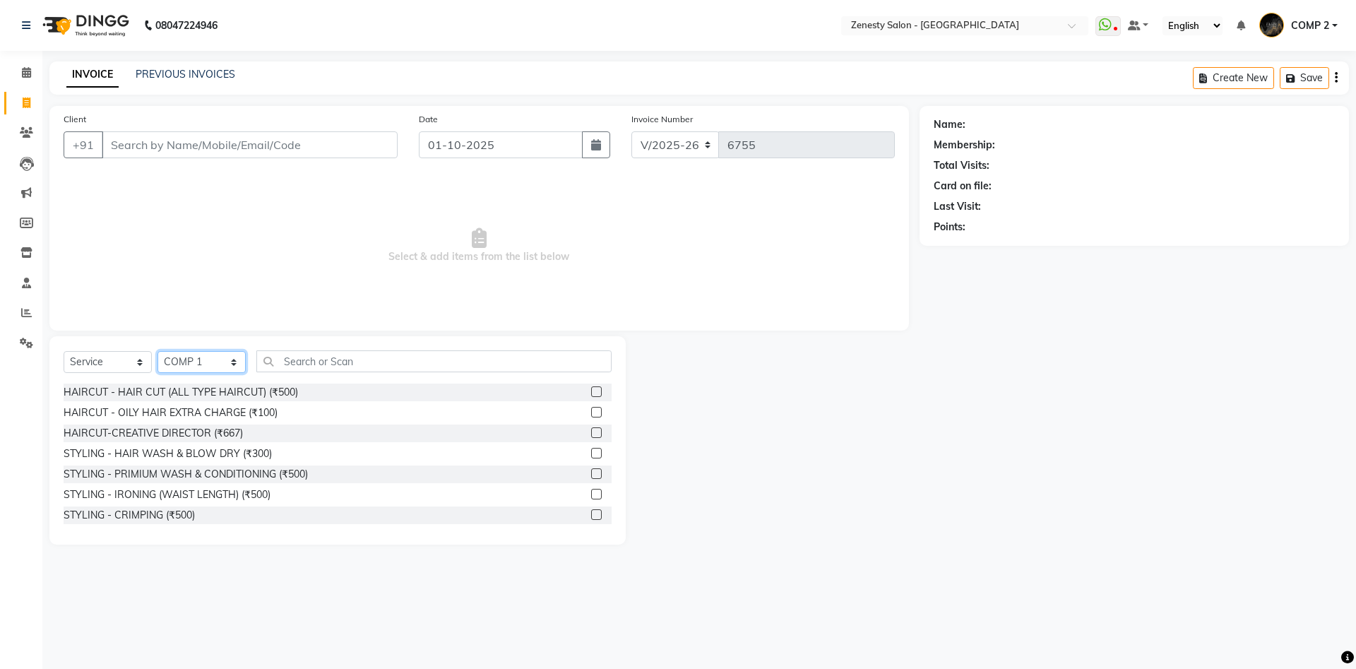
click at [158, 351] on select "Select Stylist Aanand Aarti Aashik Aesha Arsh Khalifa Ayan COMP 1 COMP 2 Darsha…" at bounding box center [202, 362] width 88 height 22
select select "40087"
click option "COMP 2" at bounding box center [0, 0] width 0 height 0
click at [292, 364] on input "text" at bounding box center [433, 361] width 355 height 22
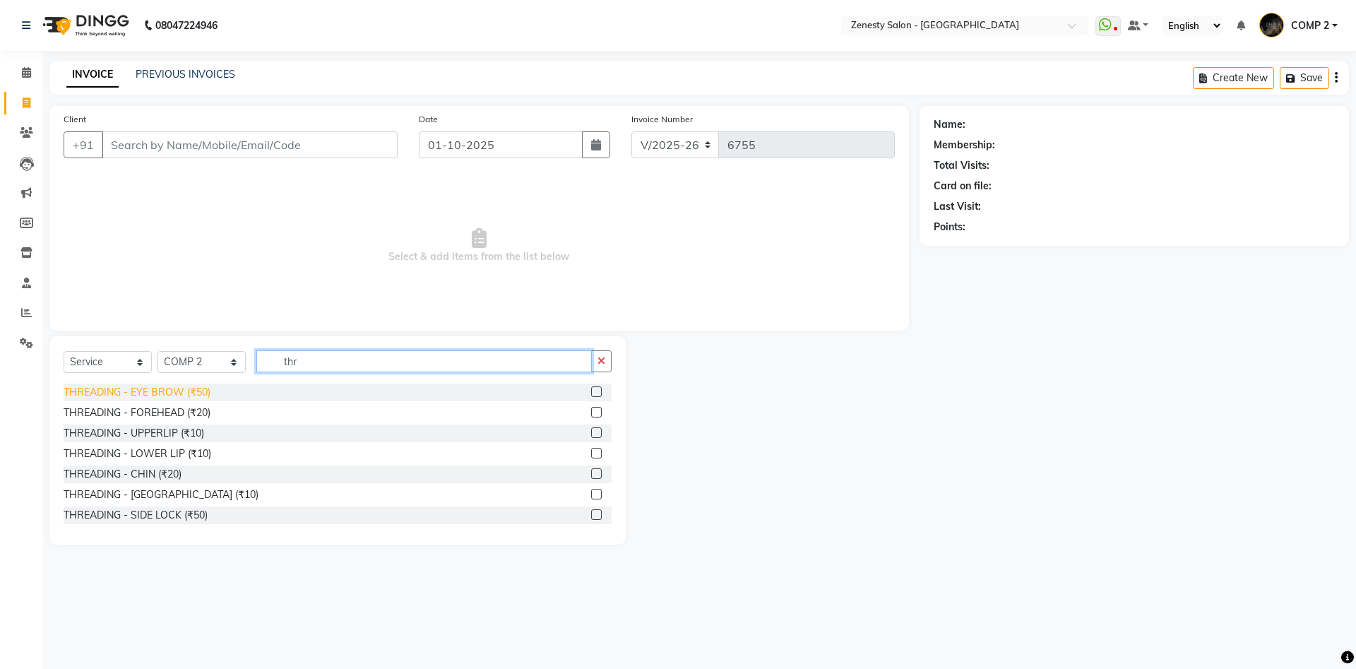
type input "thr"
click at [158, 398] on div "THREADING - EYE BROW (₹50)" at bounding box center [137, 392] width 147 height 15
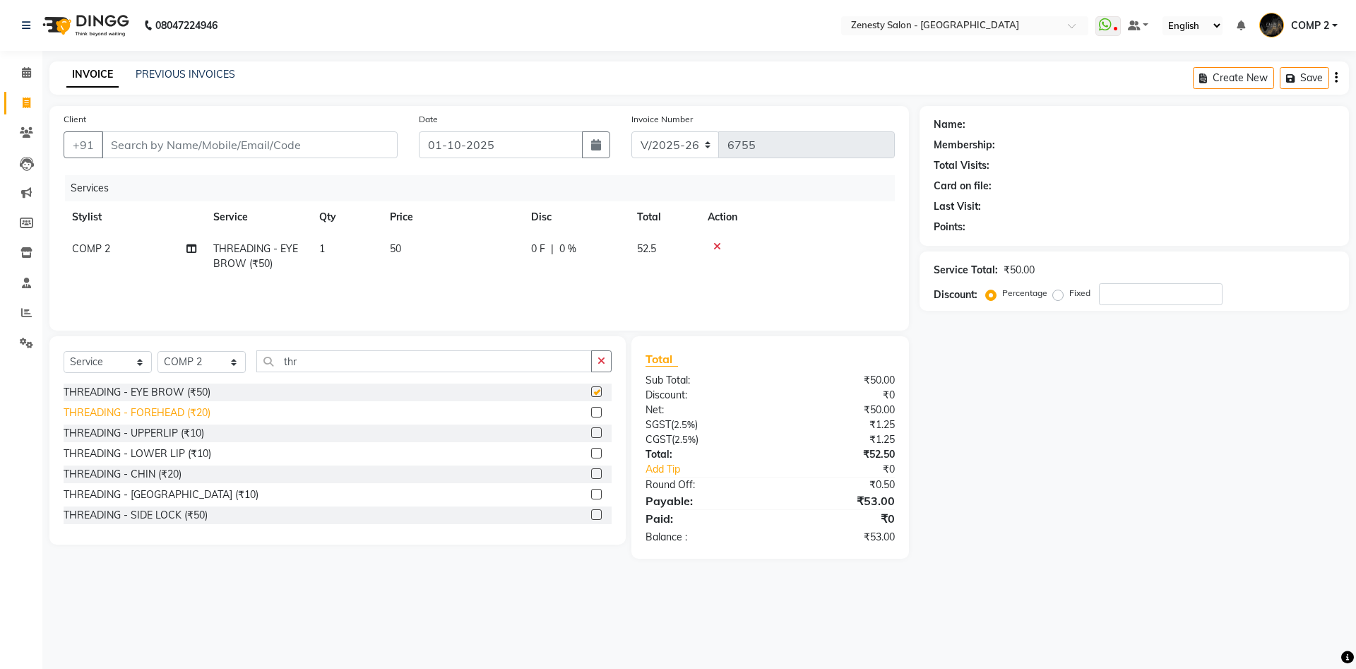
checkbox input "false"
click at [248, 148] on input "Client" at bounding box center [250, 144] width 296 height 27
type input "7"
type input "0"
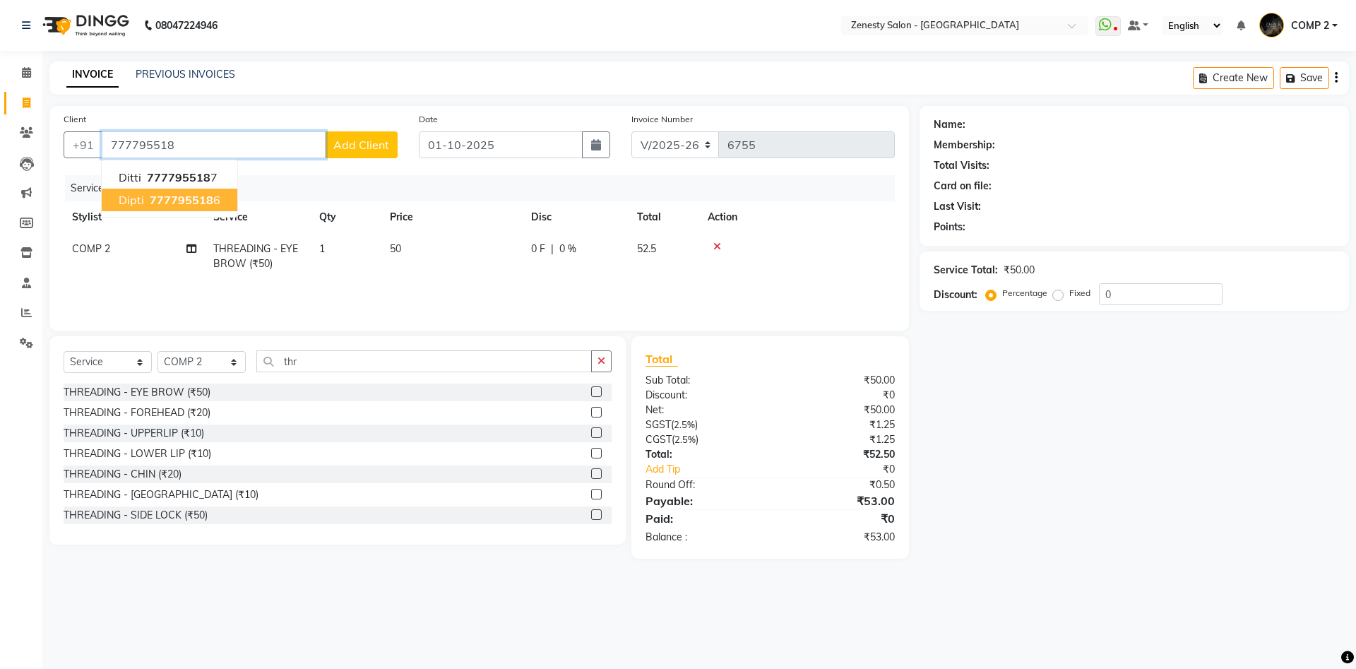
click at [194, 196] on span "777795518" at bounding box center [182, 200] width 64 height 14
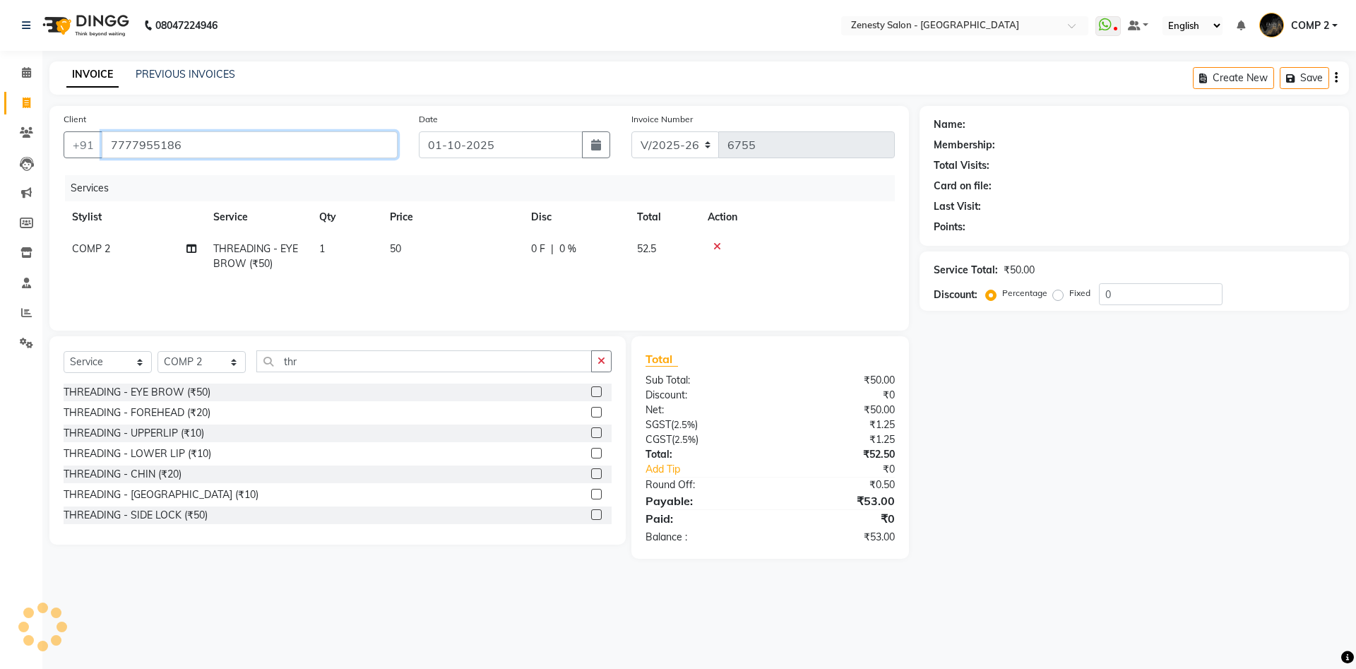
type input "7777955186"
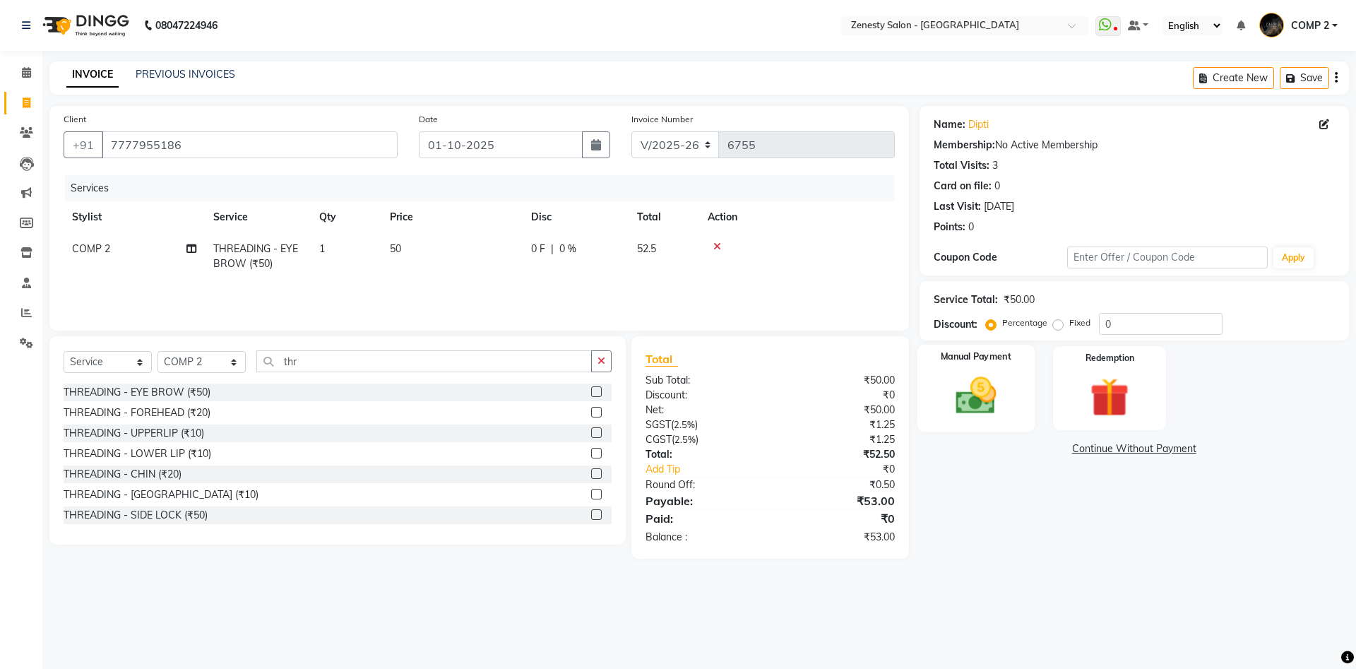
click at [964, 404] on img at bounding box center [976, 395] width 66 height 47
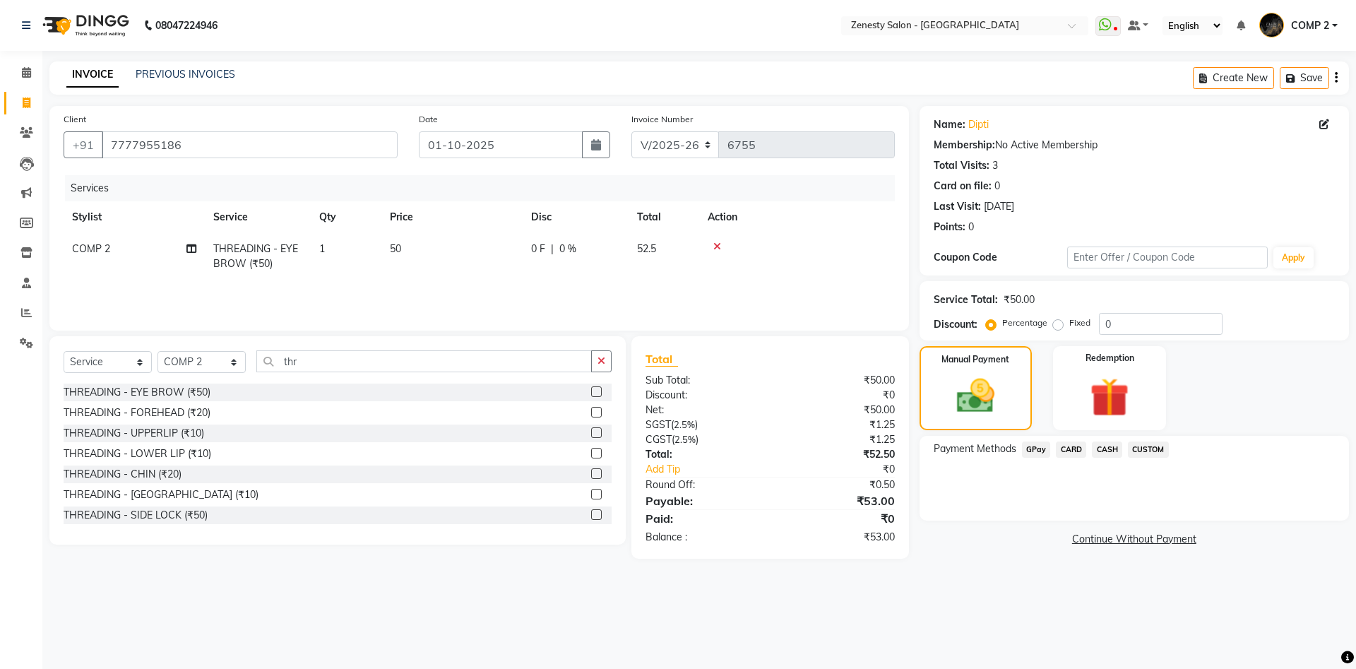
click at [1106, 451] on span "CASH" at bounding box center [1107, 449] width 30 height 16
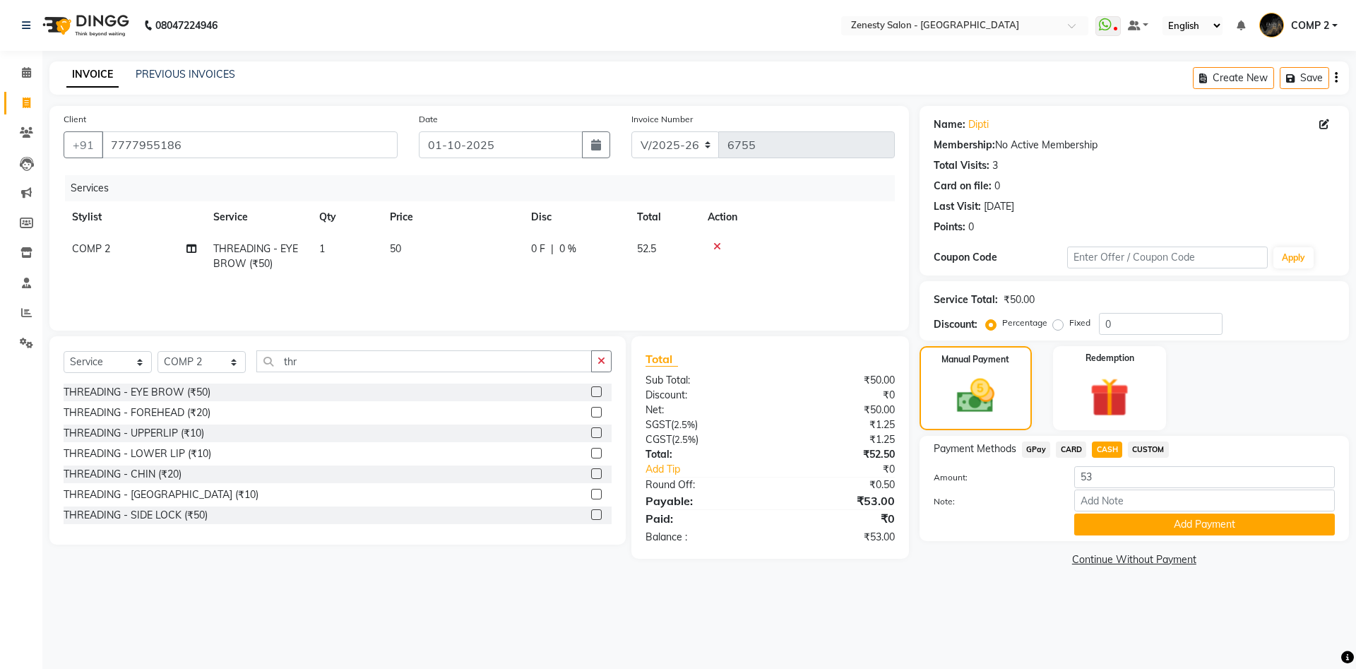
click at [1048, 448] on span "GPay" at bounding box center [1036, 449] width 29 height 16
click at [1185, 522] on button "Add Payment" at bounding box center [1204, 525] width 261 height 22
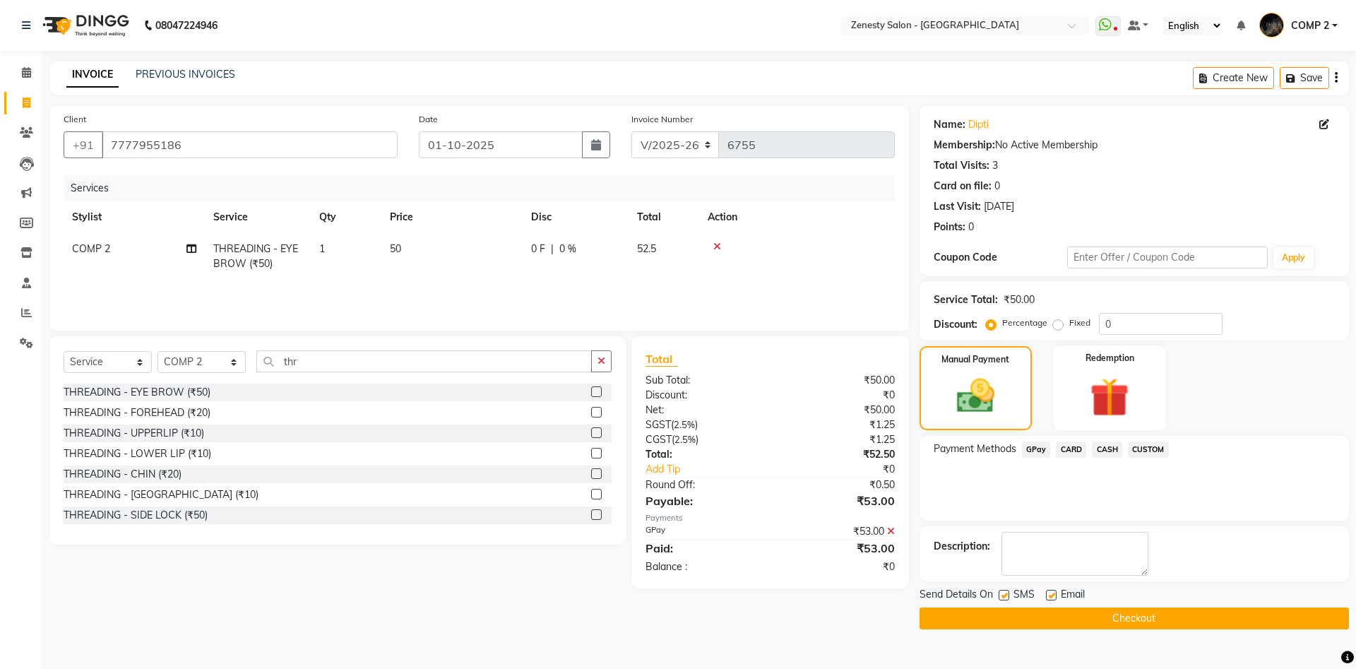
click at [1110, 617] on button "Checkout" at bounding box center [1134, 618] width 429 height 22
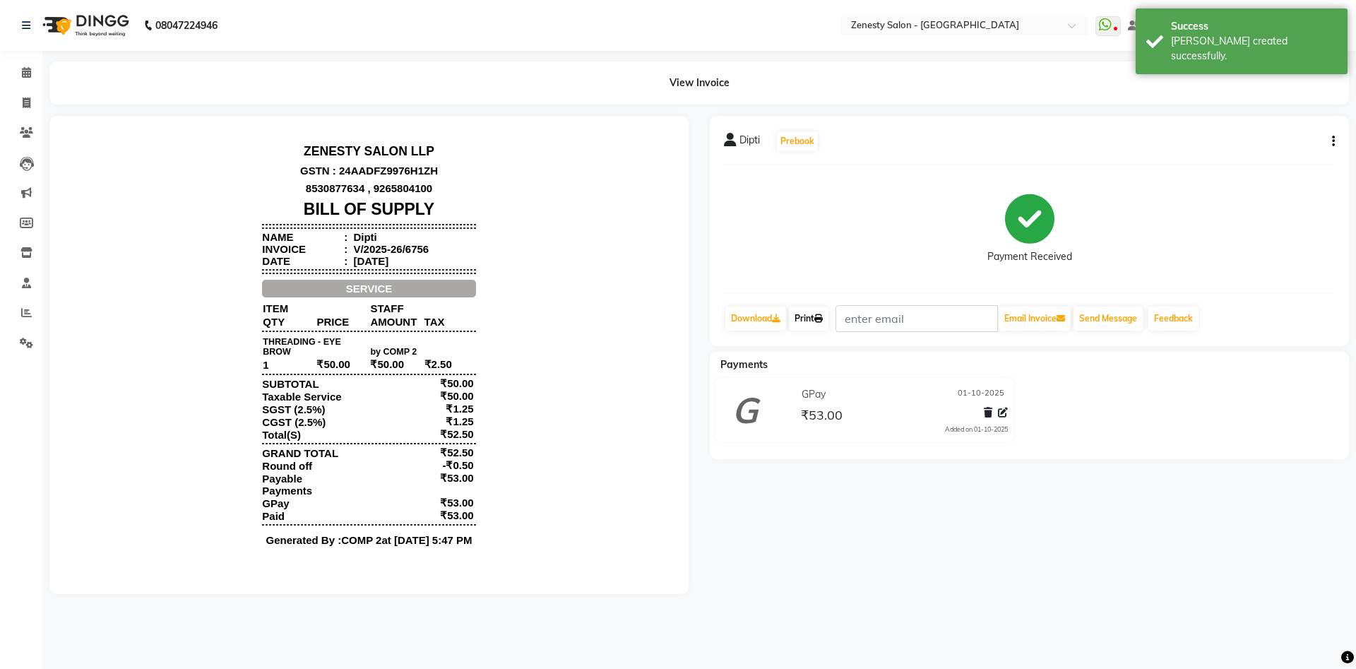
click at [805, 314] on link "Print" at bounding box center [809, 319] width 40 height 24
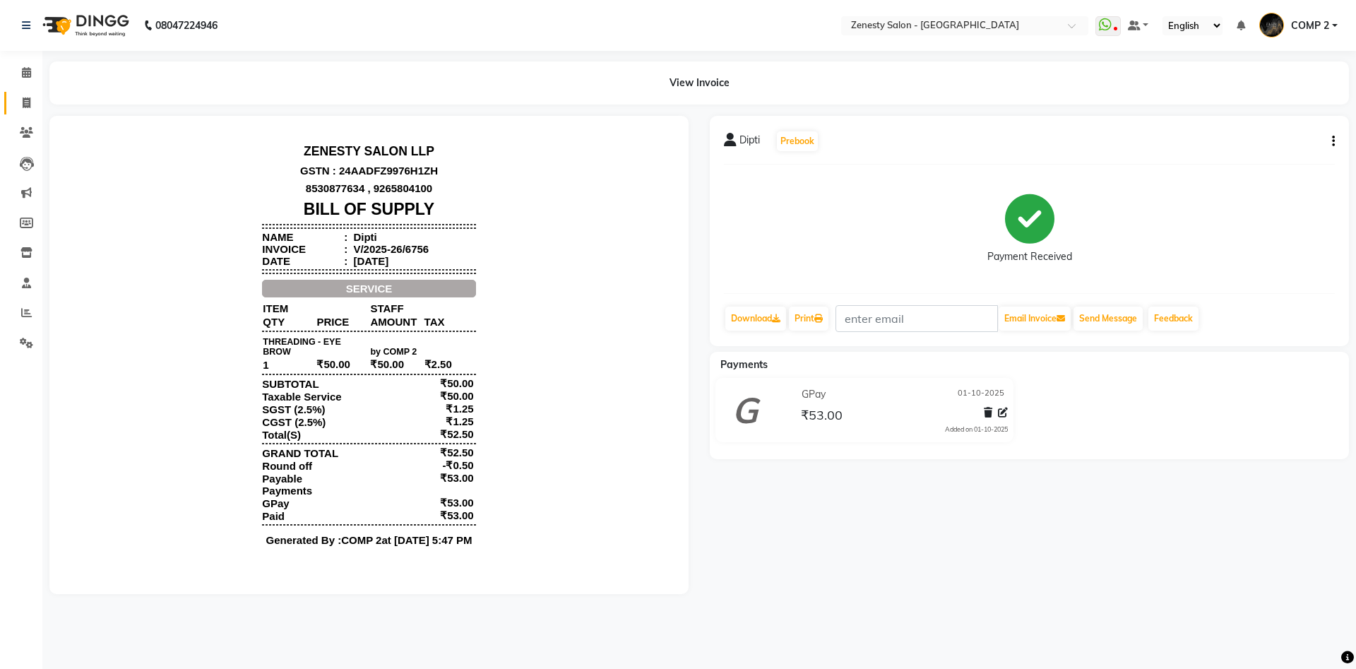
click at [31, 95] on link "Invoice" at bounding box center [21, 103] width 34 height 23
select select "5713"
select select "service"
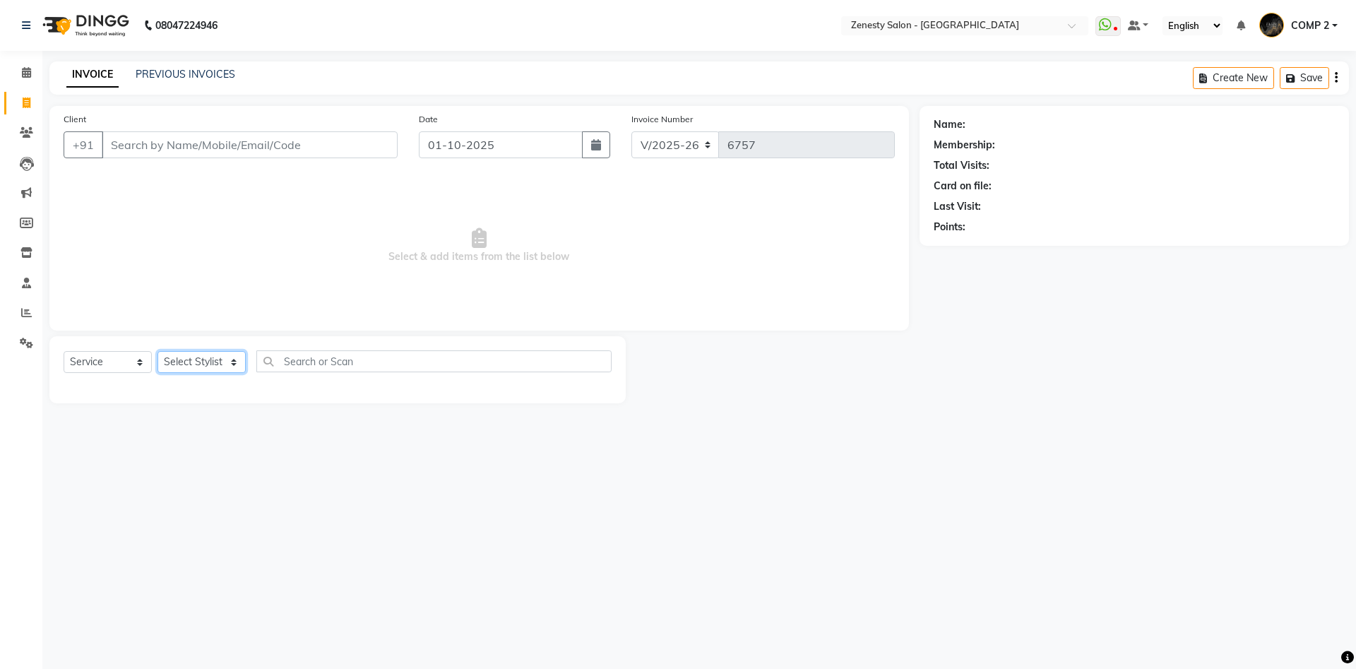
click at [158, 351] on select "Select Stylist Aanand Aarti Aashik Aesha Arsh Khalifa Ayan COMP 1 COMP 2 Darsha…" at bounding box center [202, 362] width 88 height 22
click option "COMP 1" at bounding box center [0, 0] width 0 height 0
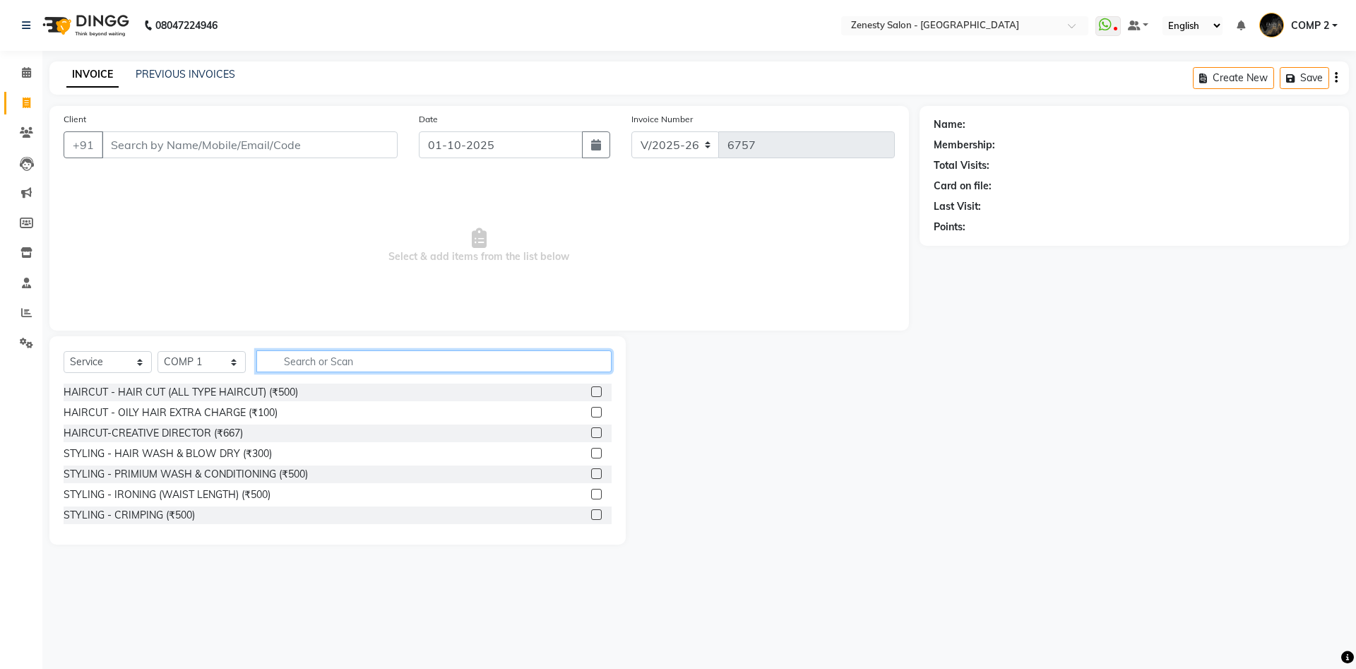
click at [314, 365] on input "text" at bounding box center [433, 361] width 355 height 22
click at [158, 351] on select "Select Stylist Aanand Aarti Aashik Aesha Arsh Khalifa Ayan COMP 1 COMP 2 Darsha…" at bounding box center [202, 362] width 88 height 22
select select "40087"
click option "COMP 2" at bounding box center [0, 0] width 0 height 0
click at [353, 363] on input "text" at bounding box center [433, 361] width 355 height 22
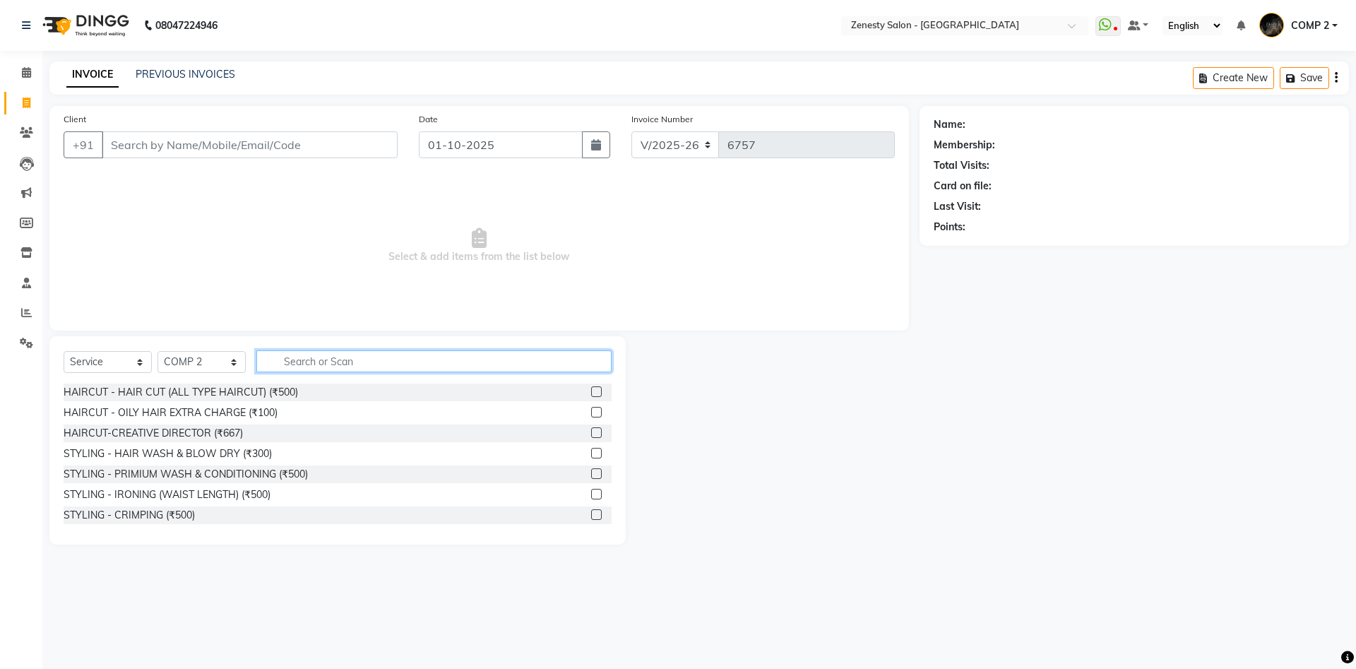
click at [347, 364] on input "text" at bounding box center [433, 361] width 355 height 22
click at [218, 396] on div "HAIRCUT - HAIR CUT (ALL TYPE HAIRCUT) (₹500)" at bounding box center [181, 392] width 235 height 15
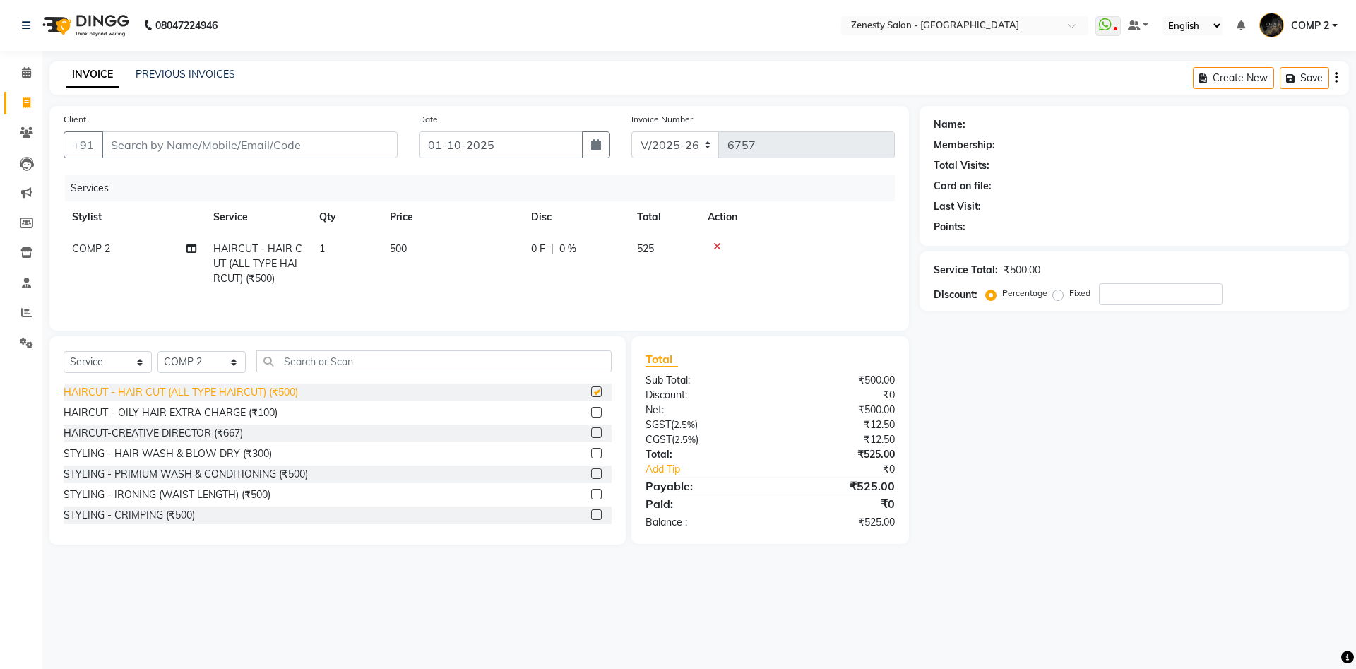
checkbox input "false"
click at [273, 149] on input "Client" at bounding box center [250, 144] width 296 height 27
type input "9"
type input "0"
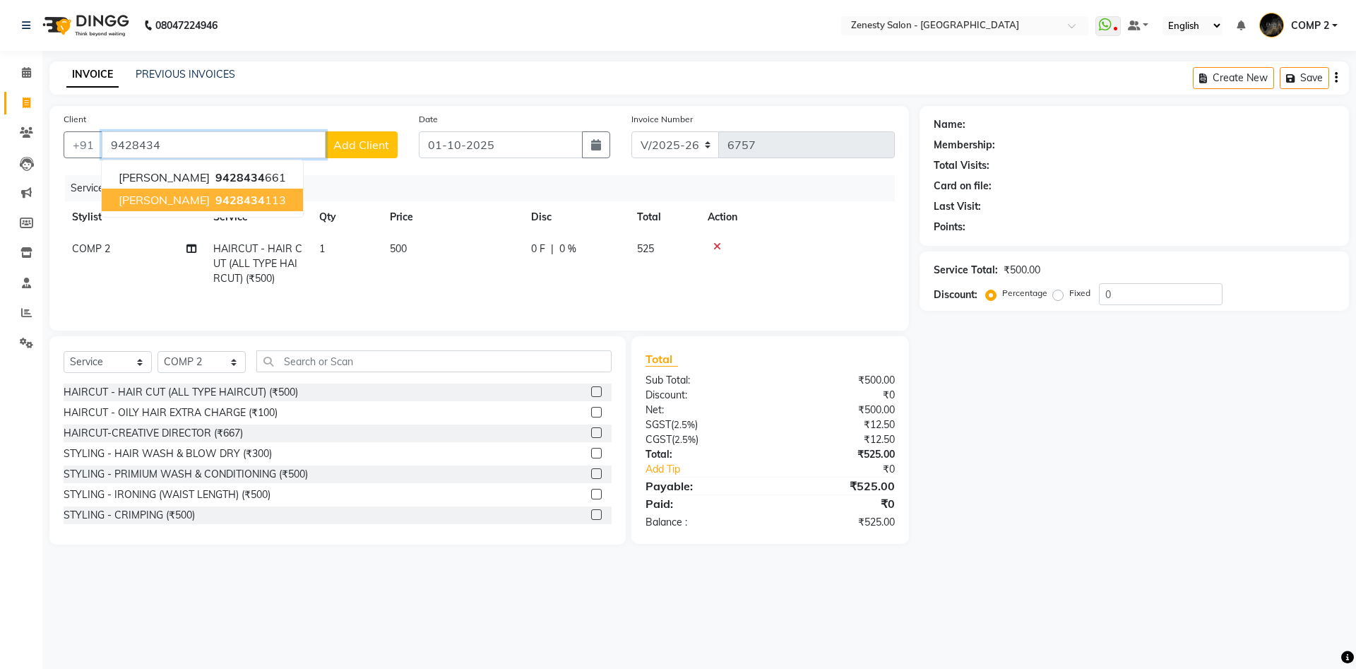
click at [213, 202] on ngb-highlight "9428434 113" at bounding box center [249, 200] width 73 height 14
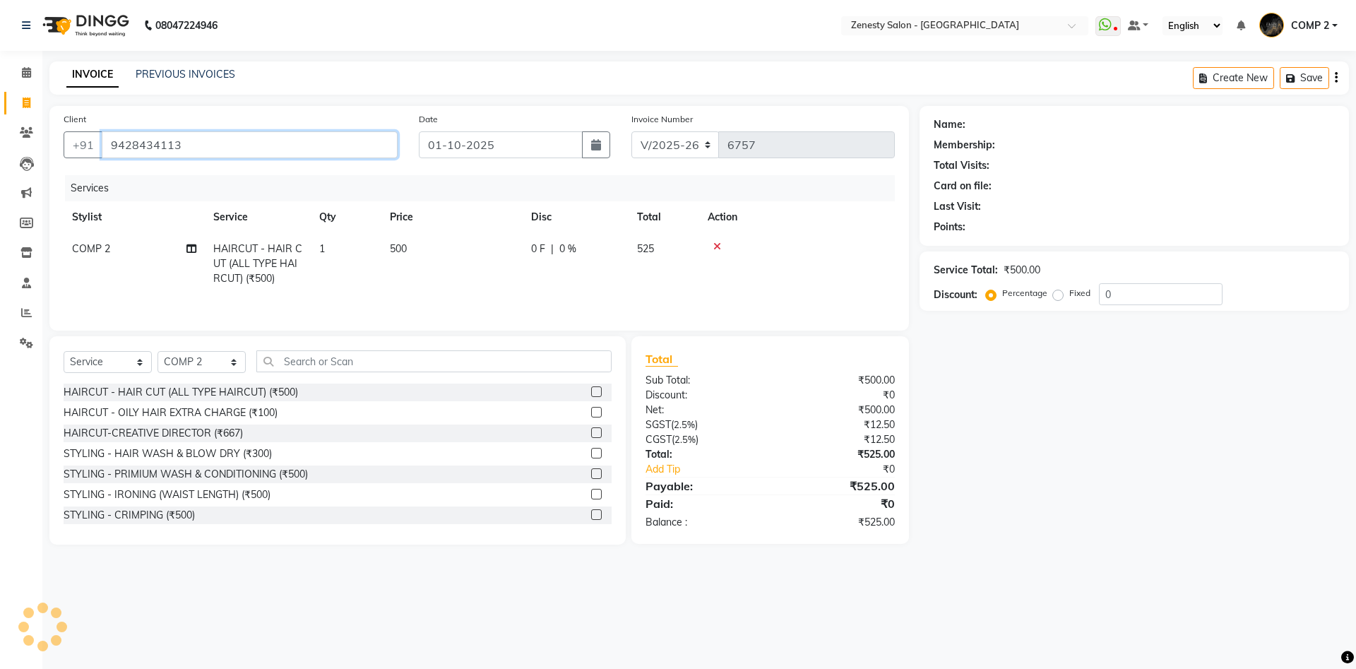
type input "9428434113"
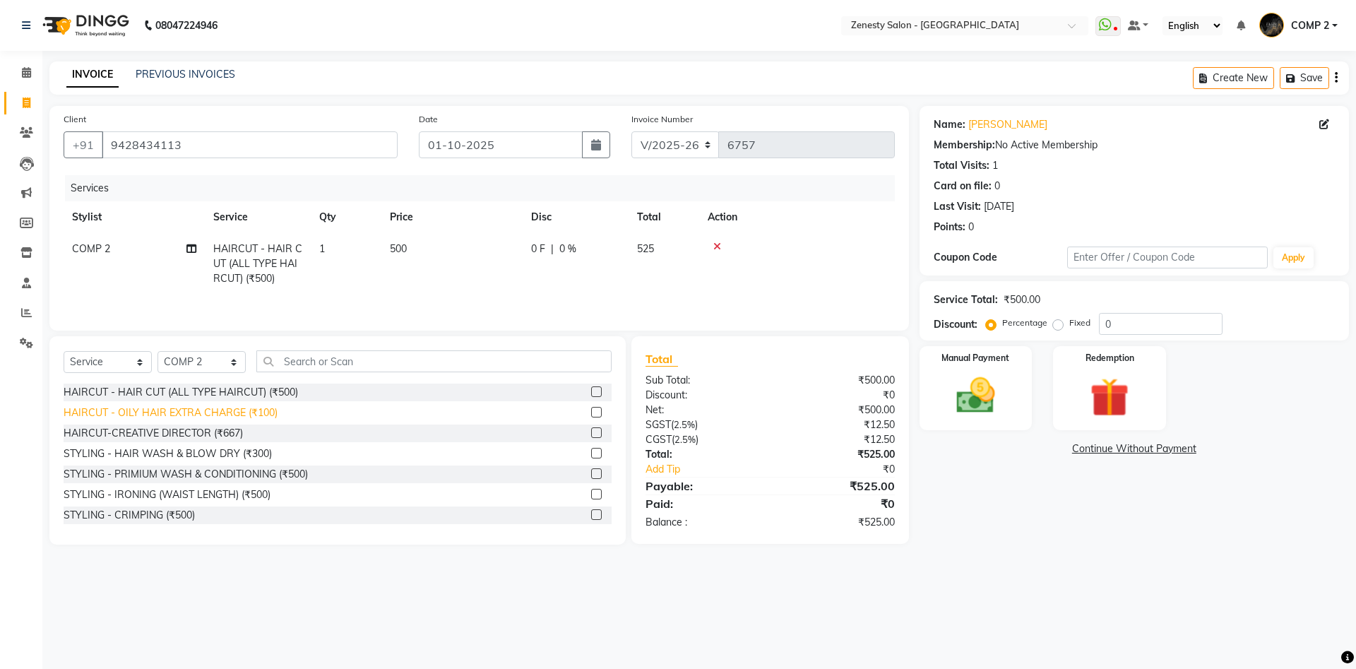
click at [182, 413] on div "HAIRCUT - OILY HAIR EXTRA CHARGE (₹100)" at bounding box center [171, 412] width 214 height 15
checkbox input "false"
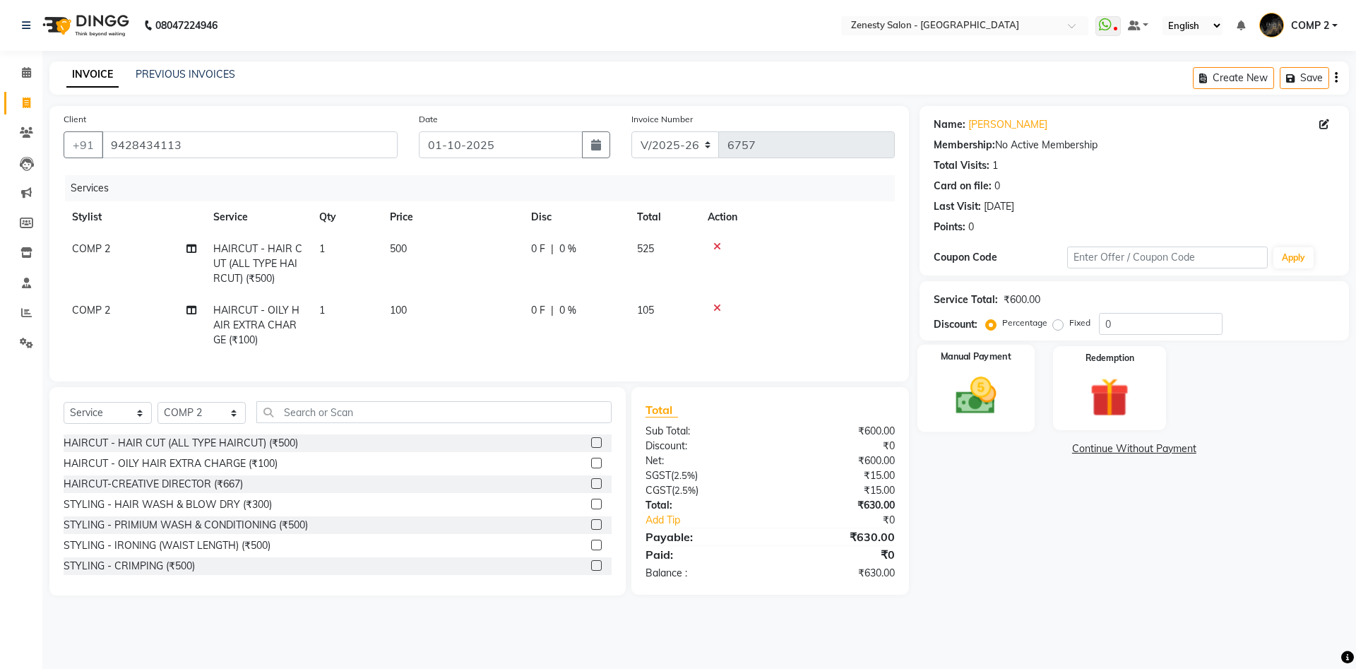
click at [966, 405] on img at bounding box center [976, 395] width 66 height 47
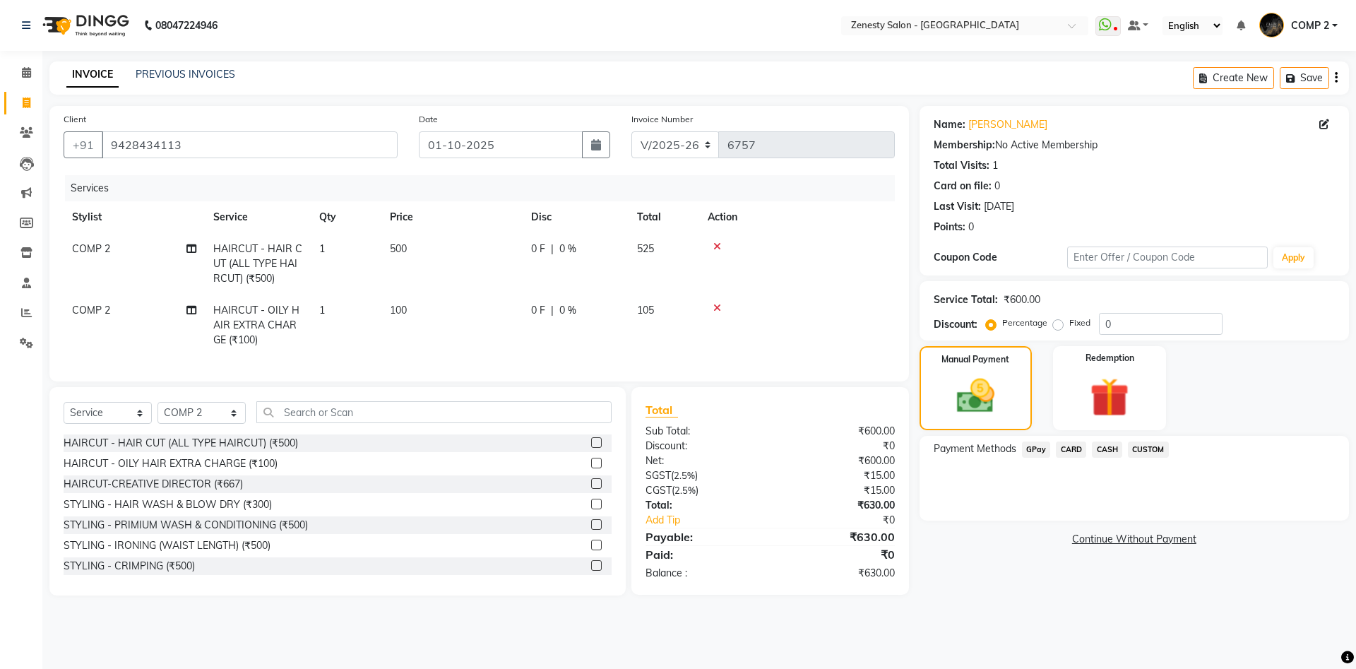
click at [1036, 451] on span "GPay" at bounding box center [1036, 449] width 29 height 16
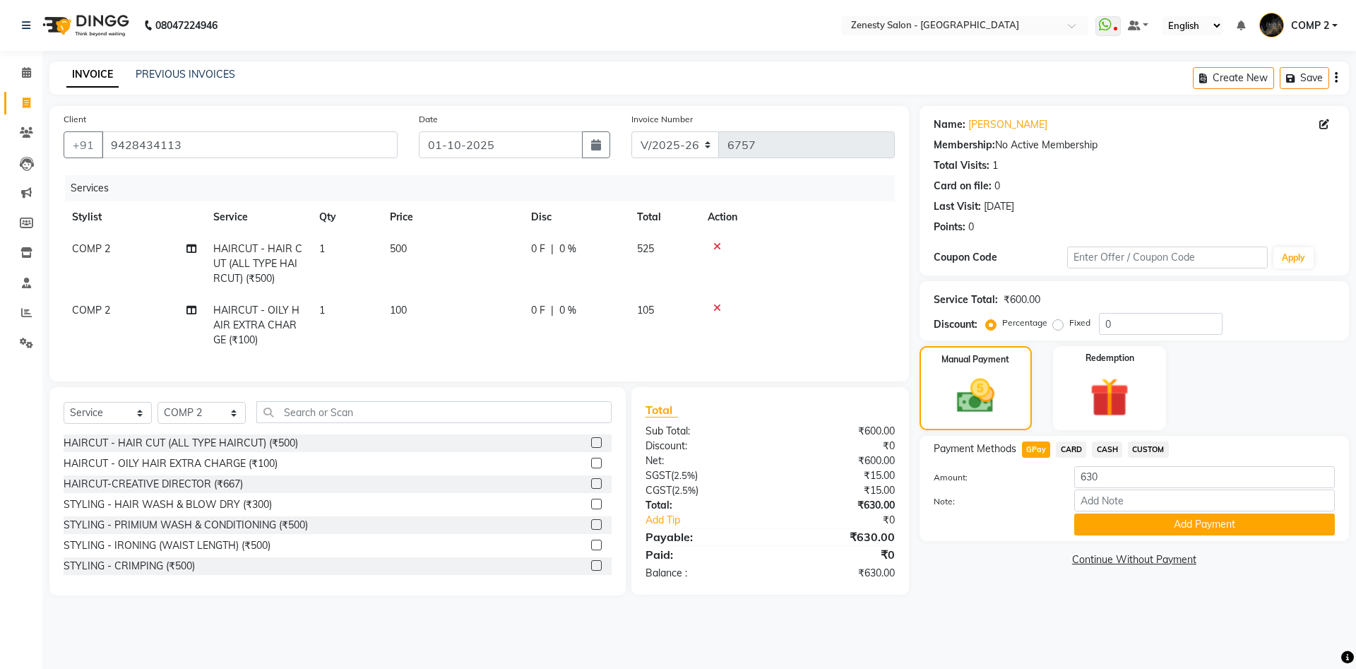
click at [1042, 450] on span "GPay" at bounding box center [1036, 449] width 29 height 16
click at [1134, 562] on link "Continue Without Payment" at bounding box center [1135, 559] width 424 height 15
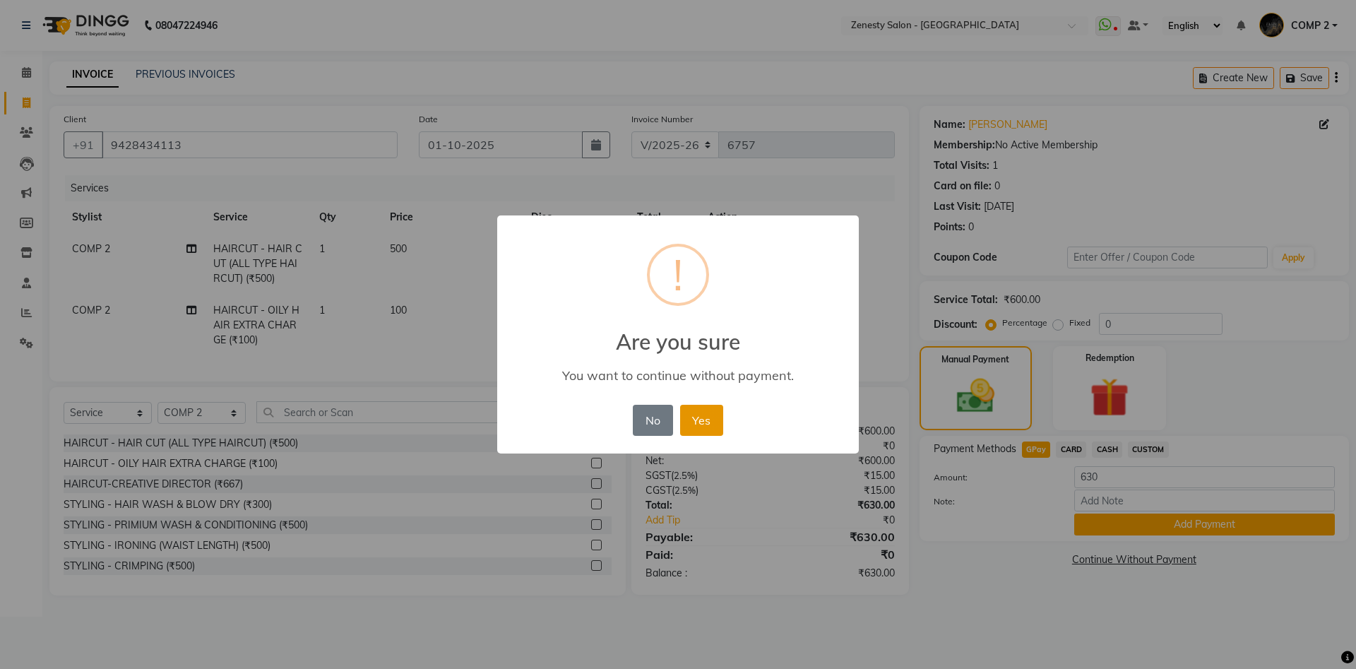
click at [694, 417] on button "Yes" at bounding box center [701, 420] width 43 height 31
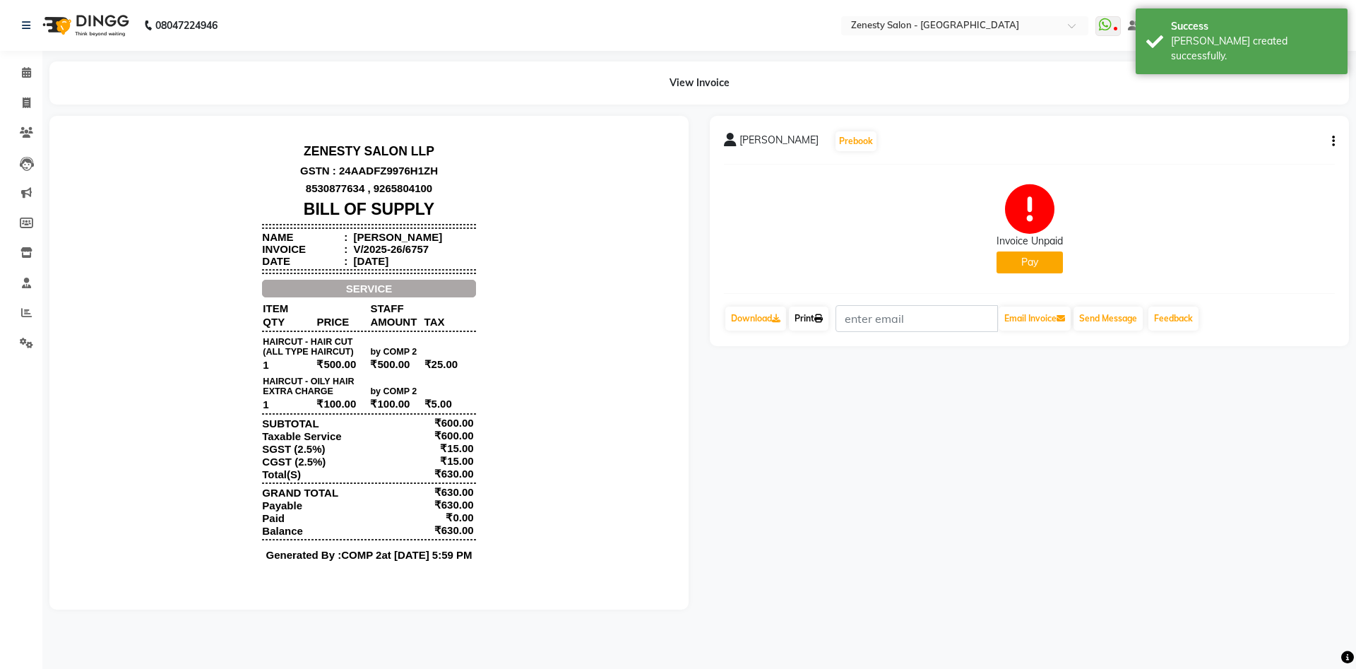
click at [816, 321] on link "Print" at bounding box center [809, 319] width 40 height 24
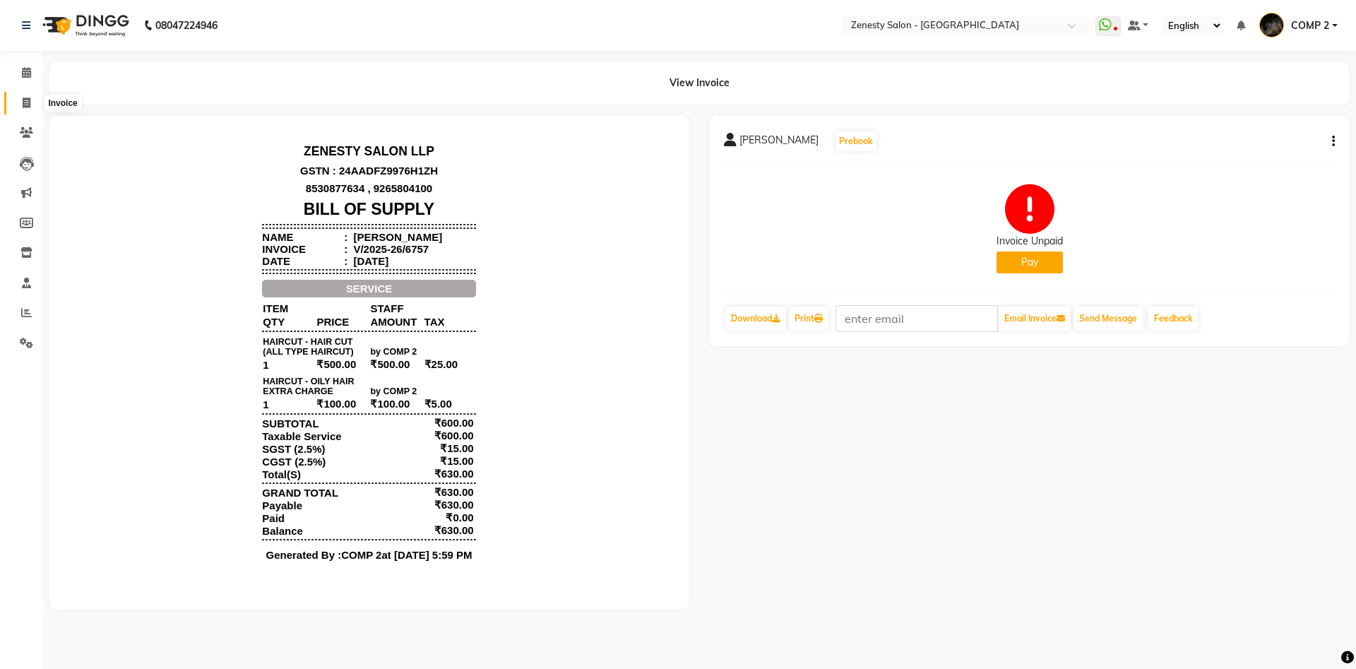
click at [29, 106] on icon at bounding box center [27, 102] width 8 height 11
select select "5713"
select select "service"
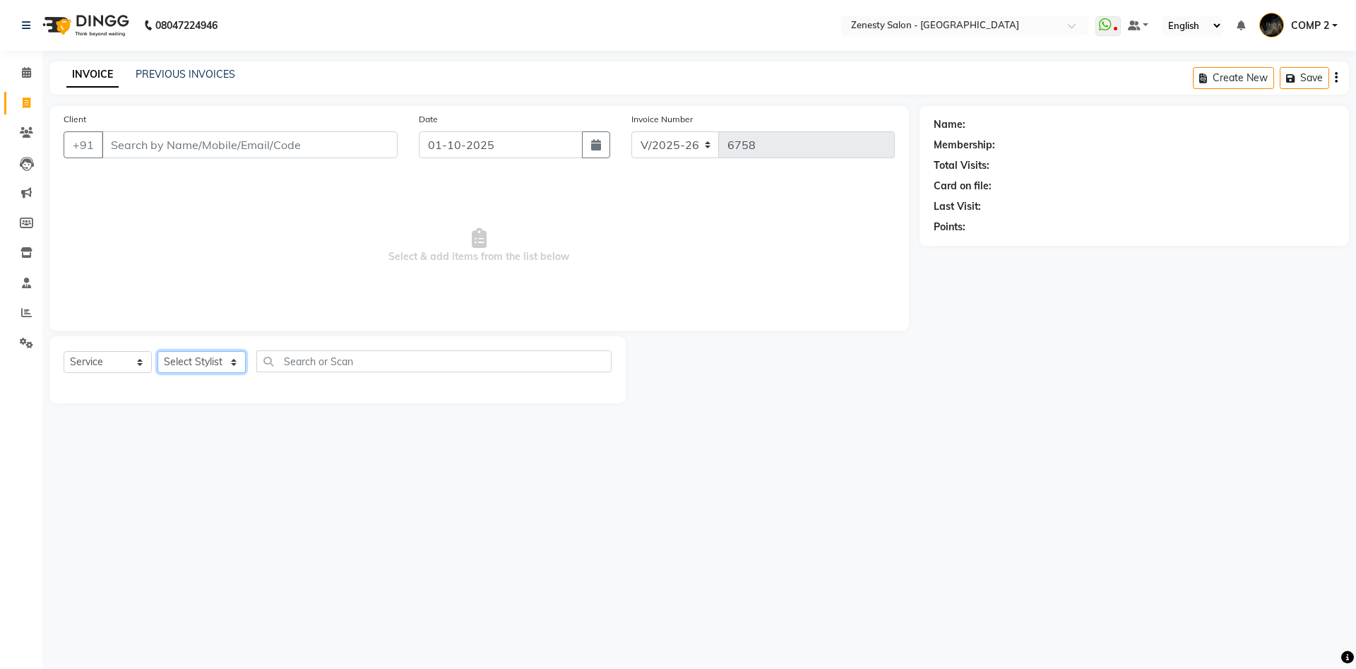
click at [158, 351] on select "Select Stylist Aanand Aarti Aashik Aesha Arsh Khalifa Ayan COMP 1 COMP 2 Darsha…" at bounding box center [202, 362] width 88 height 22
select select "40087"
click option "COMP 2" at bounding box center [0, 0] width 0 height 0
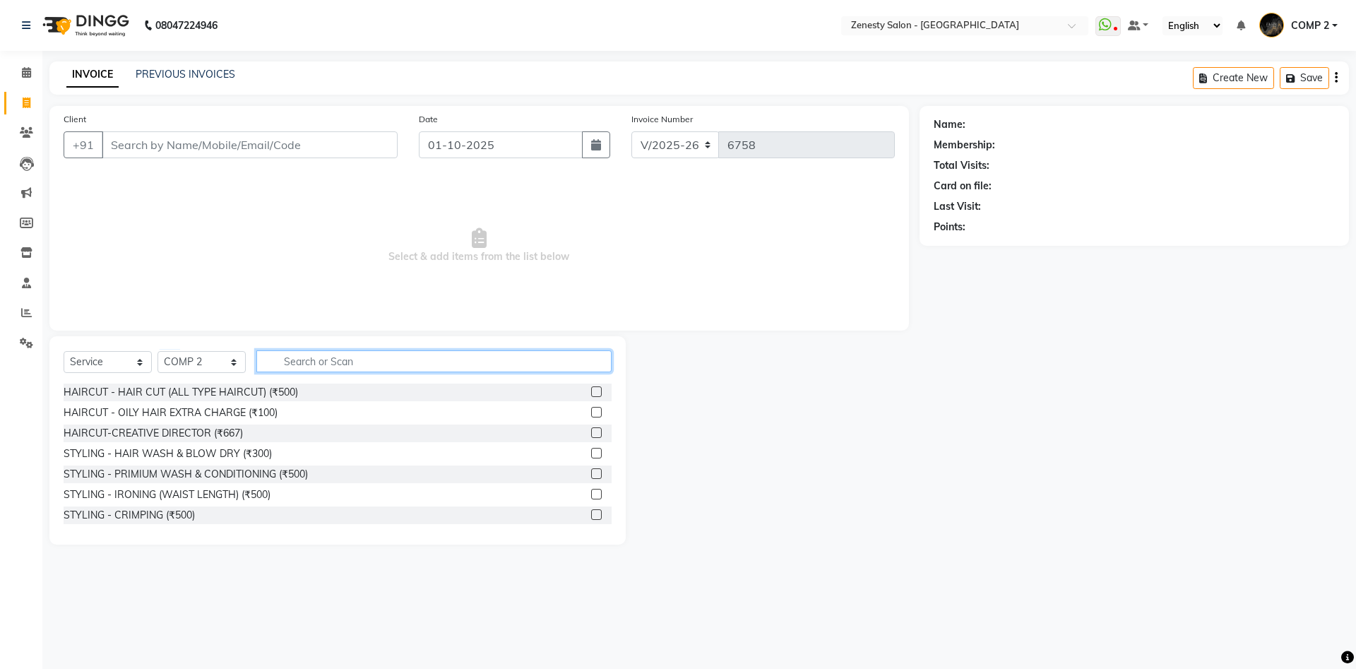
click at [300, 359] on input "text" at bounding box center [433, 361] width 355 height 22
click at [225, 396] on div "HAIRCUT - HAIR CUT (ALL TYPE HAIRCUT) (₹500)" at bounding box center [181, 392] width 235 height 15
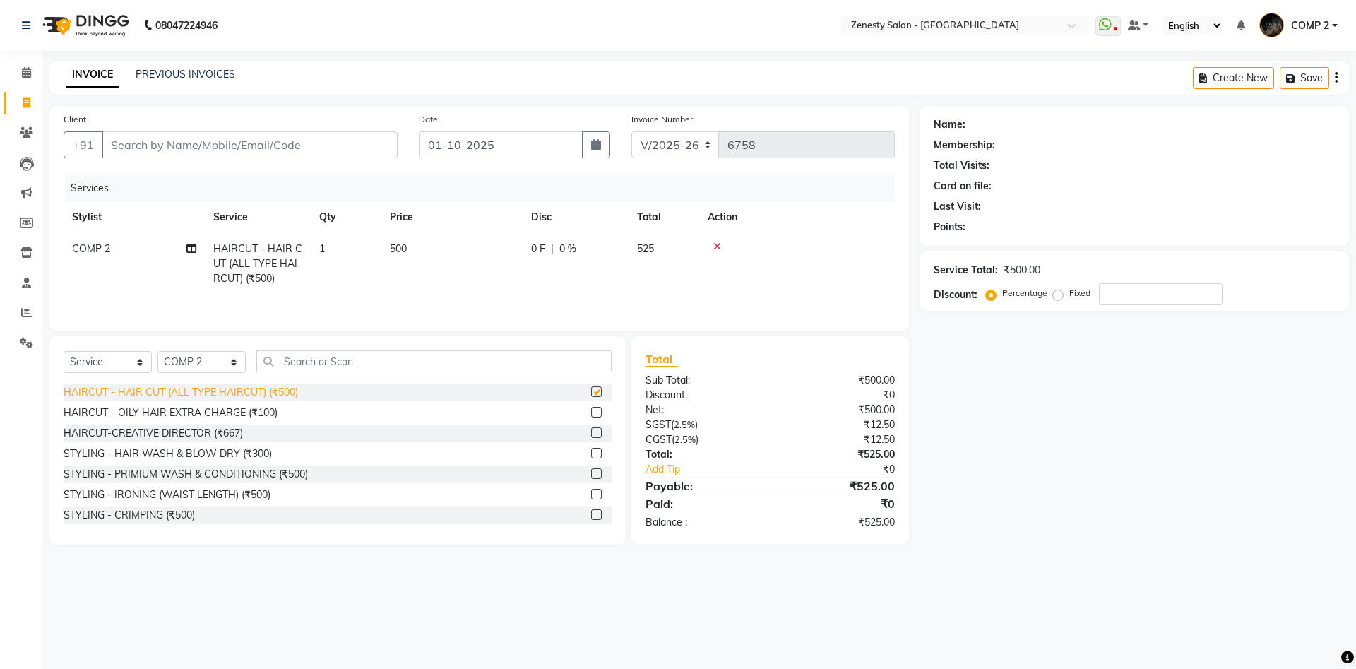
checkbox input "false"
click at [317, 148] on input "Client" at bounding box center [250, 144] width 296 height 27
type input "7"
type input "0"
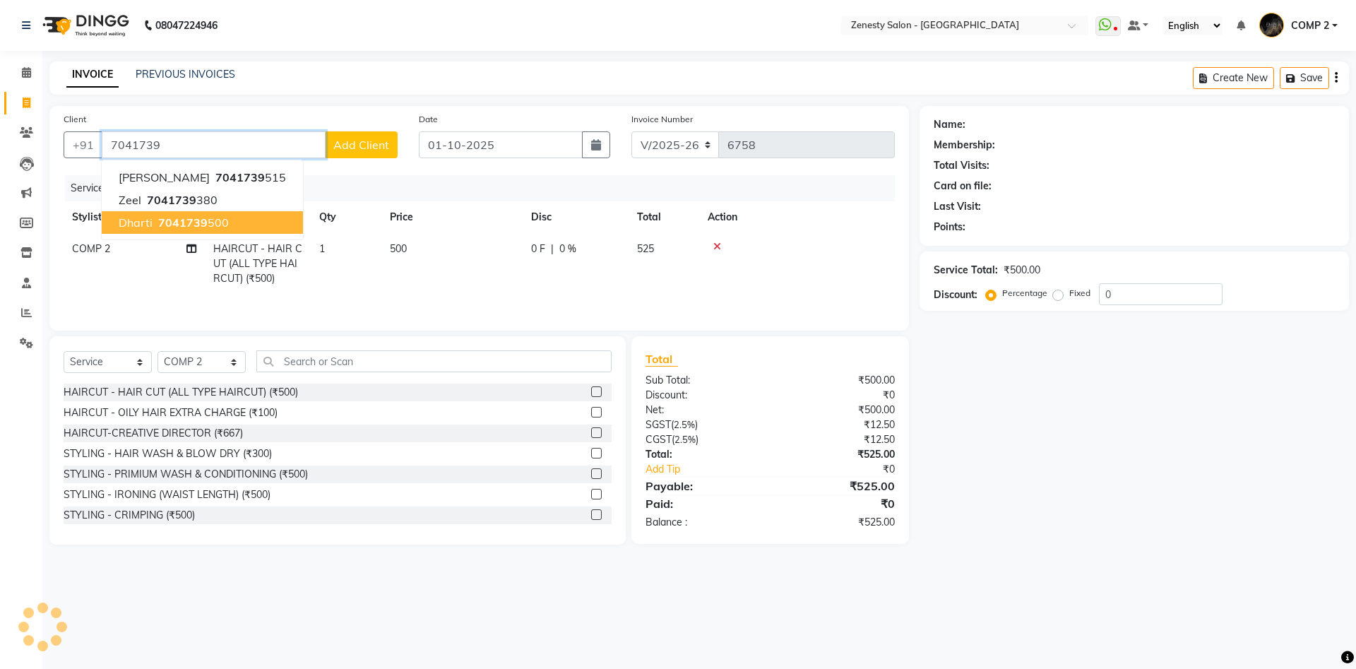
click at [191, 226] on span "7041739" at bounding box center [182, 222] width 49 height 14
type input "7041739500"
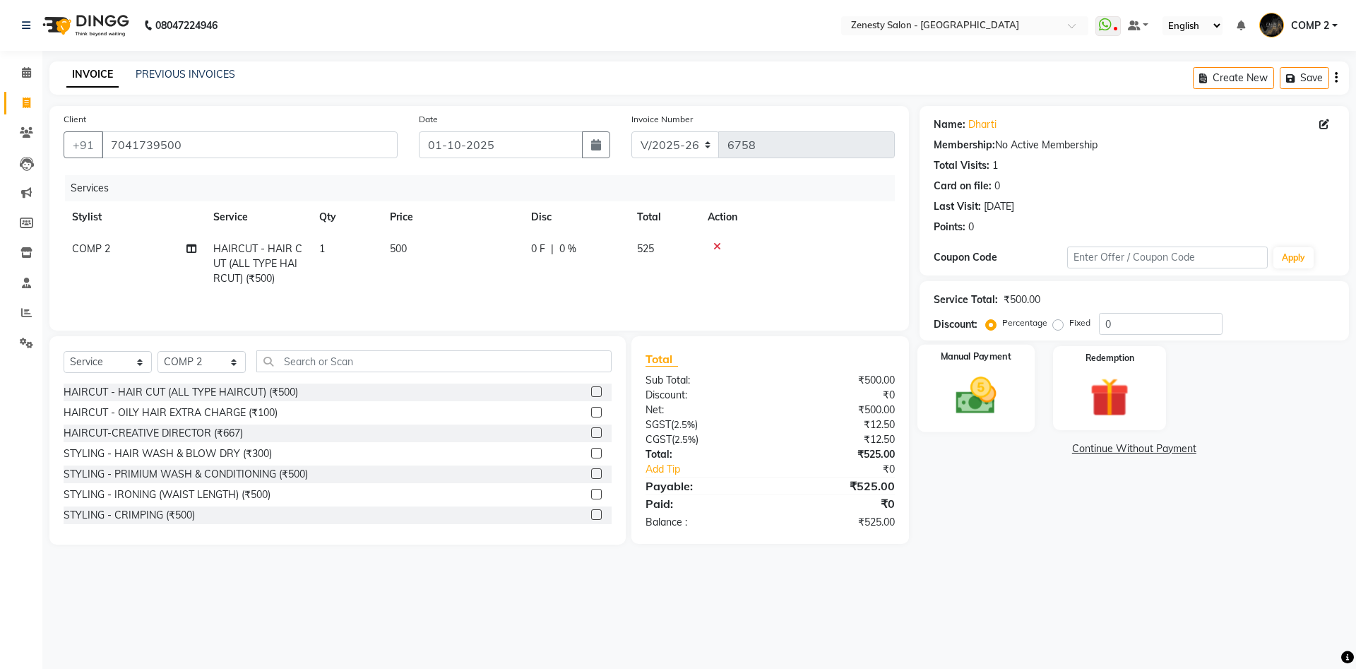
click at [1016, 423] on div "Manual Payment" at bounding box center [975, 388] width 117 height 87
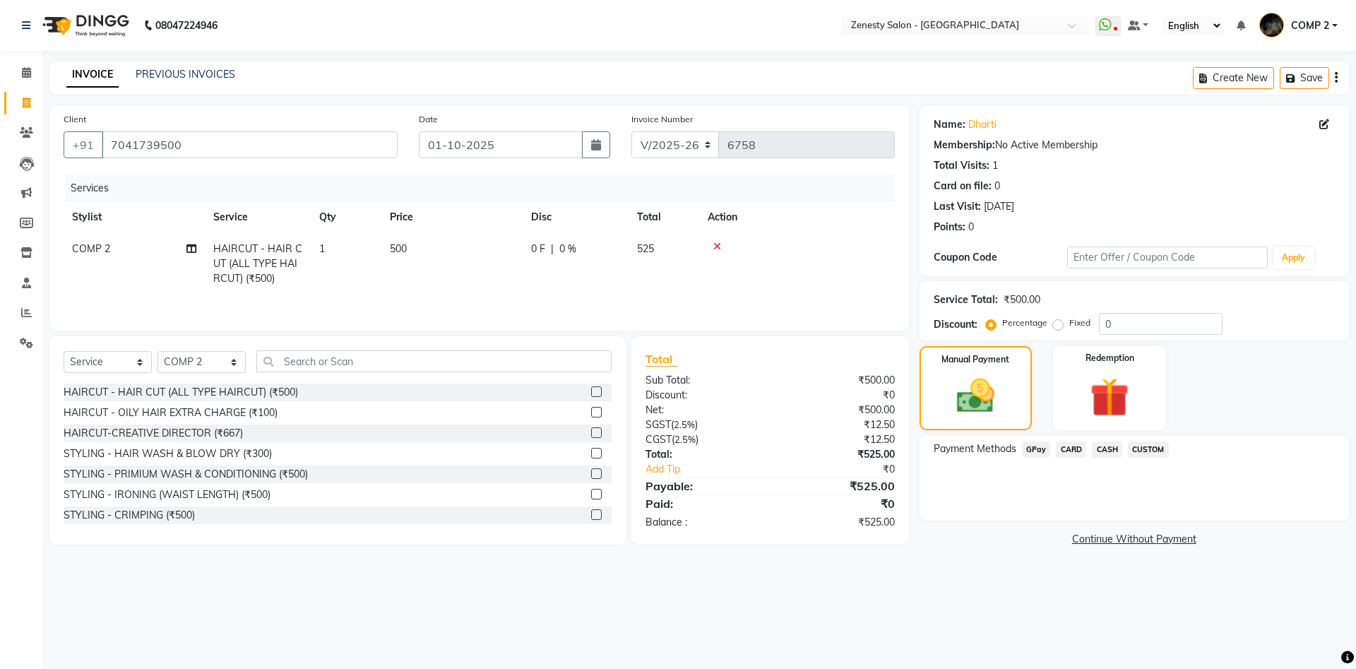
click at [1107, 451] on span "CASH" at bounding box center [1107, 449] width 30 height 16
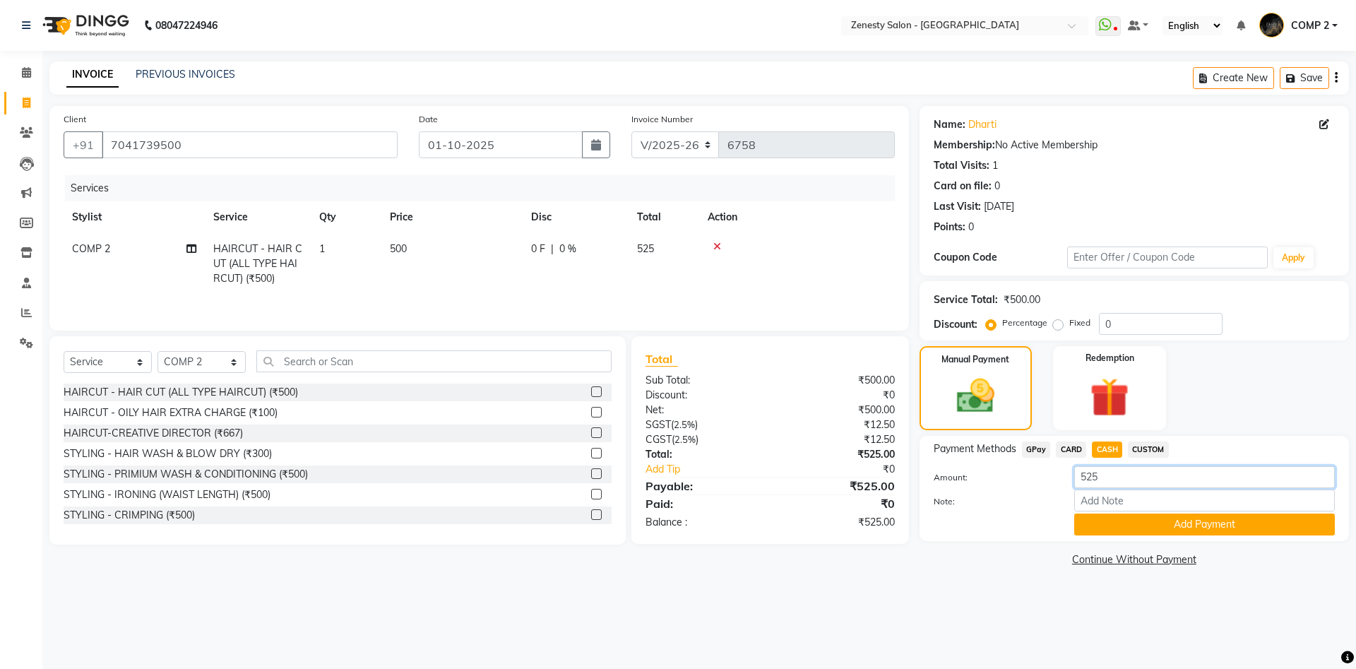
drag, startPoint x: 1103, startPoint y: 478, endPoint x: 1085, endPoint y: 478, distance: 18.4
click at [1085, 478] on input "525" at bounding box center [1204, 477] width 261 height 22
type input "500"
click at [1225, 518] on button "Add Payment" at bounding box center [1204, 525] width 261 height 22
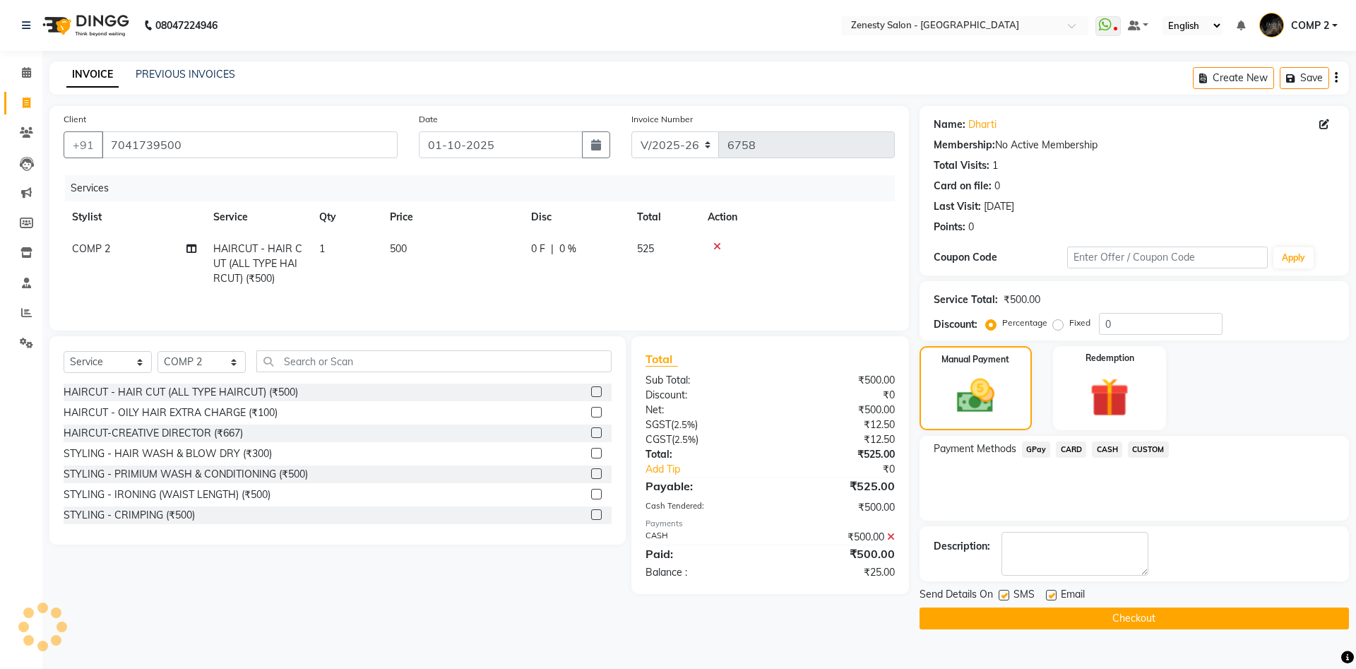
click at [1036, 449] on span "GPay" at bounding box center [1036, 449] width 29 height 16
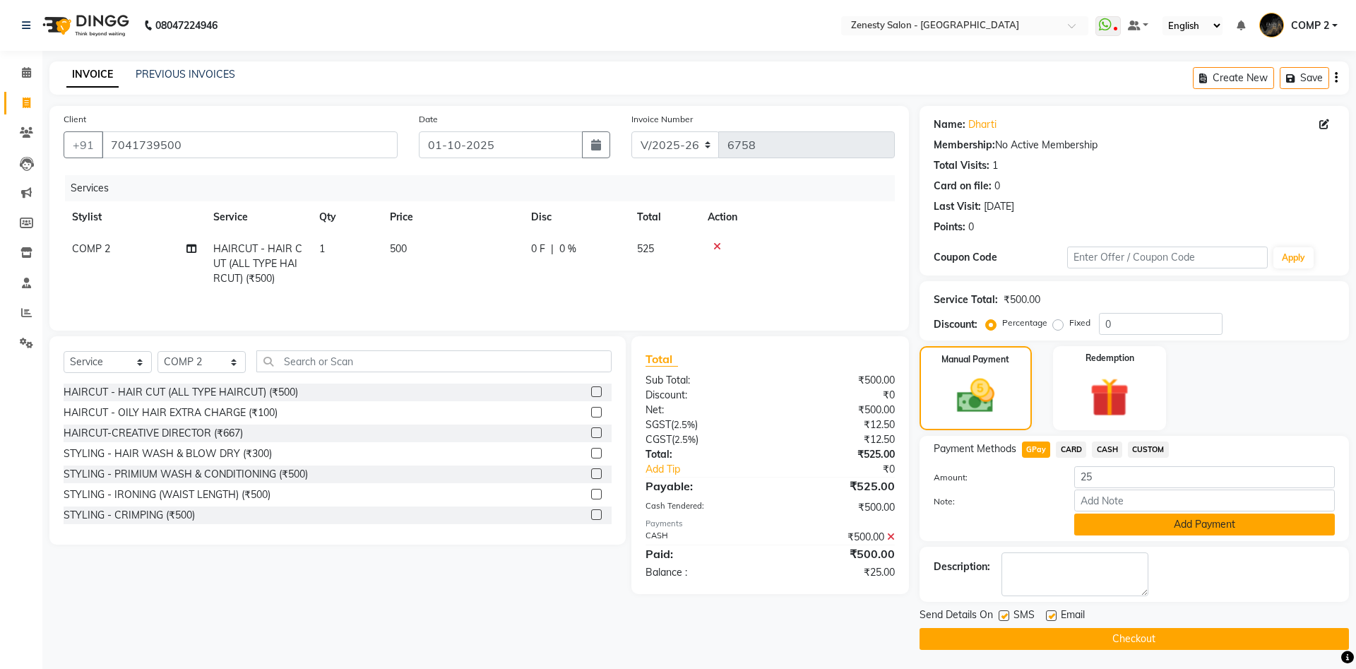
click at [1142, 521] on button "Add Payment" at bounding box center [1204, 525] width 261 height 22
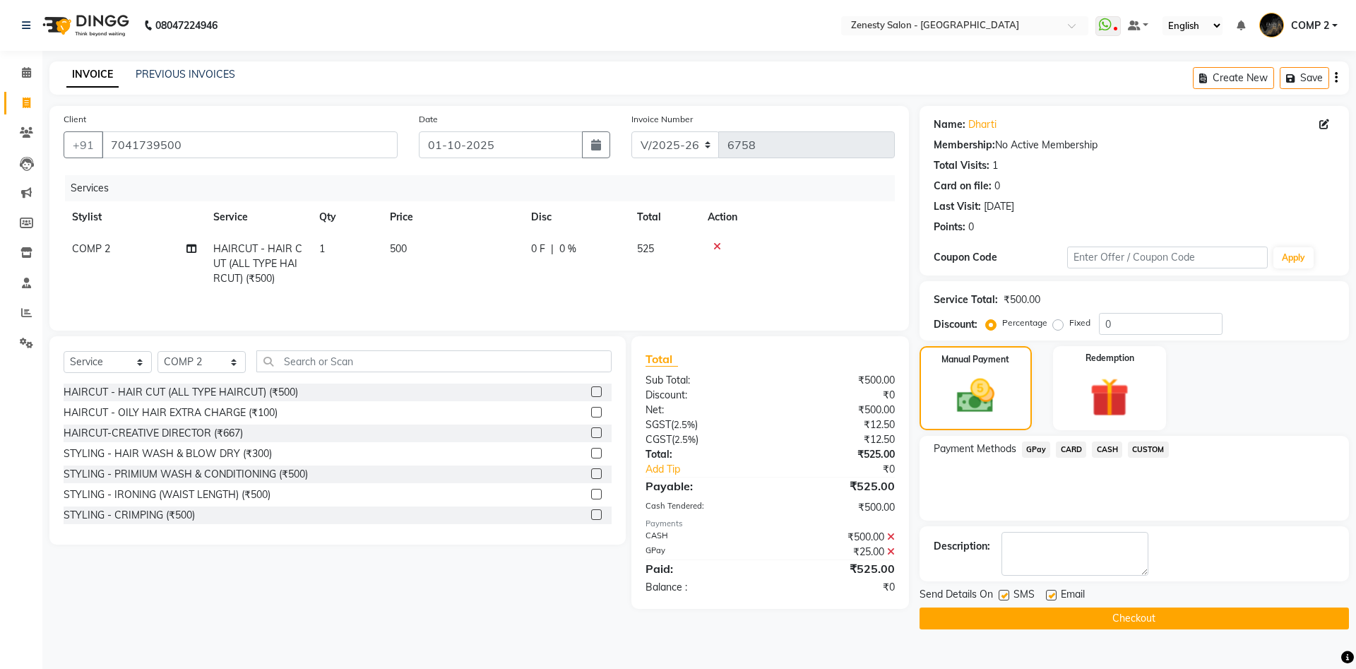
click at [1093, 615] on button "Checkout" at bounding box center [1134, 618] width 429 height 22
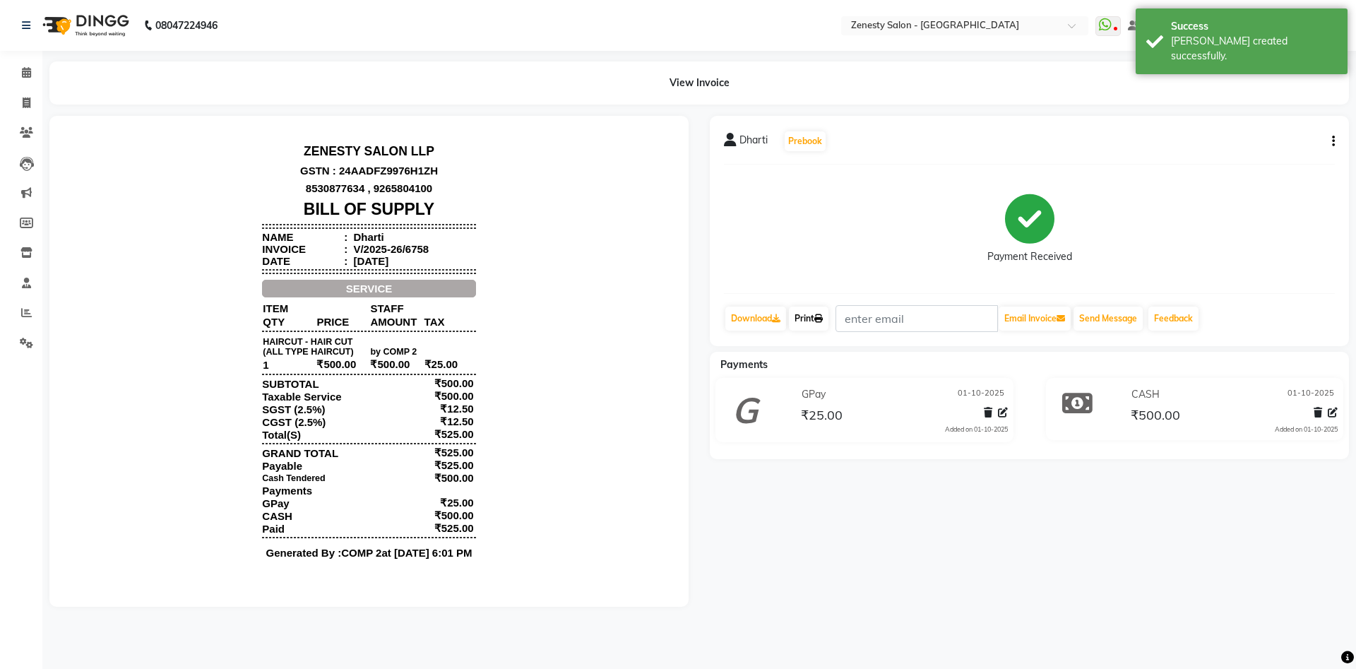
click at [803, 316] on link "Print" at bounding box center [809, 319] width 40 height 24
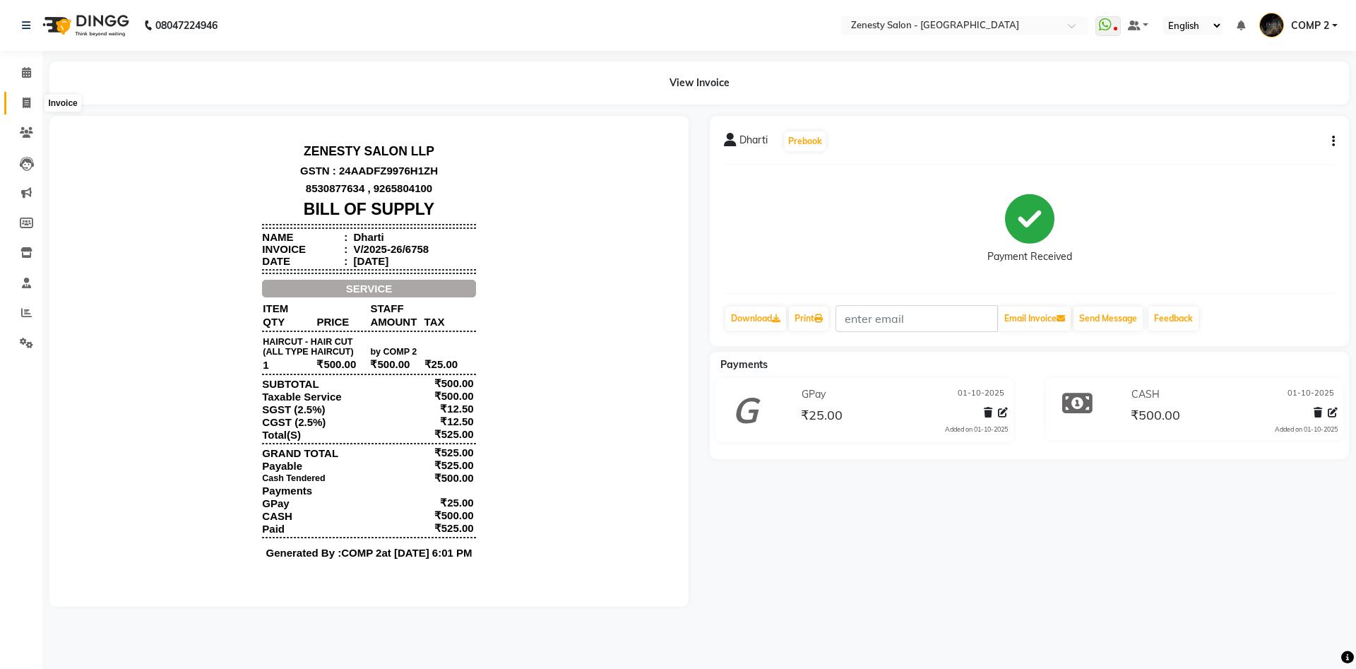
click at [27, 102] on icon at bounding box center [27, 102] width 8 height 11
select select "service"
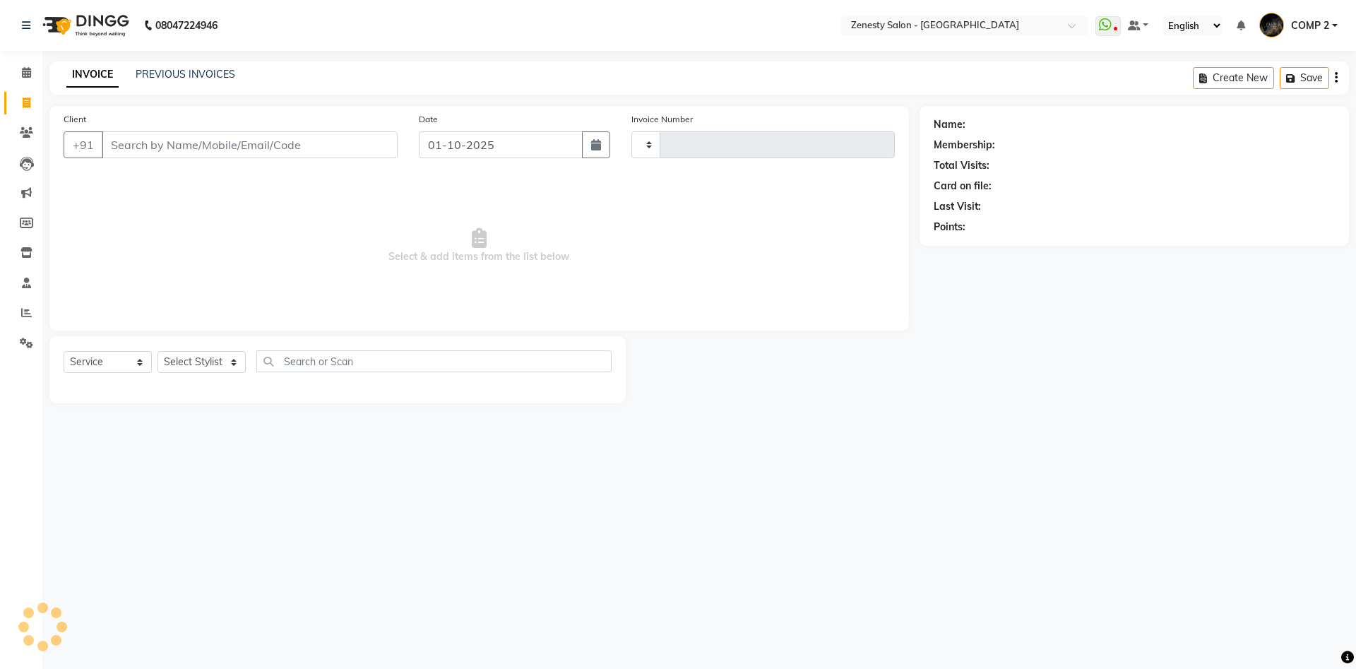
type input "6759"
select select "5713"
click at [158, 351] on select "Select Stylist" at bounding box center [202, 362] width 88 height 22
select select "40087"
click option "COMP 2" at bounding box center [0, 0] width 0 height 0
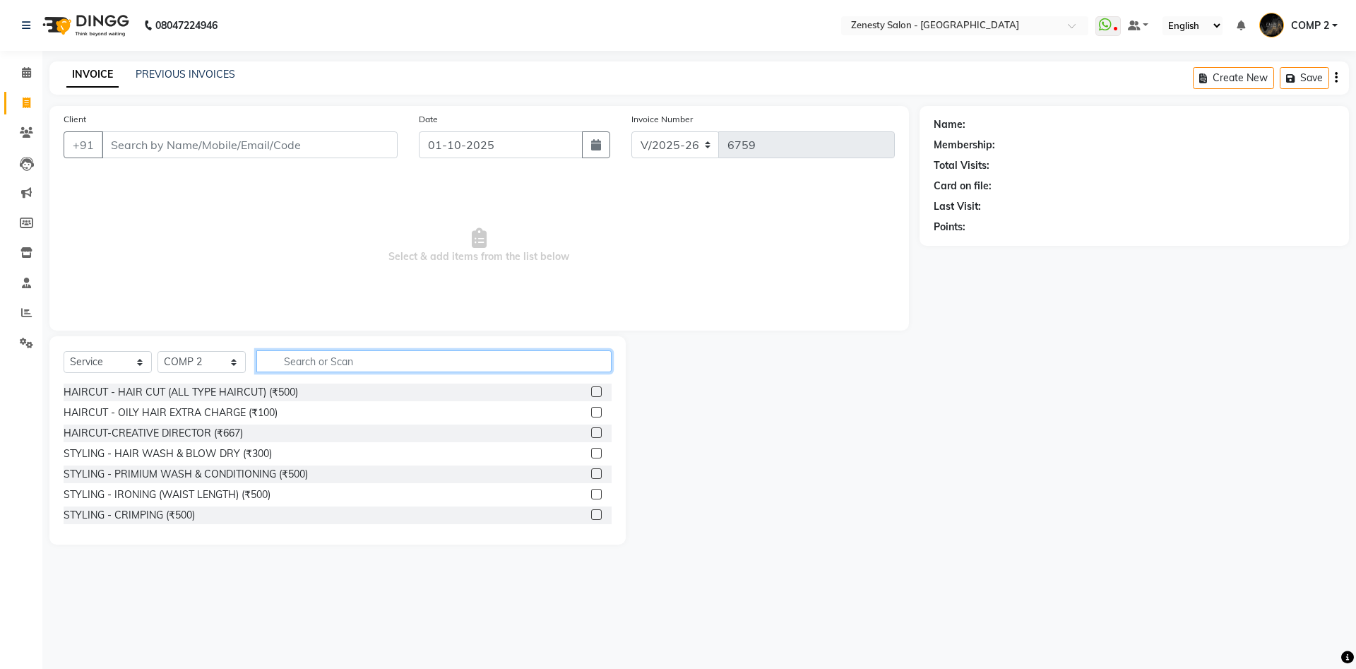
click at [312, 364] on input "text" at bounding box center [433, 361] width 355 height 22
click at [226, 391] on div "HAIRCUT - HAIR CUT (ALL TYPE HAIRCUT) (₹500)" at bounding box center [181, 392] width 235 height 15
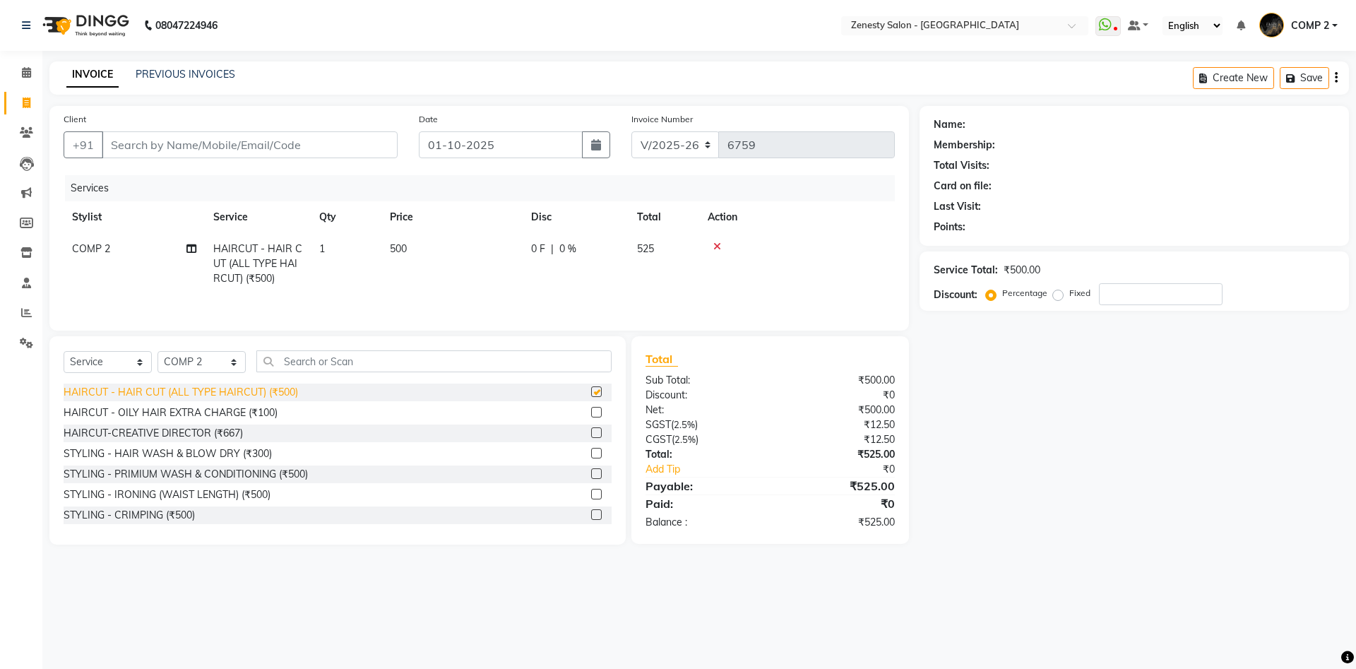
checkbox input "false"
click at [290, 148] on input "Client" at bounding box center [250, 144] width 296 height 27
type input "9"
type input "0"
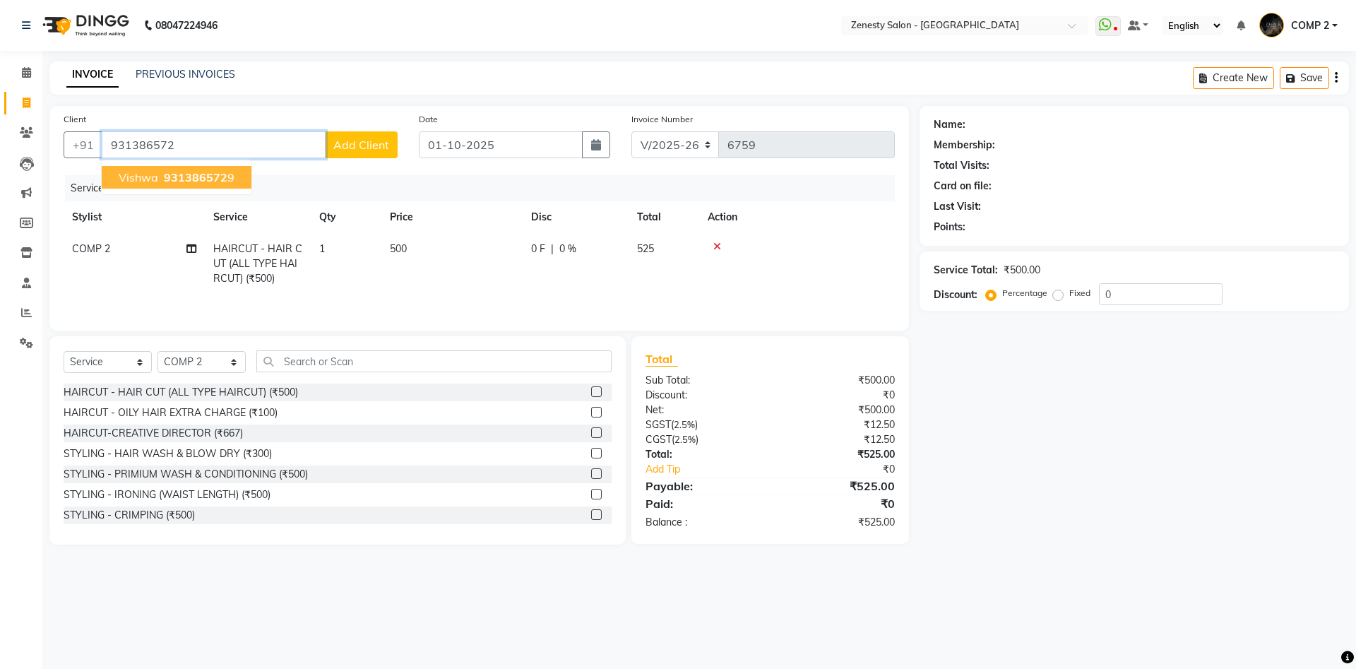
click at [205, 177] on span "931386572" at bounding box center [196, 177] width 64 height 14
type input "9313865729"
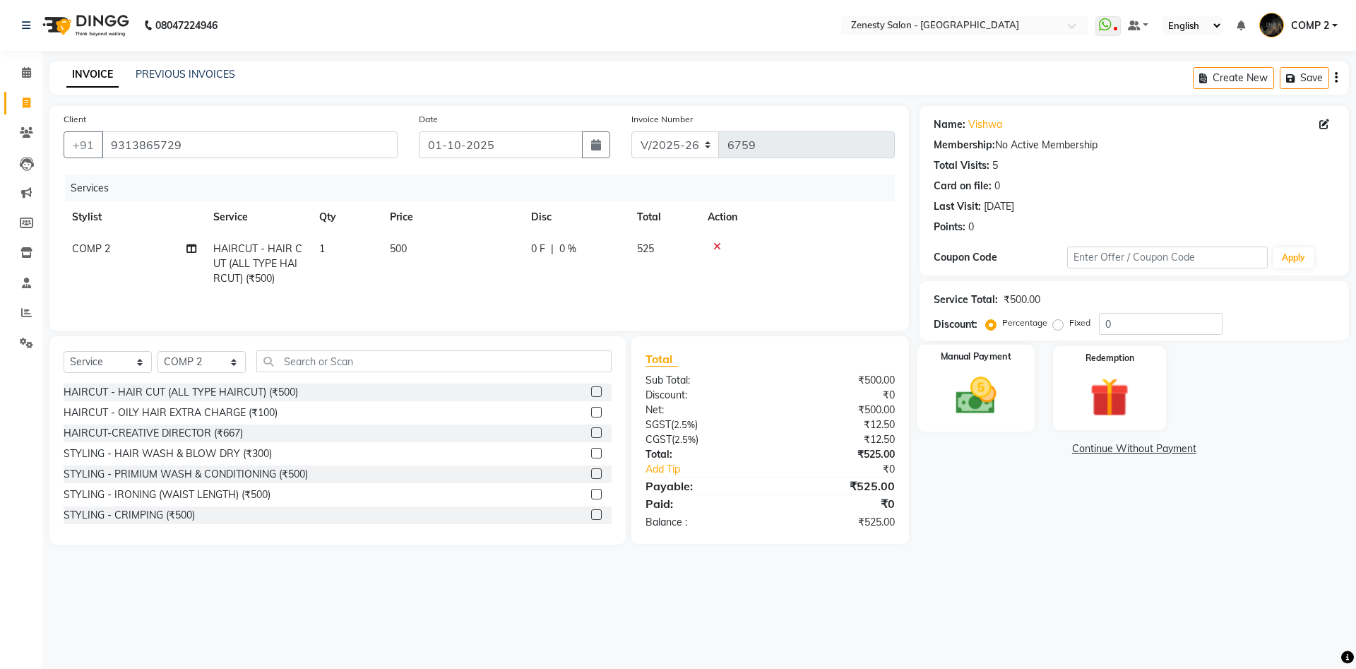
click at [997, 428] on div "Manual Payment" at bounding box center [975, 388] width 117 height 87
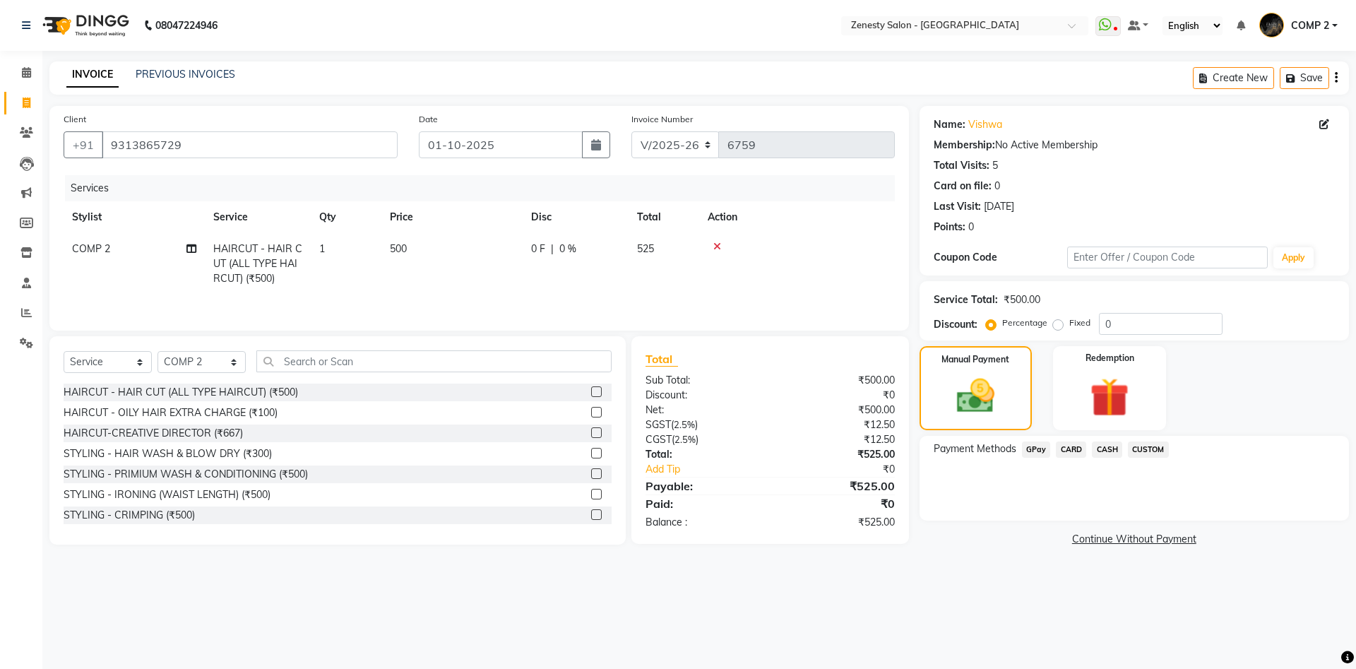
click at [1113, 451] on span "CASH" at bounding box center [1107, 449] width 30 height 16
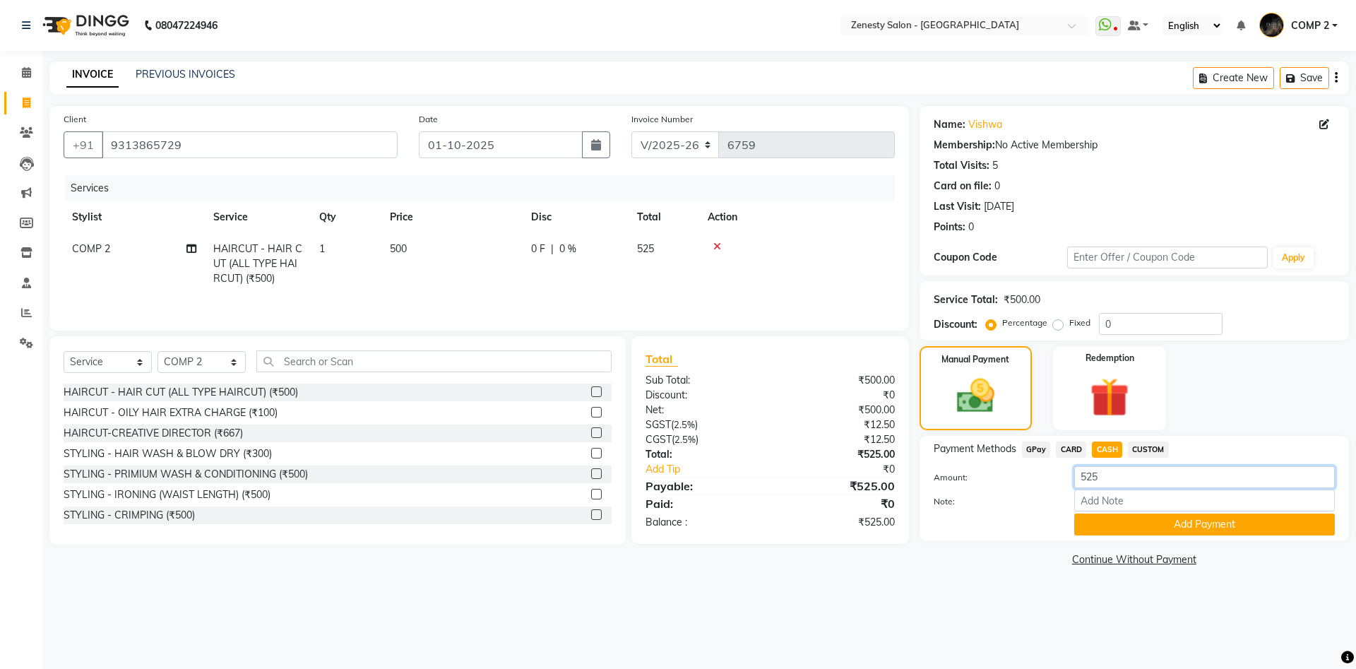
drag, startPoint x: 1105, startPoint y: 477, endPoint x: 1085, endPoint y: 480, distance: 20.7
click at [1085, 480] on input "525" at bounding box center [1204, 477] width 261 height 22
type input "500"
click at [1165, 521] on button "Add Payment" at bounding box center [1204, 525] width 261 height 22
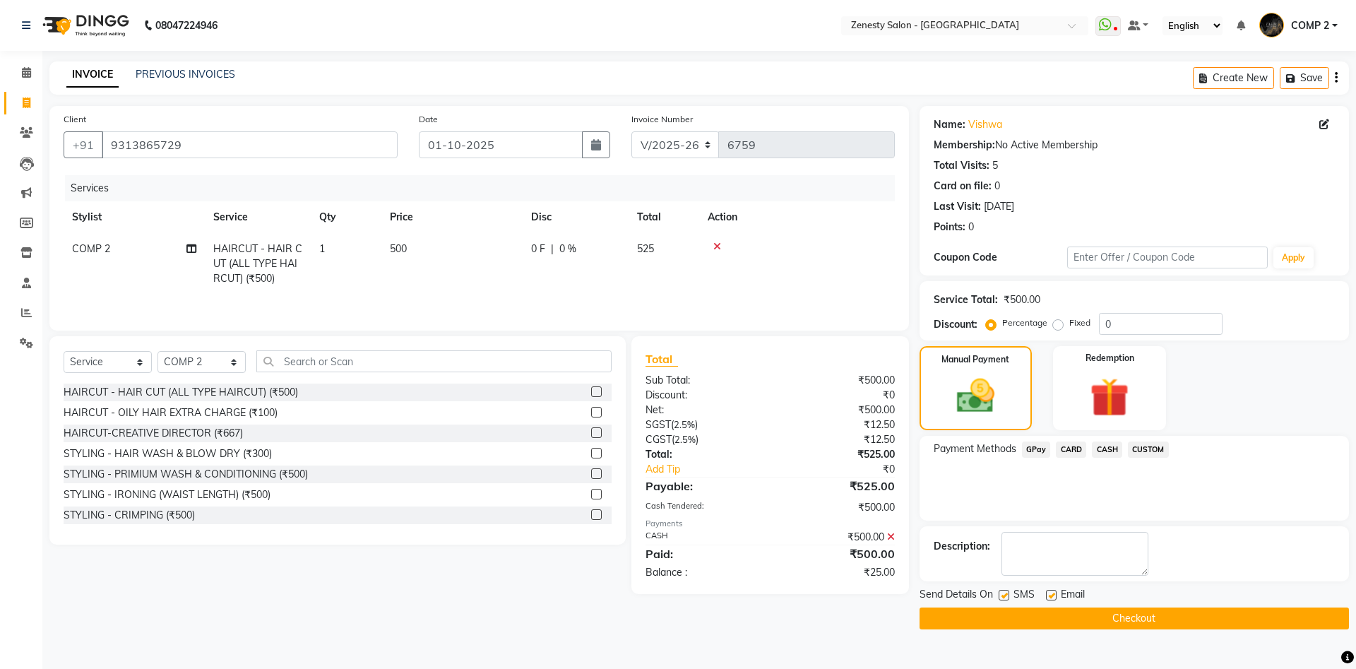
click at [1038, 445] on span "GPay" at bounding box center [1036, 449] width 29 height 16
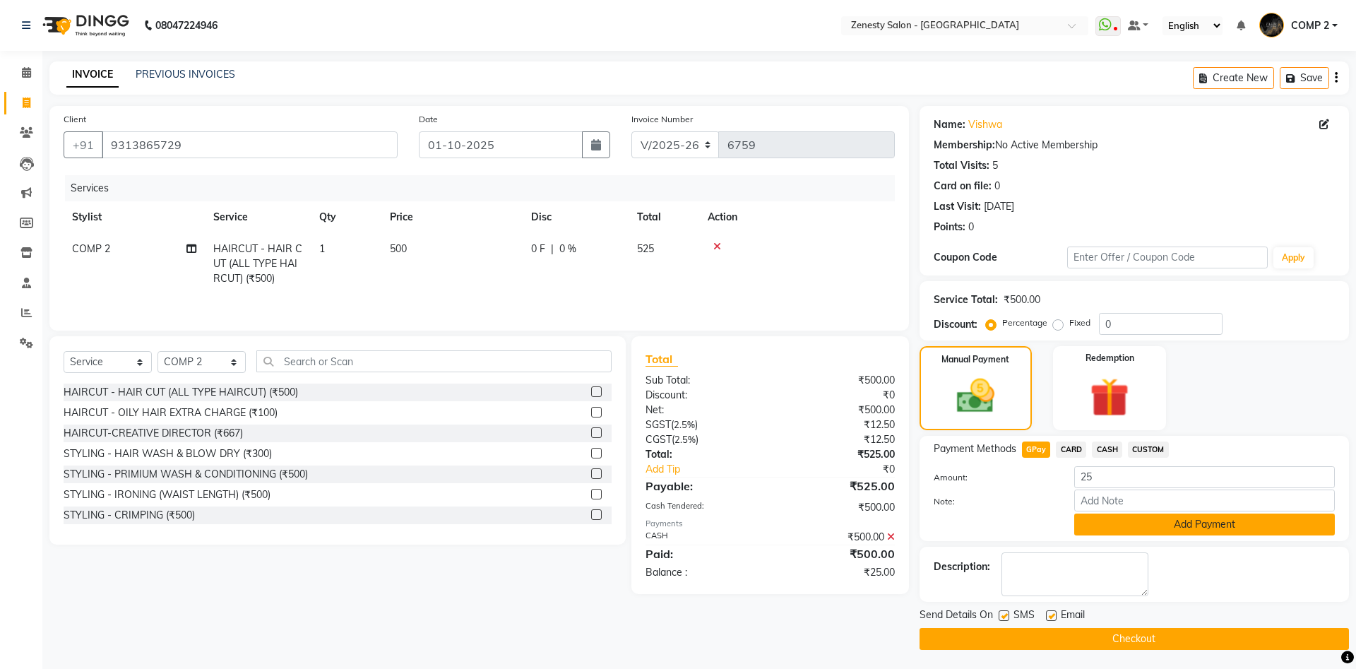
click at [1226, 526] on button "Add Payment" at bounding box center [1204, 525] width 261 height 22
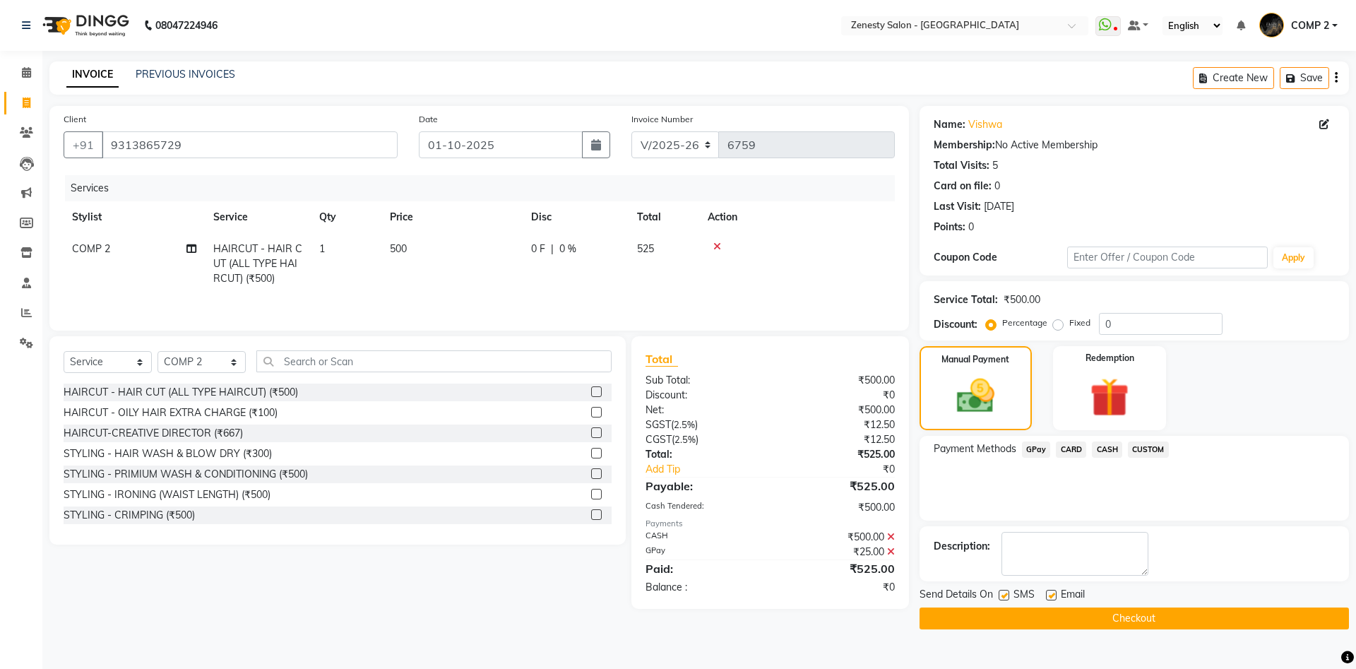
click at [1139, 620] on button "Checkout" at bounding box center [1134, 618] width 429 height 22
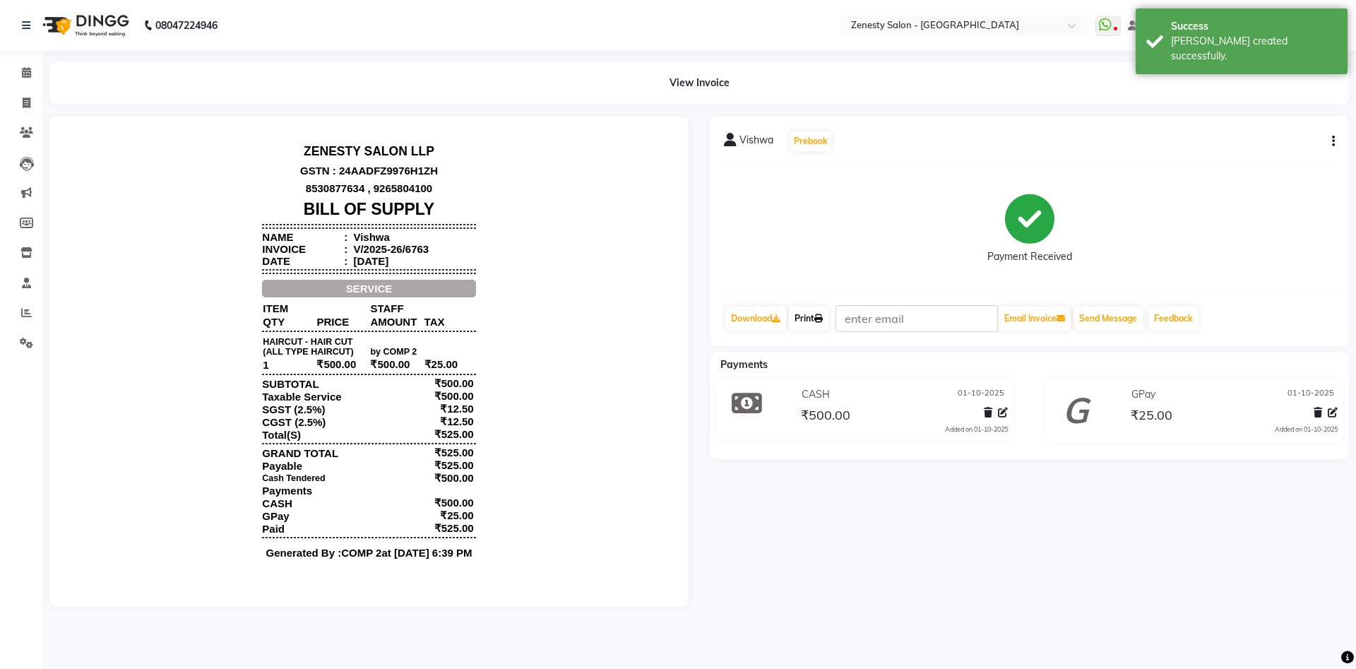
click at [815, 316] on link "Print" at bounding box center [809, 319] width 40 height 24
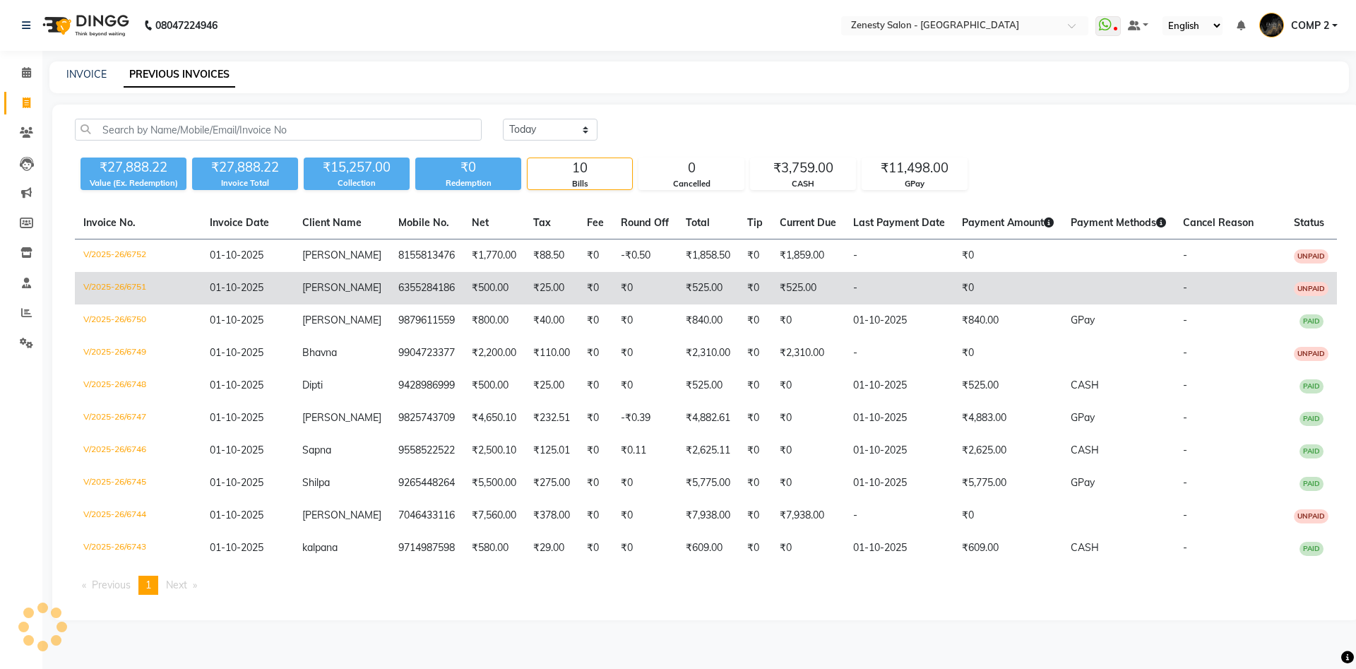
click at [884, 299] on td "-" at bounding box center [899, 288] width 109 height 32
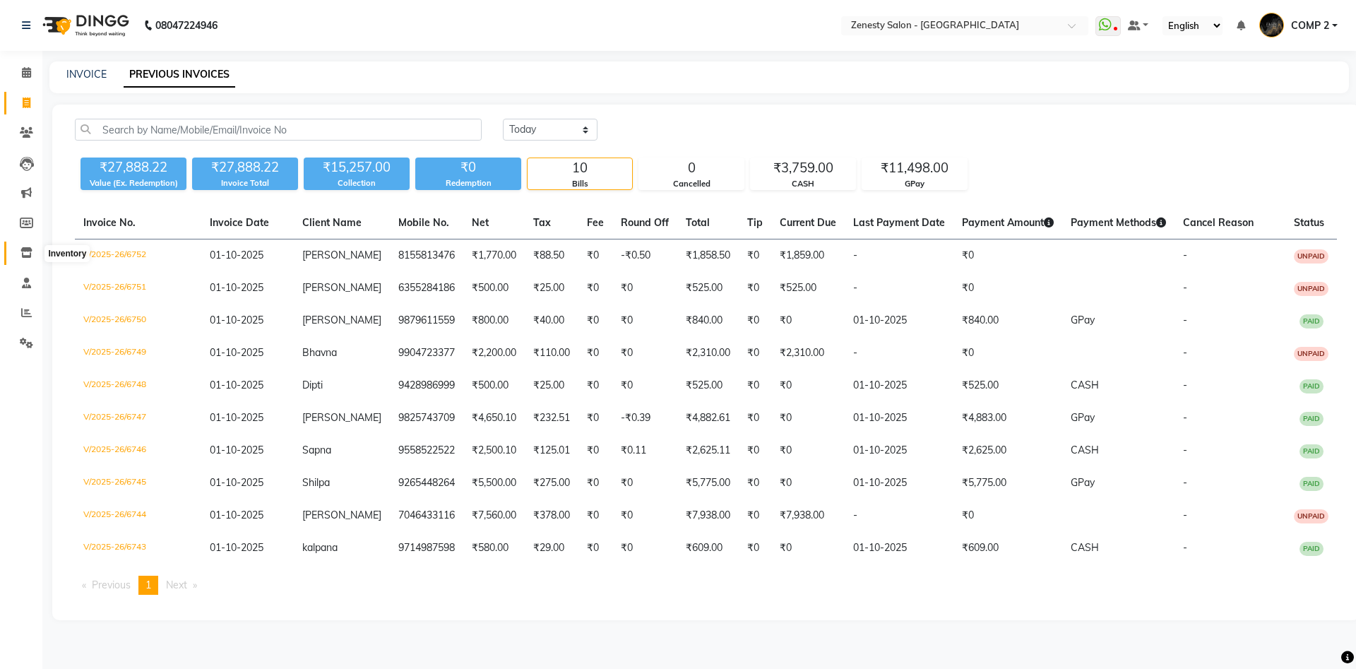
click at [32, 248] on span at bounding box center [26, 253] width 25 height 16
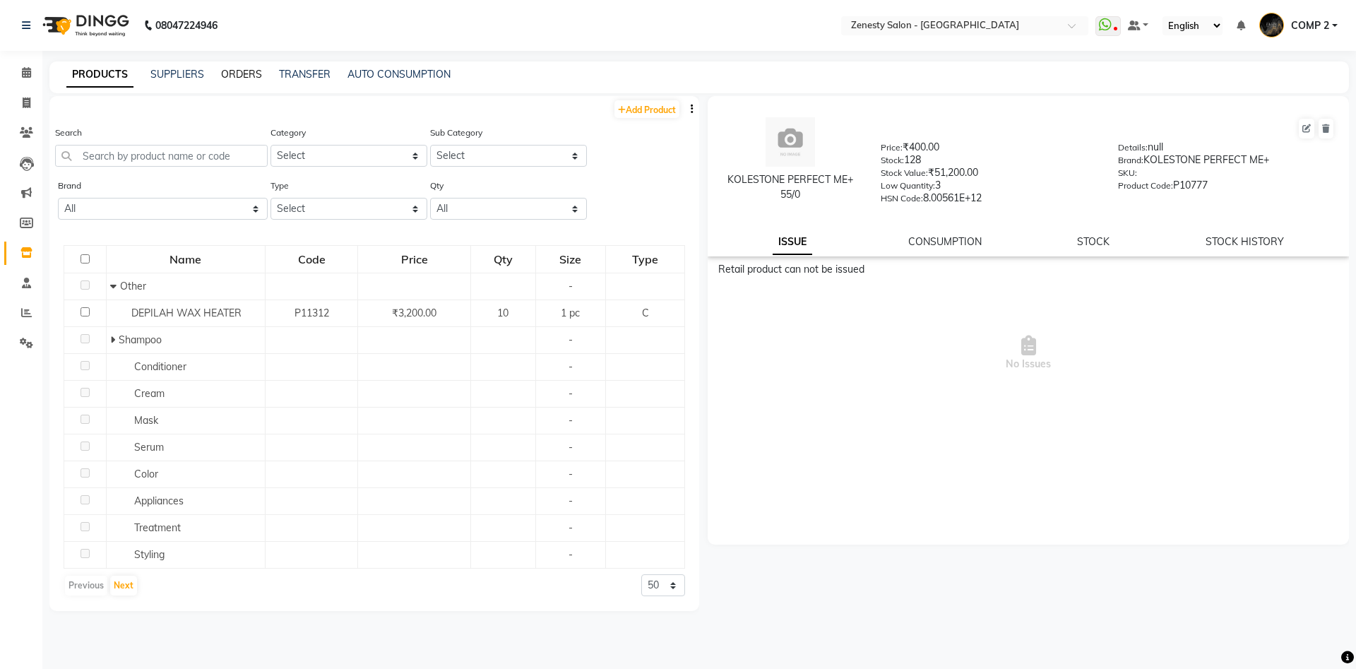
click at [239, 76] on link "ORDERS" at bounding box center [241, 74] width 41 height 13
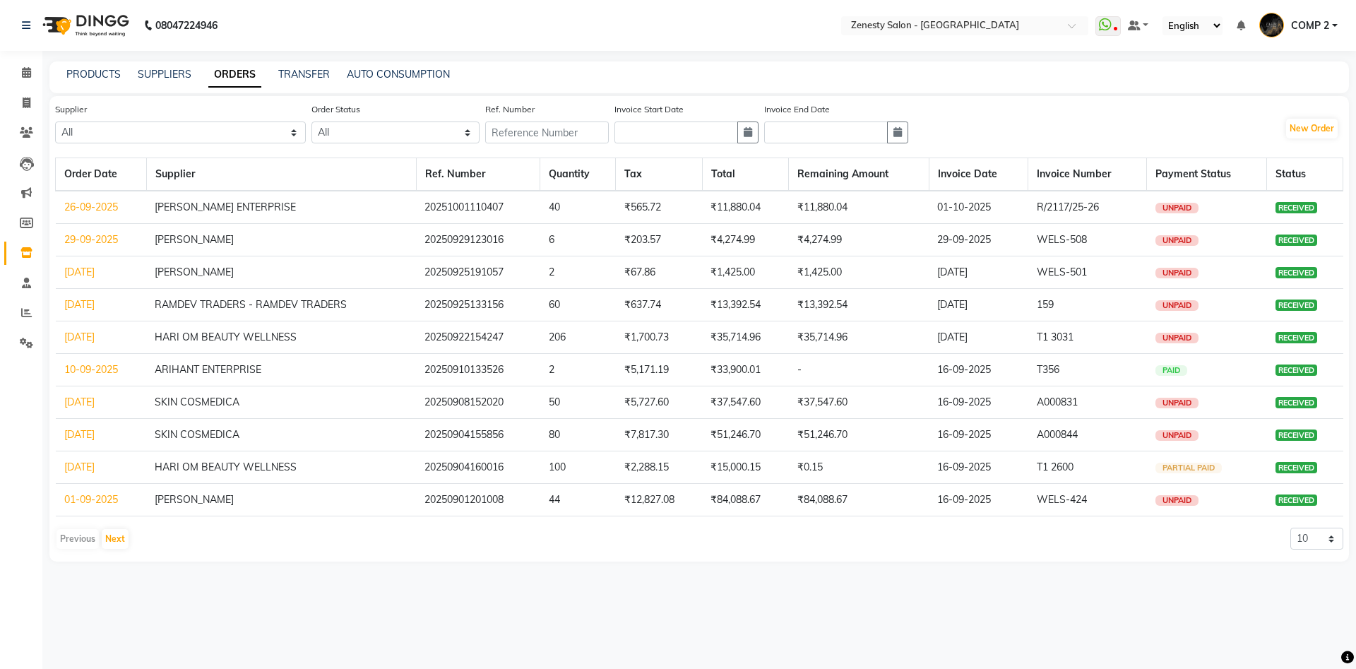
click at [1002, 203] on td "01-10-2025" at bounding box center [979, 207] width 100 height 33
click at [887, 201] on td "₹11,880.04" at bounding box center [859, 207] width 141 height 33
click at [109, 210] on link "26-09-2025" at bounding box center [91, 207] width 54 height 13
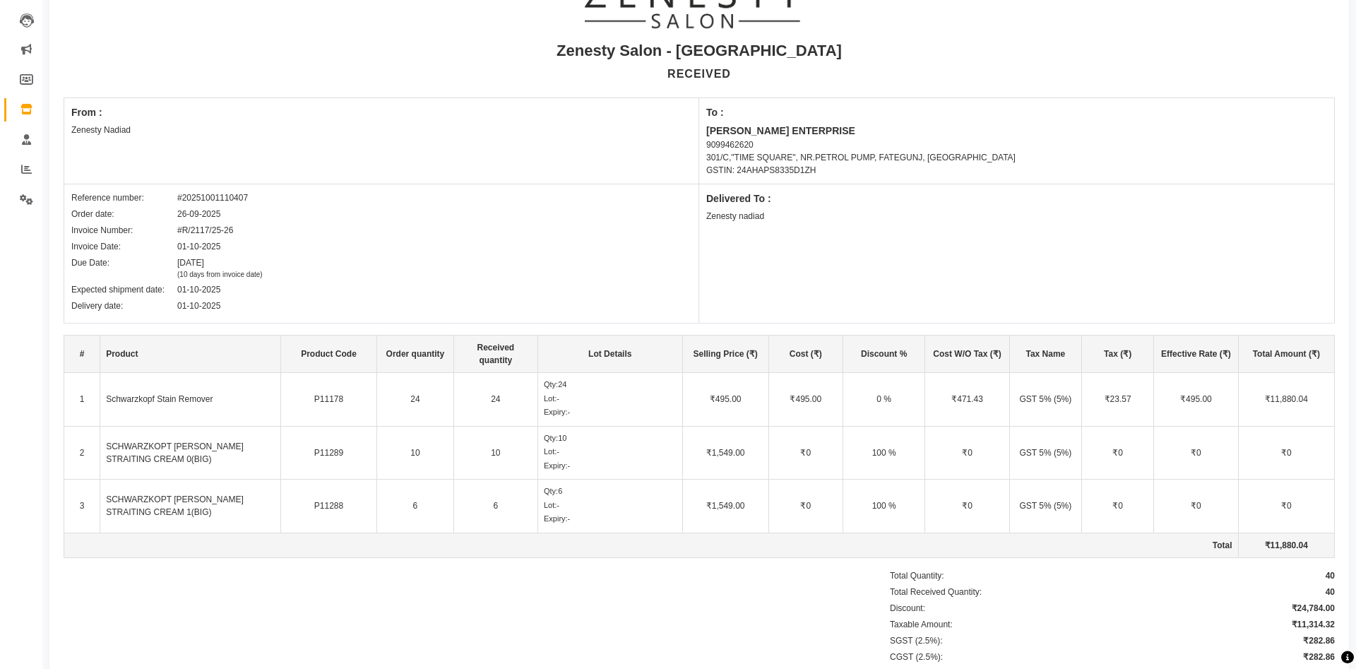
scroll to position [144, 0]
click at [735, 454] on td "₹1,549.00" at bounding box center [725, 452] width 86 height 54
drag, startPoint x: 746, startPoint y: 454, endPoint x: 658, endPoint y: 456, distance: 88.3
click at [658, 456] on tr "2 SCHWARZKOPT [PERSON_NAME] STRAITING CREAM 0(BIG) P11289 10 10 Qty: 10 Lot: - …" at bounding box center [699, 452] width 1271 height 54
click at [733, 568] on div "Zenesty Salon - Nadiad RECEIVED From : Zenesty Nadiad To : [PERSON_NAME] ENTERP…" at bounding box center [699, 356] width 1300 height 798
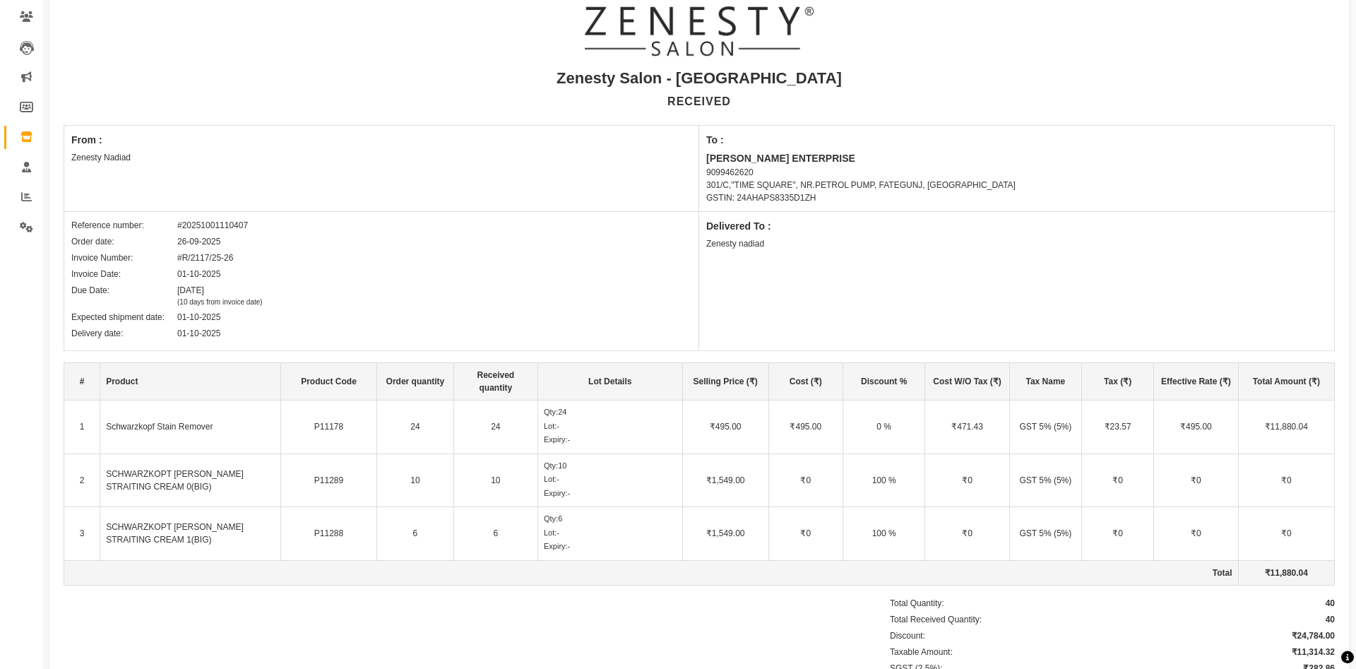
scroll to position [0, 0]
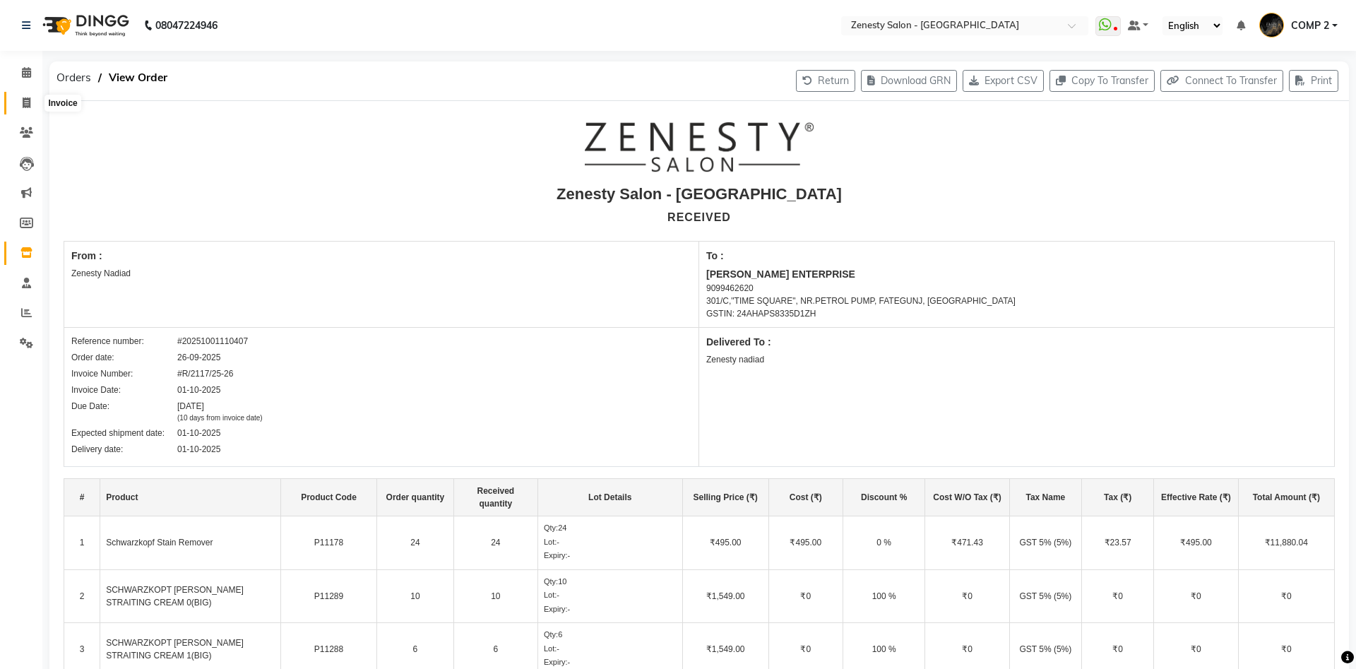
click at [32, 106] on span at bounding box center [26, 103] width 25 height 16
select select "5713"
select select "service"
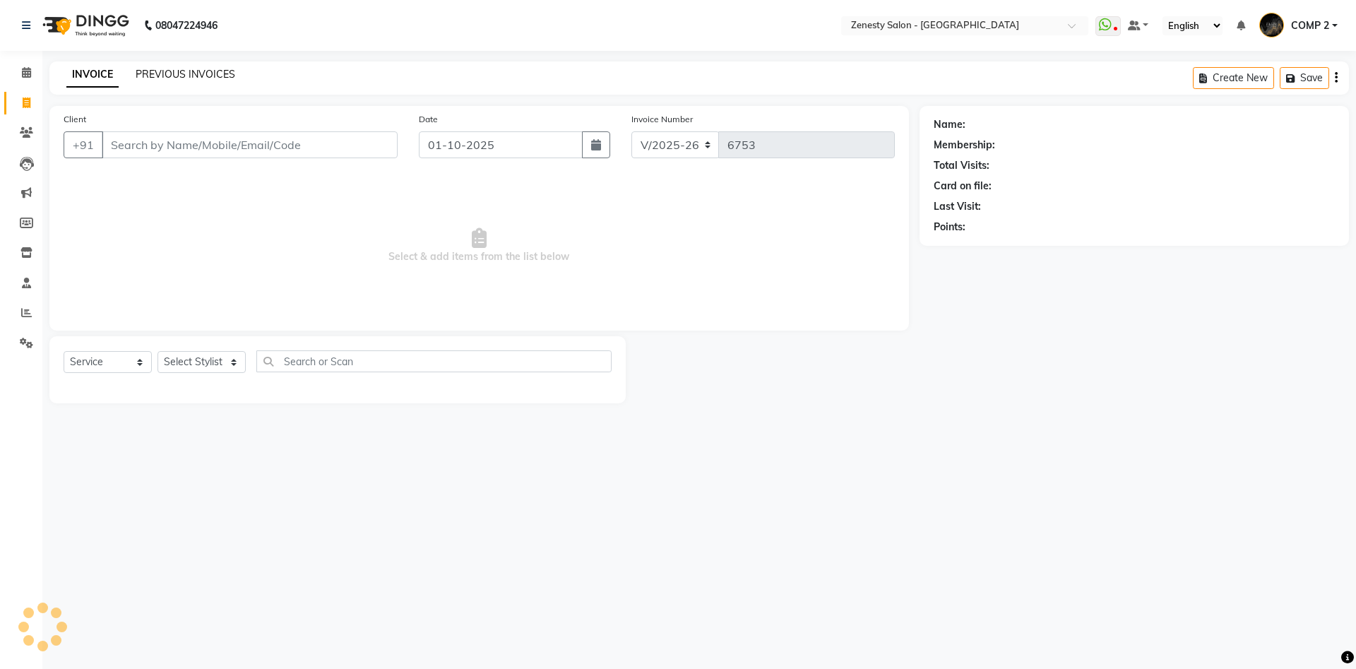
click at [186, 73] on link "PREVIOUS INVOICES" at bounding box center [186, 74] width 100 height 13
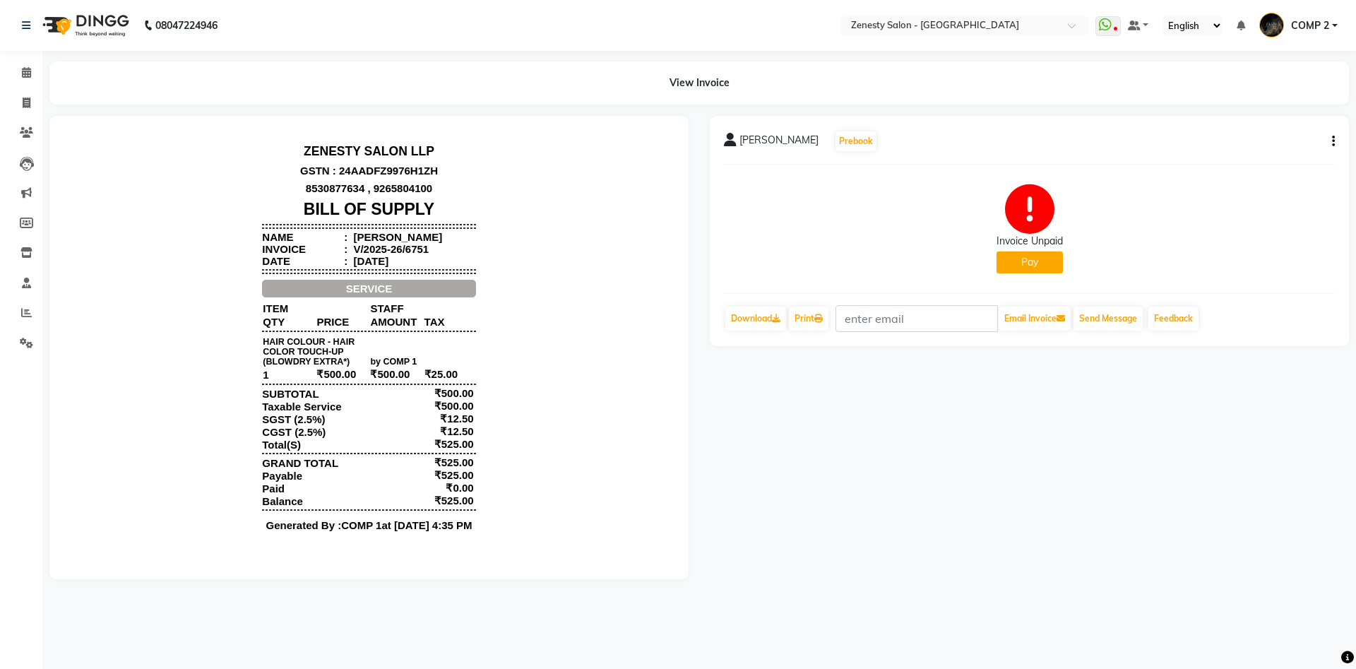
scroll to position [11, 0]
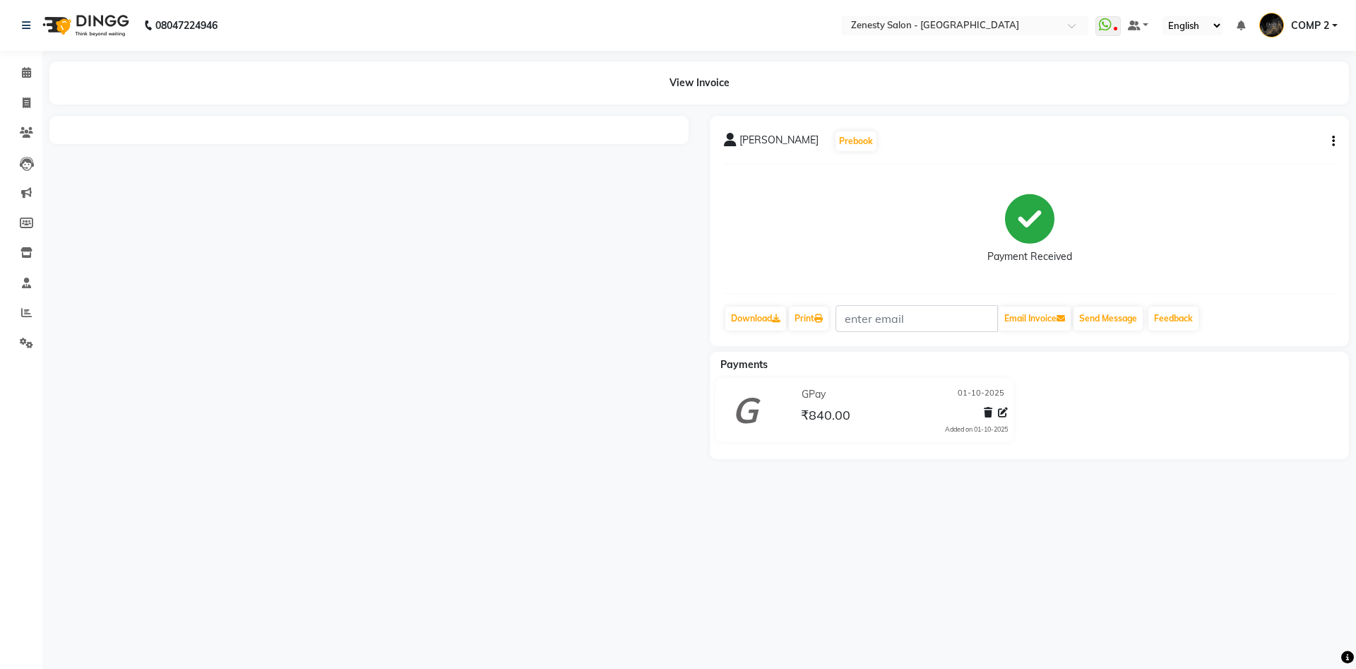
click at [1332, 141] on icon "button" at bounding box center [1333, 141] width 3 height 1
click at [1291, 158] on div "Edit Invoice" at bounding box center [1263, 159] width 97 height 18
select select "service"
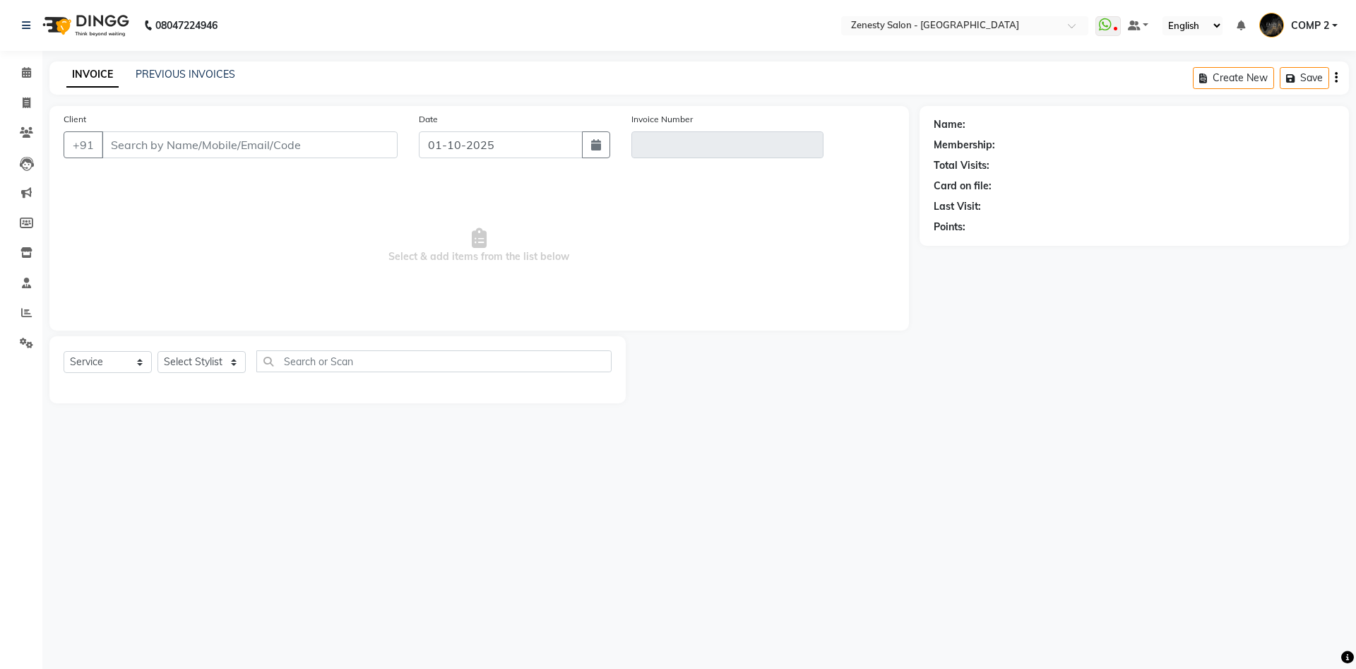
type input "9879611559"
type input "V/2025-26/6750"
select select "1: Object"
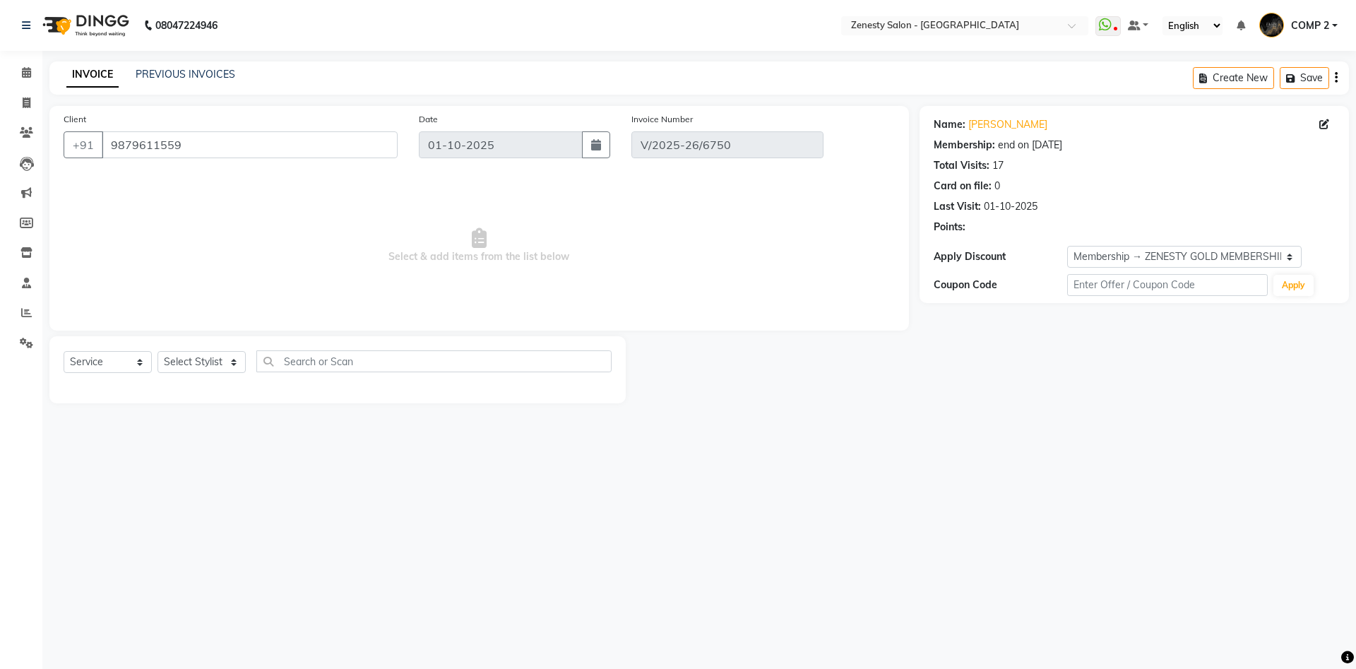
select select "select"
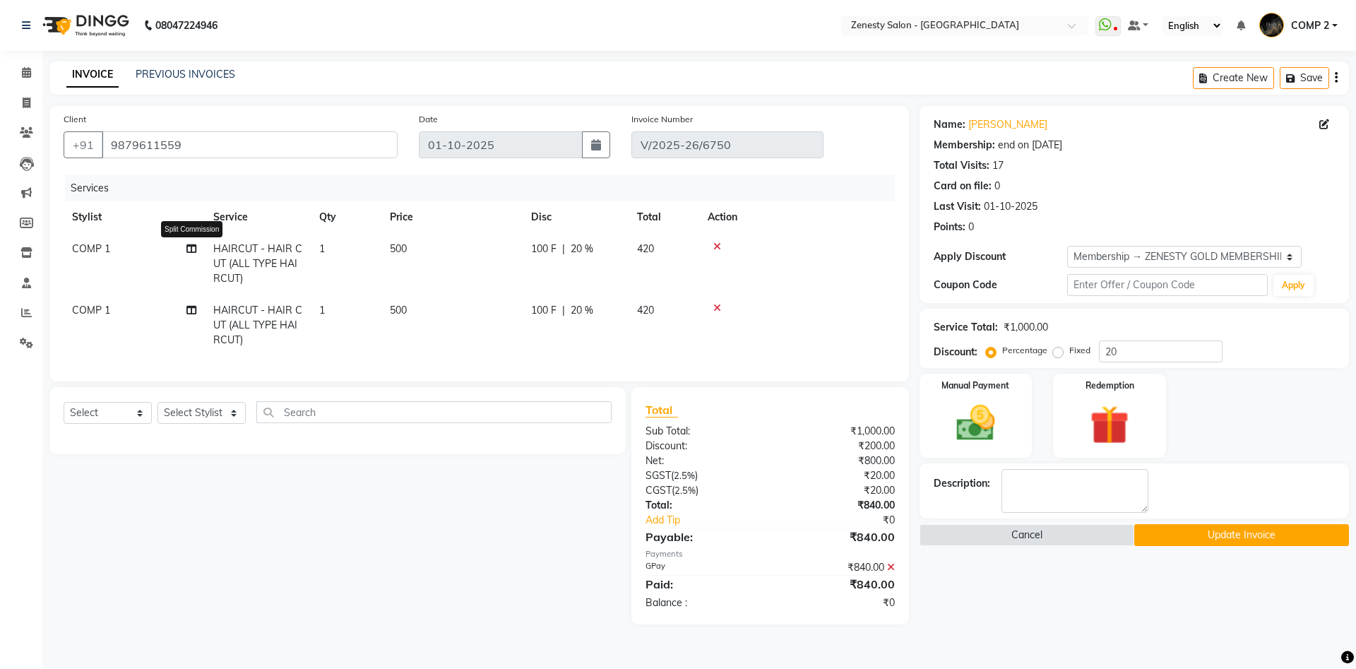
click at [189, 251] on icon at bounding box center [191, 249] width 10 height 10
select select "81093"
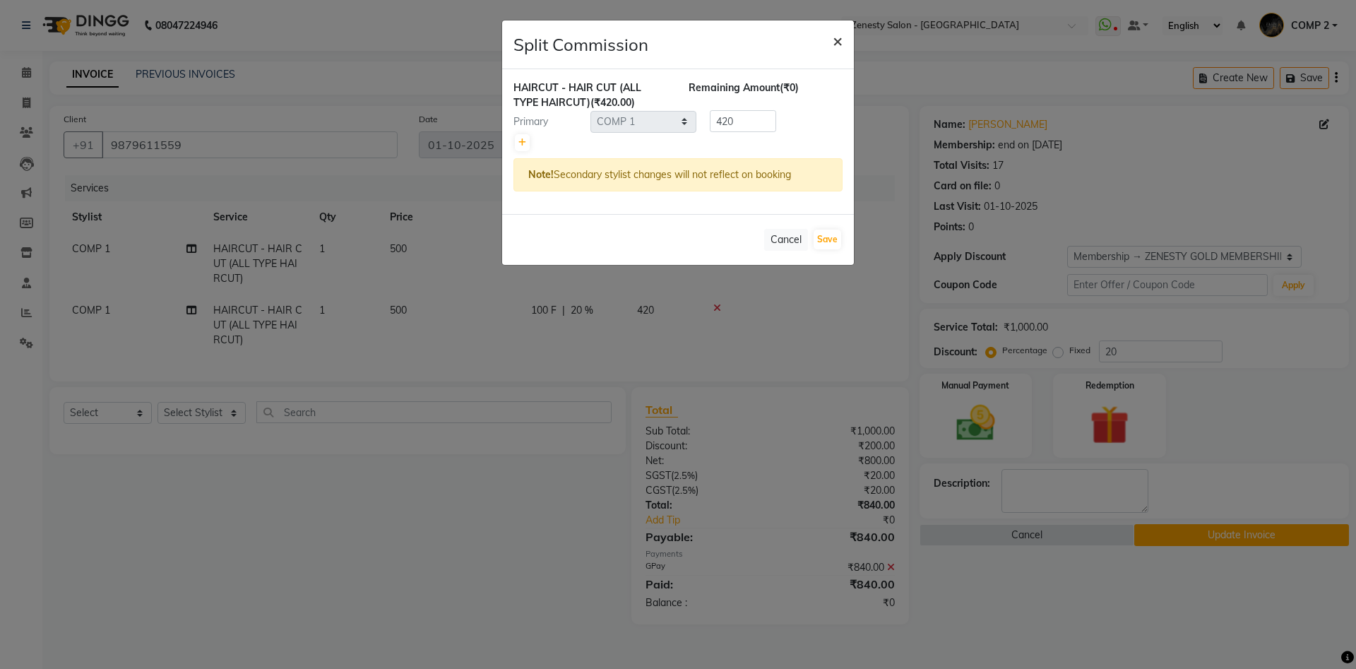
click at [840, 41] on span "×" at bounding box center [838, 40] width 10 height 21
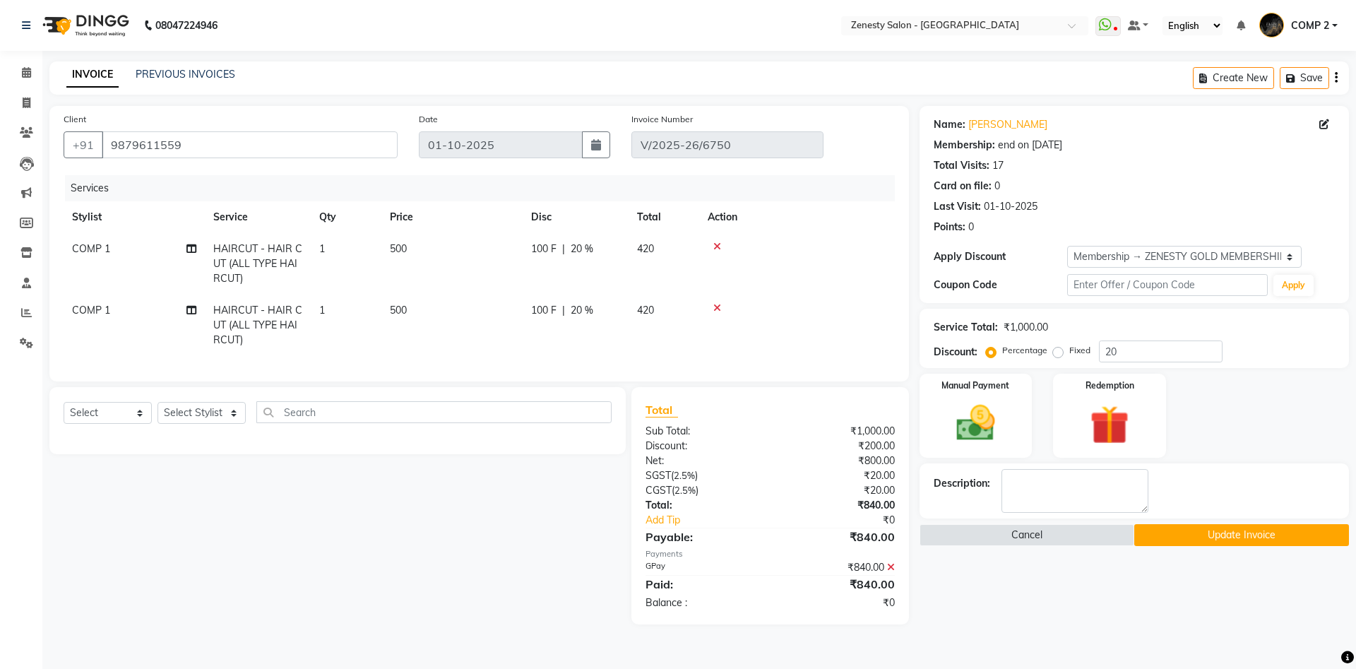
click at [88, 247] on span "COMP 1" at bounding box center [91, 248] width 38 height 13
select select "81093"
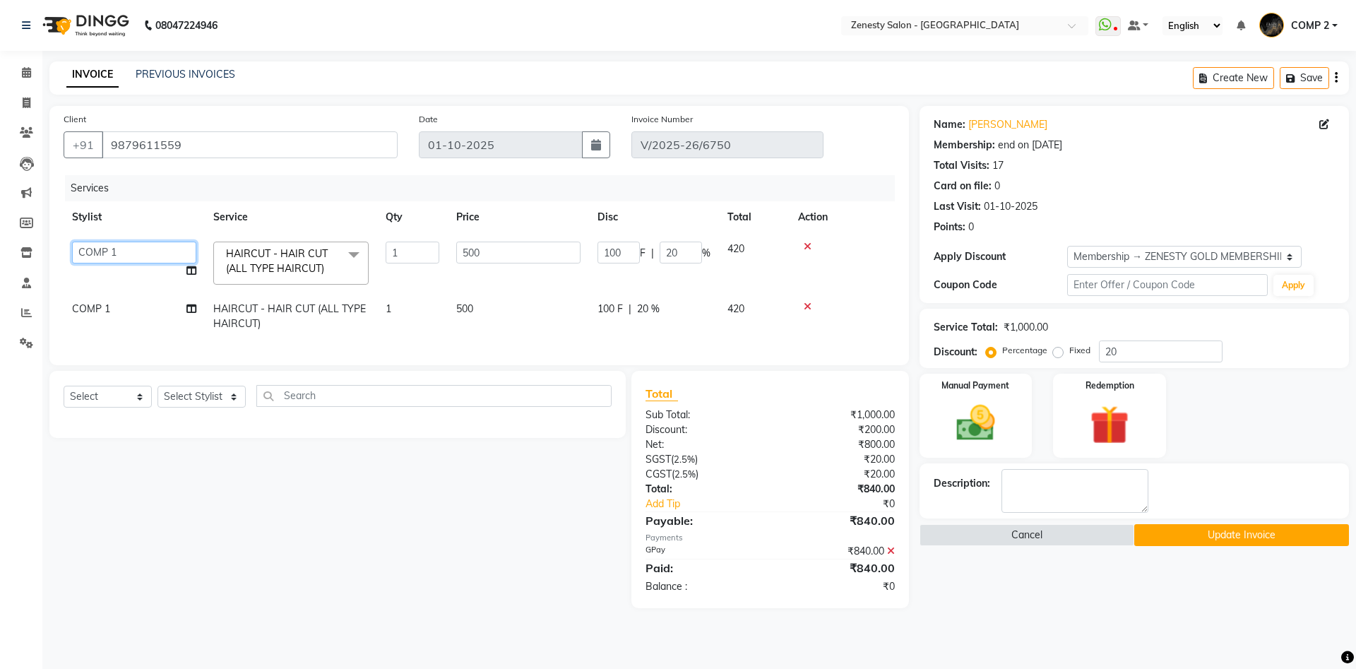
click at [72, 242] on select "[PERSON_NAME] [PERSON_NAME] [PERSON_NAME] Khalifa [PERSON_NAME] COMP 1 COMP 2 […" at bounding box center [134, 253] width 124 height 22
select select "77242"
click at [189, 270] on icon at bounding box center [191, 271] width 10 height 10
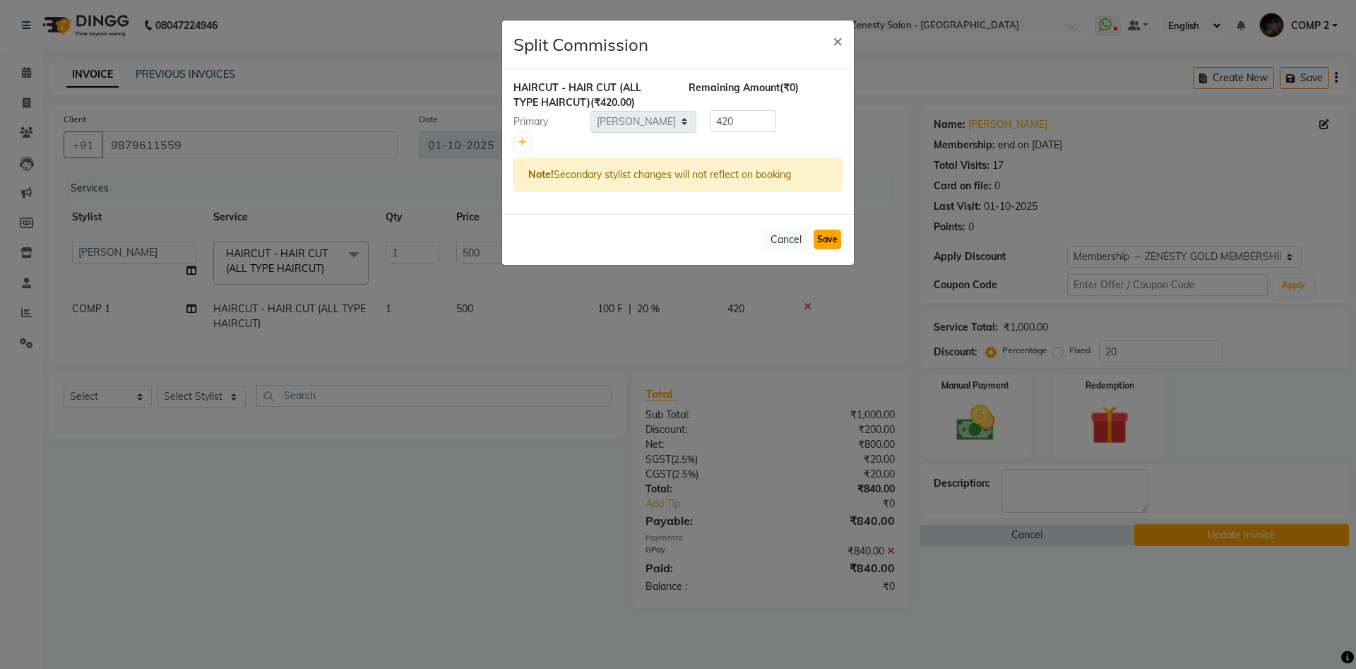
click at [822, 239] on button "Save" at bounding box center [828, 240] width 28 height 20
select select "Select"
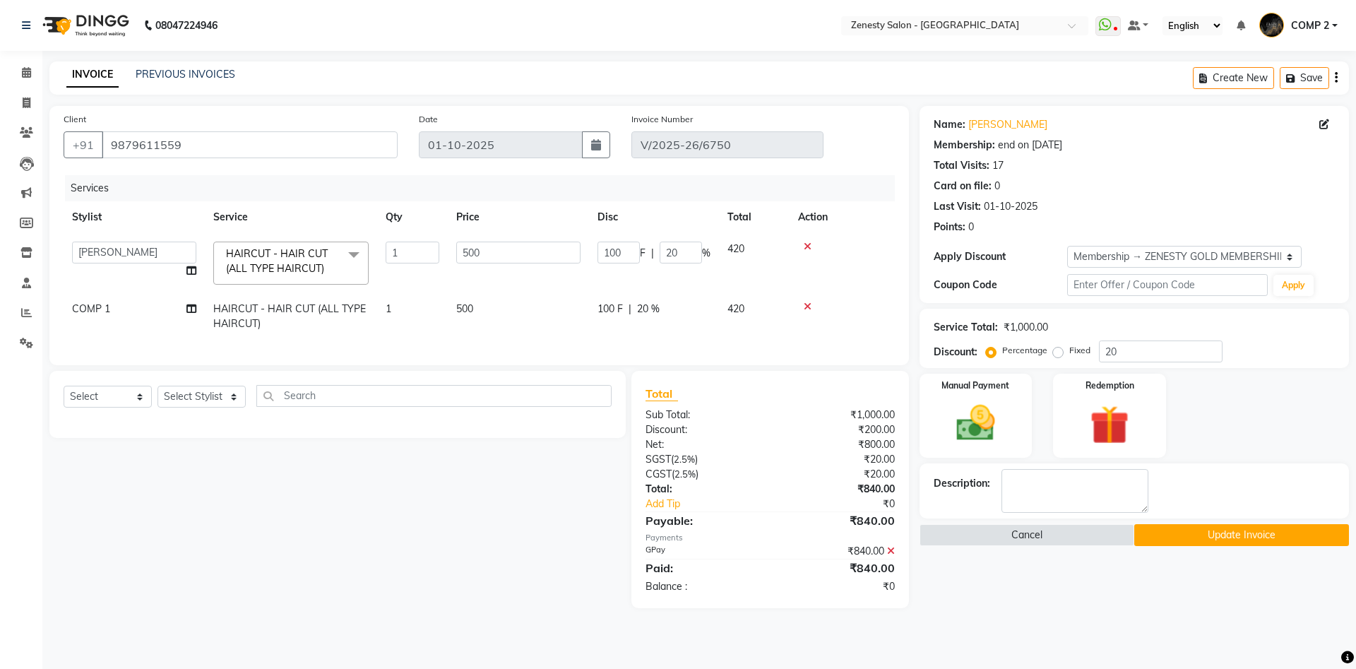
click at [131, 309] on td "COMP 1" at bounding box center [134, 316] width 141 height 47
select select "81093"
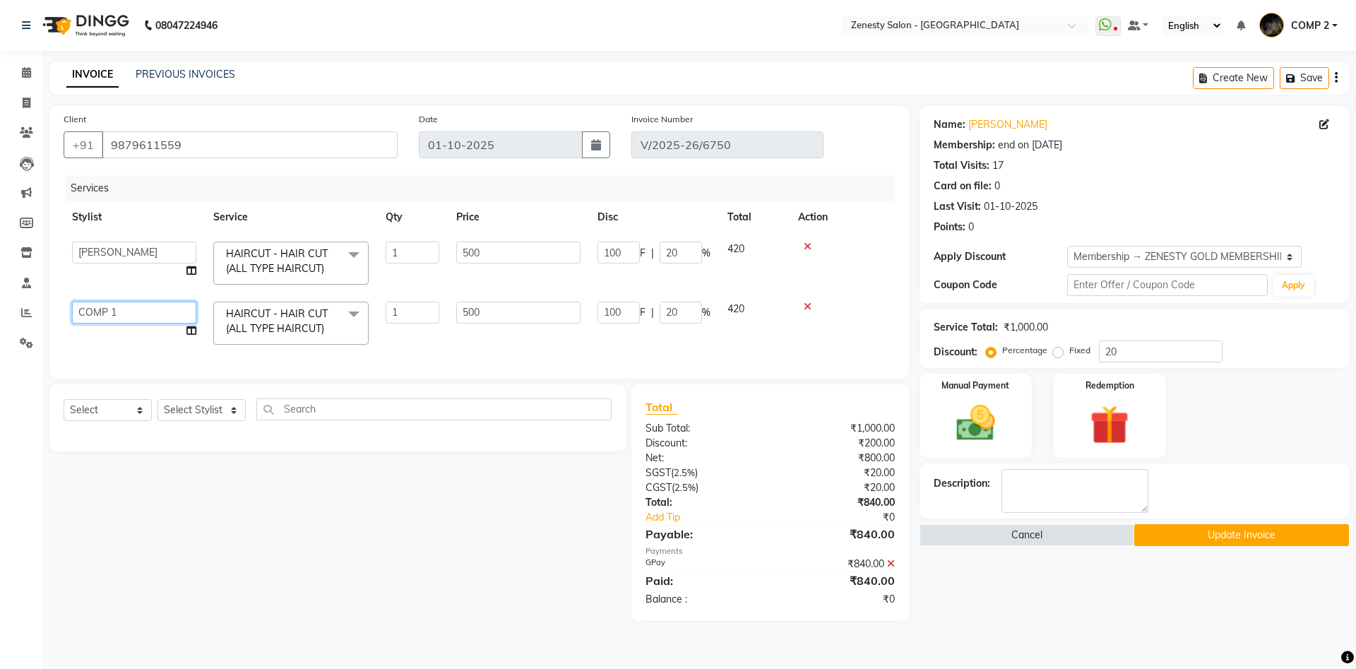
click at [72, 302] on select "[PERSON_NAME] [PERSON_NAME] [PERSON_NAME] Khalifa [PERSON_NAME] COMP 1 COMP 2 […" at bounding box center [134, 313] width 124 height 22
select select "71117"
click at [186, 328] on td "[PERSON_NAME] [PERSON_NAME] [PERSON_NAME] Khalifa [PERSON_NAME] COMP 1 COMP 2 […" at bounding box center [134, 323] width 141 height 60
click at [191, 331] on icon at bounding box center [191, 331] width 10 height 10
select select "71117"
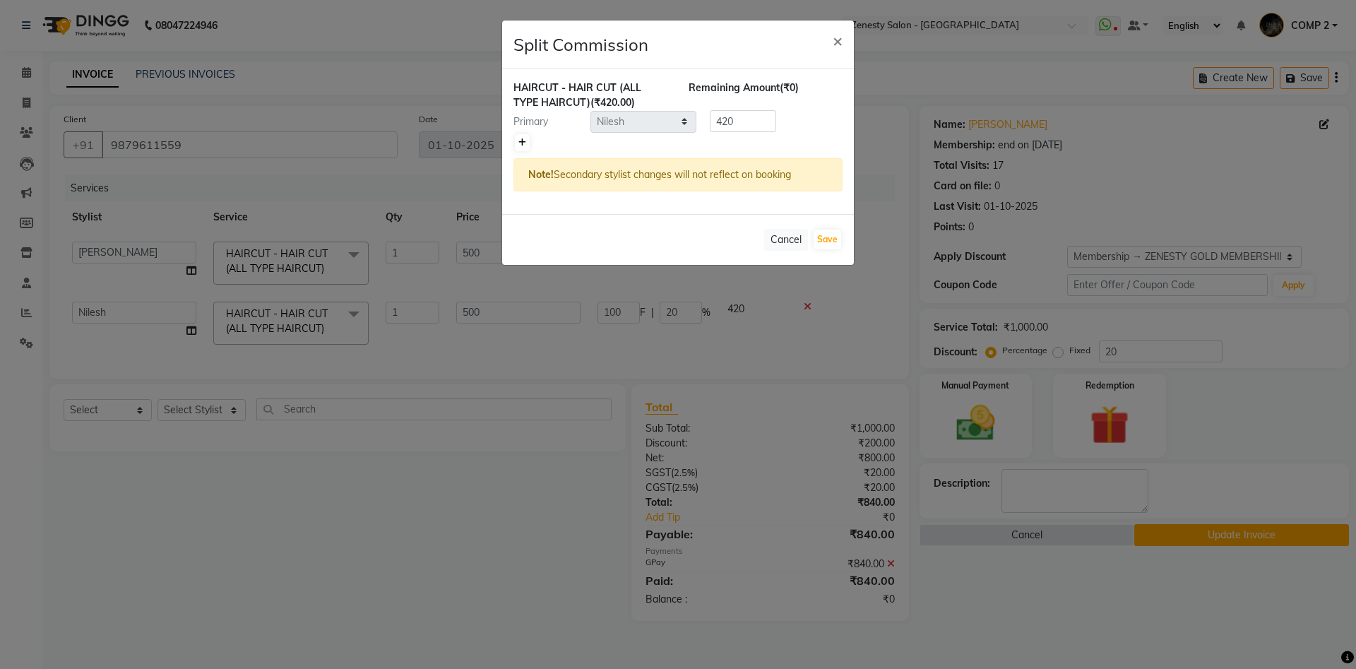
click at [520, 141] on icon at bounding box center [522, 142] width 8 height 8
type input "210"
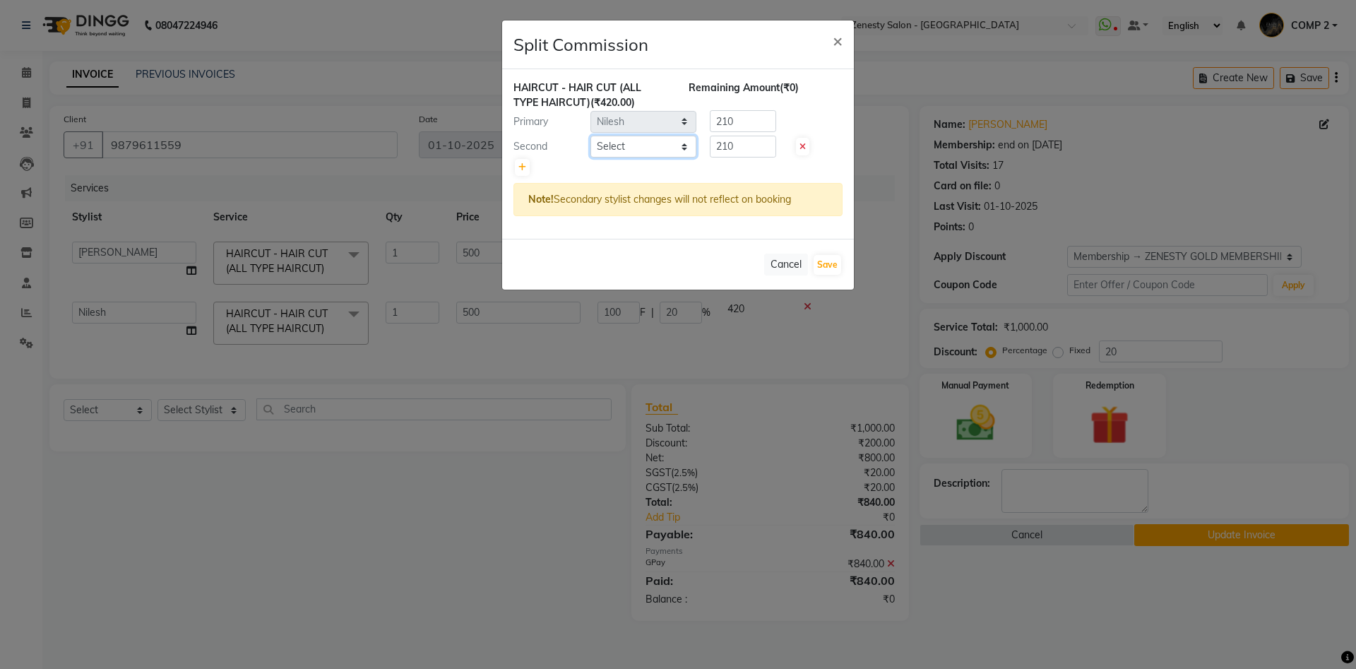
click at [591, 136] on select "Select [PERSON_NAME] [PERSON_NAME] [PERSON_NAME] Khalifa [PERSON_NAME] COMP 1 C…" at bounding box center [644, 147] width 106 height 22
select select "39507"
click option "Moin" at bounding box center [0, 0] width 0 height 0
drag, startPoint x: 739, startPoint y: 146, endPoint x: 730, endPoint y: 147, distance: 9.2
click at [738, 146] on input "210" at bounding box center [743, 147] width 66 height 22
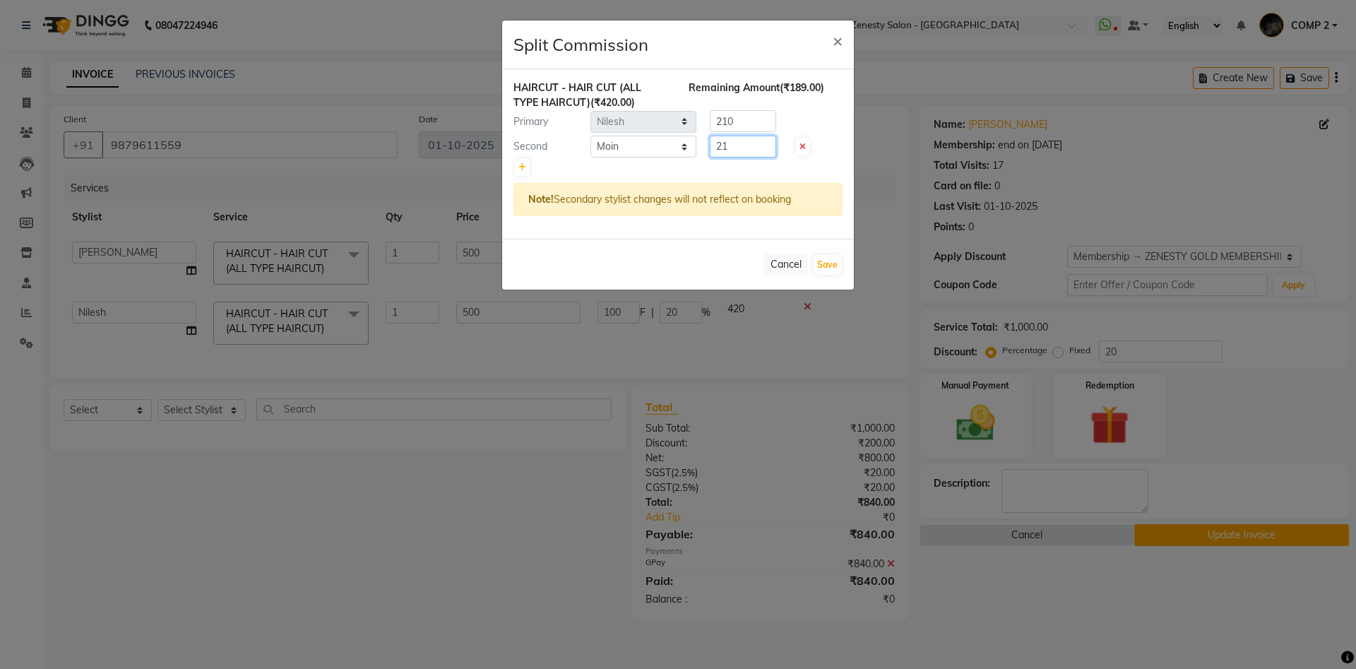
type input "2"
type input "157.5"
drag, startPoint x: 745, startPoint y: 115, endPoint x: 658, endPoint y: 132, distance: 88.5
click at [710, 132] on input "210" at bounding box center [743, 121] width 66 height 22
type input "262.50"
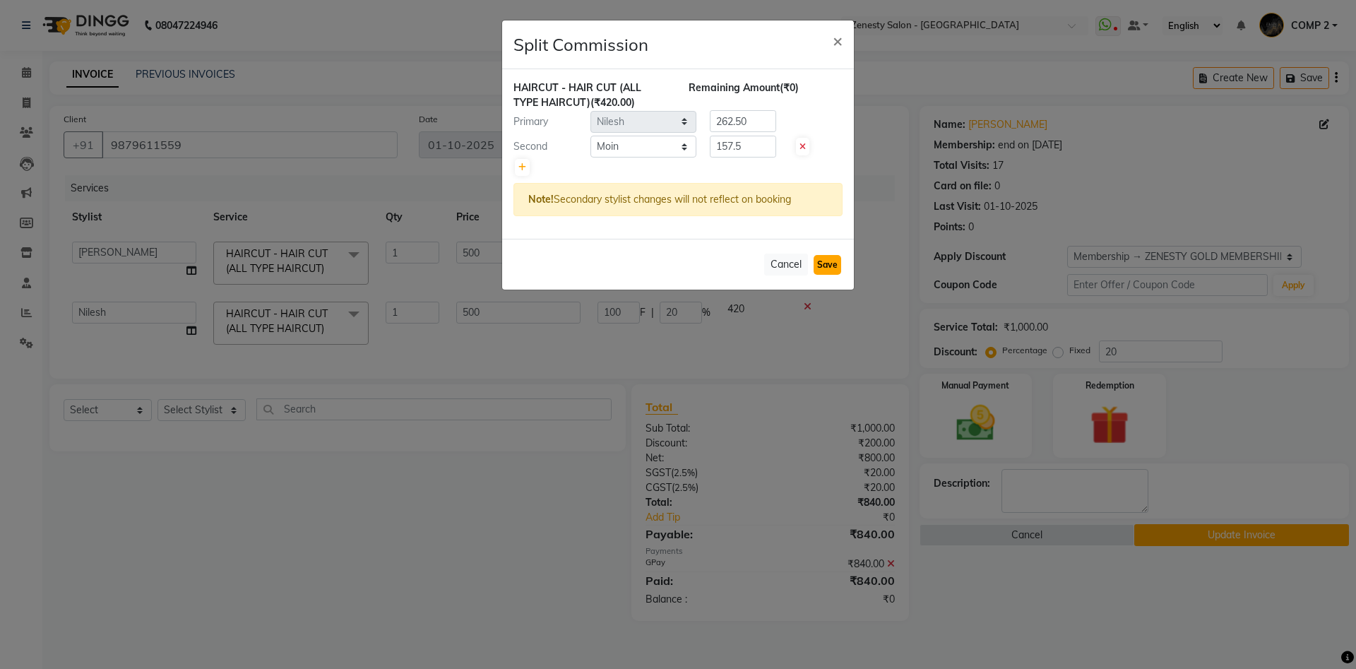
click at [827, 259] on button "Save" at bounding box center [828, 265] width 28 height 20
select select "Select"
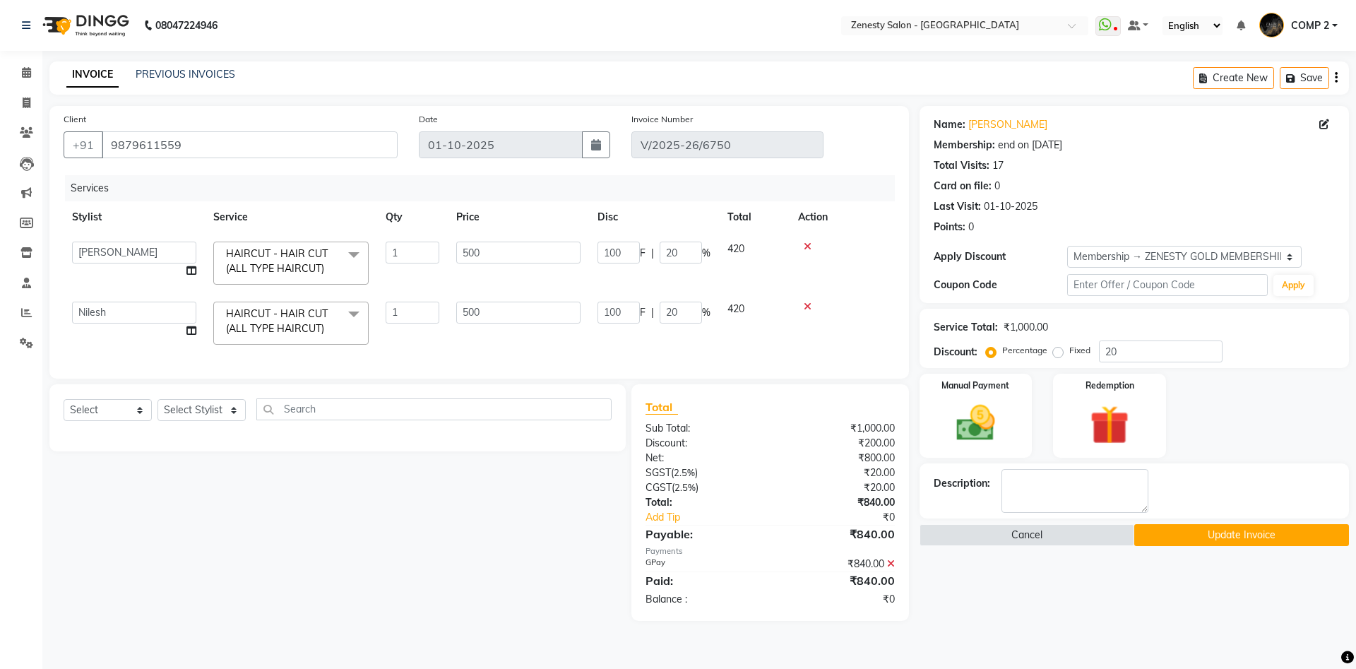
click at [1220, 541] on button "Update Invoice" at bounding box center [1241, 535] width 215 height 22
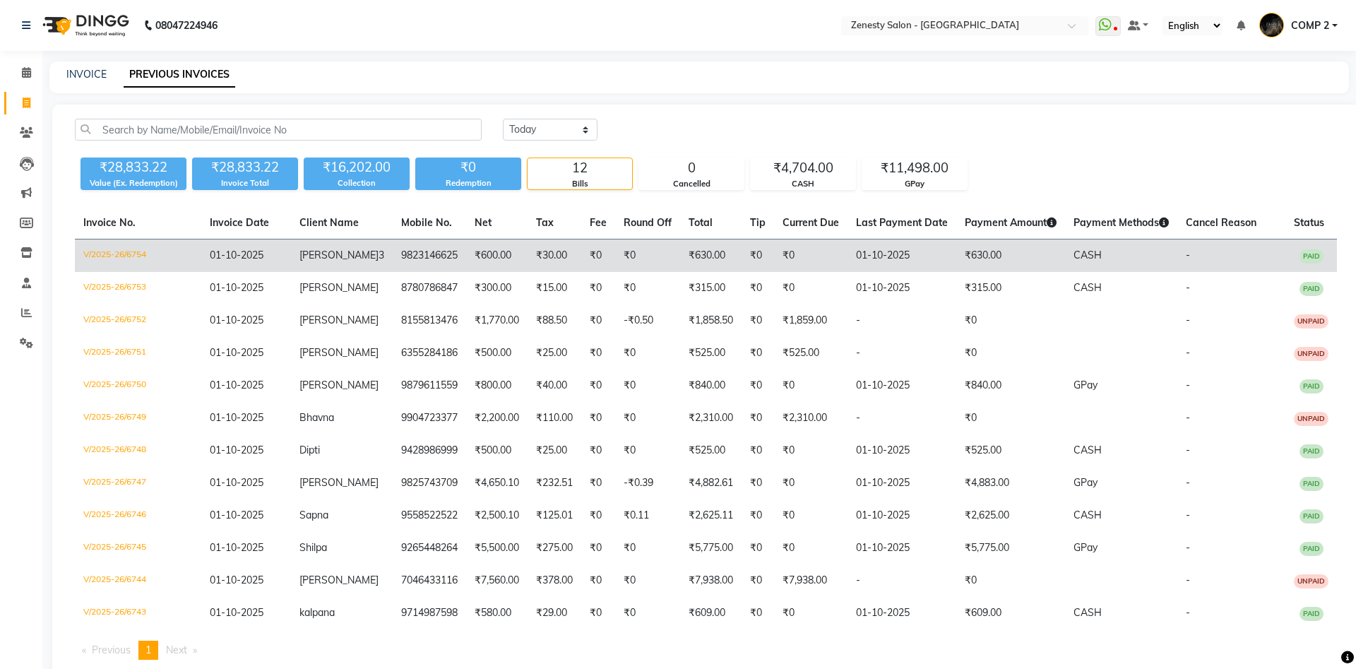
click at [366, 256] on td "[PERSON_NAME] 3" at bounding box center [342, 255] width 102 height 33
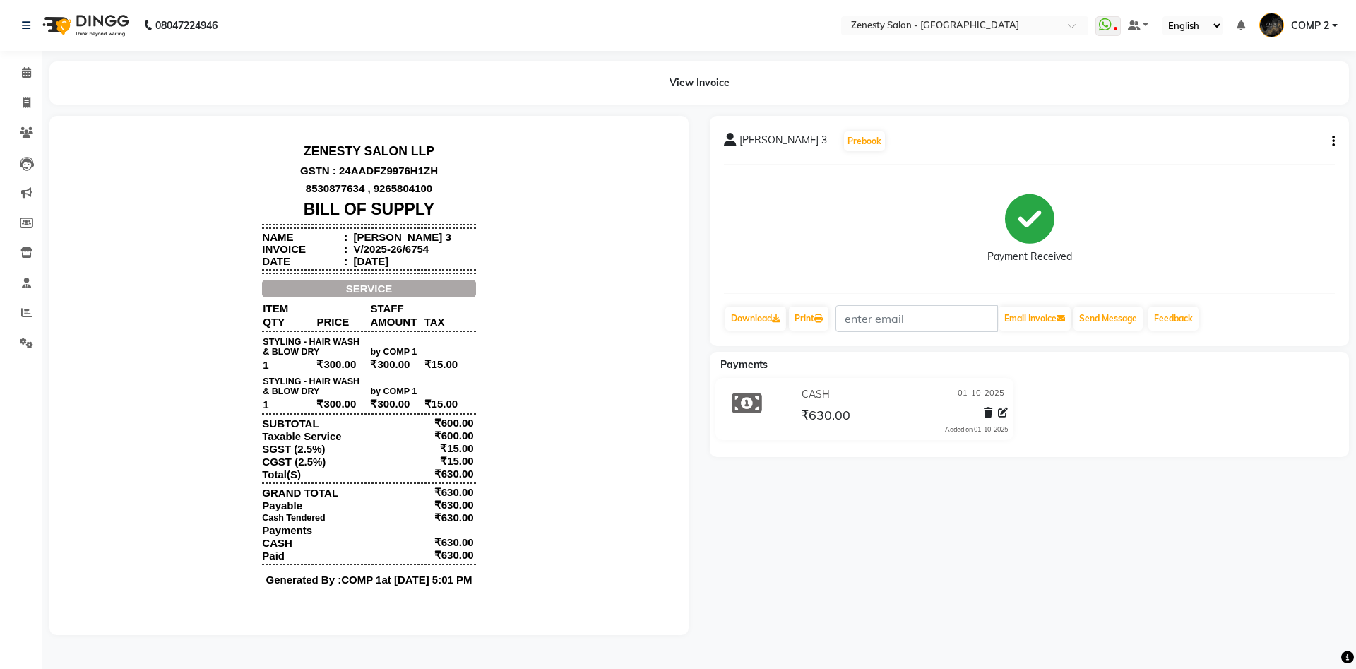
click at [1329, 136] on button "button" at bounding box center [1331, 141] width 8 height 15
click at [1303, 164] on div "Edit Invoice" at bounding box center [1263, 159] width 97 height 18
select select "service"
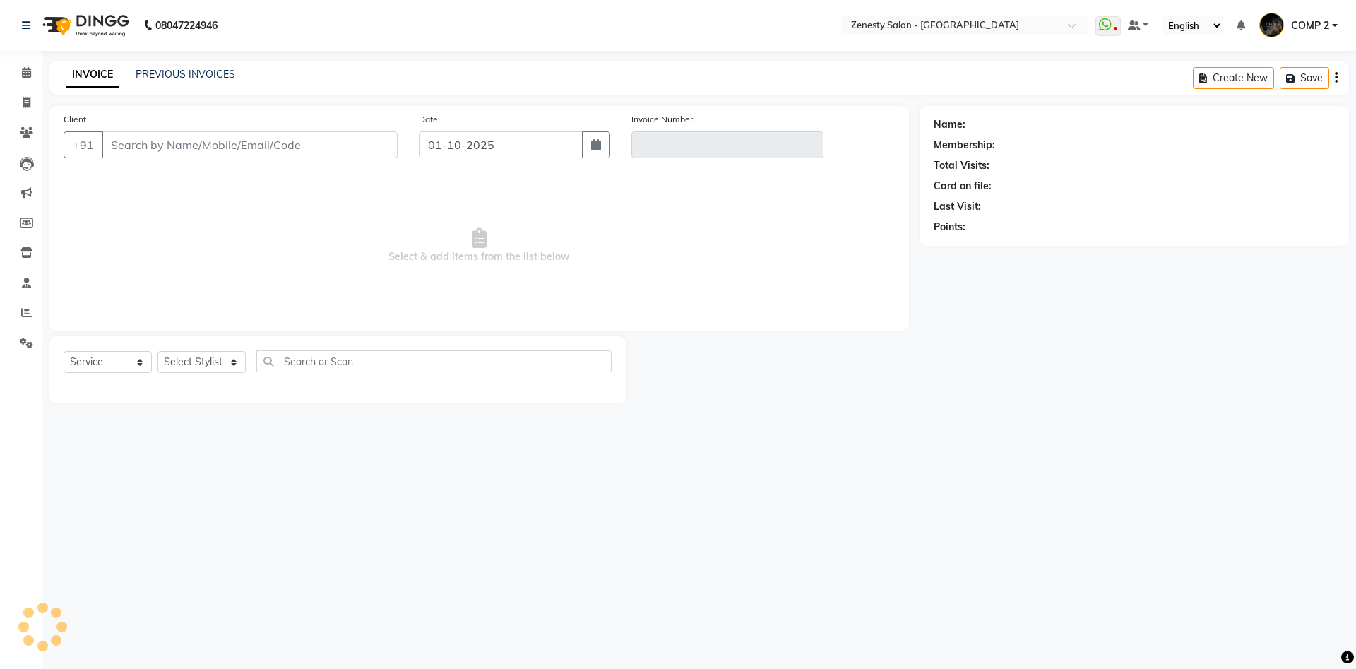
type input "9823146625"
type input "V/2025-26/6754"
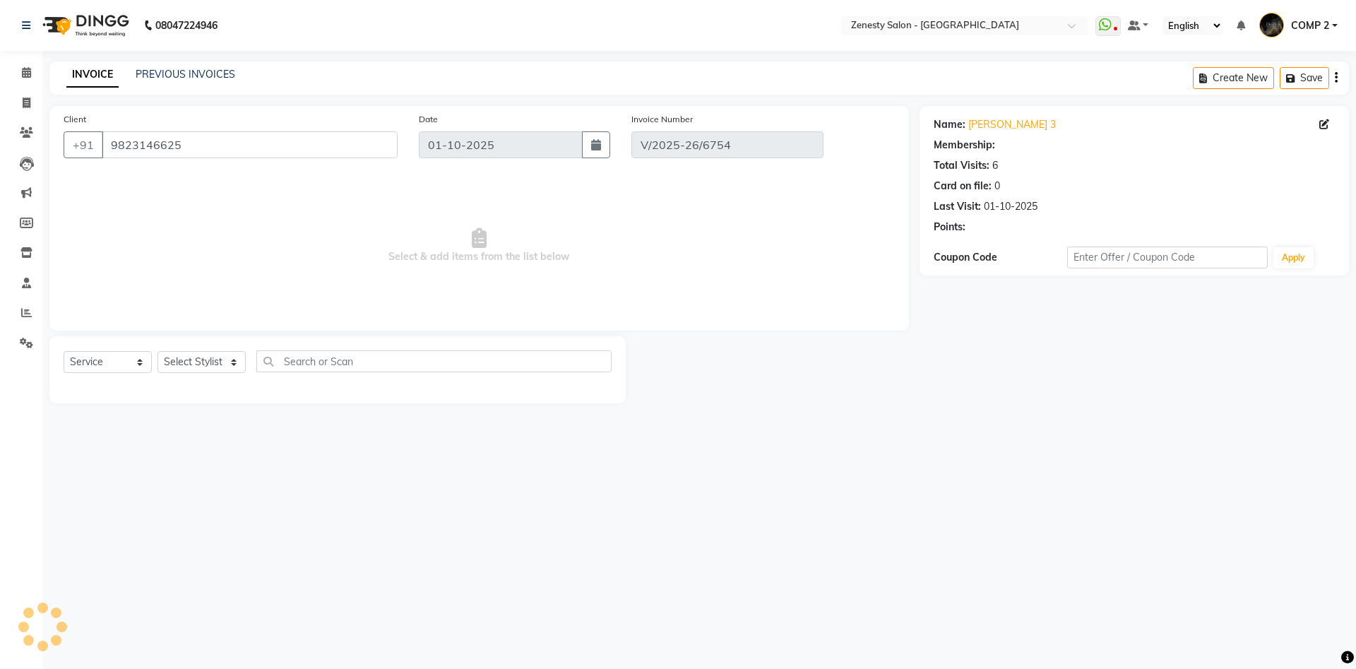
select select "select"
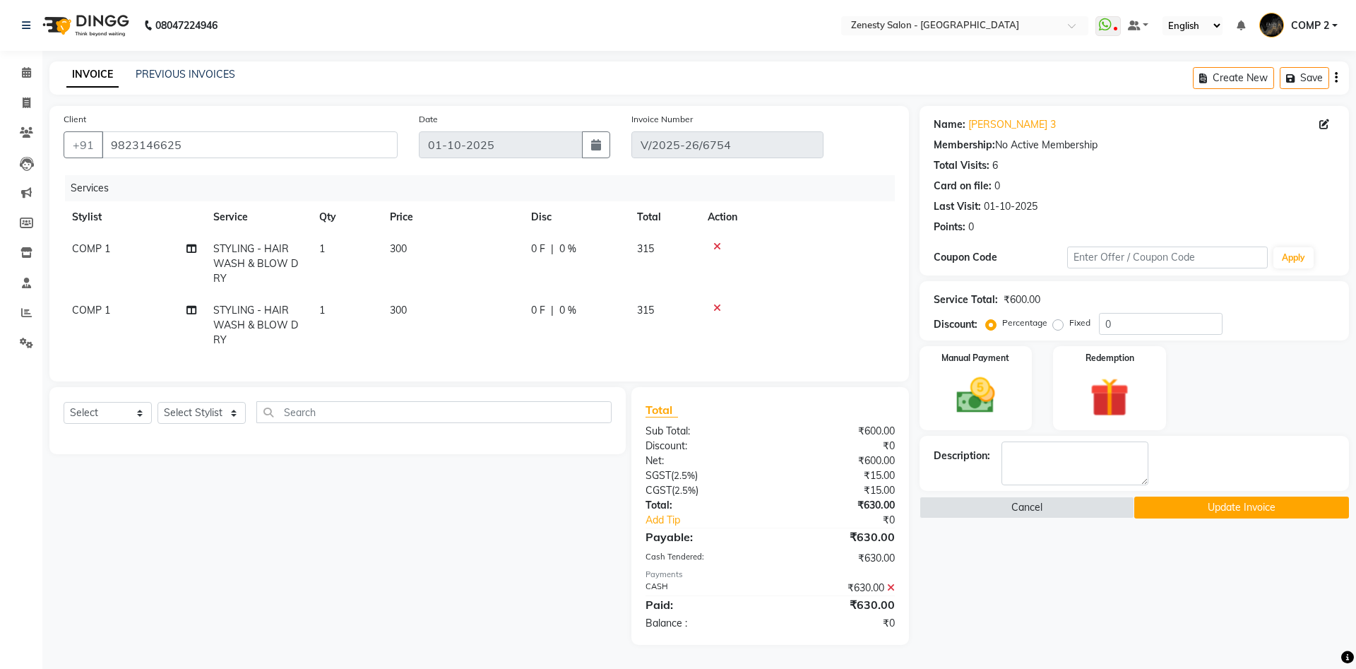
click at [94, 245] on span "COMP 1" at bounding box center [91, 248] width 38 height 13
select select "81093"
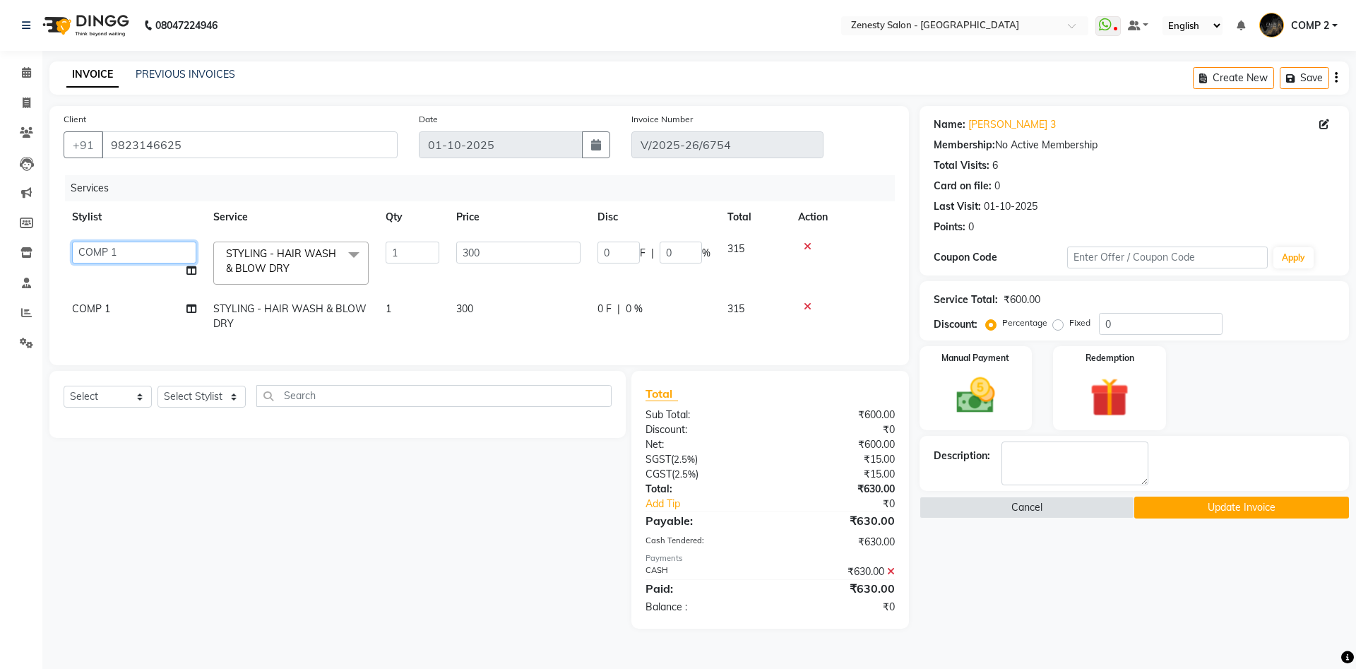
click at [72, 242] on select "[PERSON_NAME] [PERSON_NAME] [PERSON_NAME] Khalifa [PERSON_NAME] COMP 1 COMP 2 […" at bounding box center [134, 253] width 124 height 22
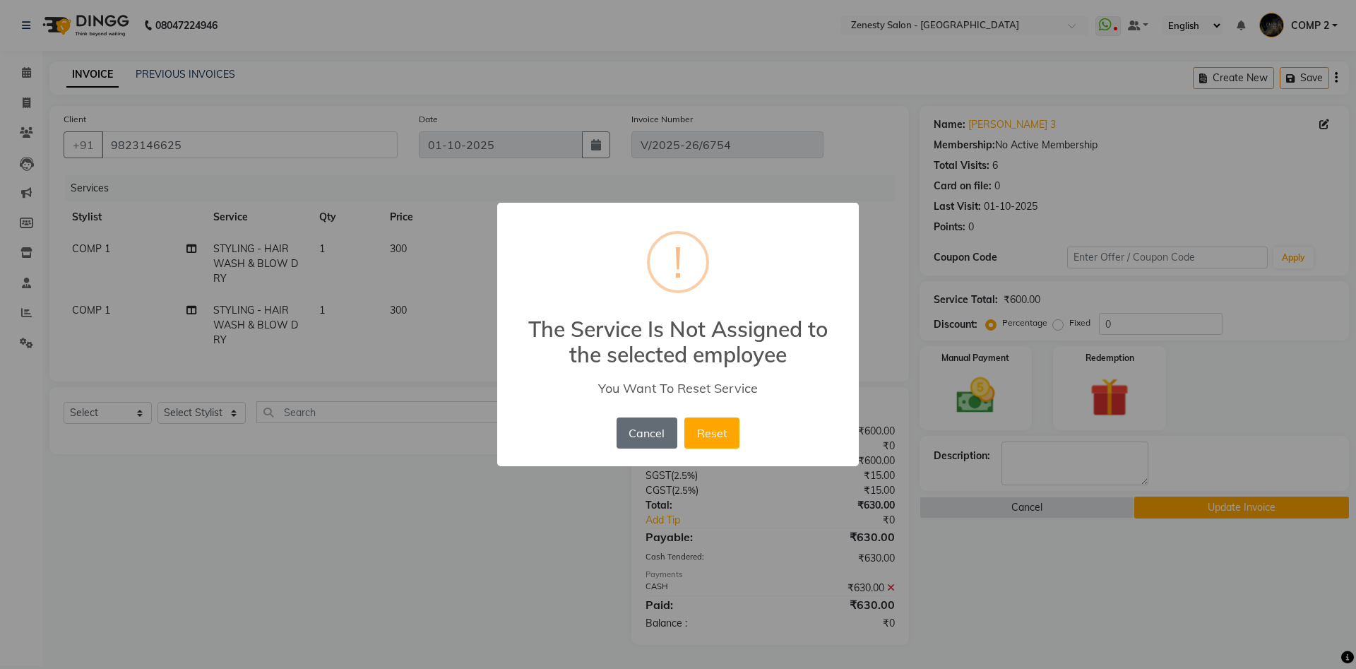
click at [627, 427] on button "Cancel" at bounding box center [647, 432] width 61 height 31
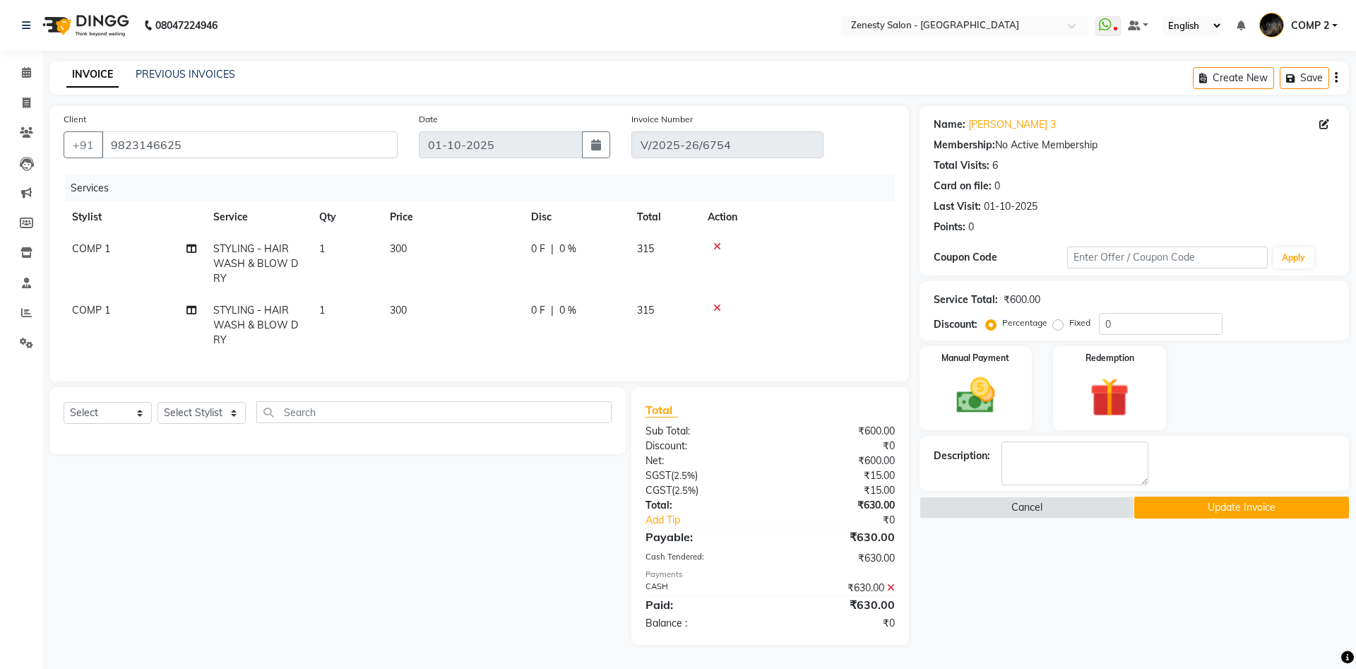
click at [92, 247] on span "COMP 1" at bounding box center [91, 248] width 38 height 13
select select "81093"
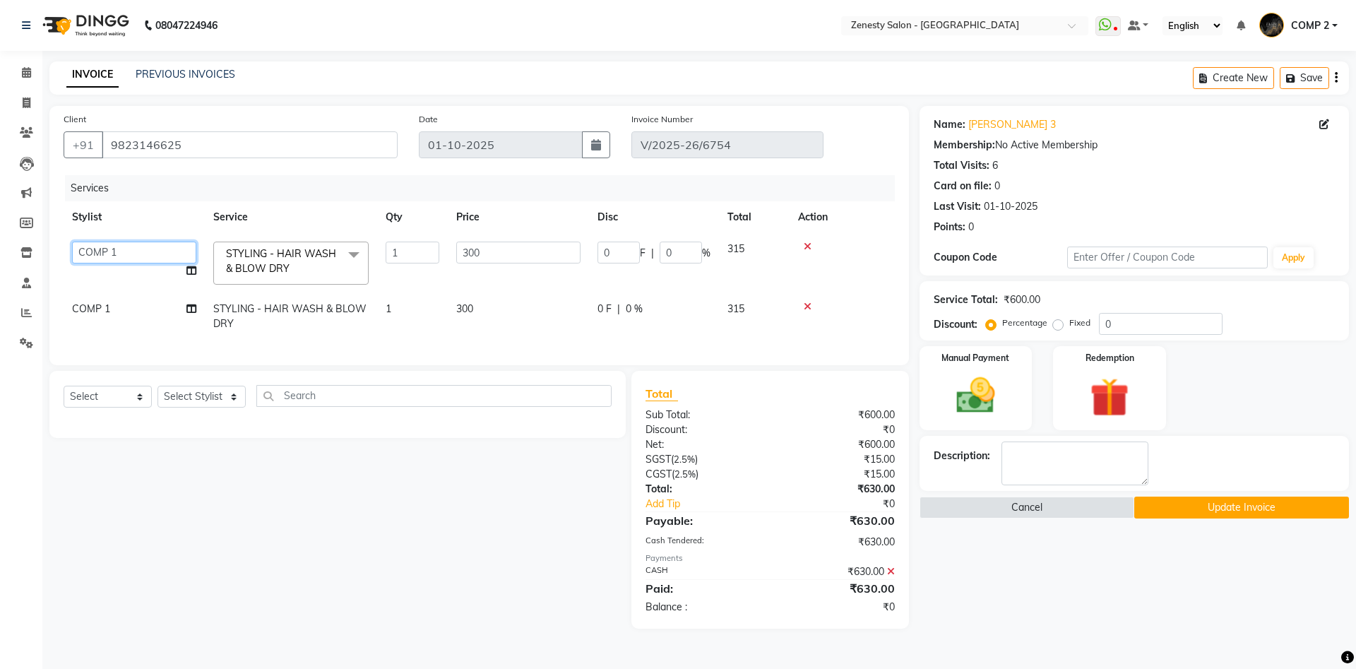
click at [72, 242] on select "[PERSON_NAME] [PERSON_NAME] [PERSON_NAME] Khalifa [PERSON_NAME] COMP 1 COMP 2 […" at bounding box center [134, 253] width 124 height 22
select select "71117"
click at [194, 270] on icon at bounding box center [191, 271] width 10 height 10
select select "71117"
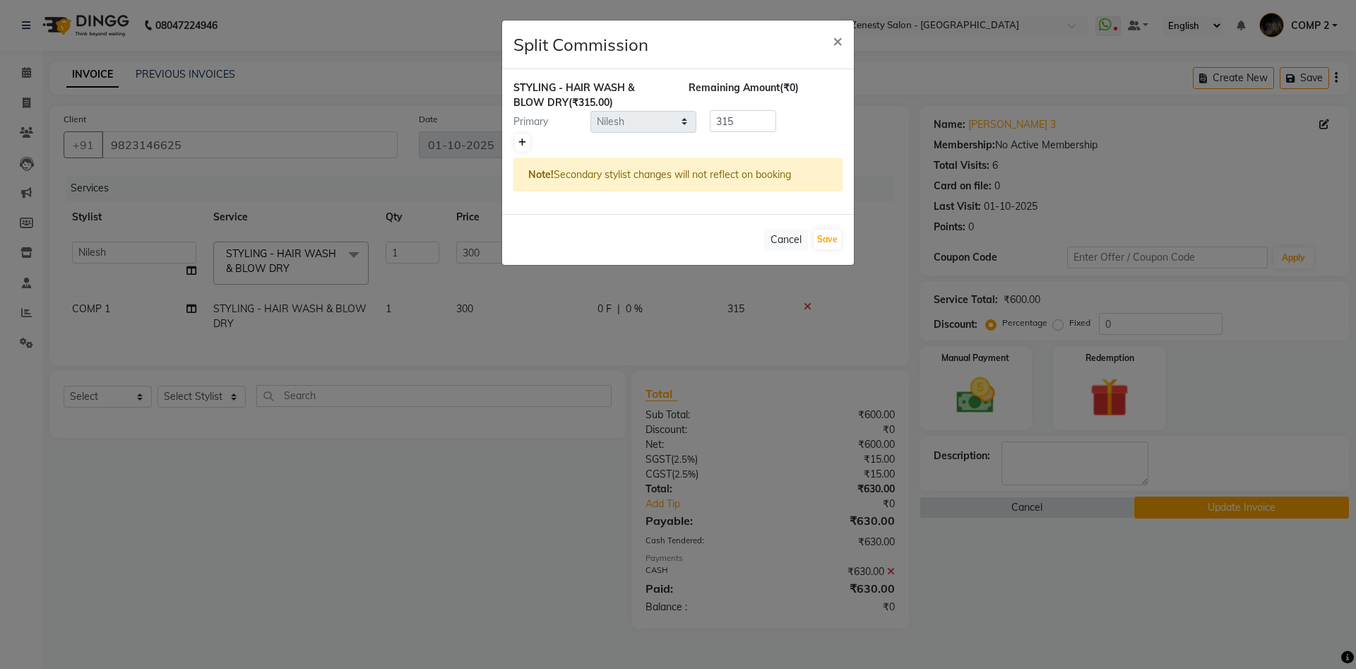
click at [528, 146] on link at bounding box center [522, 142] width 15 height 17
type input "157.5"
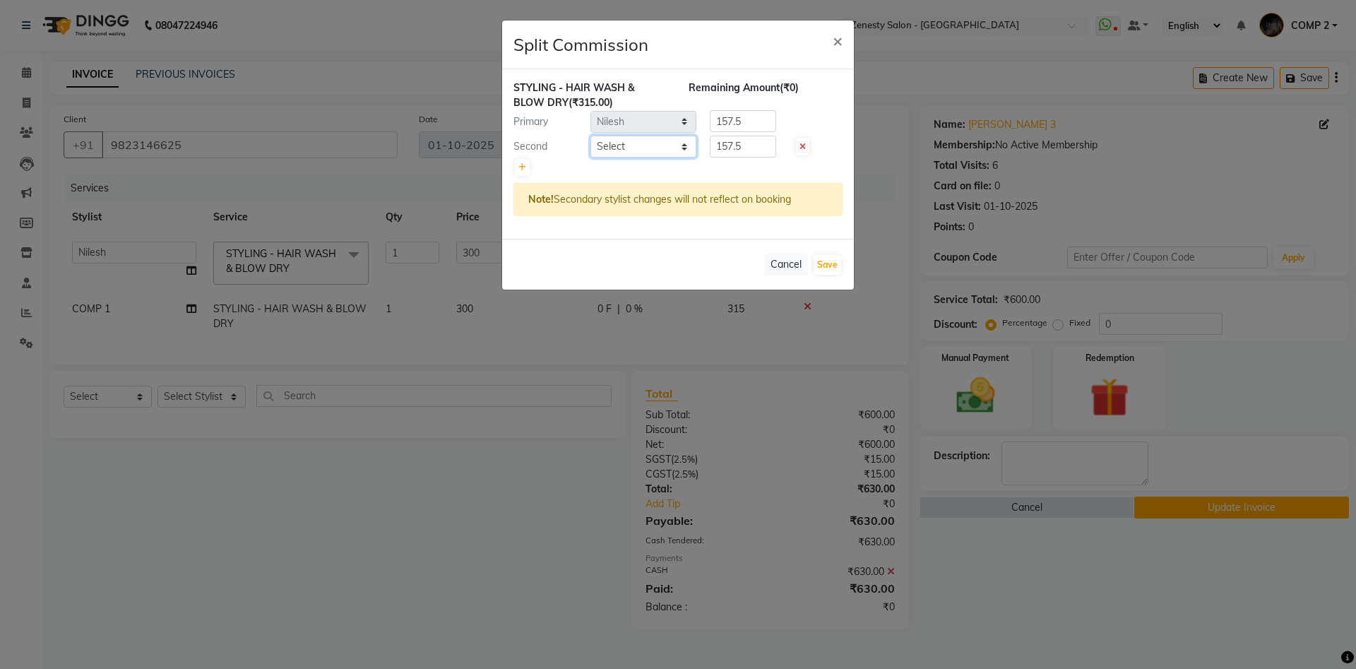
click at [591, 136] on select "Select [PERSON_NAME] [PERSON_NAME] [PERSON_NAME] Khalifa [PERSON_NAME] COMP 1 C…" at bounding box center [644, 147] width 106 height 22
select select "39507"
click option "Moin" at bounding box center [0, 0] width 0 height 0
click at [612, 148] on select "Select [PERSON_NAME] [PERSON_NAME] [PERSON_NAME] Khalifa [PERSON_NAME] COMP 1 C…" at bounding box center [644, 147] width 106 height 22
click at [832, 267] on button "Save" at bounding box center [828, 265] width 28 height 20
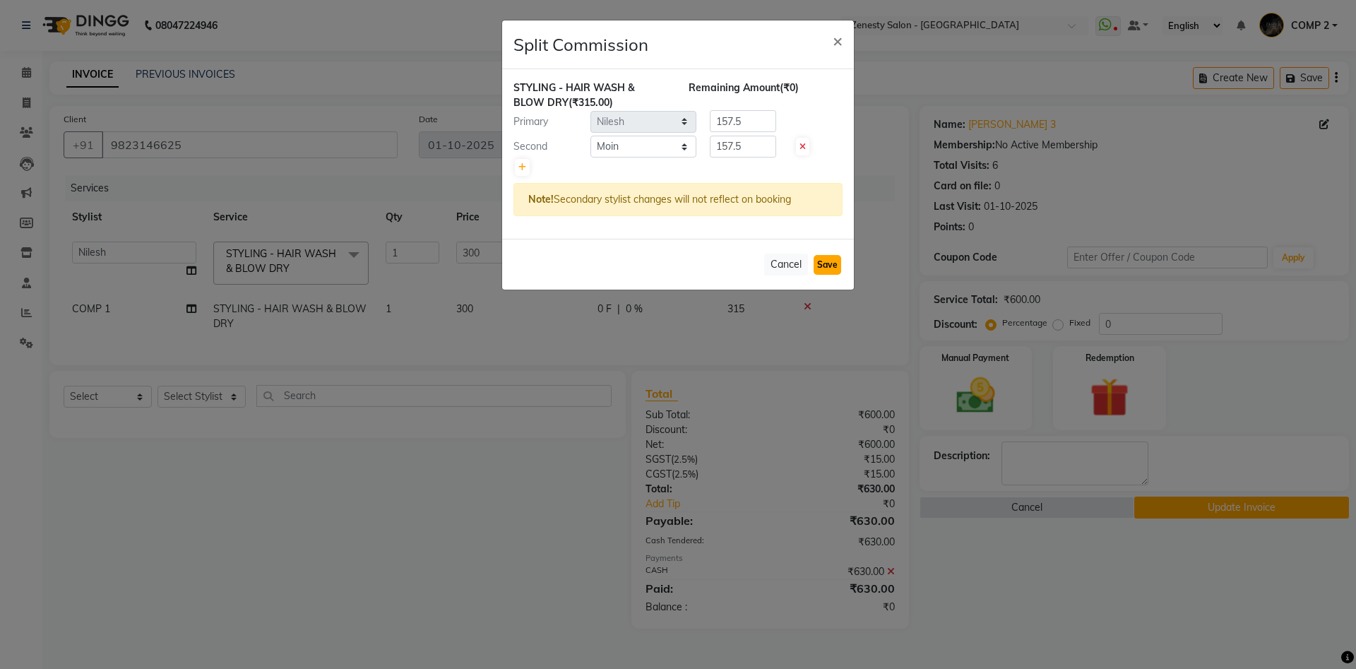
select select "Select"
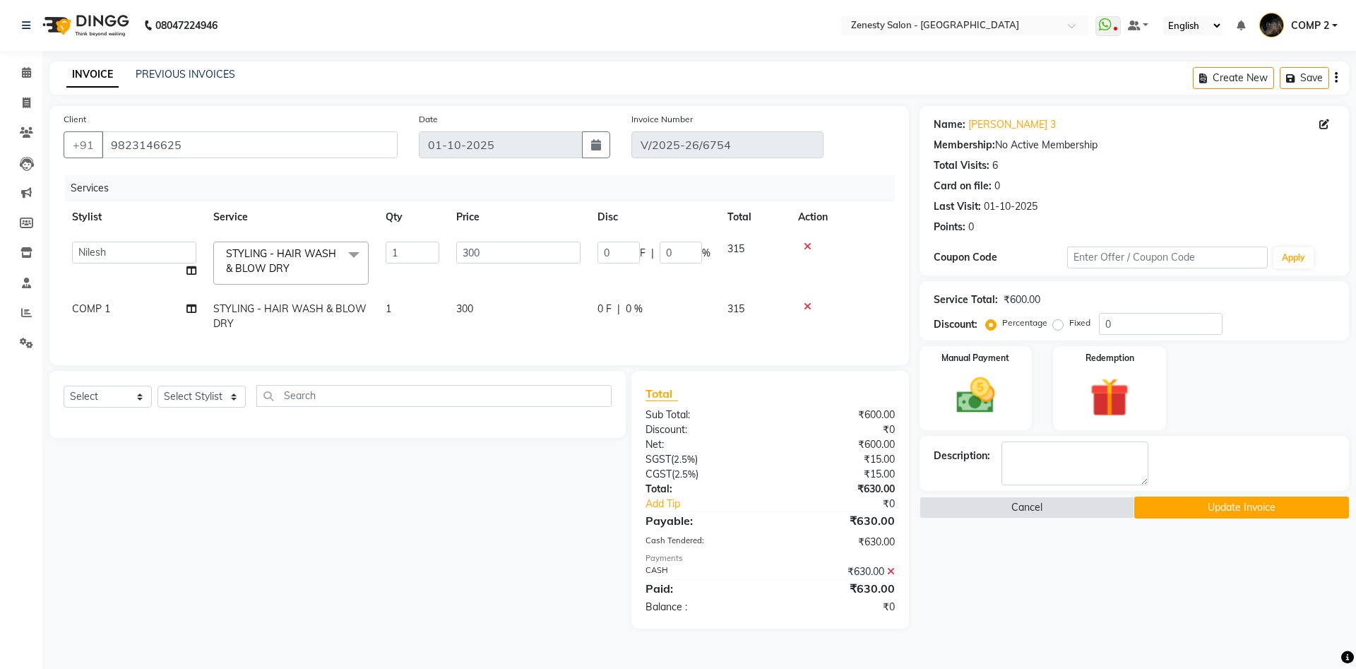
click at [81, 307] on span "COMP 1" at bounding box center [91, 308] width 38 height 13
select select "81093"
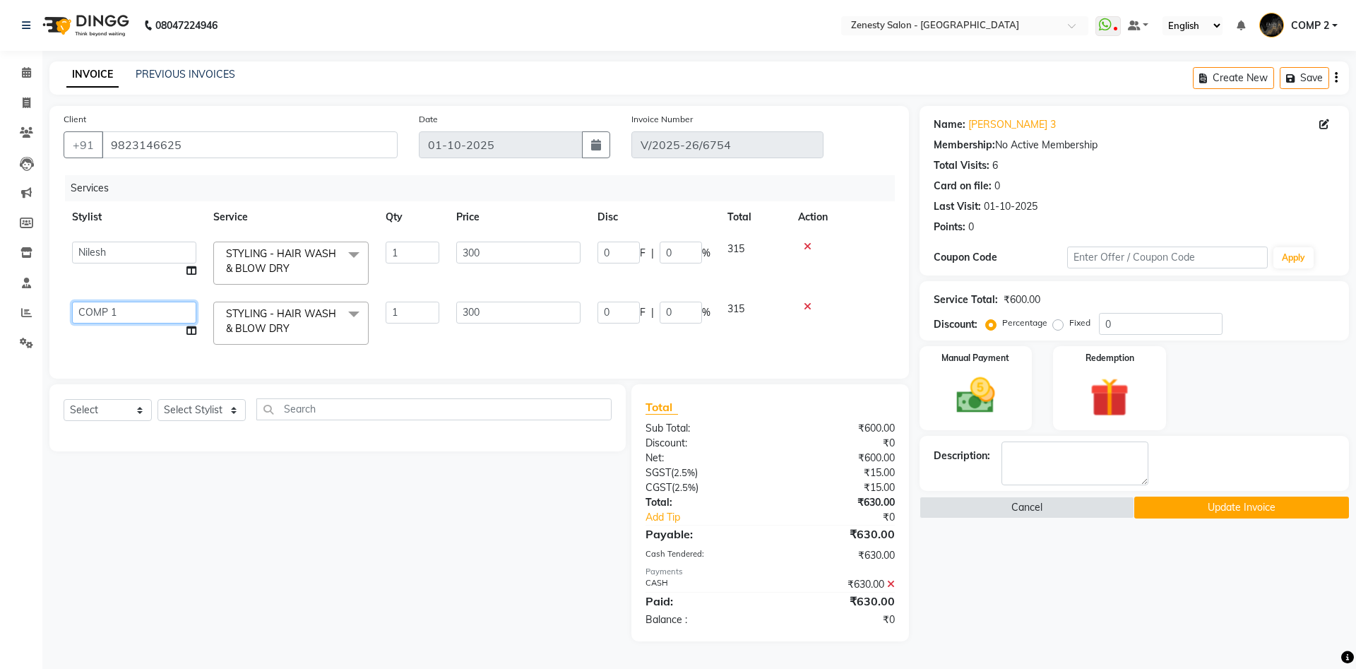
click at [72, 302] on select "[PERSON_NAME] [PERSON_NAME] [PERSON_NAME] Khalifa [PERSON_NAME] COMP 1 COMP 2 […" at bounding box center [134, 313] width 124 height 22
select select "39494"
click at [189, 328] on icon at bounding box center [191, 331] width 10 height 10
select select "39494"
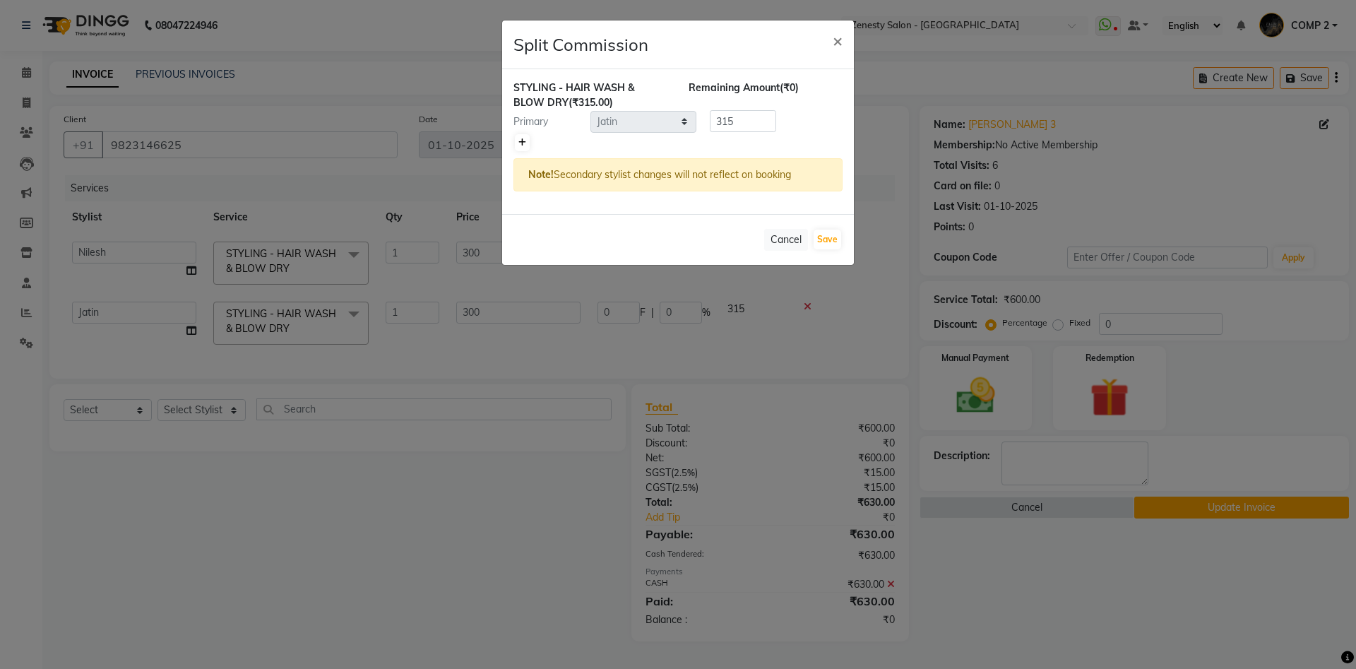
click at [517, 144] on link at bounding box center [522, 142] width 15 height 17
type input "157.5"
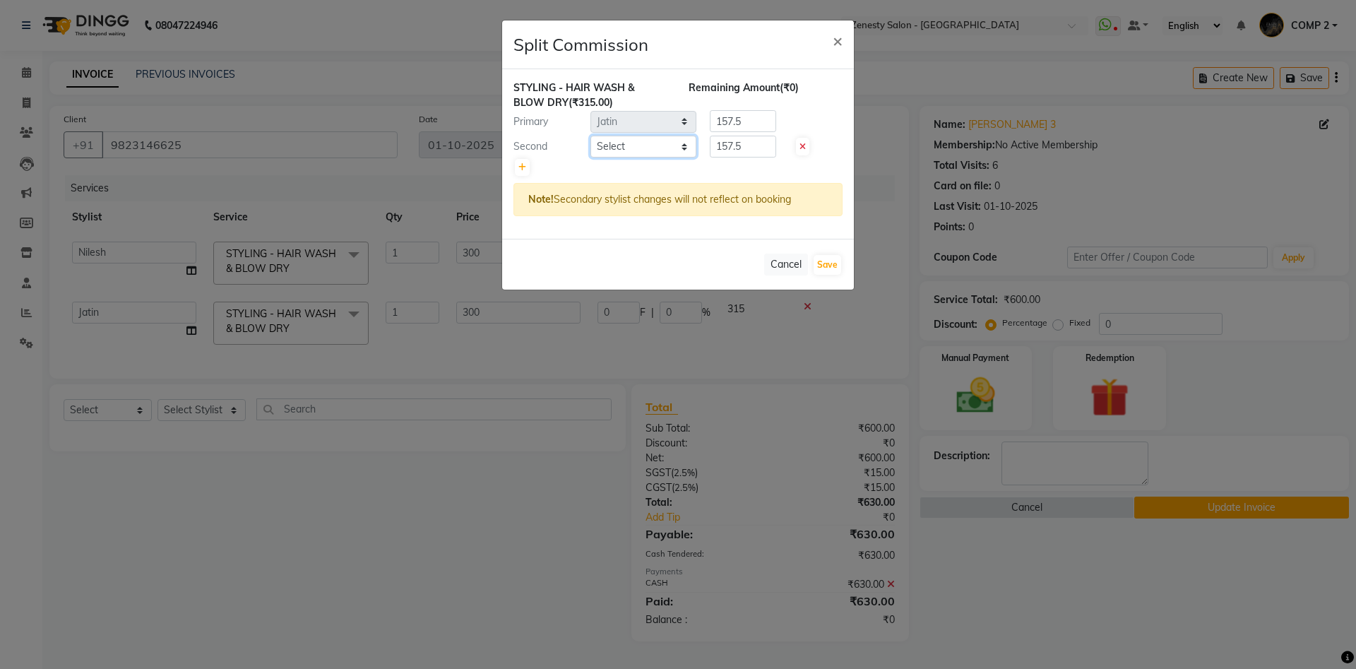
click at [591, 136] on select "Select [PERSON_NAME] [PERSON_NAME] [PERSON_NAME] Khalifa [PERSON_NAME] COMP 1 C…" at bounding box center [644, 147] width 106 height 22
select select "47782"
click option "[PERSON_NAME]" at bounding box center [0, 0] width 0 height 0
click at [661, 143] on select "Select [PERSON_NAME] [PERSON_NAME] [PERSON_NAME] Khalifa [PERSON_NAME] COMP 1 C…" at bounding box center [644, 147] width 106 height 22
click at [827, 261] on button "Save" at bounding box center [828, 265] width 28 height 20
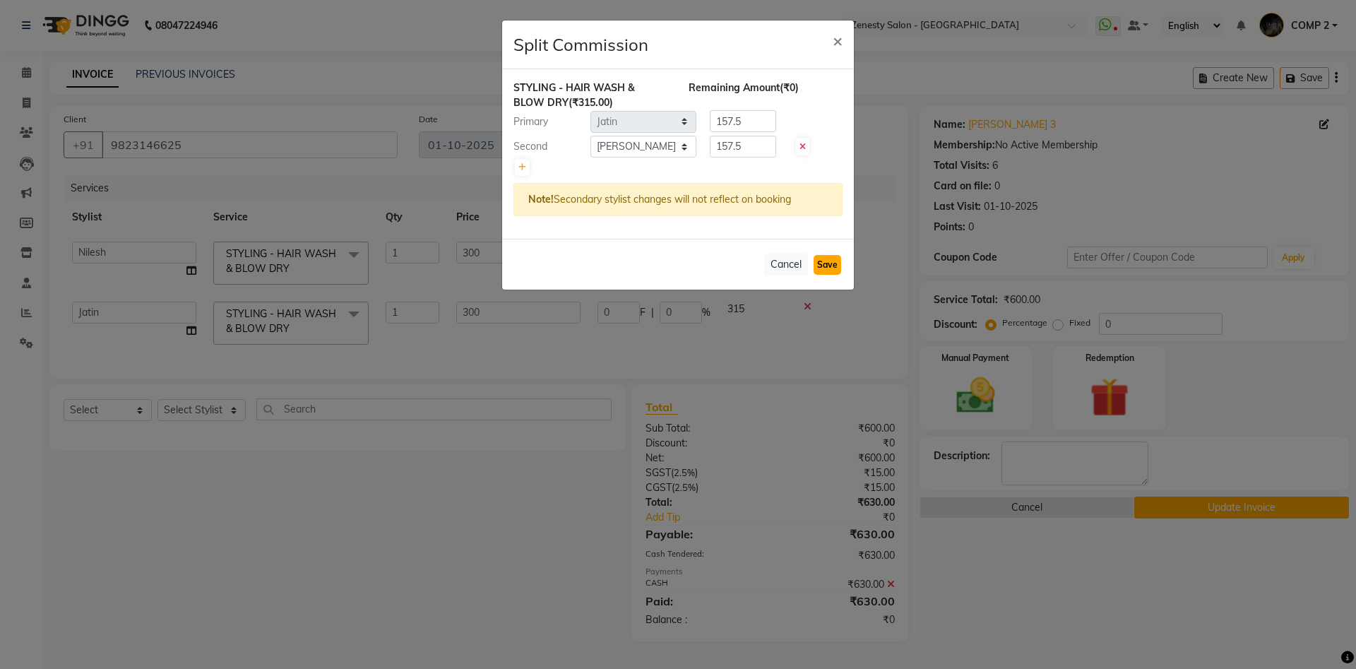
select select "Select"
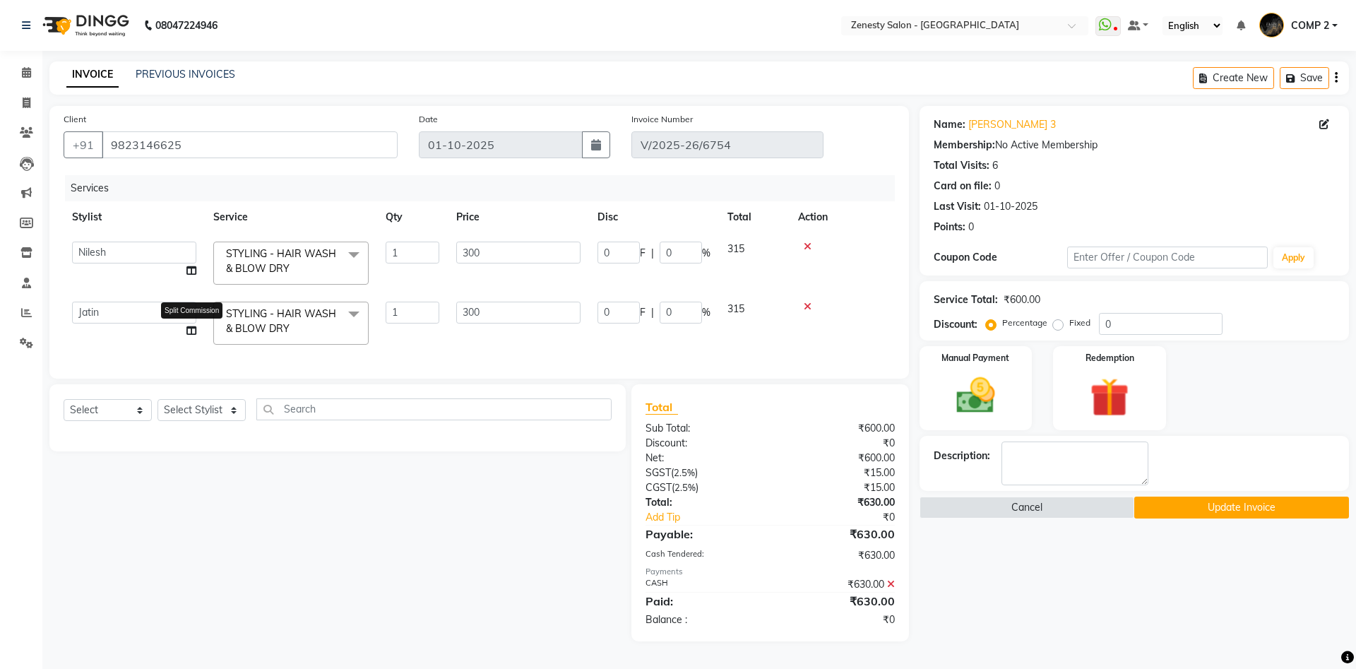
click at [192, 333] on icon at bounding box center [191, 331] width 10 height 10
select select "39494"
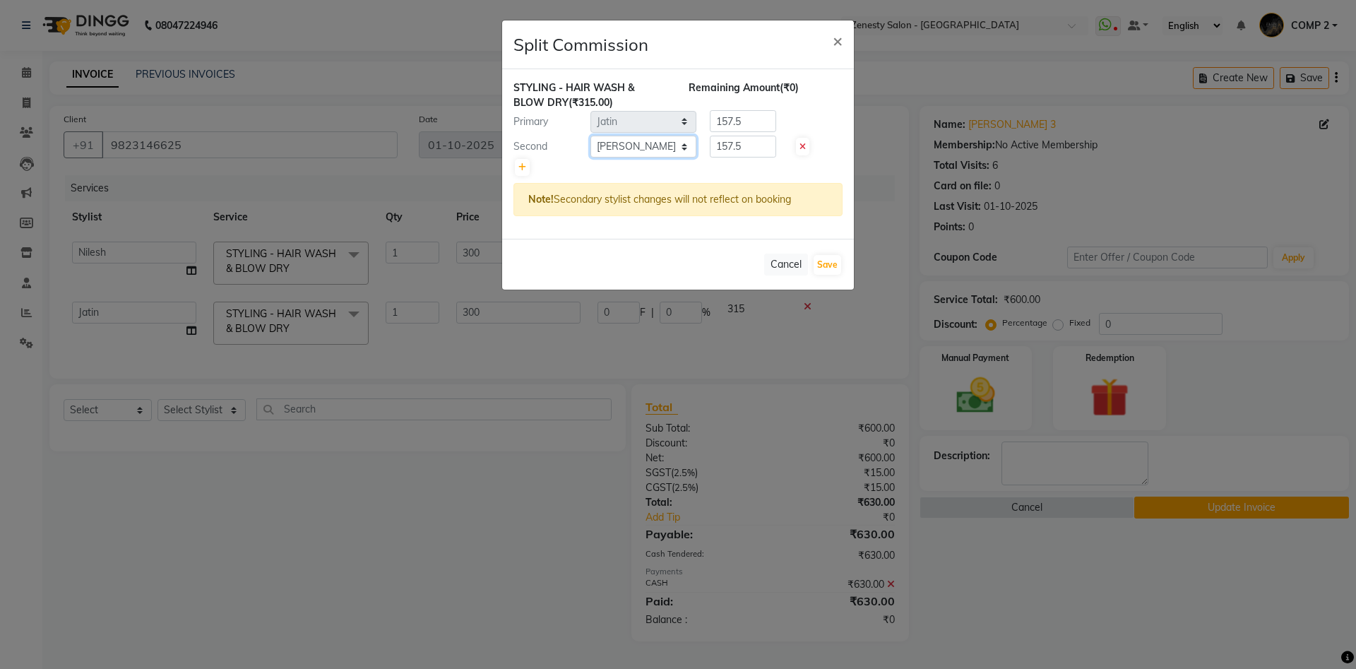
click at [591, 136] on select "Select [PERSON_NAME] [PERSON_NAME] [PERSON_NAME] Khalifa [PERSON_NAME] COMP 1 C…" at bounding box center [644, 147] width 106 height 22
click at [634, 138] on select "Select [PERSON_NAME] [PERSON_NAME] [PERSON_NAME] Khalifa [PERSON_NAME] COMP 1 C…" at bounding box center [644, 147] width 106 height 22
click at [591, 136] on select "Select [PERSON_NAME] [PERSON_NAME] [PERSON_NAME] Khalifa [PERSON_NAME] COMP 1 C…" at bounding box center [644, 147] width 106 height 22
select select "71117"
click option "Nilesh" at bounding box center [0, 0] width 0 height 0
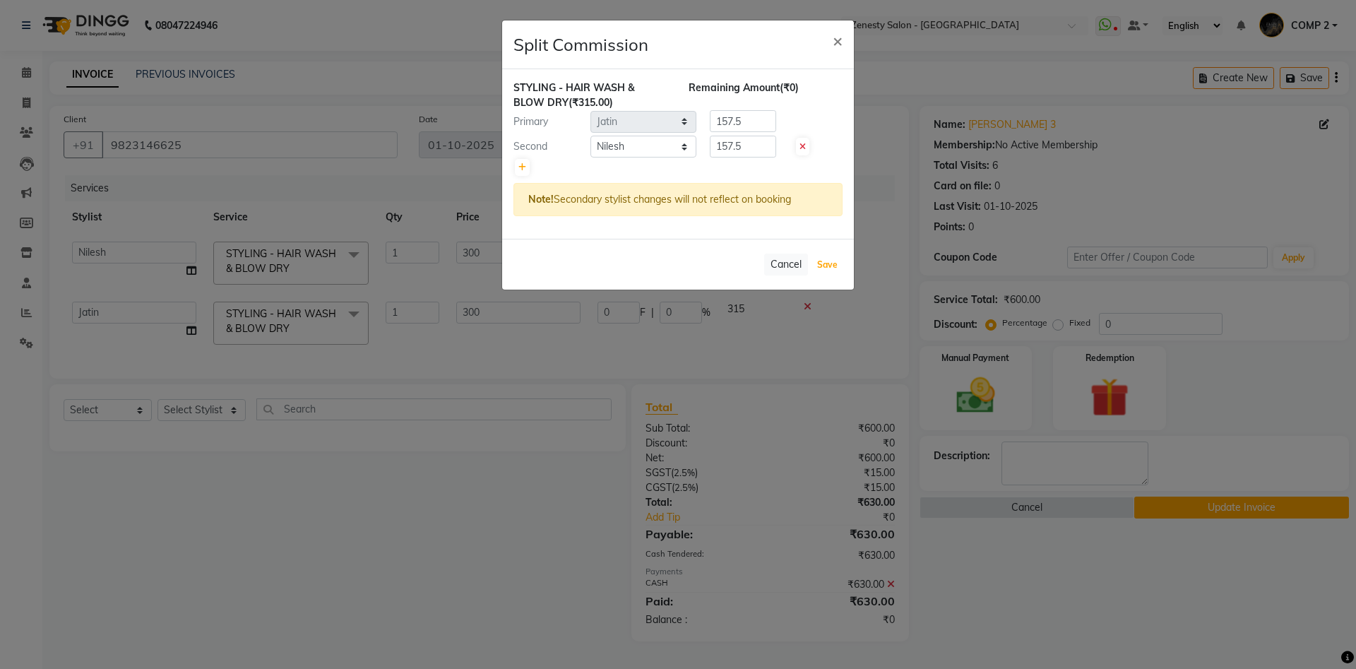
click at [824, 266] on button "Save" at bounding box center [828, 265] width 28 height 20
select select "Select"
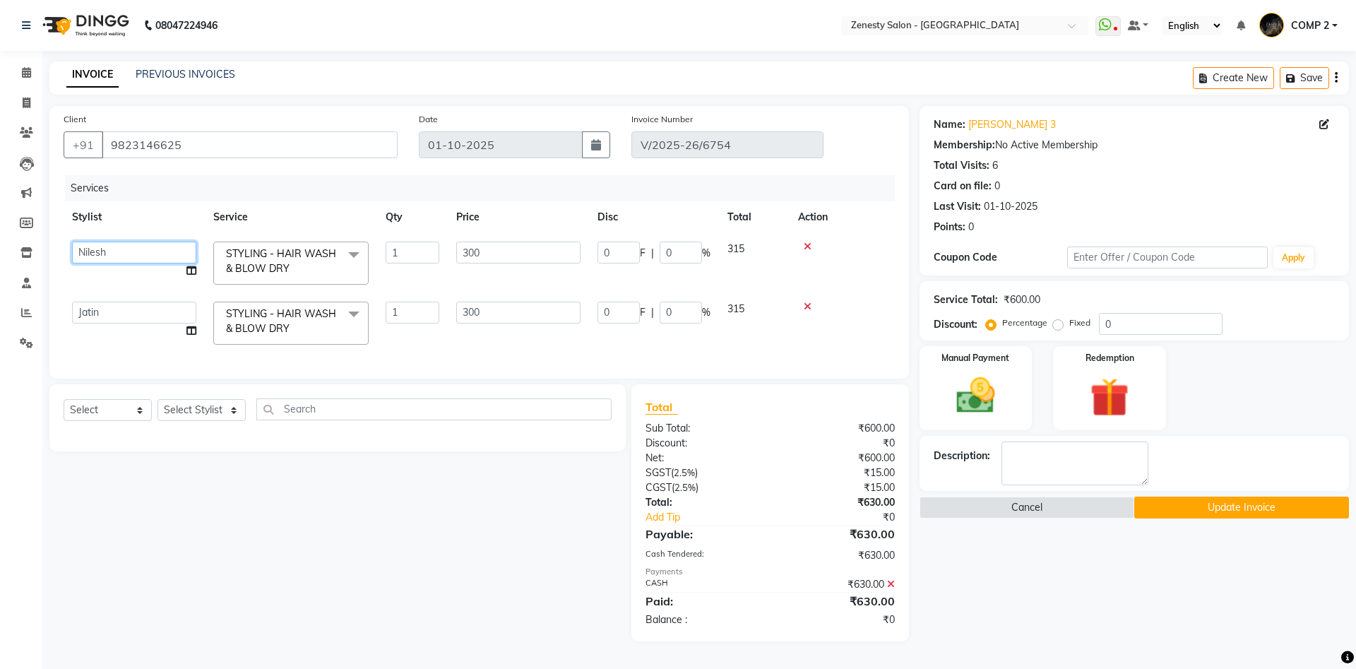
click at [72, 242] on select "[PERSON_NAME] [PERSON_NAME] [PERSON_NAME] Khalifa [PERSON_NAME] COMP 1 COMP 2 […" at bounding box center [134, 253] width 124 height 22
select select "47782"
click at [188, 270] on icon at bounding box center [191, 271] width 10 height 10
select select "47782"
select select "39507"
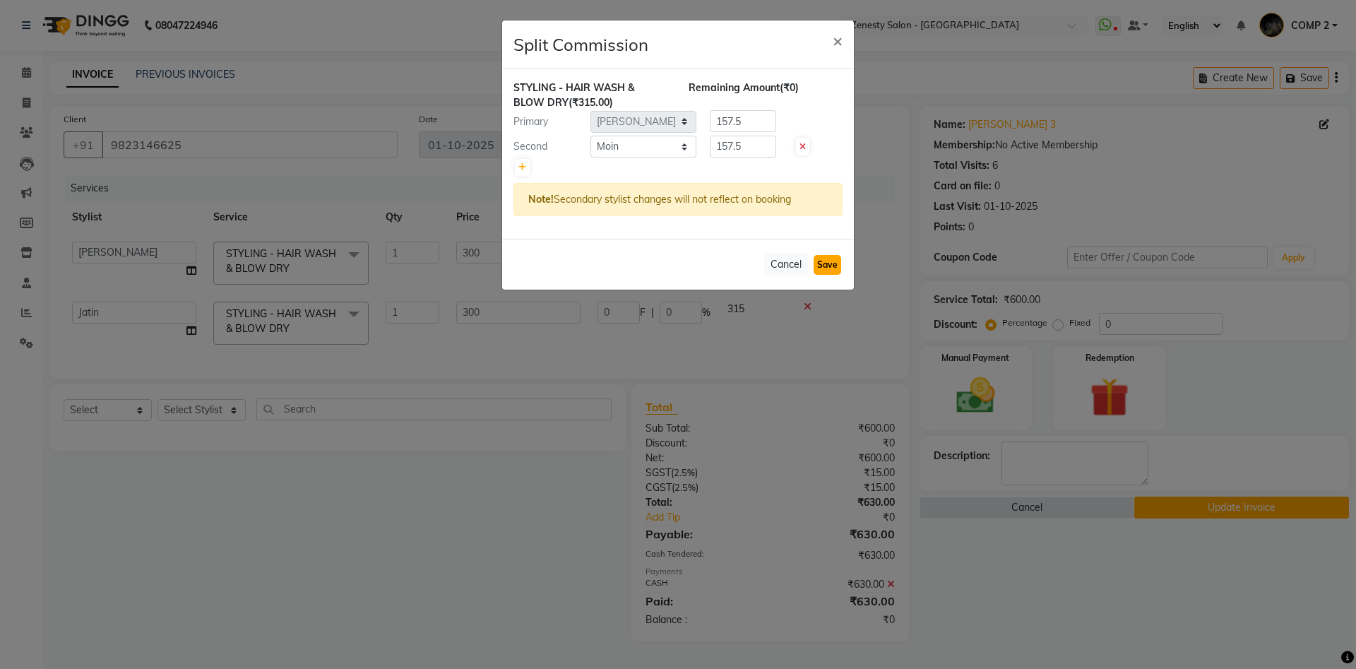
click at [829, 261] on button "Save" at bounding box center [828, 265] width 28 height 20
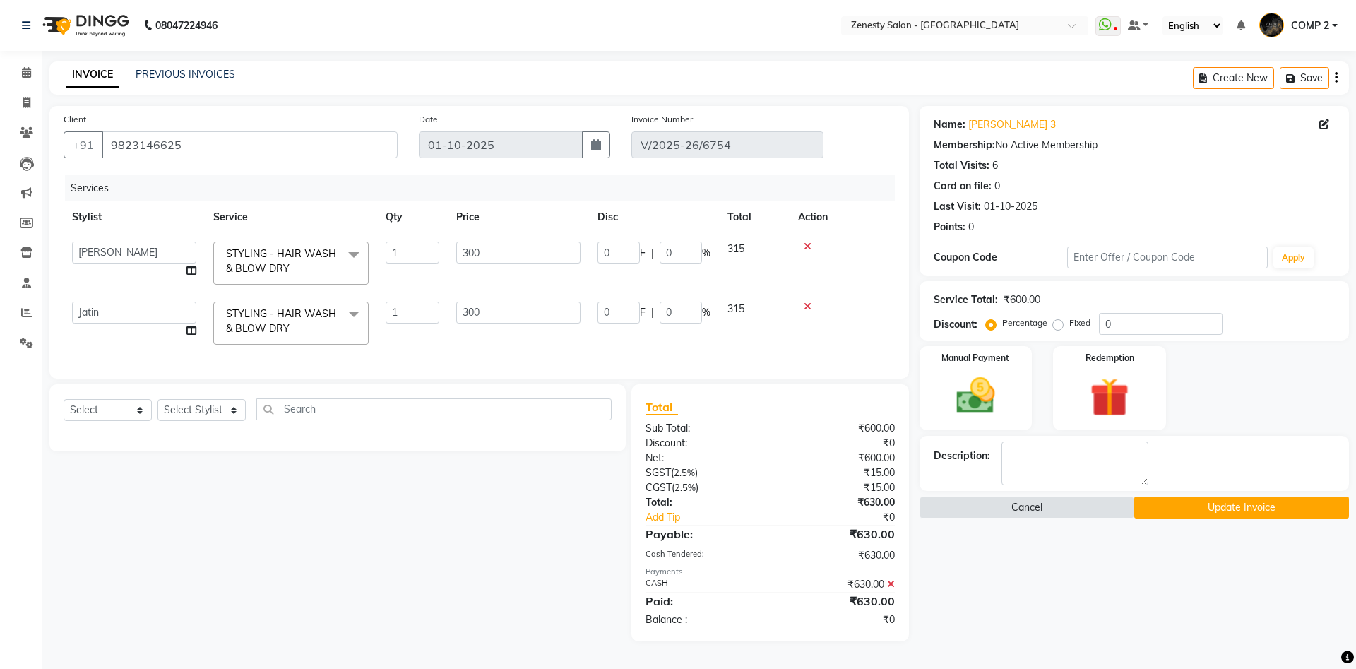
select select "Select"
click at [190, 331] on icon at bounding box center [191, 331] width 10 height 10
select select "39494"
select select "71117"
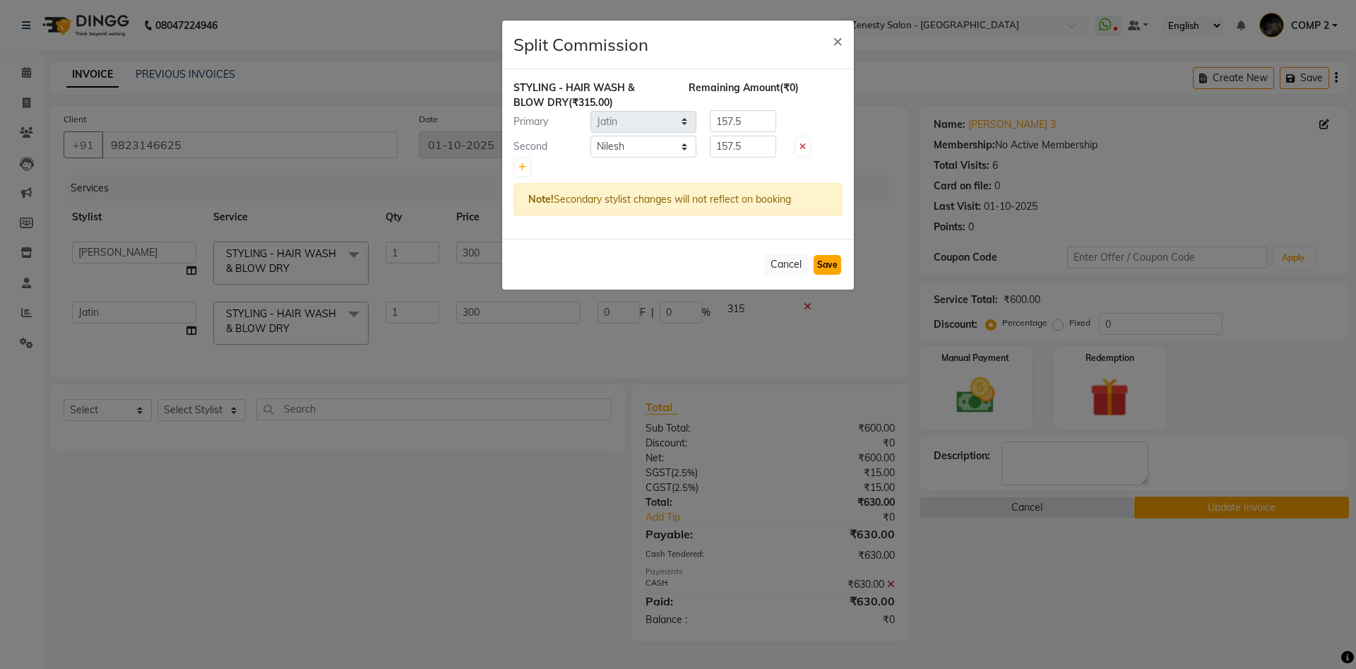
click at [841, 266] on button "Save" at bounding box center [828, 265] width 28 height 20
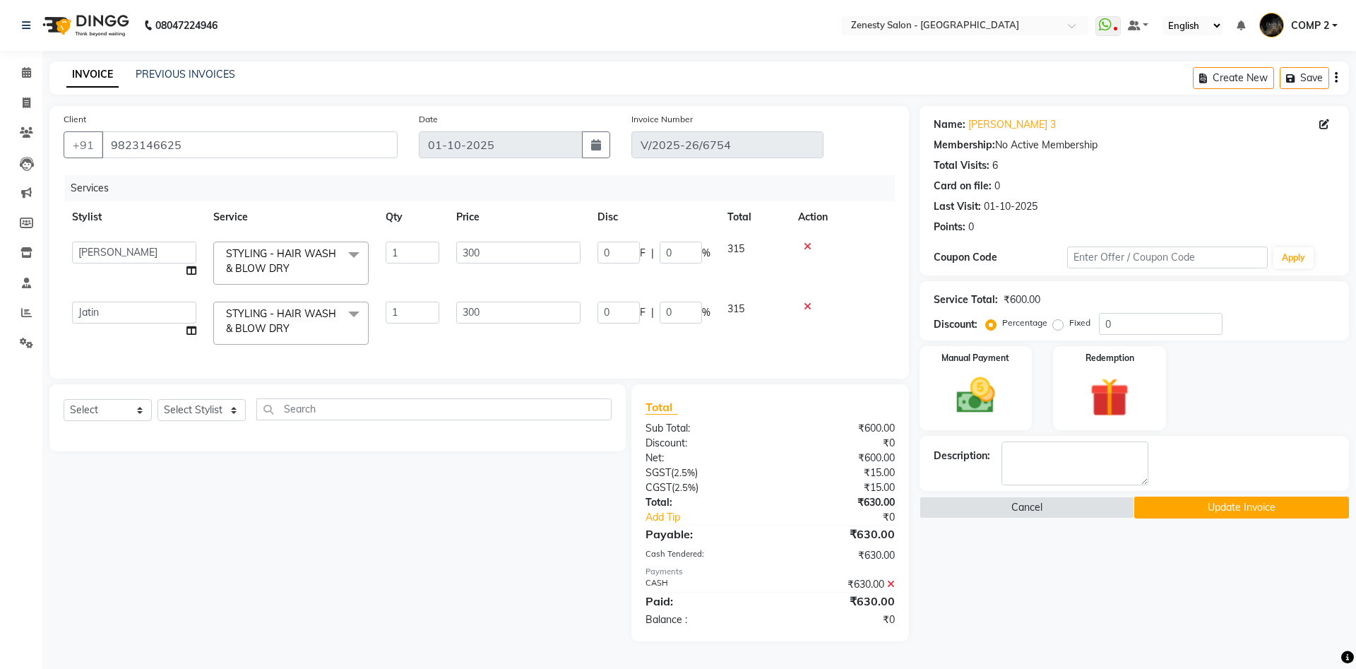
select select "Select"
click at [1178, 502] on button "Update Invoice" at bounding box center [1241, 508] width 215 height 22
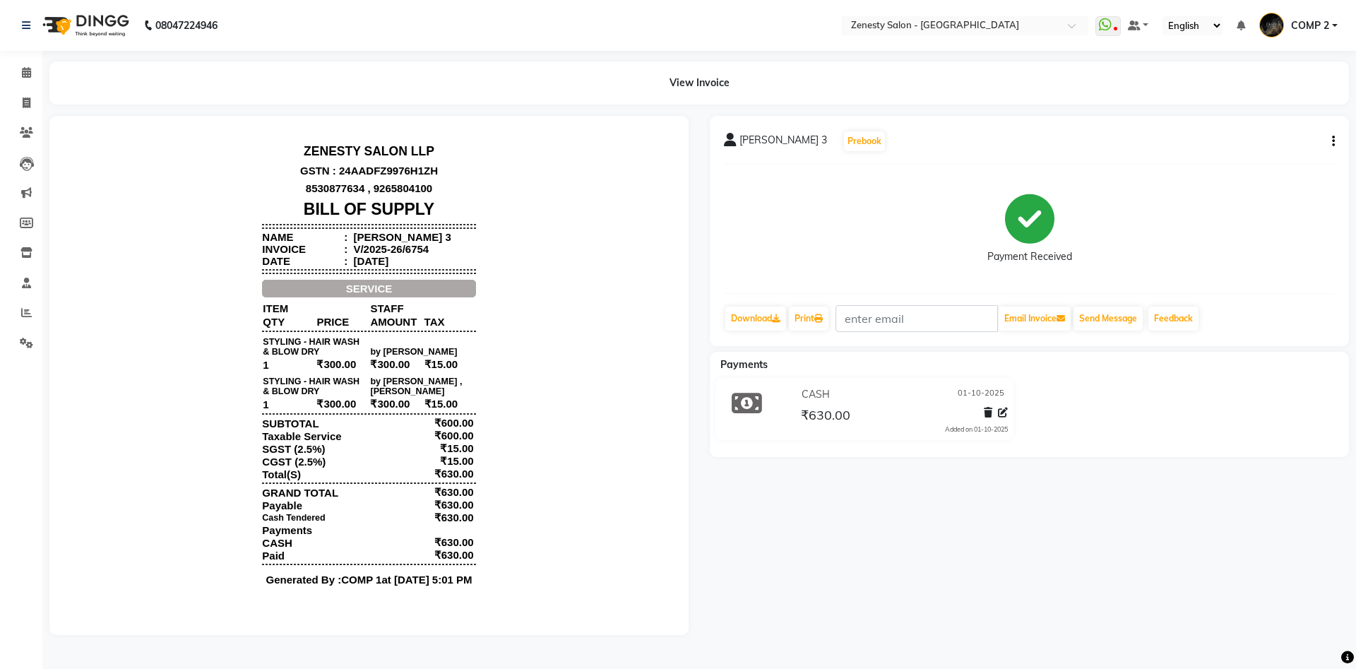
click at [940, 538] on div "[PERSON_NAME] 3 Prebook Payment Received Download Print Email Invoice Send Mess…" at bounding box center [1029, 375] width 660 height 519
click at [873, 511] on div "[PERSON_NAME] 3 Prebook Payment Received Download Print Email Invoice Send Mess…" at bounding box center [1029, 375] width 660 height 519
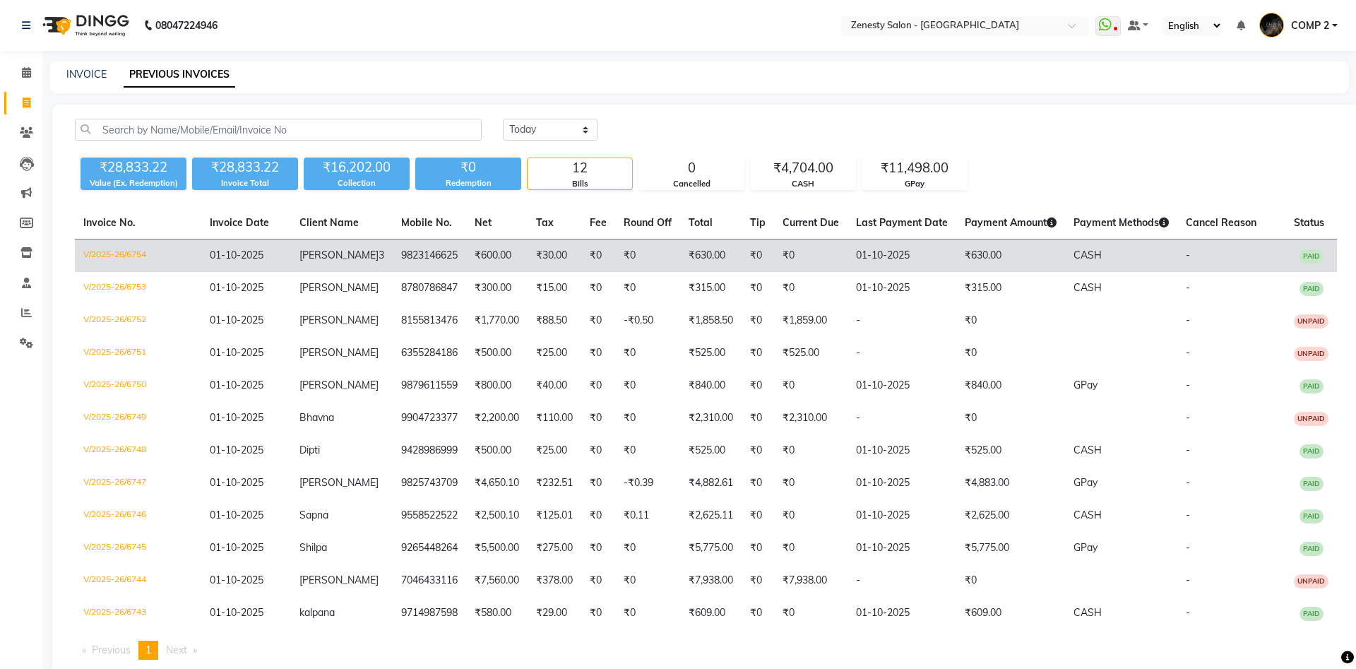
click at [369, 259] on td "[PERSON_NAME] 3" at bounding box center [342, 255] width 102 height 33
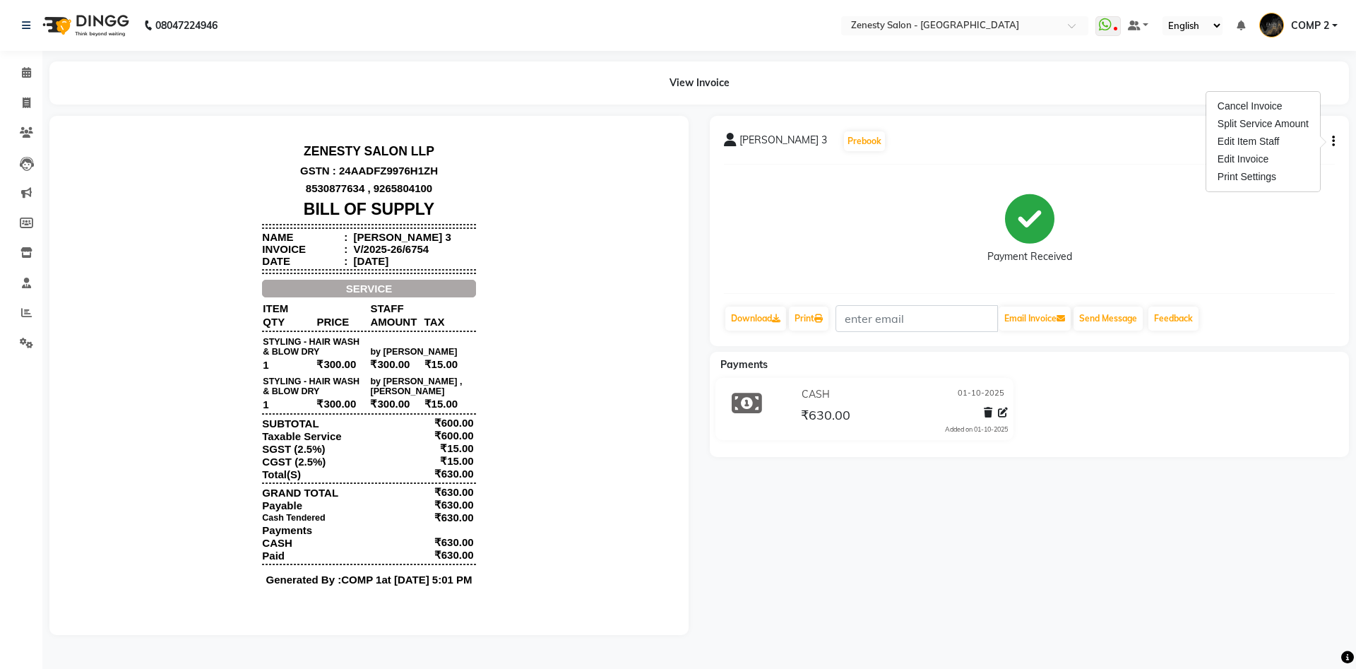
click at [1244, 165] on div "Edit Invoice" at bounding box center [1263, 159] width 97 height 18
select select "service"
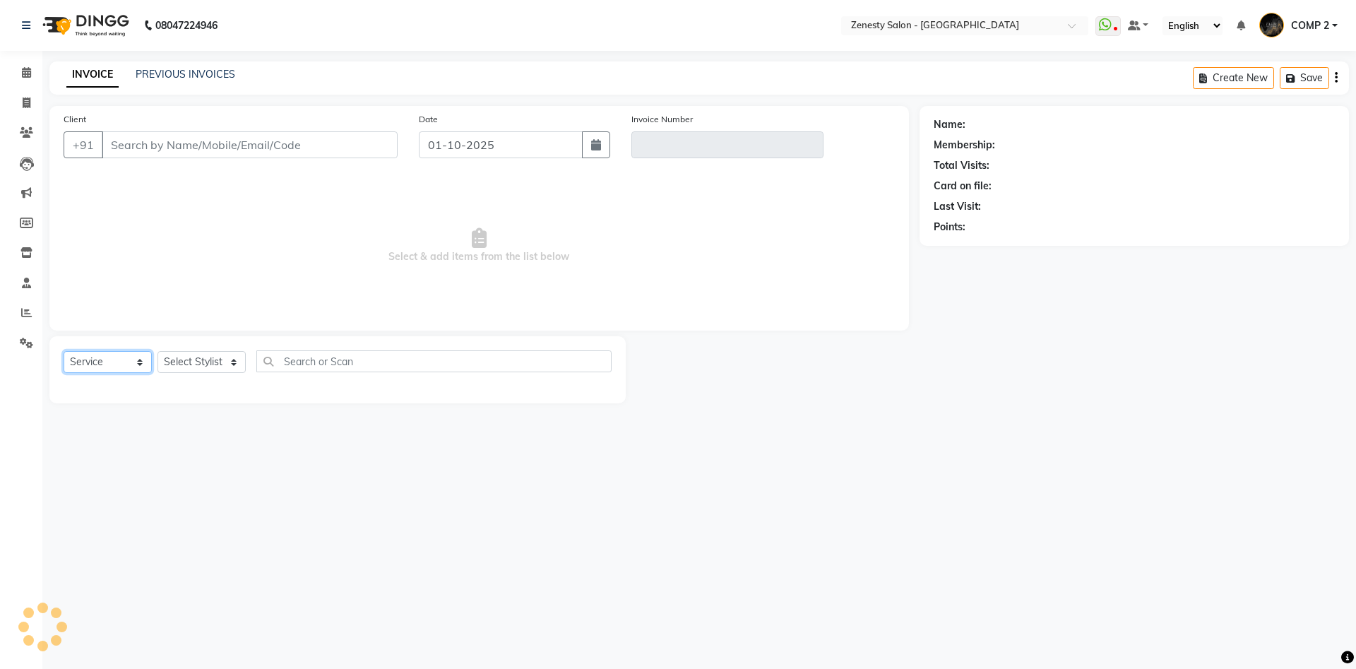
click at [64, 351] on select "Select Service Product Membership Package Voucher Prepaid Gift Card" at bounding box center [108, 362] width 88 height 22
type input "9823146625"
type input "V/2025-26/6754"
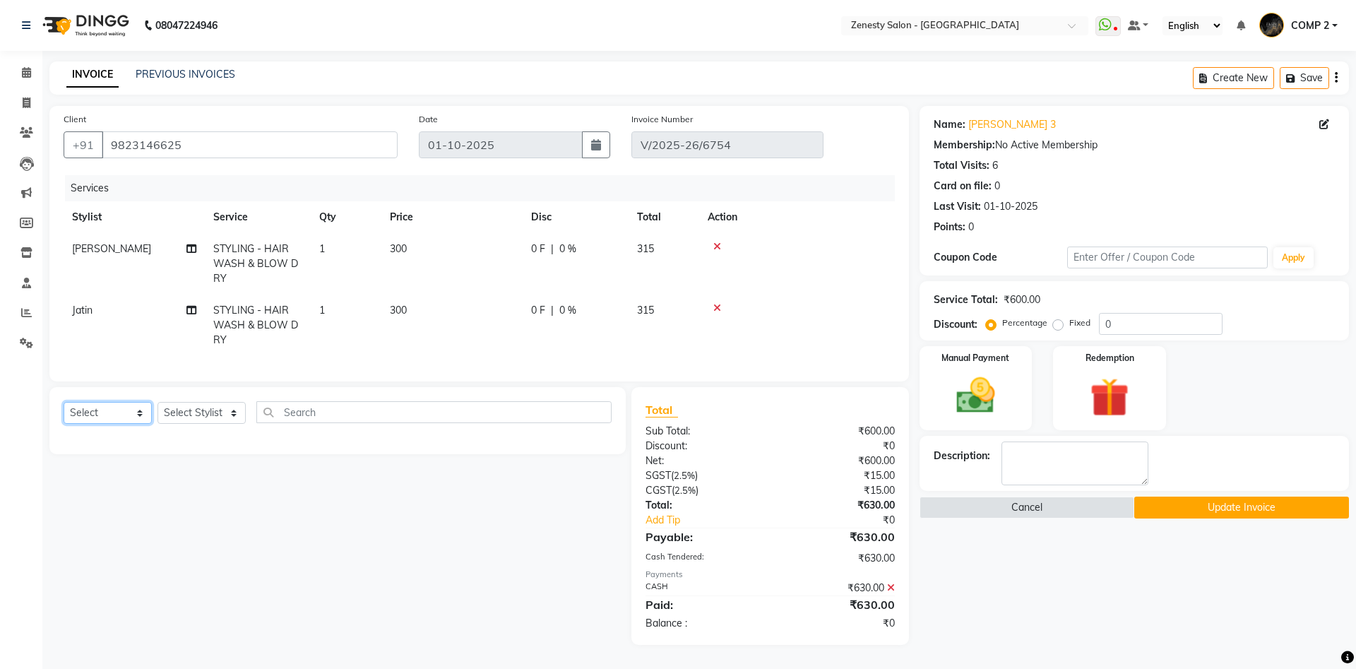
select select "product"
click option "Product" at bounding box center [0, 0] width 0 height 0
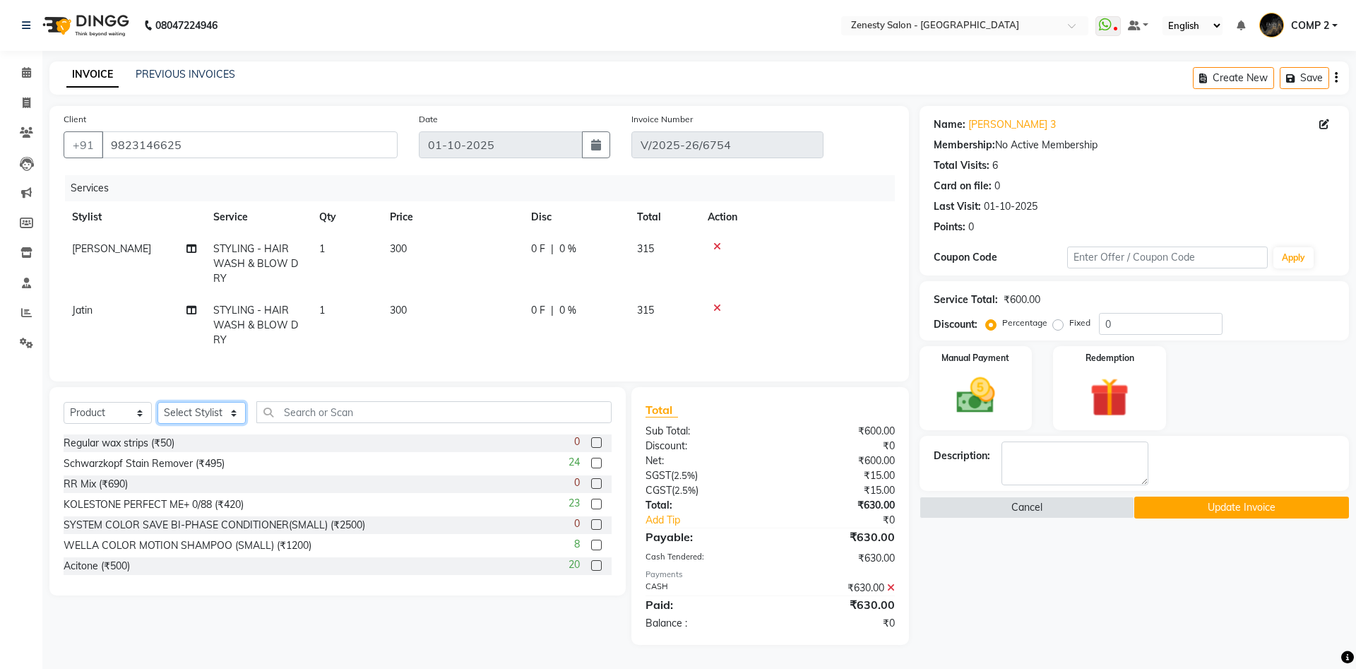
click at [158, 402] on select "Select Stylist [PERSON_NAME] [PERSON_NAME] [PERSON_NAME] Khalifa [PERSON_NAME] …" at bounding box center [202, 413] width 88 height 22
select select "40087"
click option "COMP 2" at bounding box center [0, 0] width 0 height 0
click at [362, 401] on input "text" at bounding box center [433, 412] width 355 height 22
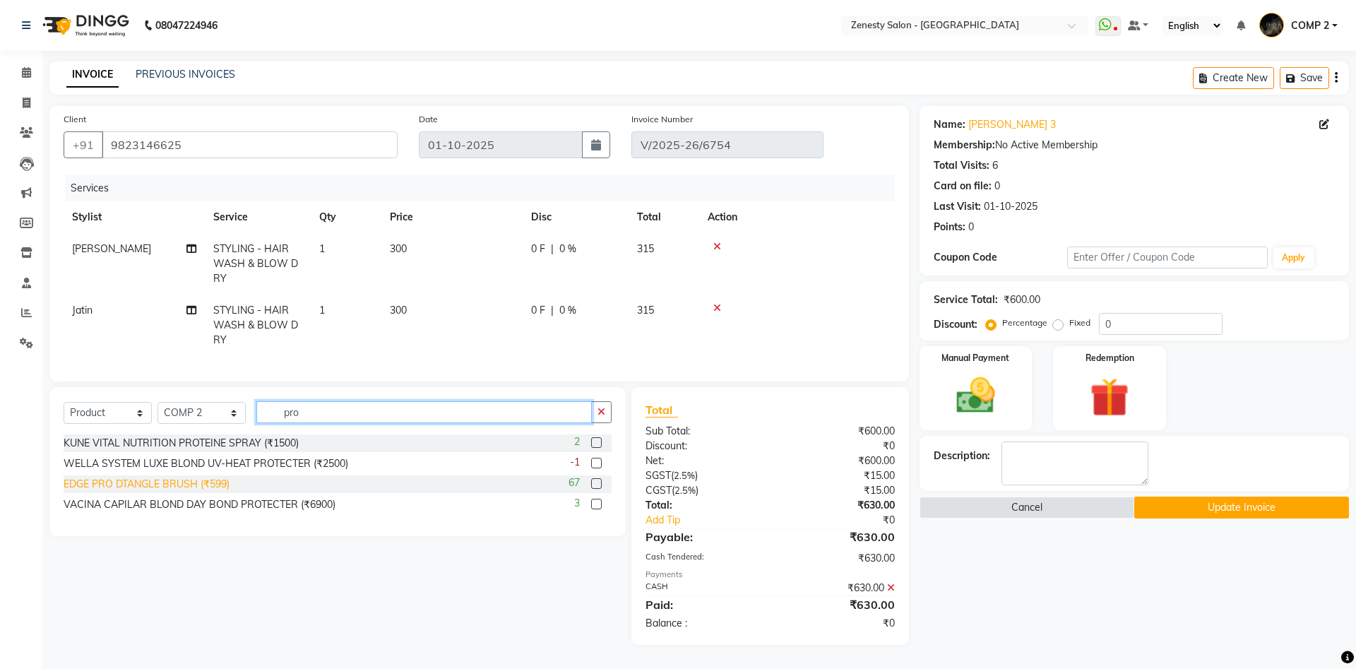
type input "pro"
click at [225, 477] on div "EDGE PRO DTANGLE BRUSH (₹599)" at bounding box center [147, 484] width 166 height 15
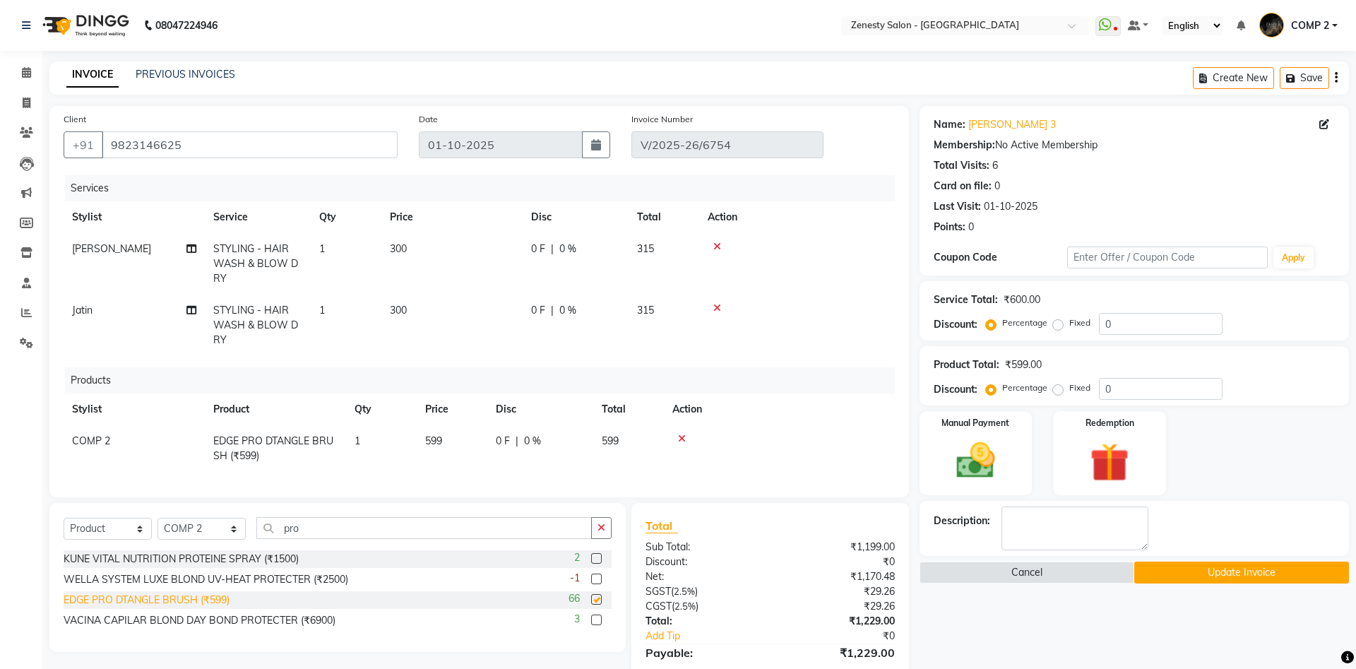
checkbox input "false"
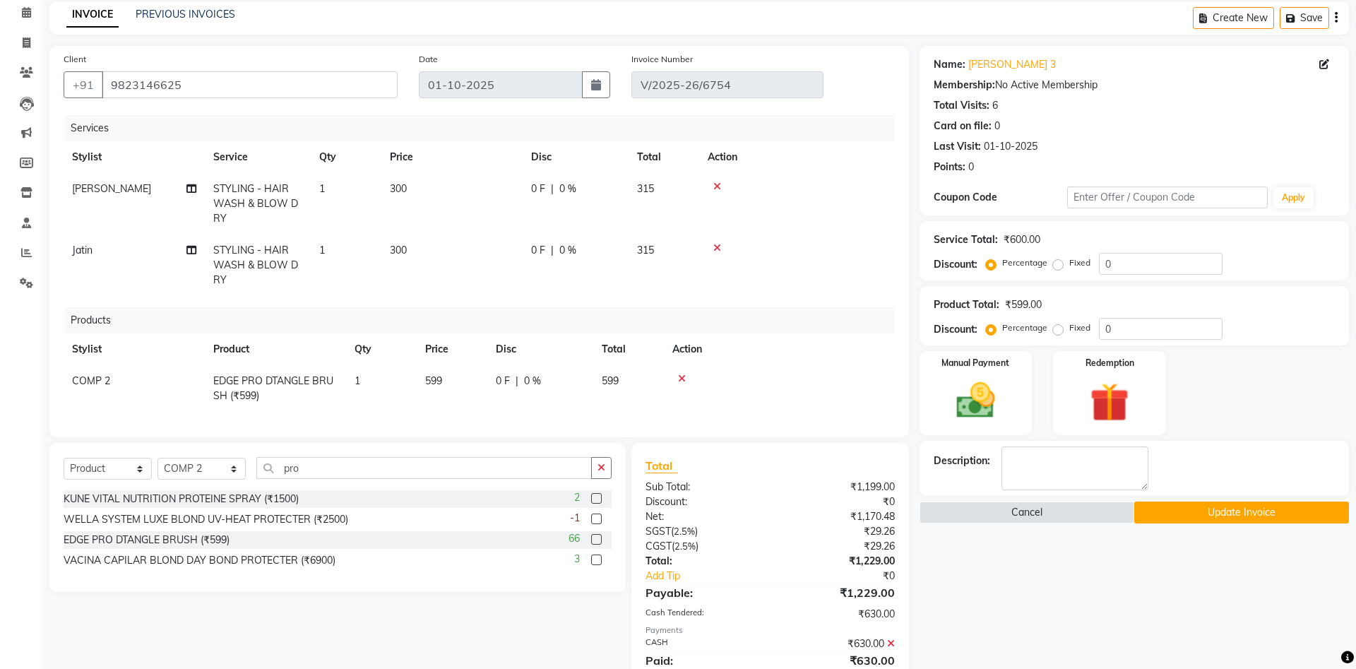
scroll to position [83, 0]
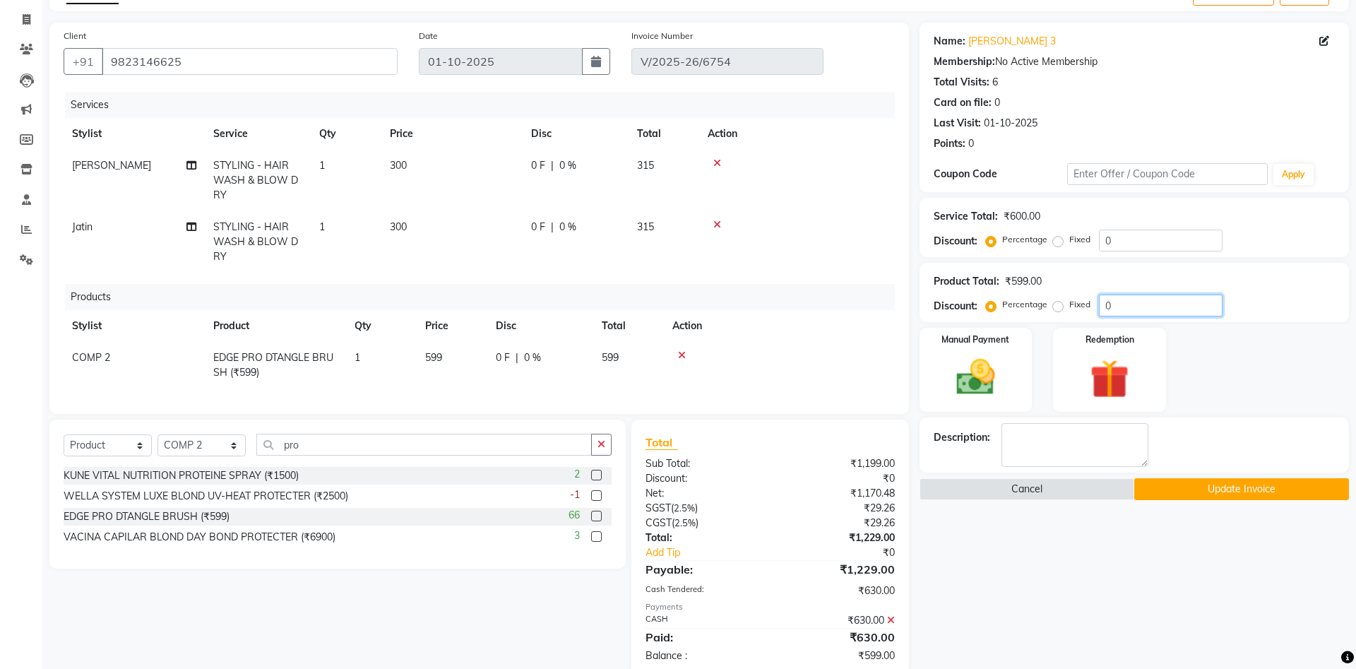
drag, startPoint x: 1122, startPoint y: 307, endPoint x: 1098, endPoint y: 307, distance: 24.0
click at [1099, 307] on input "0" at bounding box center [1161, 306] width 124 height 22
type input "10"
click at [773, 350] on div at bounding box center [779, 355] width 214 height 10
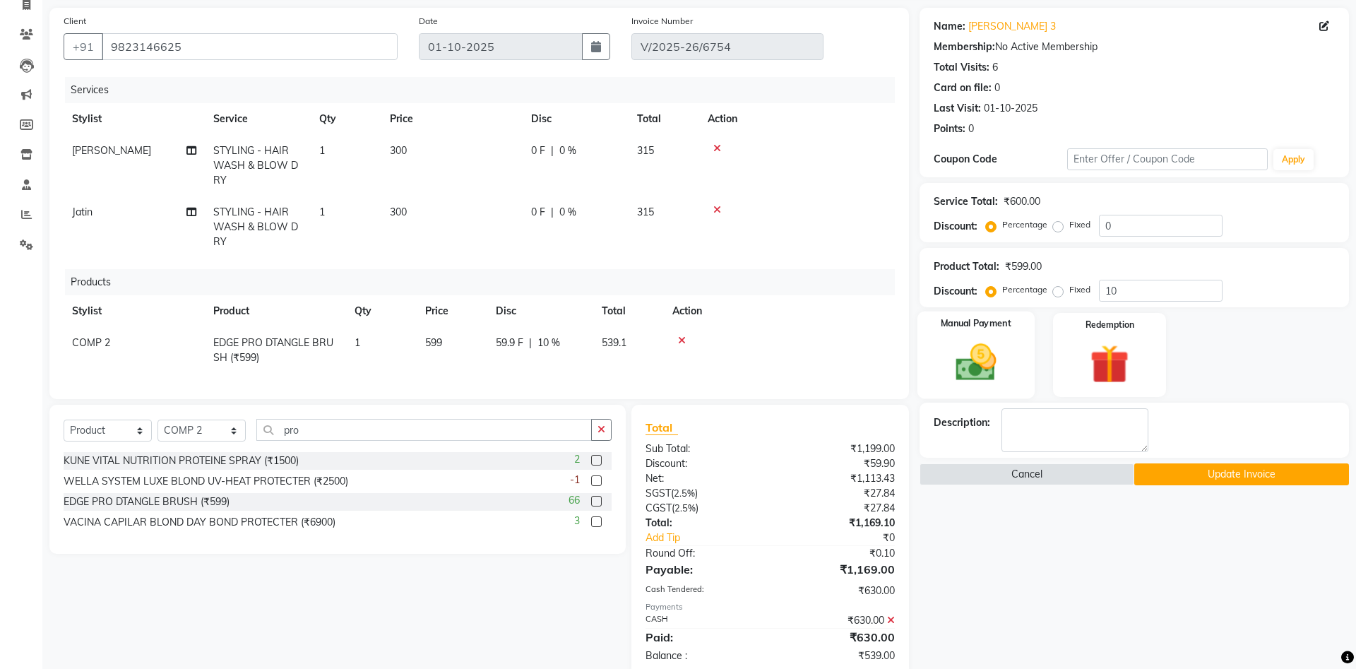
click at [999, 389] on div "Manual Payment" at bounding box center [975, 355] width 117 height 87
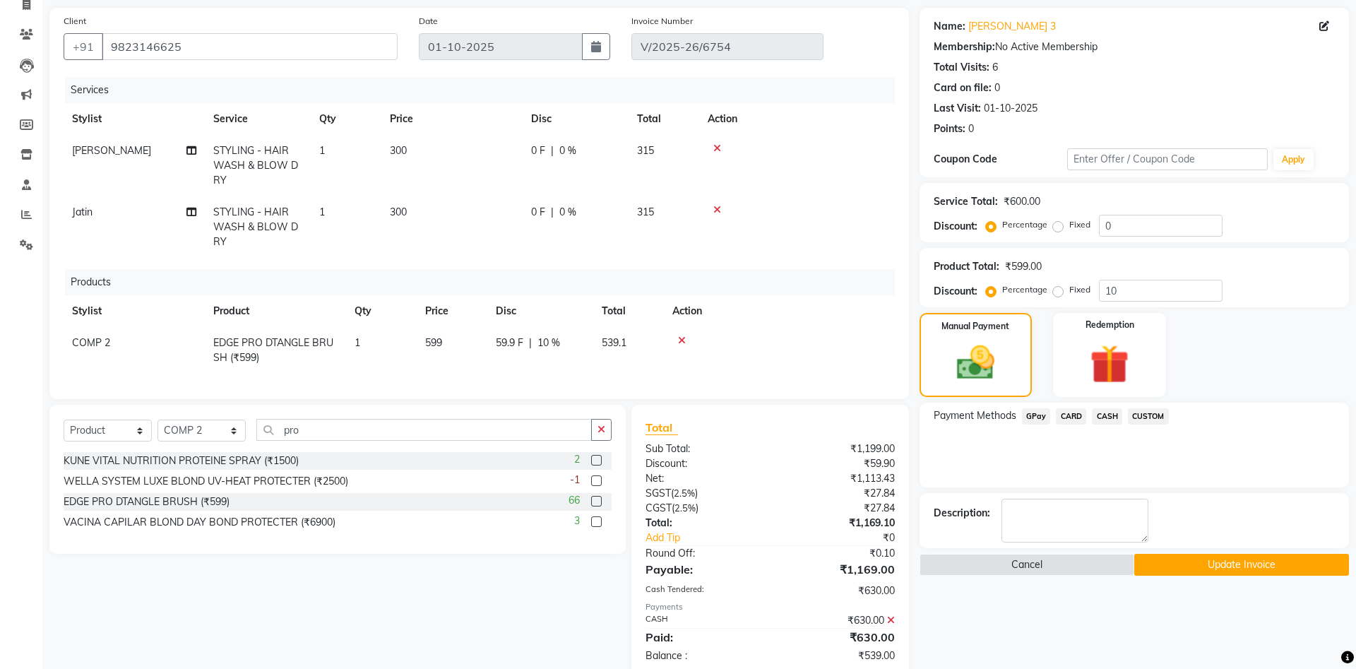
click at [1109, 420] on span "CASH" at bounding box center [1107, 416] width 30 height 16
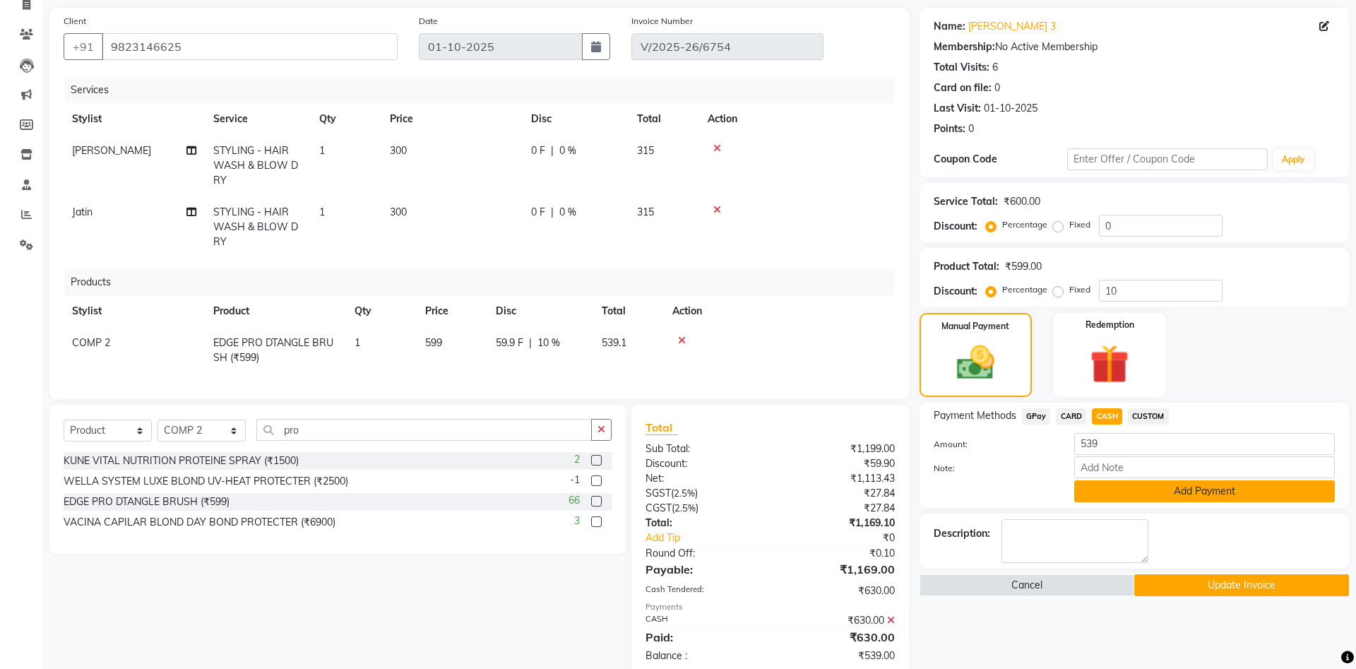
click at [1217, 489] on button "Add Payment" at bounding box center [1204, 491] width 261 height 22
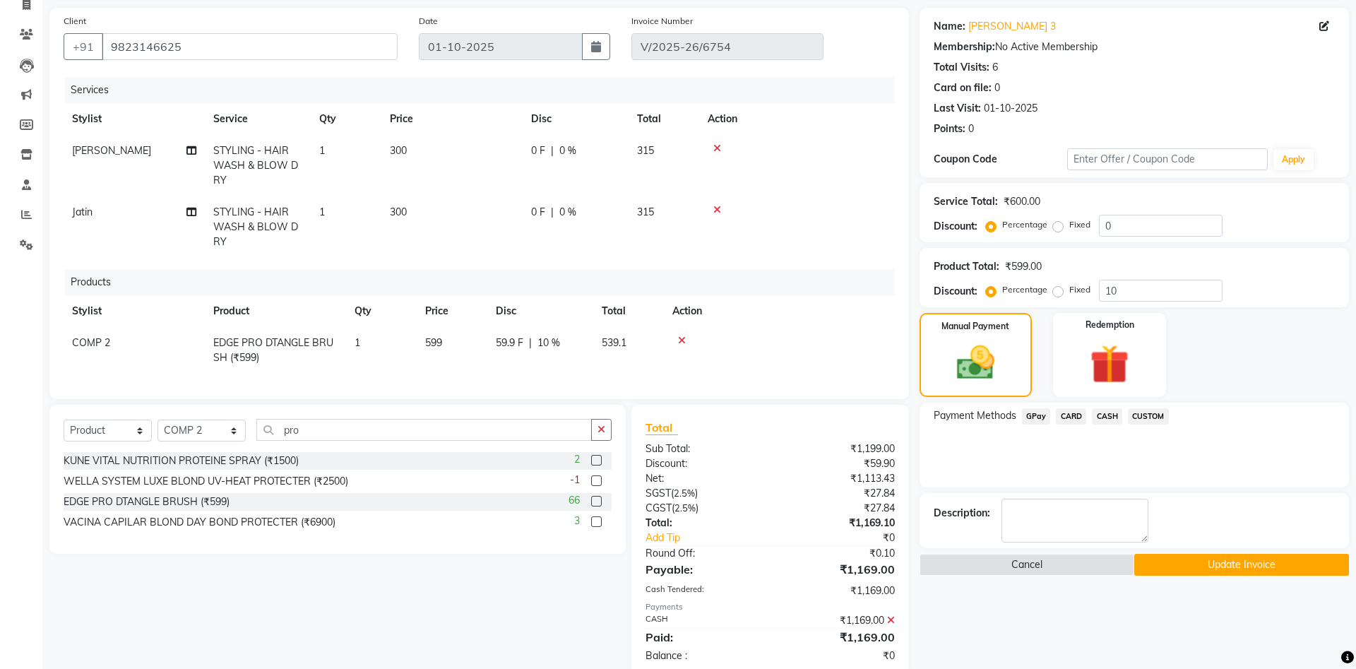
click at [1246, 570] on button "Update Invoice" at bounding box center [1241, 565] width 215 height 22
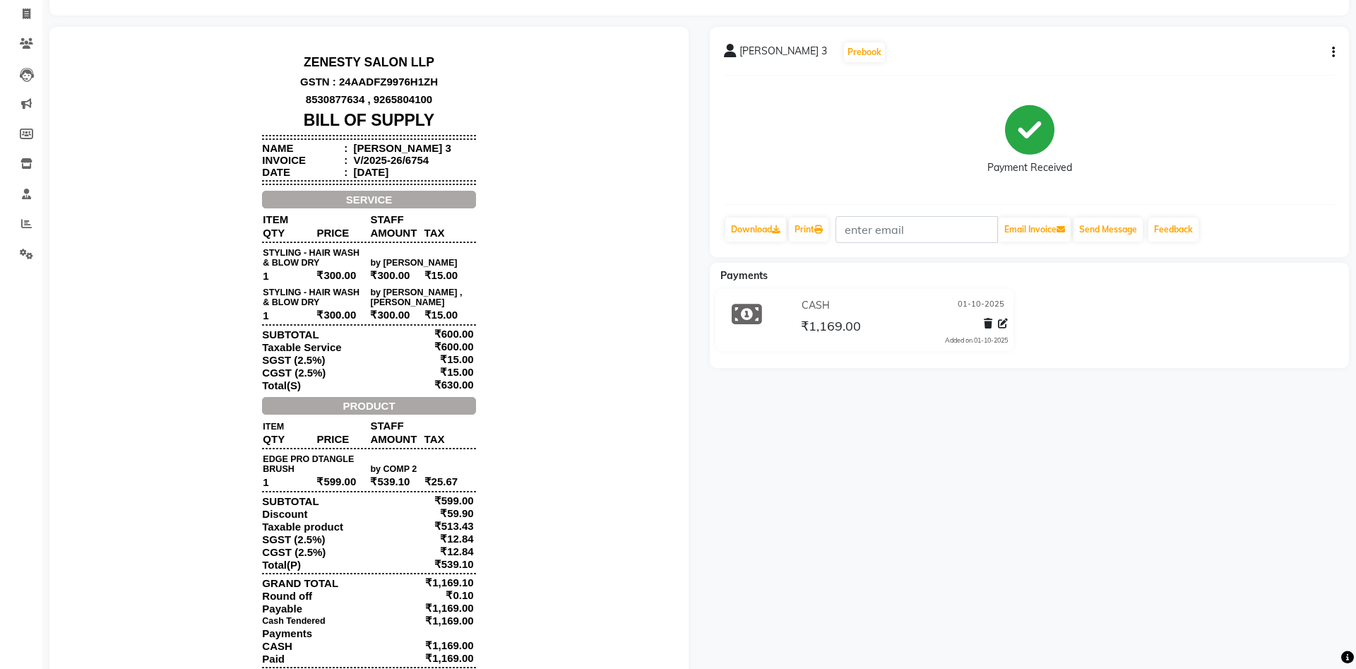
scroll to position [144, 0]
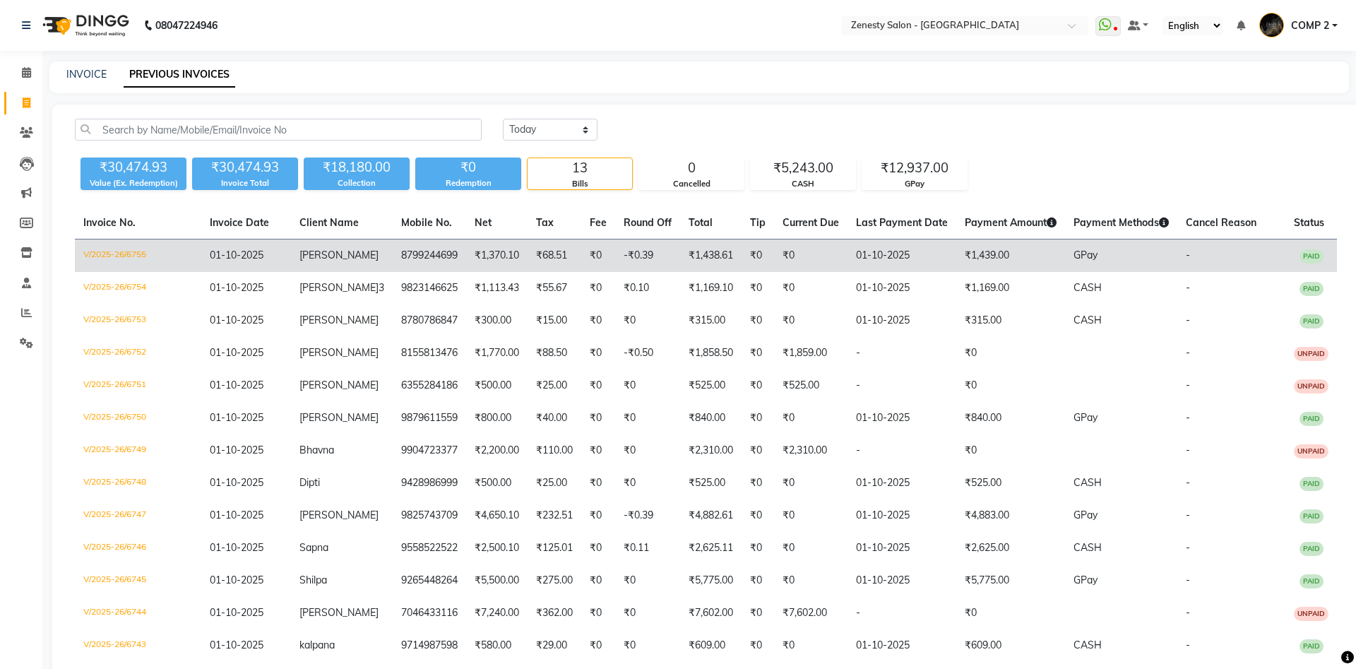
click at [359, 254] on td "[PERSON_NAME]" at bounding box center [342, 255] width 102 height 33
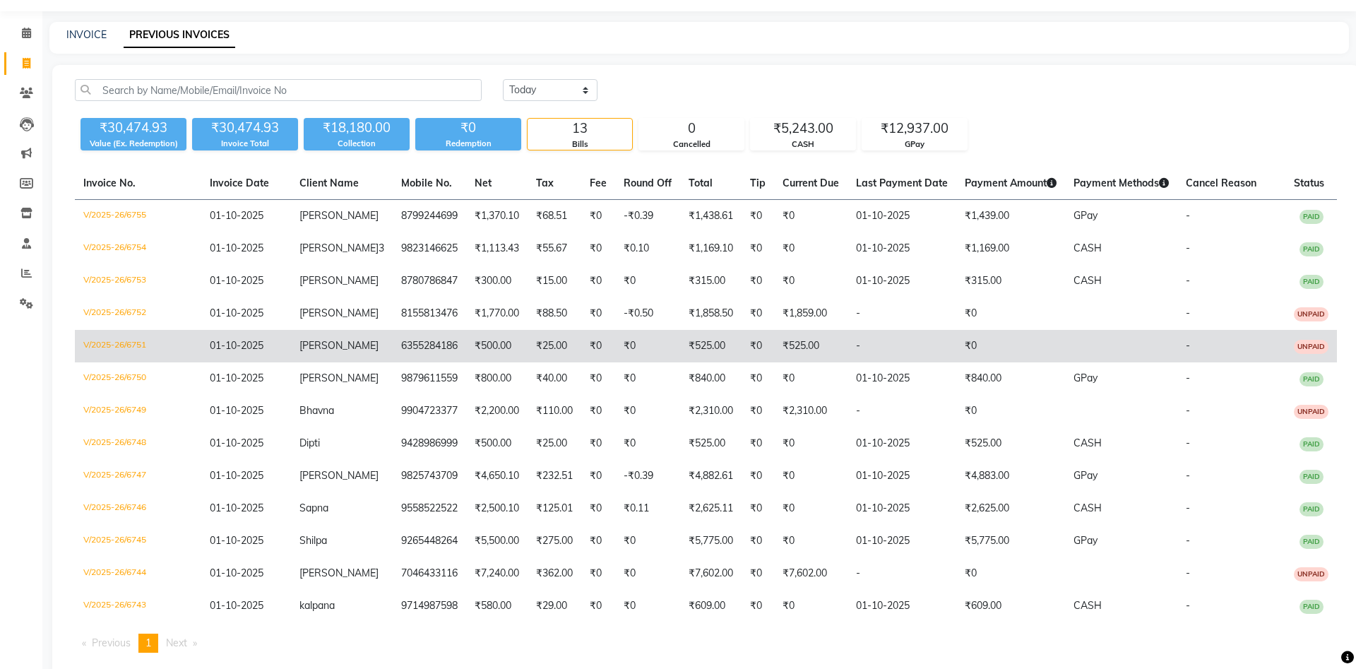
scroll to position [70, 0]
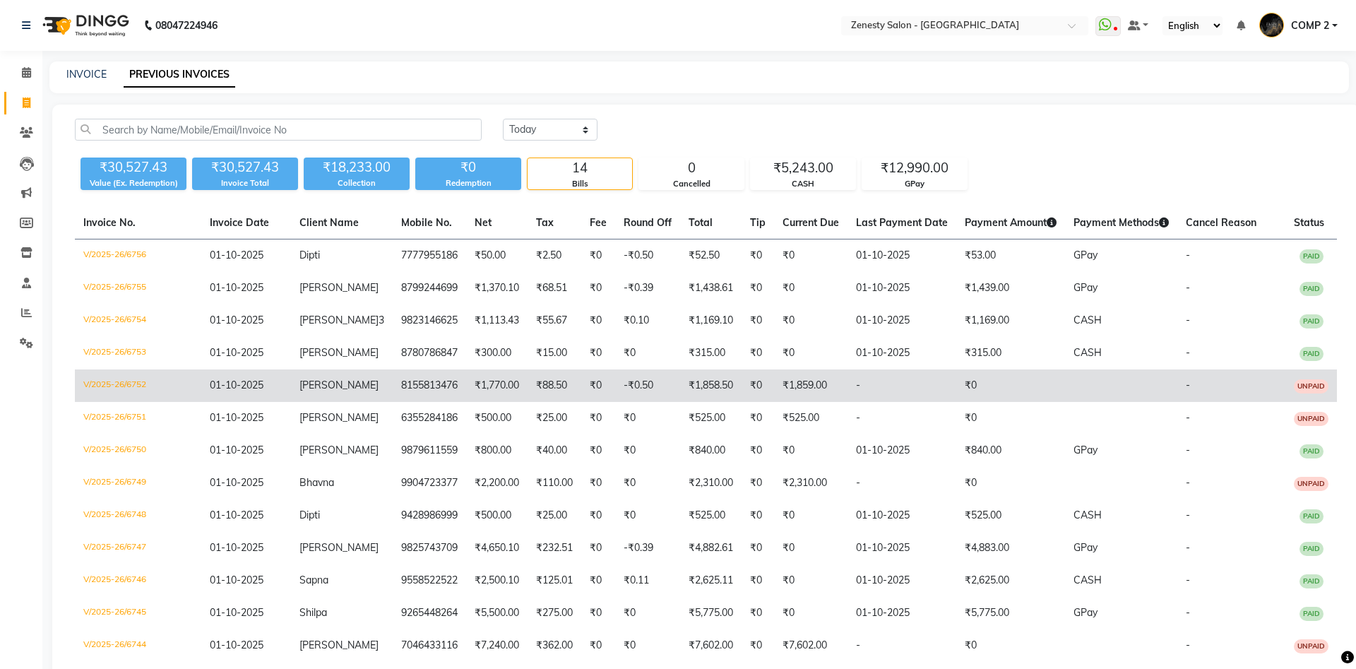
click at [314, 384] on span "[PERSON_NAME]" at bounding box center [339, 385] width 79 height 13
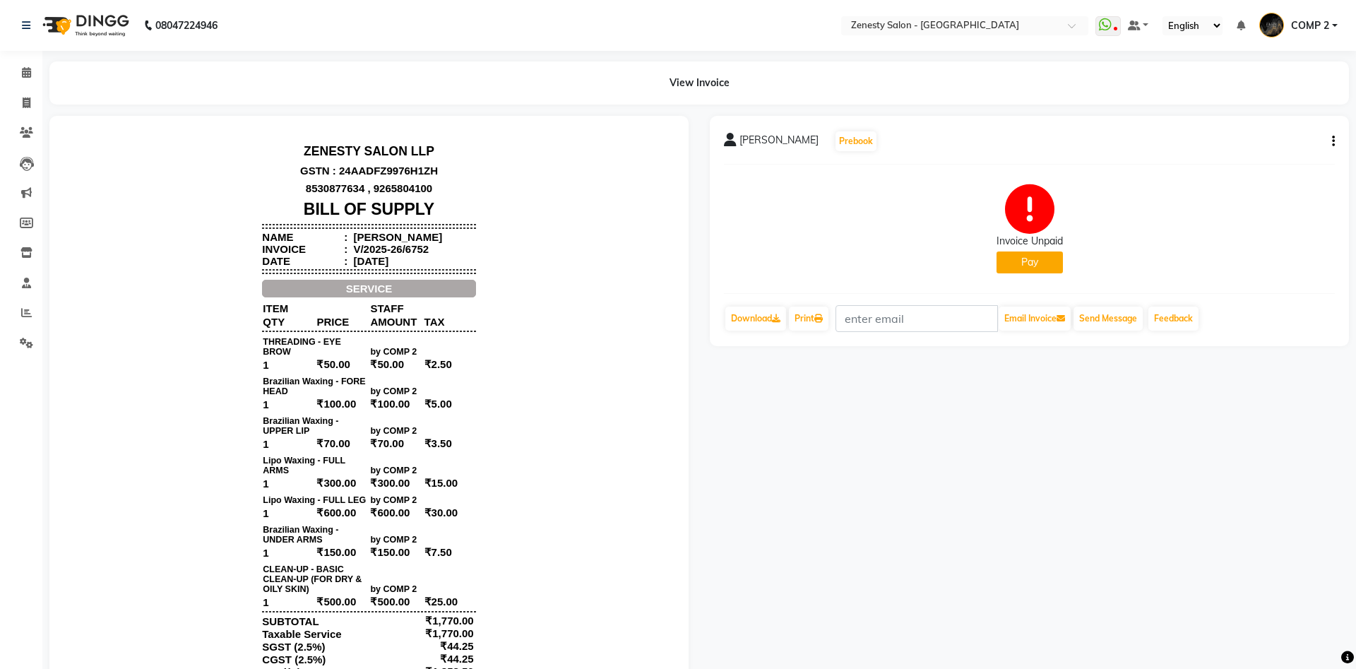
click at [1331, 148] on button "button" at bounding box center [1331, 141] width 8 height 15
click at [1237, 161] on div "Edit Invoice" at bounding box center [1263, 159] width 97 height 18
select select "service"
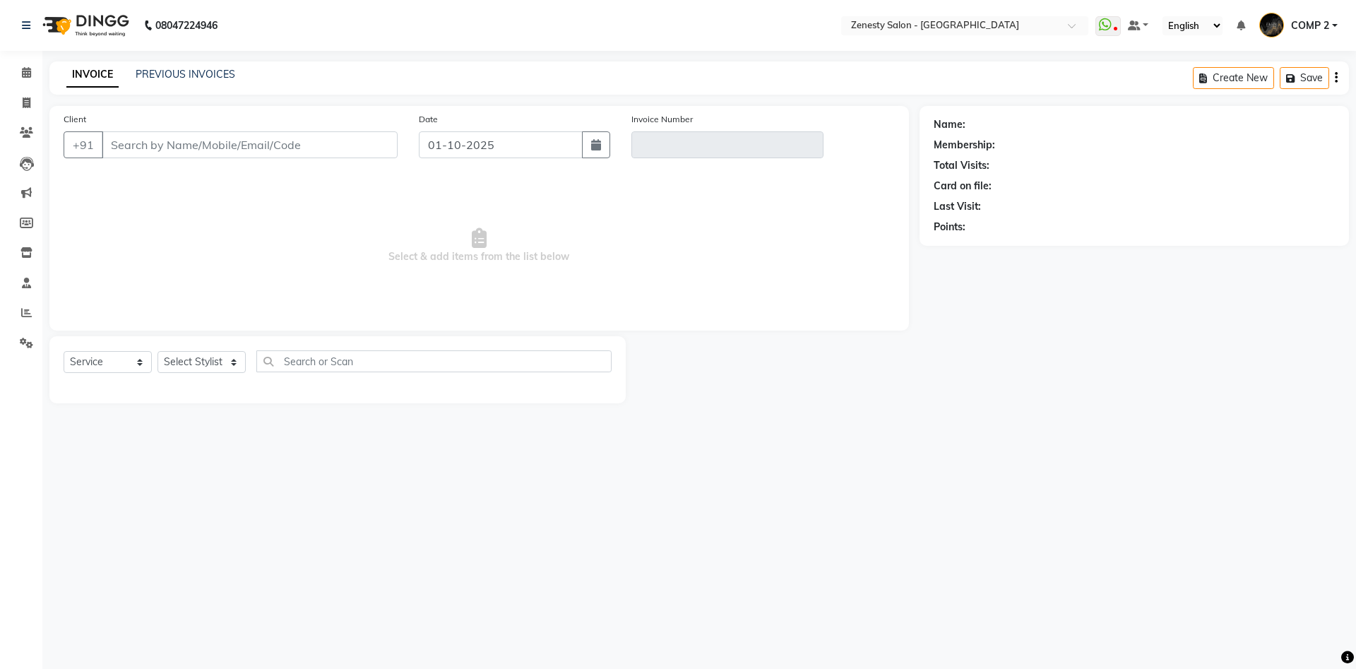
type input "8155813476"
type input "V/2025-26/6752"
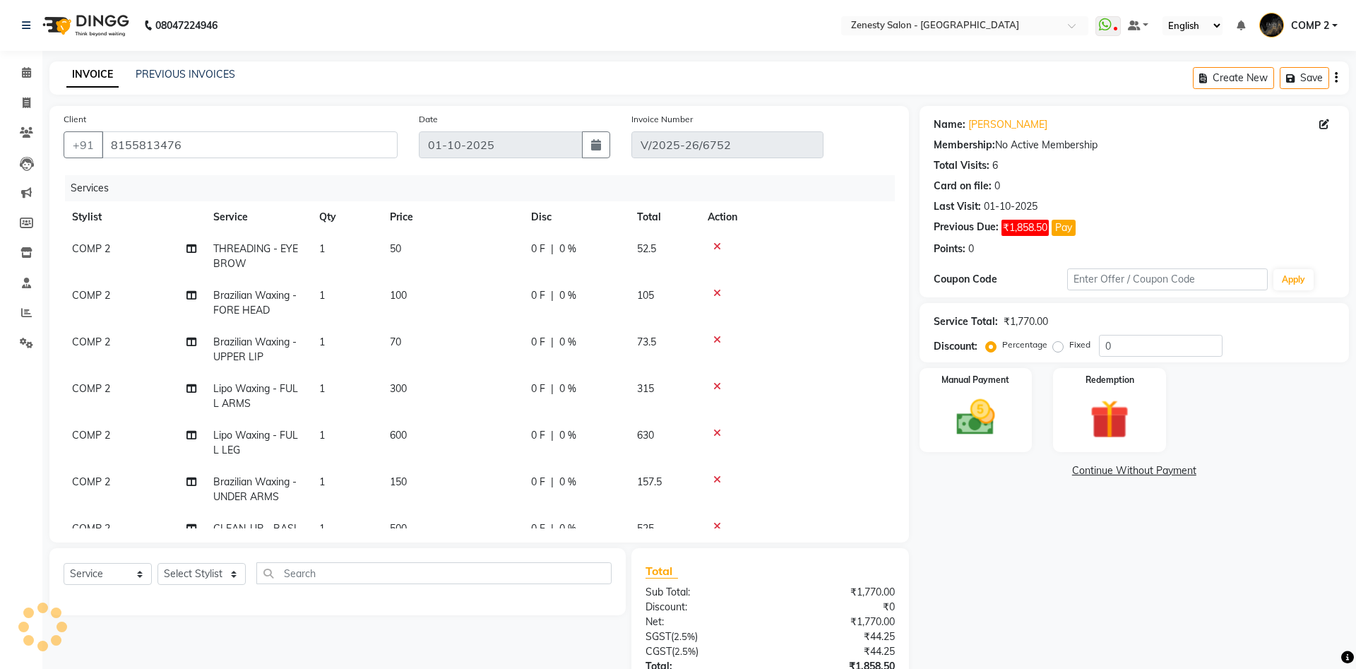
select select "select"
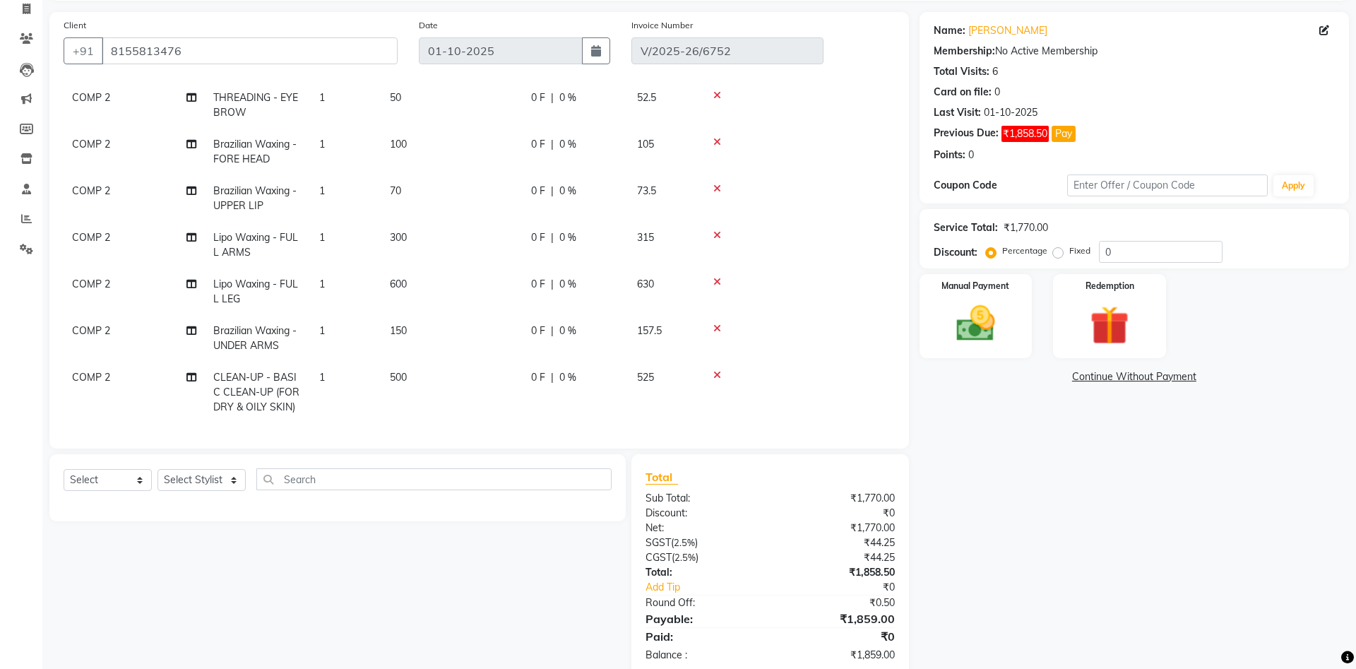
scroll to position [123, 0]
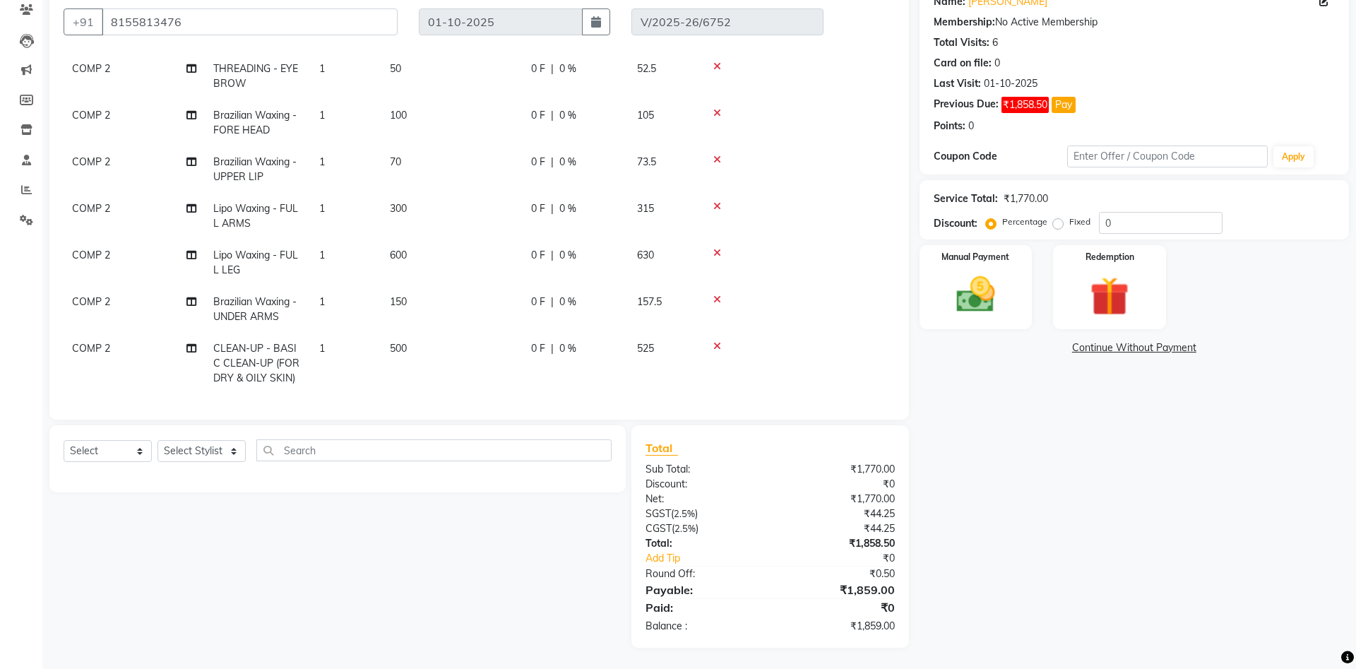
click at [282, 374] on span "CLEAN-UP - BASIC CLEAN-UP (FOR DRY & OILY SKIN)" at bounding box center [256, 363] width 86 height 42
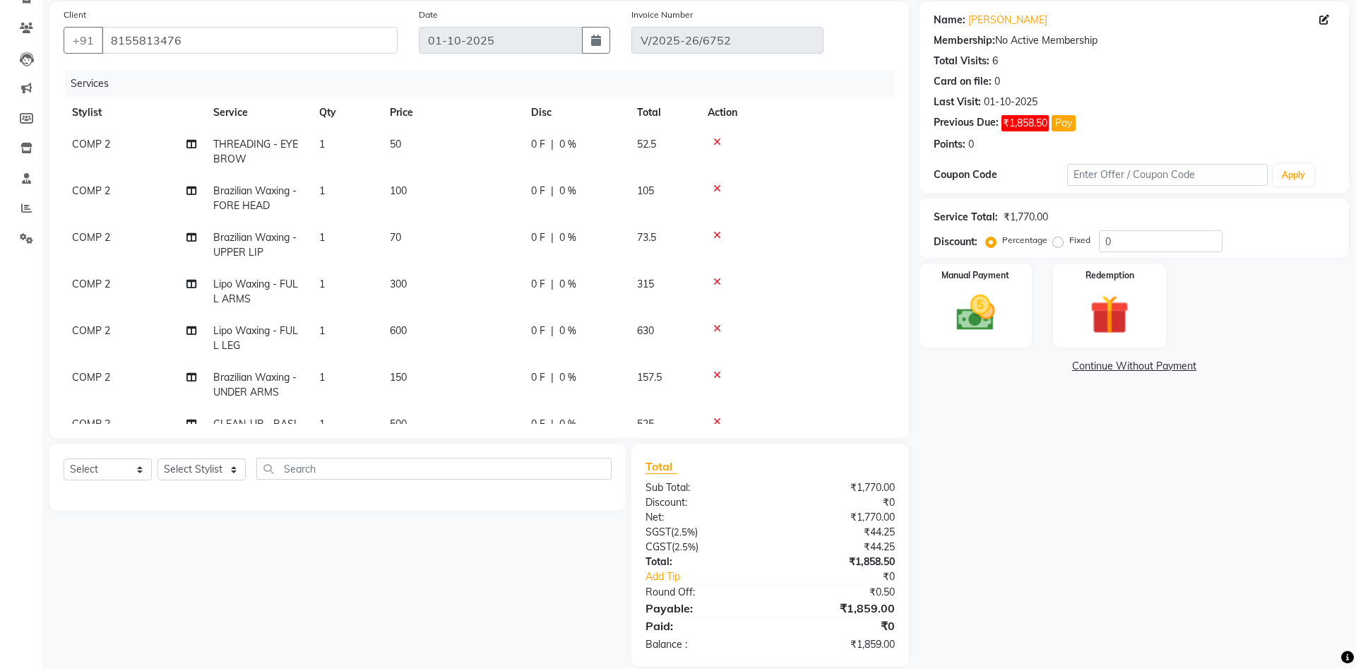
select select "40087"
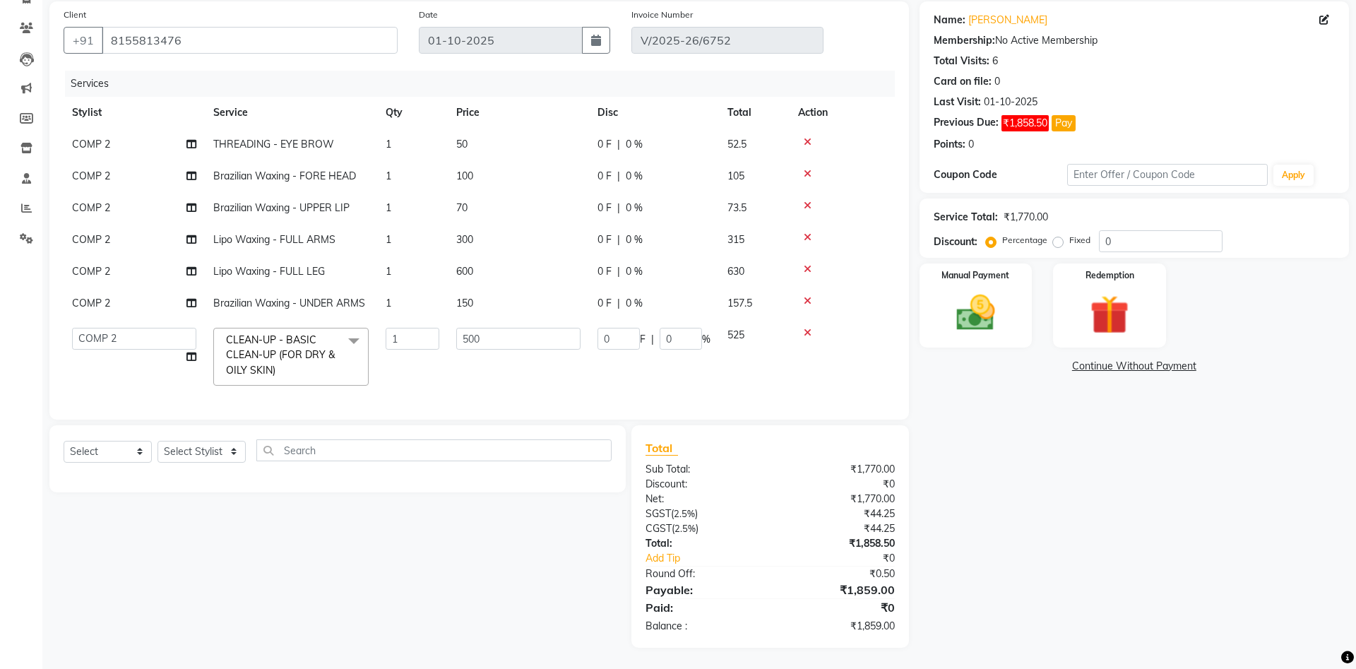
click at [292, 356] on span "CLEAN-UP - BASIC CLEAN-UP (FOR DRY & OILY SKIN)" at bounding box center [280, 354] width 109 height 43
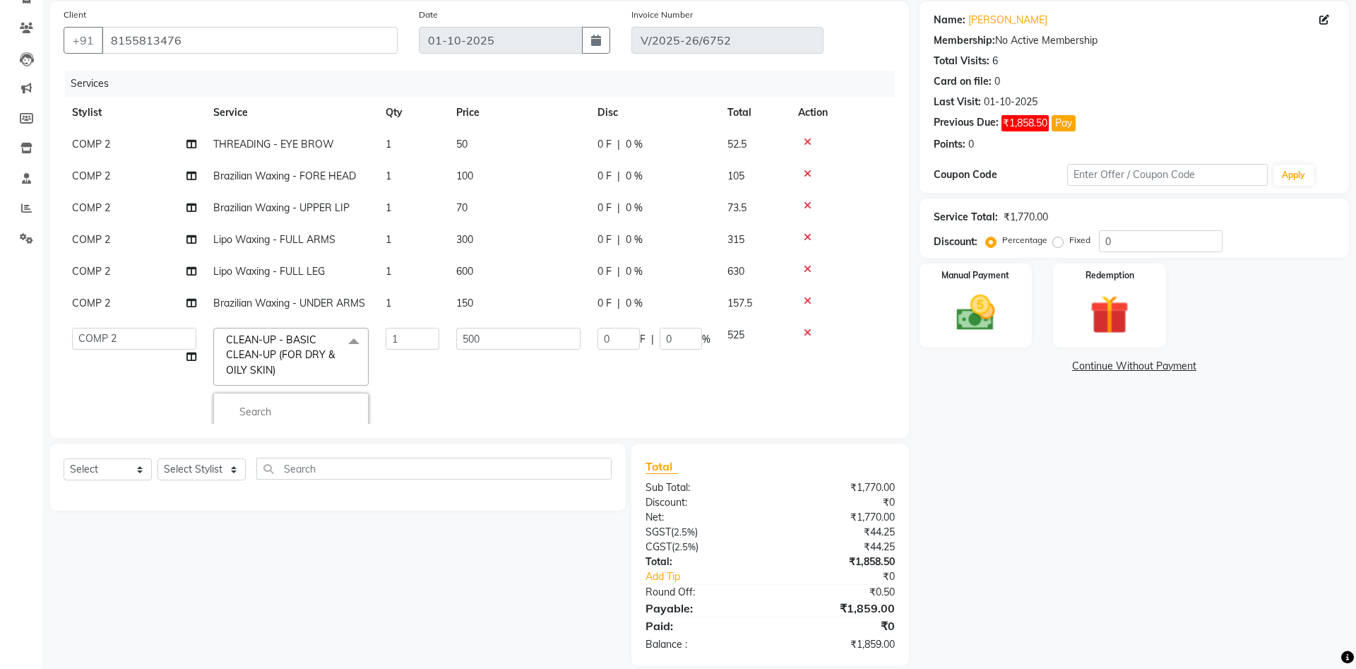
scroll to position [153, 0]
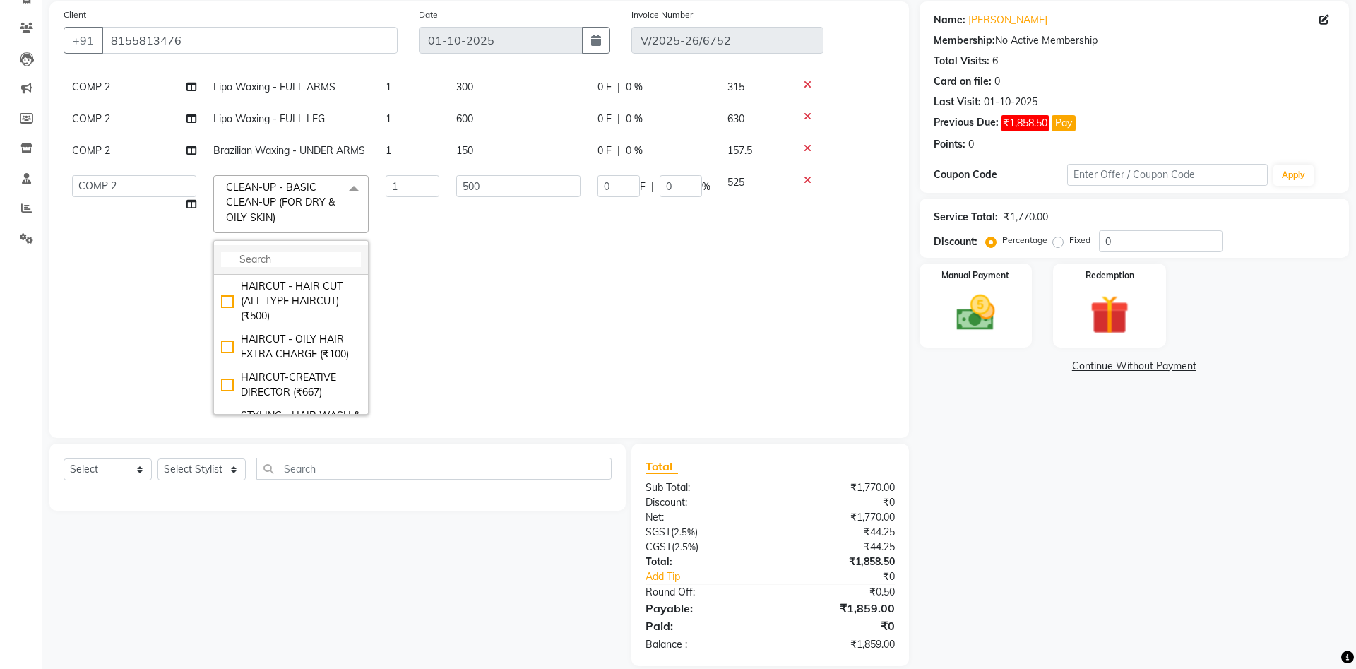
click at [300, 260] on input "multiselect-search" at bounding box center [291, 259] width 140 height 15
type input "cl"
click at [221, 329] on div "CLEAN-UP - BOOSTER CLEAN-UP (₹1300)" at bounding box center [291, 330] width 140 height 30
checkbox input "false"
checkbox input "true"
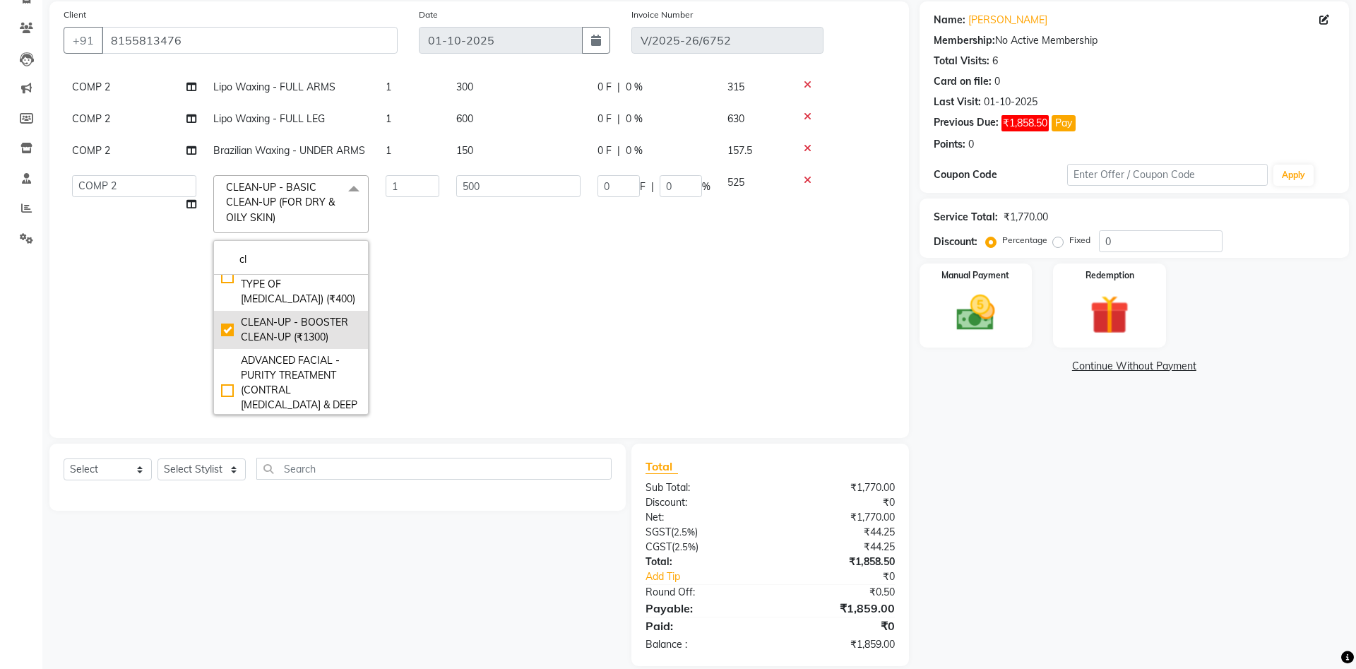
type input "1300"
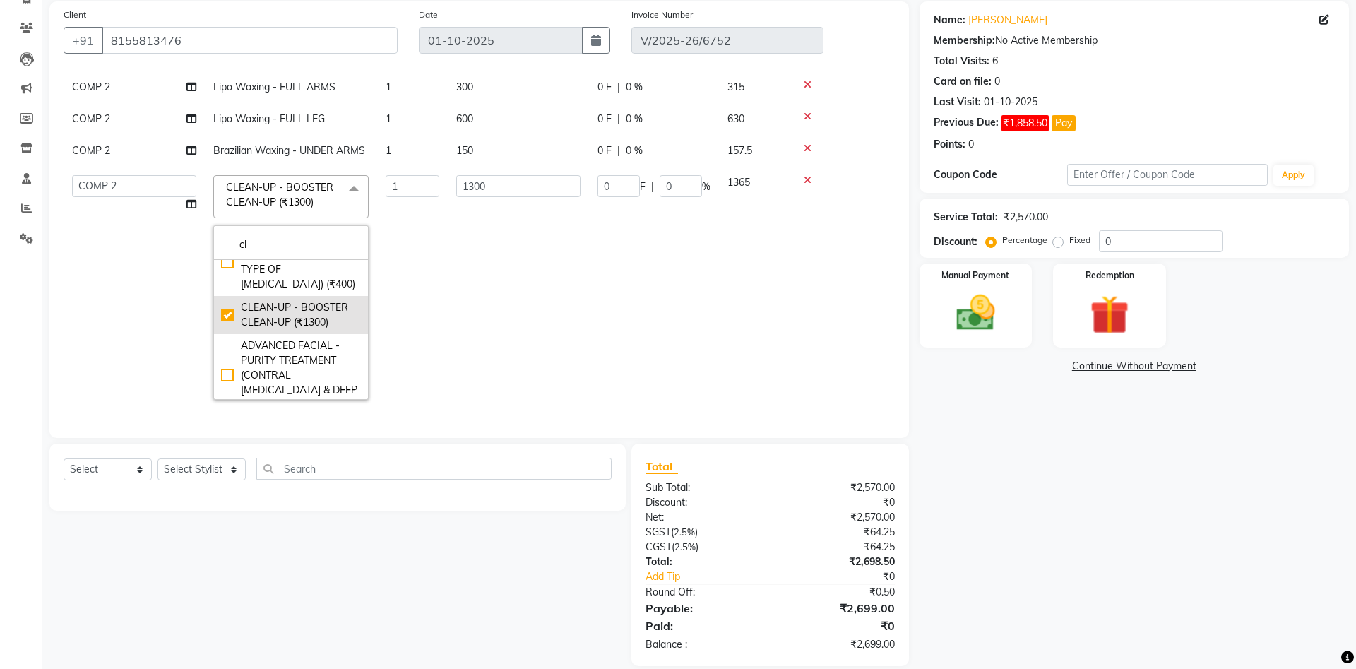
scroll to position [148, 0]
click at [452, 328] on td "1300" at bounding box center [518, 292] width 141 height 242
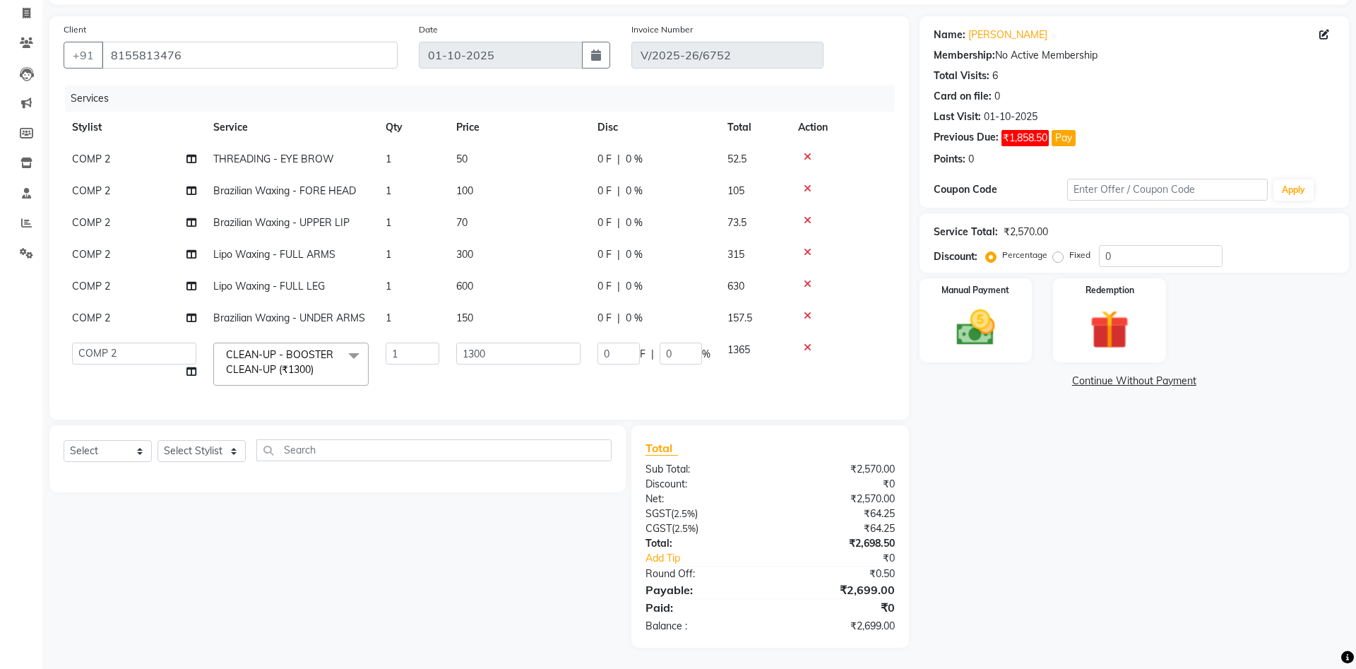
scroll to position [18, 0]
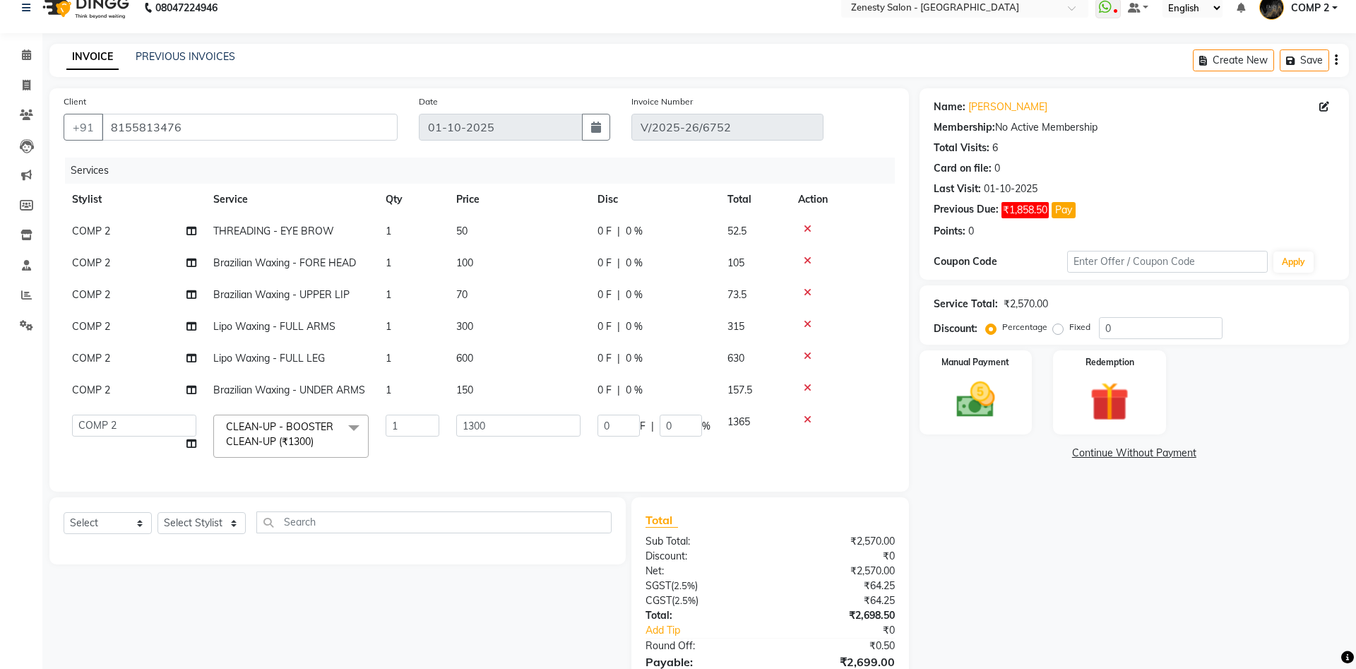
click at [625, 326] on div "0 F | 0 %" at bounding box center [654, 326] width 113 height 15
select select "40087"
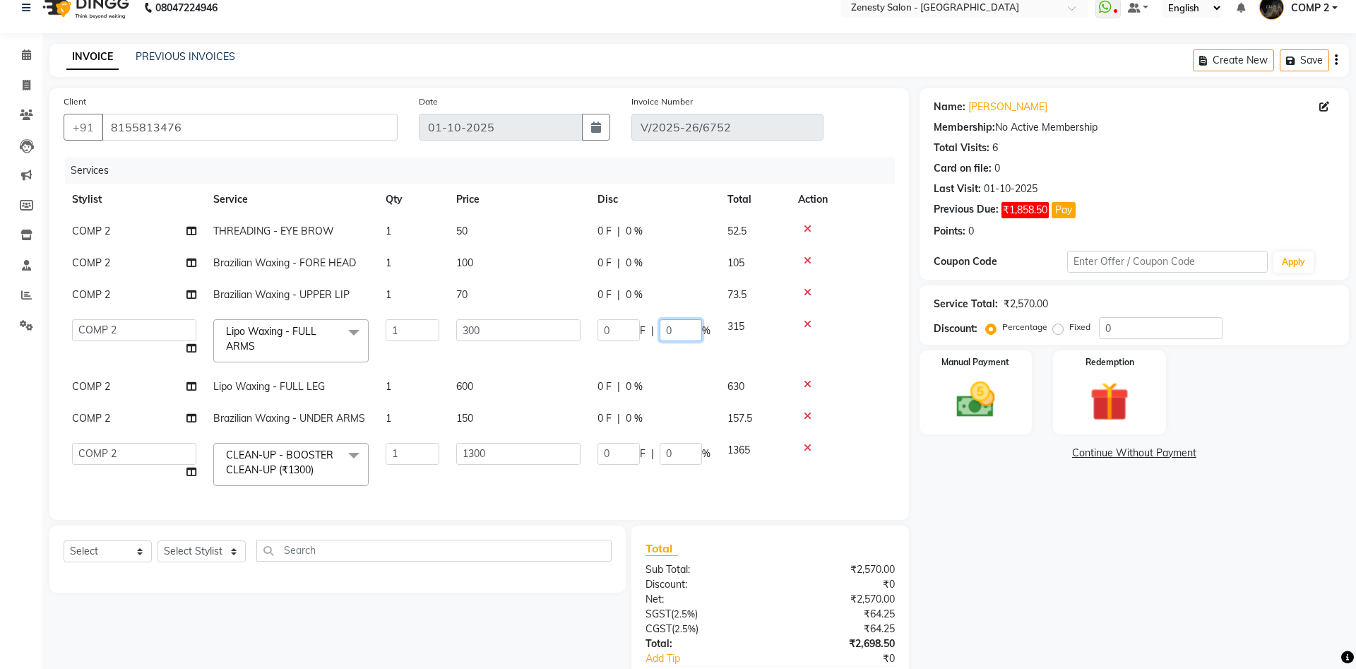
drag, startPoint x: 678, startPoint y: 335, endPoint x: 615, endPoint y: 334, distance: 63.6
click at [660, 334] on input "0" at bounding box center [681, 330] width 42 height 22
type input "23.8"
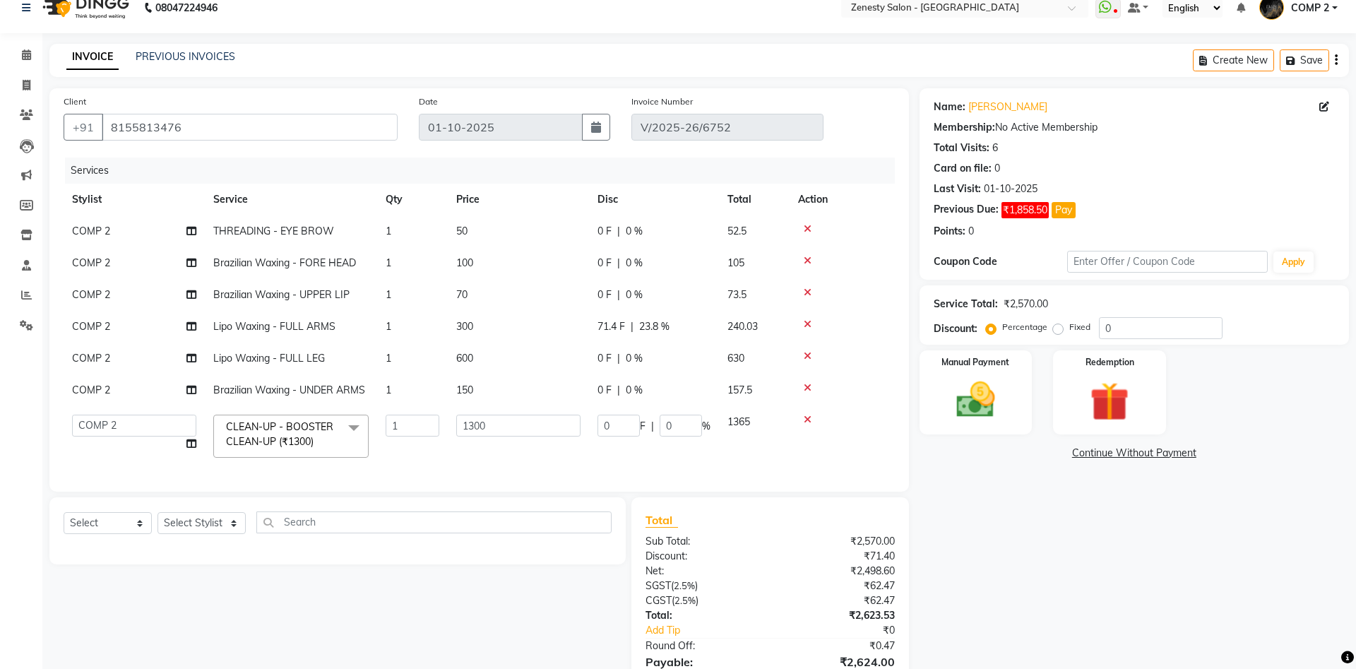
click at [632, 390] on tbody "COMP 2 THREADING - EYE BROW 1 50 0 F | 0 % 52.5 COMP 2 Brazilian Waxing - FORE …" at bounding box center [479, 340] width 831 height 251
click at [621, 356] on div "0 F | 0 %" at bounding box center [654, 358] width 113 height 15
select select "40087"
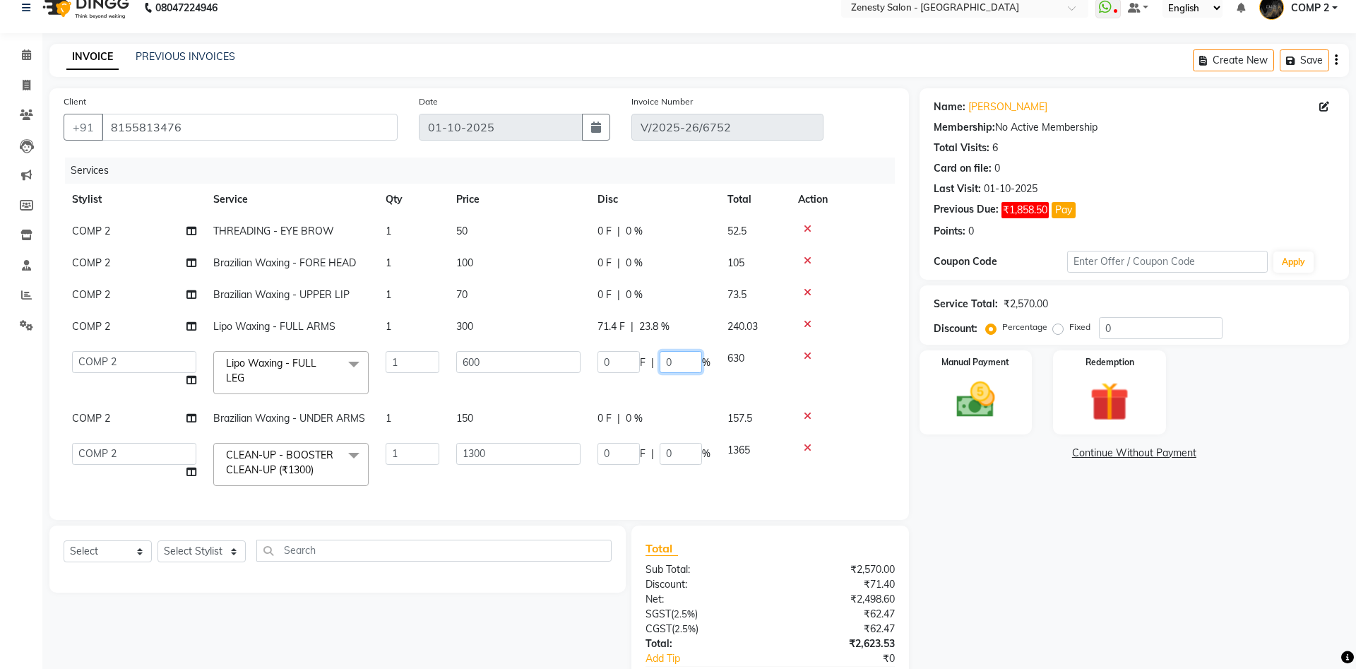
drag, startPoint x: 678, startPoint y: 363, endPoint x: 639, endPoint y: 363, distance: 38.9
click at [660, 363] on input "0" at bounding box center [681, 362] width 42 height 22
type input "23.8"
click at [624, 420] on tbody "COMP 2 THREADING - EYE BROW 1 50 0 F | 0 % 52.5 COMP 2 Brazilian Waxing - FORE …" at bounding box center [479, 354] width 831 height 279
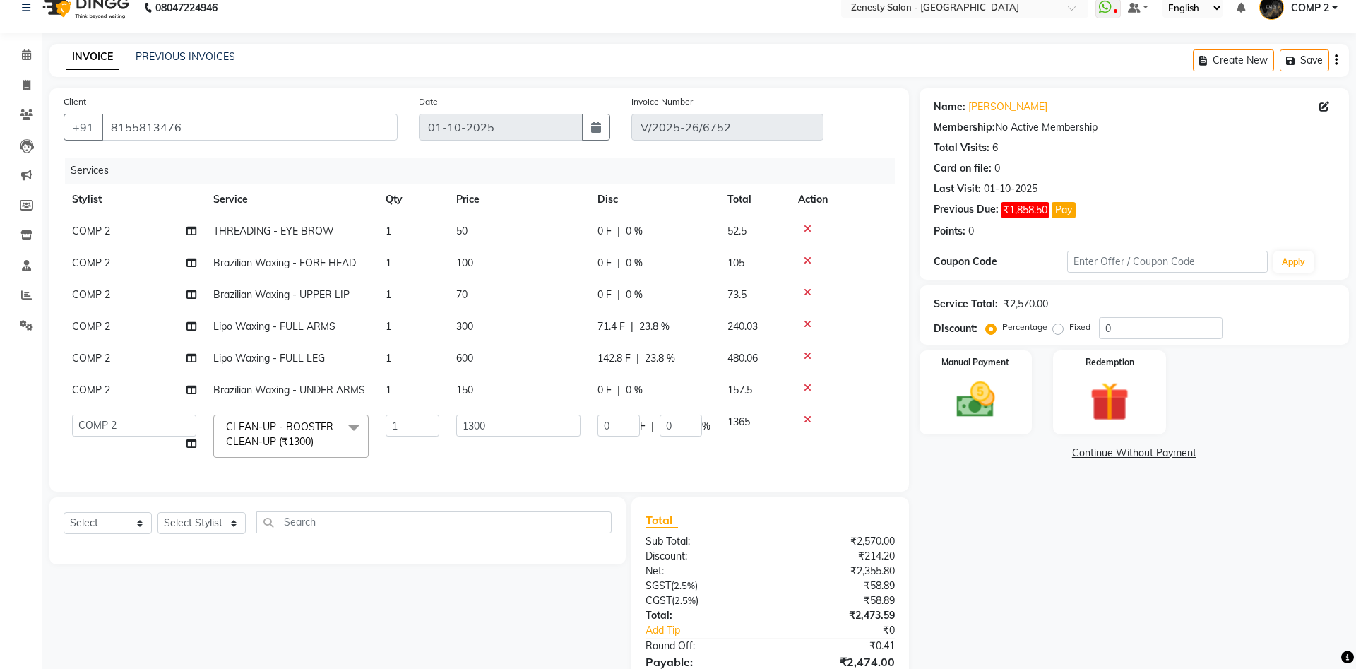
click at [629, 391] on span "0 %" at bounding box center [634, 390] width 17 height 15
select select "40087"
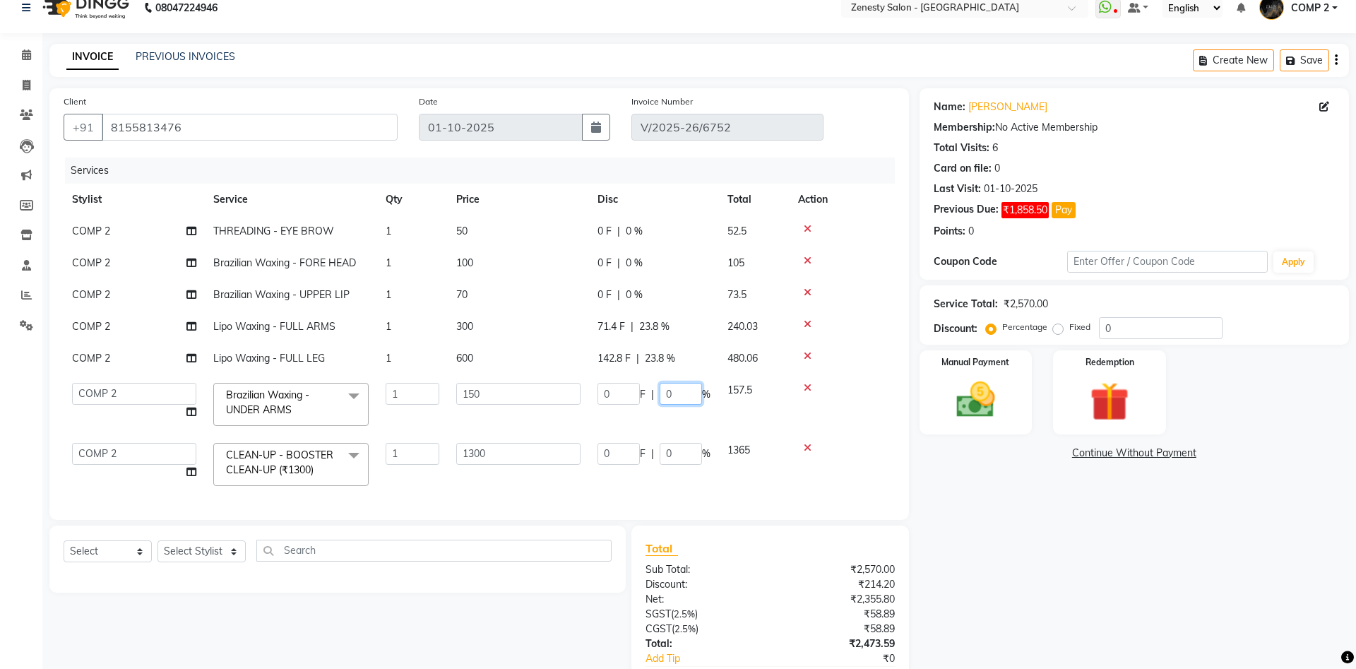
drag, startPoint x: 682, startPoint y: 394, endPoint x: 648, endPoint y: 395, distance: 33.9
click at [660, 395] on input "0" at bounding box center [681, 394] width 42 height 22
type input "23.8"
click at [870, 397] on td at bounding box center [842, 404] width 105 height 60
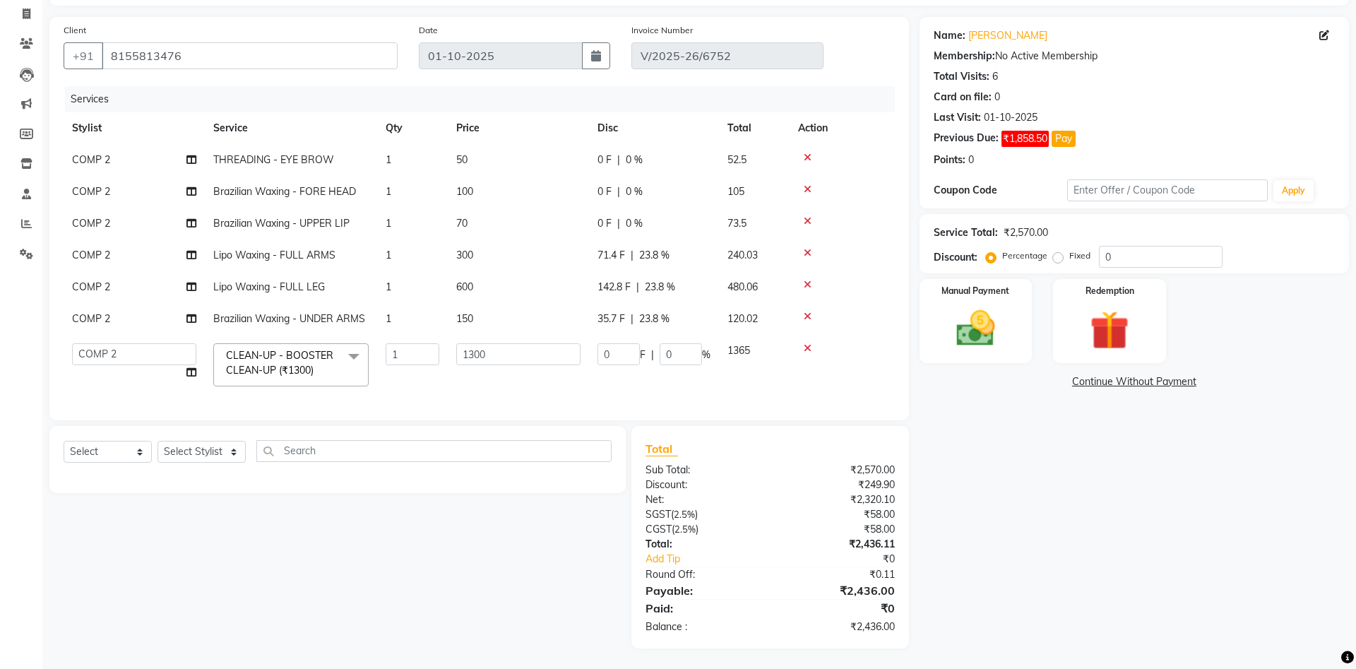
scroll to position [90, 0]
click at [1153, 380] on link "Continue Without Payment" at bounding box center [1135, 381] width 424 height 15
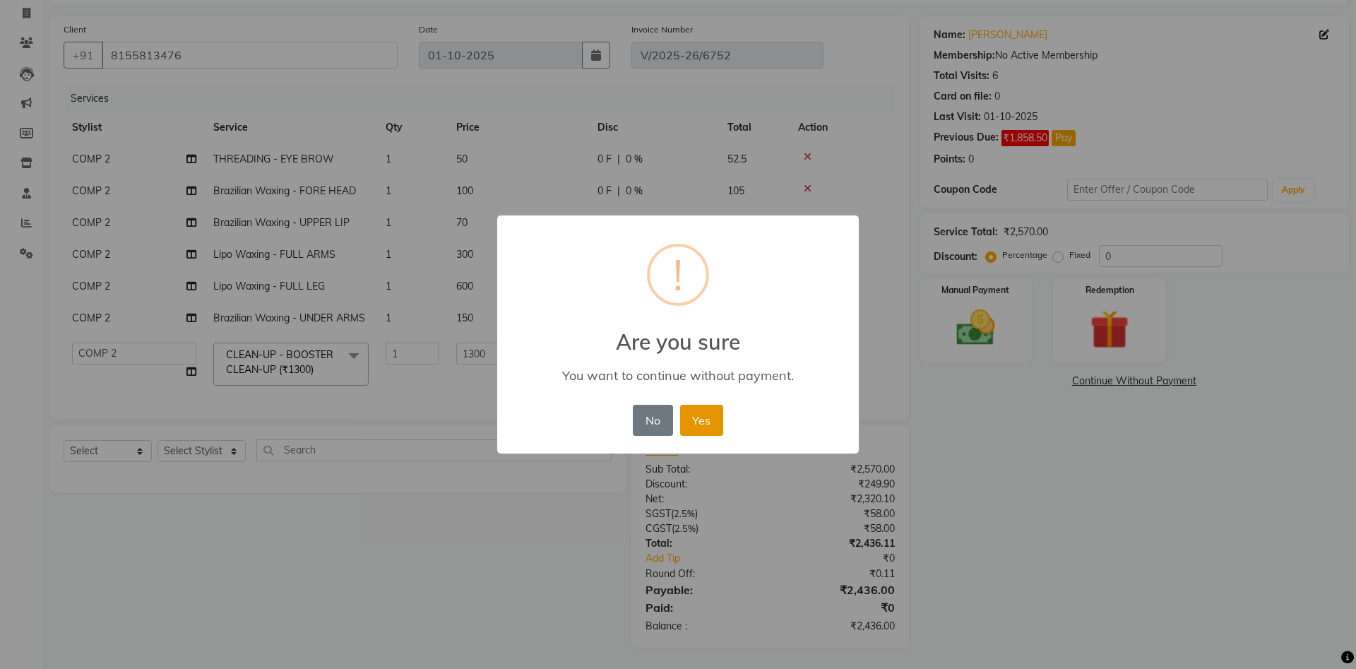
click at [697, 422] on button "Yes" at bounding box center [701, 420] width 43 height 31
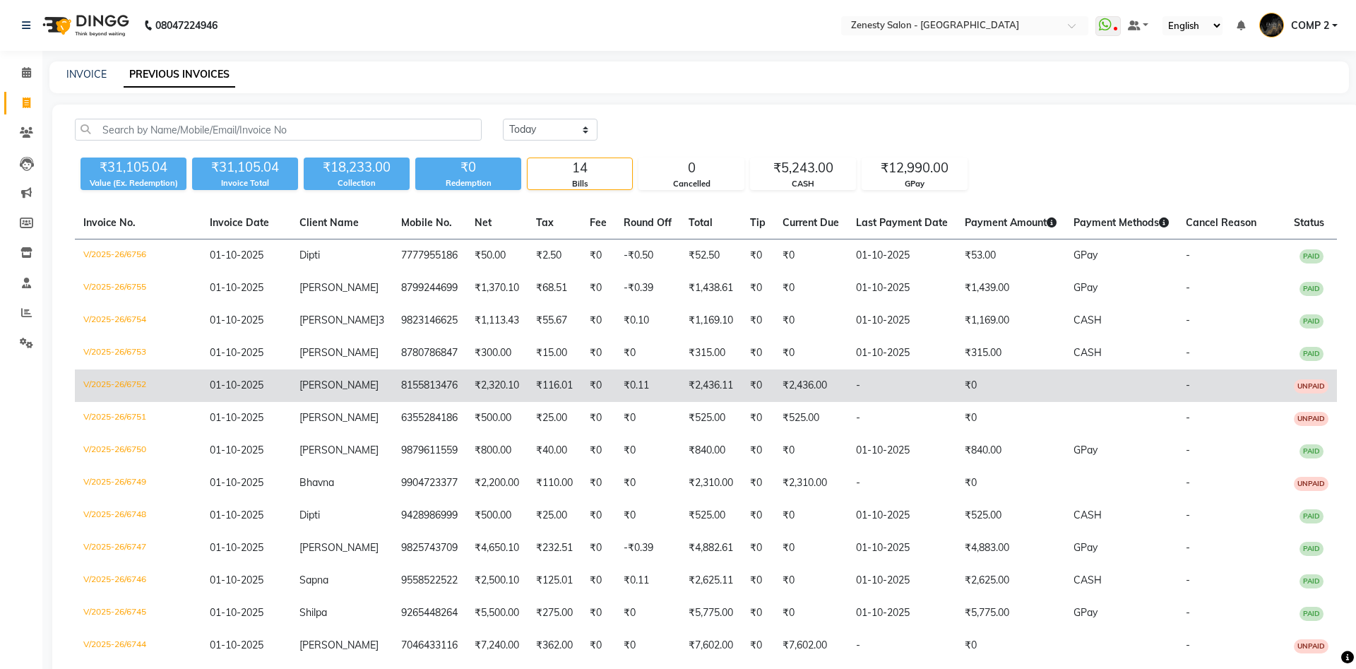
click at [345, 386] on td "[PERSON_NAME]" at bounding box center [342, 385] width 102 height 32
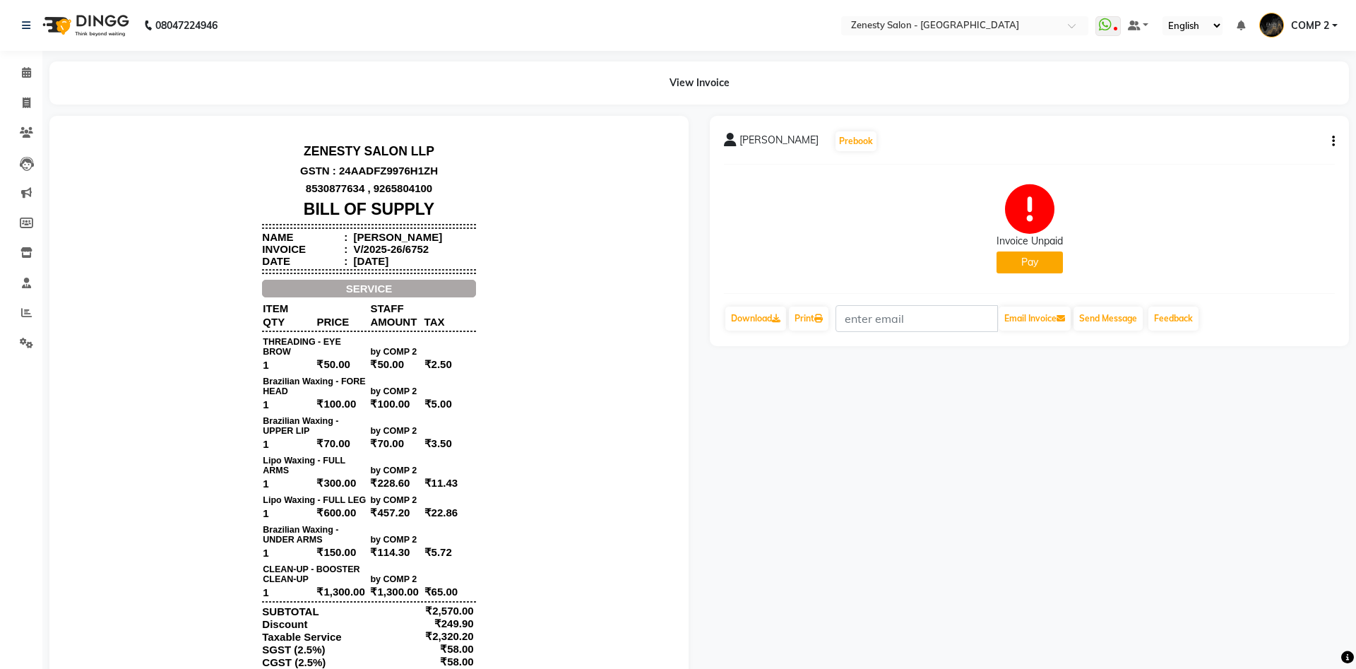
click at [1329, 140] on button "button" at bounding box center [1331, 141] width 8 height 15
click at [1267, 161] on div "Edit Invoice" at bounding box center [1263, 159] width 97 height 18
select select "service"
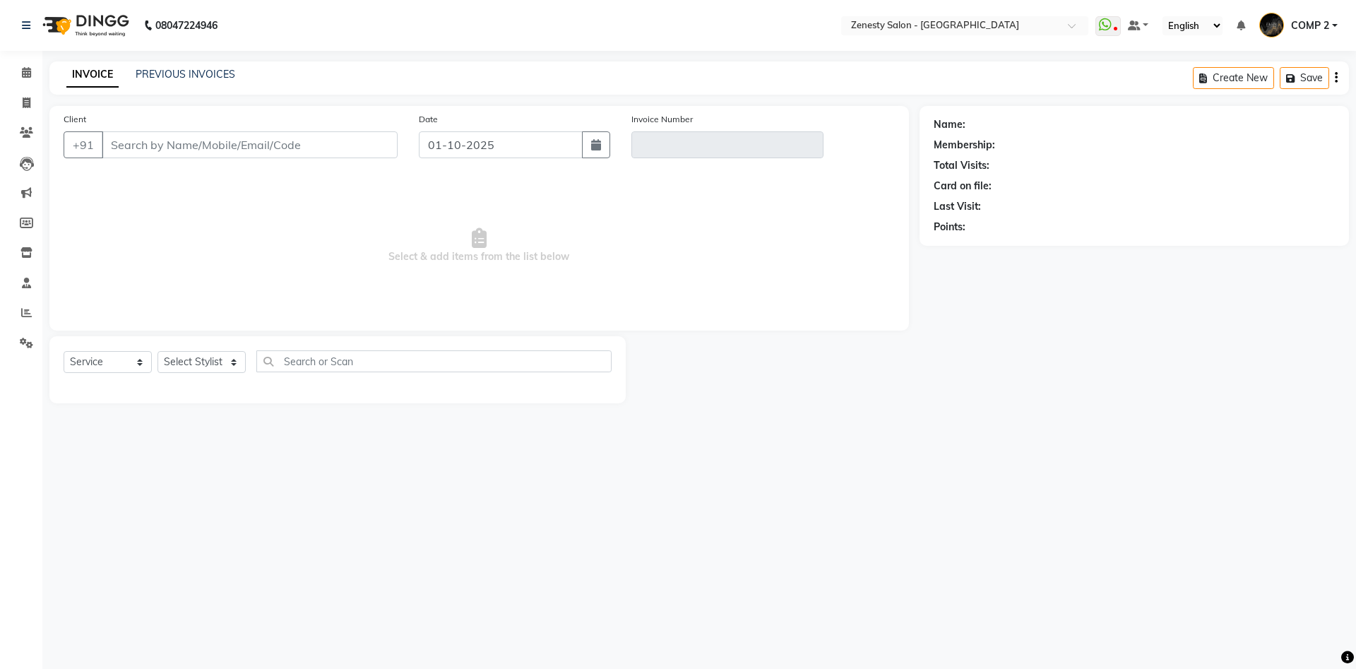
type input "8155813476"
type input "V/2025-26/6752"
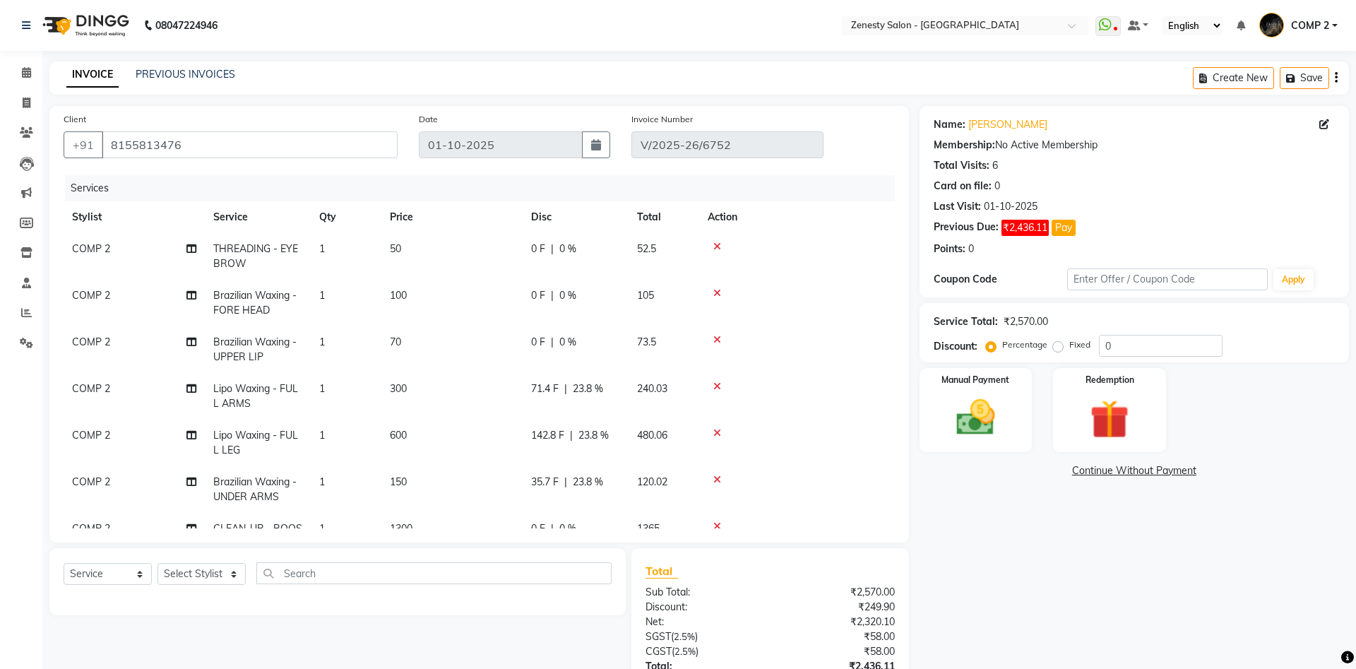
select select "select"
click at [195, 252] on icon at bounding box center [191, 249] width 10 height 10
select select "40087"
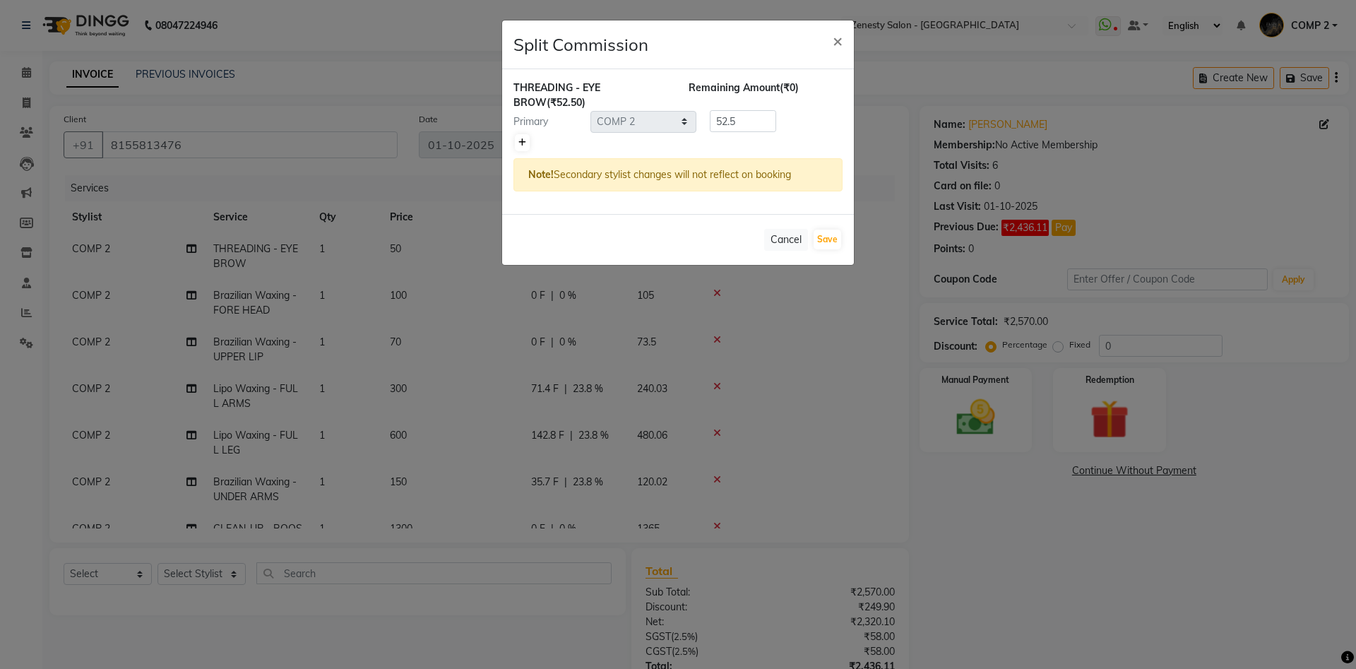
click at [521, 144] on icon at bounding box center [522, 142] width 8 height 8
type input "26.25"
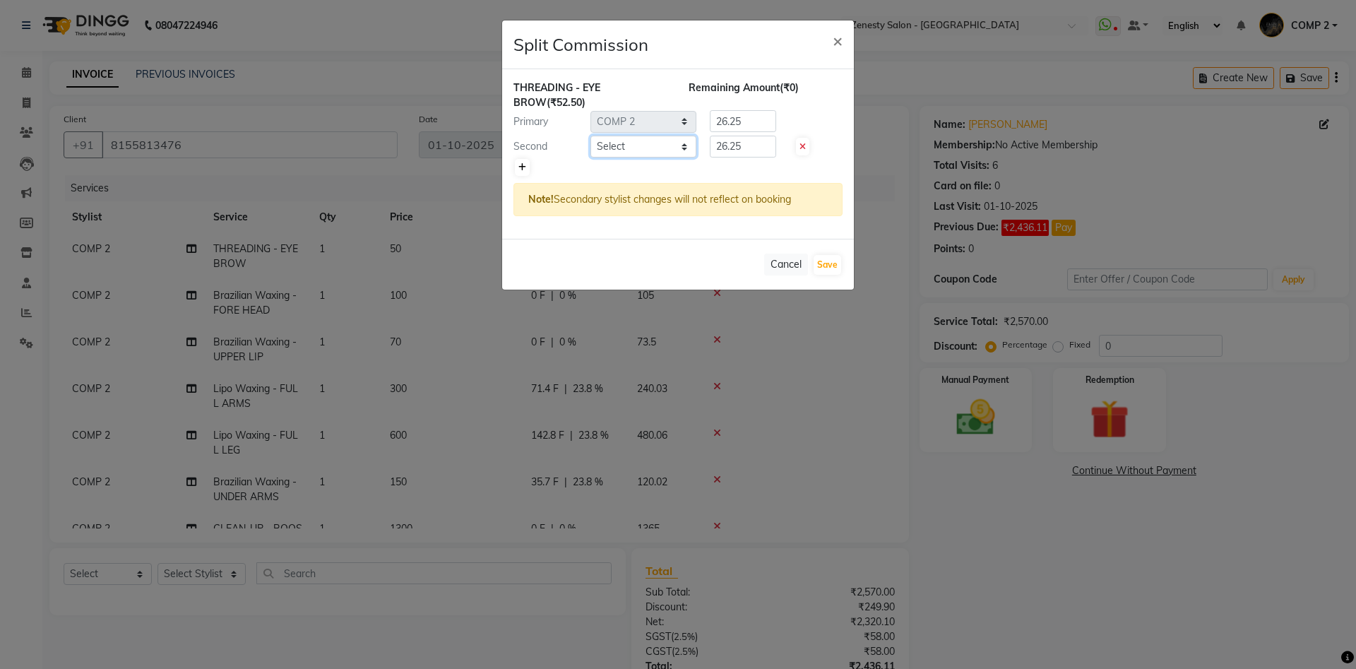
click at [591, 136] on select "Select Aanand Aarti Aashik Aesha Arsh Khalifa Ayan COMP 1 COMP 2 Darshan Dhara …" at bounding box center [644, 147] width 106 height 22
select select "71321"
click option "Kinjal" at bounding box center [0, 0] width 0 height 0
click at [631, 144] on select "Select Aanand Aarti Aashik Aesha Arsh Khalifa Ayan COMP 1 COMP 2 Darshan Dhara …" at bounding box center [644, 147] width 106 height 22
drag, startPoint x: 745, startPoint y: 148, endPoint x: 670, endPoint y: 157, distance: 74.7
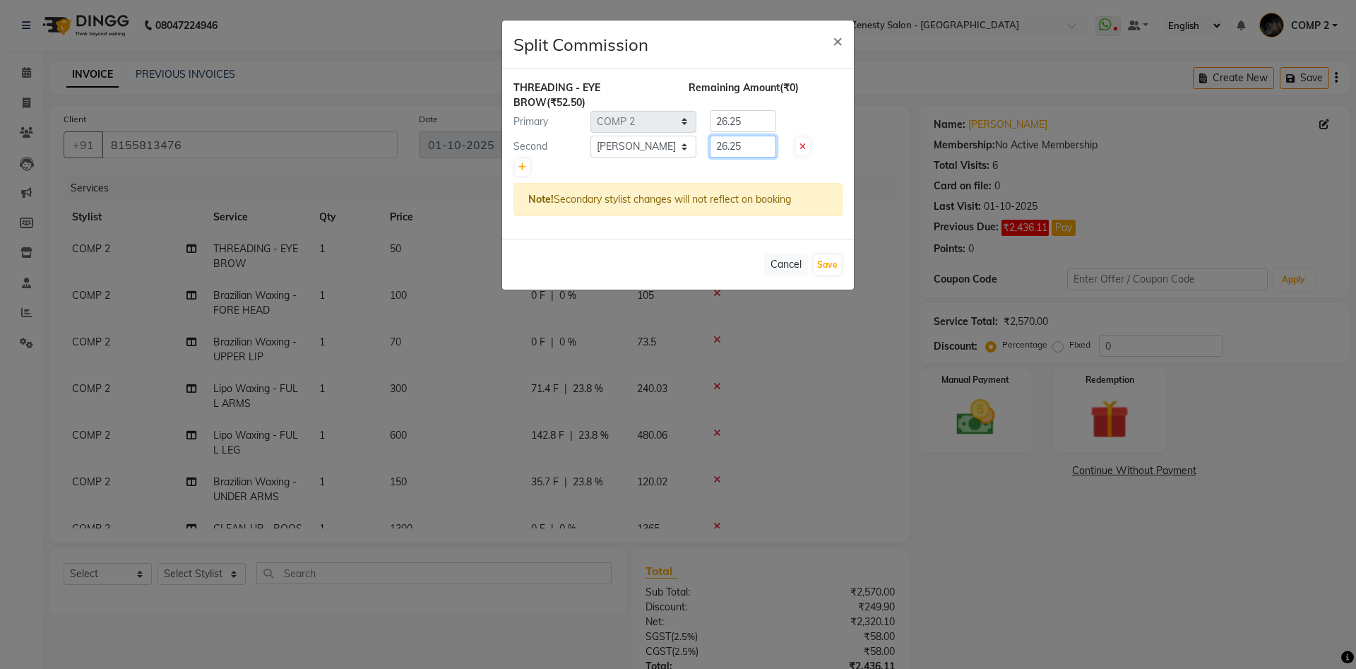
click at [710, 157] on input "26.25" at bounding box center [743, 147] width 66 height 22
type input "0"
drag, startPoint x: 748, startPoint y: 126, endPoint x: 620, endPoint y: 123, distance: 128.6
click at [710, 123] on input "26.25" at bounding box center [743, 121] width 66 height 22
type input "52.5"
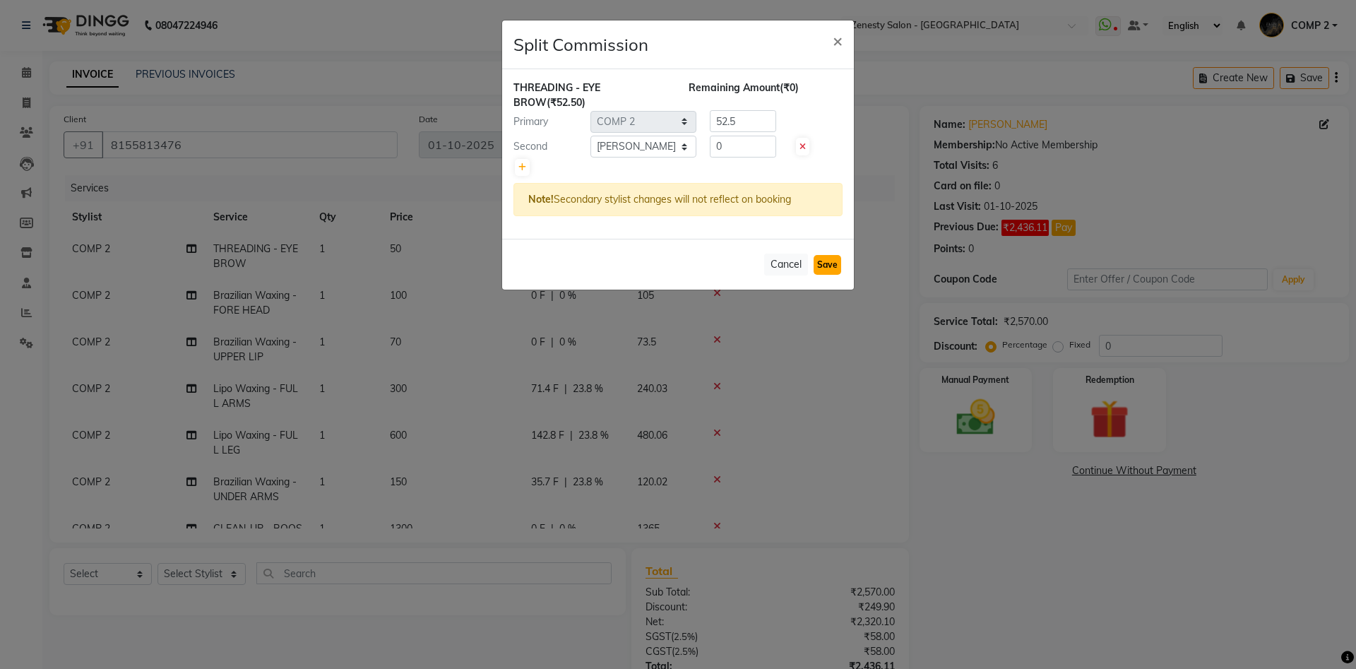
click at [833, 267] on button "Save" at bounding box center [828, 265] width 28 height 20
select select "Select"
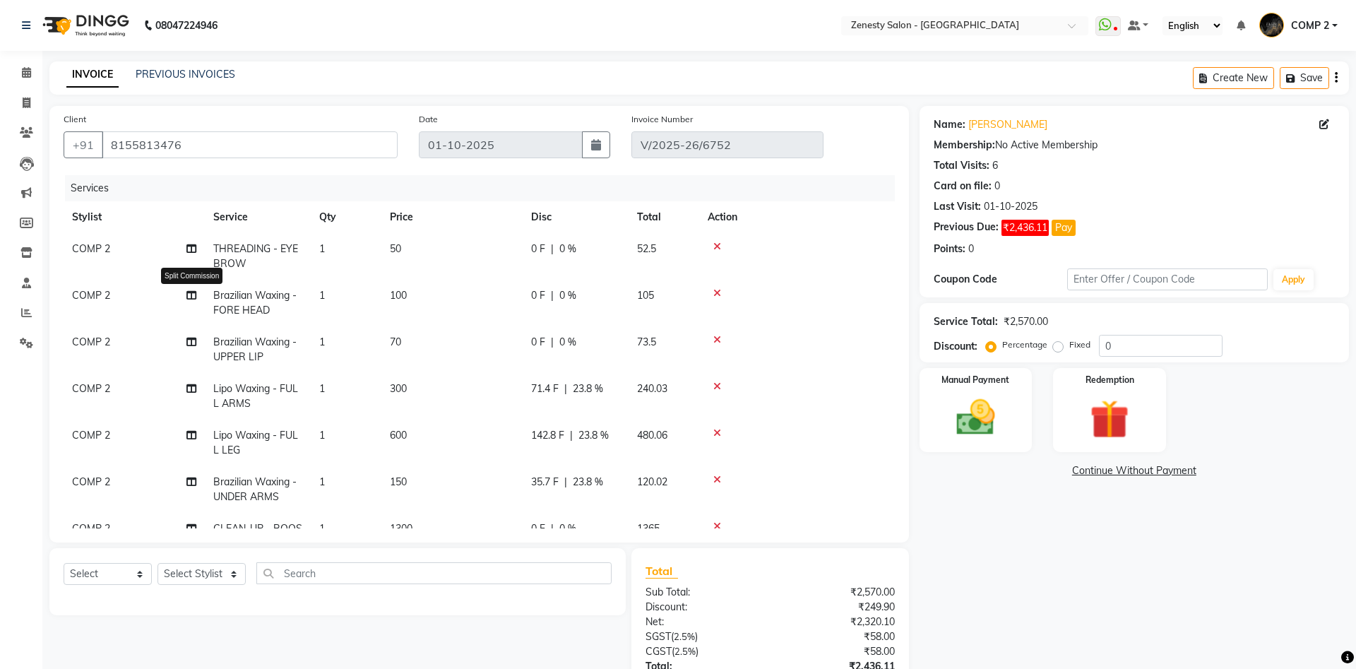
click at [194, 297] on icon at bounding box center [191, 295] width 10 height 10
select select "40087"
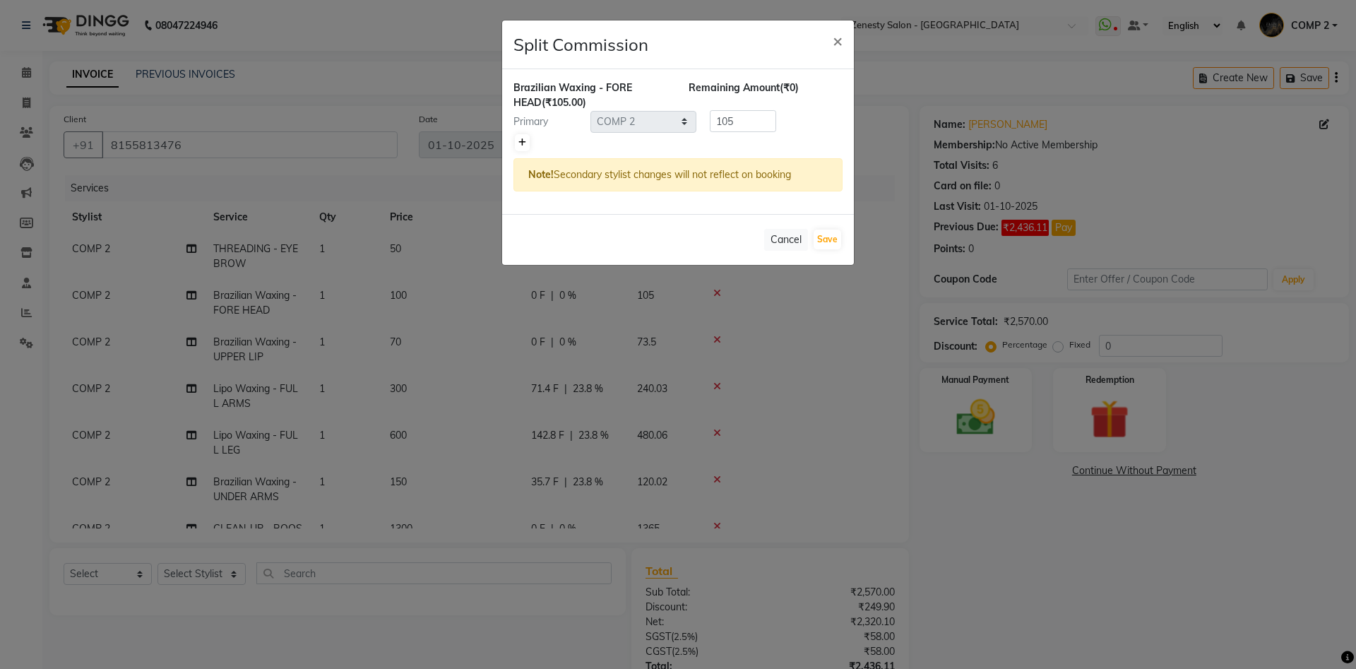
click at [522, 143] on icon at bounding box center [522, 142] width 8 height 8
type input "52.5"
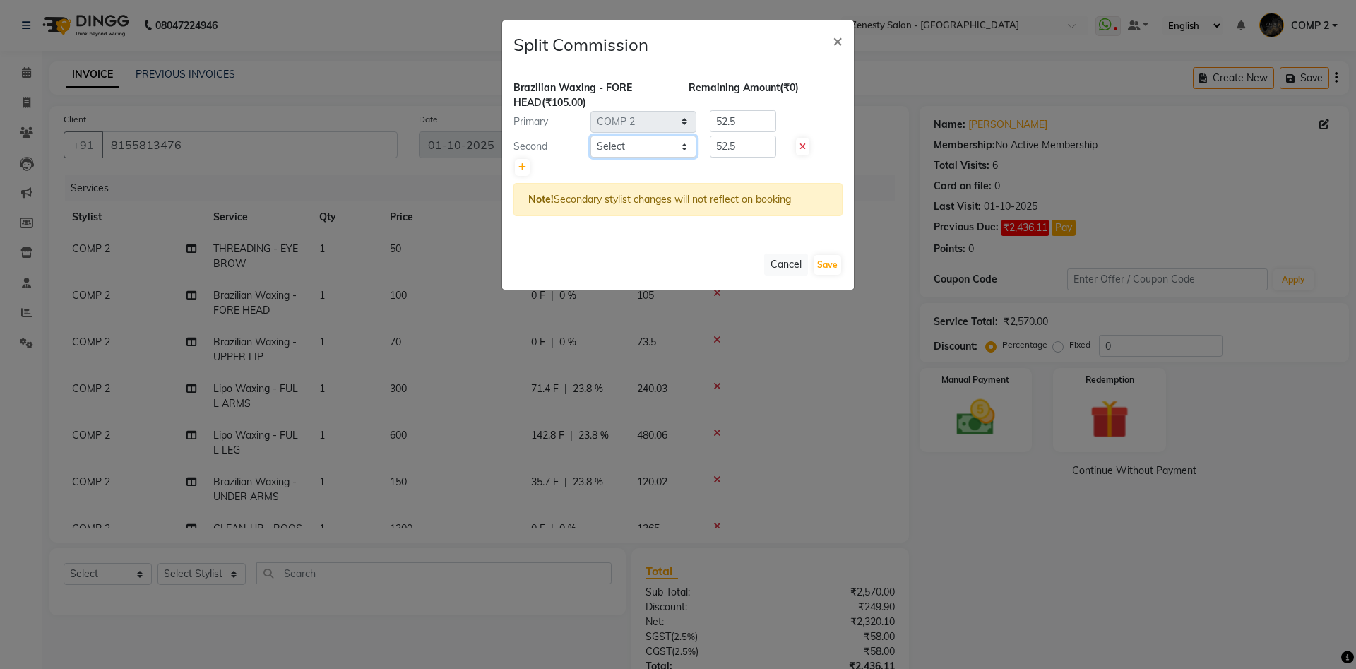
click at [591, 136] on select "Select Aanand Aarti Aashik Aesha Arsh Khalifa Ayan COMP 1 COMP 2 Darshan Dhara …" at bounding box center [644, 147] width 106 height 22
select select "71321"
click option "Kinjal" at bounding box center [0, 0] width 0 height 0
click at [624, 148] on select "Select Aanand Aarti Aashik Aesha Arsh Khalifa Ayan COMP 1 COMP 2 Darshan Dhara …" at bounding box center [644, 147] width 106 height 22
drag, startPoint x: 753, startPoint y: 149, endPoint x: 641, endPoint y: 148, distance: 112.3
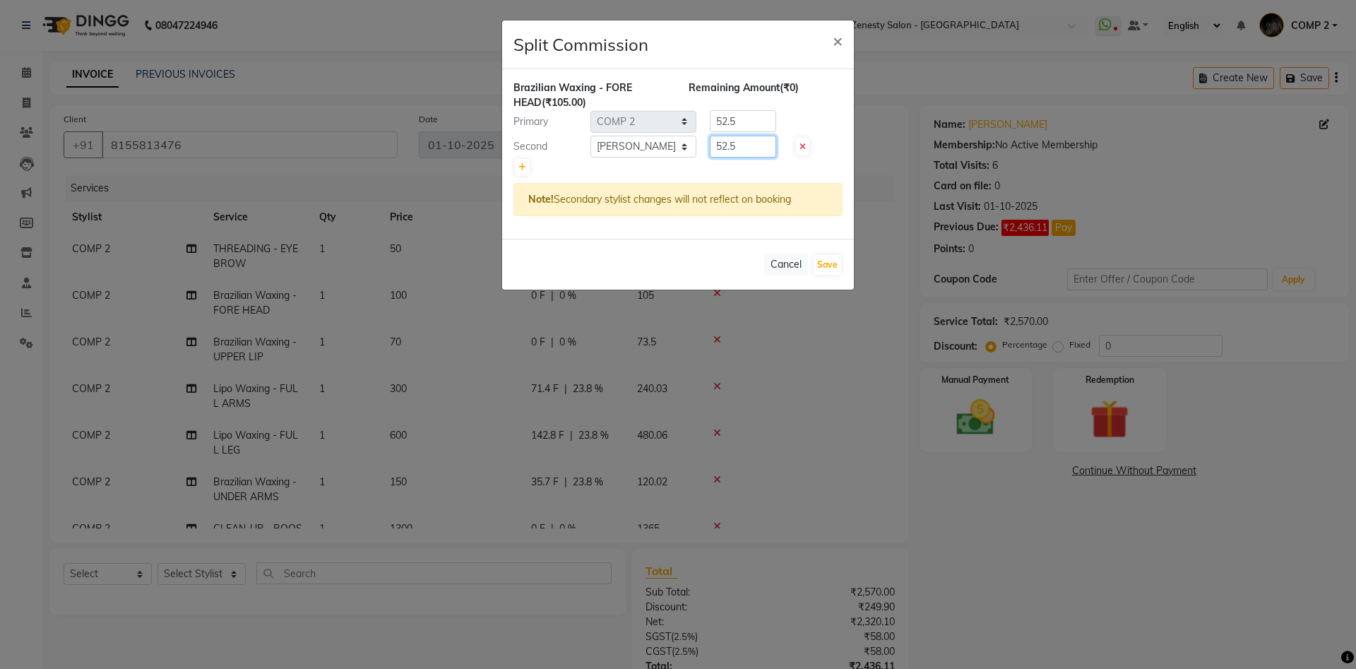
click at [710, 148] on input "52.5" at bounding box center [743, 147] width 66 height 22
type input "0"
drag, startPoint x: 745, startPoint y: 119, endPoint x: 622, endPoint y: 122, distance: 123.7
click at [710, 122] on input "52.5" at bounding box center [743, 121] width 66 height 22
type input "105"
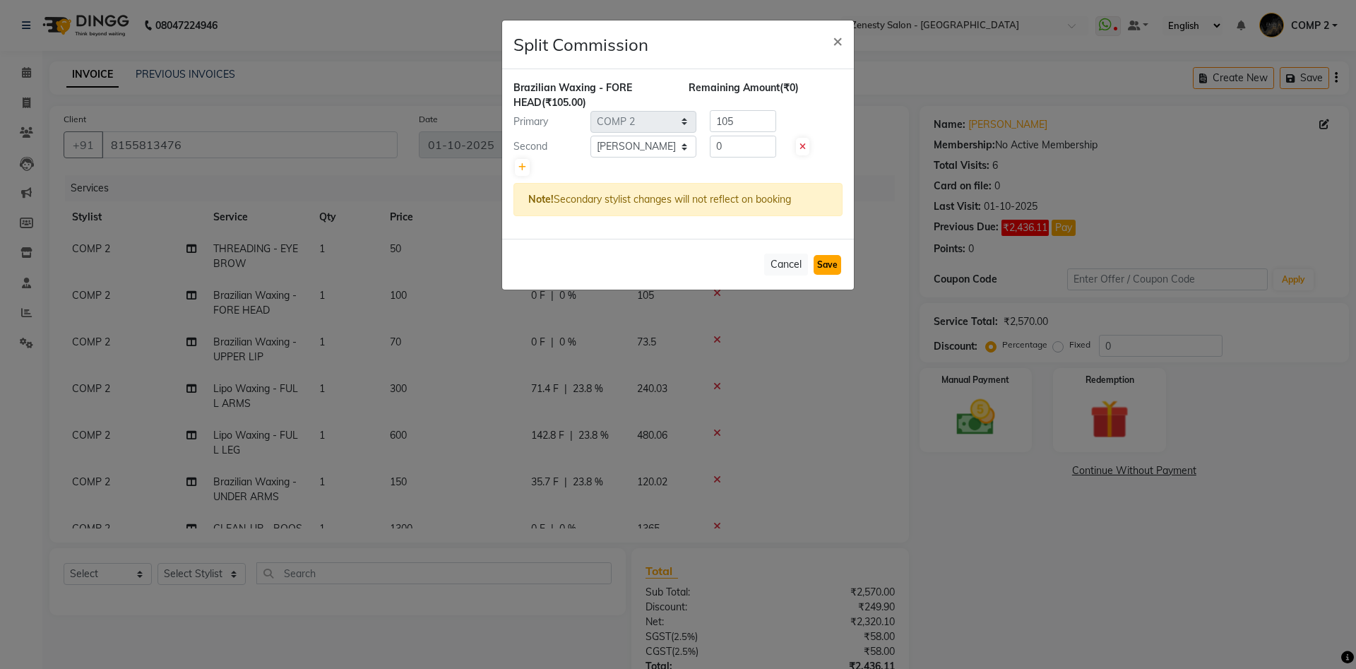
click at [827, 258] on button "Save" at bounding box center [828, 265] width 28 height 20
select select "Select"
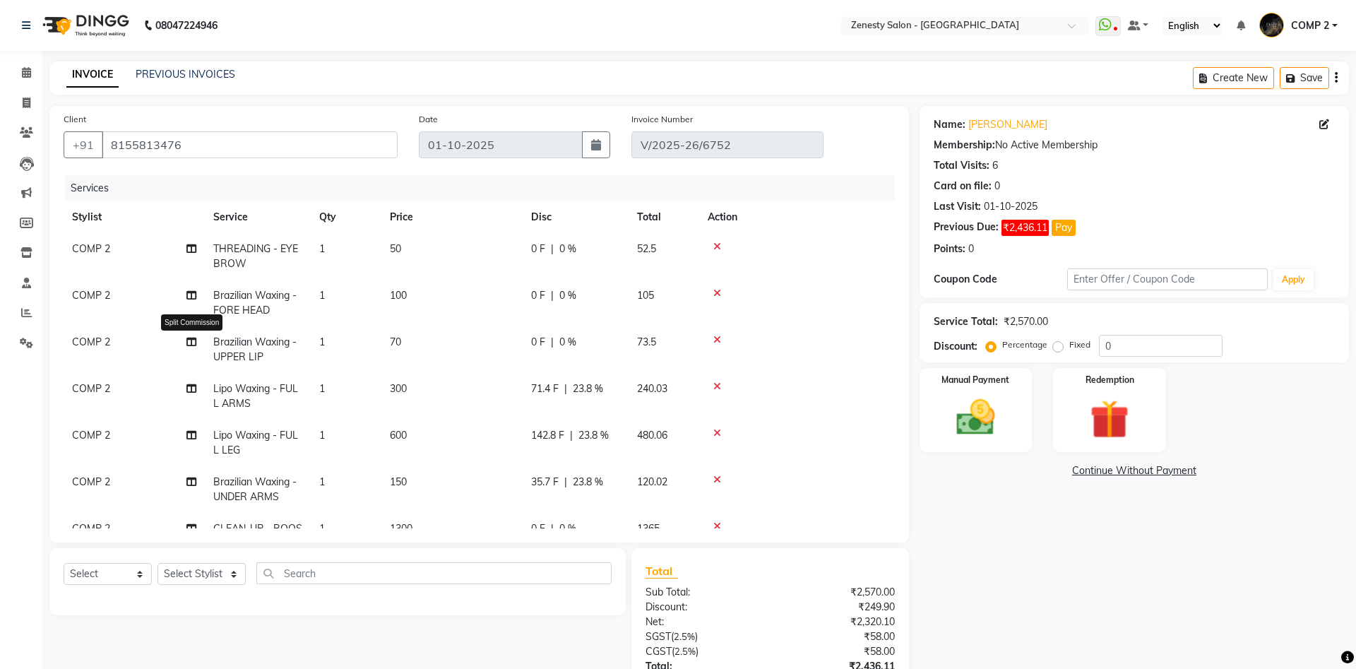
click at [193, 338] on icon at bounding box center [191, 342] width 10 height 10
select select "40087"
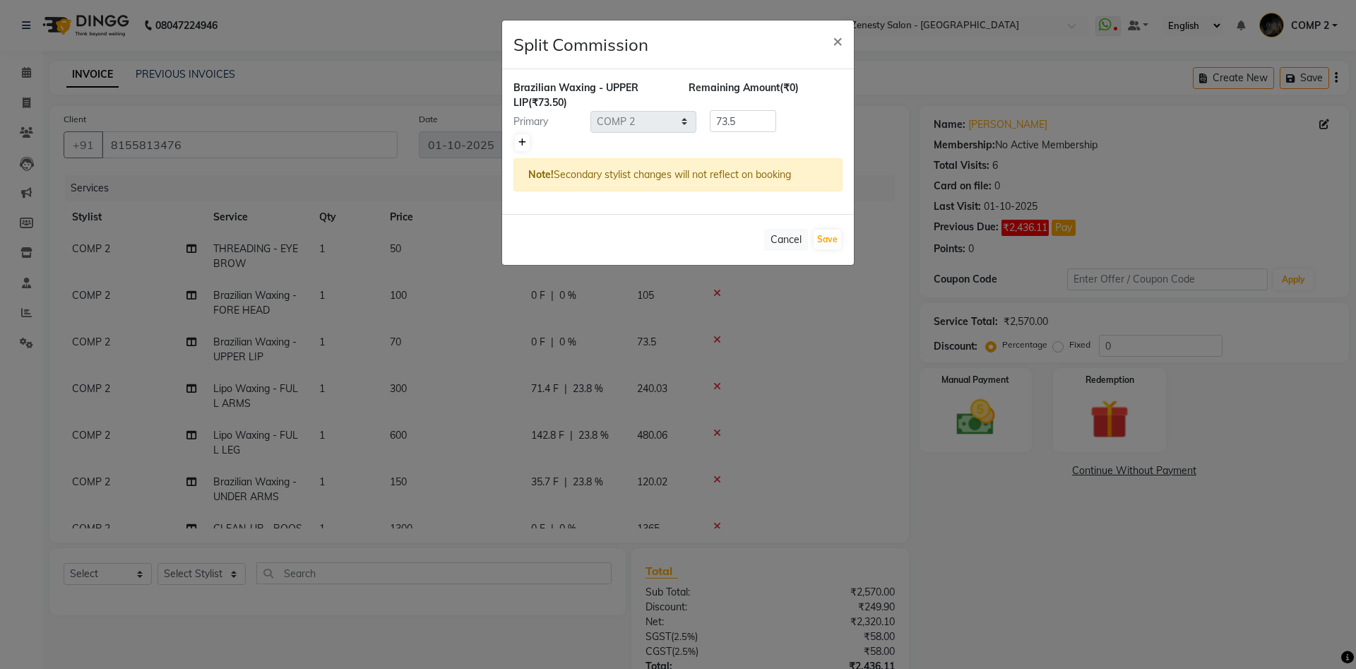
click at [523, 147] on link at bounding box center [522, 142] width 15 height 17
type input "36.75"
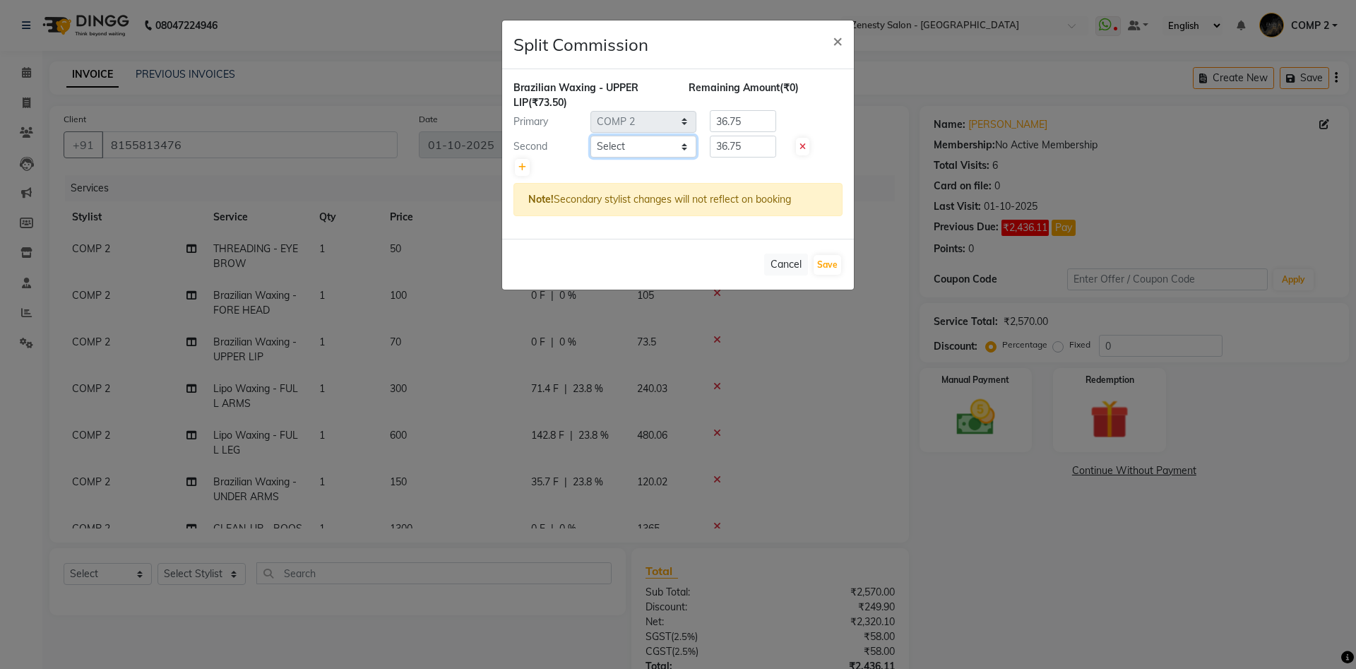
click at [591, 136] on select "Select Aanand Aarti Aashik Aesha Arsh Khalifa Ayan COMP 1 COMP 2 Darshan Dhara …" at bounding box center [644, 147] width 106 height 22
select select "71321"
click option "Kinjal" at bounding box center [0, 0] width 0 height 0
click at [651, 151] on select "Select Aanand Aarti Aashik Aesha Arsh Khalifa Ayan COMP 1 COMP 2 Darshan Dhara …" at bounding box center [644, 147] width 106 height 22
drag, startPoint x: 747, startPoint y: 147, endPoint x: 647, endPoint y: 147, distance: 100.3
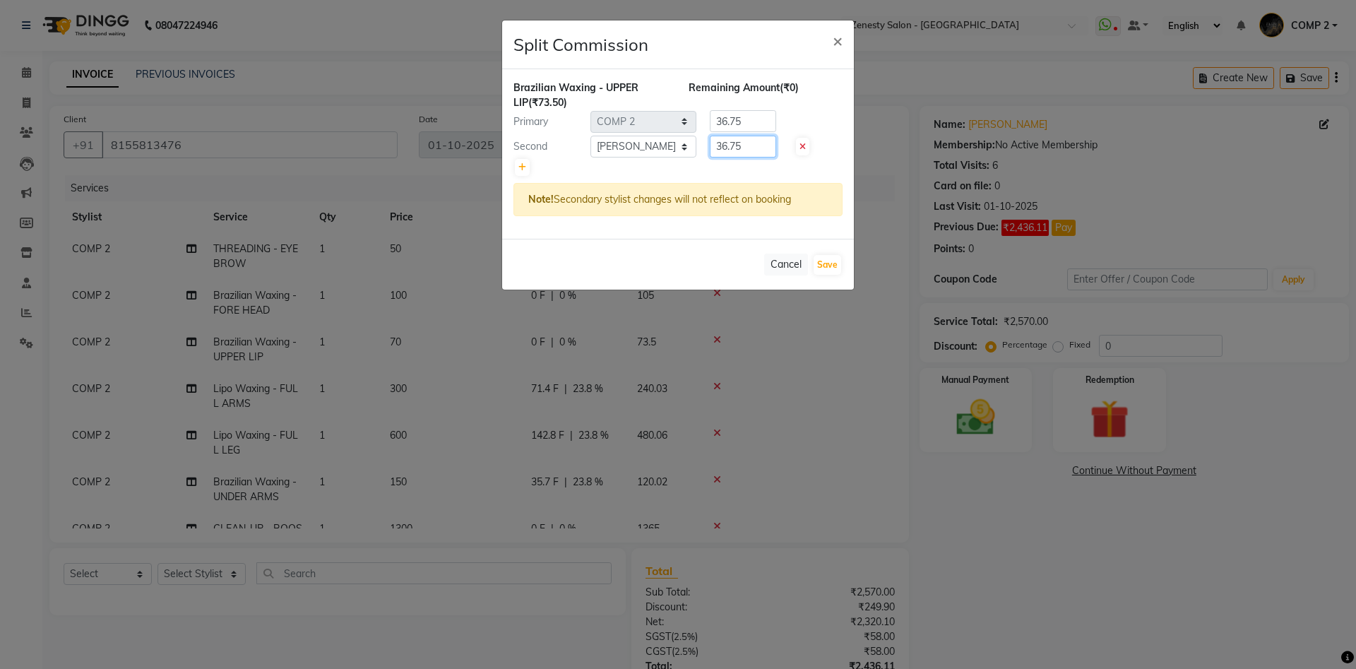
click at [710, 147] on input "36.75" at bounding box center [743, 147] width 66 height 22
type input "0"
drag, startPoint x: 647, startPoint y: 129, endPoint x: 637, endPoint y: 129, distance: 9.9
click at [710, 129] on input "36.75" at bounding box center [743, 121] width 66 height 22
type input "73.5"
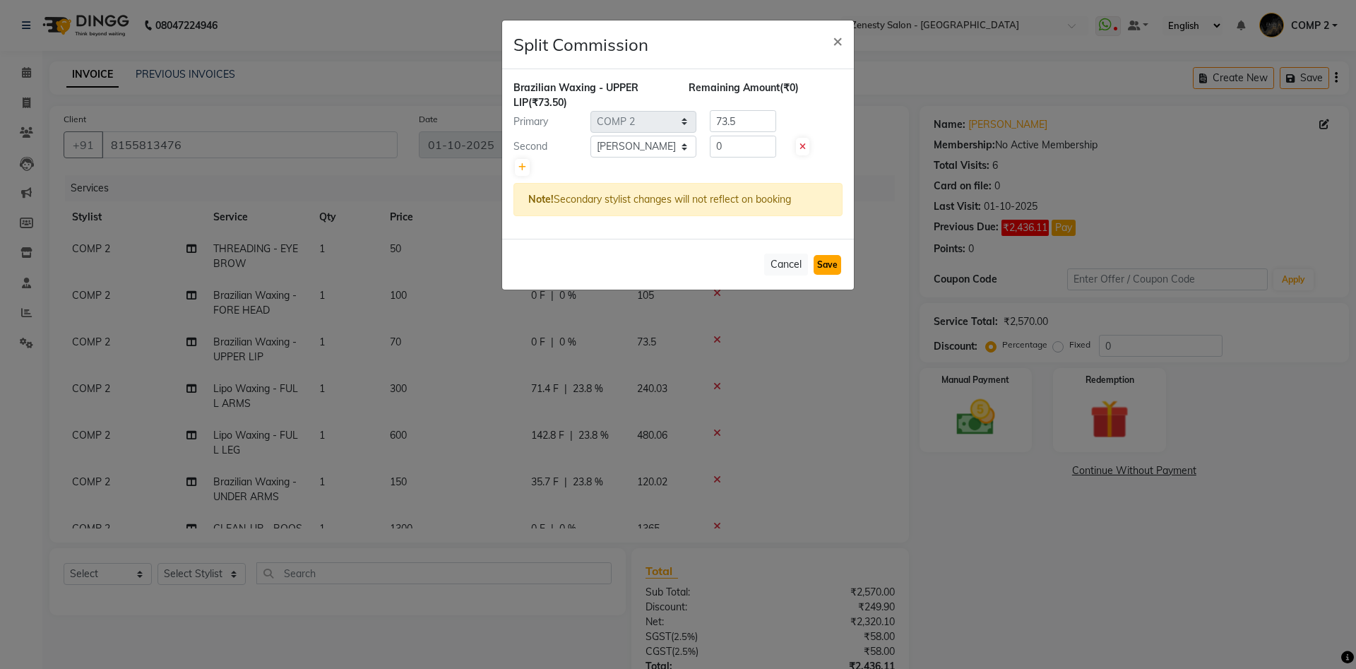
click at [827, 262] on button "Save" at bounding box center [828, 265] width 28 height 20
select select "Select"
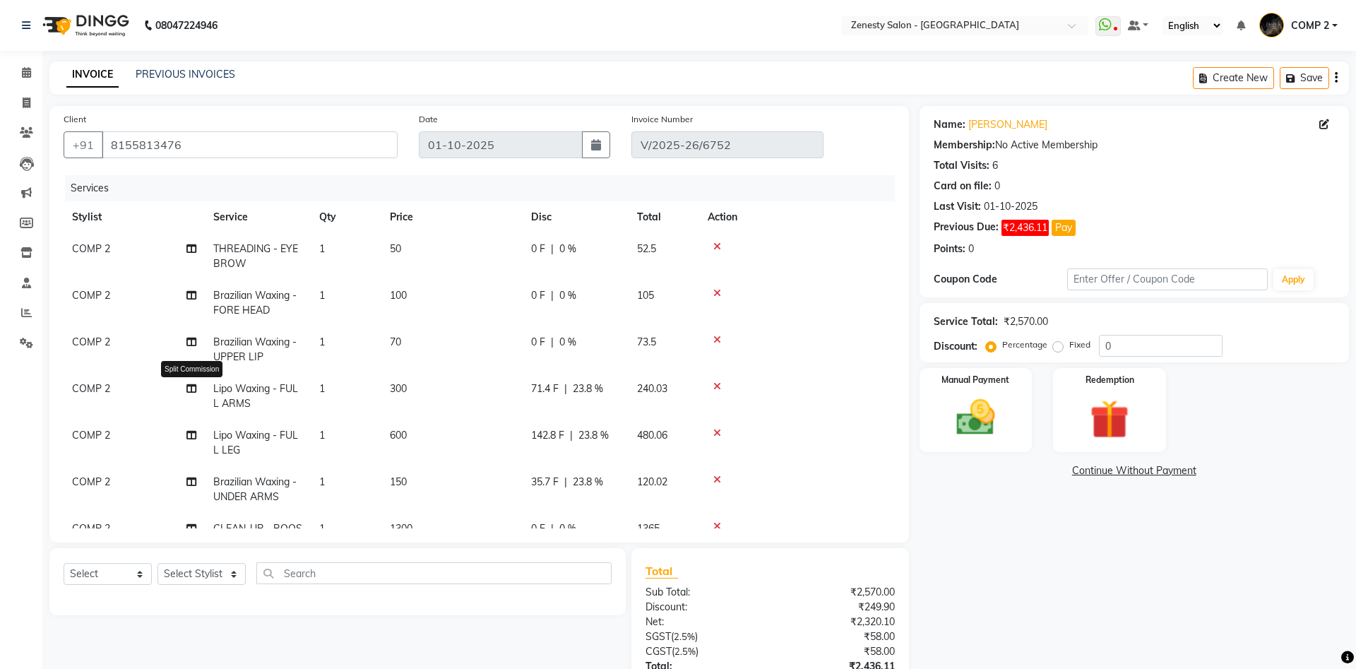
click at [189, 385] on icon at bounding box center [191, 389] width 10 height 10
select select "40087"
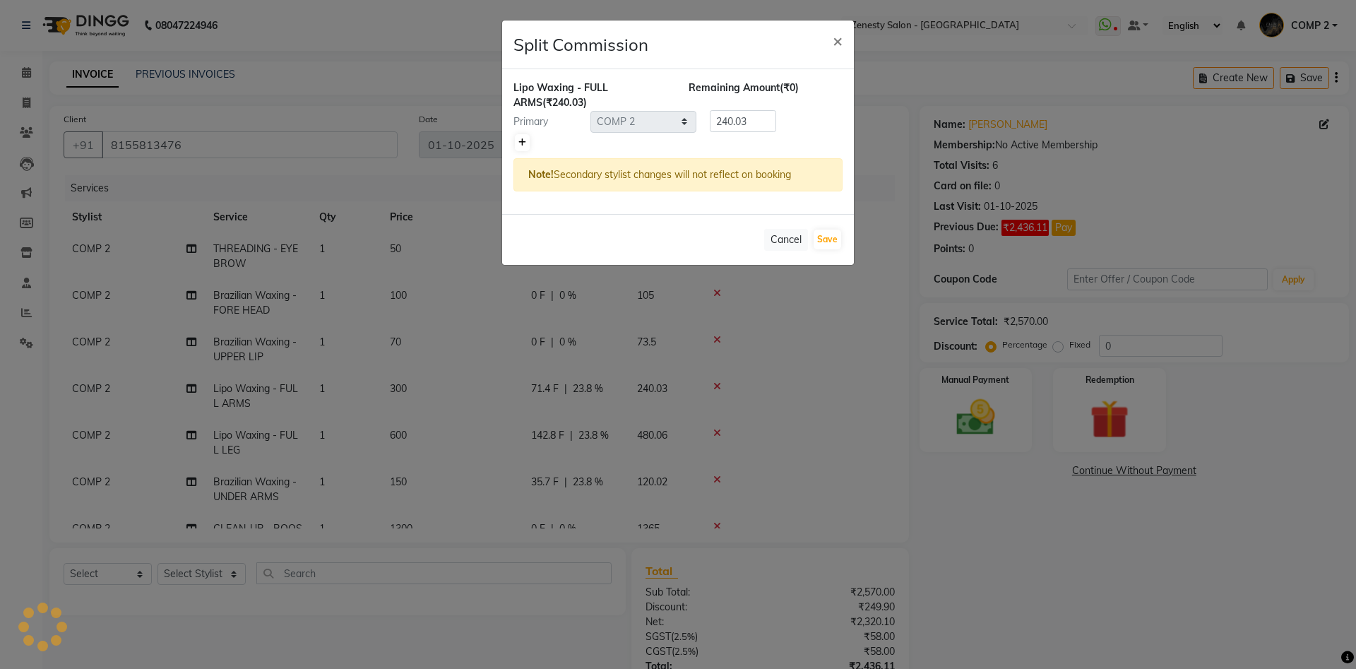
click at [521, 143] on icon at bounding box center [522, 142] width 8 height 8
type input "120.02"
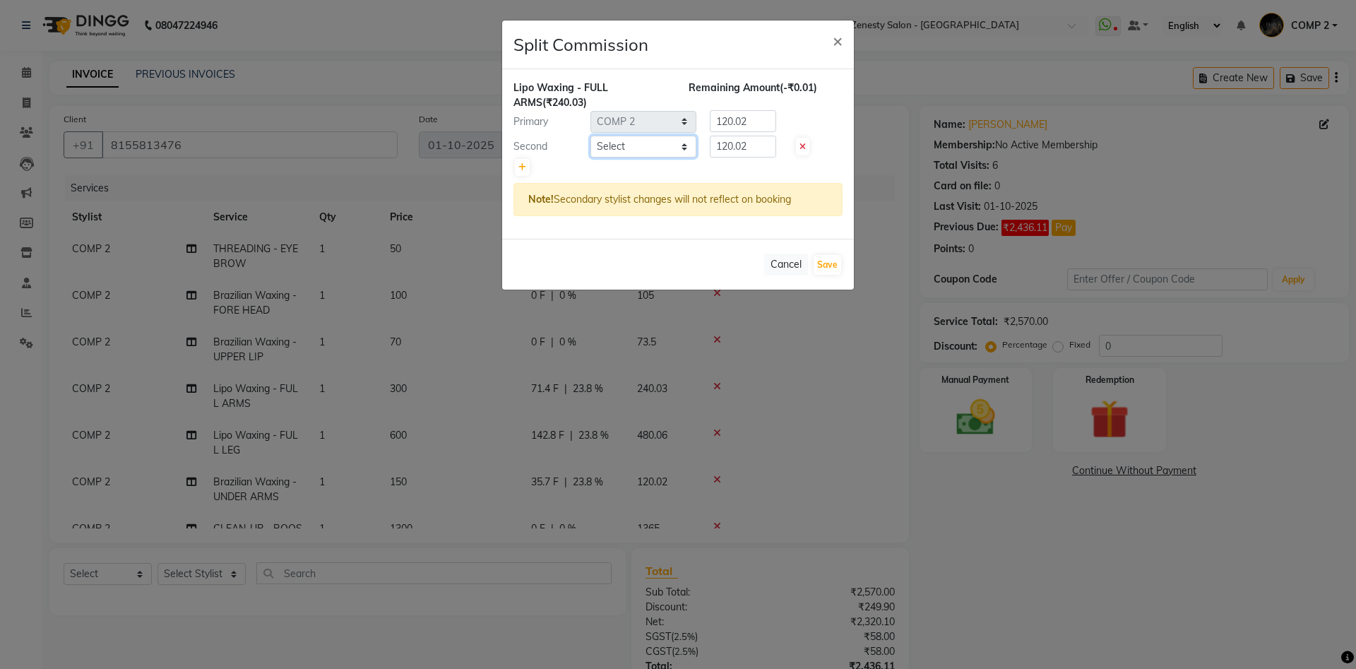
click at [591, 136] on select "Select Aanand Aarti Aashik Aesha Arsh Khalifa Ayan COMP 1 COMP 2 Darshan Dhara …" at bounding box center [644, 147] width 106 height 22
select select "71321"
click option "Kinjal" at bounding box center [0, 0] width 0 height 0
click at [620, 153] on select "Select Aanand Aarti Aashik Aesha Arsh Khalifa Ayan COMP 1 COMP 2 Darshan Dhara …" at bounding box center [644, 147] width 106 height 22
drag, startPoint x: 753, startPoint y: 148, endPoint x: 594, endPoint y: 148, distance: 158.9
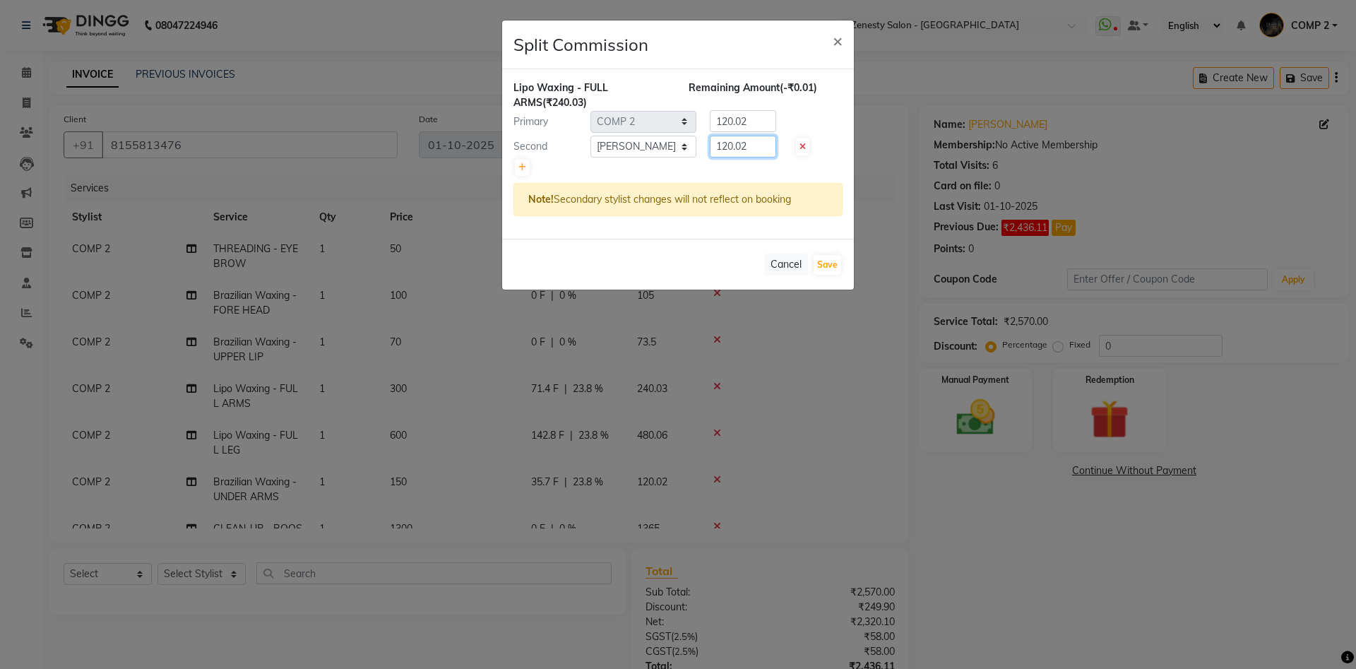
click at [710, 148] on input "120.02" at bounding box center [743, 147] width 66 height 22
type input "0"
drag, startPoint x: 753, startPoint y: 126, endPoint x: 619, endPoint y: 126, distance: 134.2
click at [710, 126] on input "120.02" at bounding box center [743, 121] width 66 height 22
type input "240.03"
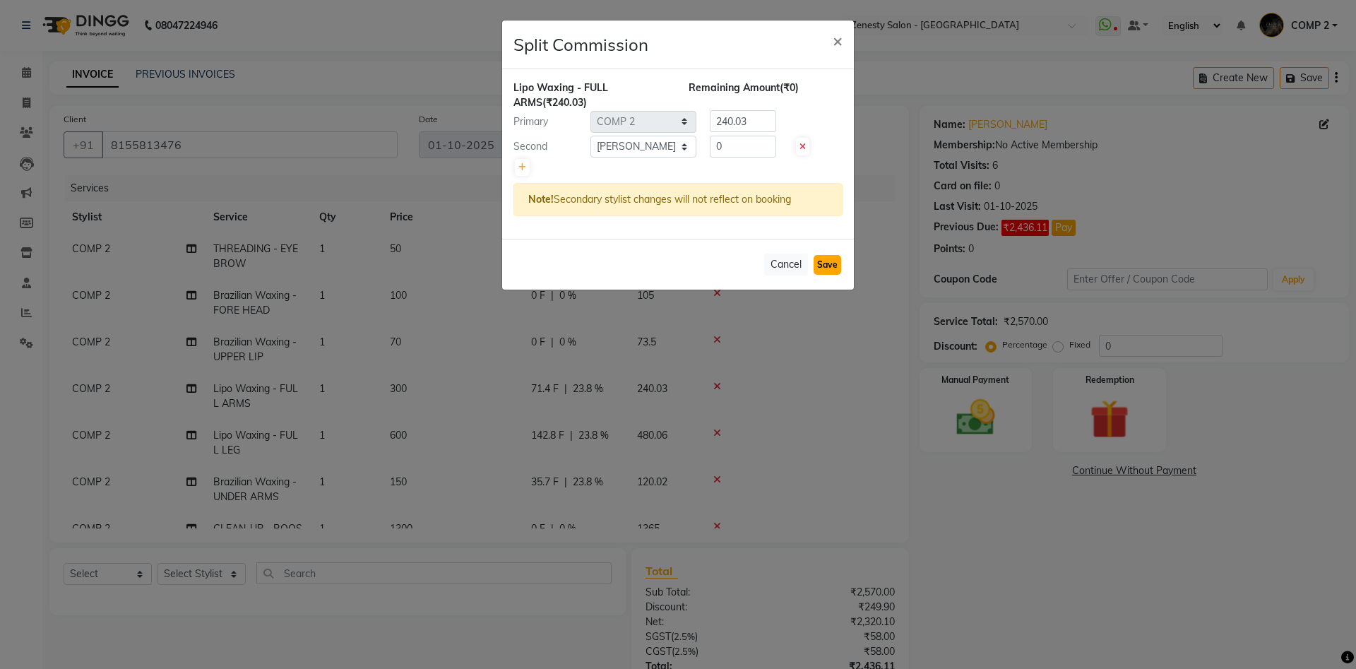
click at [825, 259] on button "Save" at bounding box center [828, 265] width 28 height 20
select select "Select"
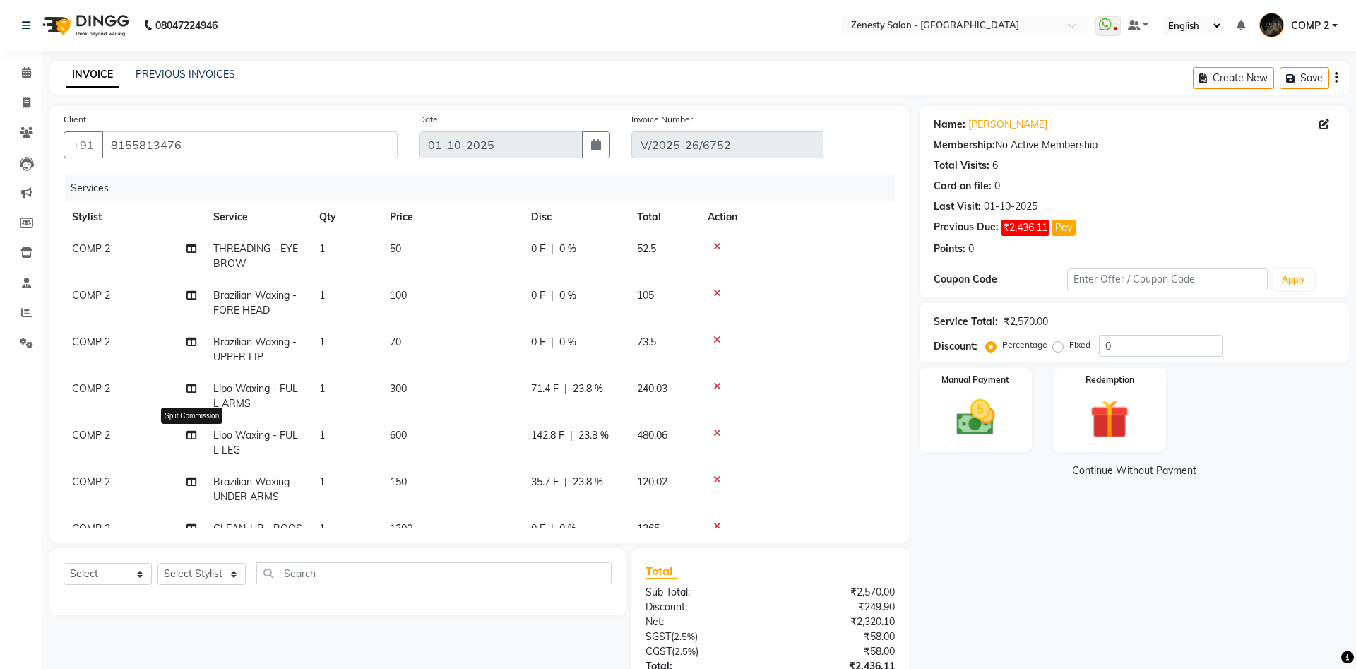
click at [191, 438] on icon at bounding box center [191, 435] width 10 height 10
select select "40087"
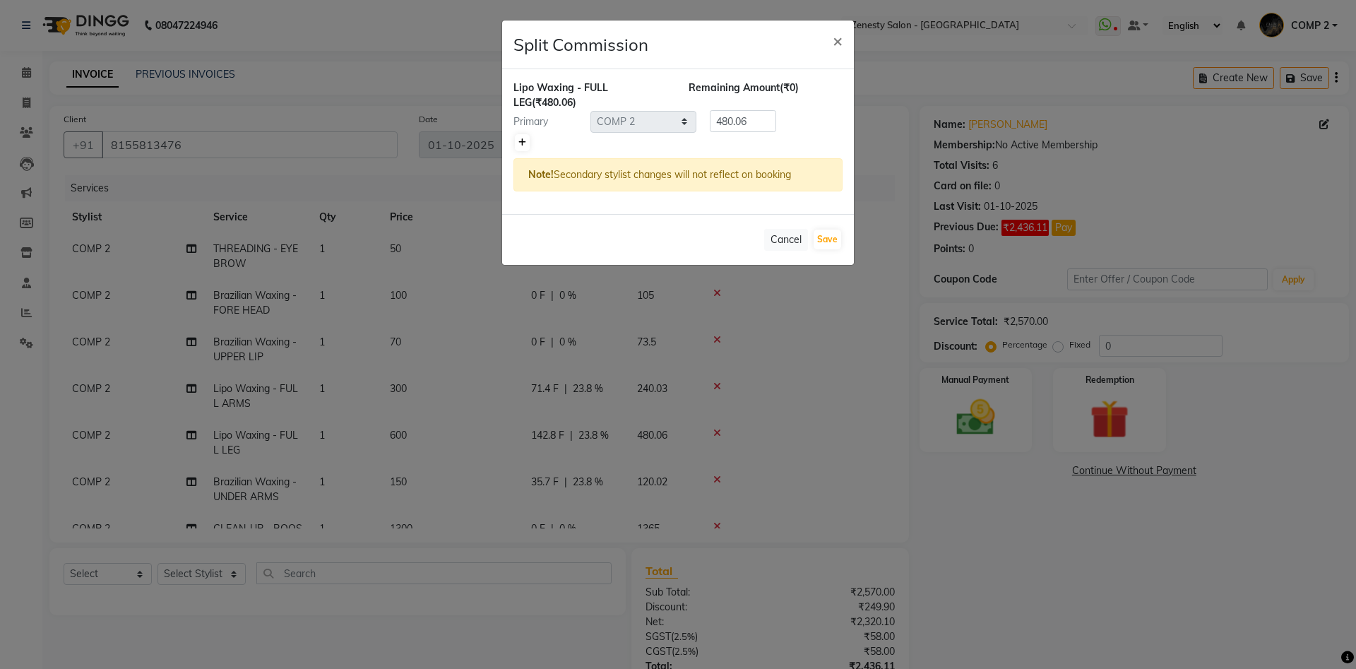
click at [524, 142] on icon at bounding box center [522, 142] width 8 height 8
type input "240.03"
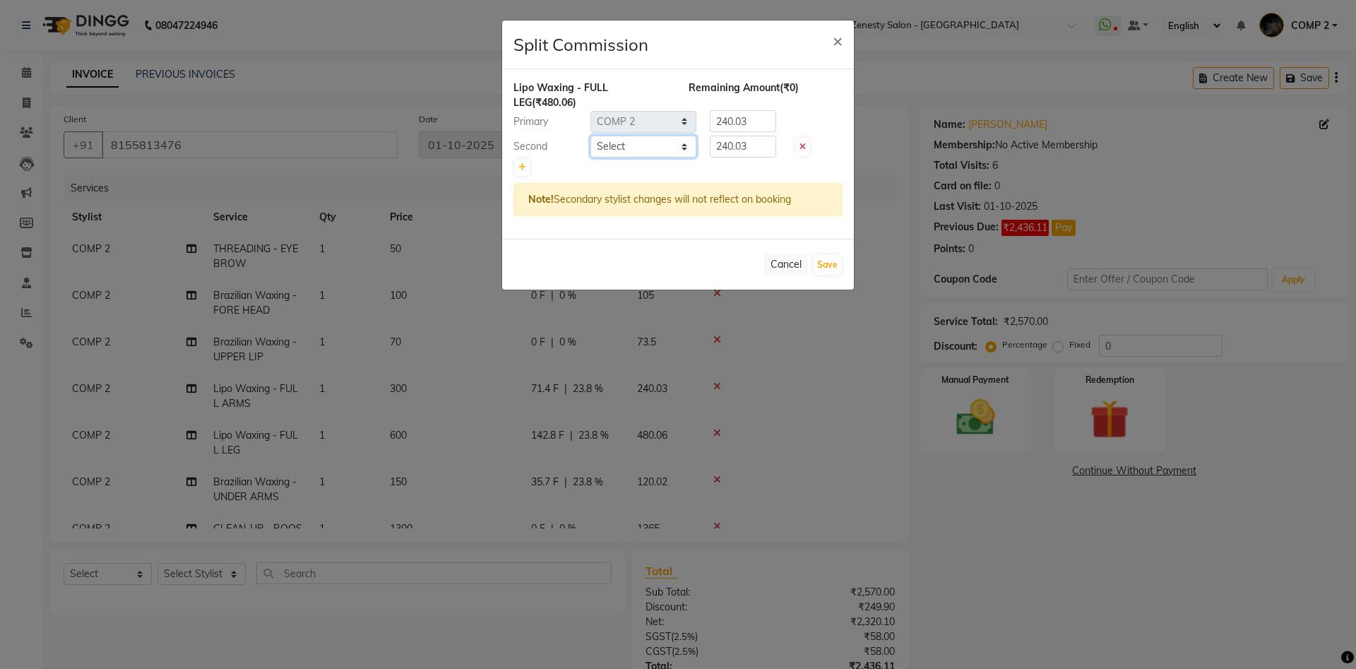
click at [591, 136] on select "Select Aanand Aarti Aashik Aesha Arsh Khalifa Ayan COMP 1 COMP 2 Darshan Dhara …" at bounding box center [644, 147] width 106 height 22
select select "71321"
click option "Kinjal" at bounding box center [0, 0] width 0 height 0
click at [651, 142] on select "Select Aanand Aarti Aashik Aesha Arsh Khalifa Ayan COMP 1 COMP 2 Darshan Dhara …" at bounding box center [644, 147] width 106 height 22
drag, startPoint x: 751, startPoint y: 145, endPoint x: 659, endPoint y: 155, distance: 92.4
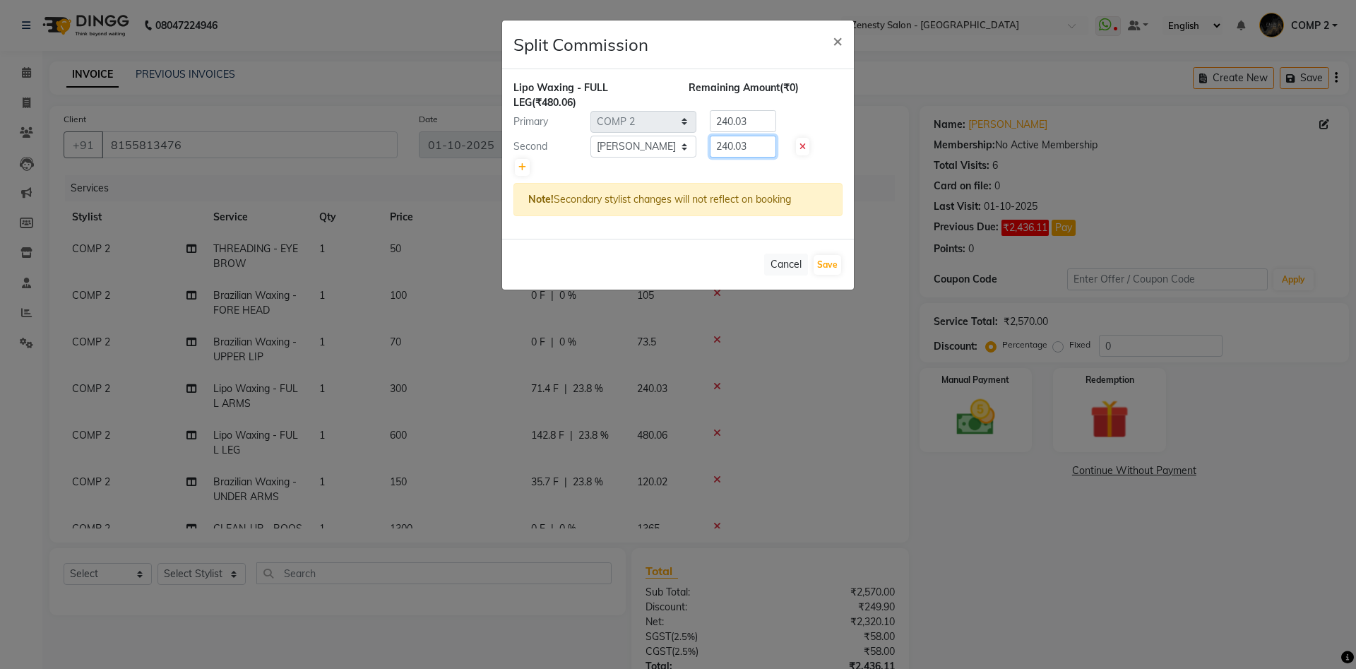
click at [710, 155] on input "240.03" at bounding box center [743, 147] width 66 height 22
type input "0"
drag, startPoint x: 753, startPoint y: 123, endPoint x: 634, endPoint y: 129, distance: 119.5
click at [710, 129] on input "240.03" at bounding box center [743, 121] width 66 height 22
type input "480.06"
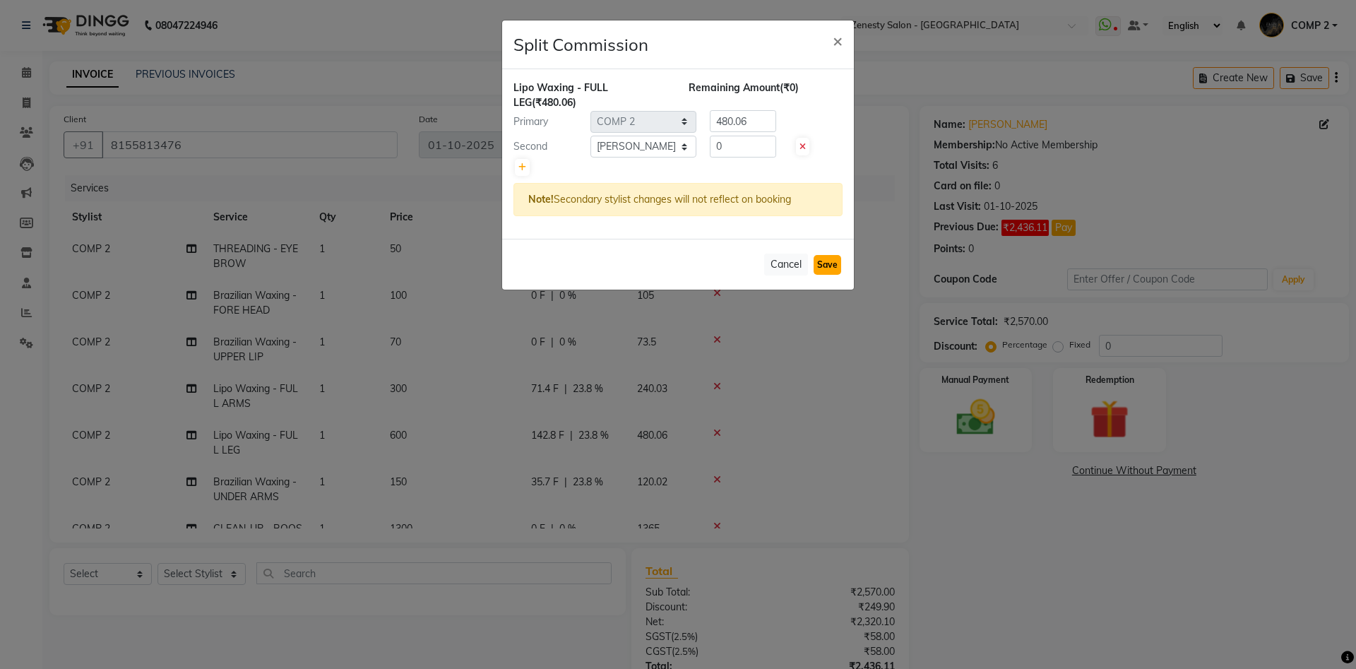
click at [828, 263] on button "Save" at bounding box center [828, 265] width 28 height 20
select select "Select"
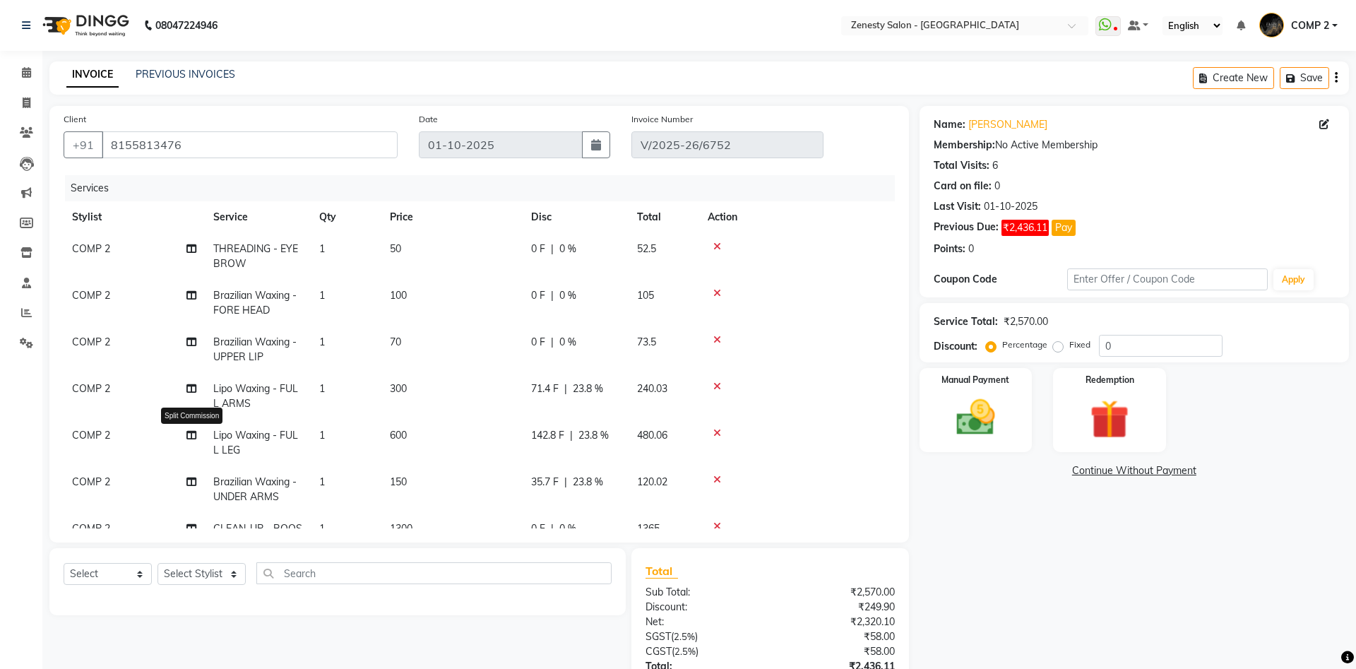
click at [191, 437] on icon at bounding box center [191, 435] width 10 height 10
select select "40087"
select select "71321"
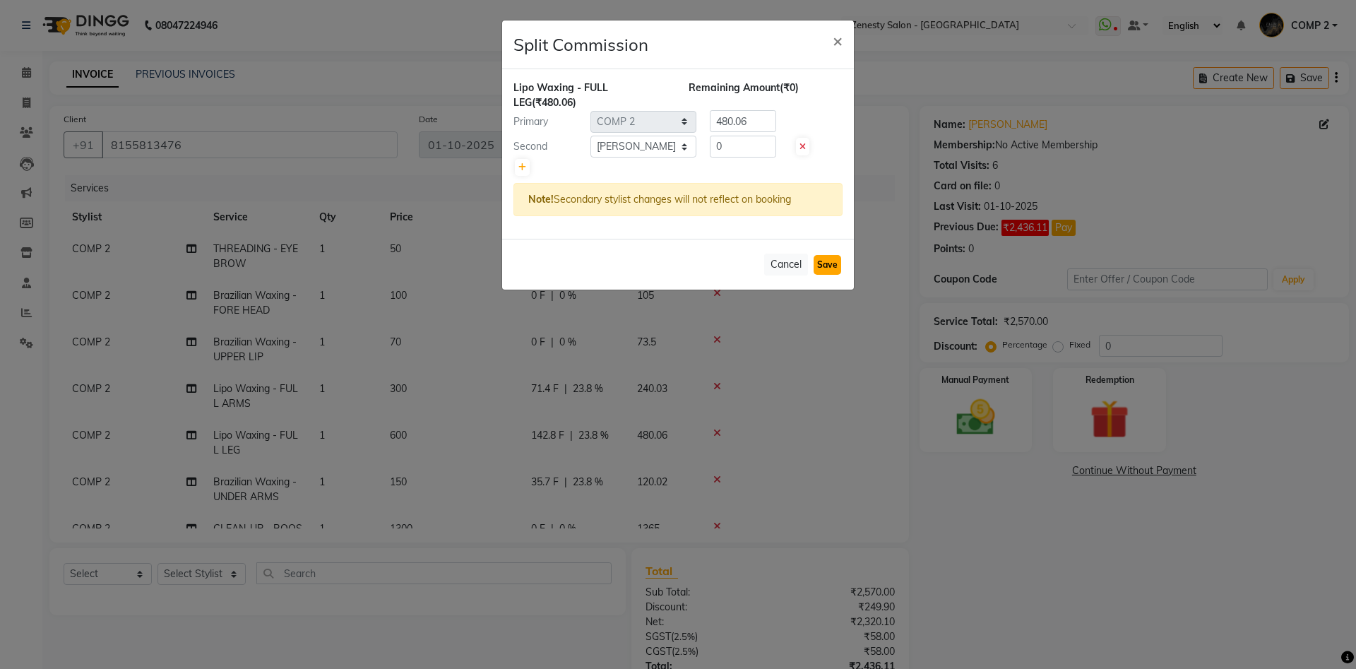
click at [824, 268] on button "Save" at bounding box center [828, 265] width 28 height 20
select select "Select"
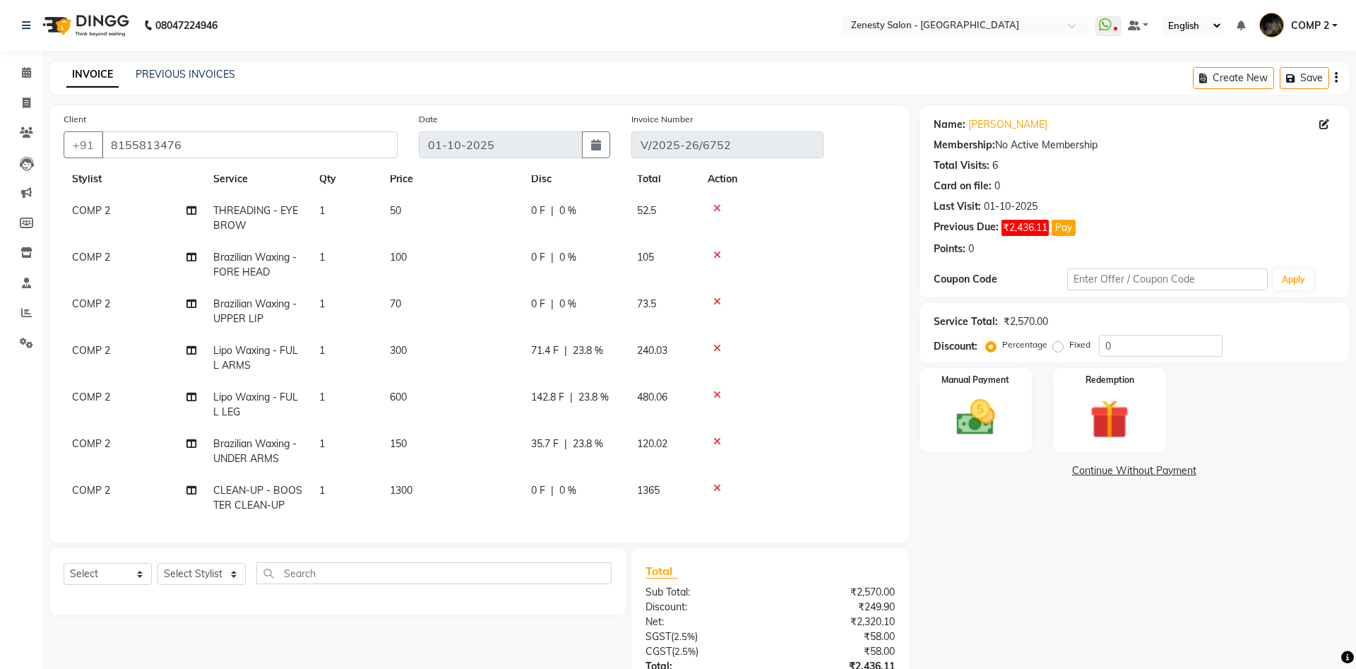
scroll to position [42, 0]
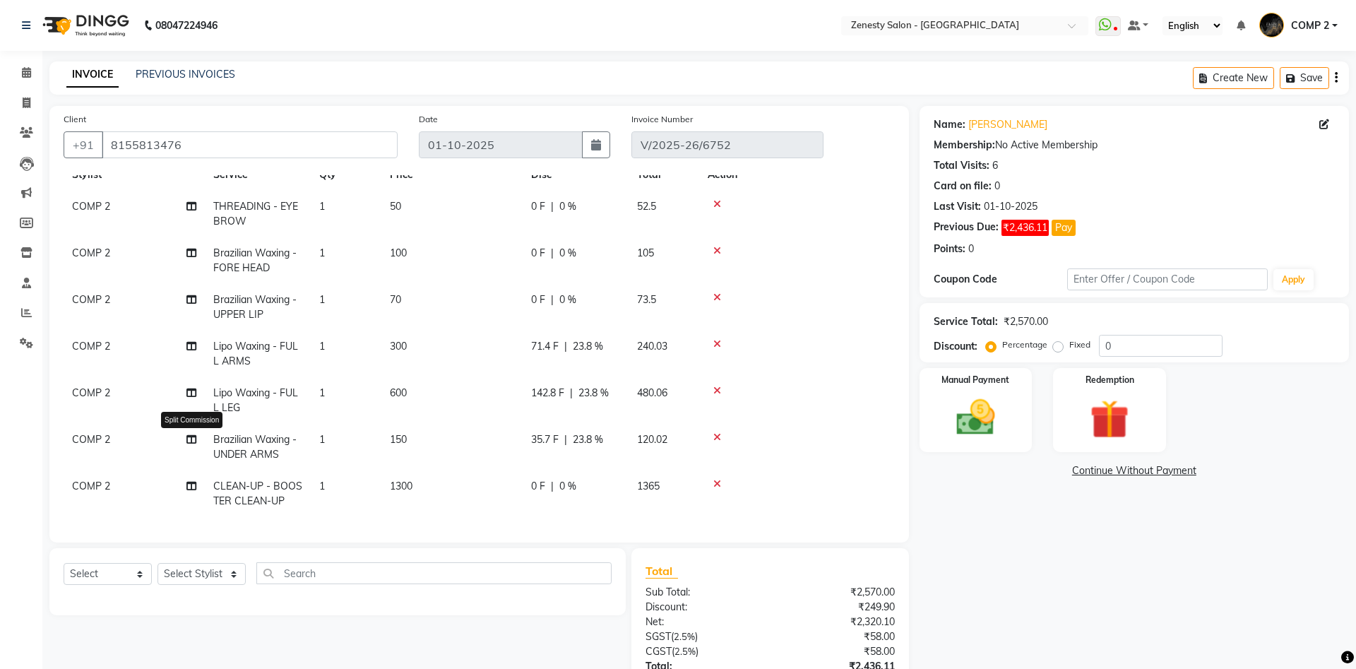
click at [191, 442] on icon at bounding box center [191, 439] width 10 height 10
select select "40087"
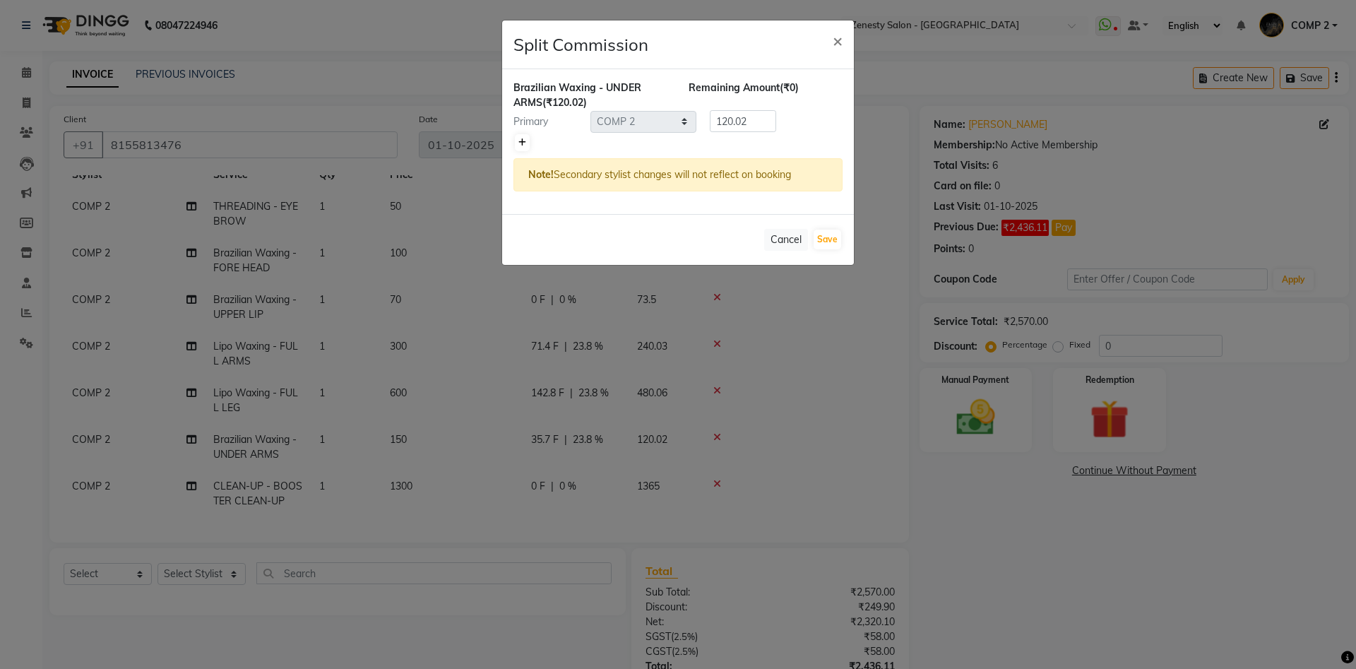
click at [522, 138] on icon at bounding box center [522, 142] width 8 height 8
type input "60.01"
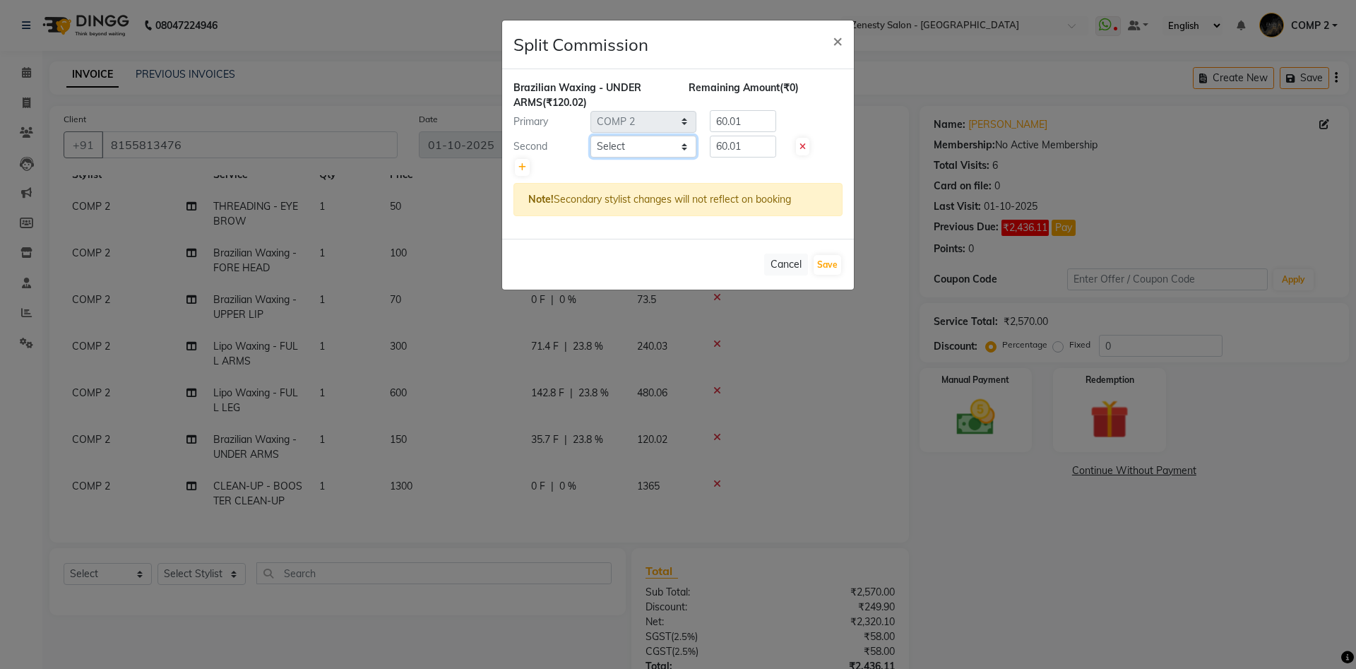
click at [591, 136] on select "Select Aanand Aarti Aashik Aesha Arsh Khalifa Ayan COMP 1 COMP 2 Darshan Dhara …" at bounding box center [644, 147] width 106 height 22
select select "71321"
click option "Kinjal" at bounding box center [0, 0] width 0 height 0
click at [647, 149] on select "Select Aanand Aarti Aashik Aesha Arsh Khalifa Ayan COMP 1 COMP 2 Darshan Dhara …" at bounding box center [644, 147] width 106 height 22
drag, startPoint x: 754, startPoint y: 150, endPoint x: 606, endPoint y: 153, distance: 148.4
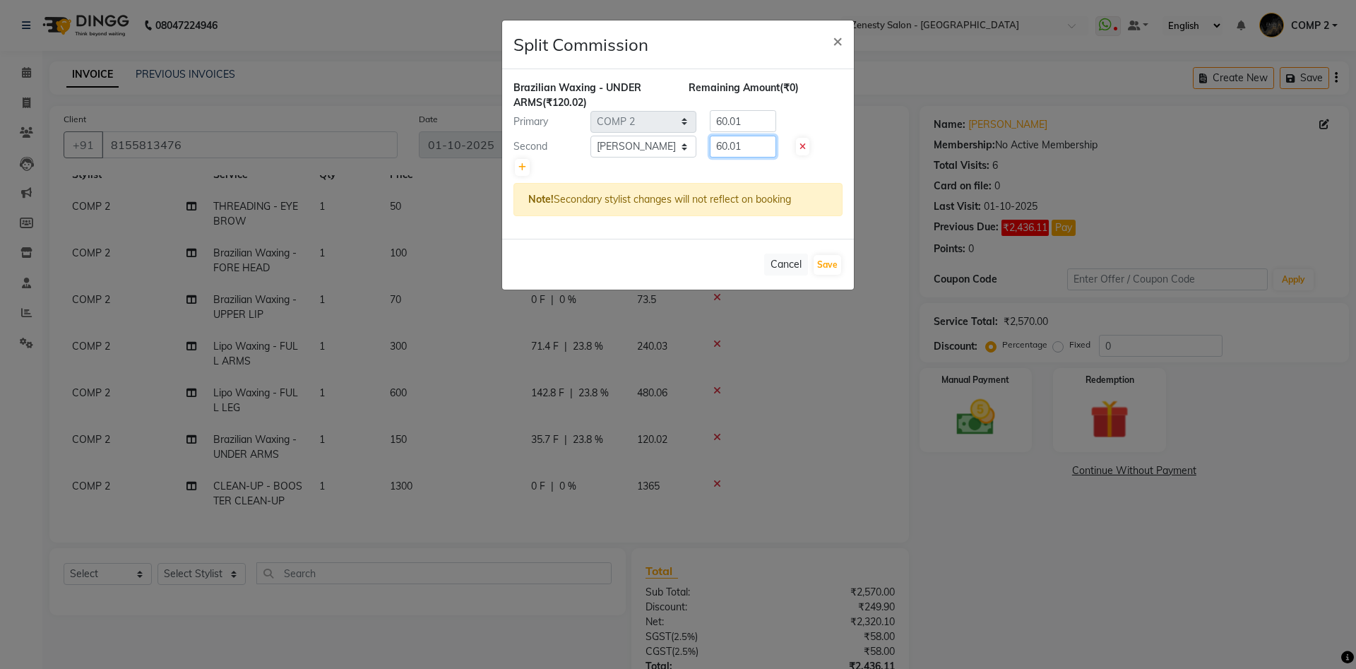
click at [710, 153] on input "60.01" at bounding box center [743, 147] width 66 height 22
type input "0"
drag, startPoint x: 747, startPoint y: 114, endPoint x: 605, endPoint y: 112, distance: 142.0
click at [710, 112] on input "60.01" at bounding box center [743, 121] width 66 height 22
type input "120.02"
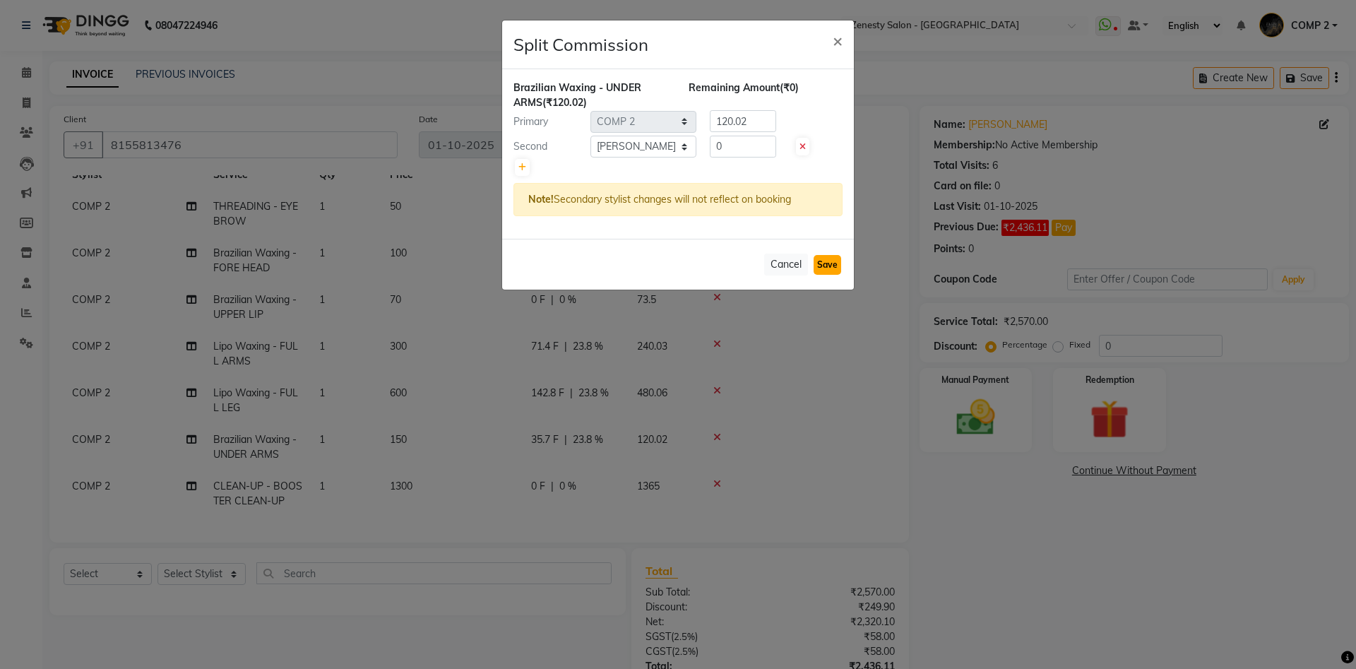
click at [824, 263] on button "Save" at bounding box center [828, 265] width 28 height 20
select select "Select"
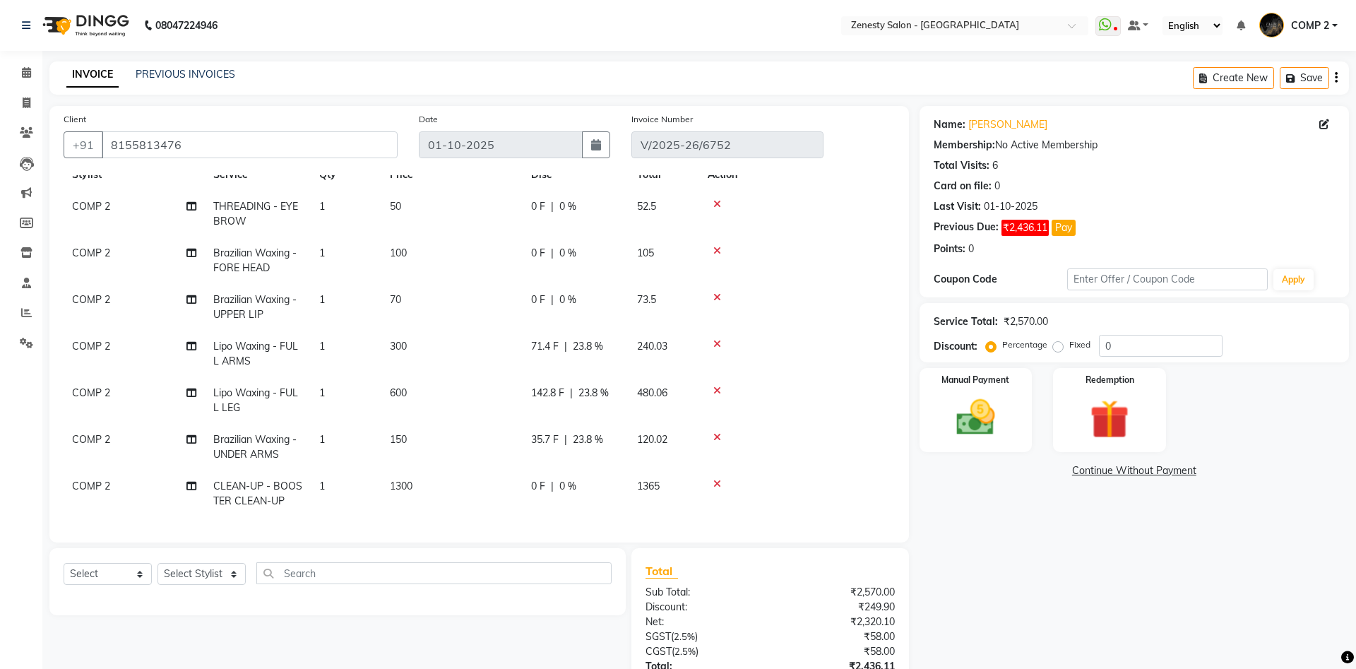
click at [186, 392] on td "COMP 2 Split Commission" at bounding box center [134, 400] width 141 height 47
select select "40087"
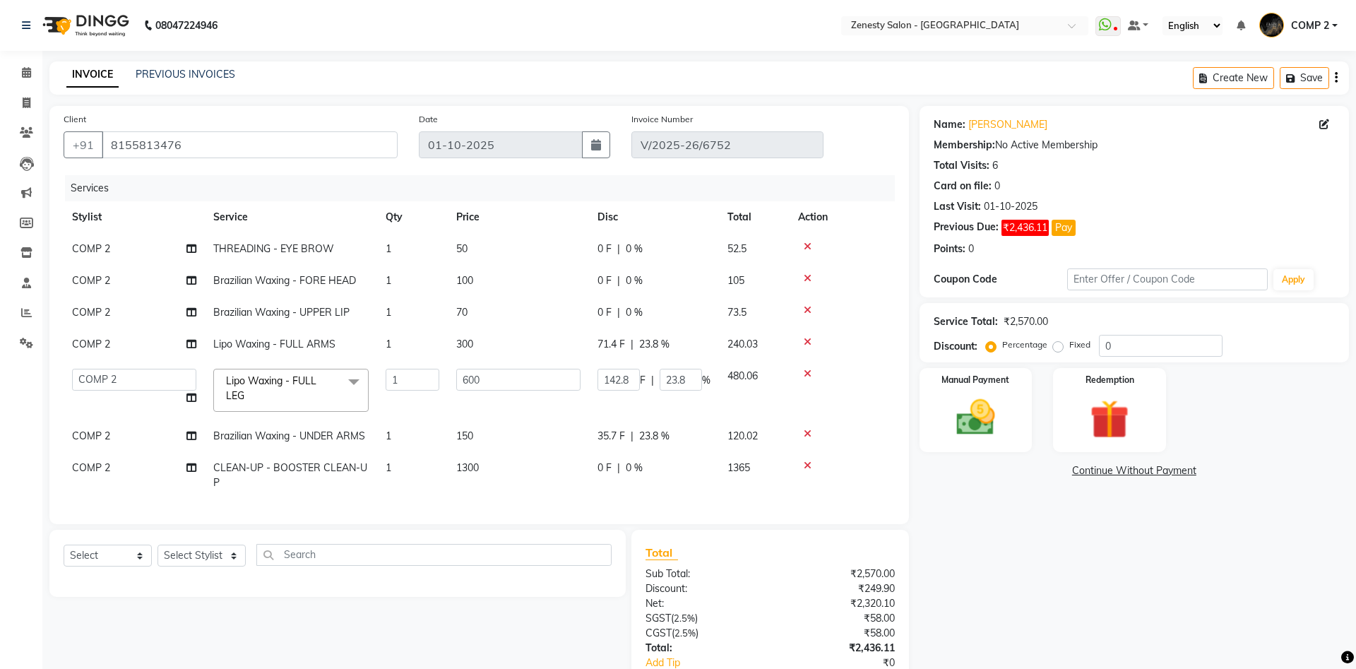
scroll to position [0, 0]
click at [194, 396] on icon at bounding box center [191, 398] width 10 height 10
select select "40087"
select select "71321"
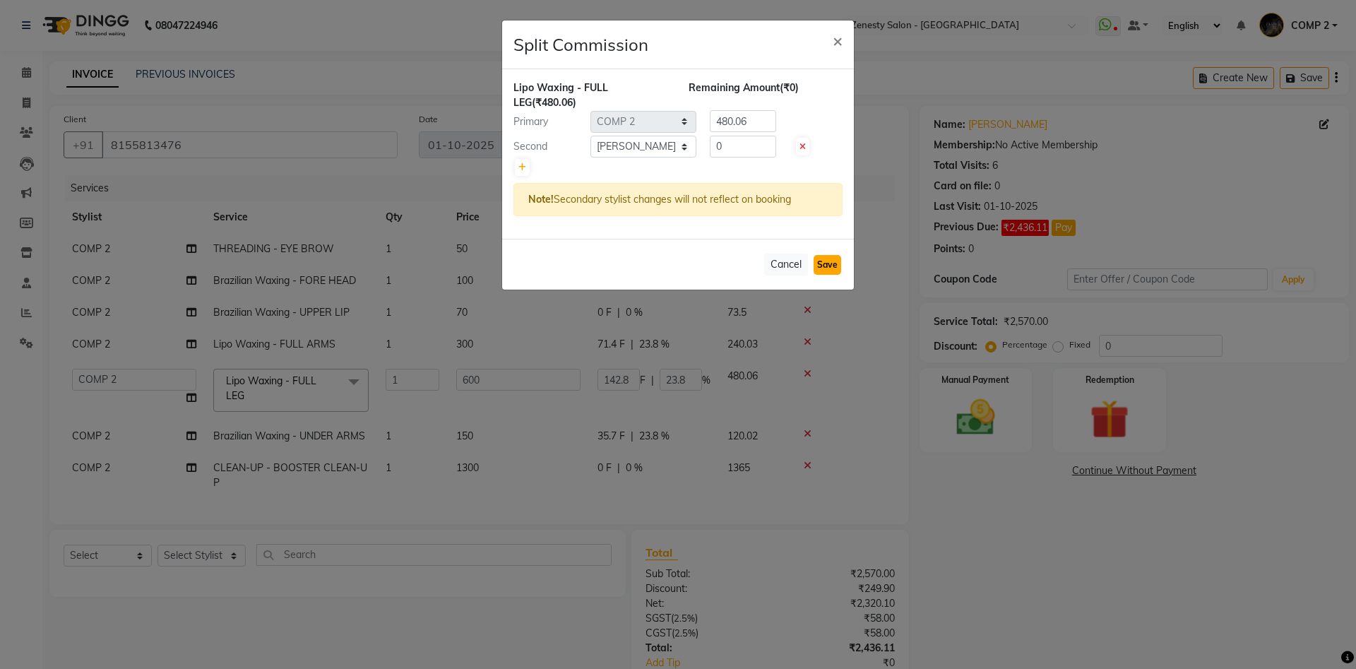
click at [832, 266] on button "Save" at bounding box center [828, 265] width 28 height 20
select select "Select"
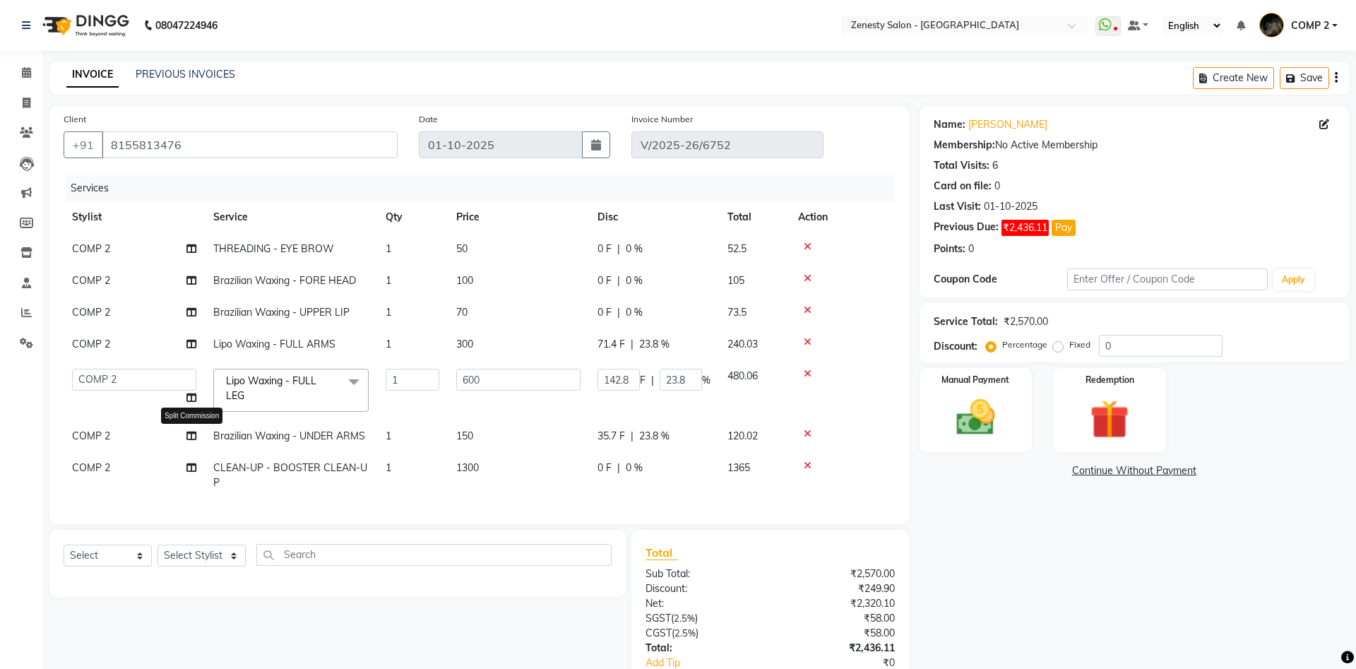
click at [187, 434] on icon at bounding box center [191, 436] width 10 height 10
select select "40087"
select select "71321"
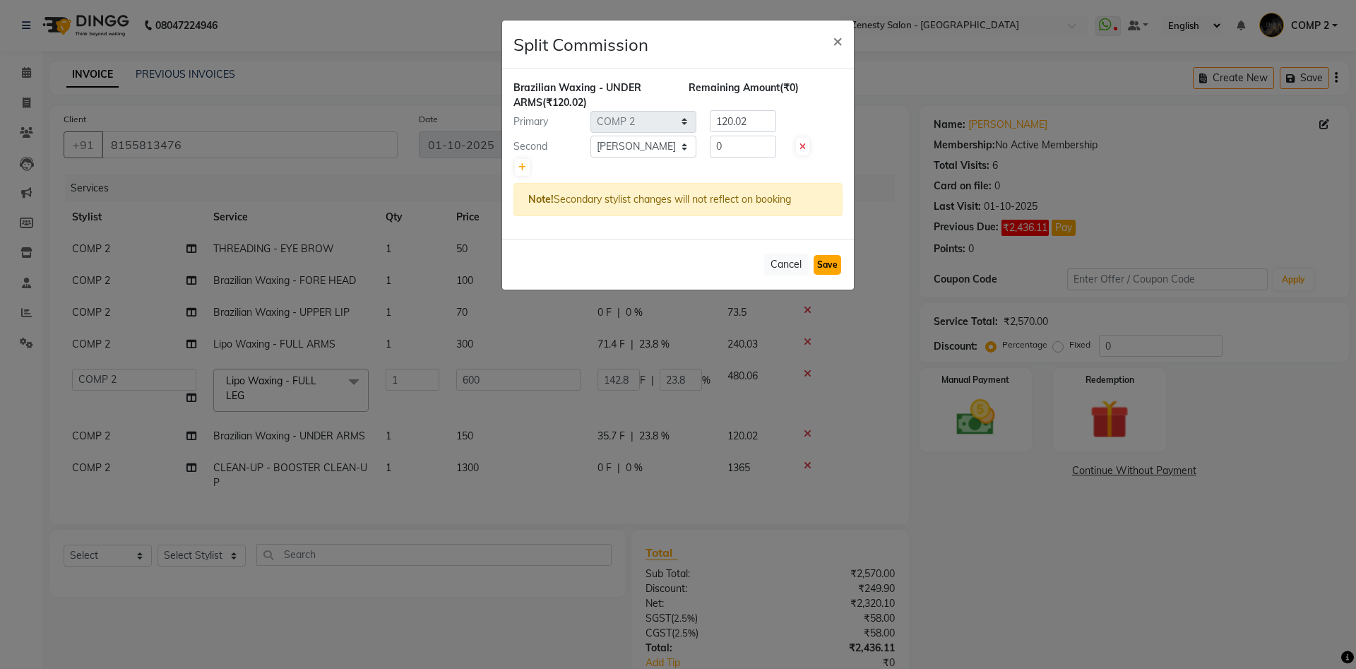
click at [833, 266] on button "Save" at bounding box center [828, 265] width 28 height 20
select select "Select"
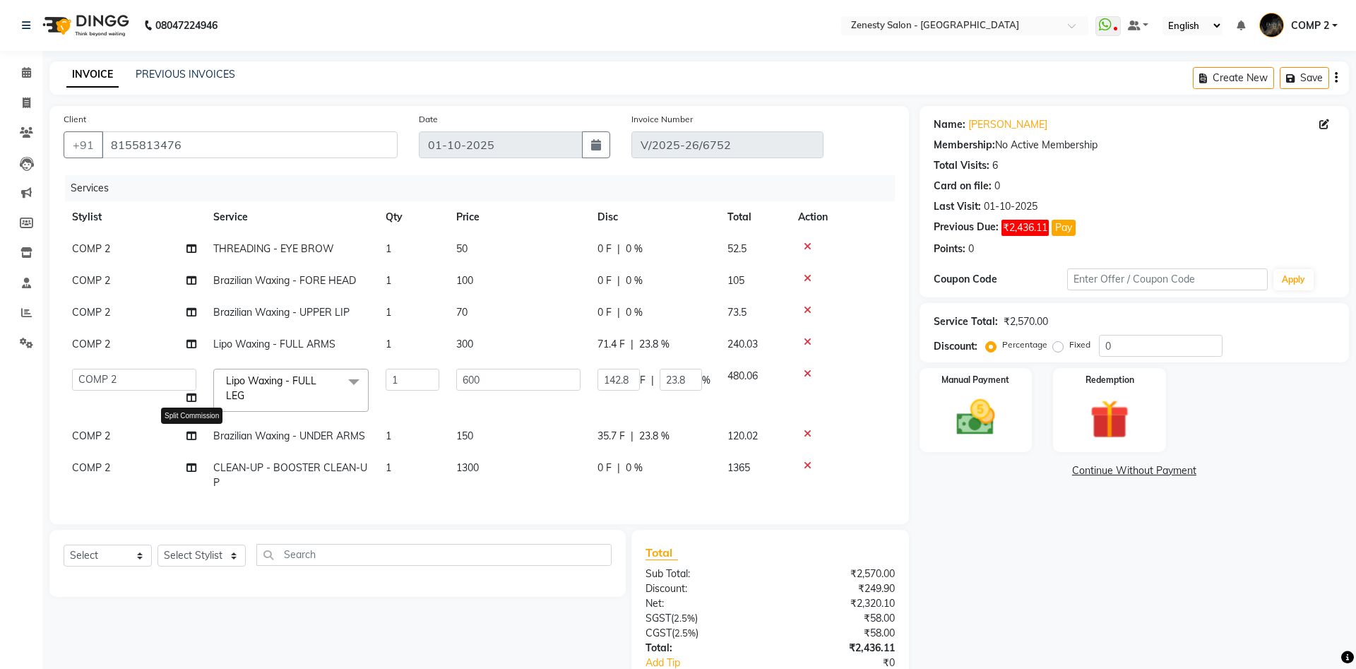
click at [194, 437] on icon at bounding box center [191, 436] width 10 height 10
select select "40087"
select select "71321"
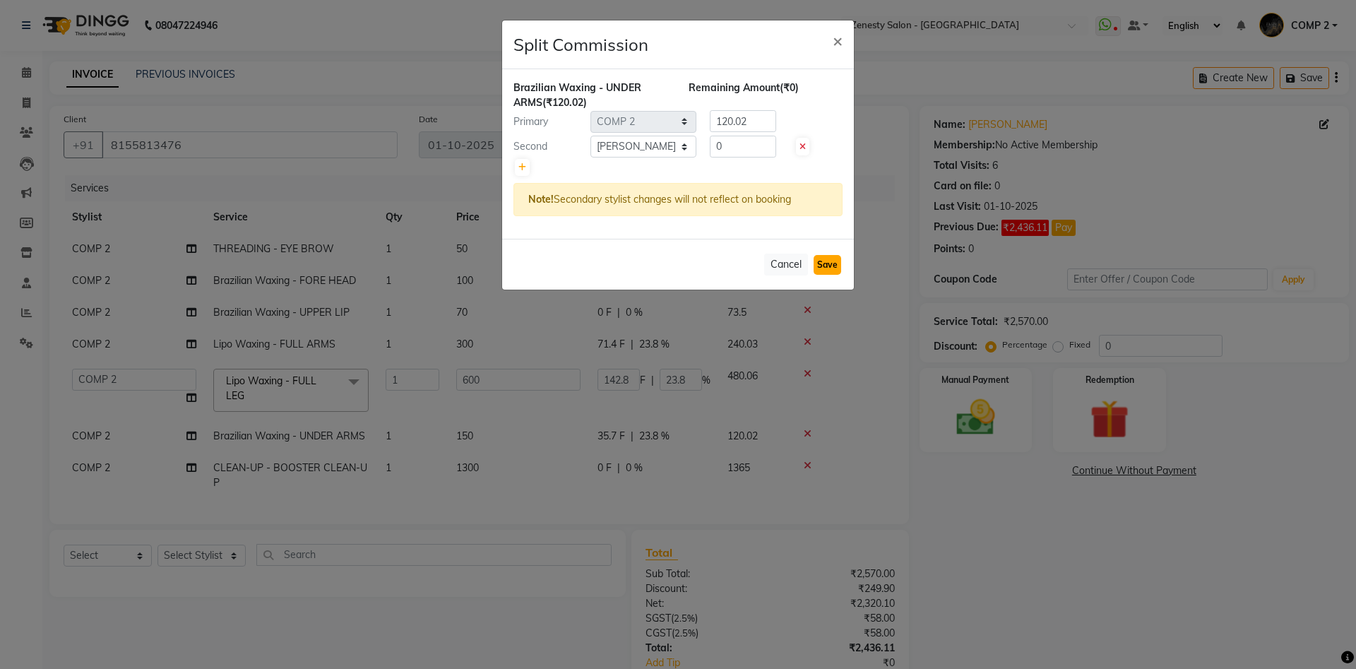
click at [834, 256] on button "Save" at bounding box center [828, 265] width 28 height 20
select select "Select"
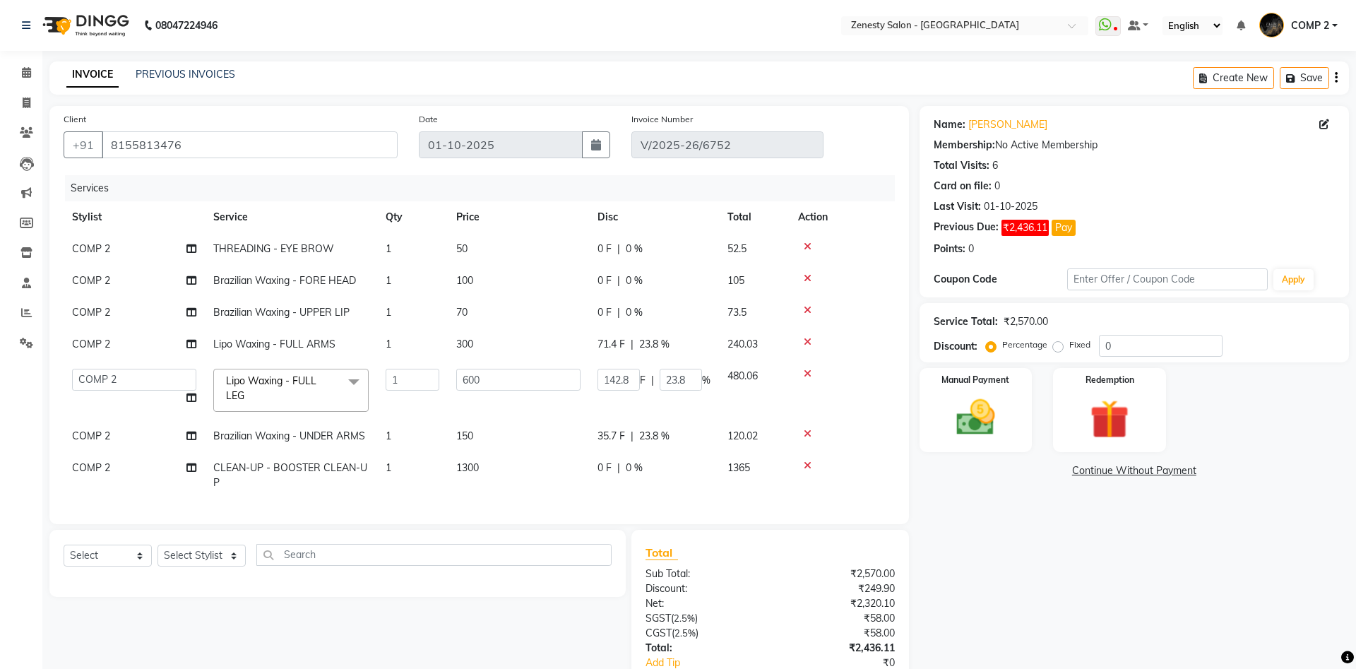
click at [186, 471] on td "COMP 2" at bounding box center [134, 475] width 141 height 47
select select "40087"
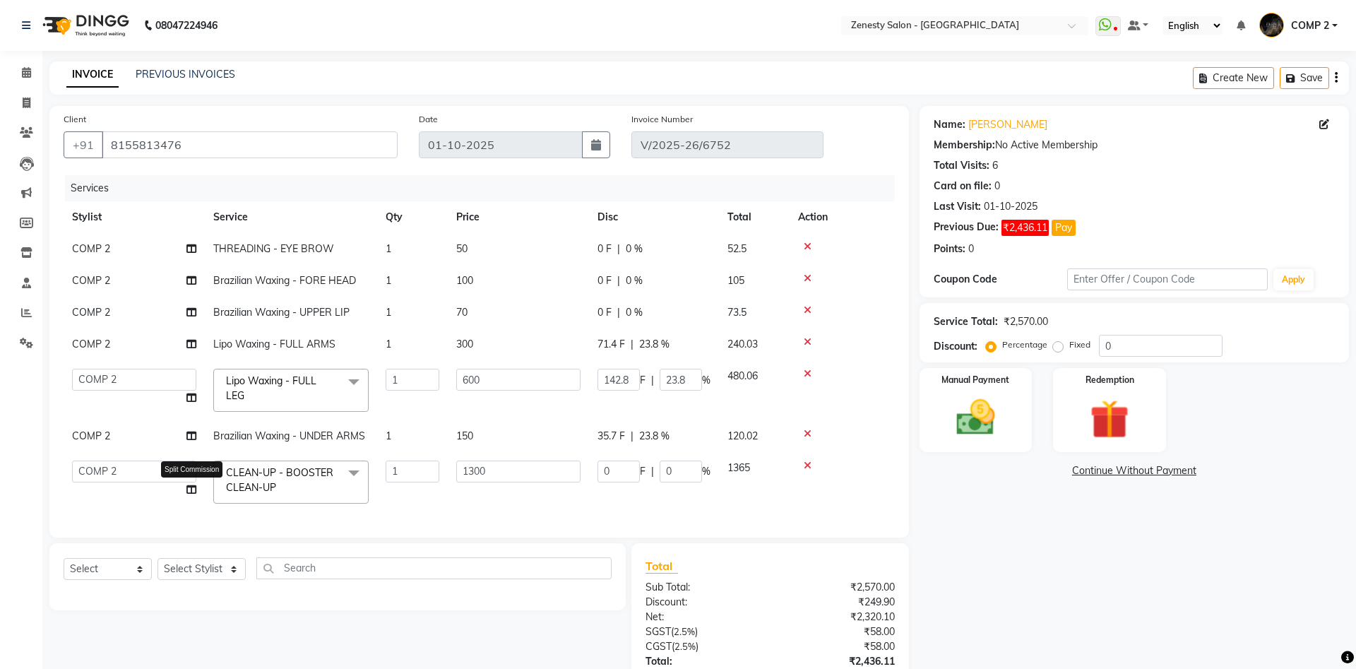
click at [194, 489] on icon at bounding box center [191, 490] width 10 height 10
select select "40087"
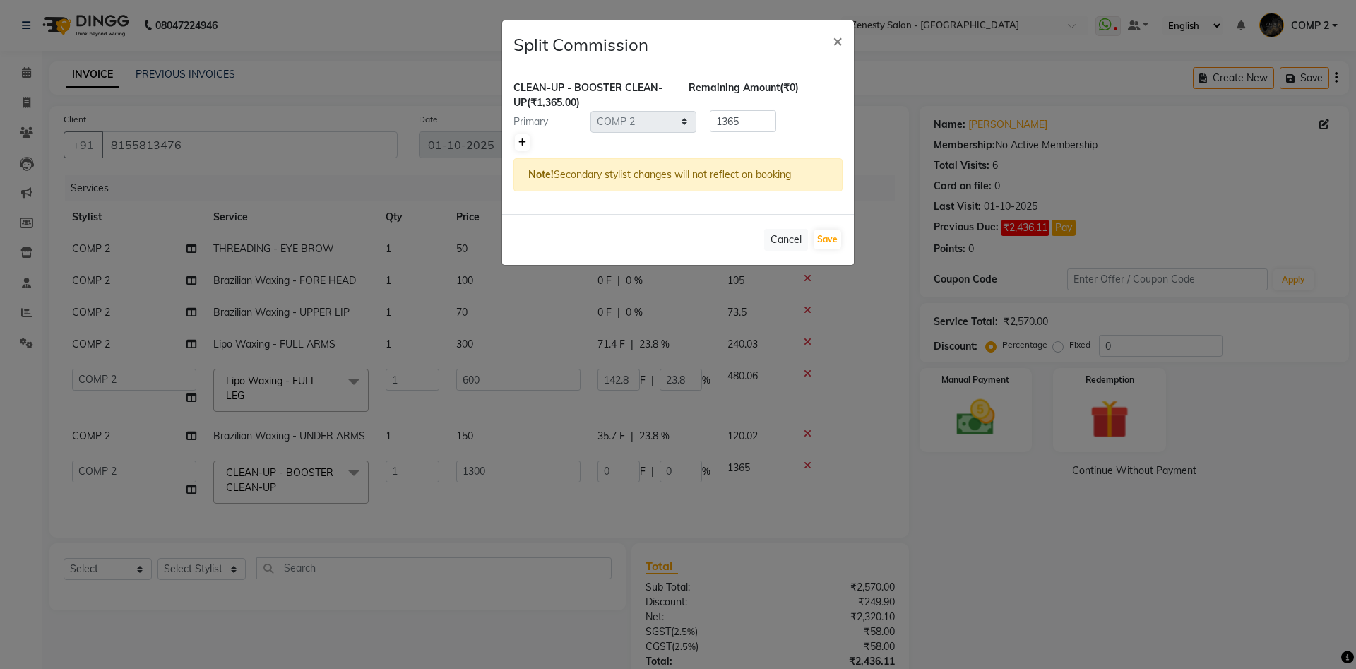
click at [523, 146] on icon at bounding box center [522, 142] width 8 height 8
type input "682.5"
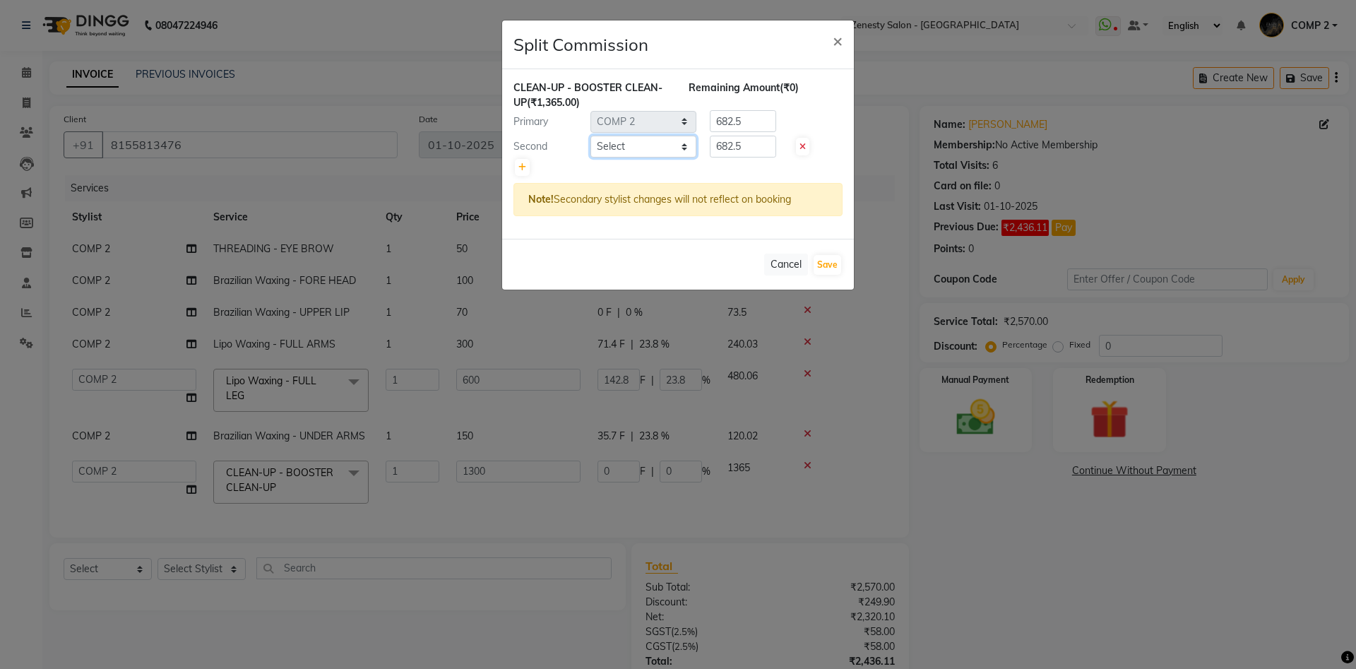
click at [591, 136] on select "Select [PERSON_NAME] [PERSON_NAME] [PERSON_NAME] Khalifa [PERSON_NAME] COMP 1 C…" at bounding box center [644, 147] width 106 height 22
select select "71321"
click option "[PERSON_NAME]" at bounding box center [0, 0] width 0 height 0
click at [665, 143] on select "Select [PERSON_NAME] [PERSON_NAME] [PERSON_NAME] Khalifa [PERSON_NAME] COMP 1 C…" at bounding box center [644, 147] width 106 height 22
drag, startPoint x: 751, startPoint y: 150, endPoint x: 646, endPoint y: 150, distance: 104.5
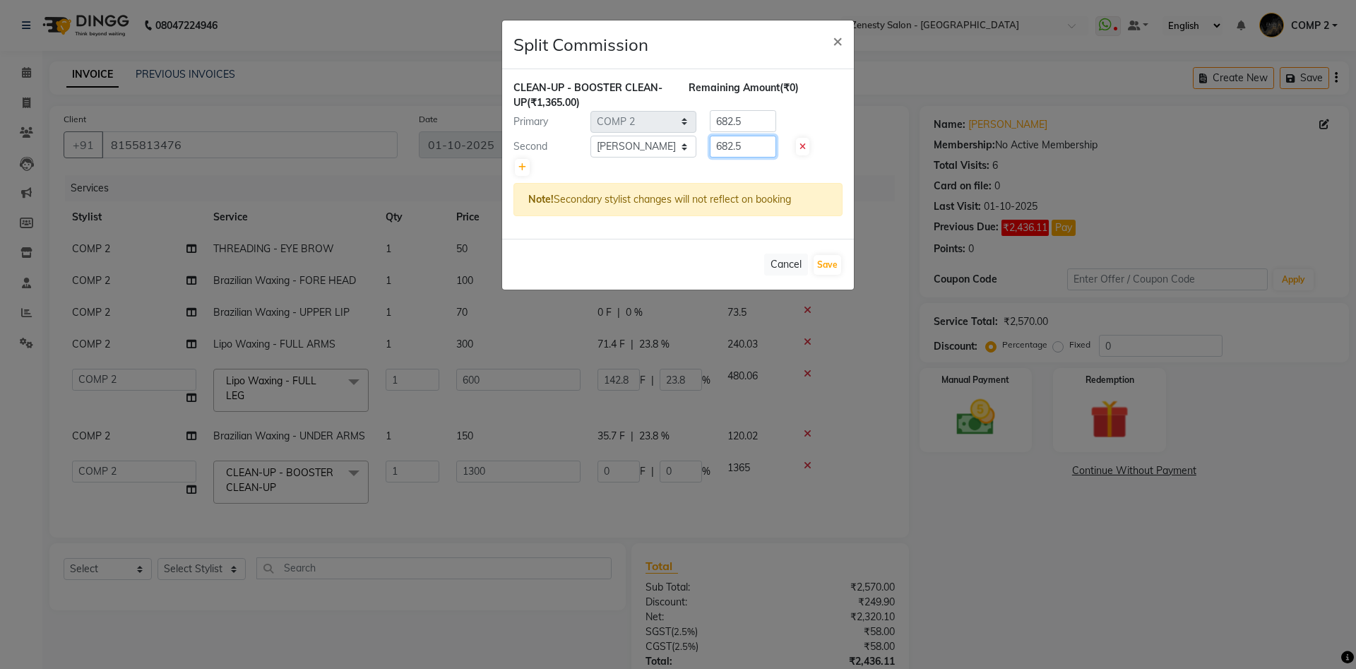
click at [710, 150] on input "682.5" at bounding box center [743, 147] width 66 height 22
type input "0"
drag, startPoint x: 754, startPoint y: 114, endPoint x: 630, endPoint y: 121, distance: 123.8
click at [710, 121] on input "682.5" at bounding box center [743, 121] width 66 height 22
type input "1365"
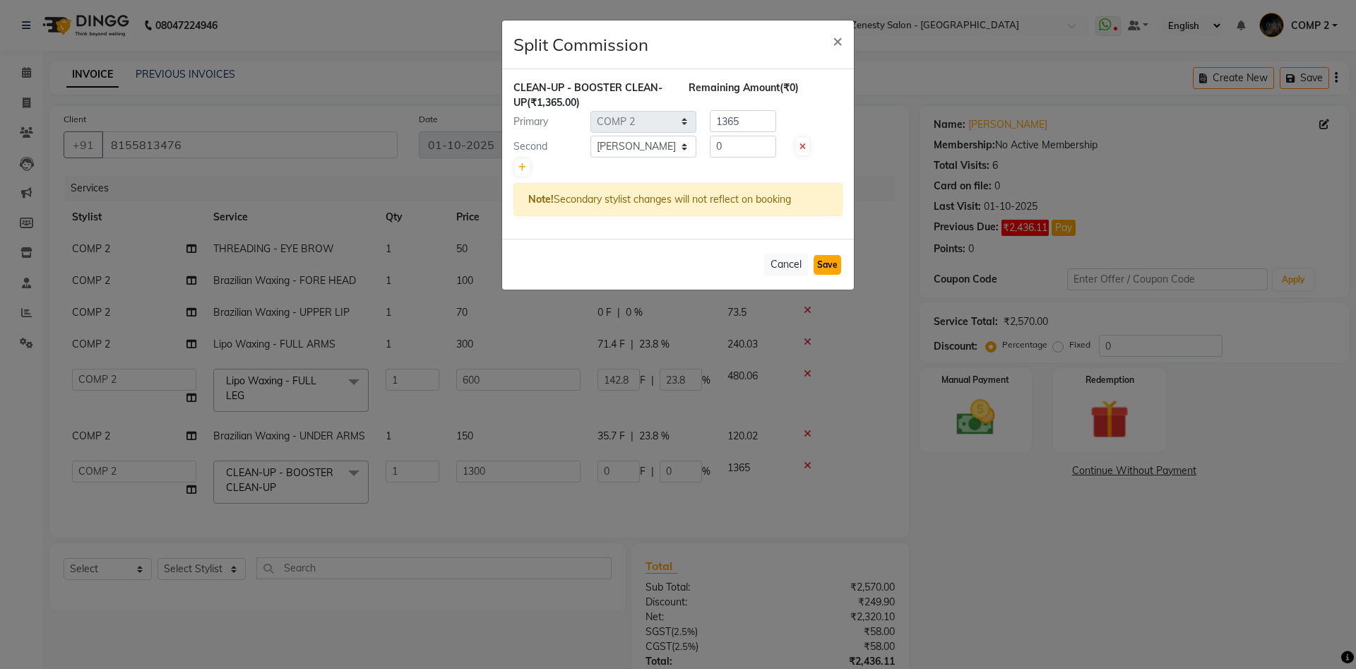
click at [834, 261] on button "Save" at bounding box center [828, 265] width 28 height 20
select select "Select"
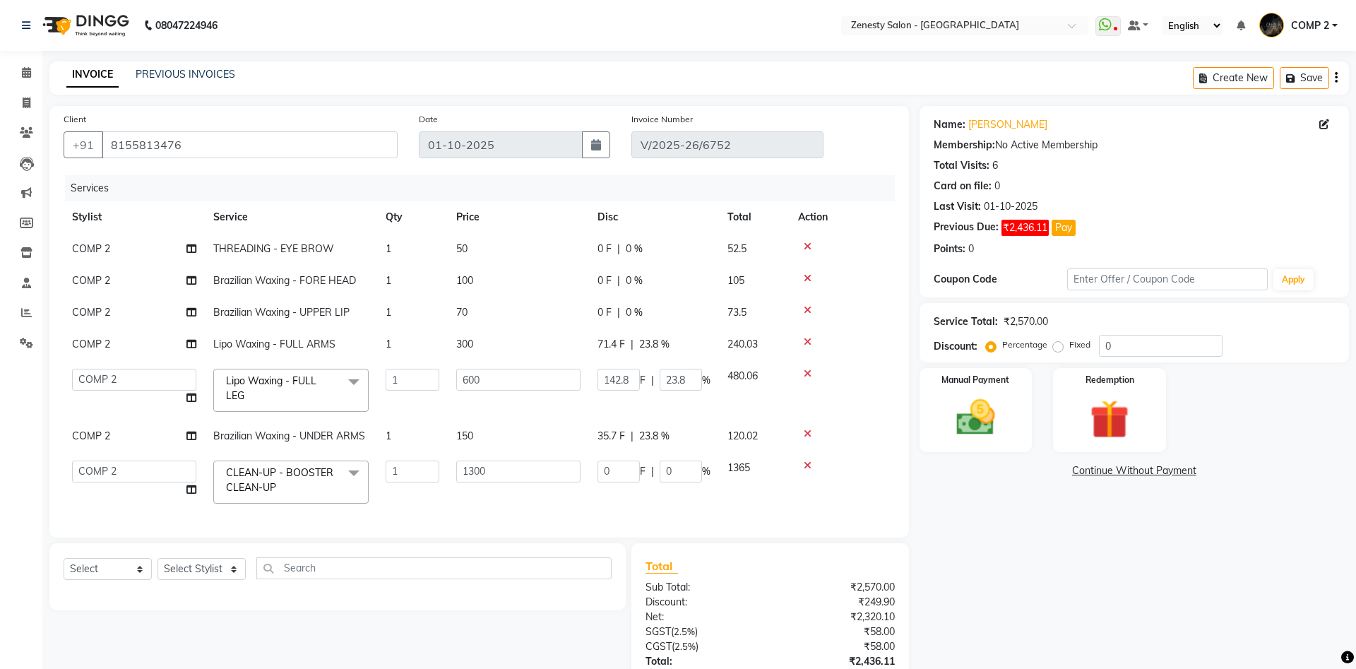
scroll to position [118, 0]
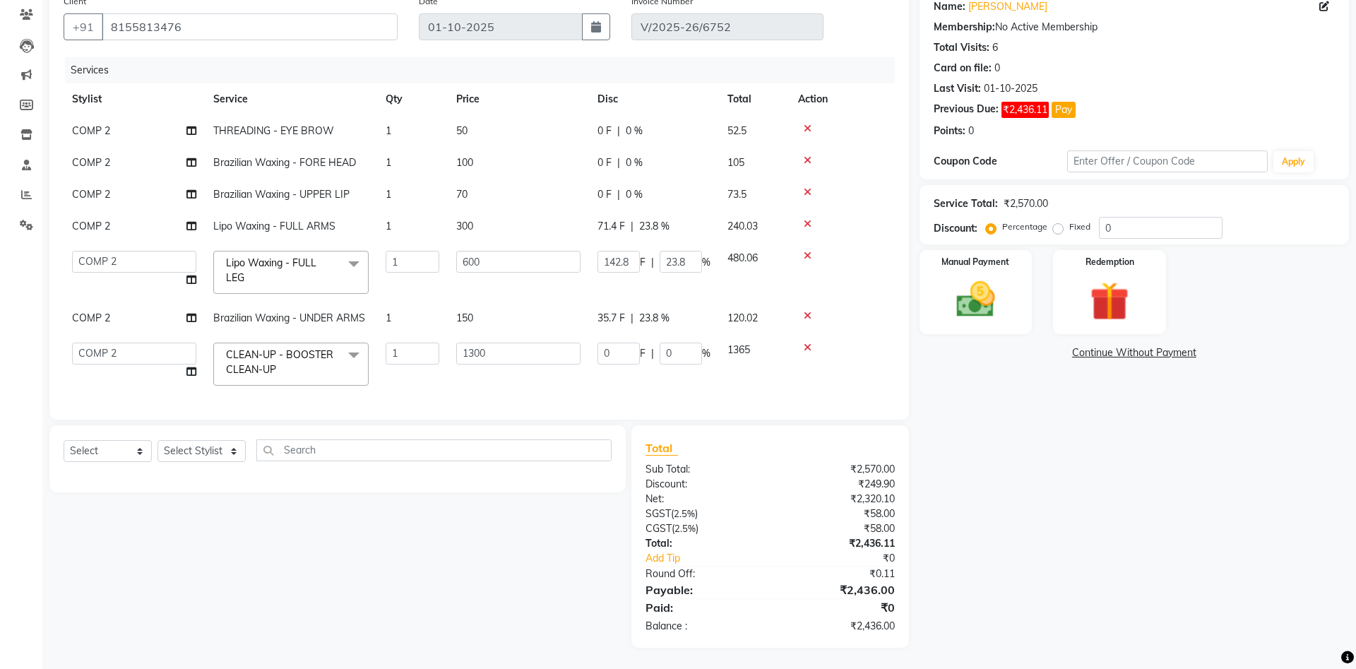
click at [1101, 357] on link "Continue Without Payment" at bounding box center [1135, 352] width 424 height 15
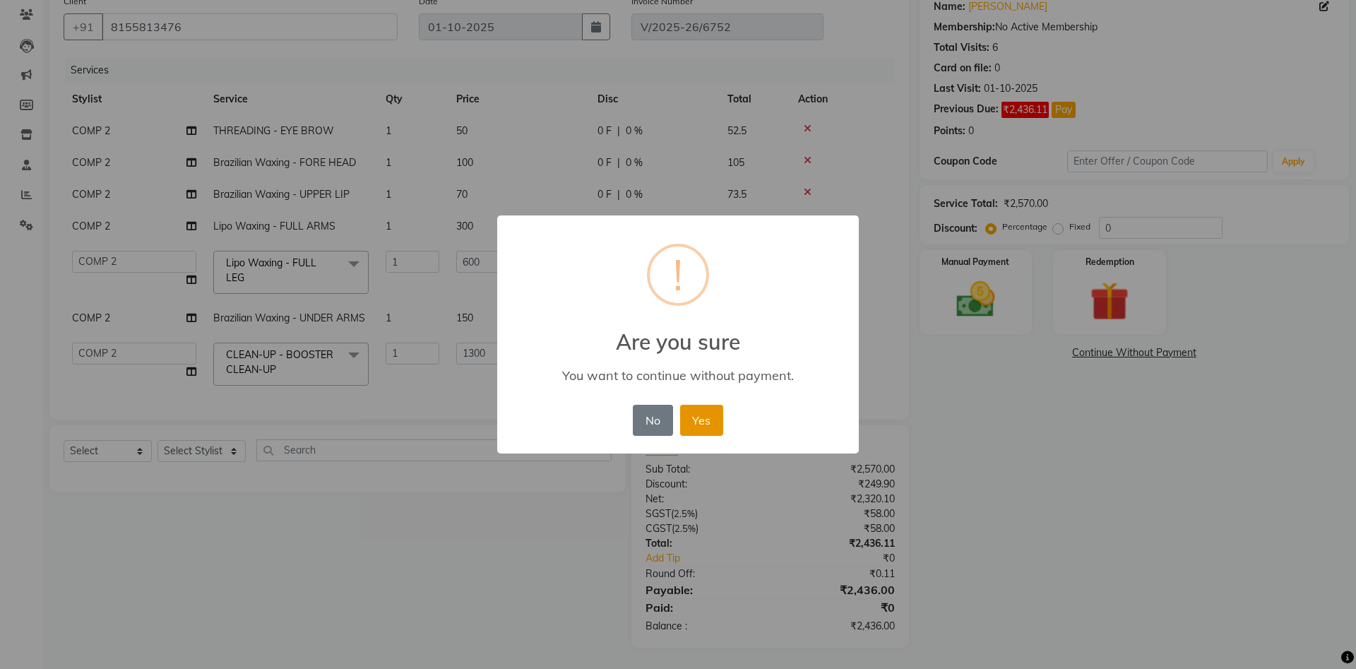
click at [698, 425] on button "Yes" at bounding box center [701, 420] width 43 height 31
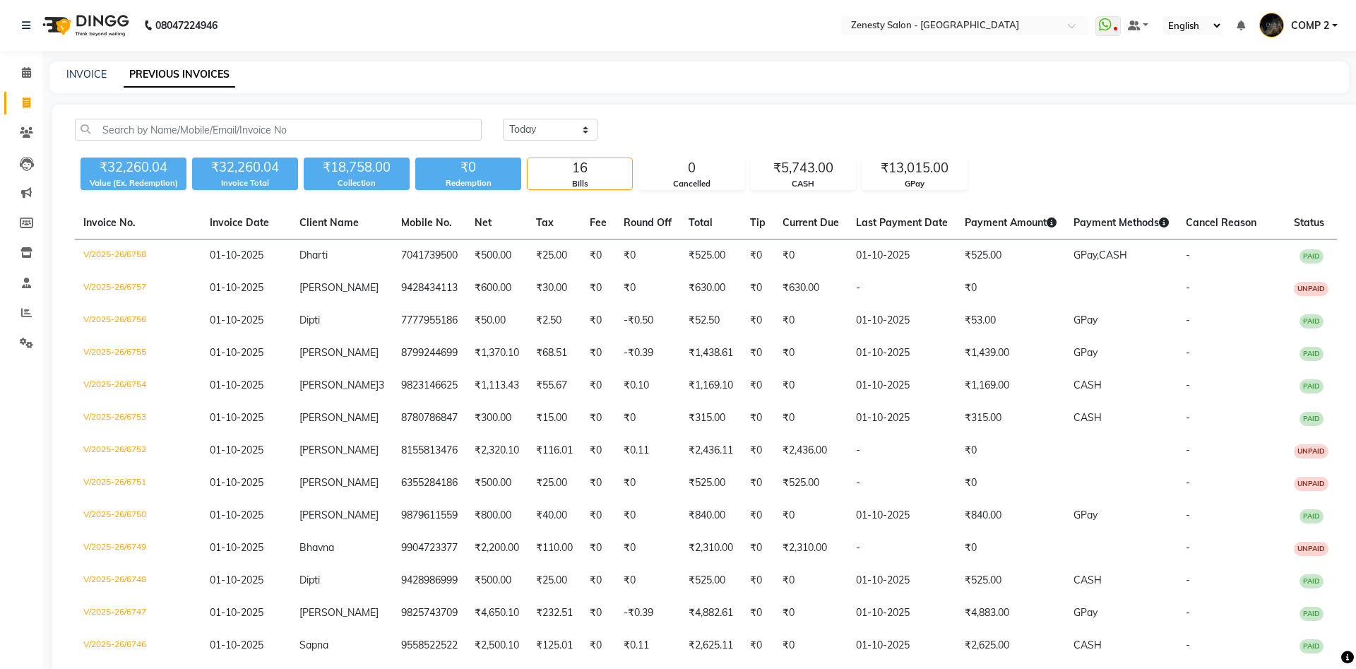
scroll to position [167, 0]
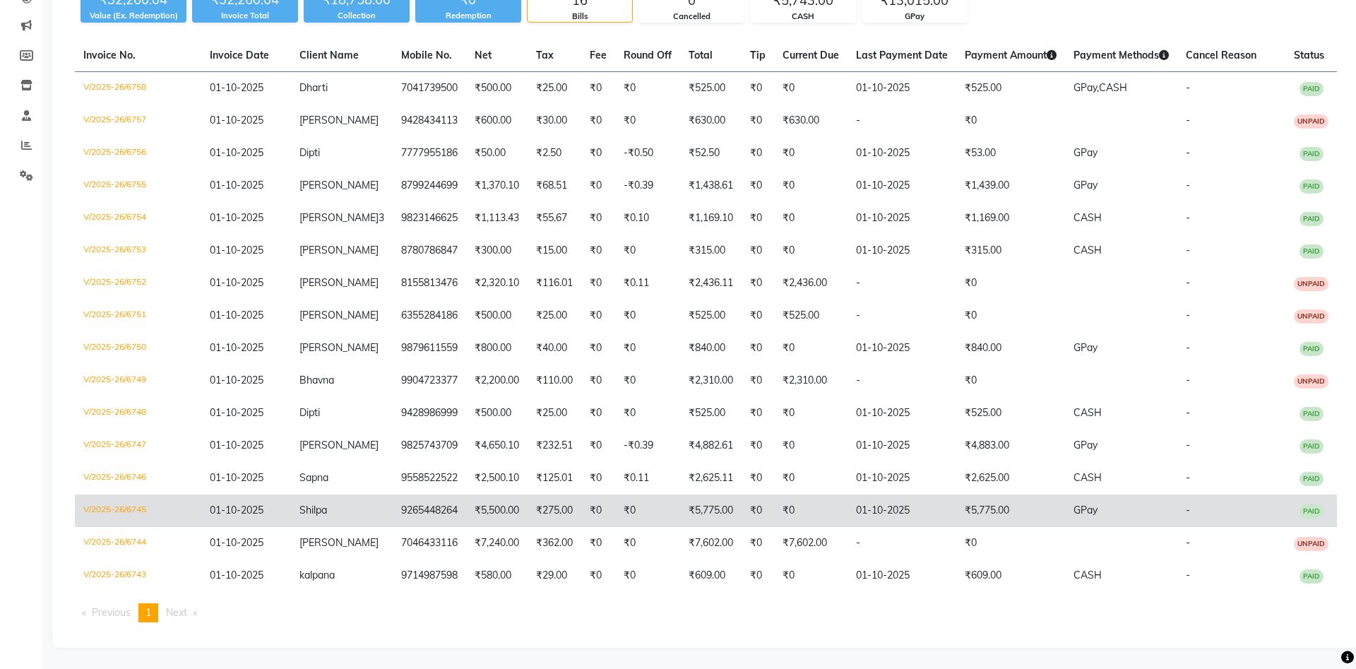
click at [340, 518] on td "Shilpa" at bounding box center [342, 510] width 102 height 32
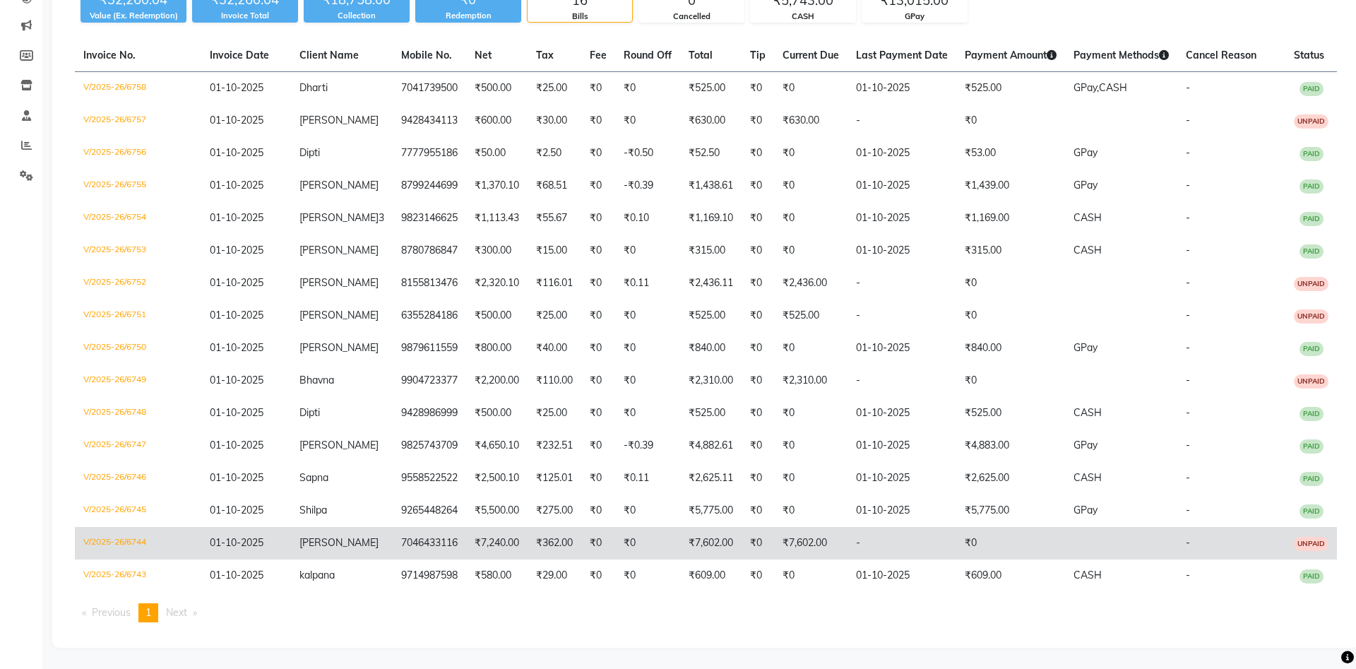
click at [437, 550] on td "7046433116" at bounding box center [429, 543] width 73 height 32
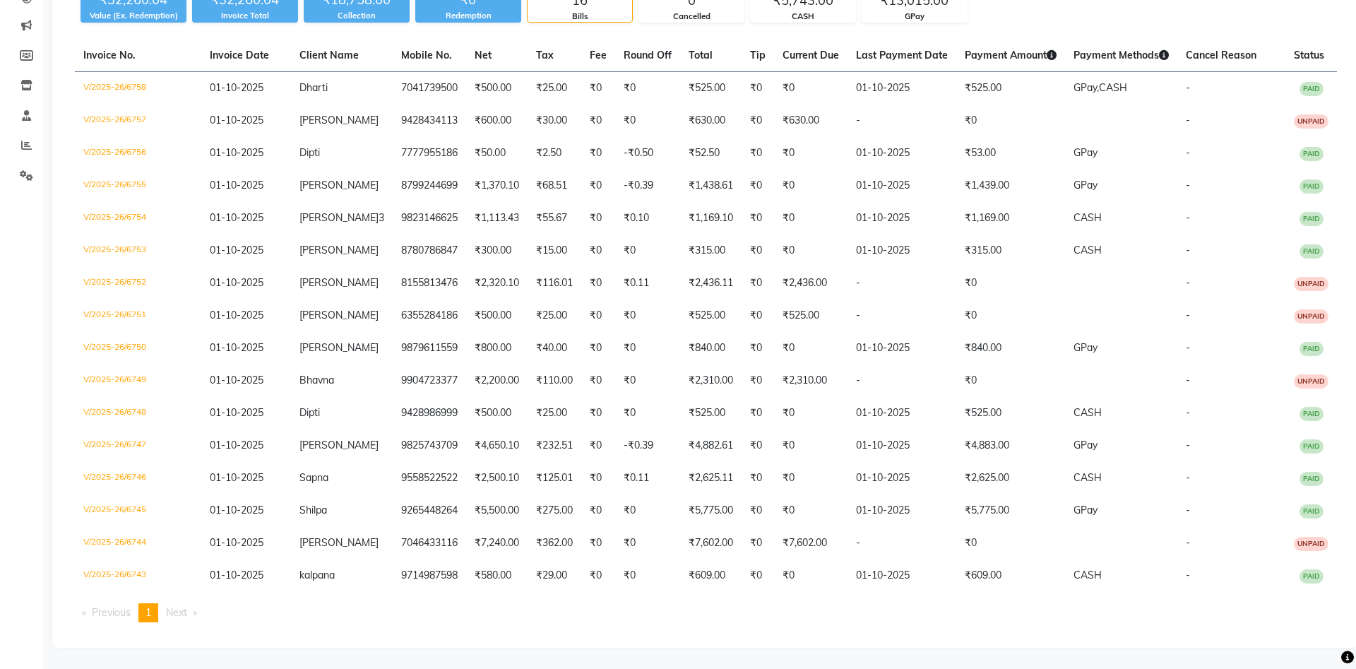
scroll to position [0, 0]
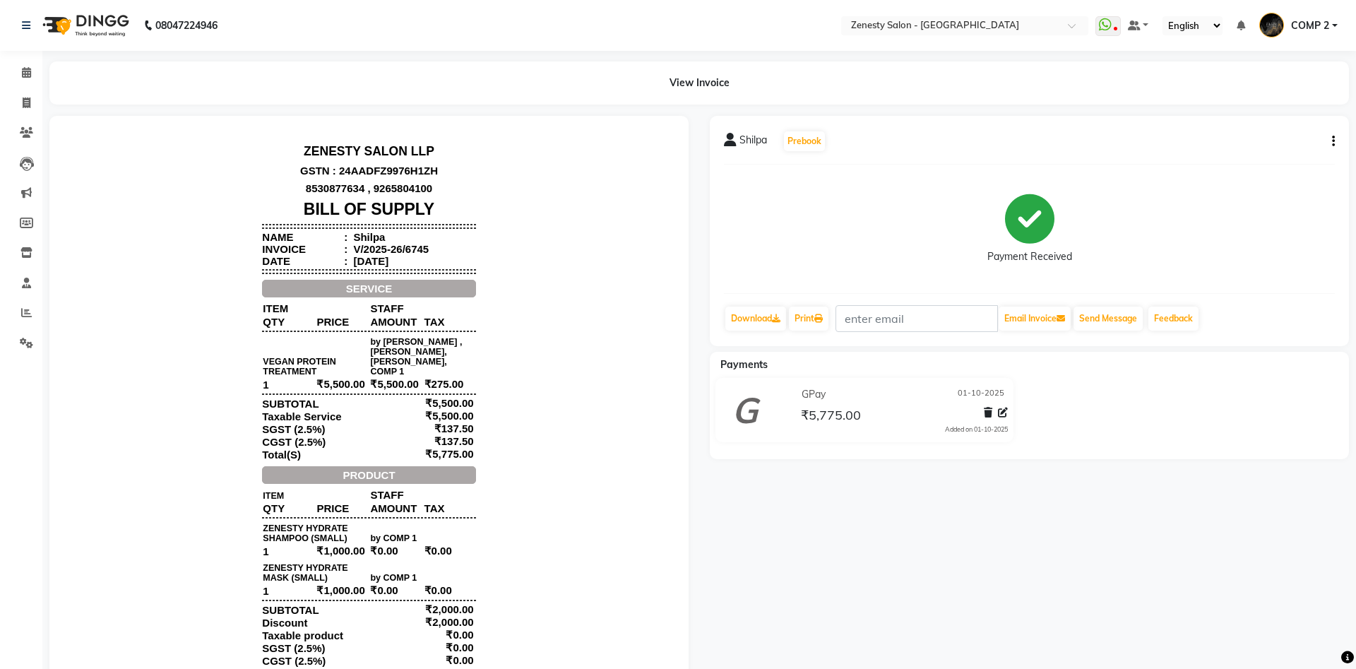
click at [994, 596] on div "Shilpa Prebook Payment Received Download Print Email Invoice Send Message Feedb…" at bounding box center [1029, 454] width 660 height 677
click at [1054, 567] on div "Shilpa Prebook Payment Received Download Print Email Invoice Send Message Feedb…" at bounding box center [1029, 454] width 660 height 677
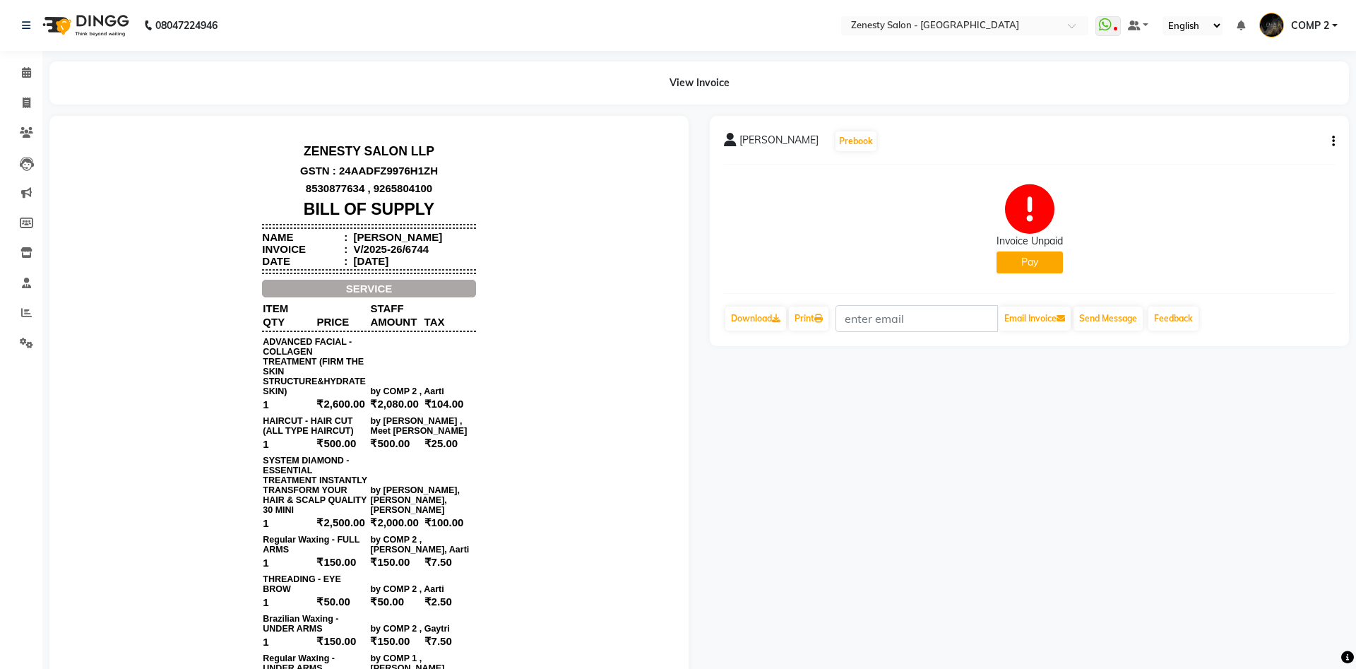
click at [1327, 141] on button "button" at bounding box center [1331, 141] width 8 height 15
click at [1234, 165] on div "Edit Invoice" at bounding box center [1263, 159] width 97 height 18
select select "service"
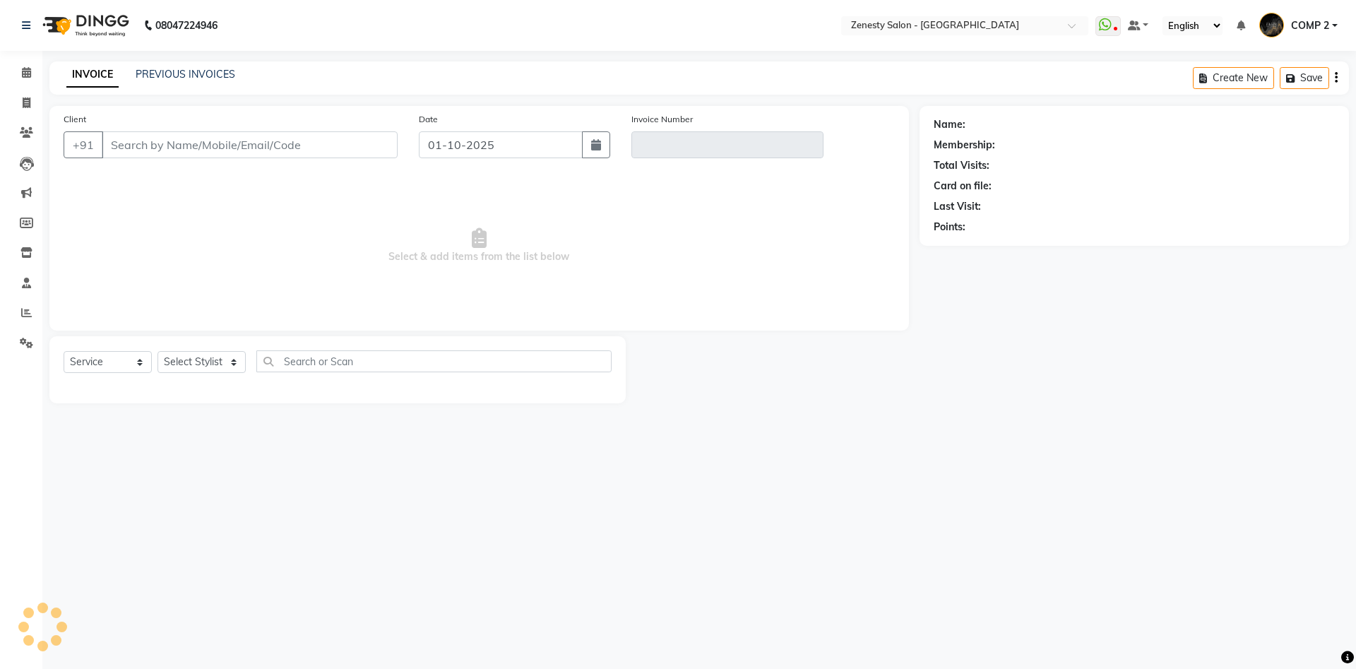
type input "7046433116"
type input "V/2025-26/6744"
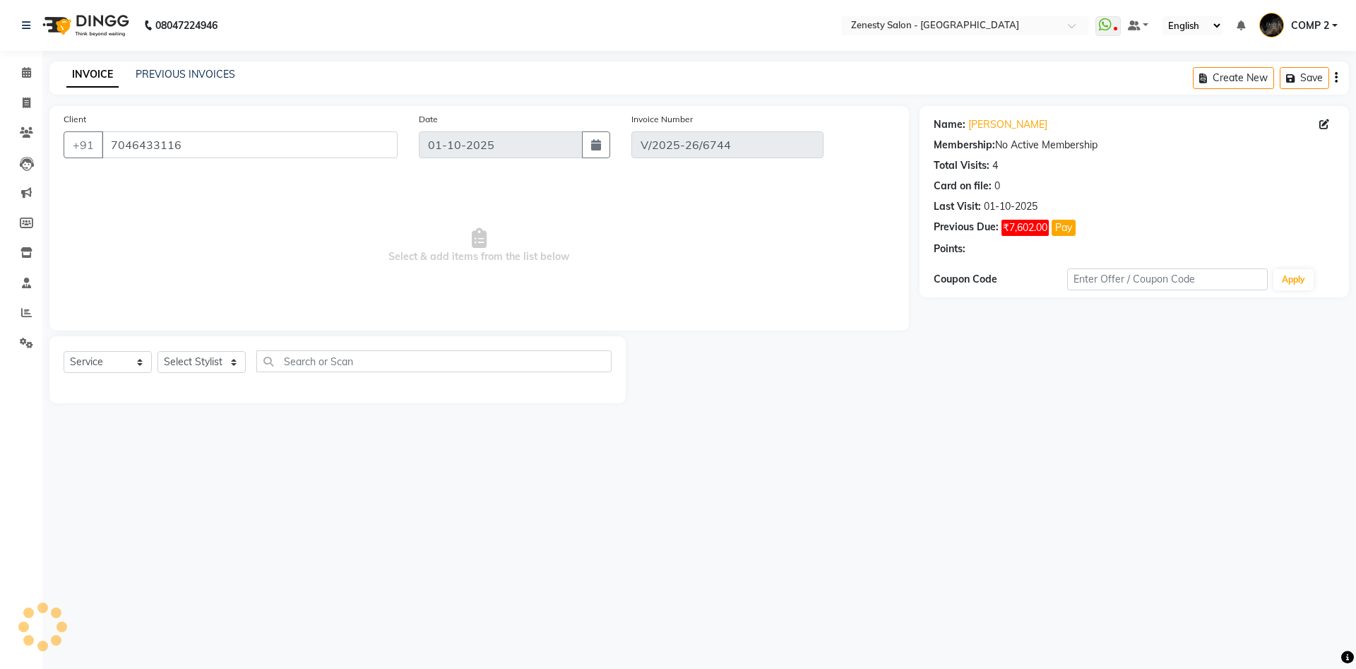
select select "select"
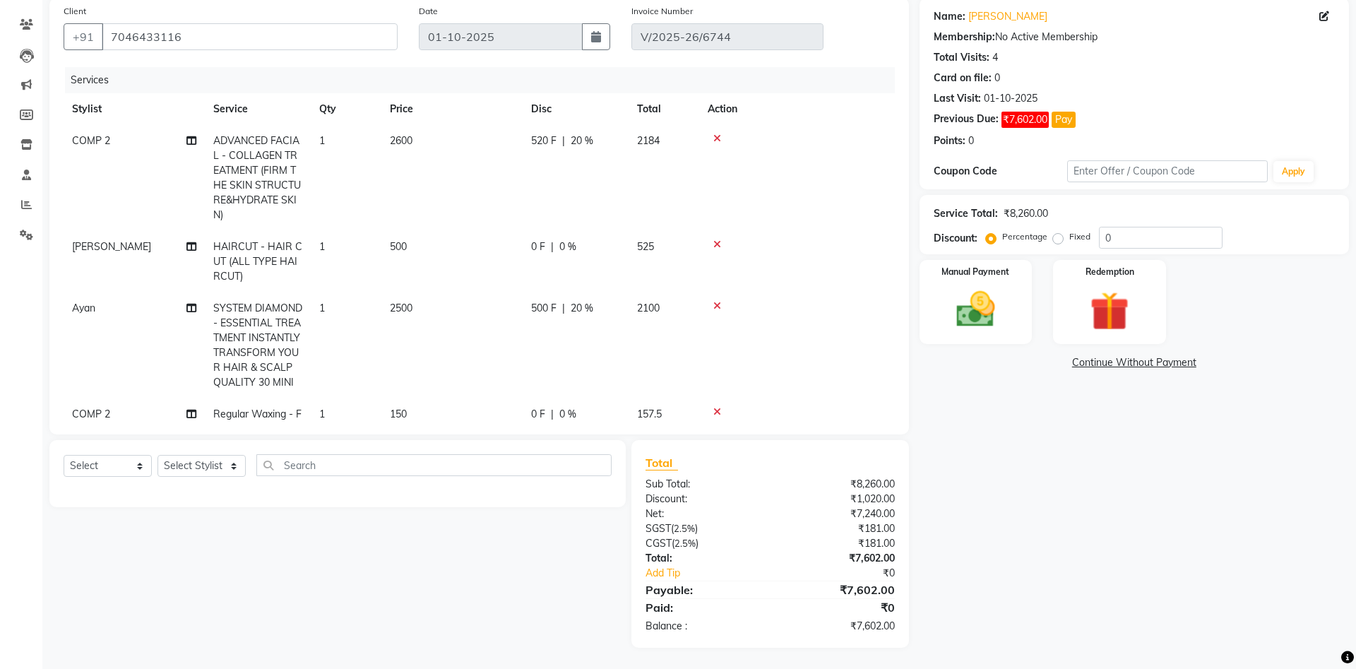
scroll to position [316, 0]
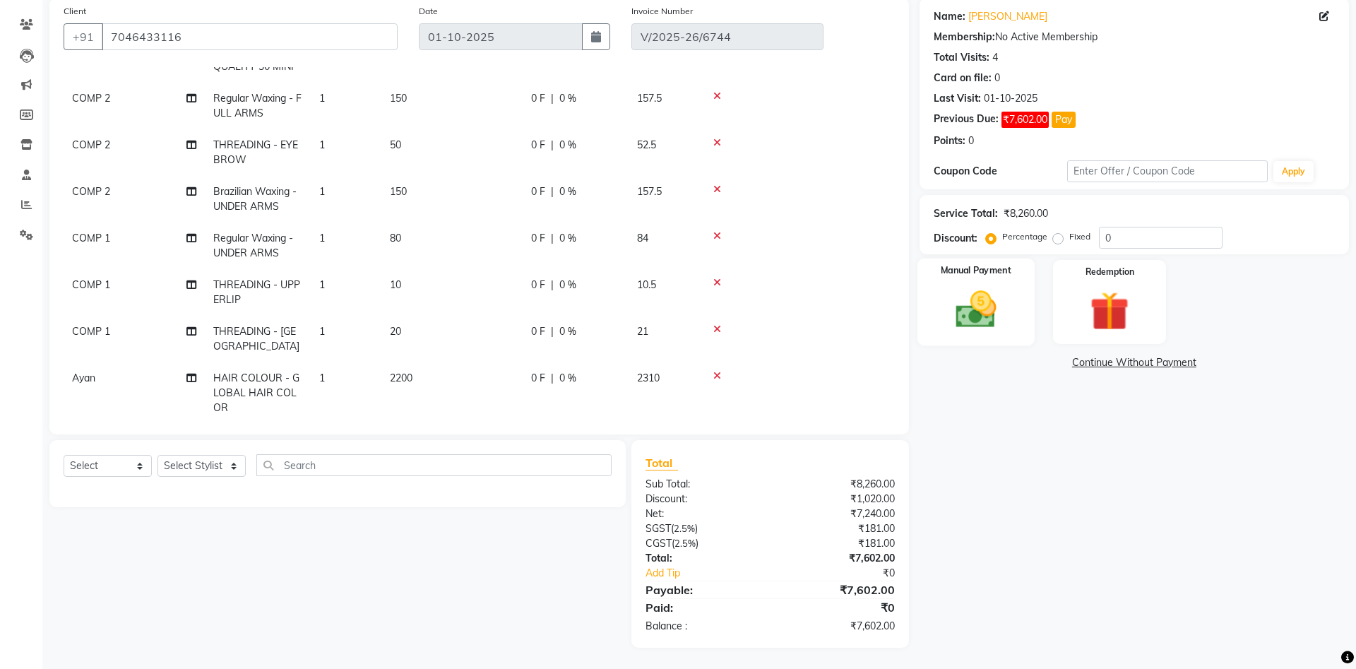
click at [981, 319] on img at bounding box center [976, 309] width 66 height 47
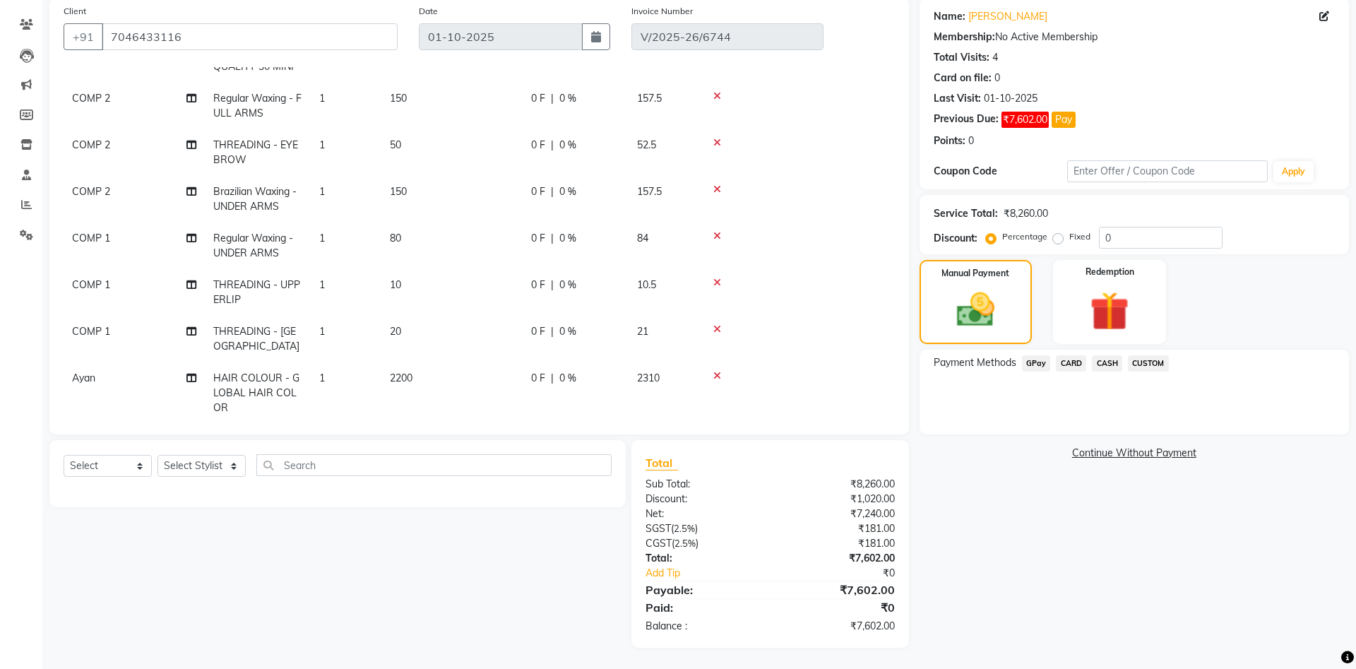
click at [1037, 366] on span "GPay" at bounding box center [1036, 363] width 29 height 16
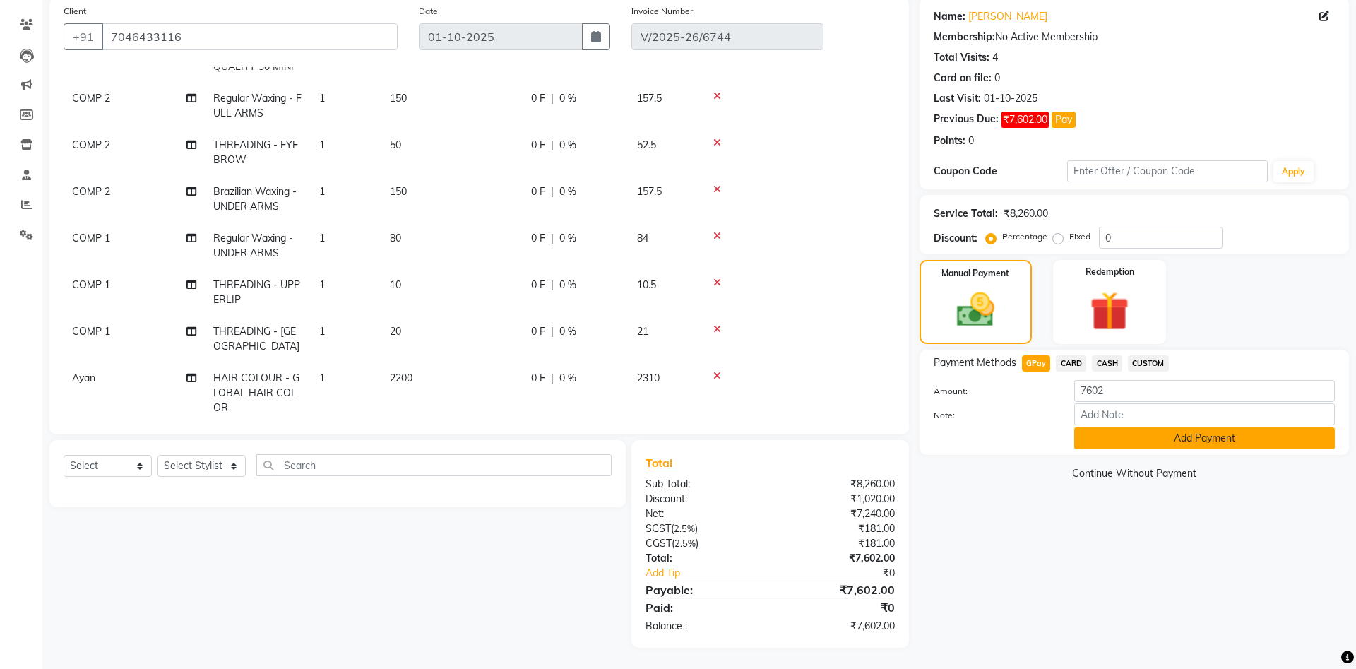
click at [1183, 438] on button "Add Payment" at bounding box center [1204, 438] width 261 height 22
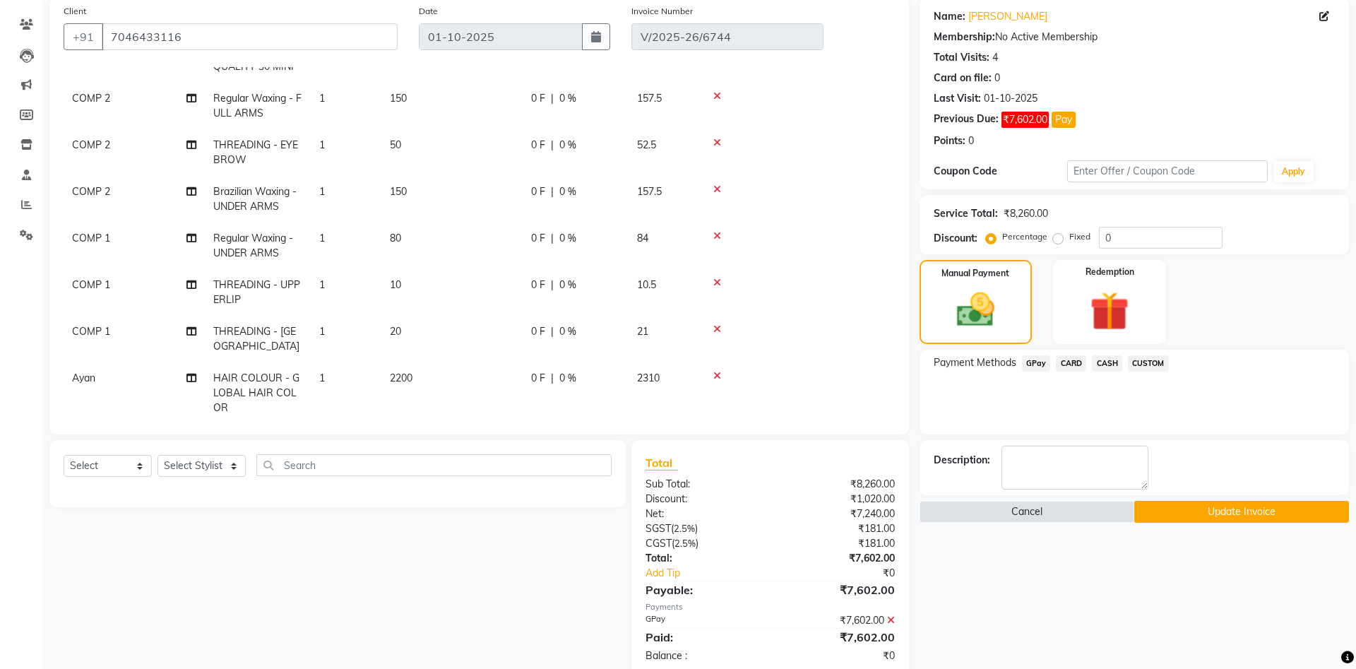
click at [1208, 511] on button "Update Invoice" at bounding box center [1241, 512] width 215 height 22
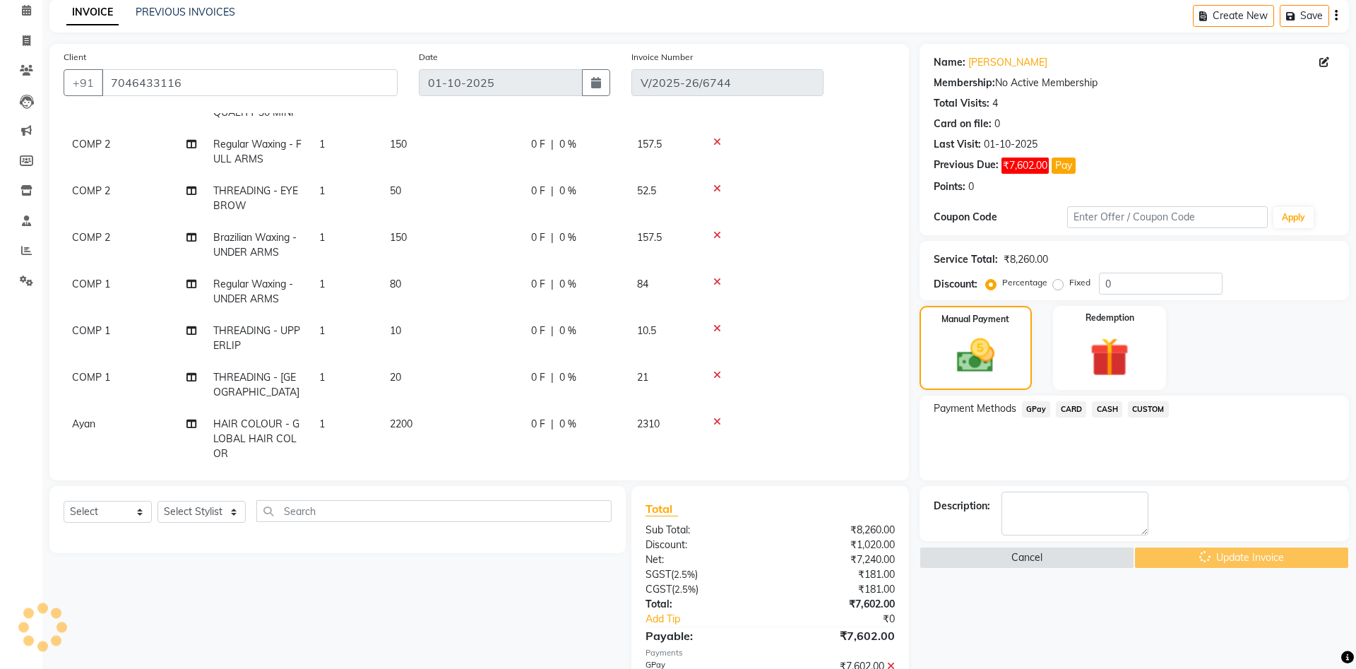
scroll to position [0, 0]
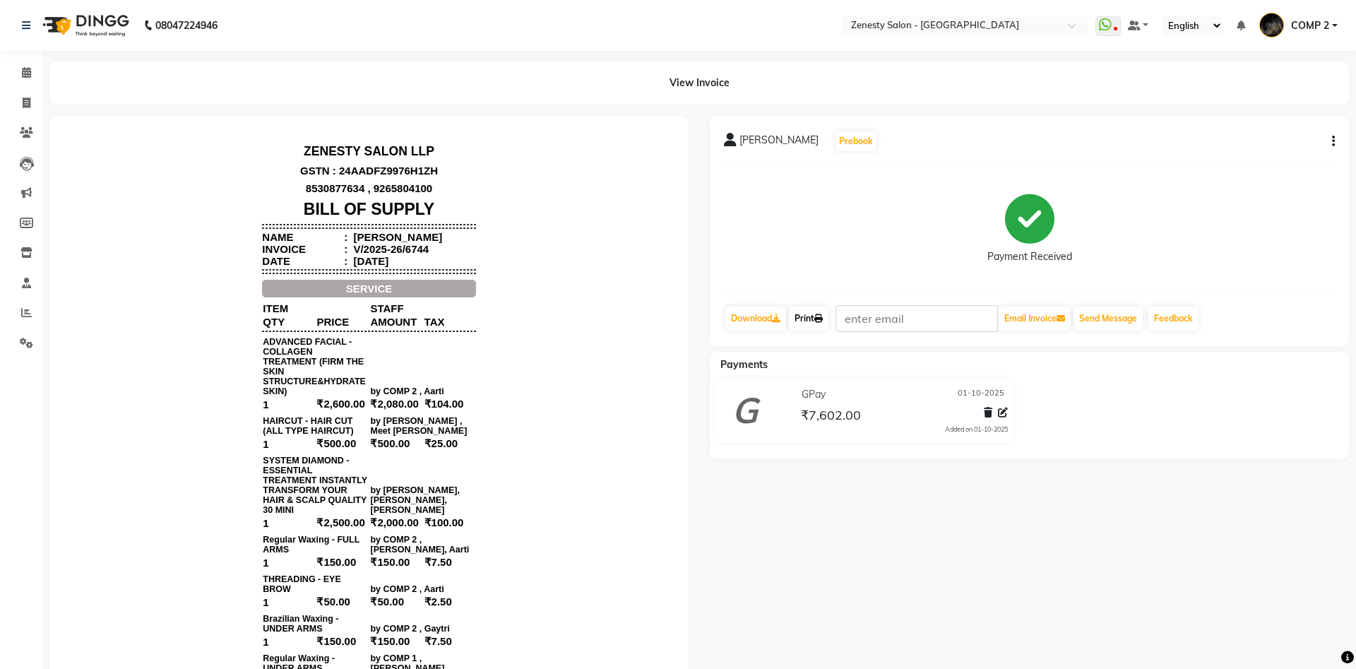
click at [812, 312] on link "Print" at bounding box center [809, 319] width 40 height 24
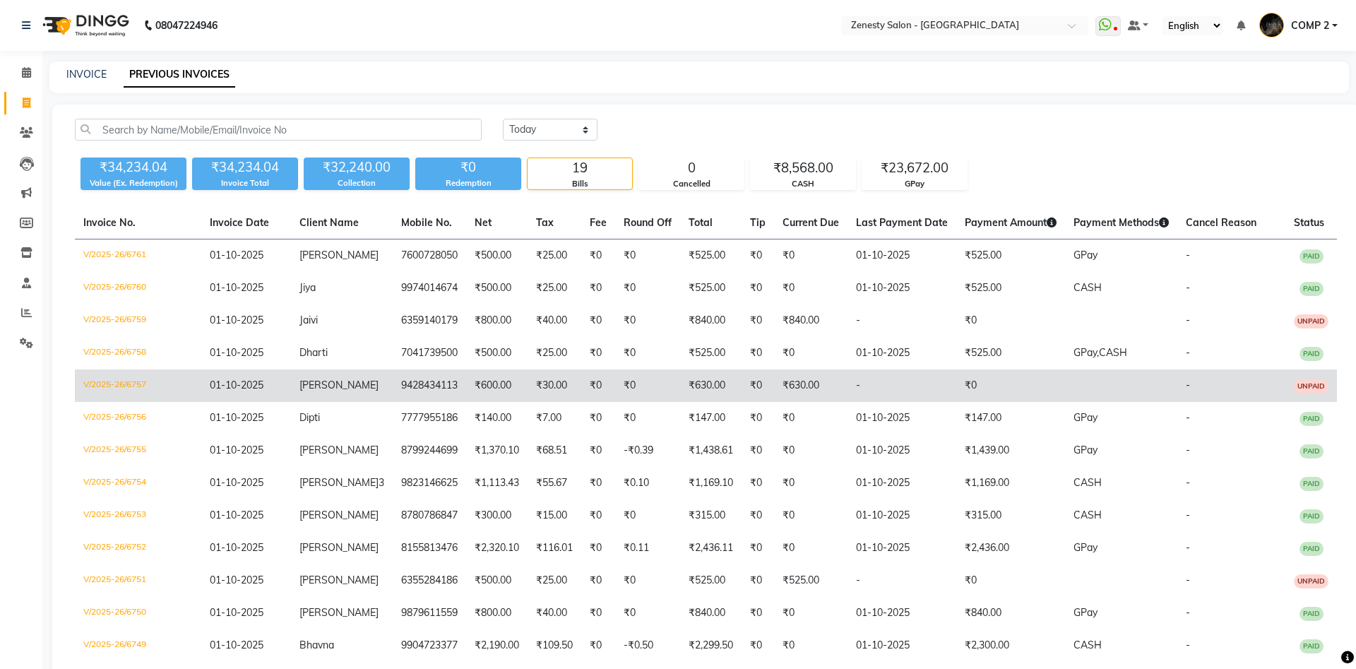
click at [393, 381] on td "9428434113" at bounding box center [429, 385] width 73 height 32
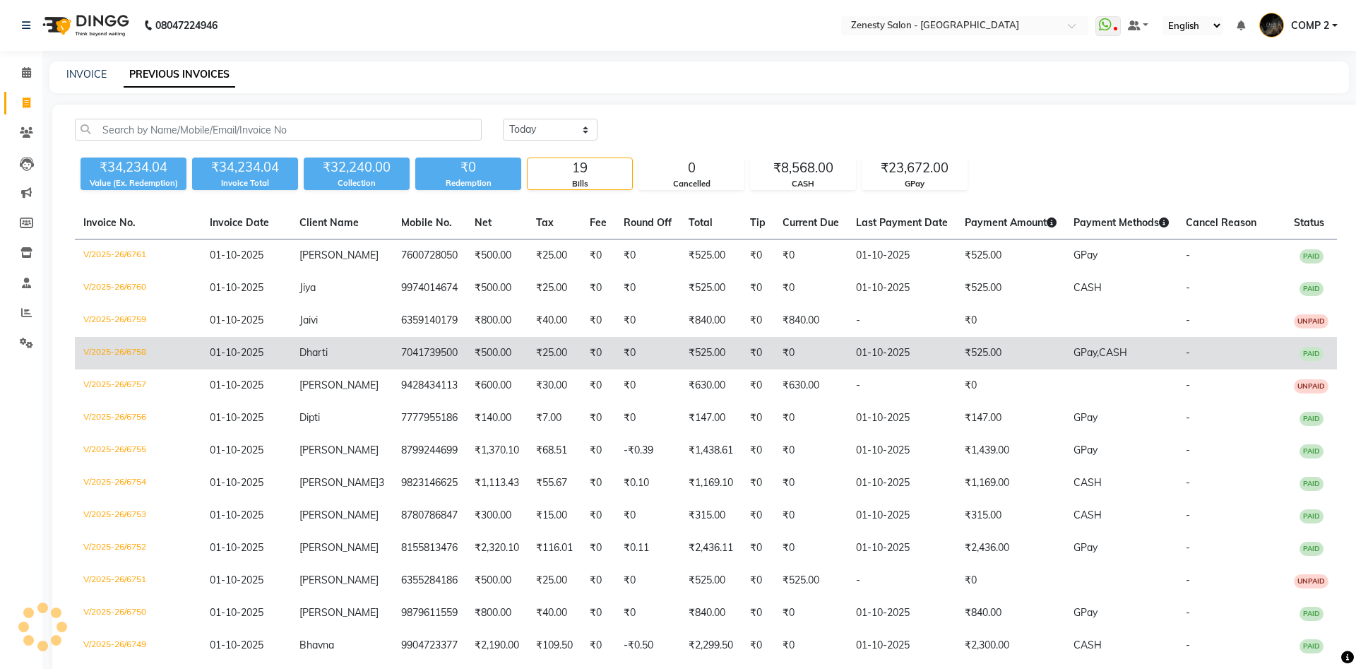
click at [346, 358] on td "Dharti" at bounding box center [342, 353] width 102 height 32
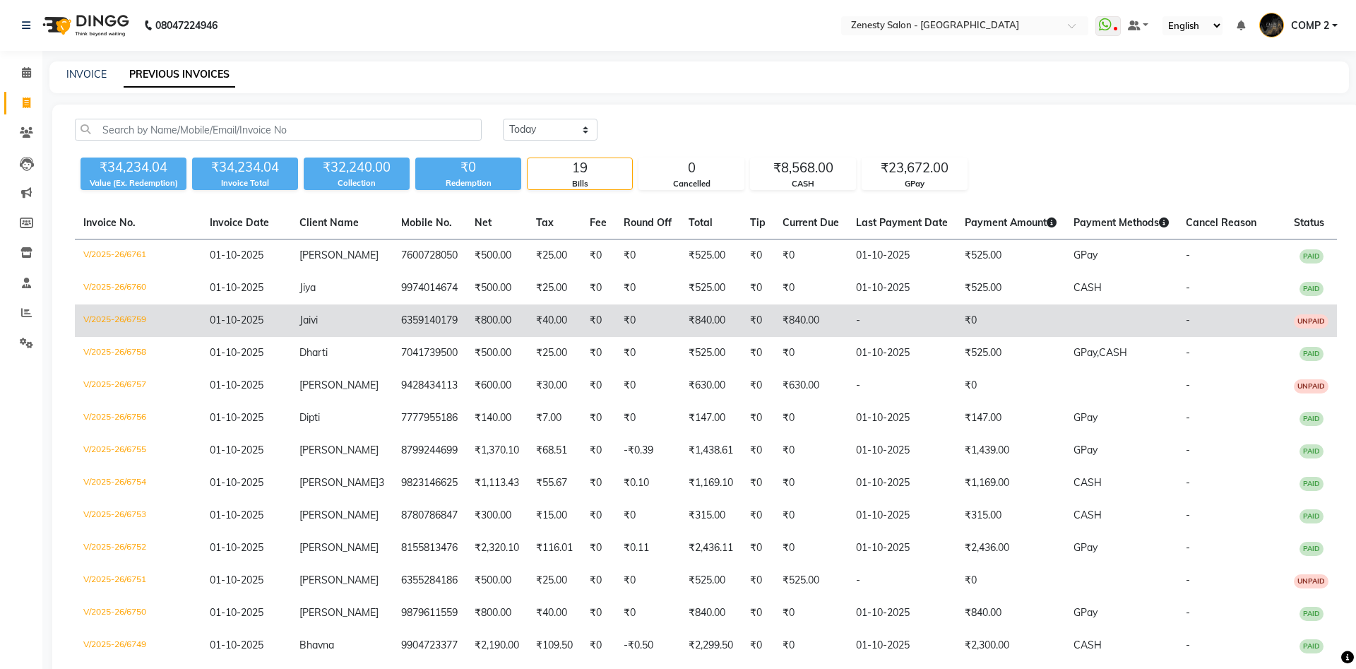
click at [326, 322] on td "Jaivi" at bounding box center [342, 320] width 102 height 32
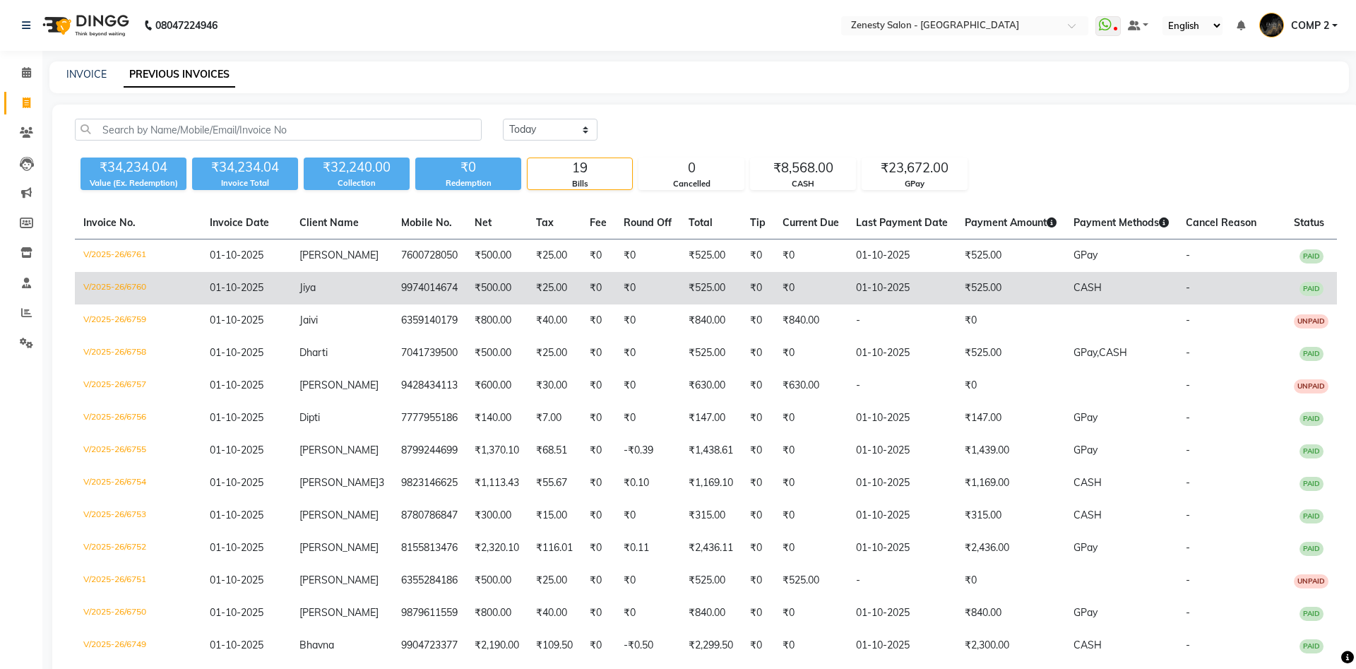
click at [360, 295] on td "Jiya" at bounding box center [342, 288] width 102 height 32
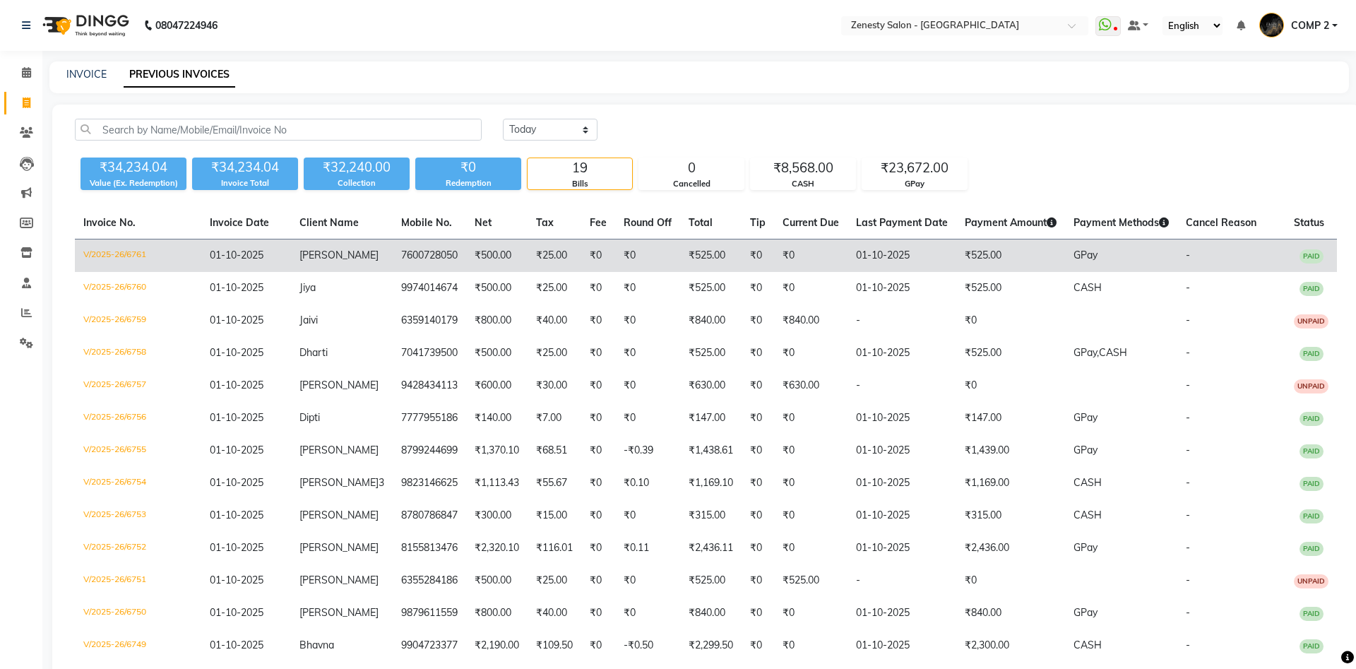
click at [342, 268] on td "[PERSON_NAME]" at bounding box center [342, 255] width 102 height 33
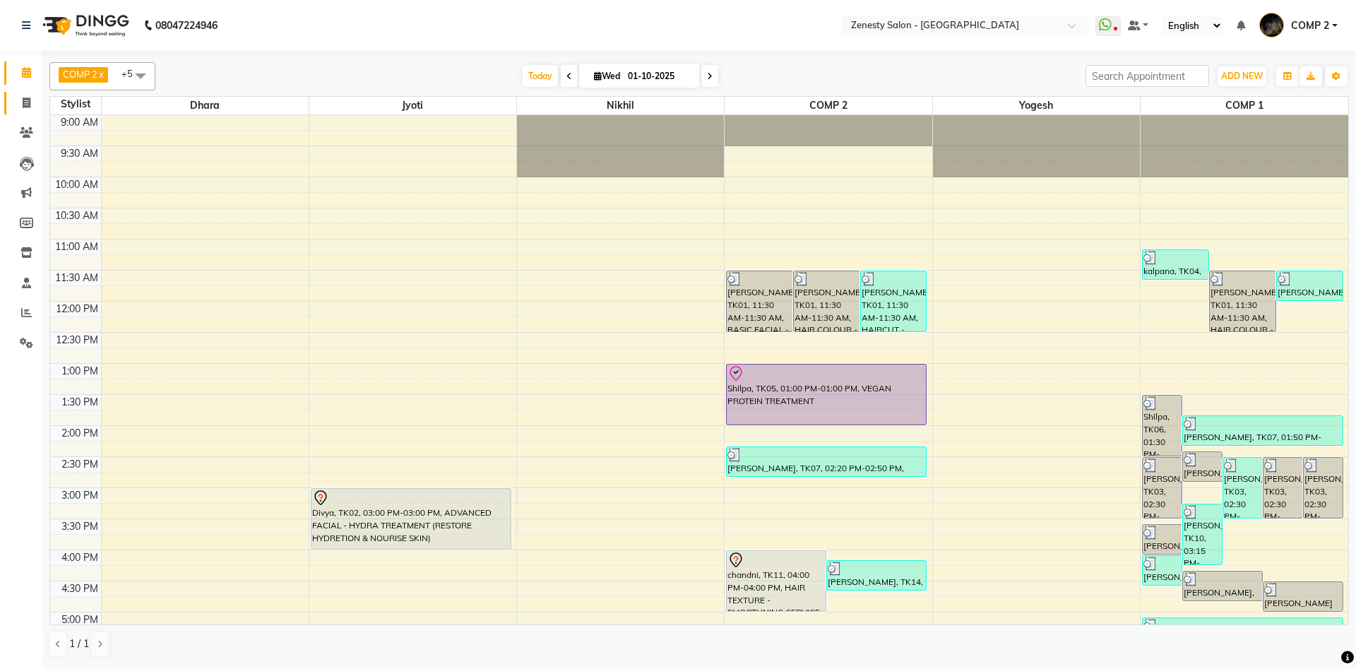
click at [18, 100] on span at bounding box center [26, 103] width 25 height 16
select select "service"
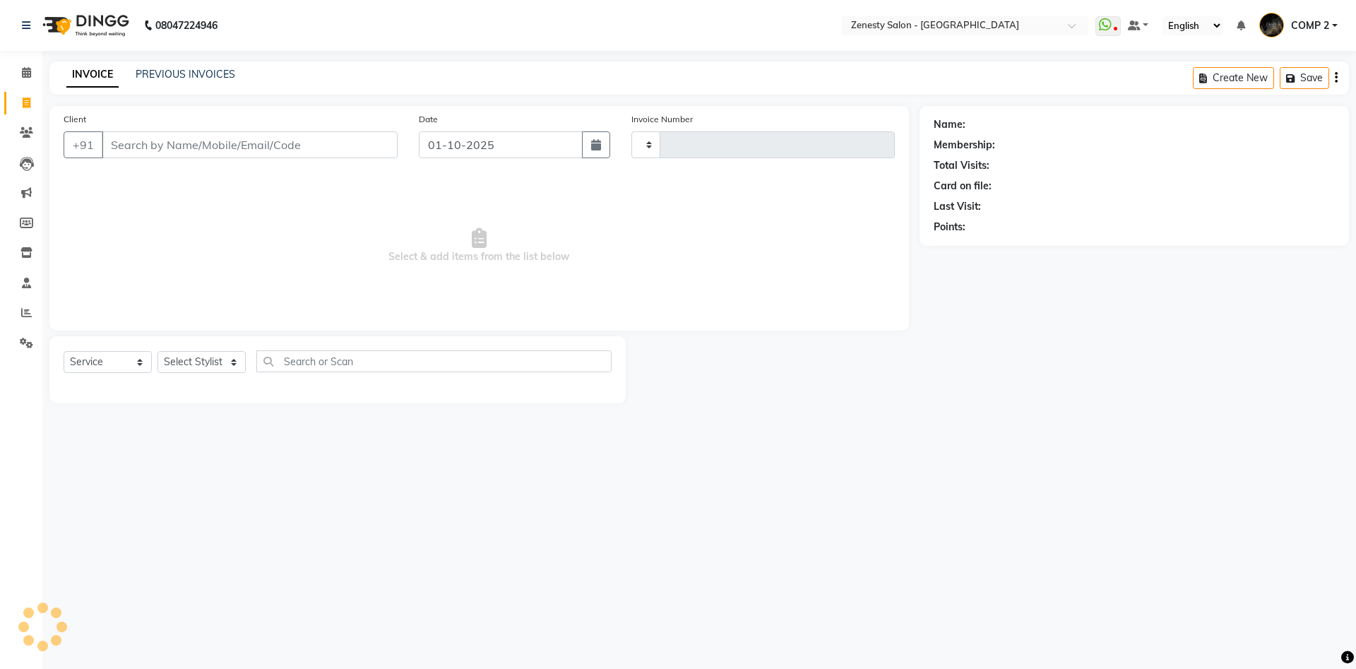
type input "6764"
select select "5713"
click at [158, 351] on select "Select Stylist Aanand Aarti Aashik Aesha Arsh Khalifa Ayan COMP 1 COMP 2 Darsha…" at bounding box center [202, 362] width 88 height 22
select select "40087"
click option "COMP 2" at bounding box center [0, 0] width 0 height 0
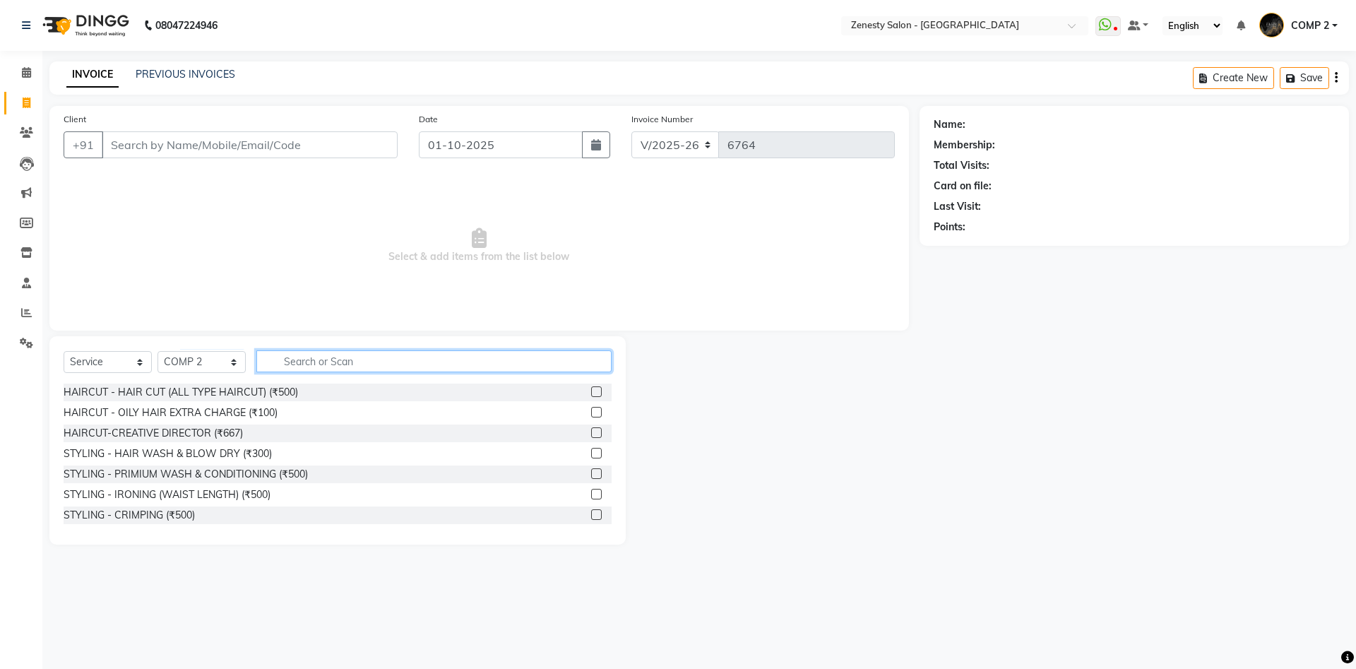
click at [305, 365] on input "text" at bounding box center [433, 361] width 355 height 22
click at [196, 451] on div "STYLING - HAIR WASH & BLOW DRY (₹300)" at bounding box center [168, 453] width 208 height 15
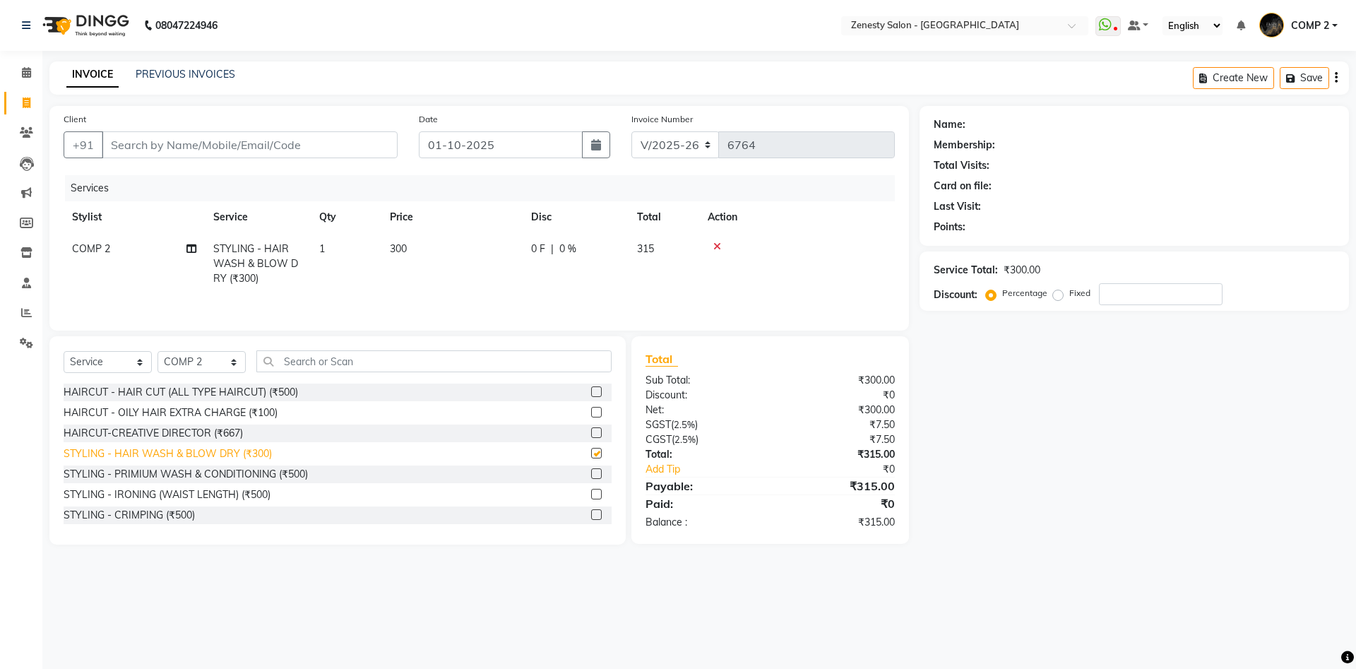
checkbox input "false"
click at [246, 149] on input "Client" at bounding box center [250, 144] width 296 height 27
type input "9"
type input "0"
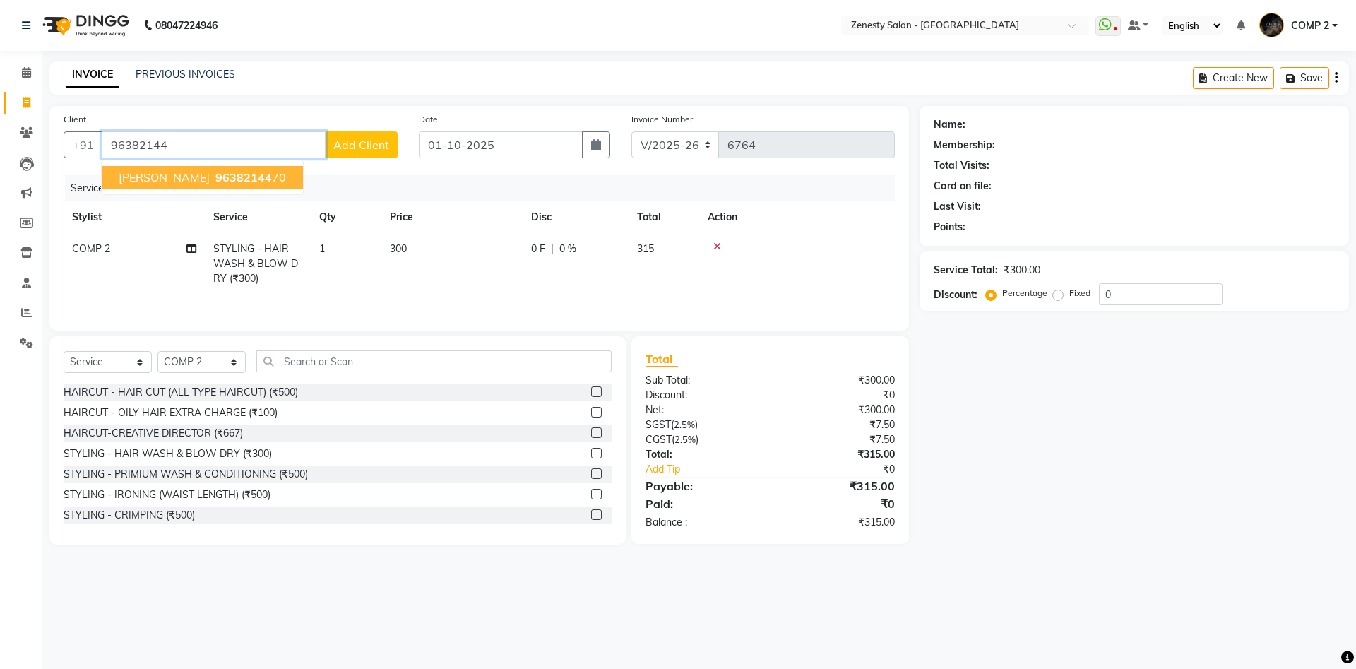
click at [215, 174] on span "96382144" at bounding box center [243, 177] width 57 height 14
type input "9638214470"
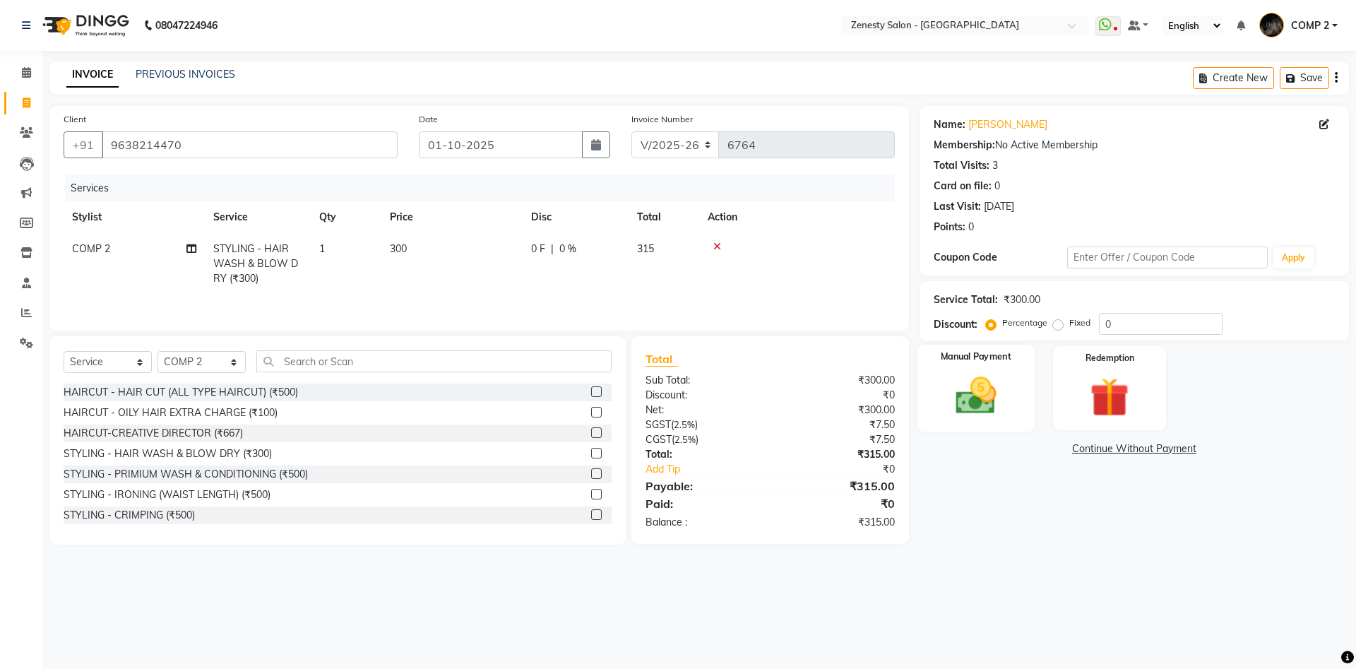
click at [976, 419] on img at bounding box center [976, 395] width 66 height 47
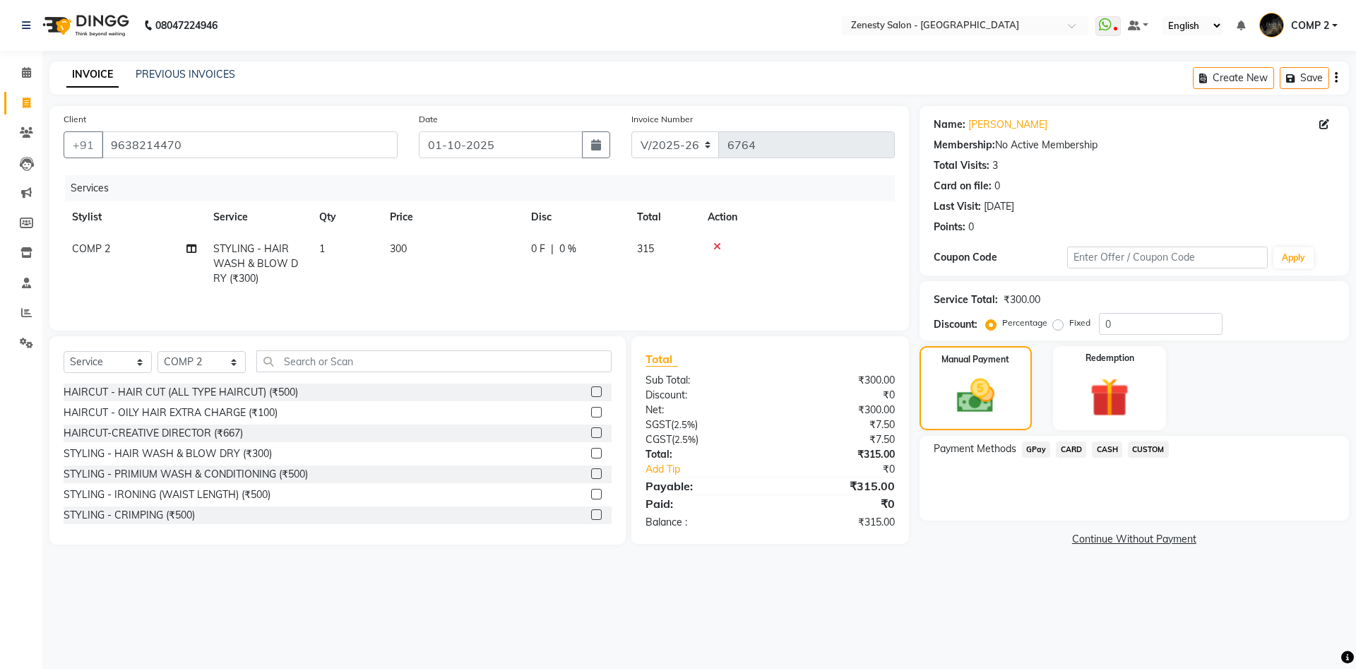
click at [1103, 449] on span "CASH" at bounding box center [1107, 449] width 30 height 16
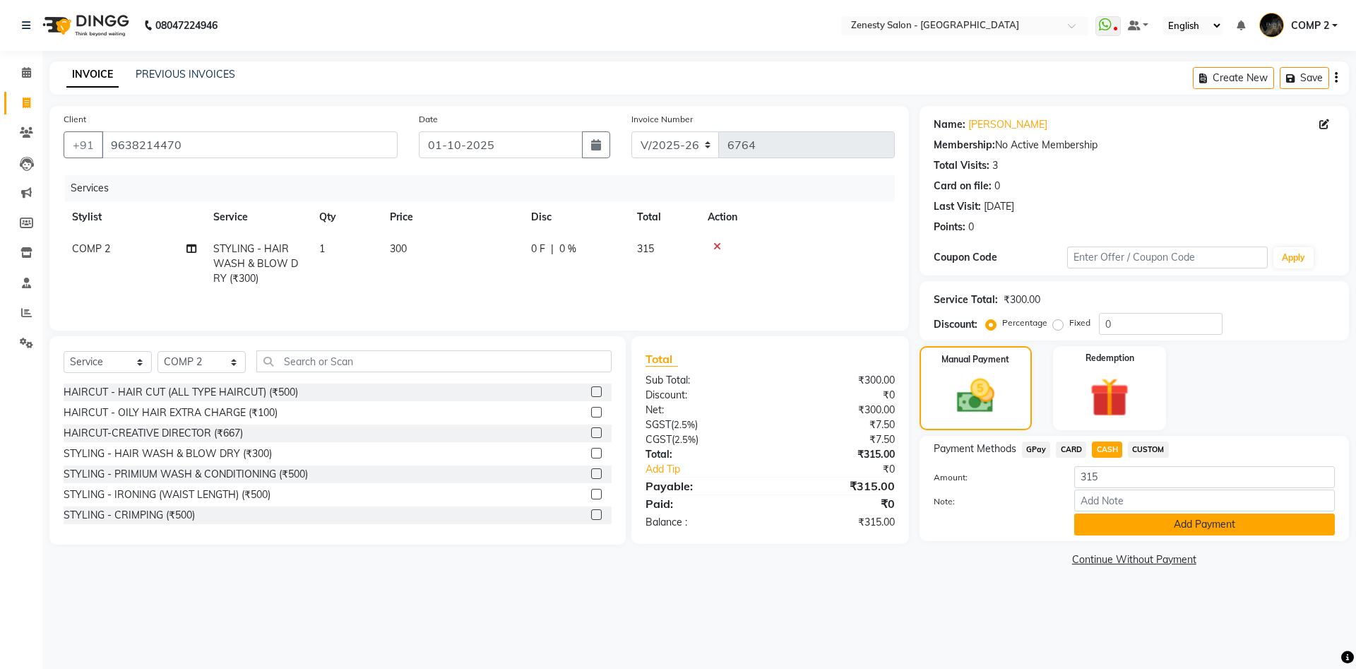
click at [1156, 528] on button "Add Payment" at bounding box center [1204, 525] width 261 height 22
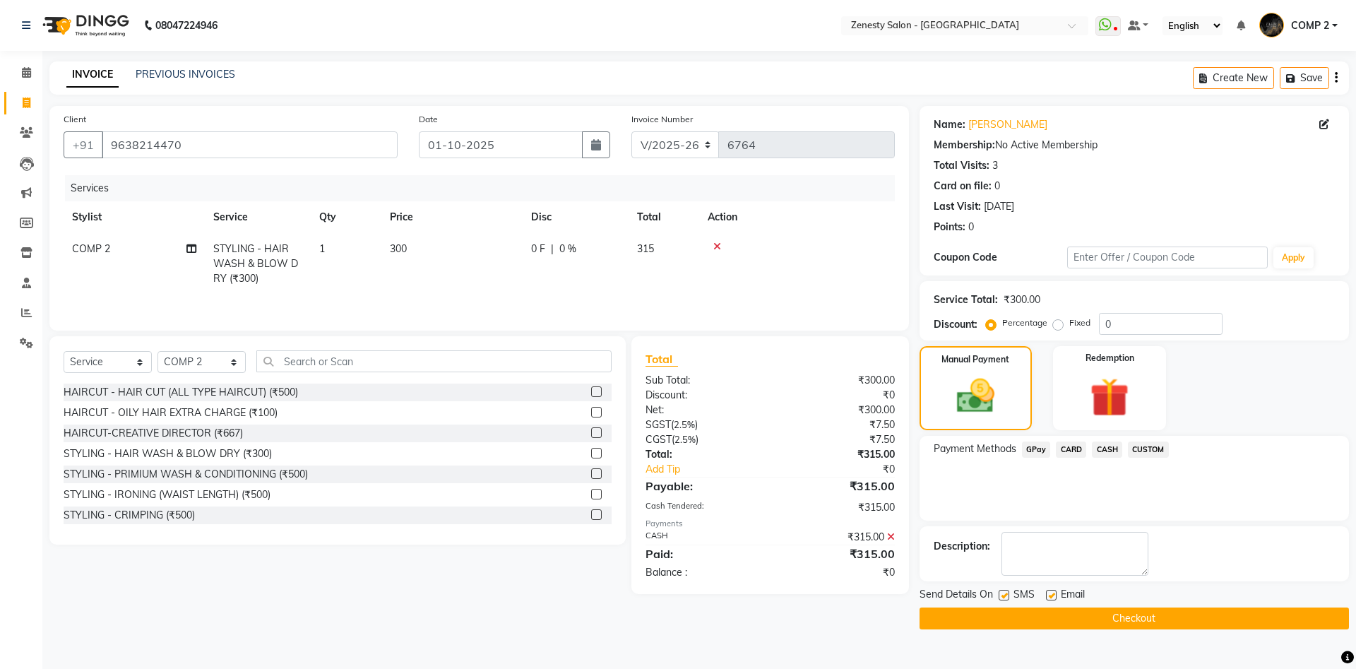
click at [1199, 618] on button "Checkout" at bounding box center [1134, 618] width 429 height 22
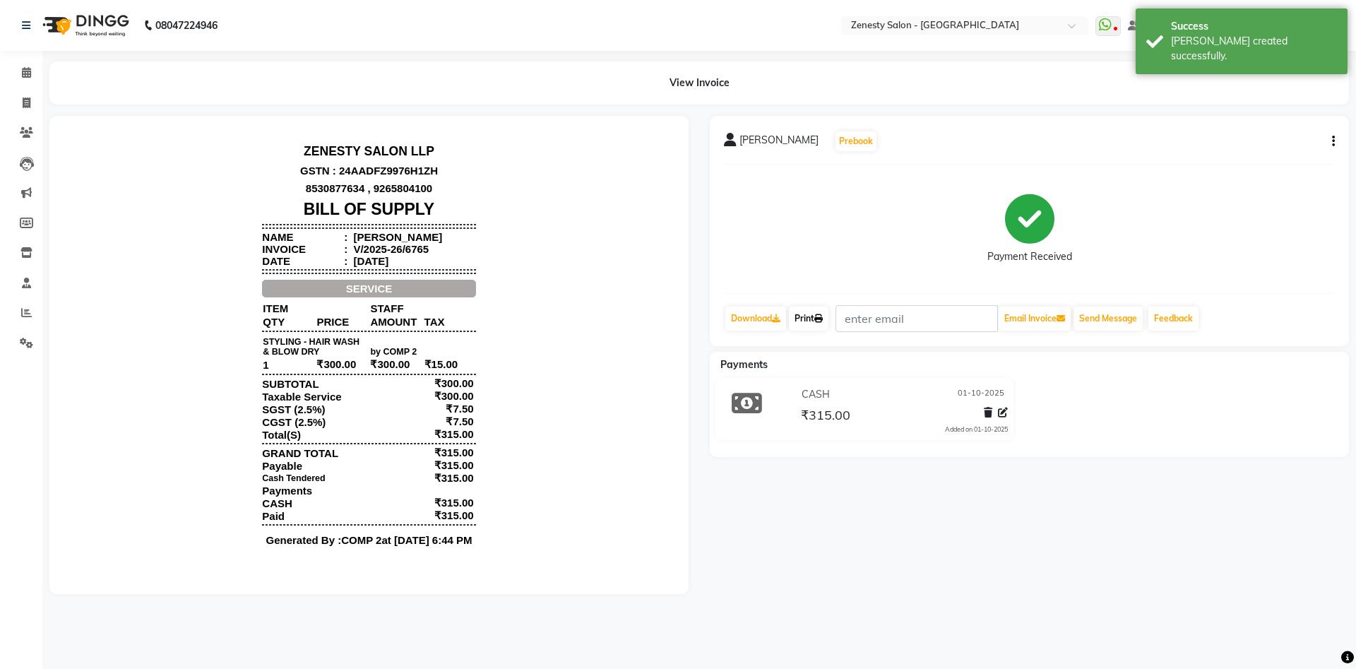
click at [809, 318] on link "Print" at bounding box center [809, 319] width 40 height 24
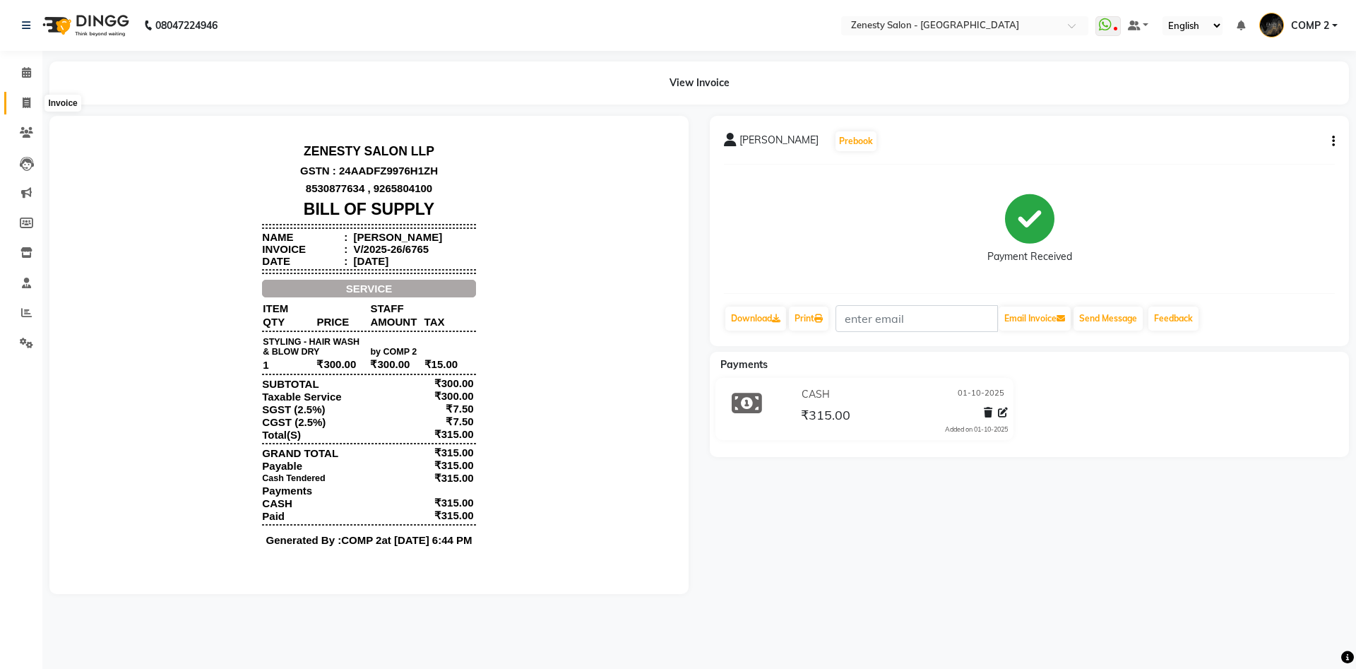
click at [22, 103] on span at bounding box center [26, 103] width 25 height 16
select select "5713"
select select "service"
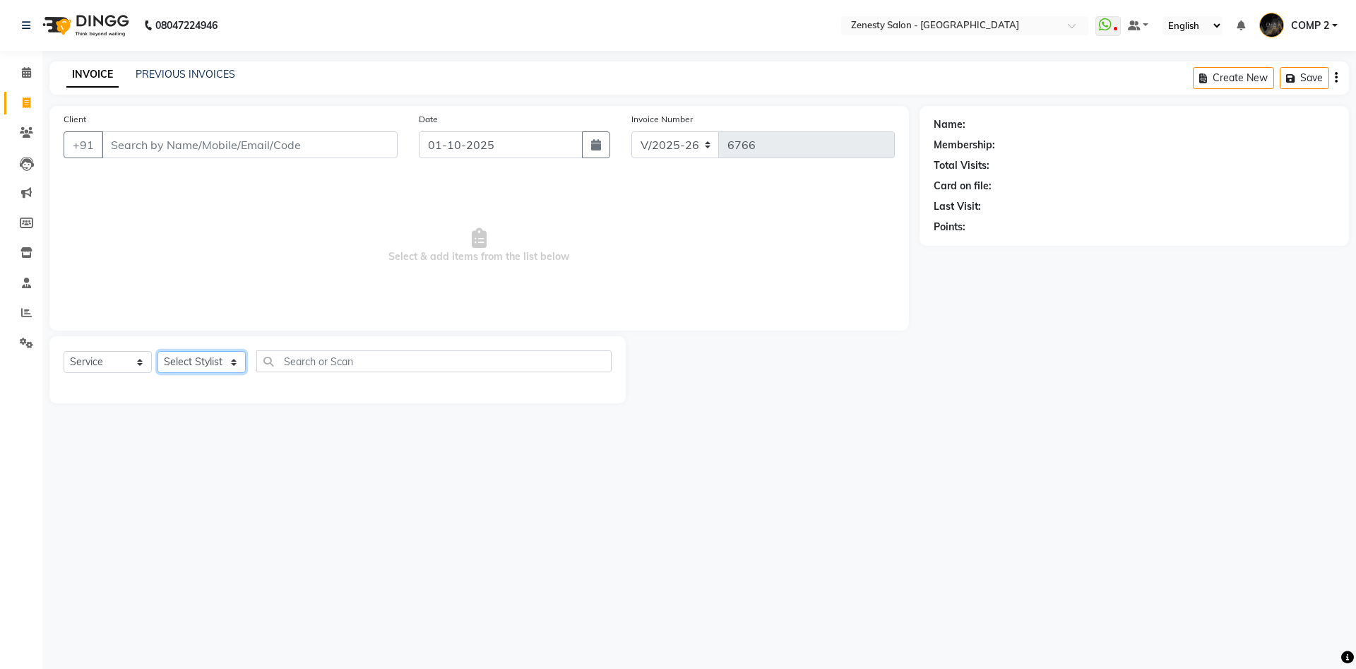
click at [158, 351] on select "Select Stylist Aanand Aarti Aashik Aesha Arsh Khalifa Ayan COMP 1 COMP 2 Darsha…" at bounding box center [202, 362] width 88 height 22
select select "40087"
click option "COMP 2" at bounding box center [0, 0] width 0 height 0
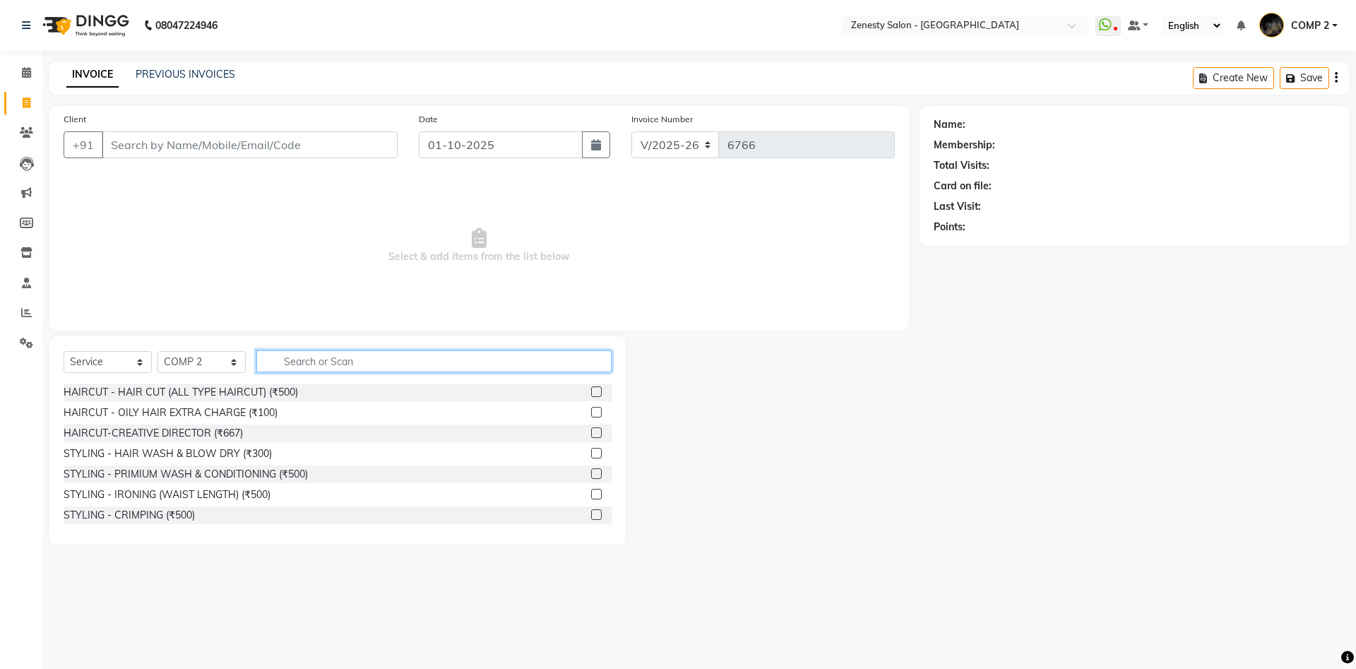
click at [340, 358] on input "text" at bounding box center [433, 361] width 355 height 22
click at [463, 360] on input "text" at bounding box center [433, 361] width 355 height 22
click at [171, 76] on link "PREVIOUS INVOICES" at bounding box center [186, 74] width 100 height 13
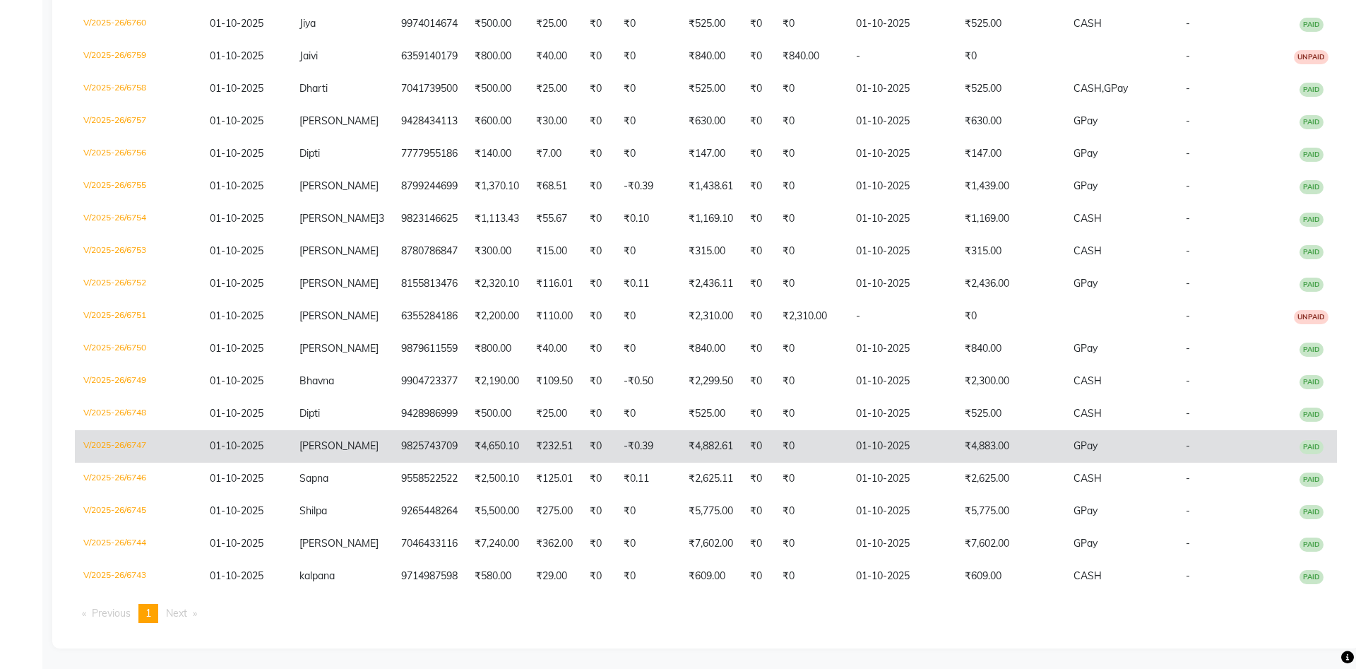
scroll to position [395, 0]
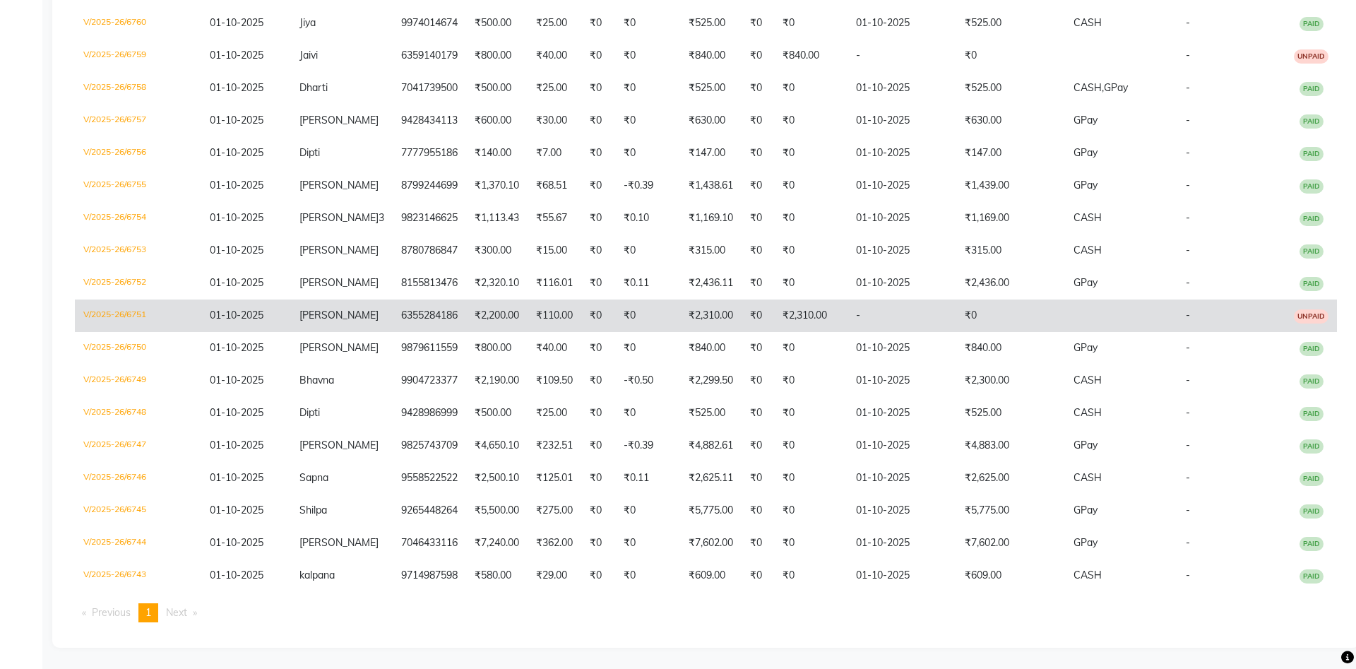
click at [615, 313] on td "₹0" at bounding box center [647, 316] width 65 height 32
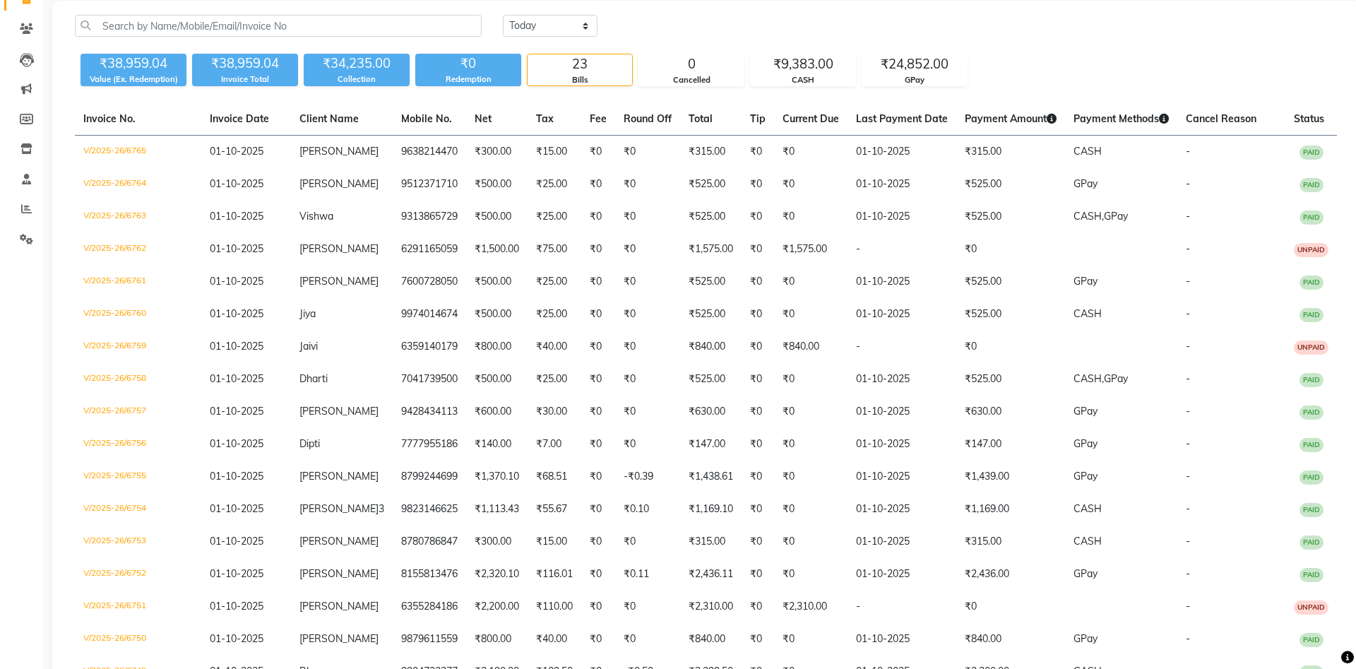
scroll to position [35, 0]
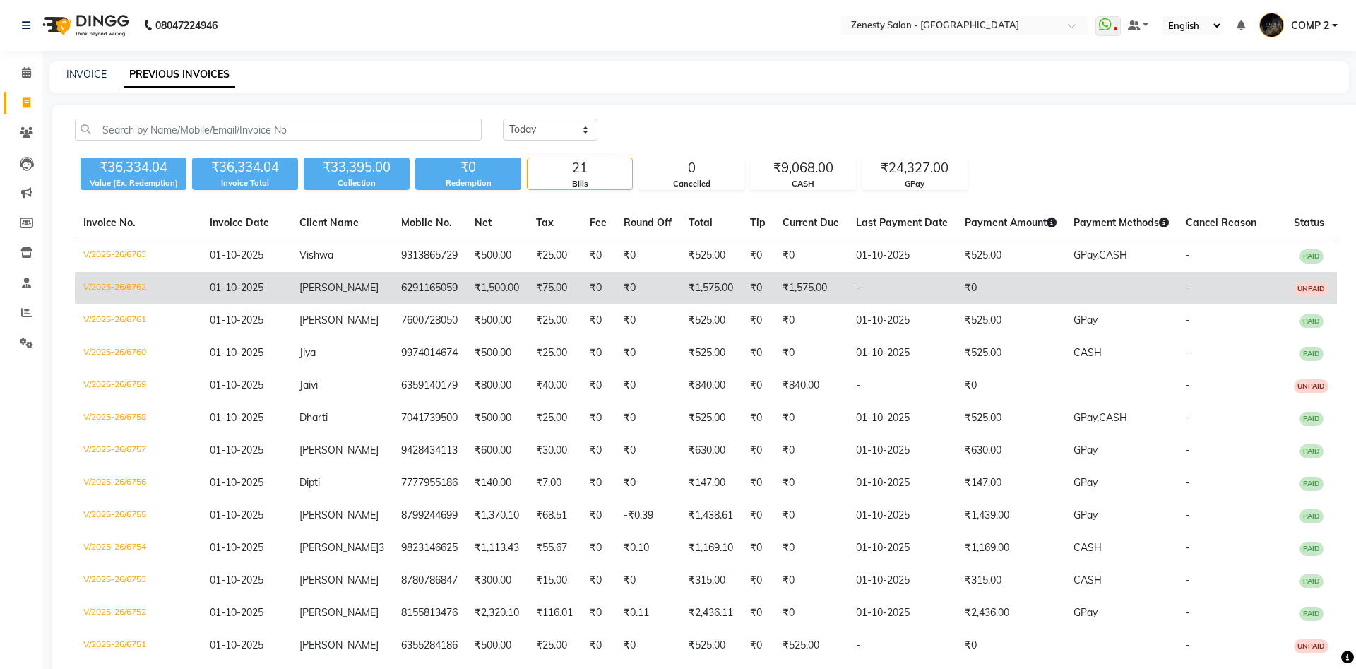
click at [343, 283] on span "[PERSON_NAME]" at bounding box center [339, 287] width 79 height 13
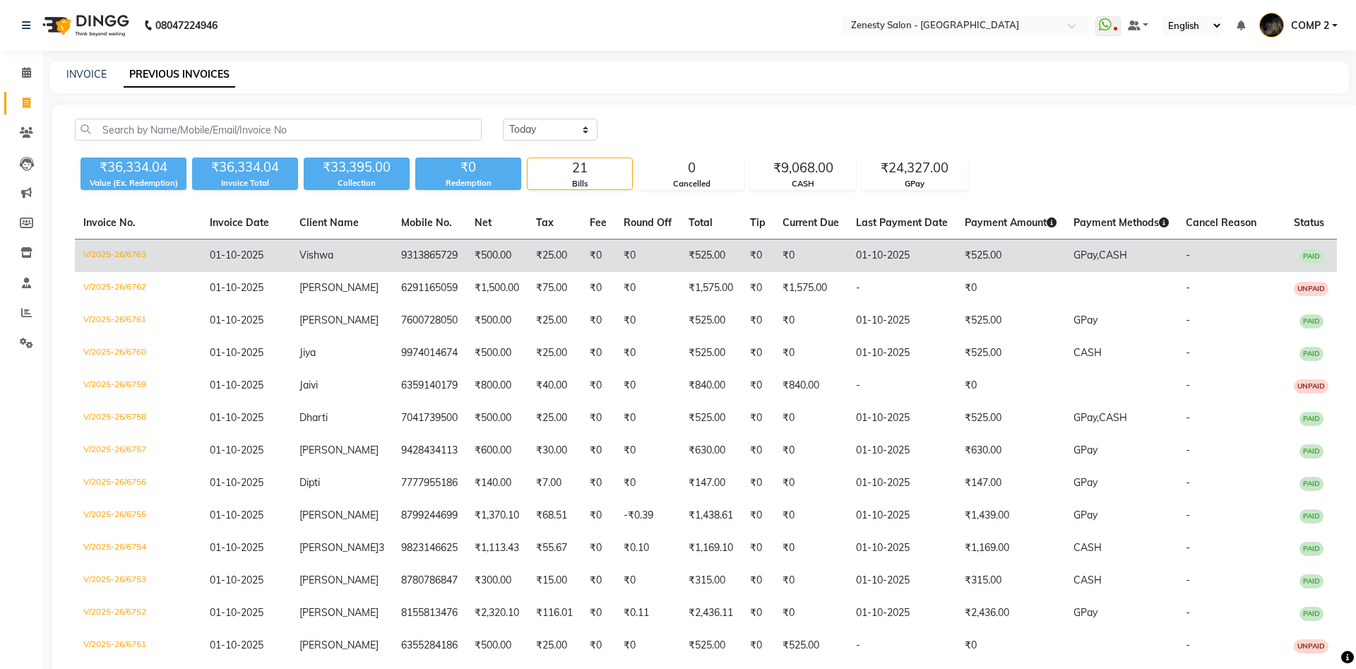
click at [475, 266] on td "₹500.00" at bounding box center [496, 255] width 61 height 33
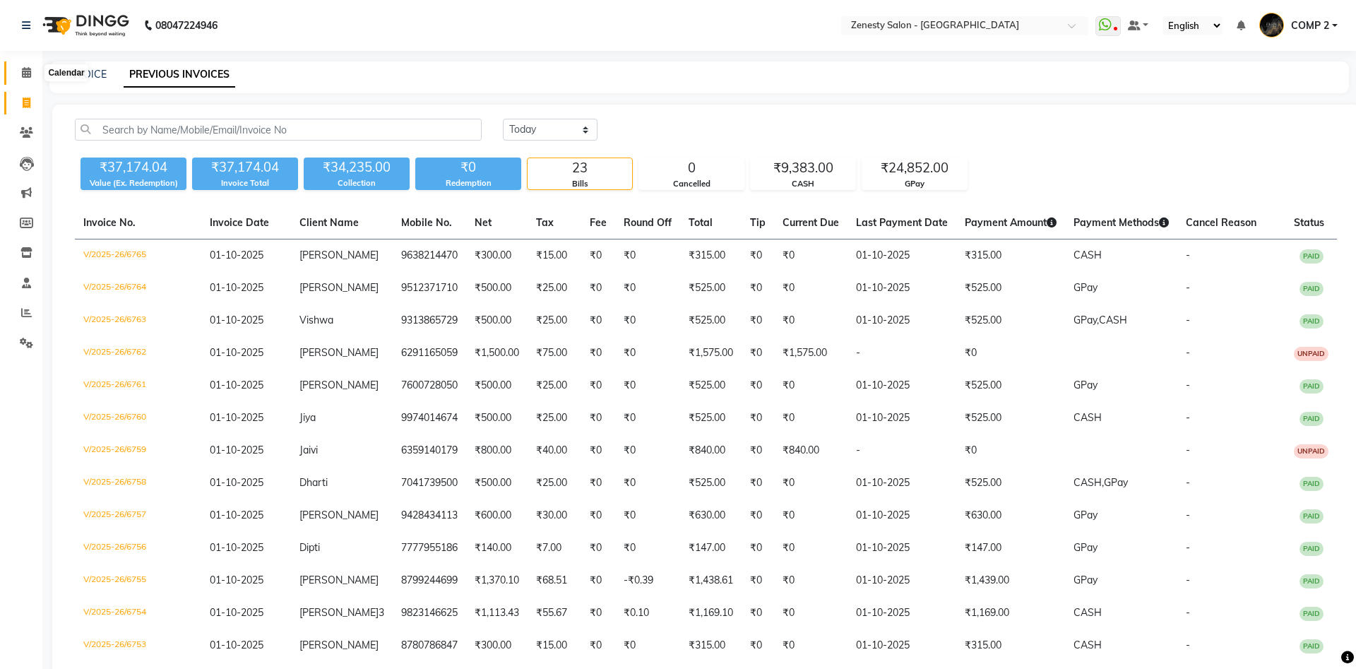
click at [28, 71] on icon at bounding box center [26, 72] width 9 height 11
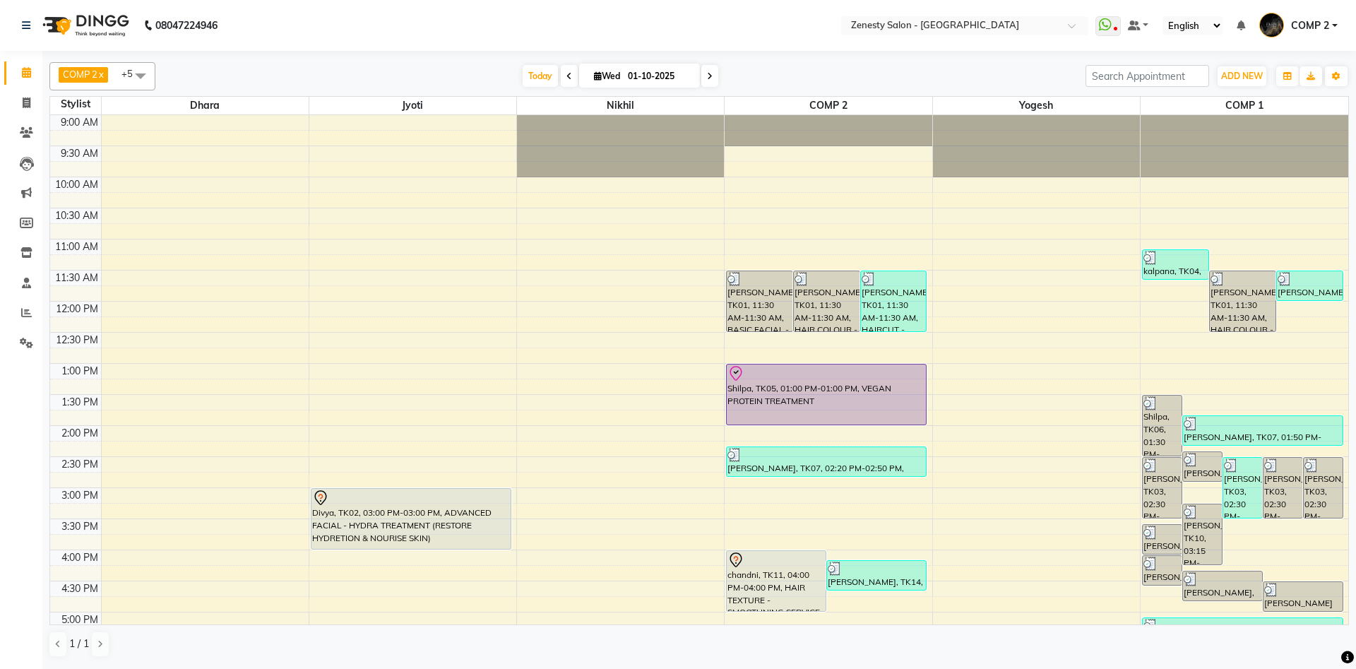
click at [707, 79] on icon at bounding box center [710, 76] width 6 height 8
type input "02-10-2025"
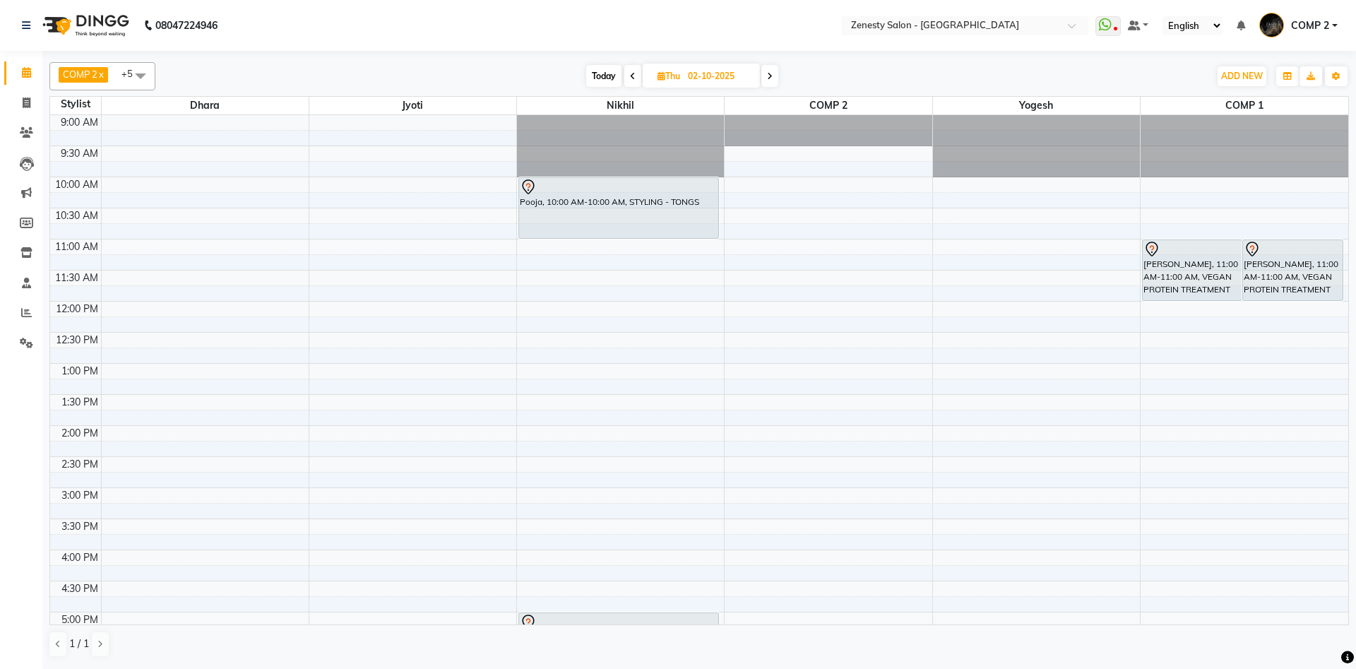
click at [736, 432] on div "9:00 AM 9:30 AM 10:00 AM 10:30 AM 11:00 AM 11:30 AM 12:00 PM 12:30 PM 1:00 PM 1…" at bounding box center [699, 487] width 1298 height 745
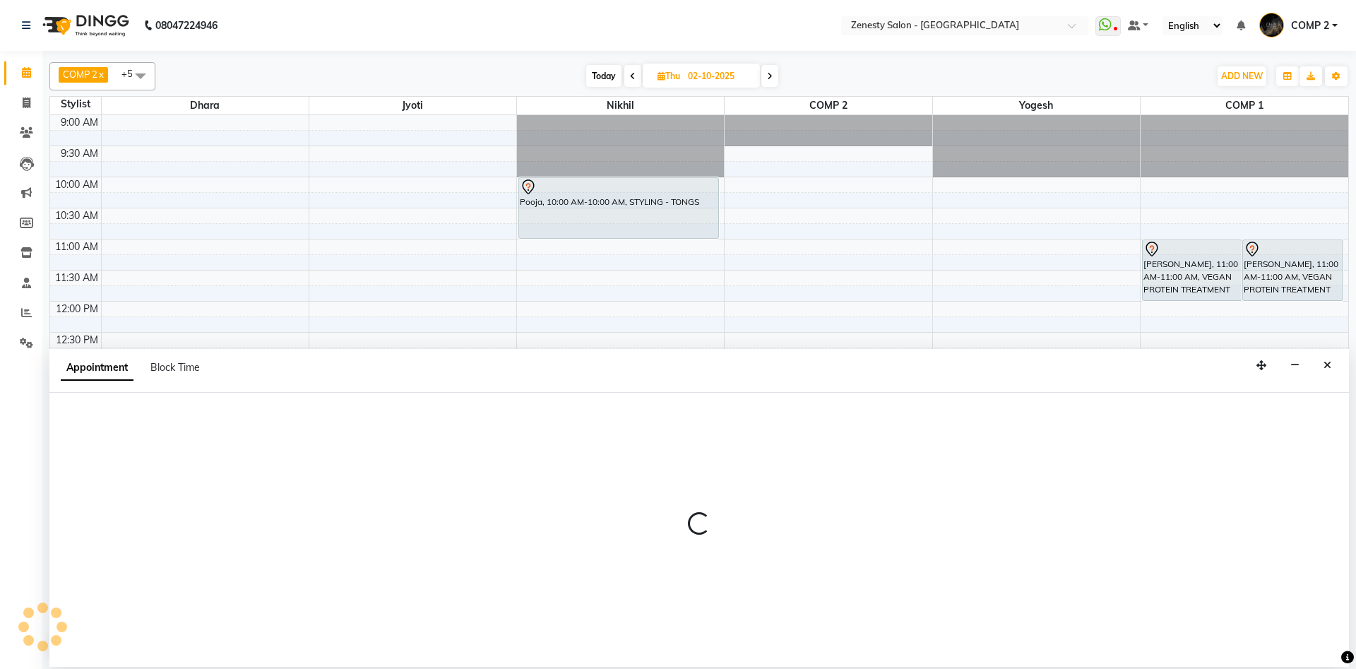
select select "40087"
select select "840"
select select "tentative"
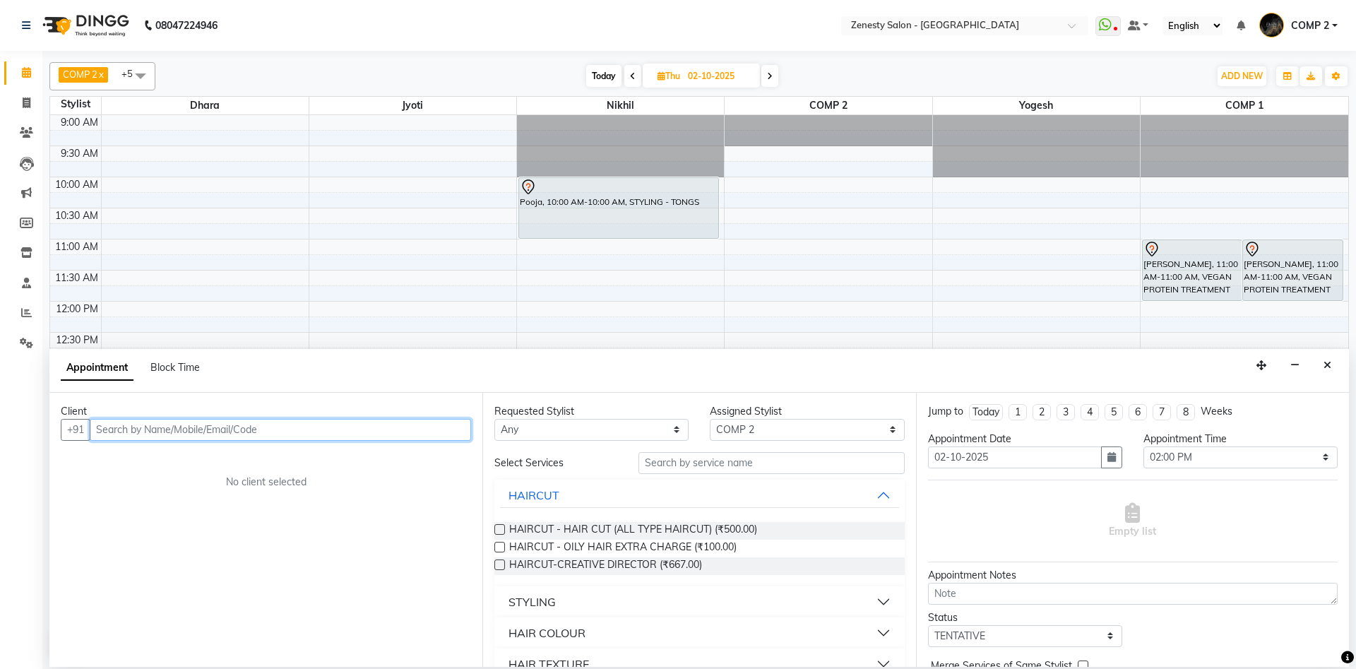
click at [105, 428] on input "text" at bounding box center [280, 430] width 381 height 22
click at [181, 466] on span "79848369" at bounding box center [166, 460] width 57 height 14
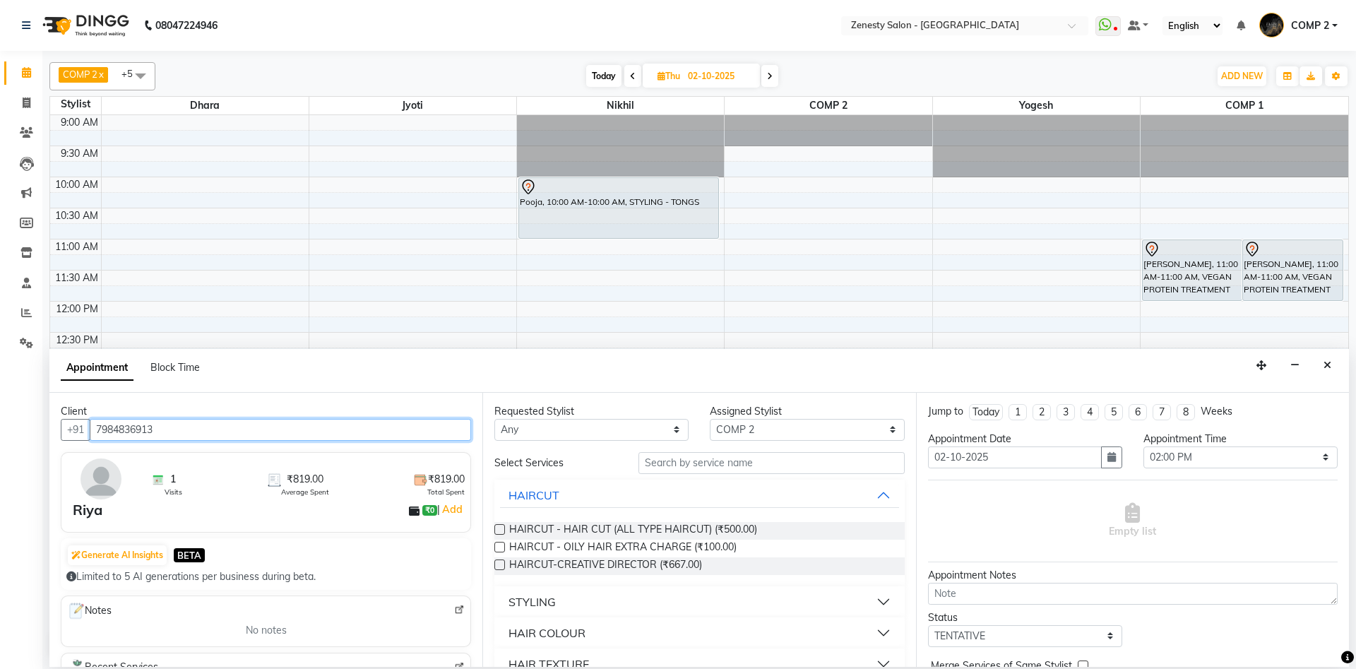
type input "7984836913"
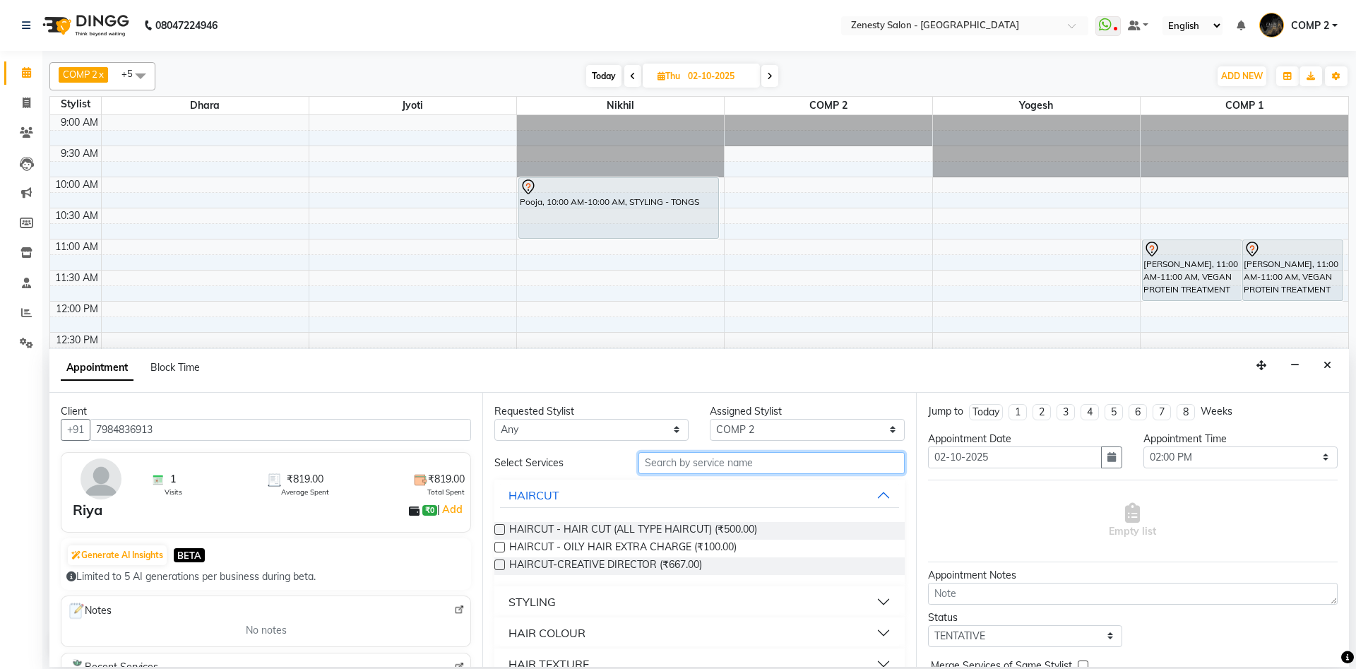
click at [699, 461] on input "text" at bounding box center [772, 463] width 266 height 22
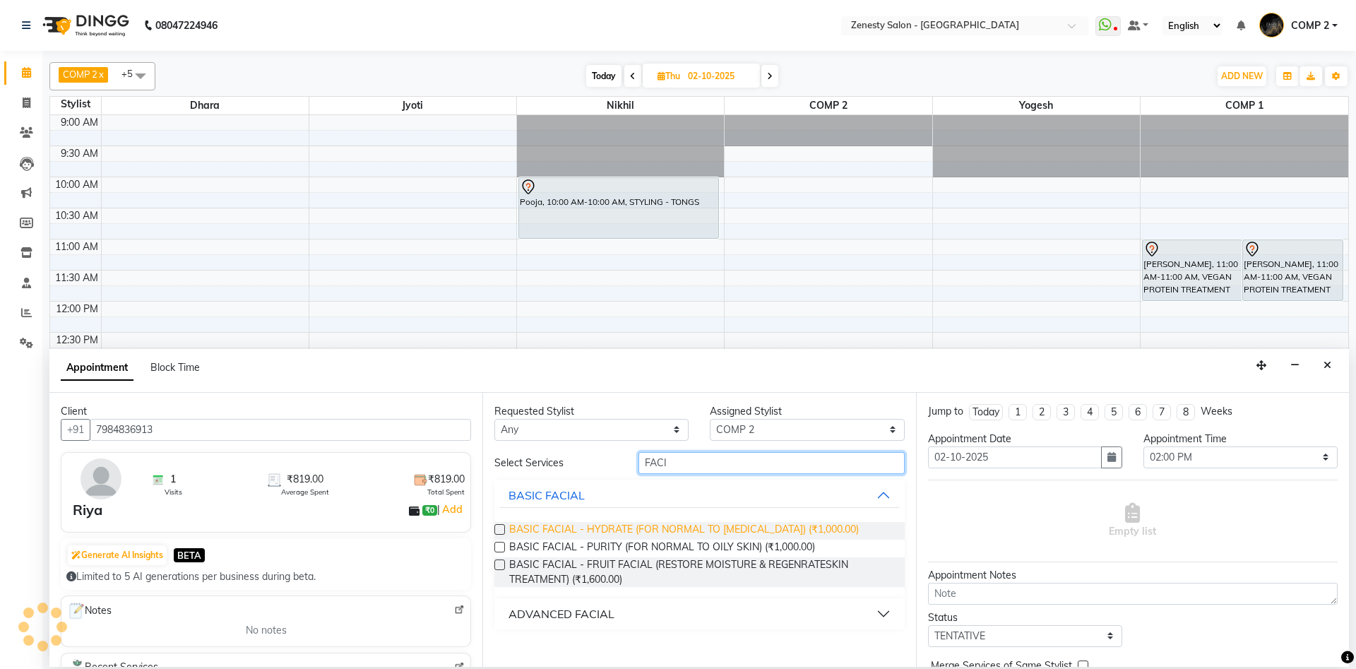
type input "FACI"
click at [681, 523] on span "BASIC FACIAL - HYDRATE (FOR NORMAL TO DRY SKIN) (₹1,000.00)" at bounding box center [684, 531] width 350 height 18
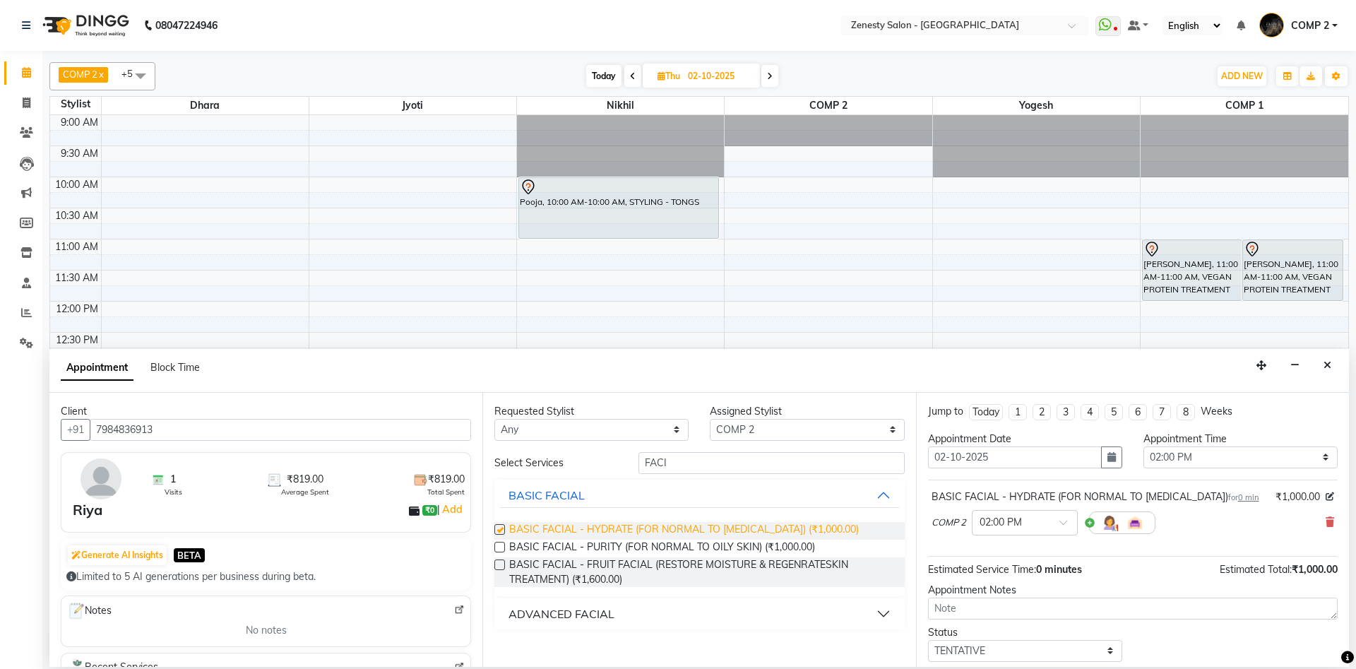
checkbox input "false"
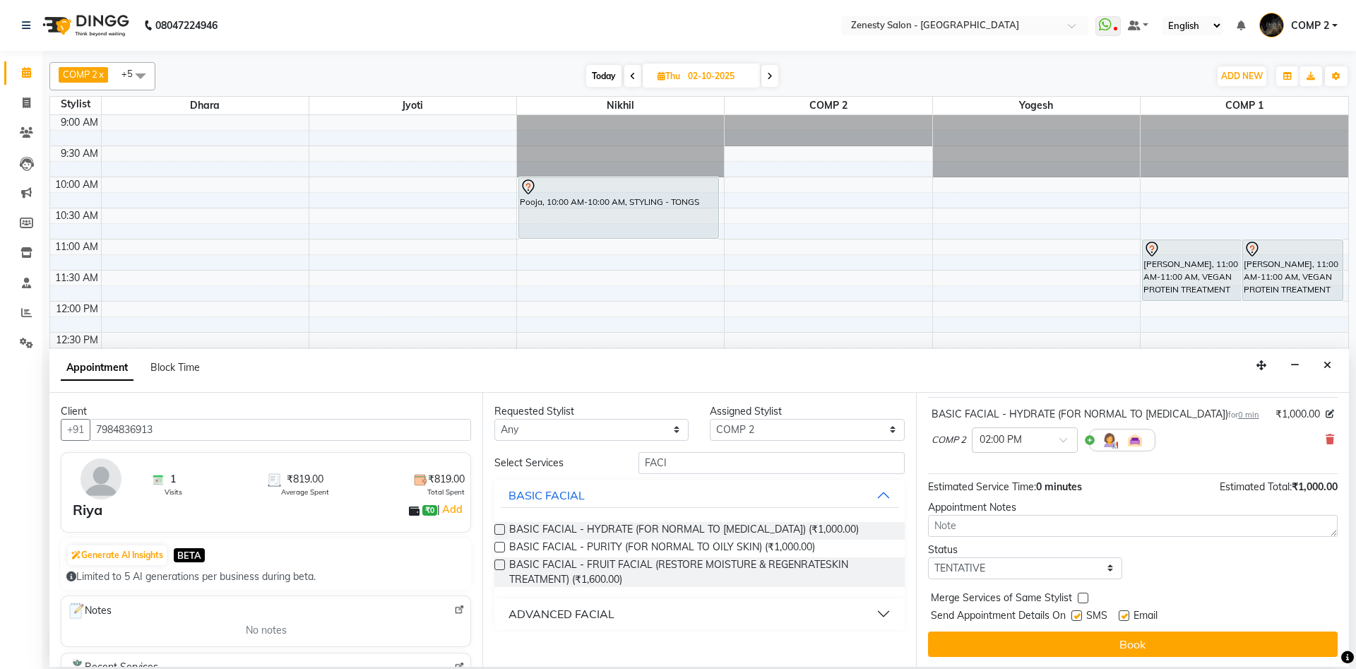
scroll to position [84, 0]
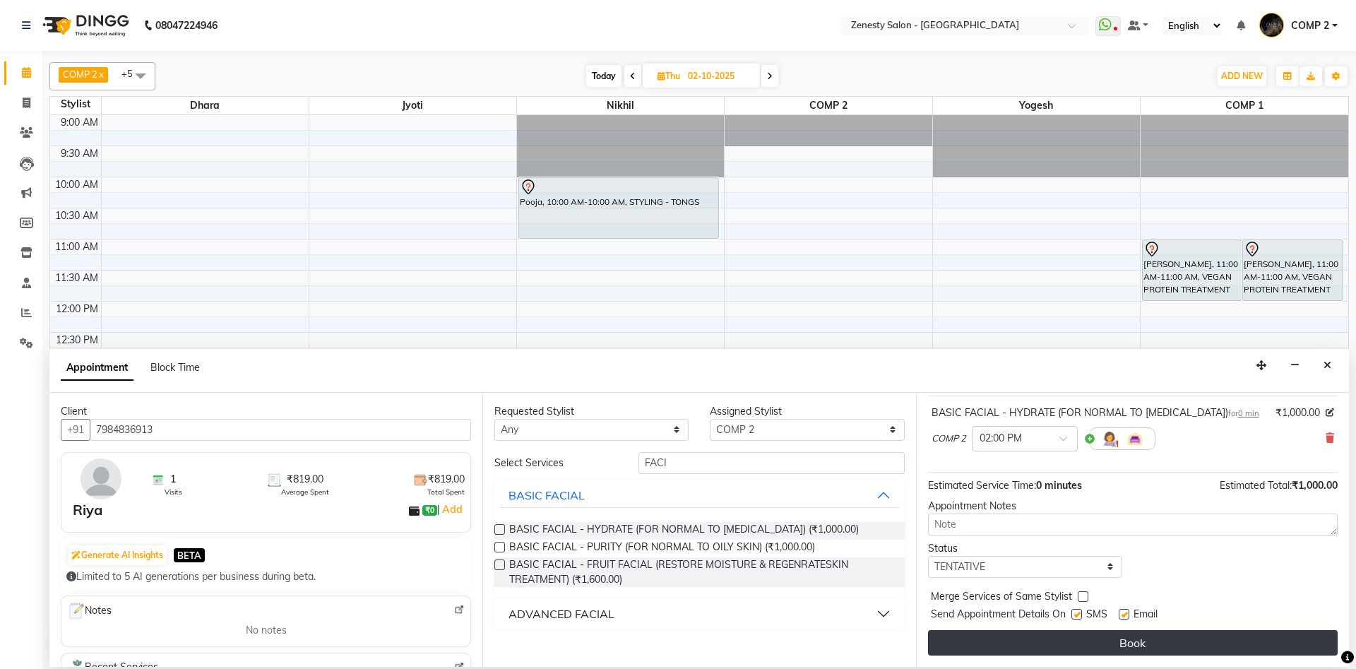
click at [1149, 649] on button "Book" at bounding box center [1133, 642] width 410 height 25
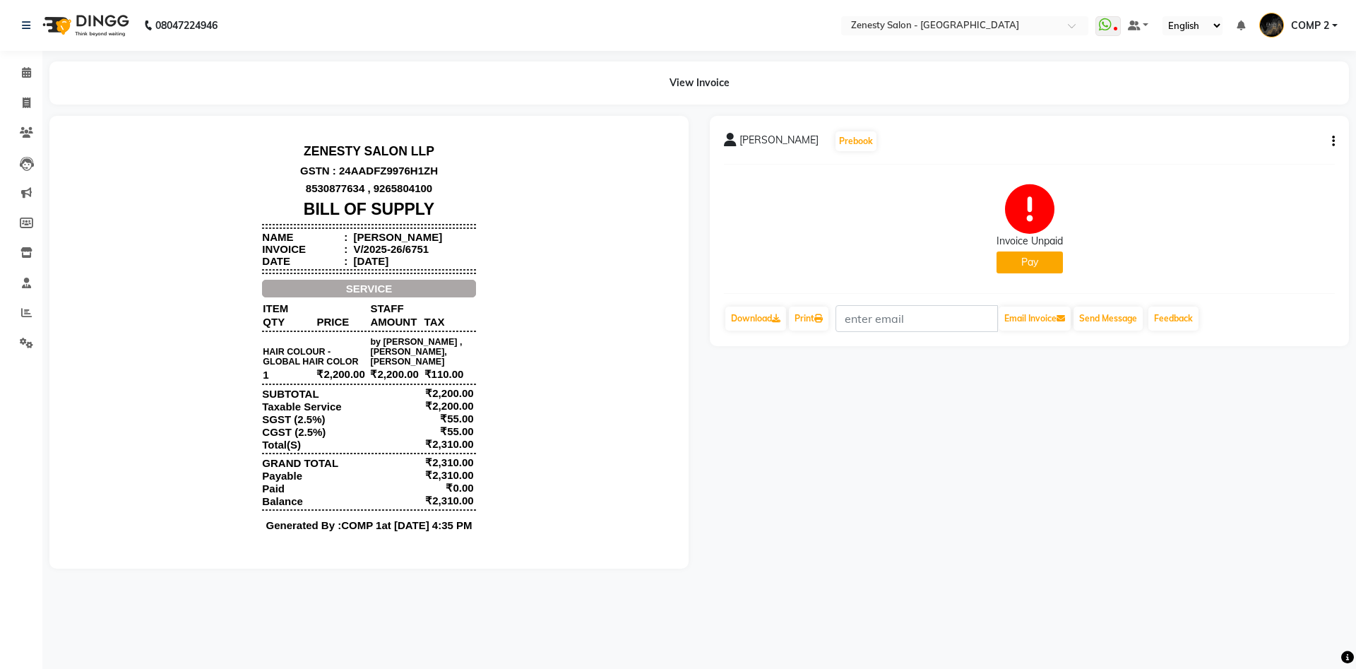
click at [1329, 138] on button "button" at bounding box center [1331, 141] width 8 height 15
click at [1238, 160] on div "Edit Invoice" at bounding box center [1263, 159] width 97 height 18
select select "service"
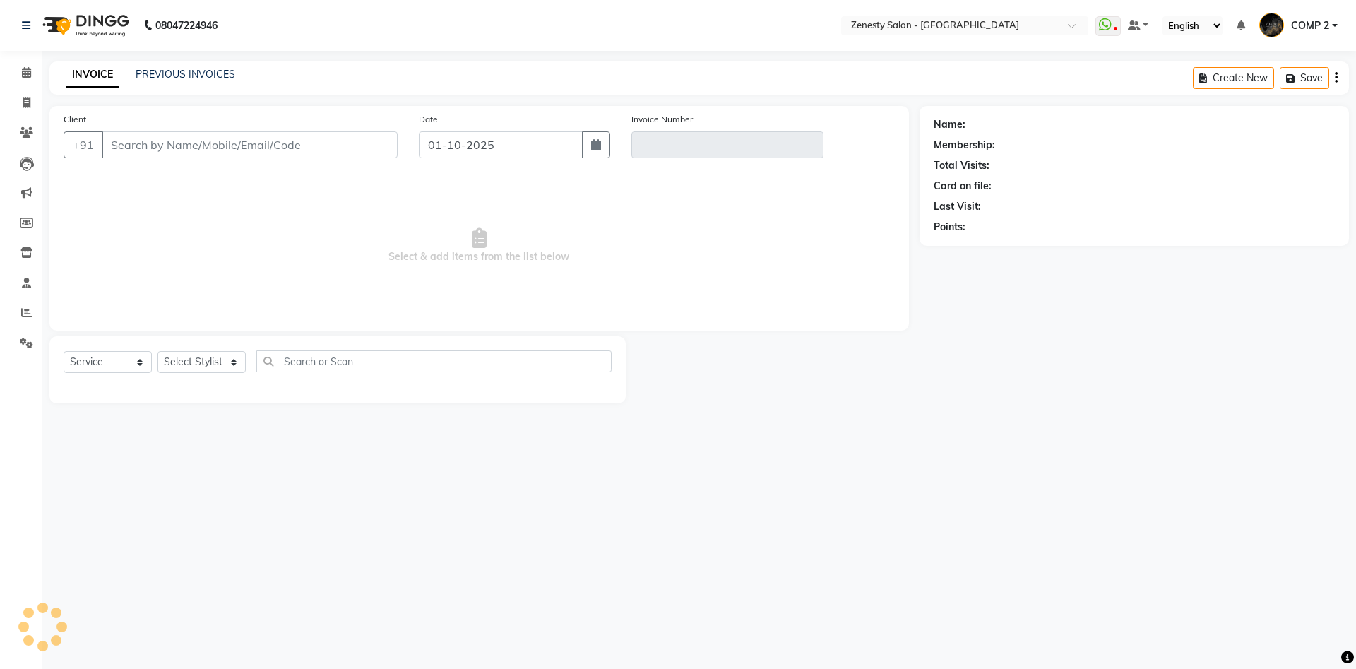
type input "6355284186"
type input "V/2025-26/6751"
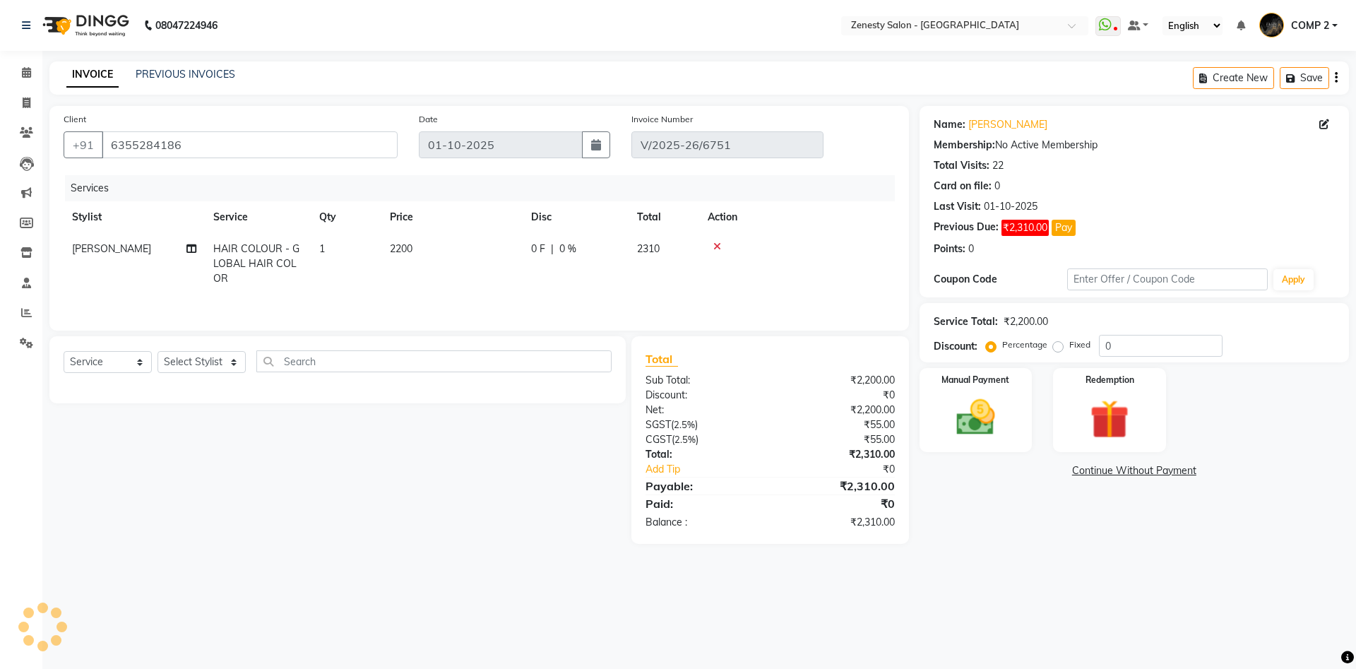
select select "select"
click at [1004, 546] on main "INVOICE PREVIOUS INVOICES Create New Save Client [PHONE_NUMBER] Date [DATE] Inv…" at bounding box center [699, 313] width 1314 height 504
drag, startPoint x: 966, startPoint y: 421, endPoint x: 996, endPoint y: 432, distance: 31.5
click at [968, 421] on img at bounding box center [976, 417] width 66 height 47
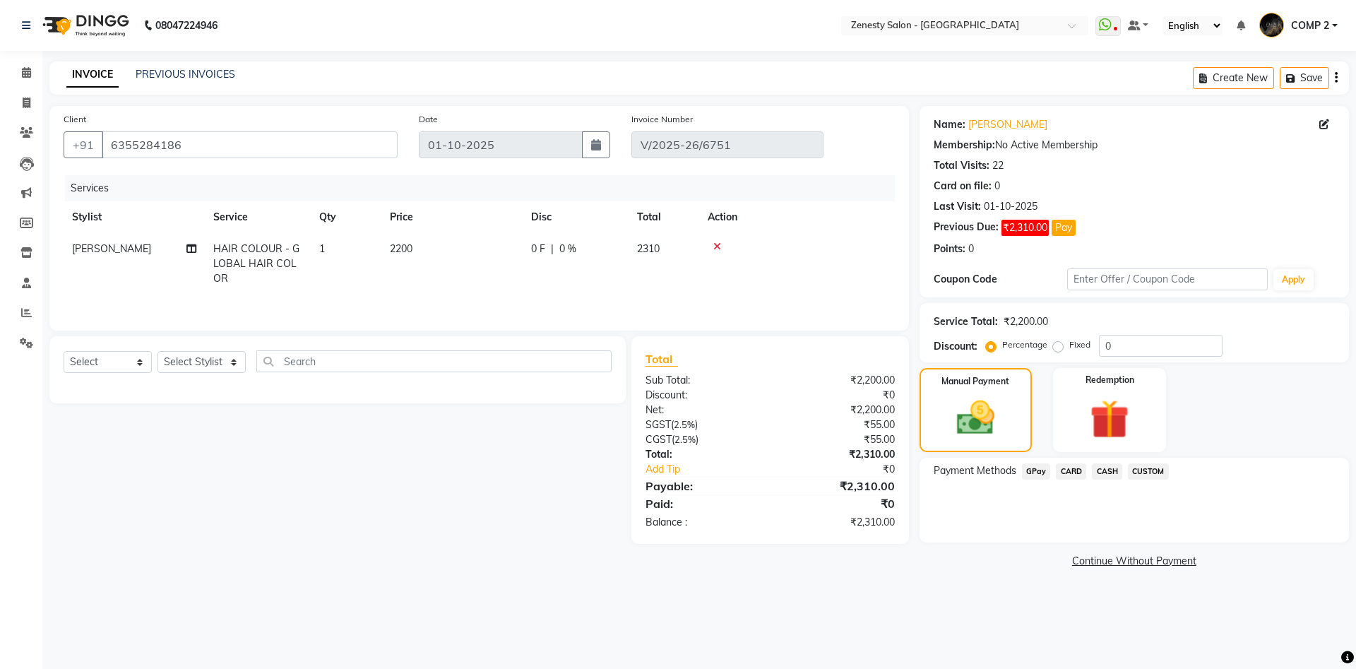
click at [1042, 468] on span "GPay" at bounding box center [1036, 471] width 29 height 16
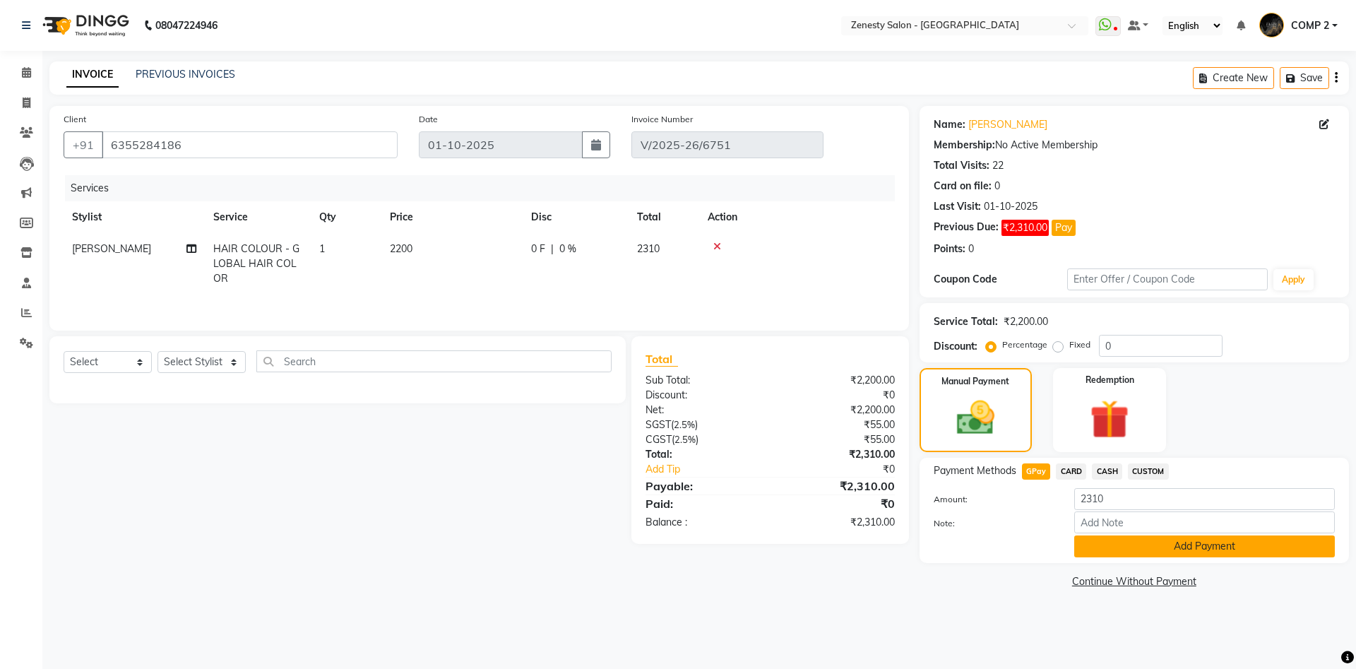
click at [1252, 547] on button "Add Payment" at bounding box center [1204, 546] width 261 height 22
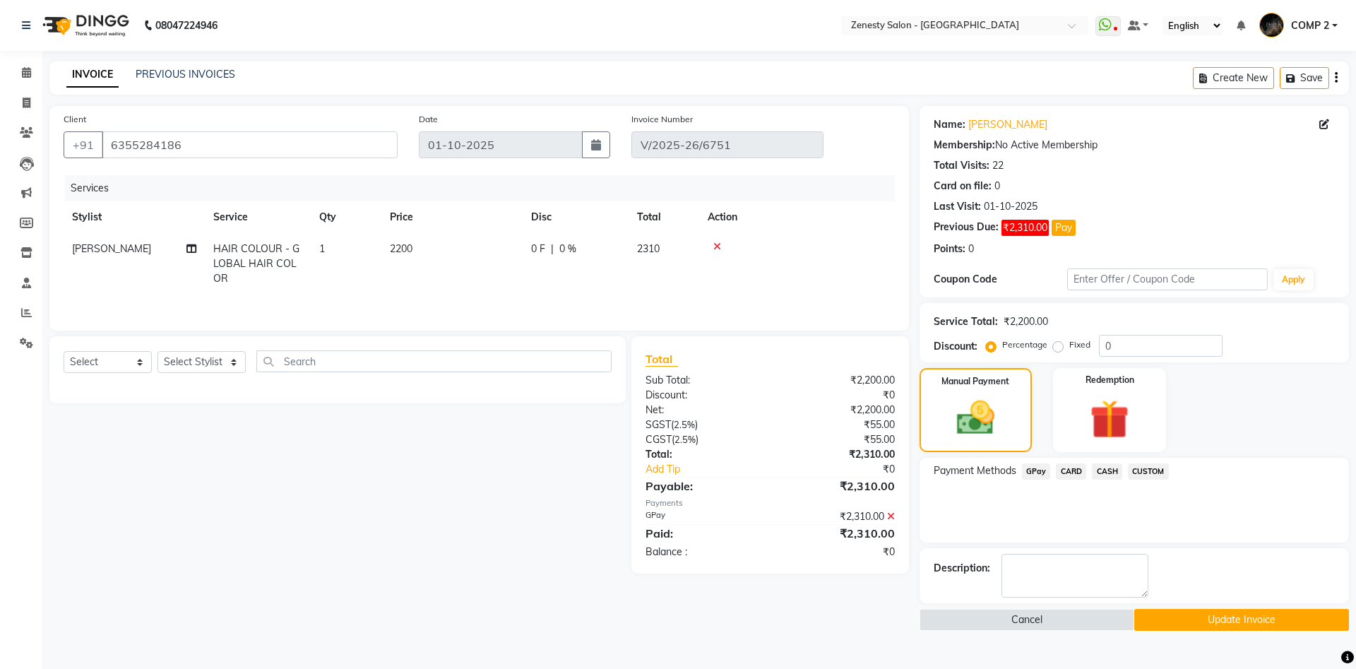
click at [1237, 618] on button "Update Invoice" at bounding box center [1241, 620] width 215 height 22
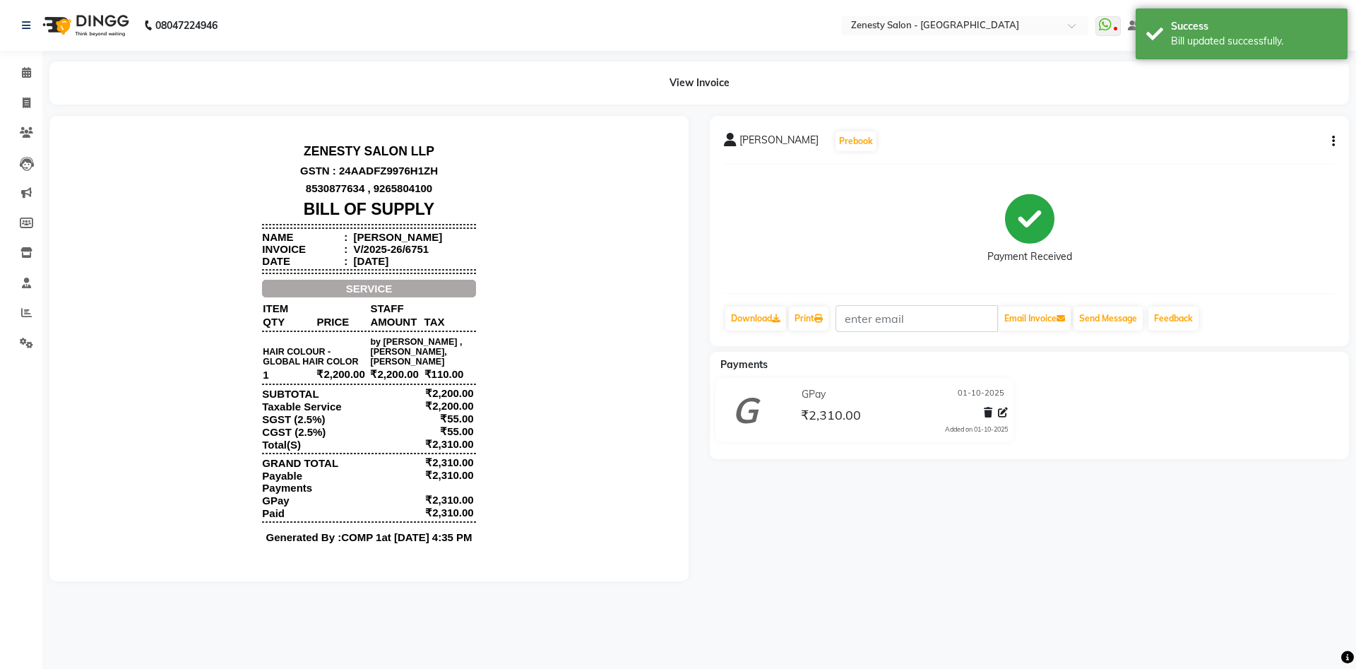
scroll to position [11, 0]
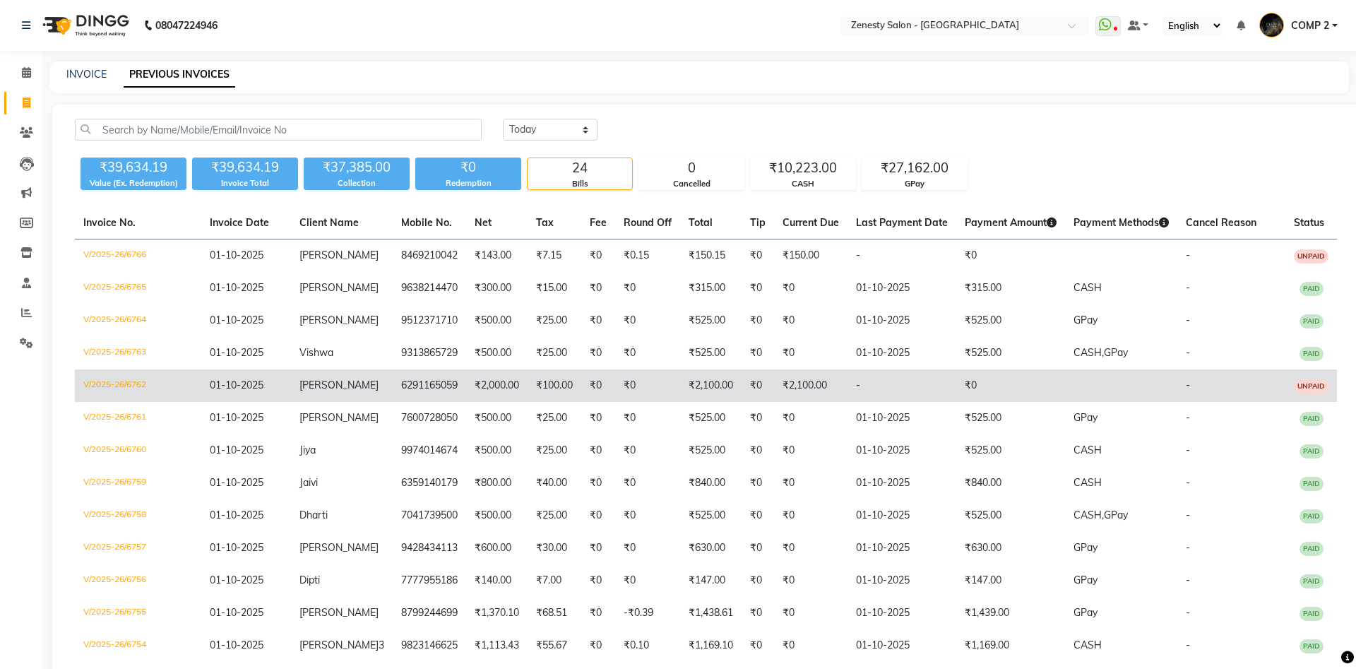
click at [988, 375] on td "₹0" at bounding box center [1010, 385] width 109 height 32
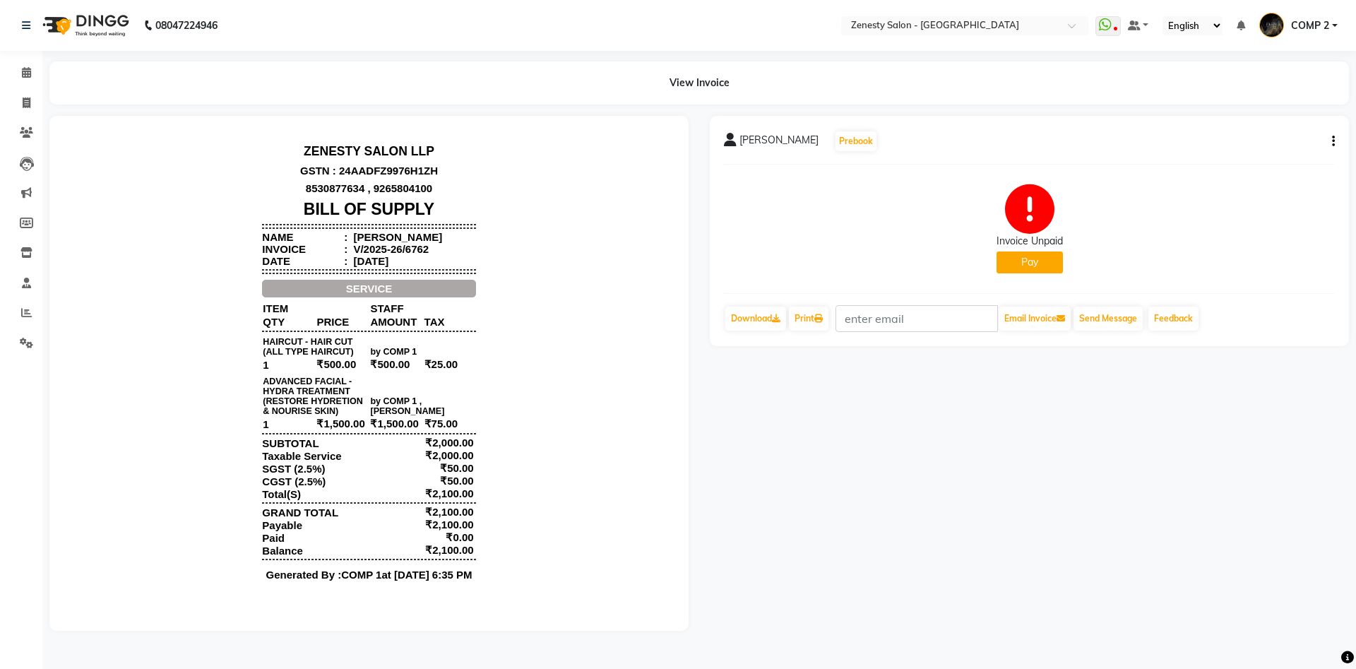
scroll to position [11, 0]
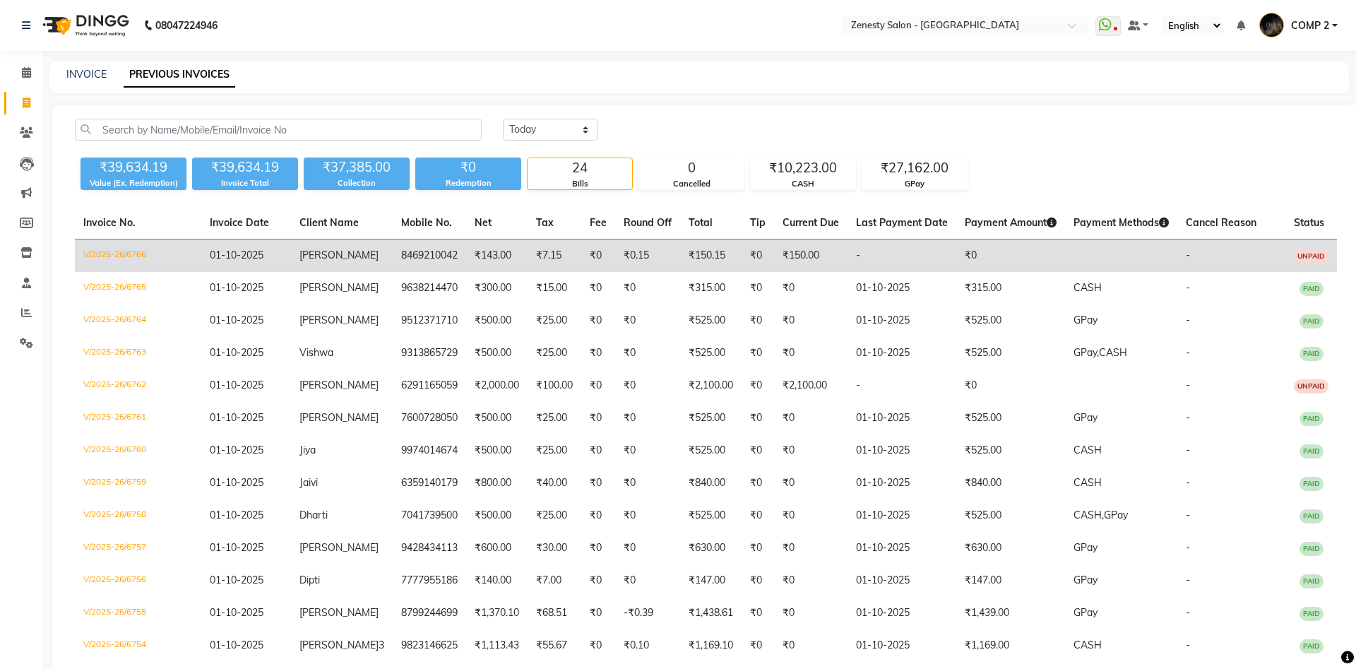
click at [956, 258] on td "₹0" at bounding box center [1010, 255] width 109 height 33
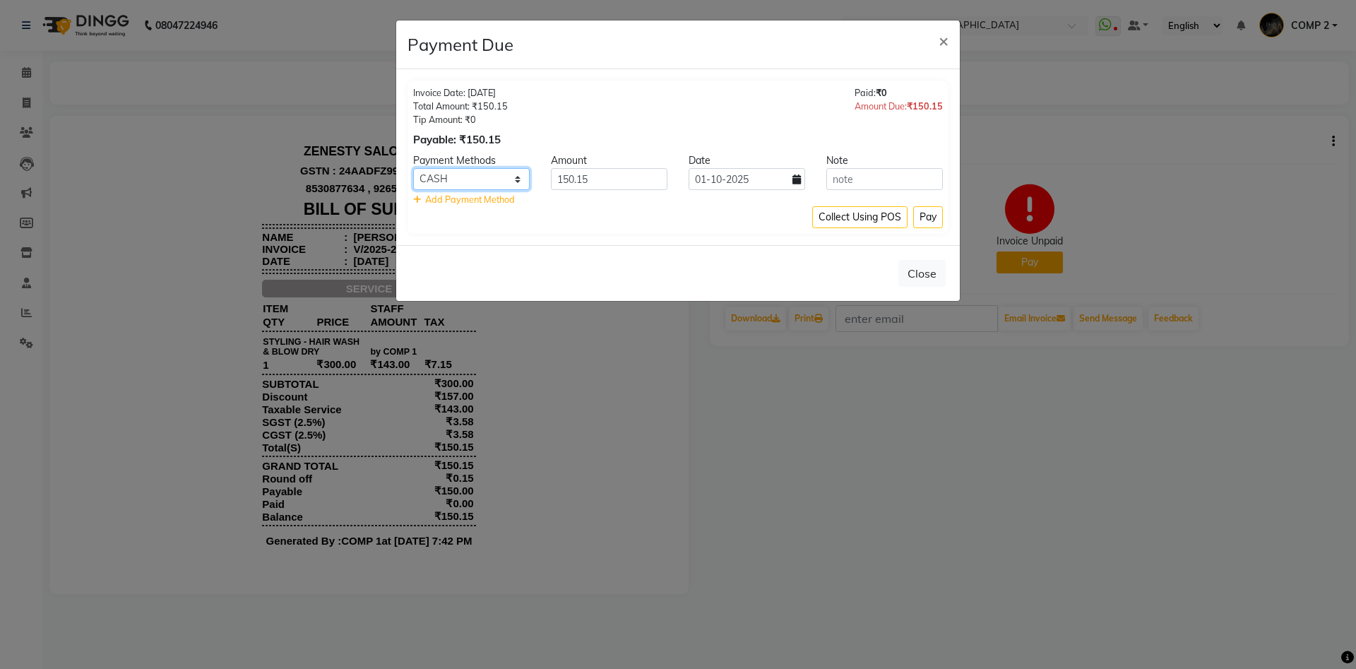
click at [413, 168] on select "GPay CARD CASH CUSTOM" at bounding box center [471, 179] width 117 height 22
select select "5"
click option "GPay" at bounding box center [0, 0] width 0 height 0
click at [930, 223] on button "Pay" at bounding box center [928, 217] width 30 height 22
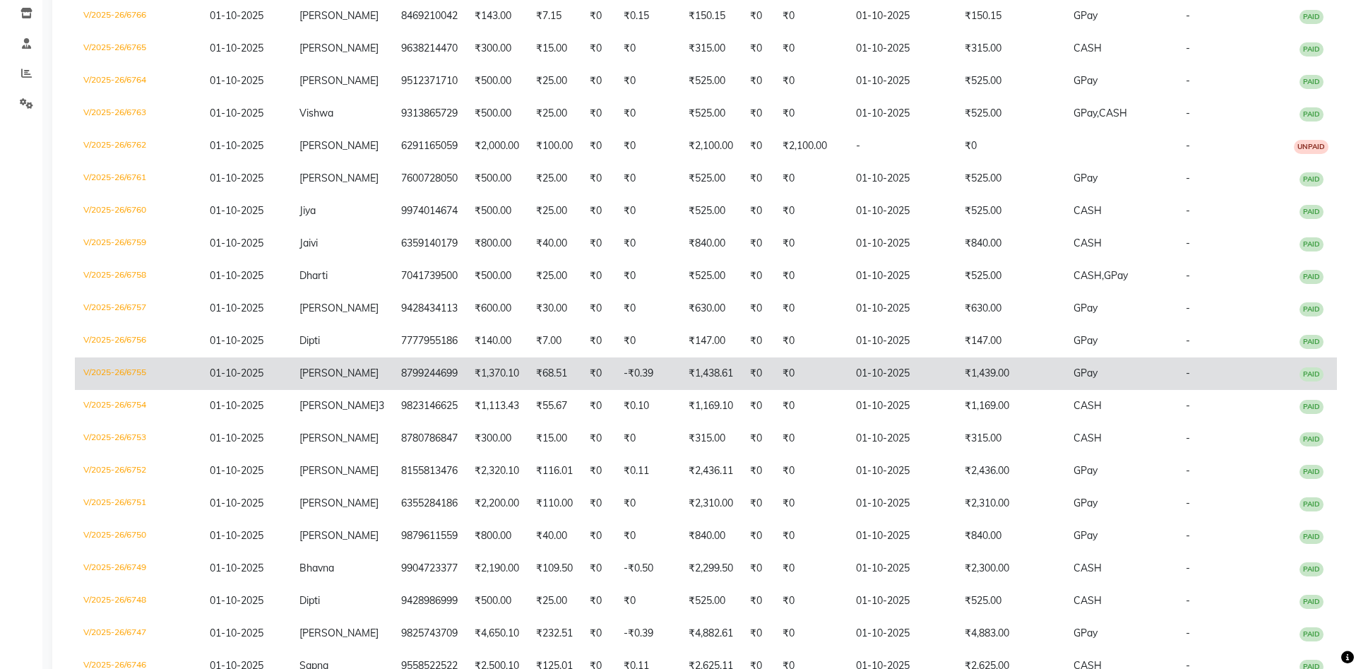
scroll to position [211, 0]
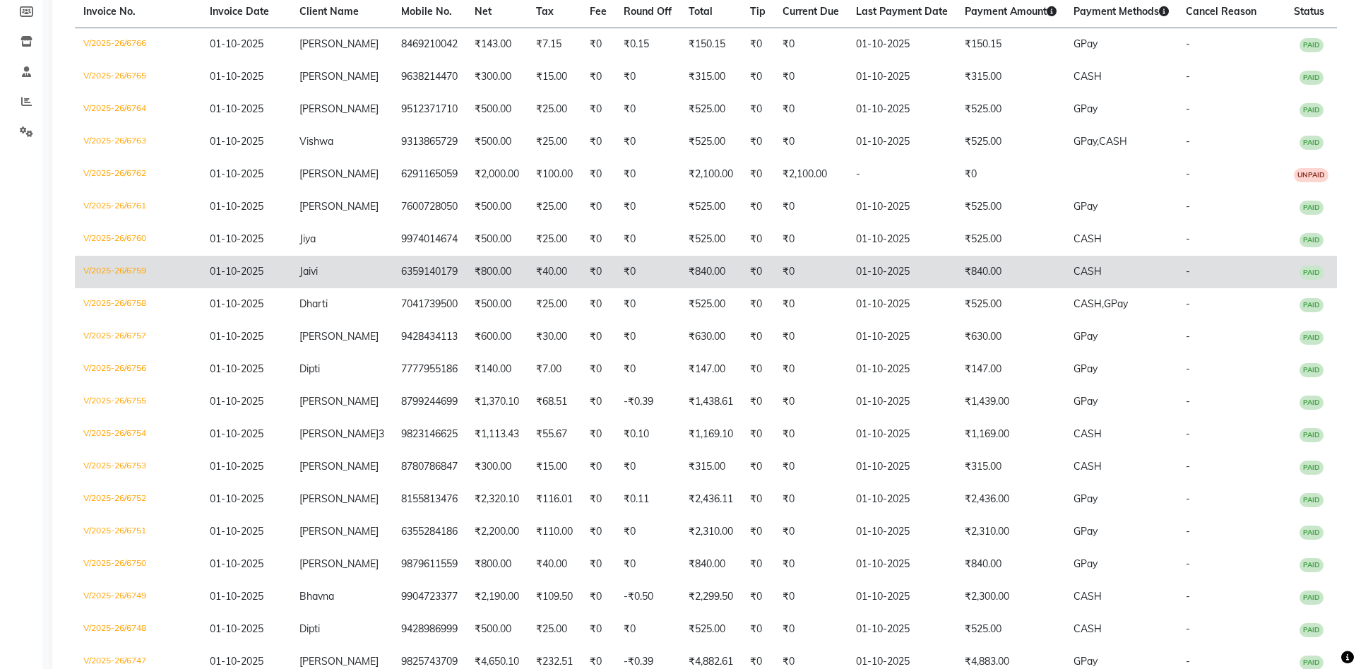
click at [968, 270] on td "₹840.00" at bounding box center [1010, 272] width 109 height 32
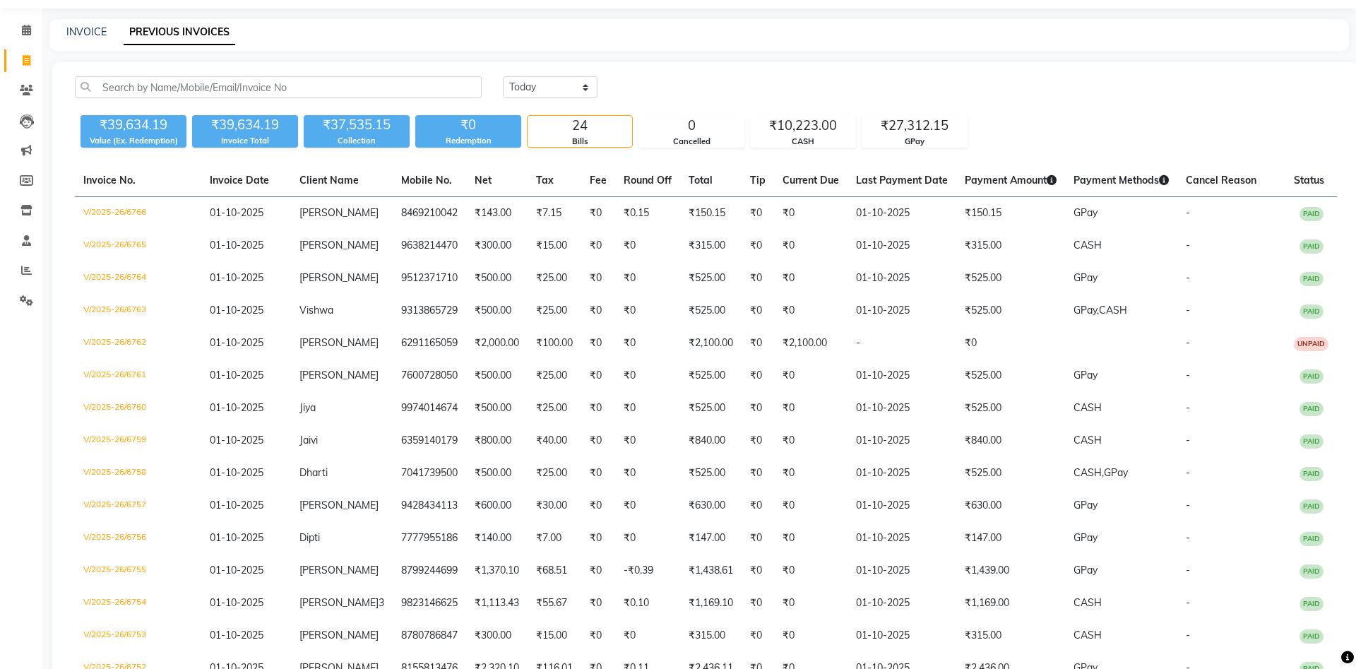
scroll to position [0, 0]
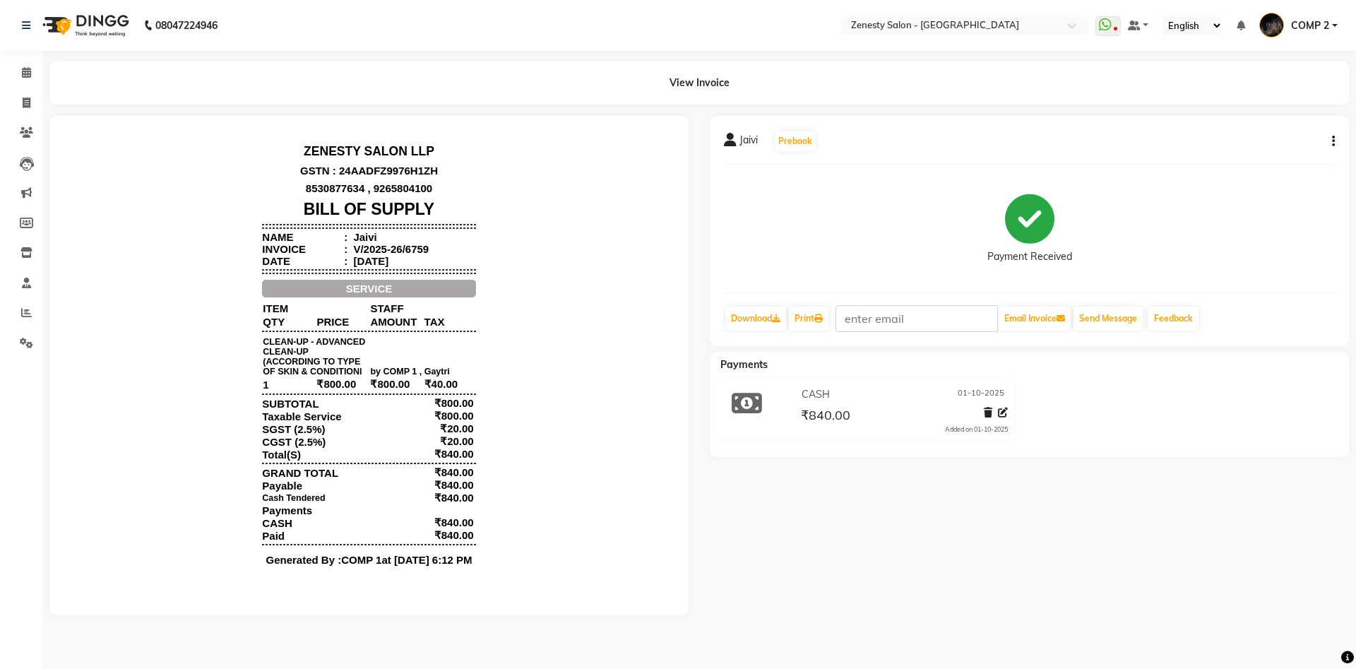
click at [1329, 140] on button "button" at bounding box center [1331, 141] width 8 height 15
click at [1003, 417] on icon at bounding box center [1003, 413] width 10 height 10
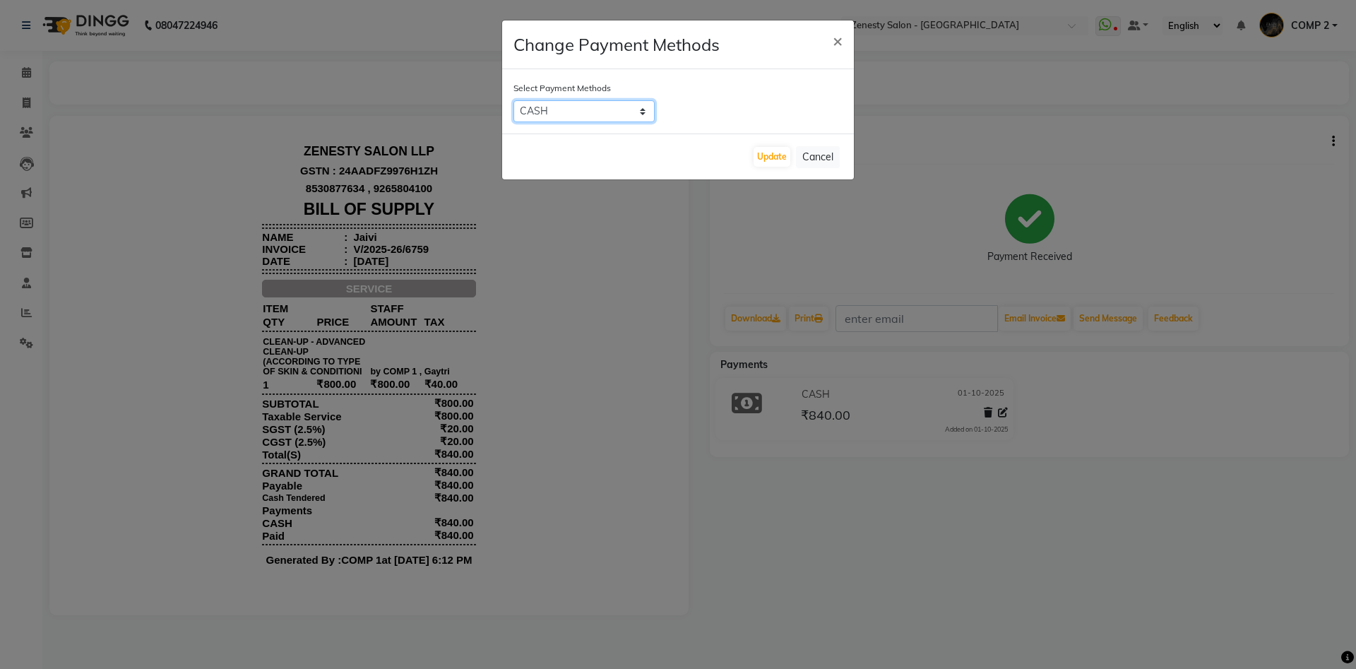
click at [514, 100] on select "GPay CARD CASH CUSTOM" at bounding box center [584, 111] width 141 height 22
select select "5"
click option "GPay" at bounding box center [0, 0] width 0 height 0
click at [779, 158] on button "Update" at bounding box center [772, 157] width 37 height 20
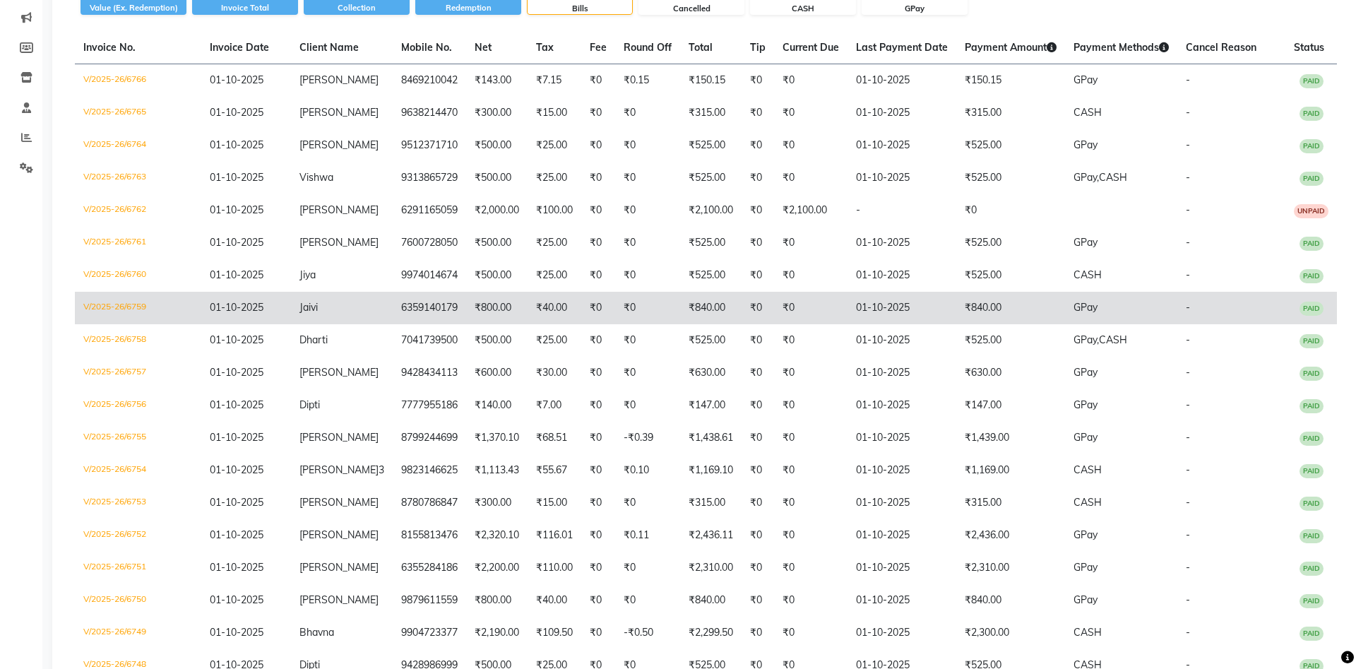
scroll to position [216, 0]
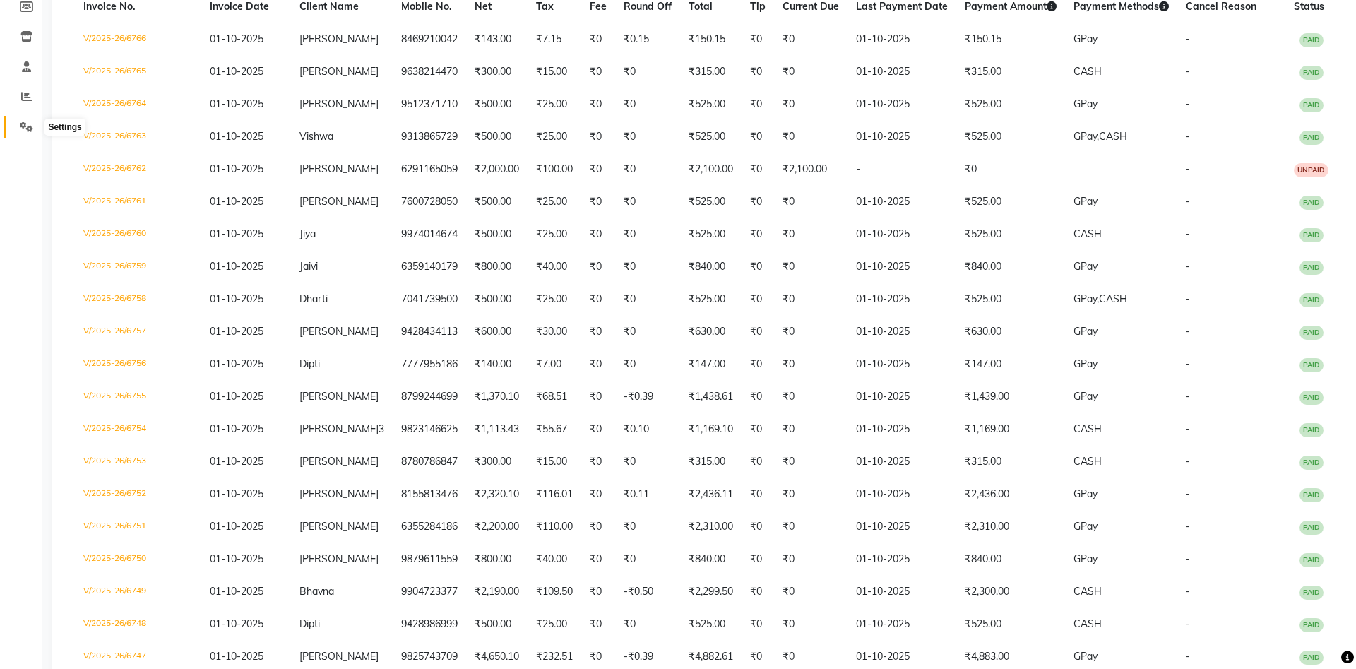
click at [25, 134] on span at bounding box center [26, 127] width 25 height 16
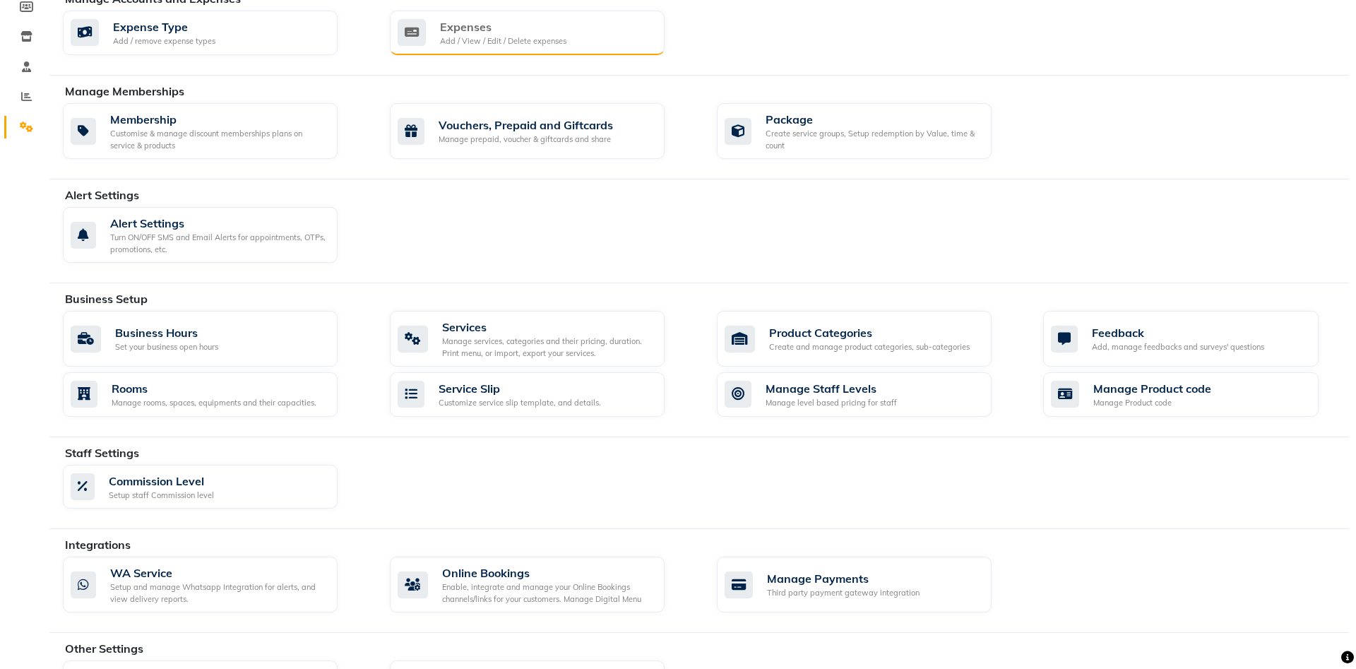
click at [447, 30] on div "Expenses" at bounding box center [503, 26] width 126 height 17
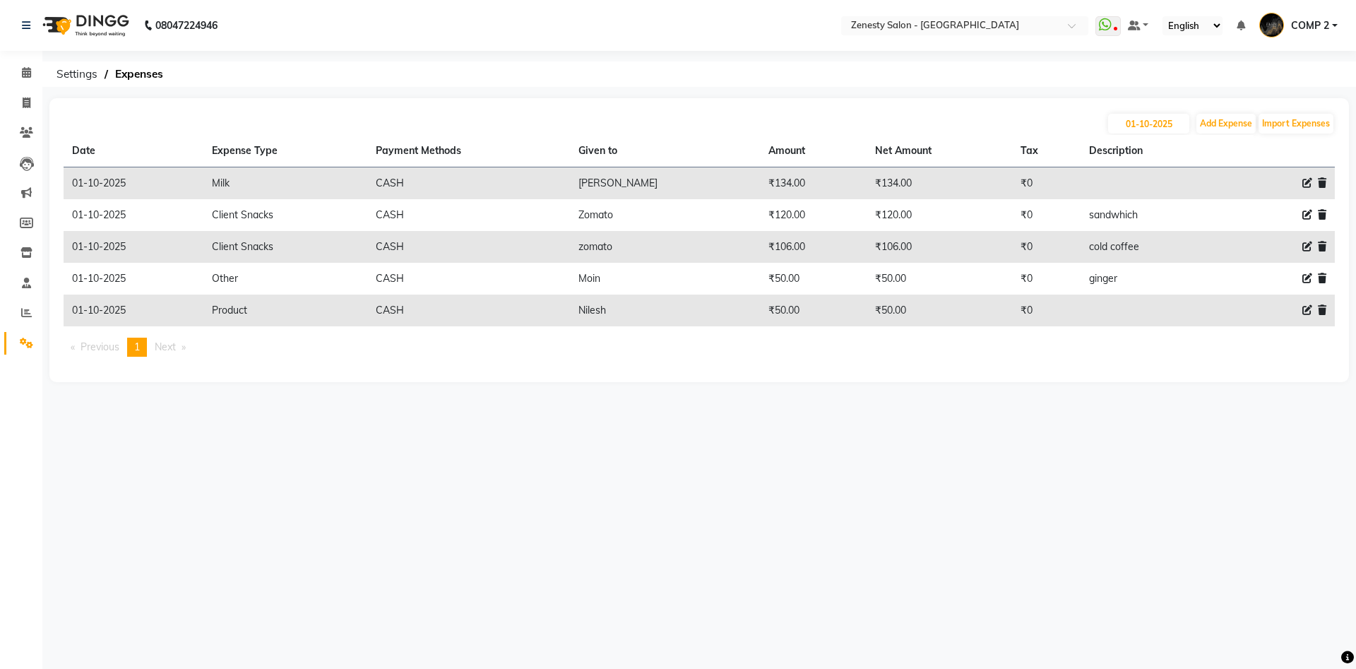
click at [843, 347] on ul "Previous page 1 / 1 You're on page 1 Next page" at bounding box center [699, 347] width 1271 height 19
click at [23, 96] on span at bounding box center [26, 103] width 25 height 16
select select "service"
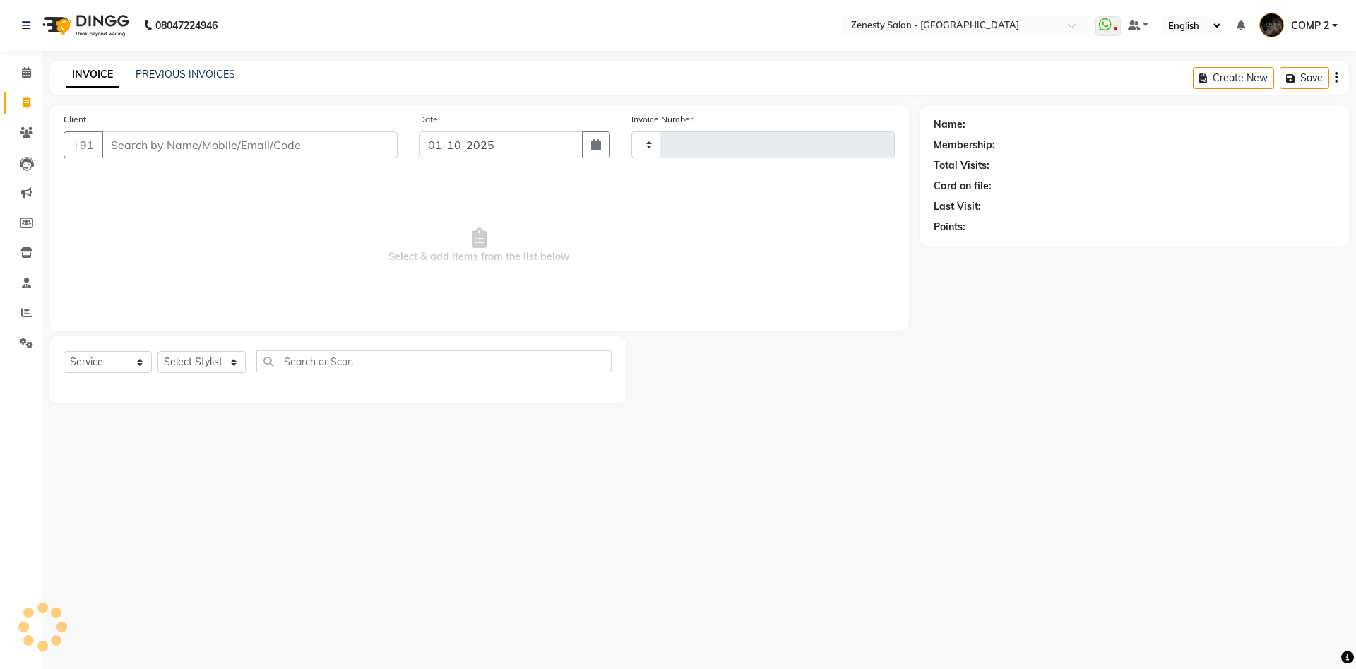
type input "6767"
select select "5713"
click at [135, 72] on div "INVOICE PREVIOUS INVOICES" at bounding box center [142, 74] width 186 height 15
click at [158, 74] on link "PREVIOUS INVOICES" at bounding box center [186, 74] width 100 height 13
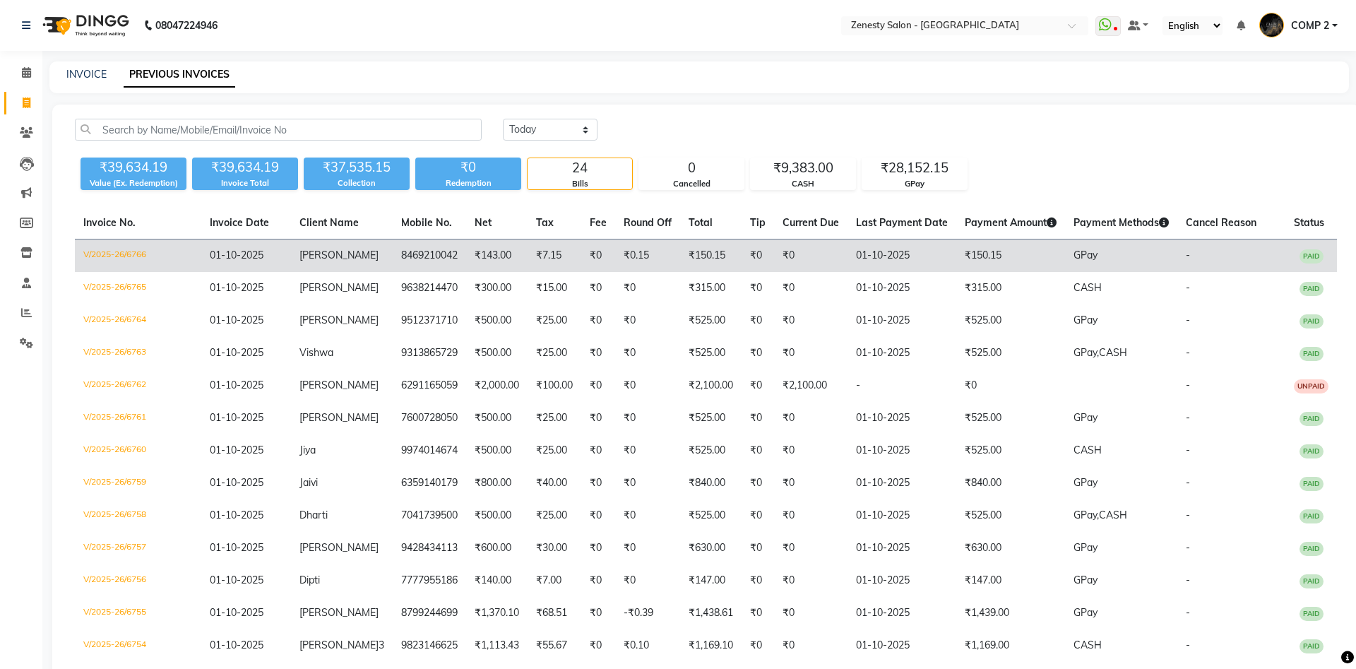
click at [556, 263] on td "₹7.15" at bounding box center [555, 255] width 54 height 33
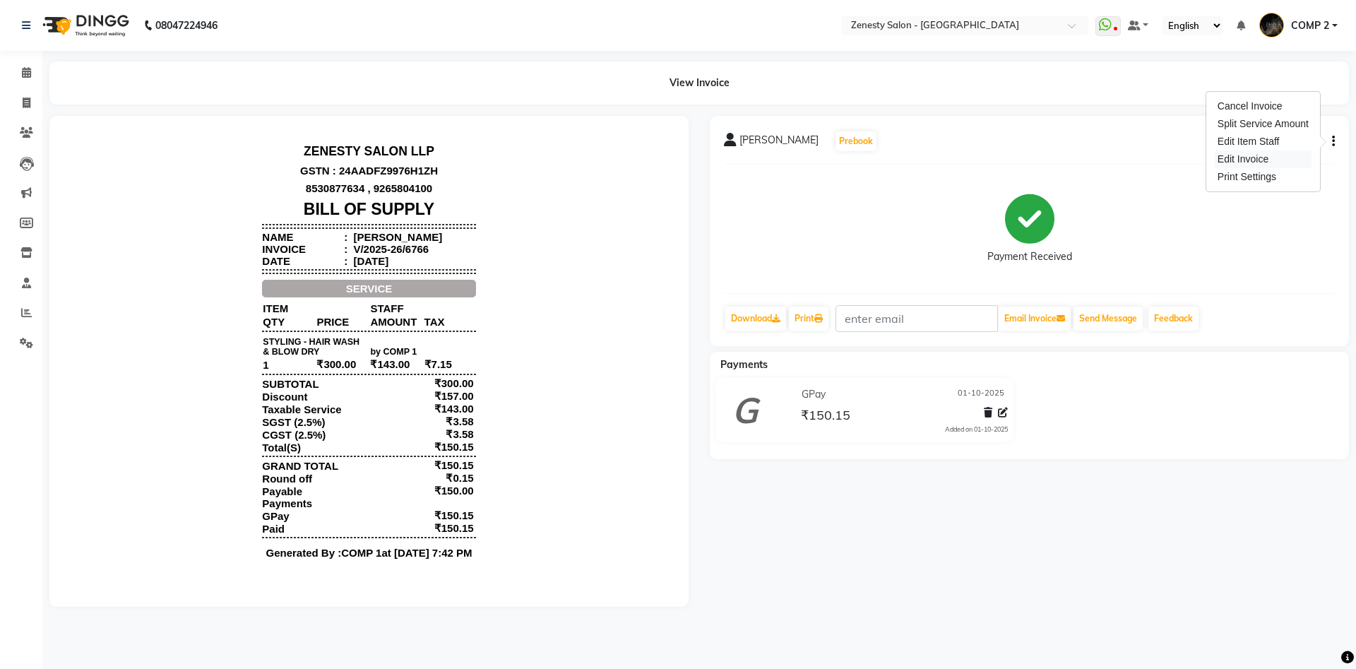
click at [1271, 158] on div "Edit Invoice" at bounding box center [1263, 159] width 97 height 18
select select "service"
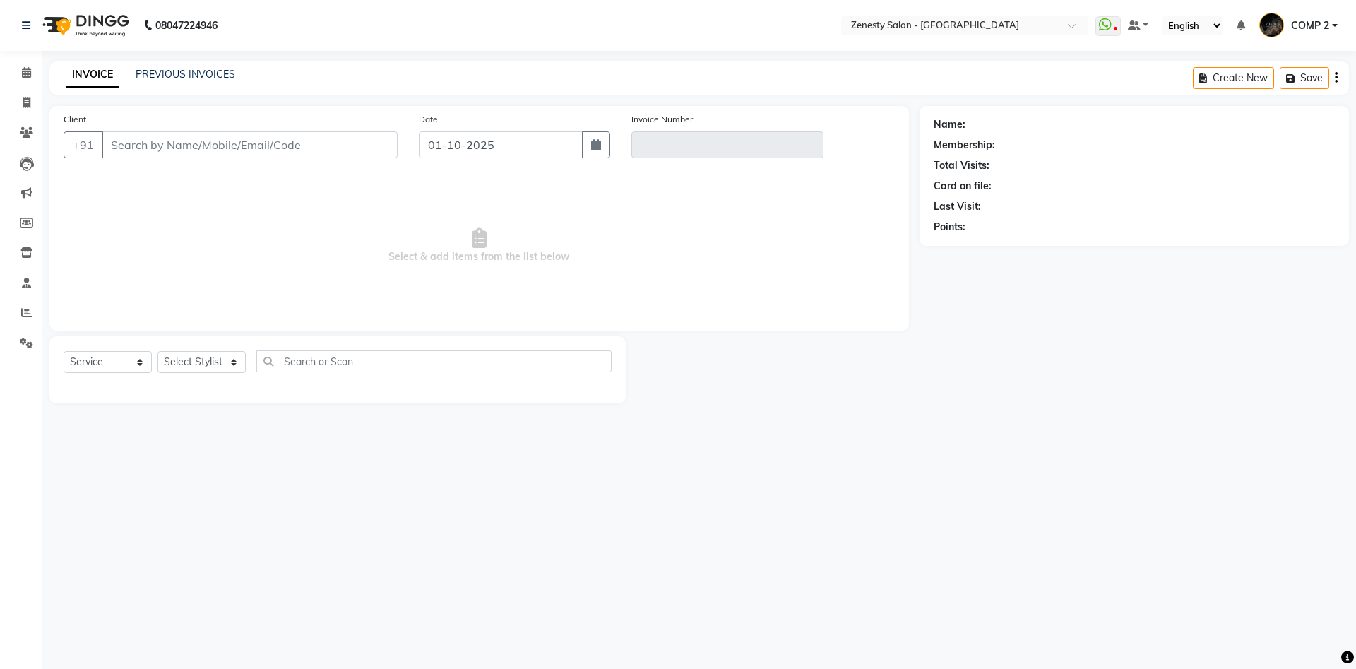
type input "8469210042"
type input "V/2025-26/6766"
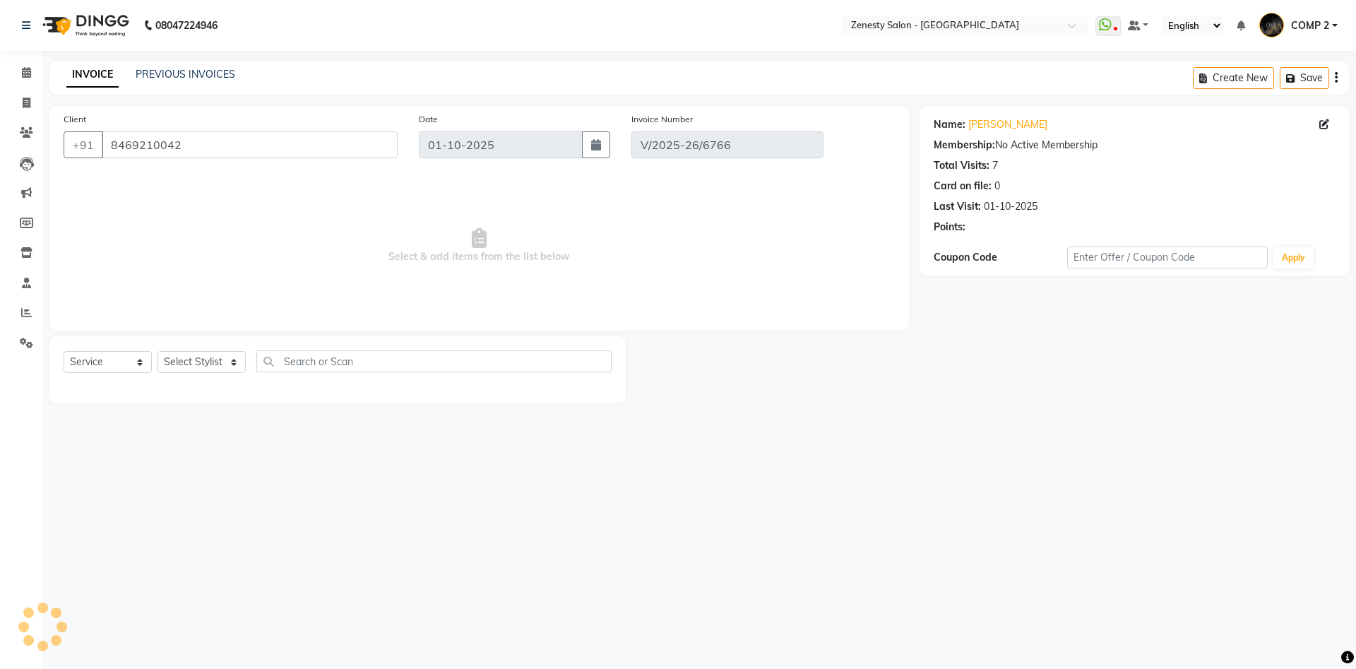
select select "select"
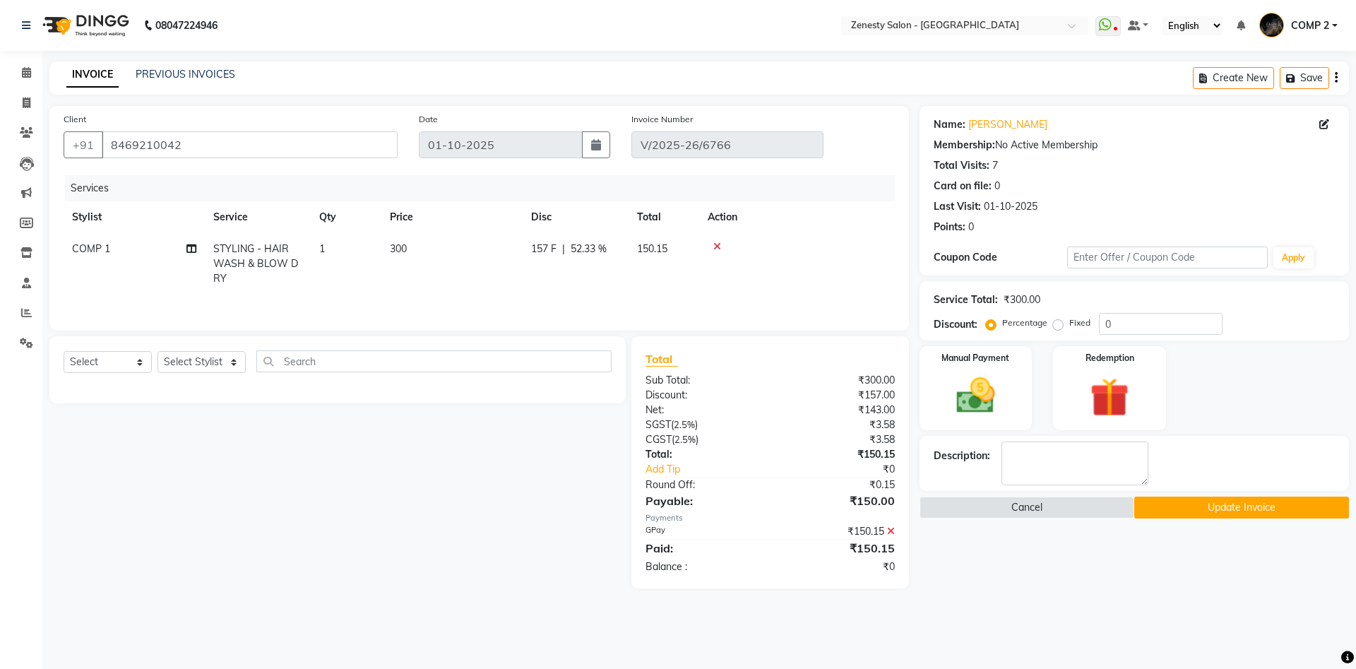
click at [888, 533] on icon at bounding box center [891, 531] width 8 height 10
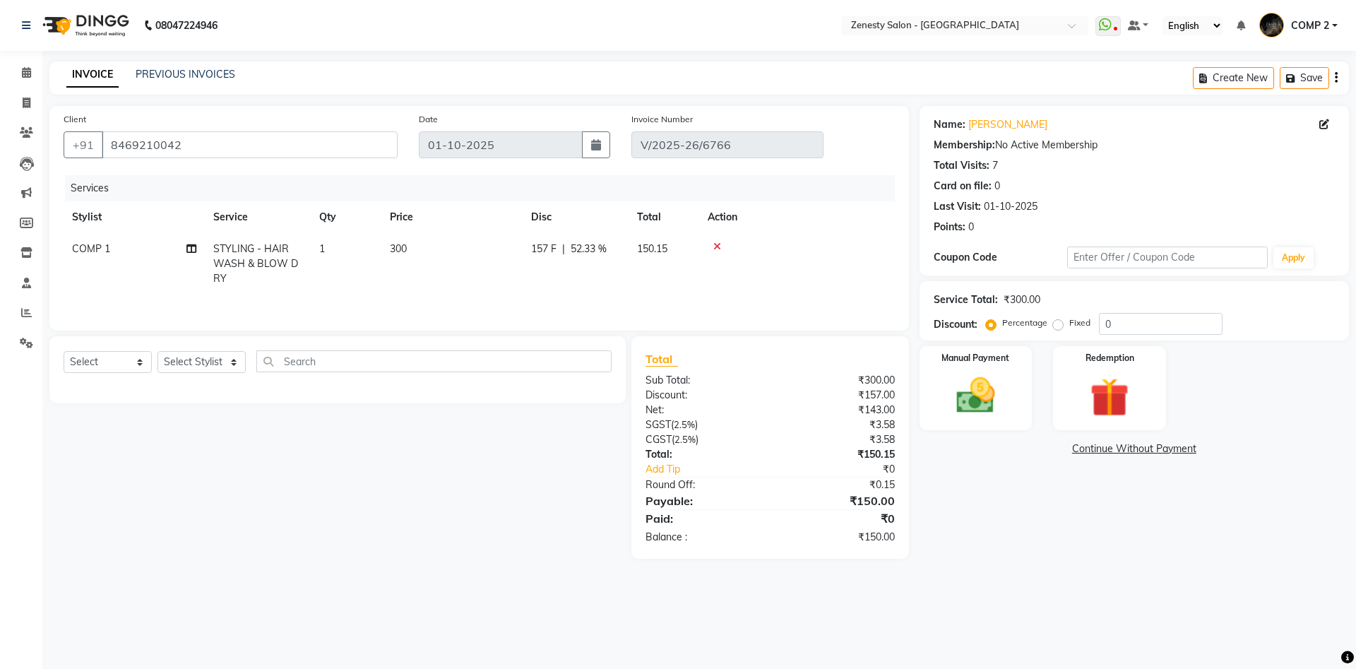
click at [1151, 449] on link "Continue Without Payment" at bounding box center [1135, 448] width 424 height 15
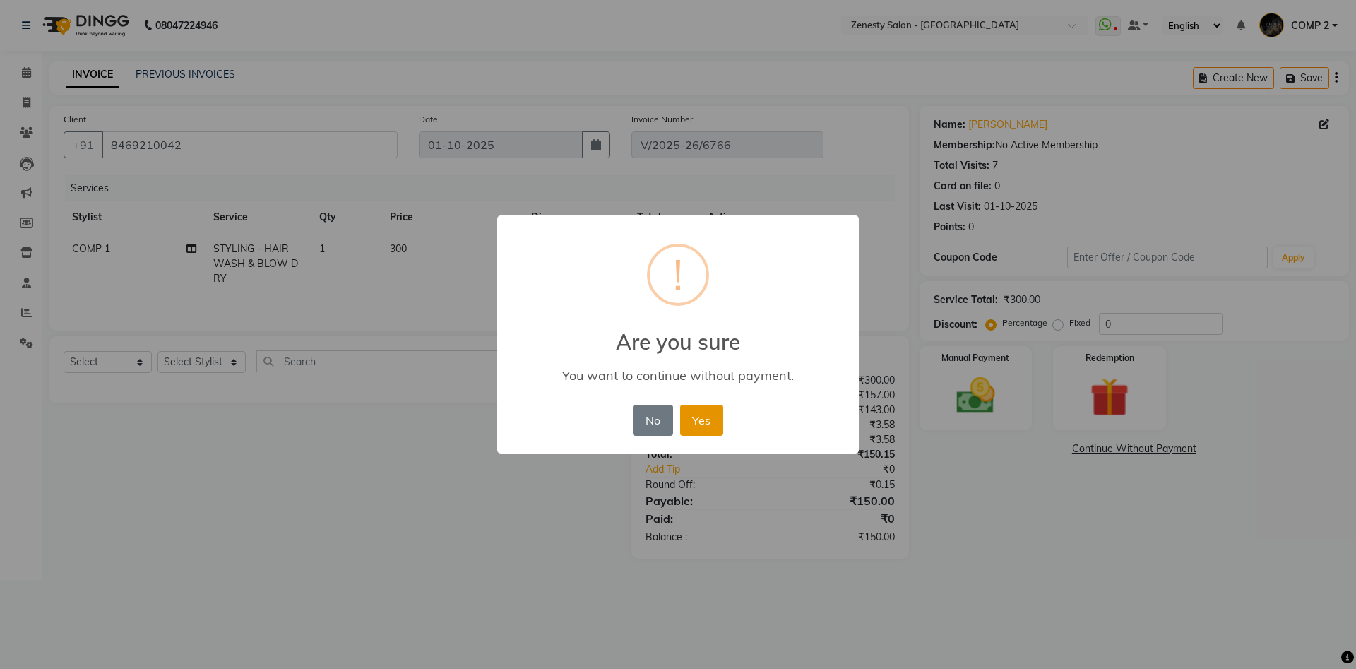
click at [711, 415] on button "Yes" at bounding box center [701, 420] width 43 height 31
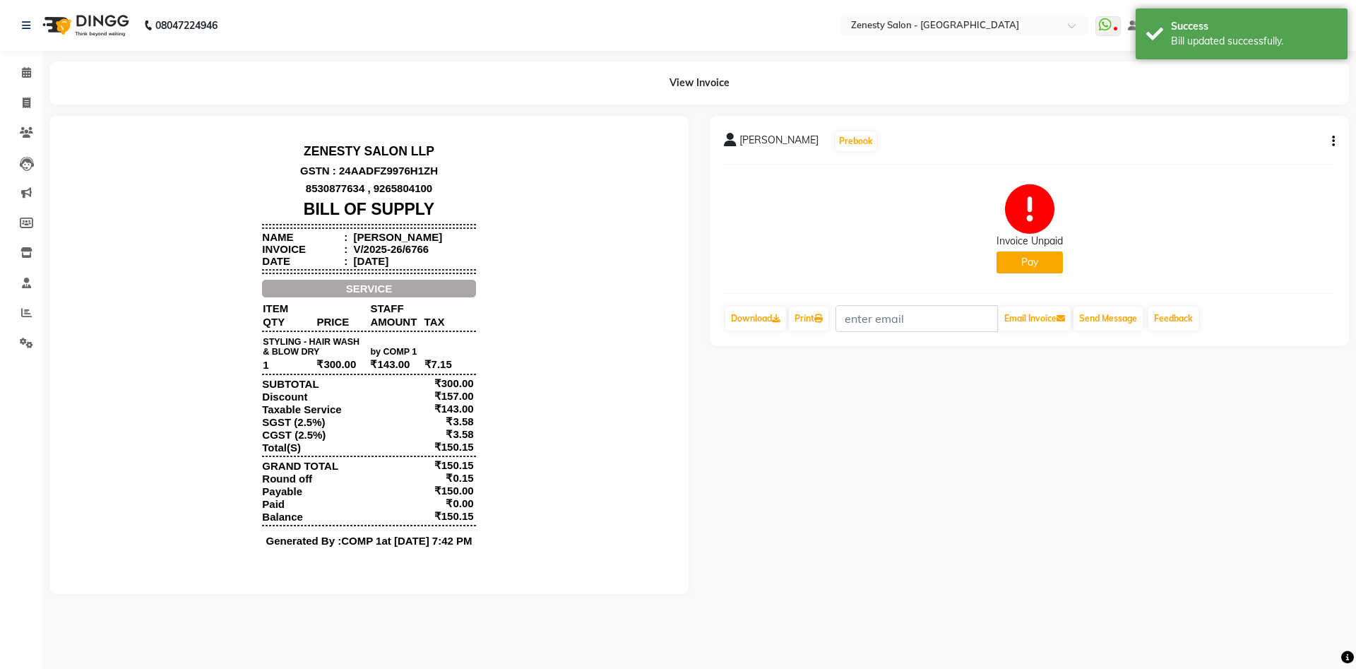
click at [1330, 135] on button "button" at bounding box center [1331, 141] width 8 height 15
click at [1251, 112] on div "Cancel Invoice" at bounding box center [1263, 106] width 97 height 18
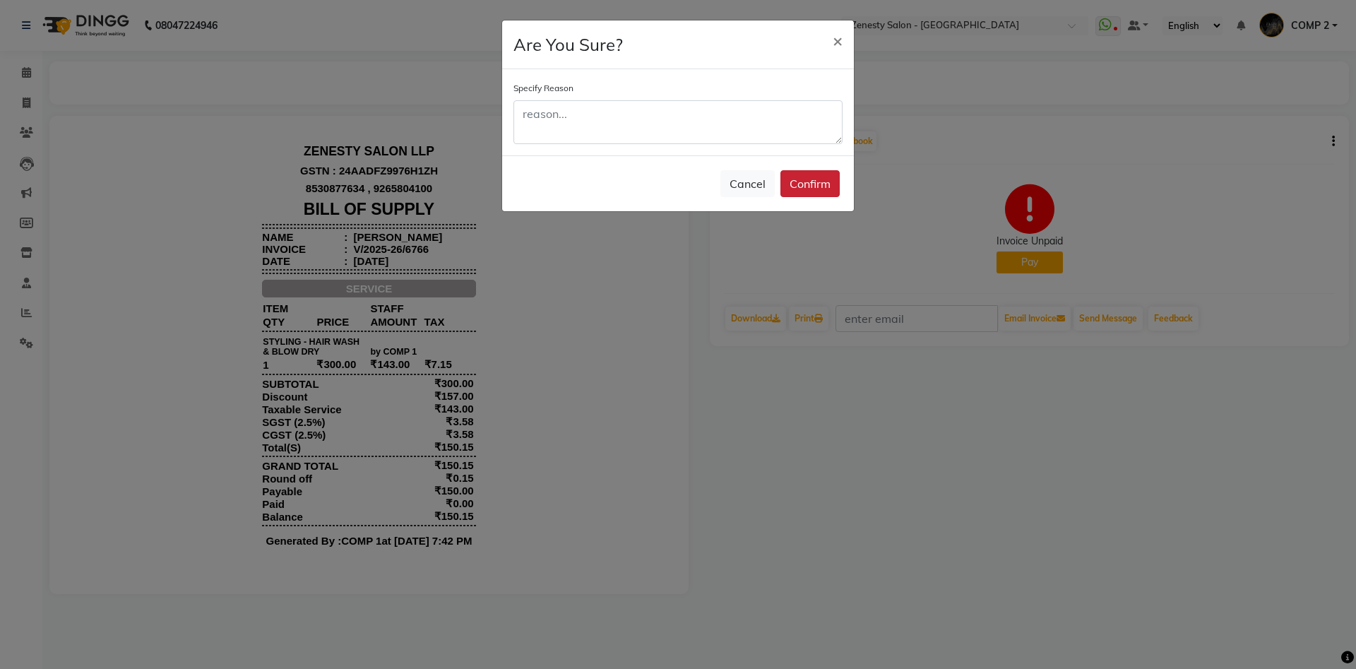
click at [808, 183] on button "Confirm" at bounding box center [810, 183] width 59 height 27
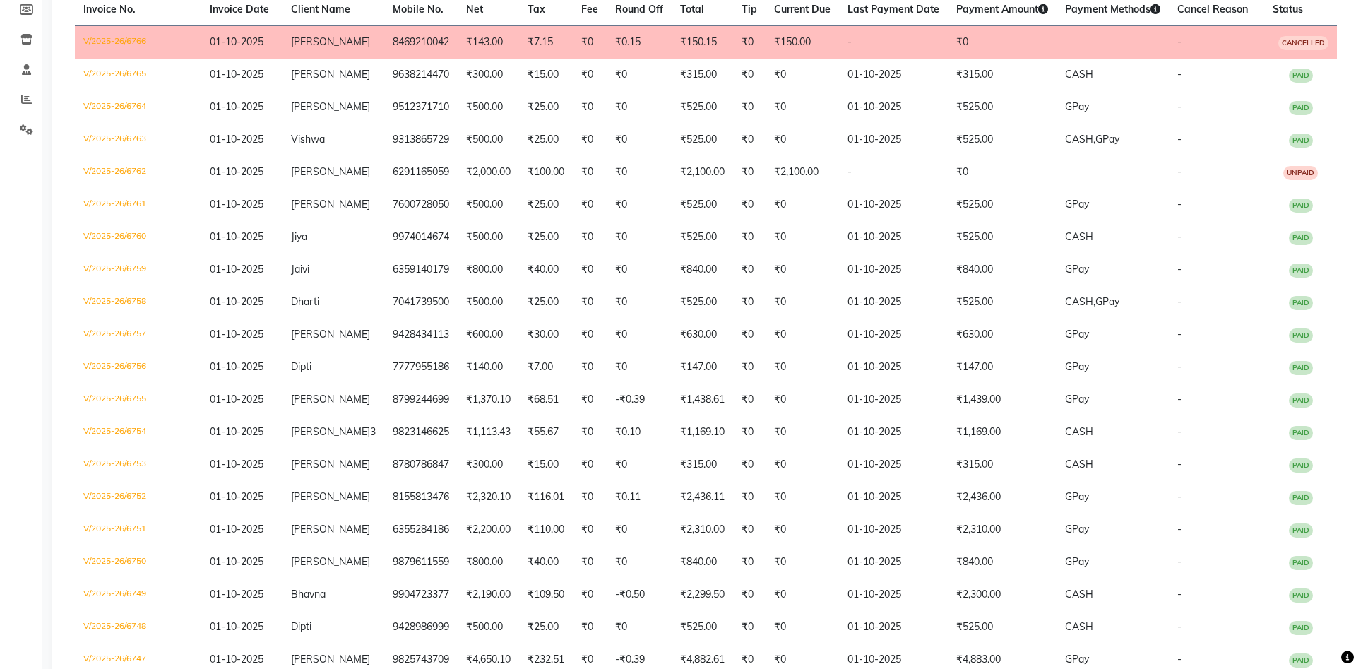
scroll to position [216, 0]
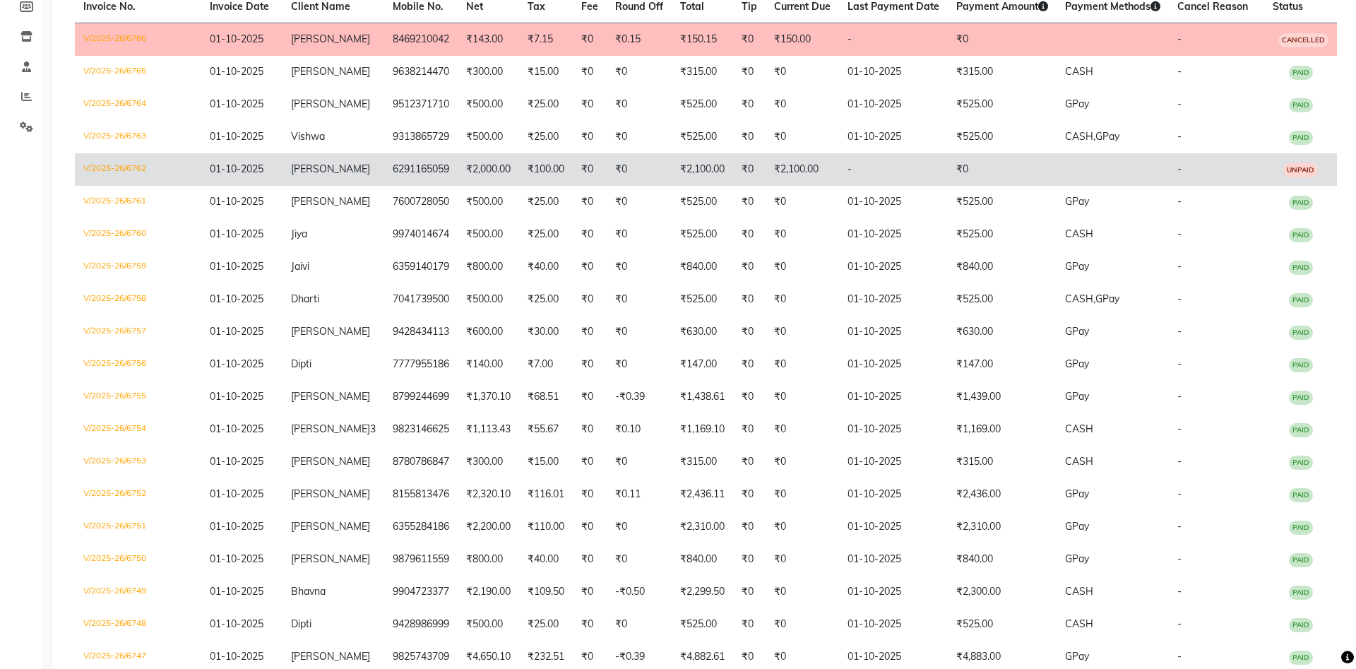
click at [1097, 177] on td at bounding box center [1113, 169] width 112 height 32
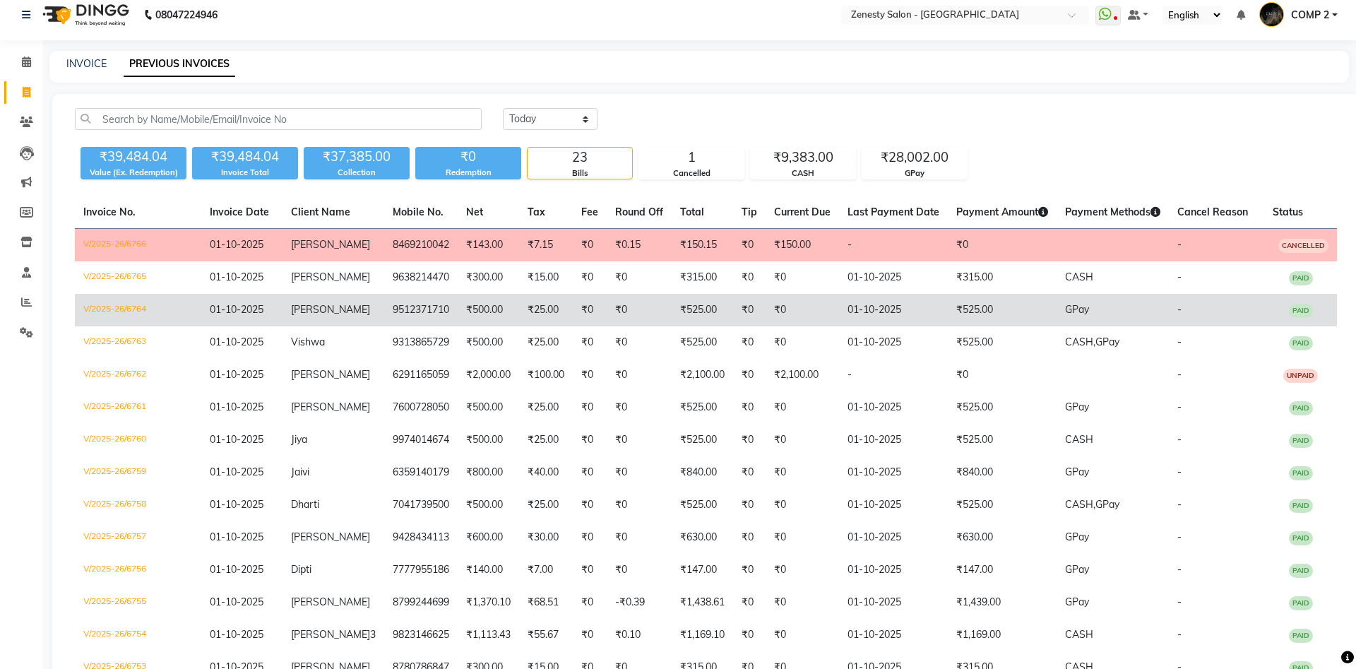
scroll to position [0, 0]
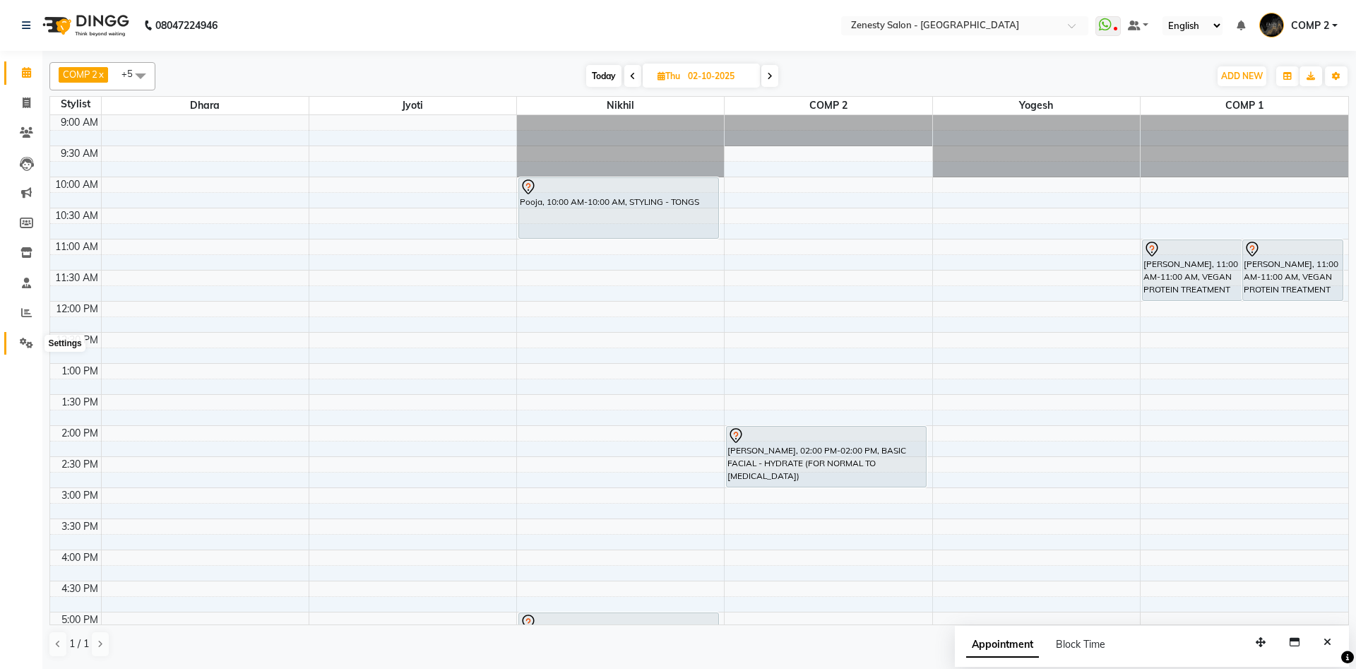
click at [20, 340] on span at bounding box center [26, 344] width 25 height 16
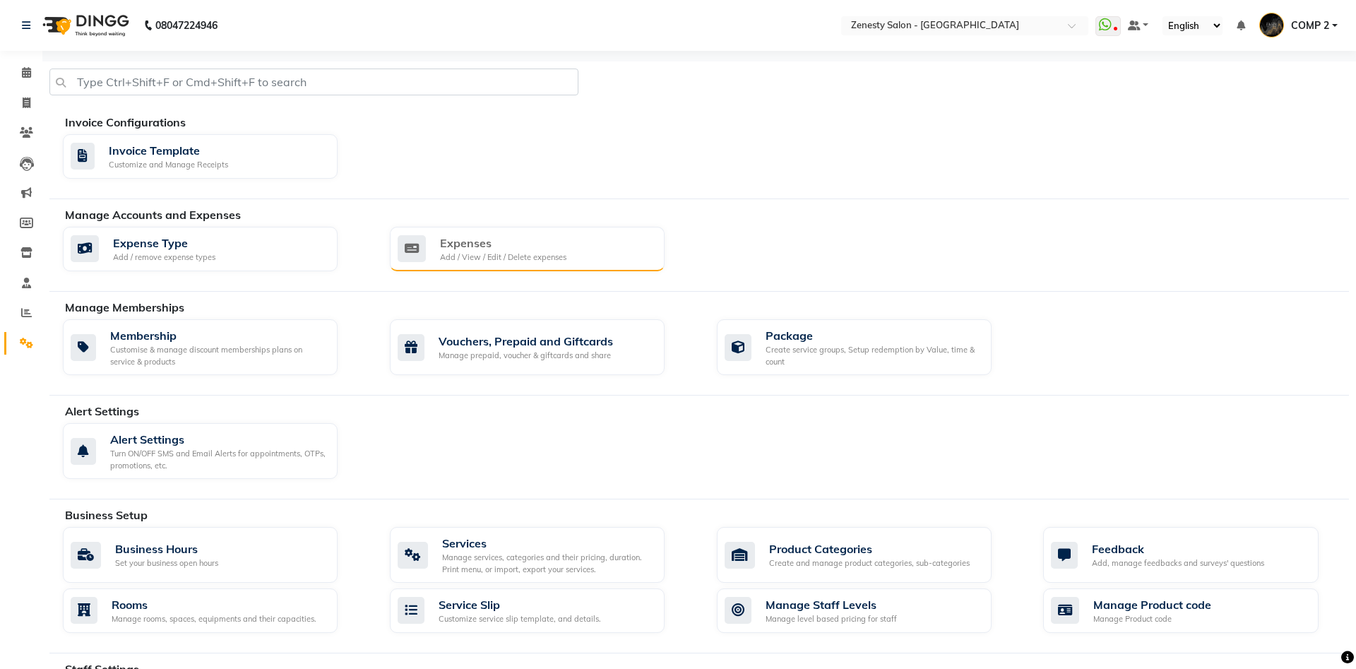
click at [516, 263] on div "Expenses Add / View / Edit / Delete expenses" at bounding box center [527, 249] width 275 height 45
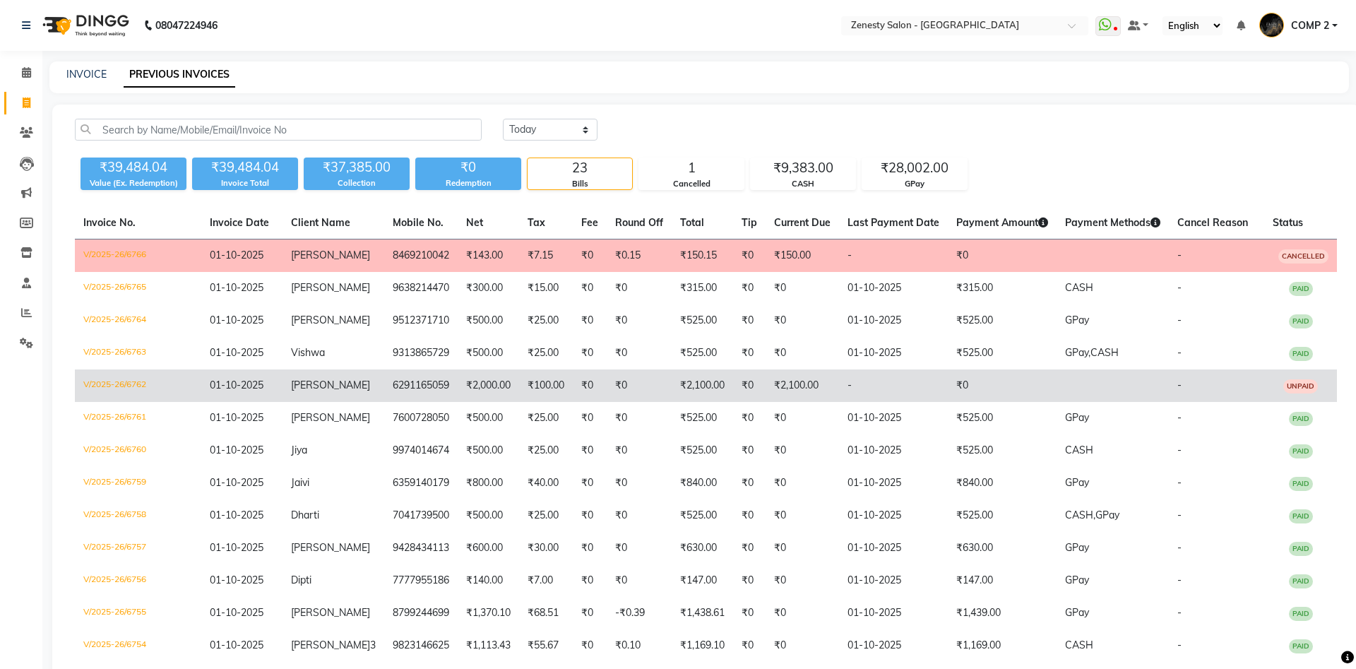
click at [346, 384] on td "[PERSON_NAME]" at bounding box center [334, 385] width 102 height 32
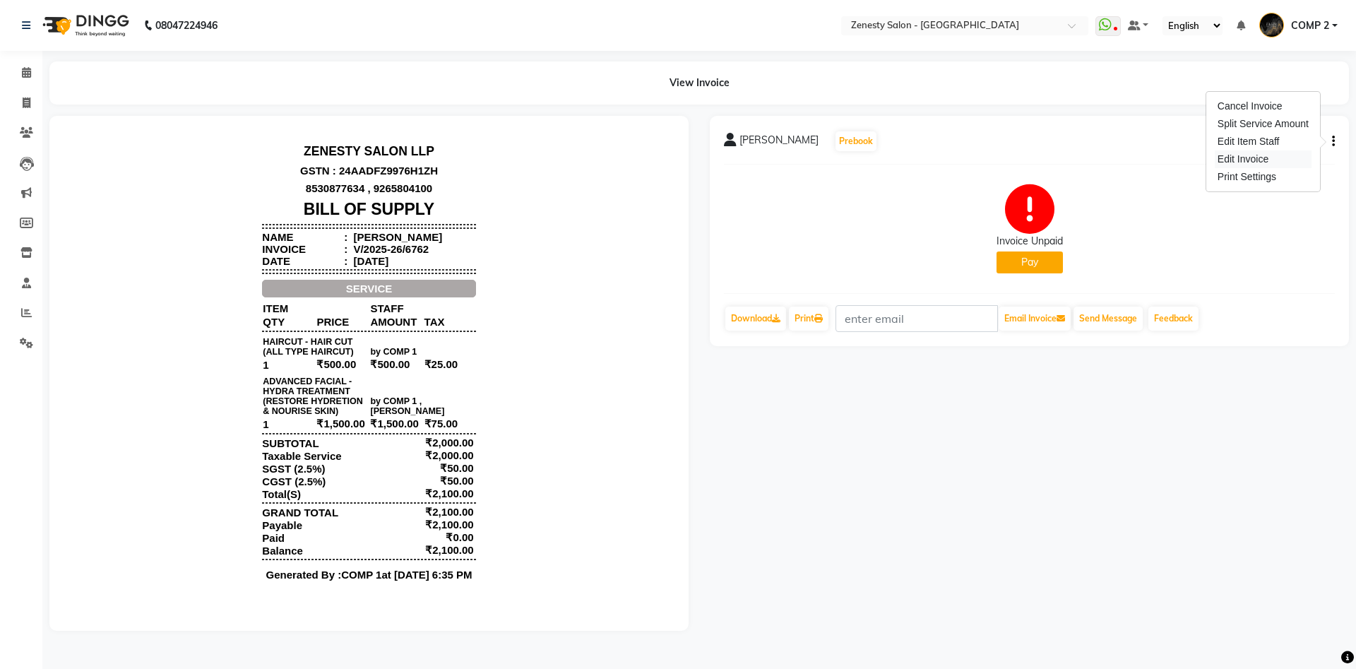
click at [1256, 166] on div "Edit Invoice" at bounding box center [1263, 159] width 97 height 18
select select "service"
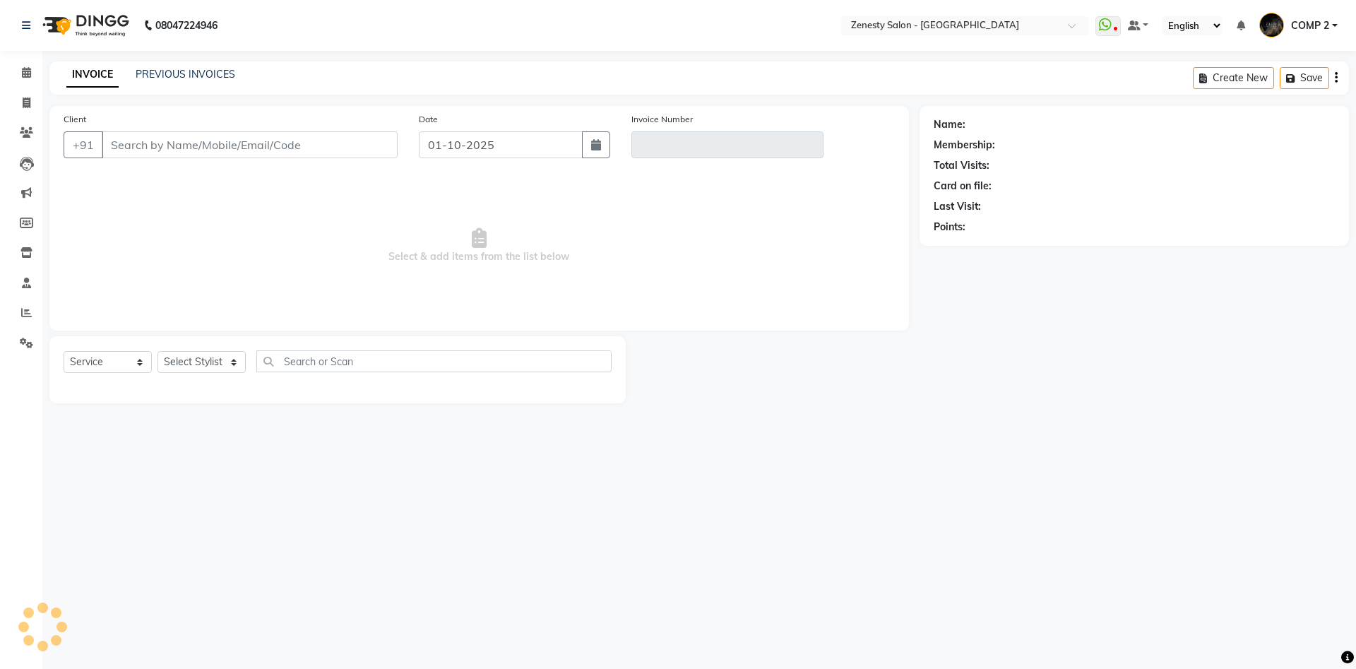
type input "6291165059"
type input "V/2025-26/6762"
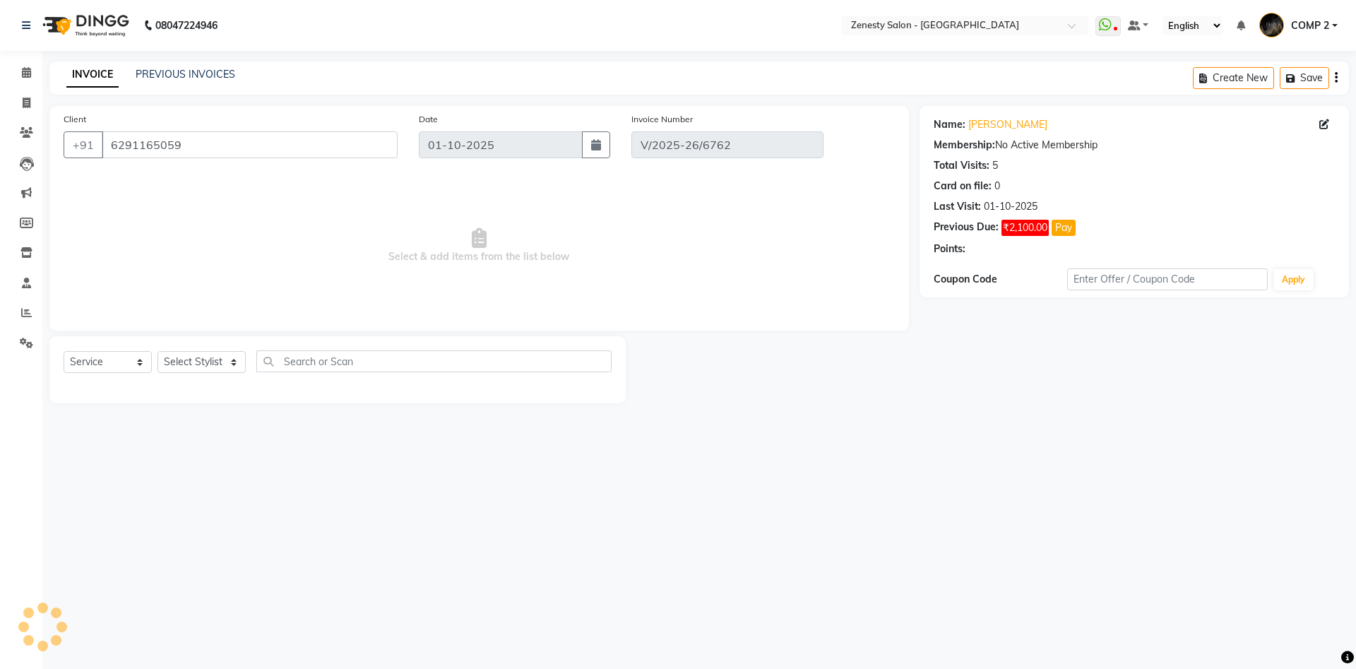
select select "select"
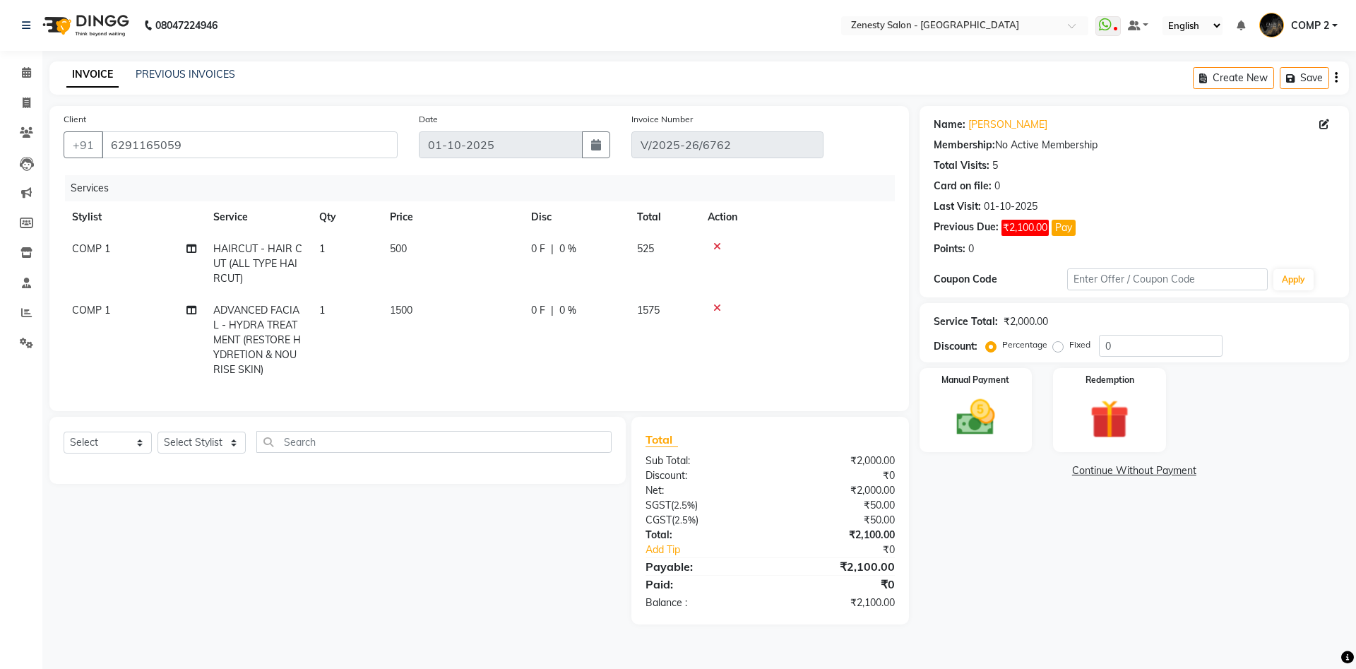
click at [86, 253] on span "COMP 1" at bounding box center [91, 248] width 38 height 13
select select "81093"
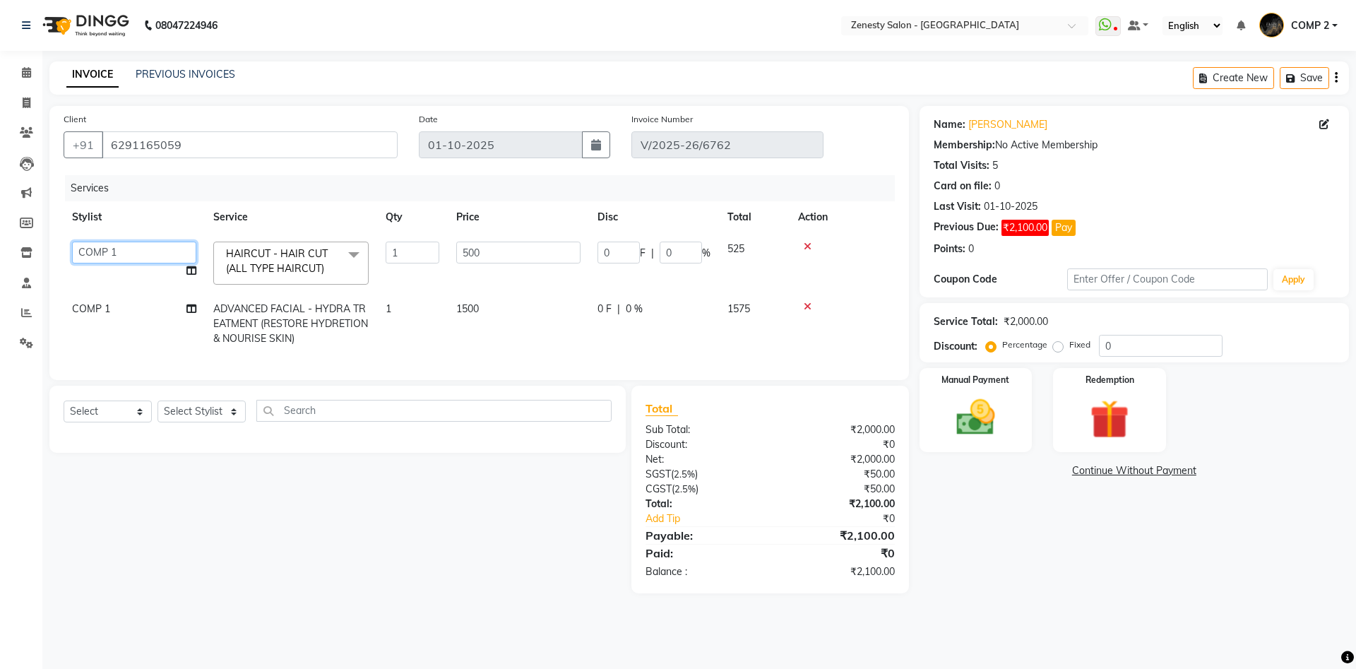
click at [72, 242] on select "[PERSON_NAME] [PERSON_NAME] [PERSON_NAME] Khalifa [PERSON_NAME] COMP 1 COMP 2 […" at bounding box center [134, 253] width 124 height 22
select select "77242"
click at [189, 270] on icon at bounding box center [191, 271] width 10 height 10
select select "77242"
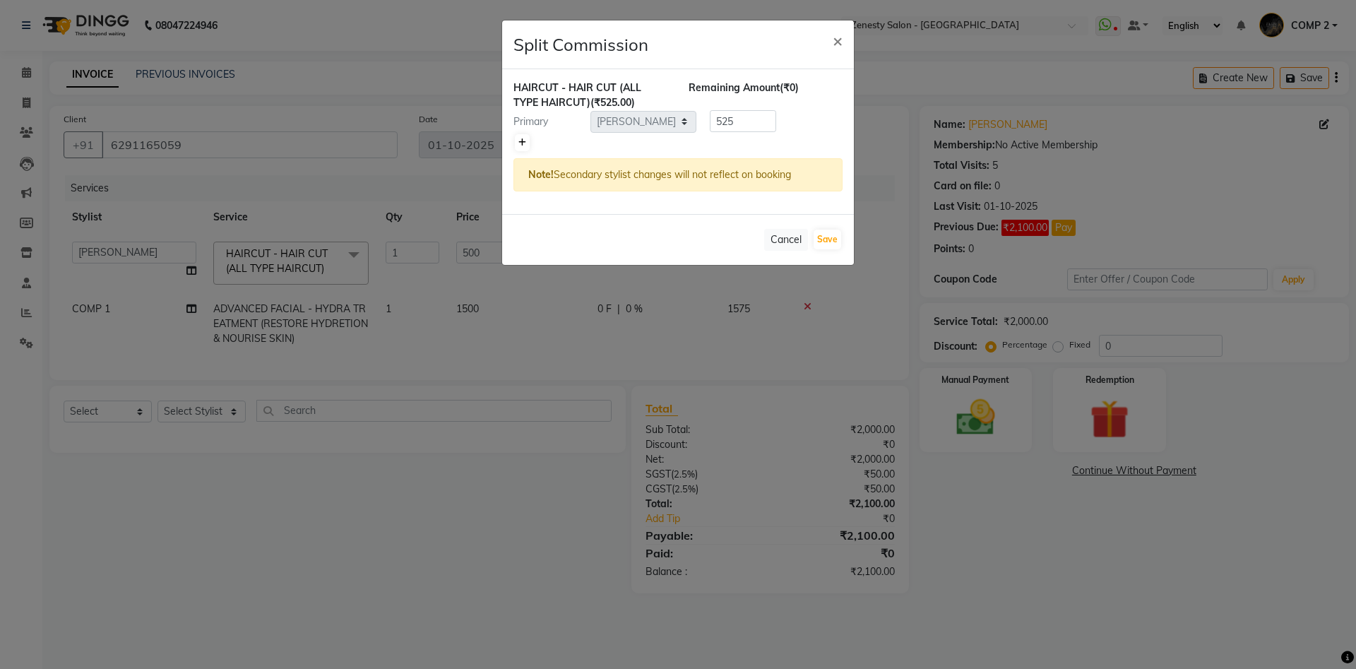
click at [516, 141] on link at bounding box center [522, 142] width 15 height 17
type input "262.5"
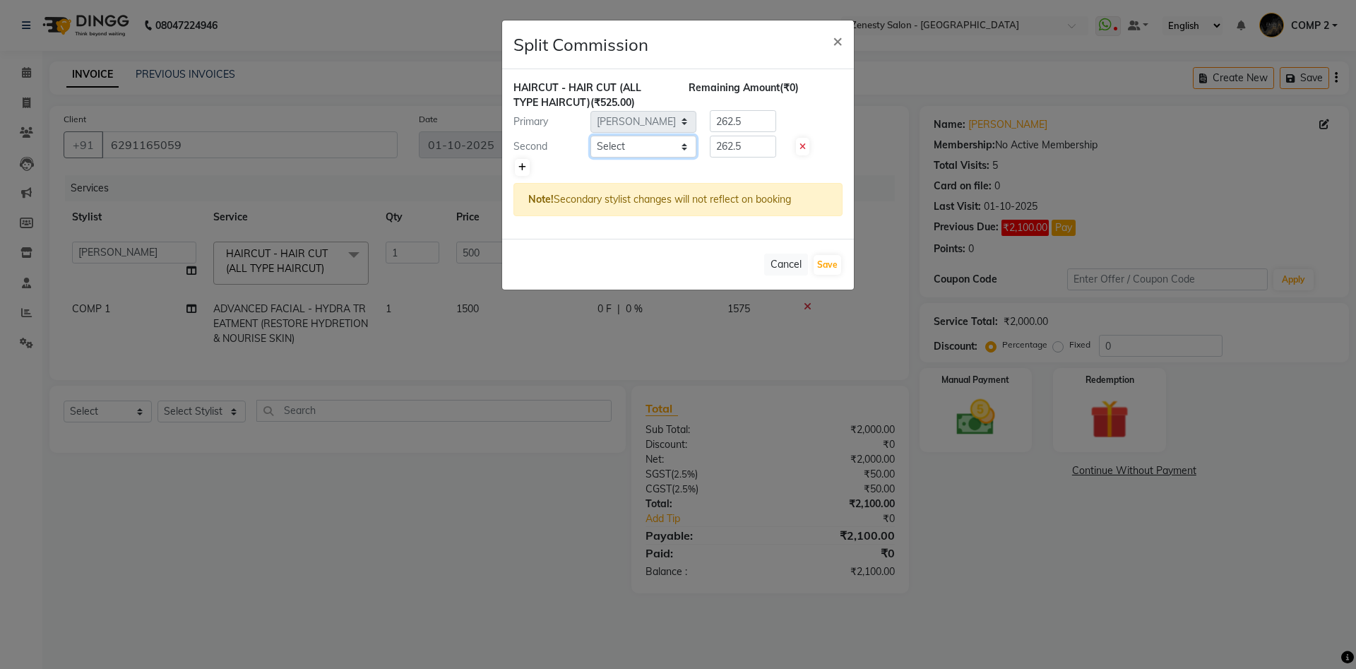
click at [591, 136] on select "Select [PERSON_NAME] [PERSON_NAME] [PERSON_NAME] Khalifa [PERSON_NAME] COMP 1 C…" at bounding box center [644, 147] width 106 height 22
select select "47631"
click option "Ayan" at bounding box center [0, 0] width 0 height 0
click at [624, 143] on select "Select [PERSON_NAME] [PERSON_NAME] [PERSON_NAME] Khalifa [PERSON_NAME] COMP 1 C…" at bounding box center [644, 147] width 106 height 22
drag, startPoint x: 748, startPoint y: 145, endPoint x: 641, endPoint y: 151, distance: 106.9
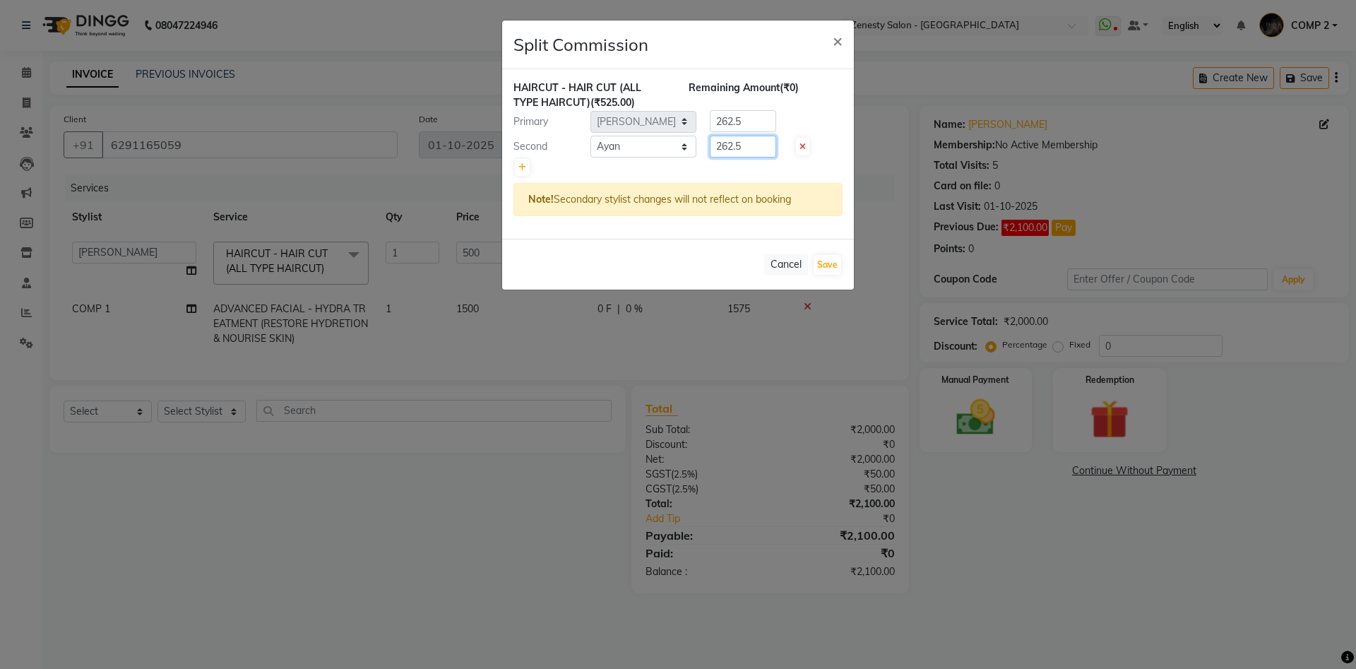
click at [710, 151] on input "262.5" at bounding box center [743, 147] width 66 height 22
type input "0"
drag, startPoint x: 755, startPoint y: 114, endPoint x: 682, endPoint y: 122, distance: 73.2
click at [710, 122] on input "262.5" at bounding box center [743, 121] width 66 height 22
type input "525"
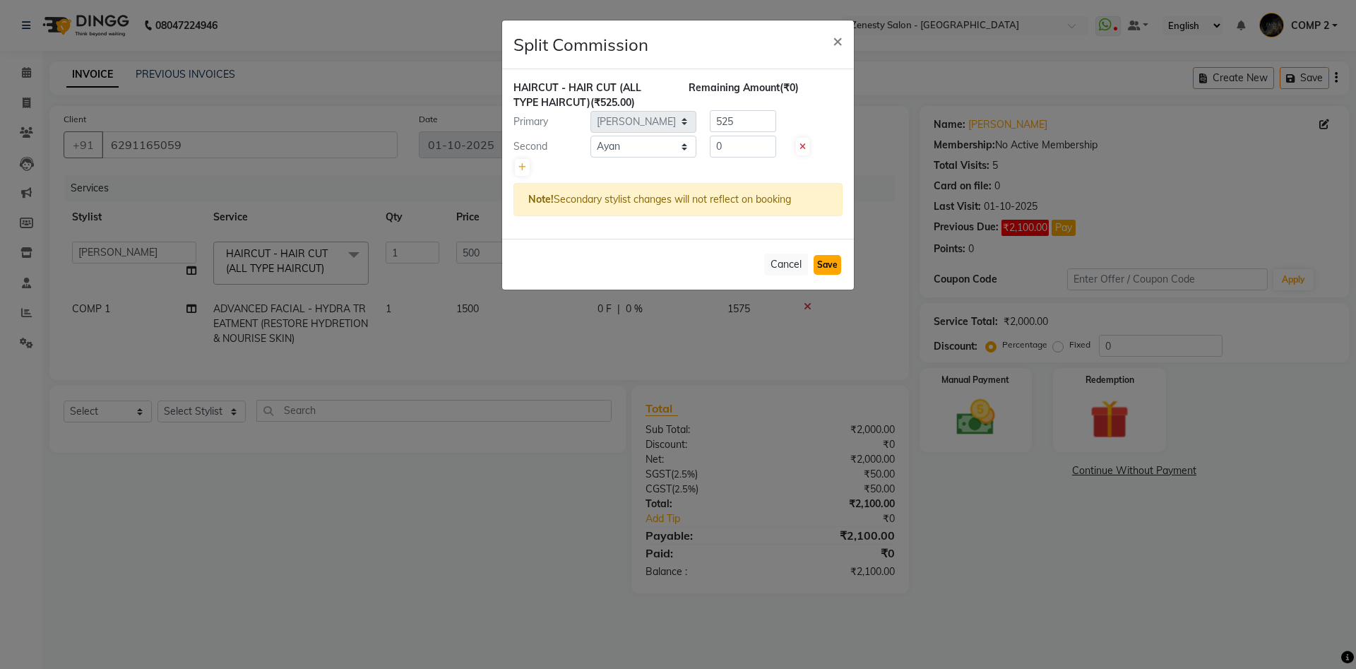
click at [824, 265] on button "Save" at bounding box center [828, 265] width 28 height 20
select select "Select"
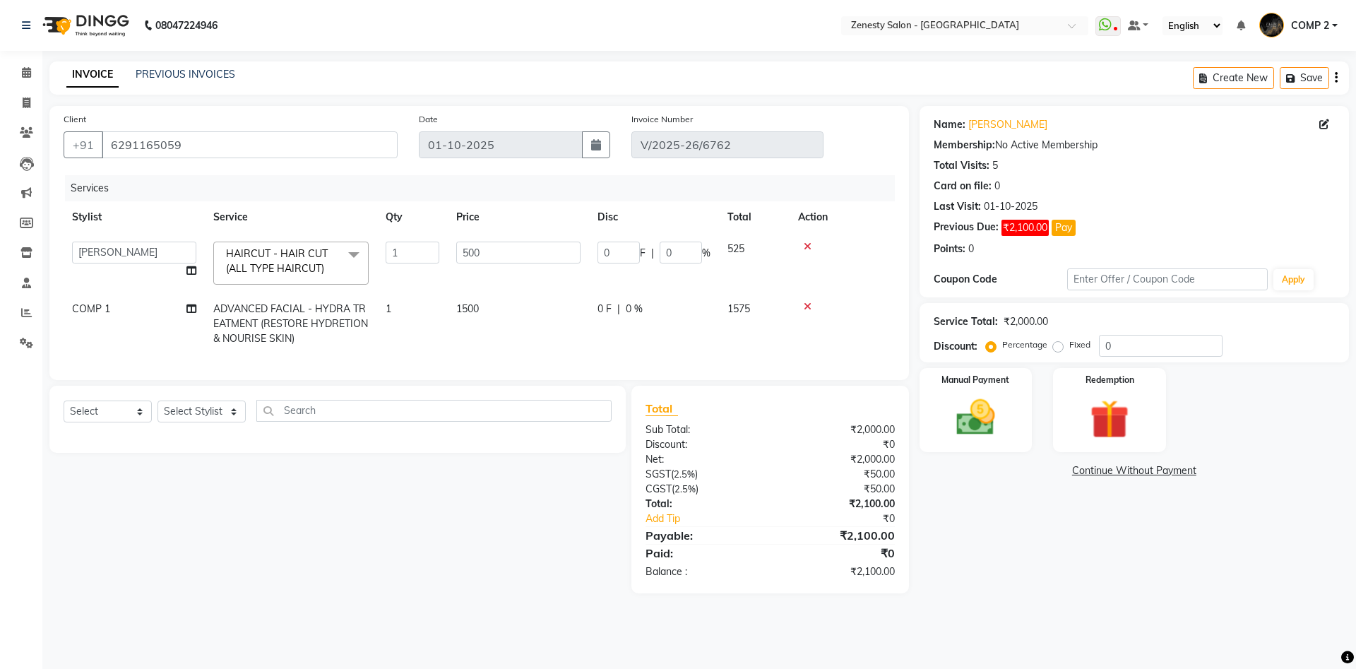
click at [1156, 475] on link "Continue Without Payment" at bounding box center [1135, 470] width 424 height 15
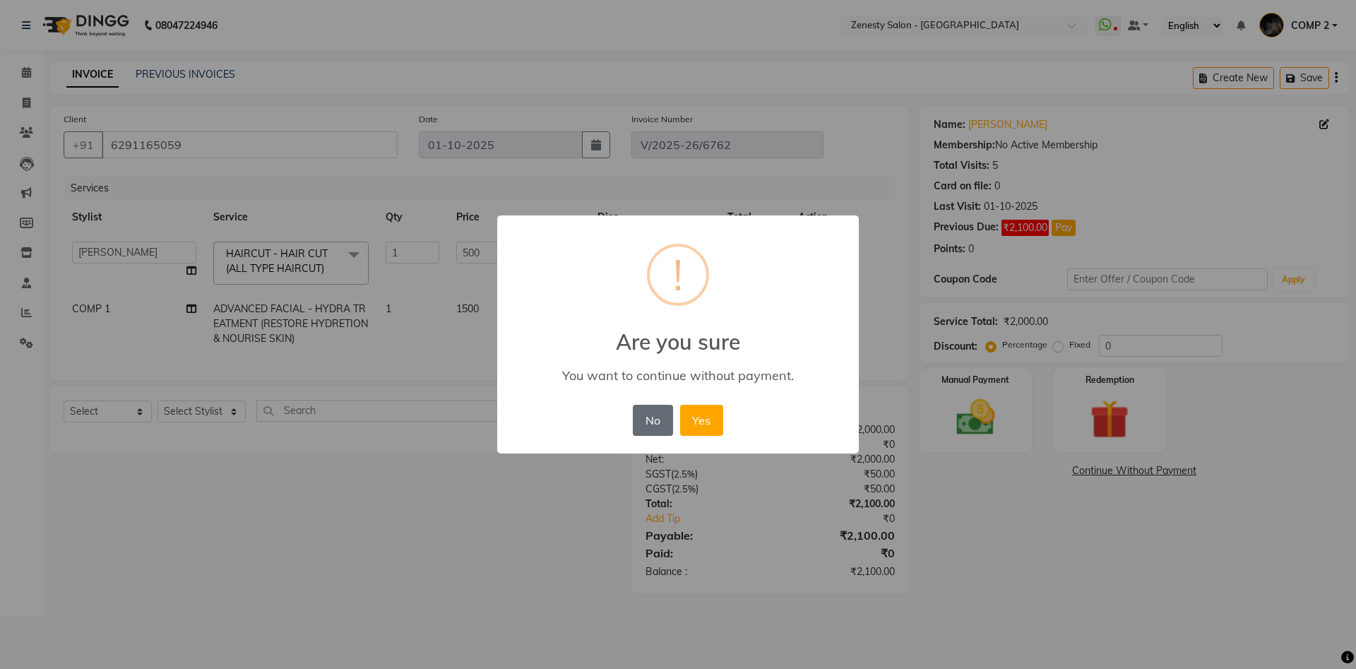
drag, startPoint x: 655, startPoint y: 422, endPoint x: 812, endPoint y: 421, distance: 156.8
click at [655, 421] on button "No" at bounding box center [653, 420] width 40 height 31
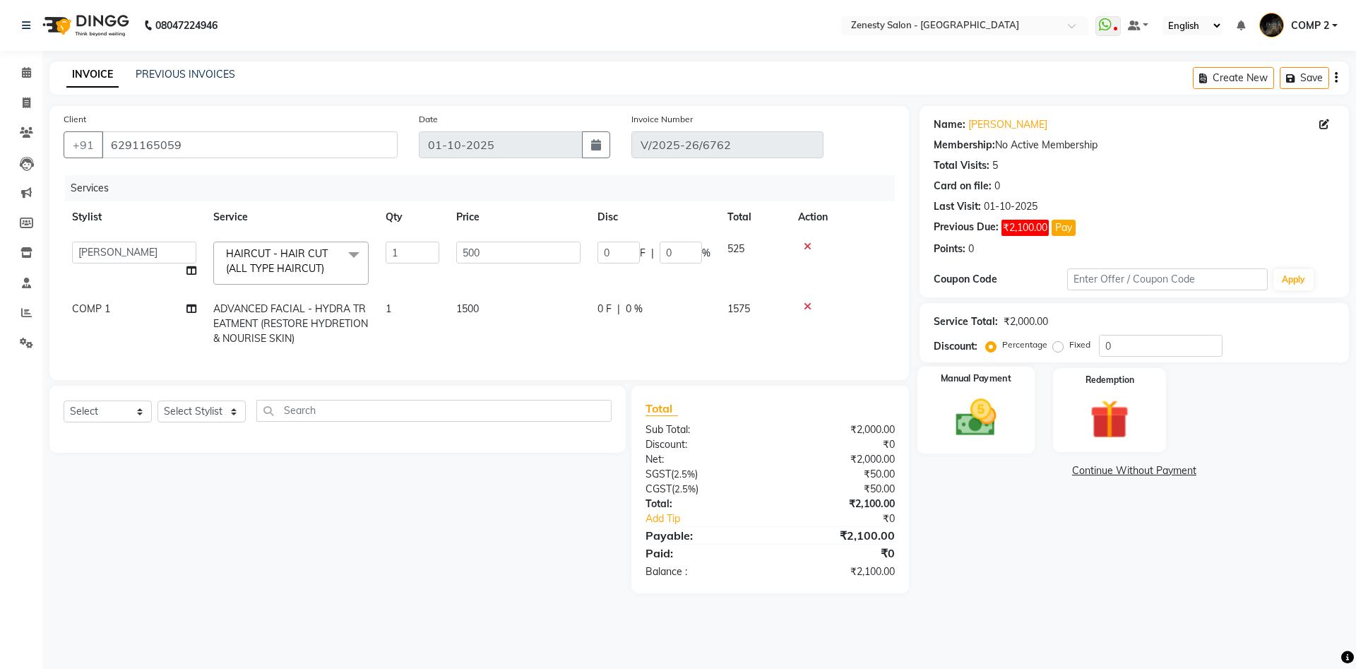
click at [1009, 420] on div "Manual Payment" at bounding box center [975, 410] width 117 height 87
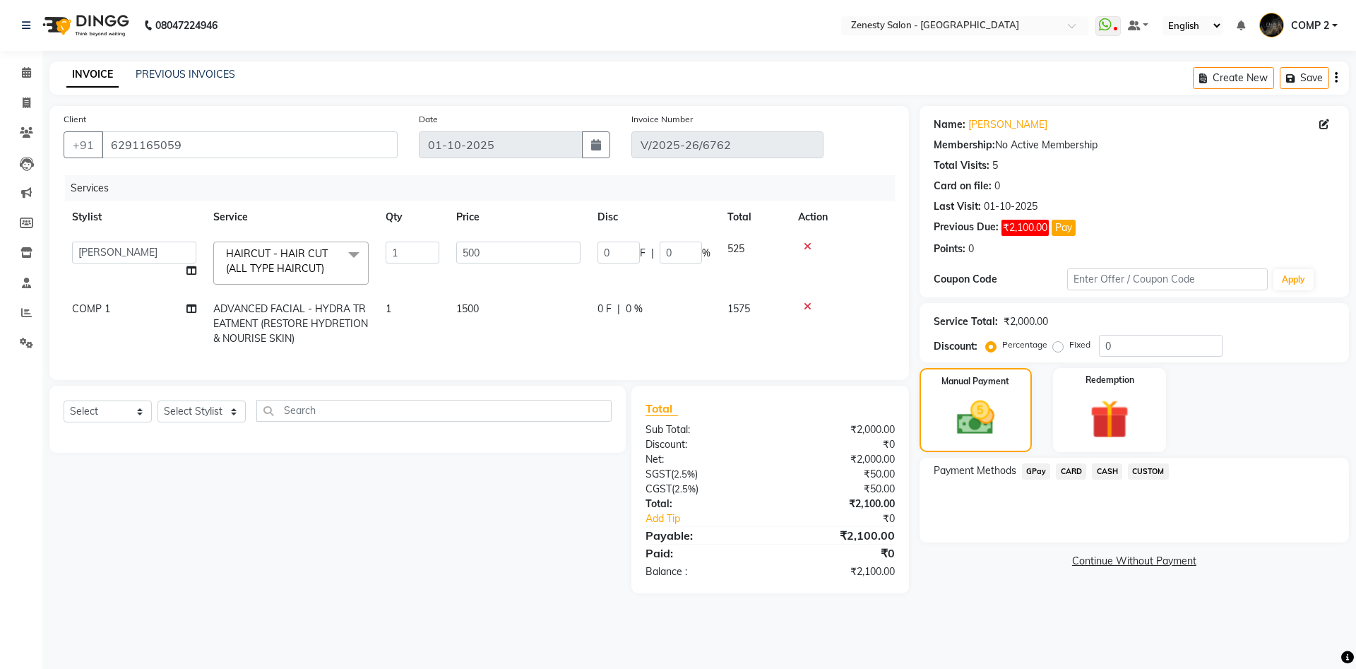
click at [1024, 470] on span "GPay" at bounding box center [1036, 471] width 29 height 16
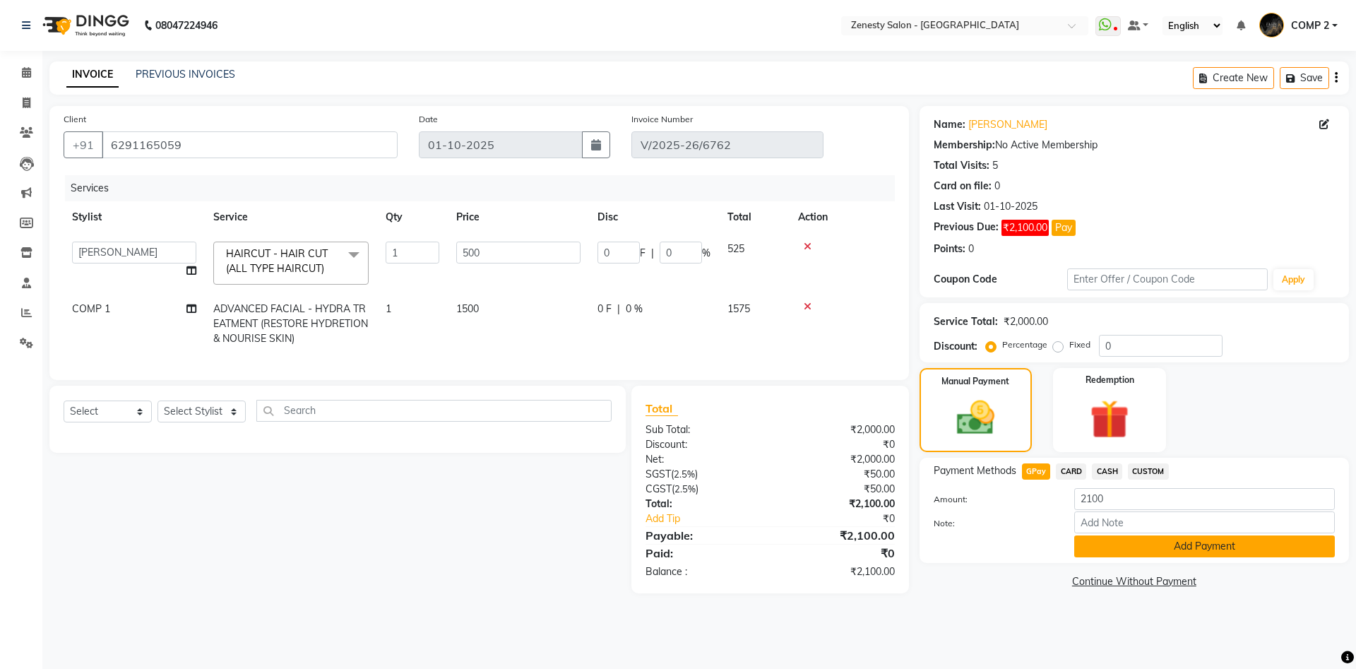
click at [1217, 549] on button "Add Payment" at bounding box center [1204, 546] width 261 height 22
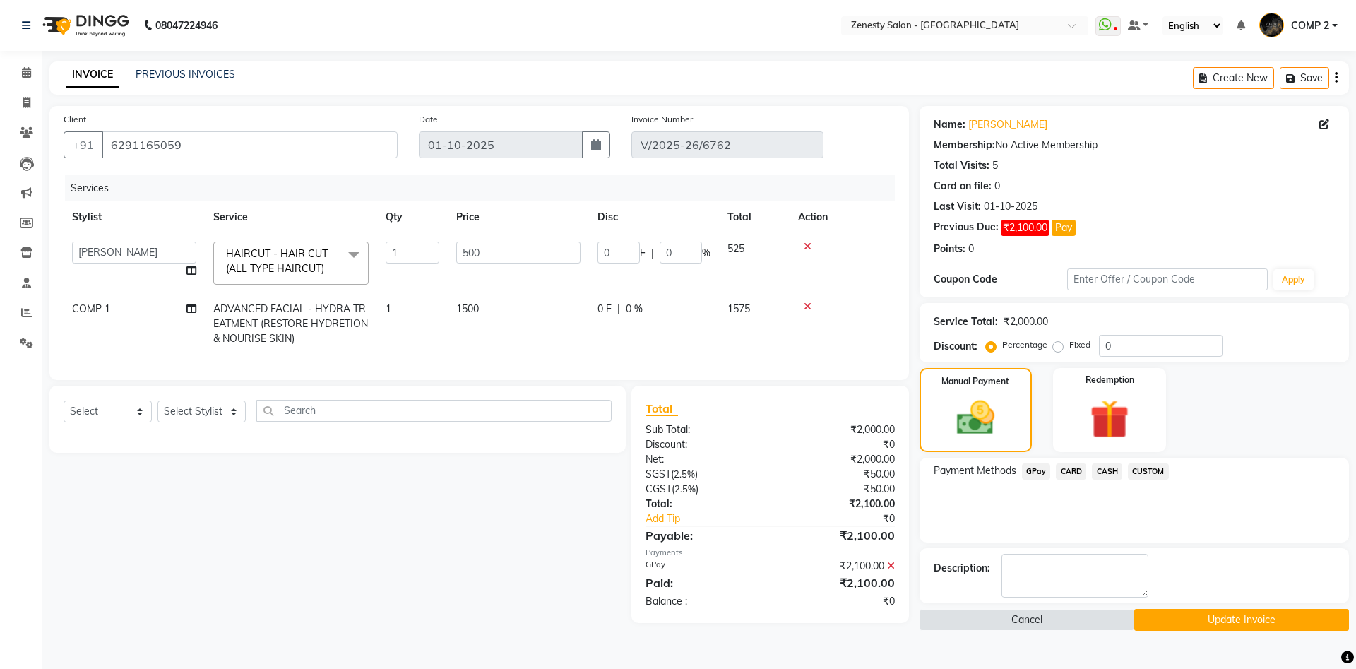
click at [1209, 620] on button "Update Invoice" at bounding box center [1241, 620] width 215 height 22
